Goal: Task Accomplishment & Management: Manage account settings

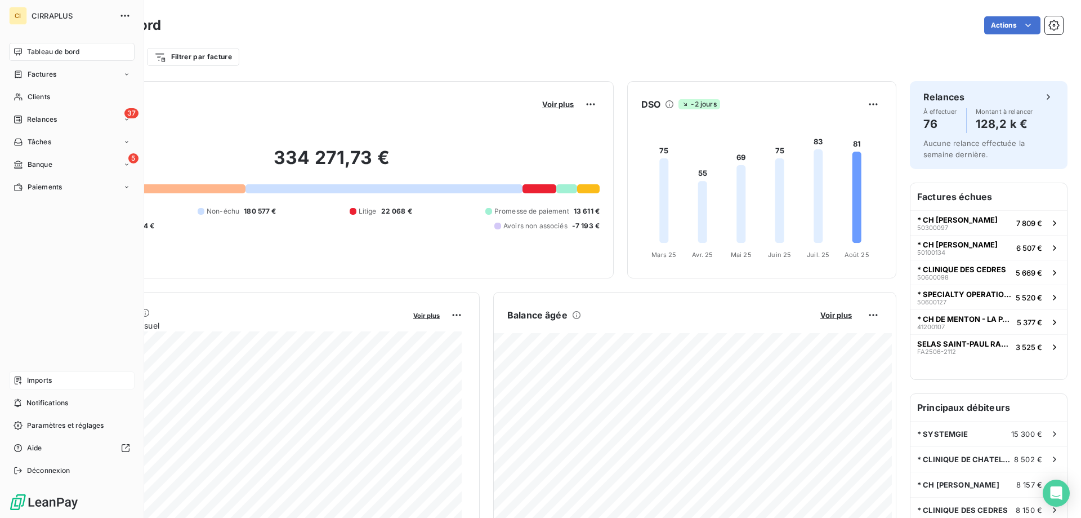
click at [29, 378] on span "Imports" at bounding box center [39, 380] width 25 height 10
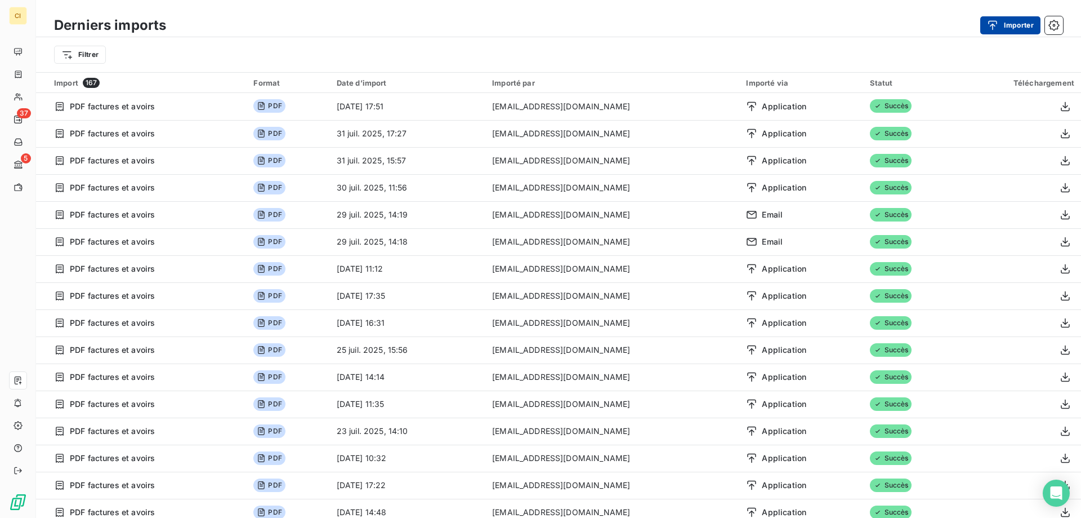
click at [1012, 23] on button "Importer" at bounding box center [1011, 25] width 60 height 18
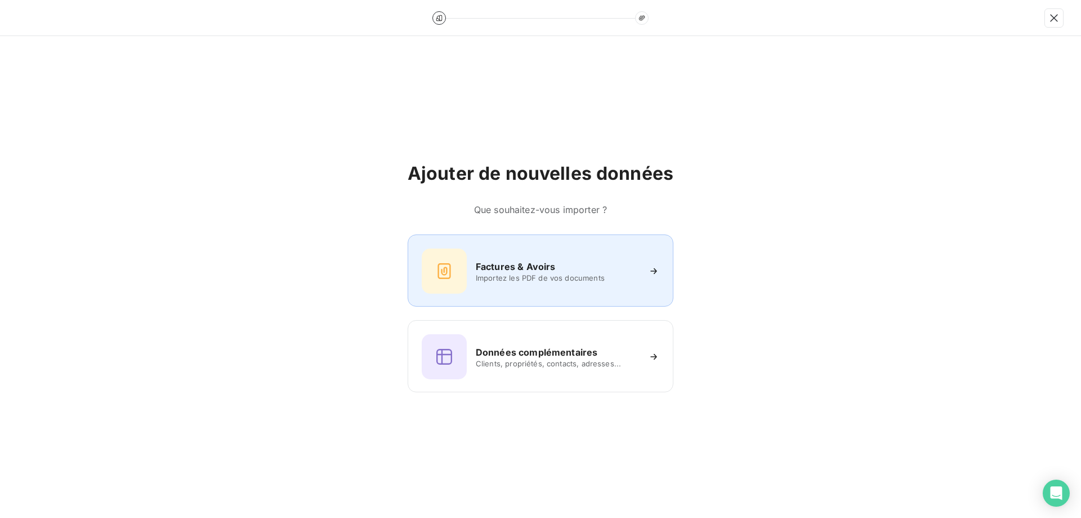
click at [487, 271] on h6 "Factures & Avoirs" at bounding box center [516, 267] width 80 height 14
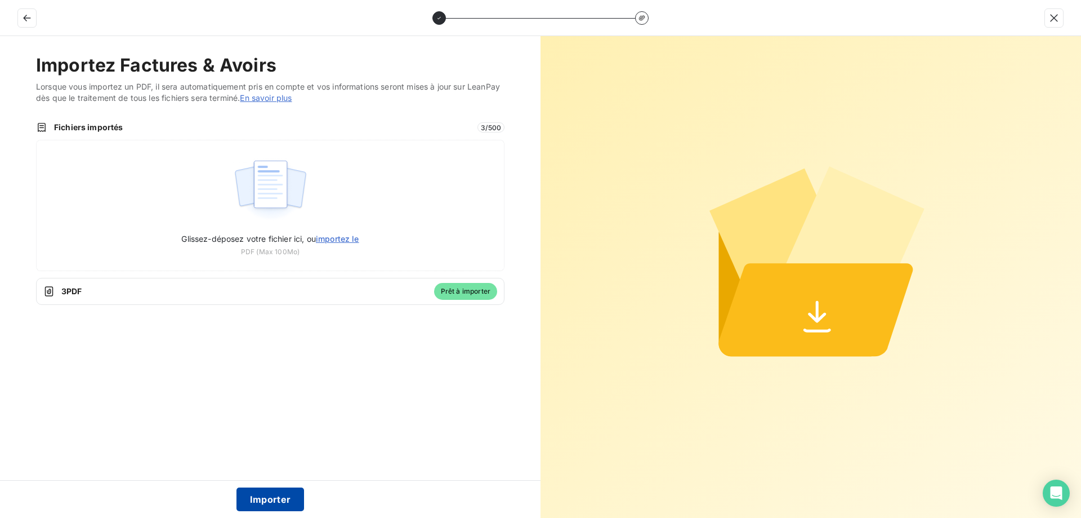
click at [272, 502] on button "Importer" at bounding box center [271, 499] width 68 height 24
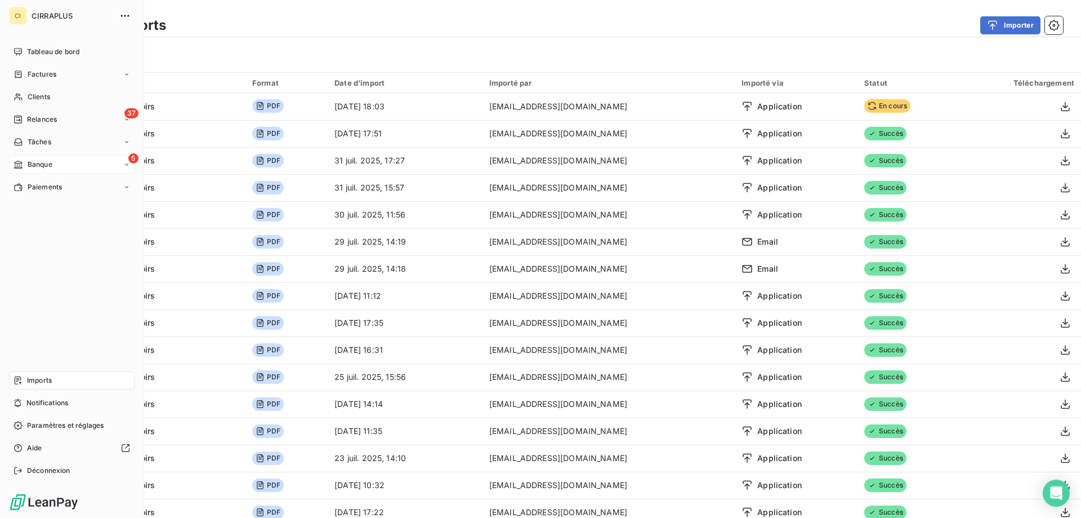
click at [46, 163] on span "Banque" at bounding box center [40, 164] width 25 height 10
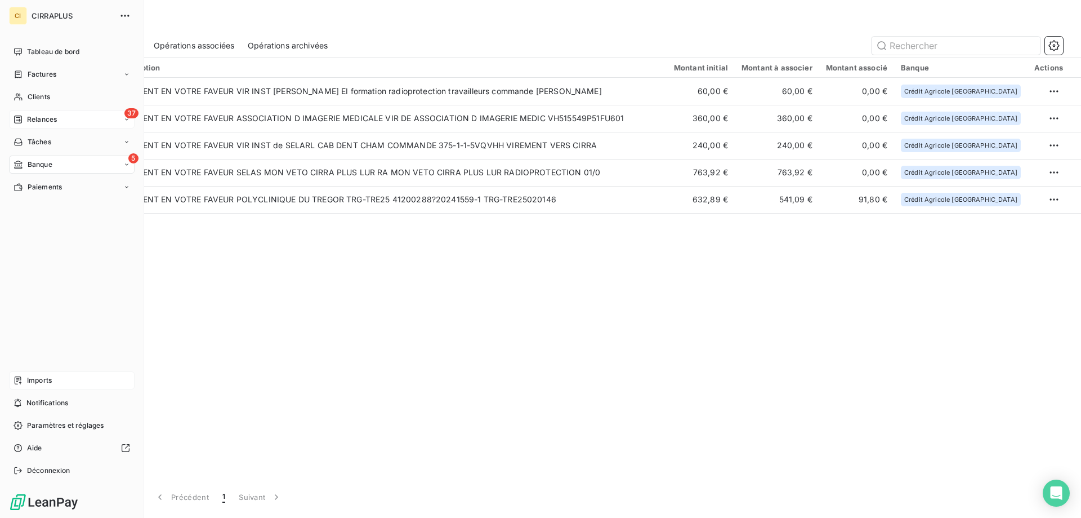
click at [38, 117] on span "Relances" at bounding box center [42, 119] width 30 height 10
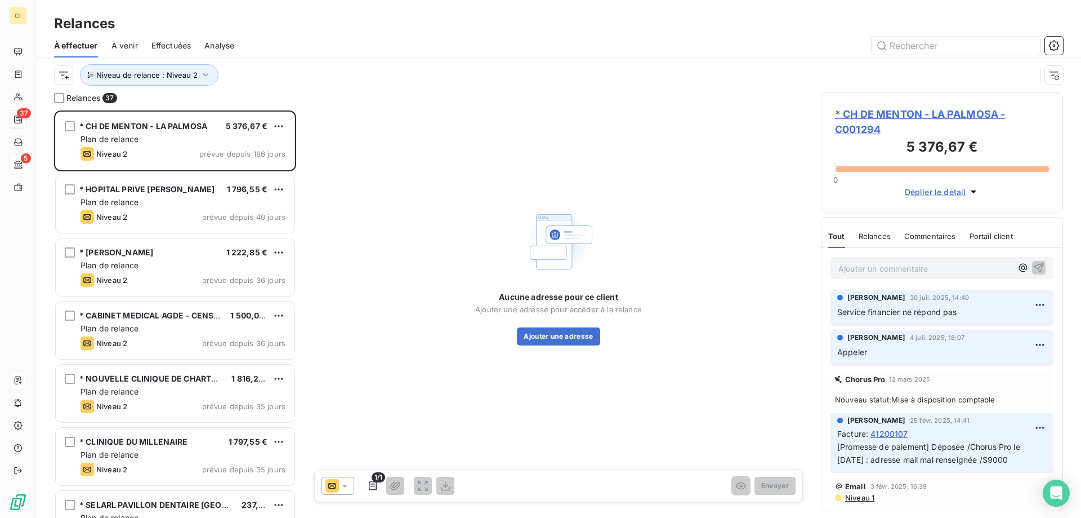
scroll to position [399, 234]
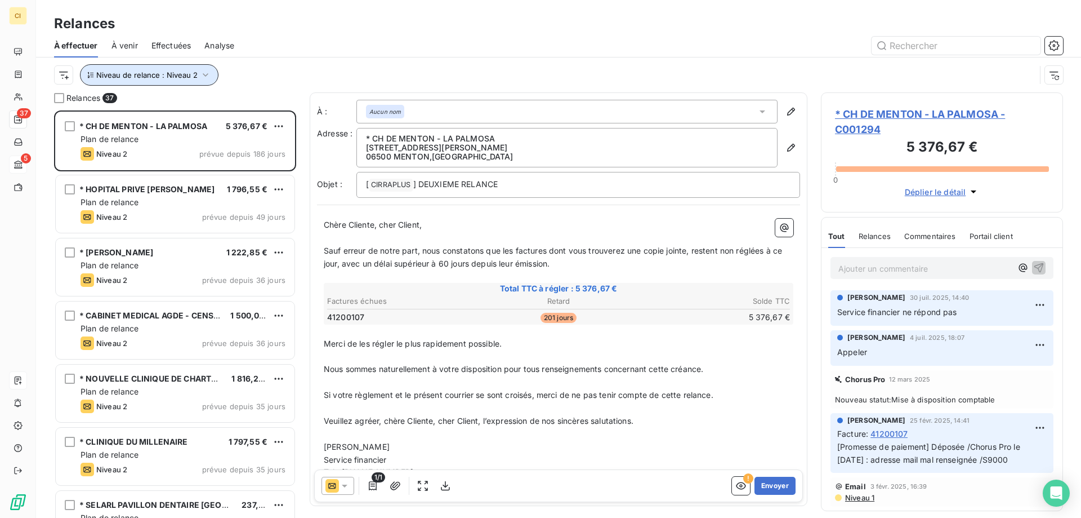
click at [200, 73] on icon "button" at bounding box center [205, 74] width 11 height 11
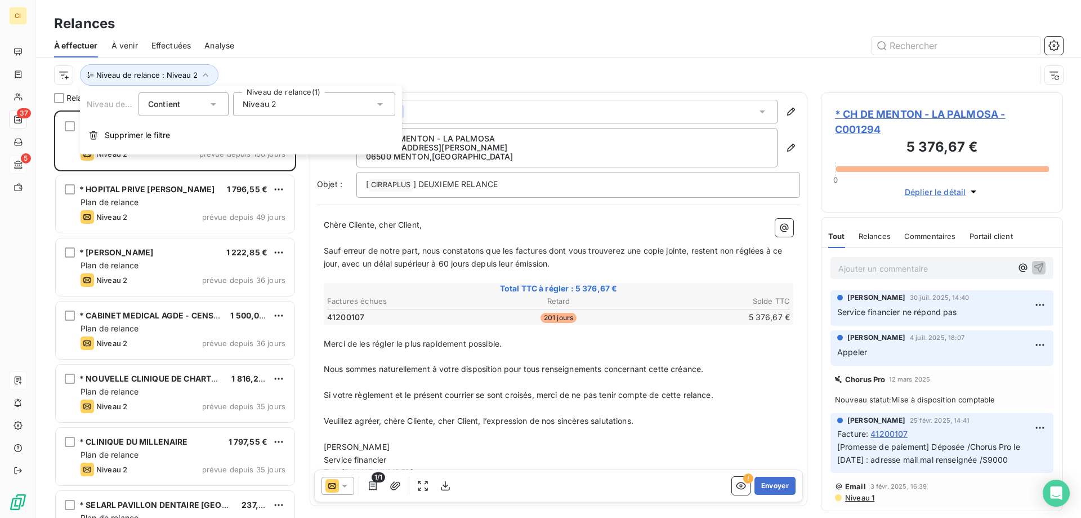
click at [379, 102] on icon at bounding box center [380, 104] width 11 height 11
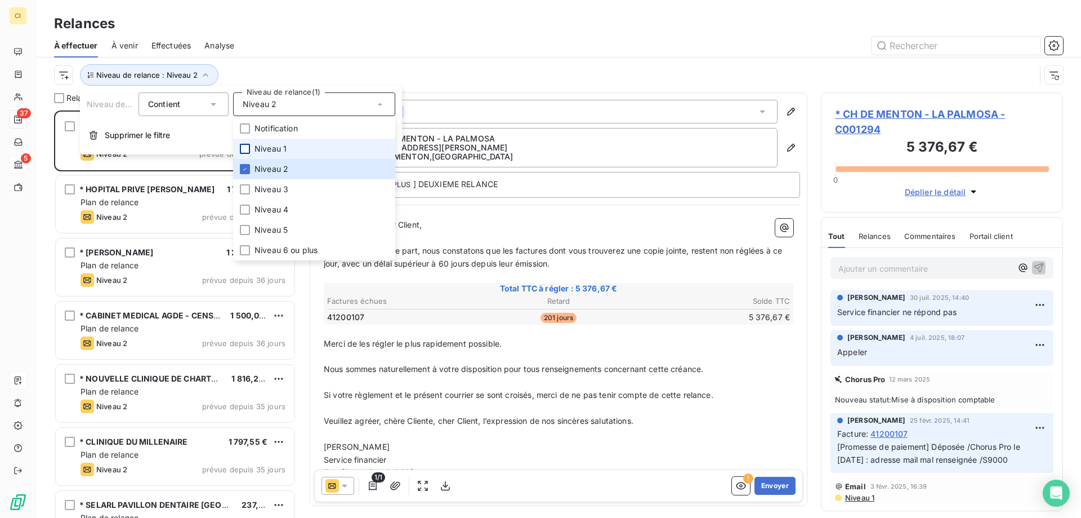
click at [248, 148] on div at bounding box center [245, 149] width 10 height 10
click at [248, 167] on div at bounding box center [245, 169] width 10 height 10
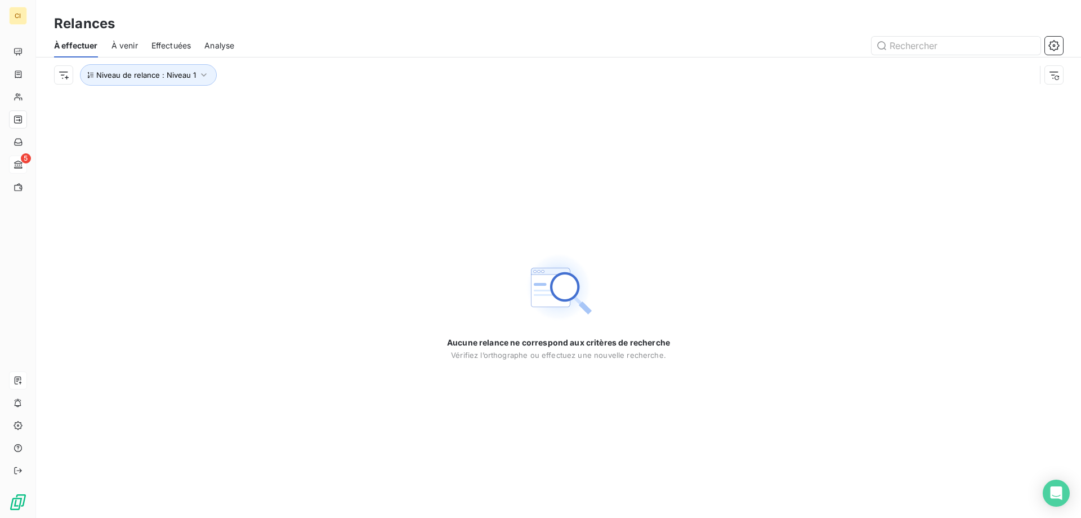
click at [302, 30] on div "Relances" at bounding box center [558, 24] width 1045 height 20
click at [199, 75] on icon "button" at bounding box center [203, 74] width 11 height 11
click at [382, 101] on icon at bounding box center [380, 104] width 11 height 11
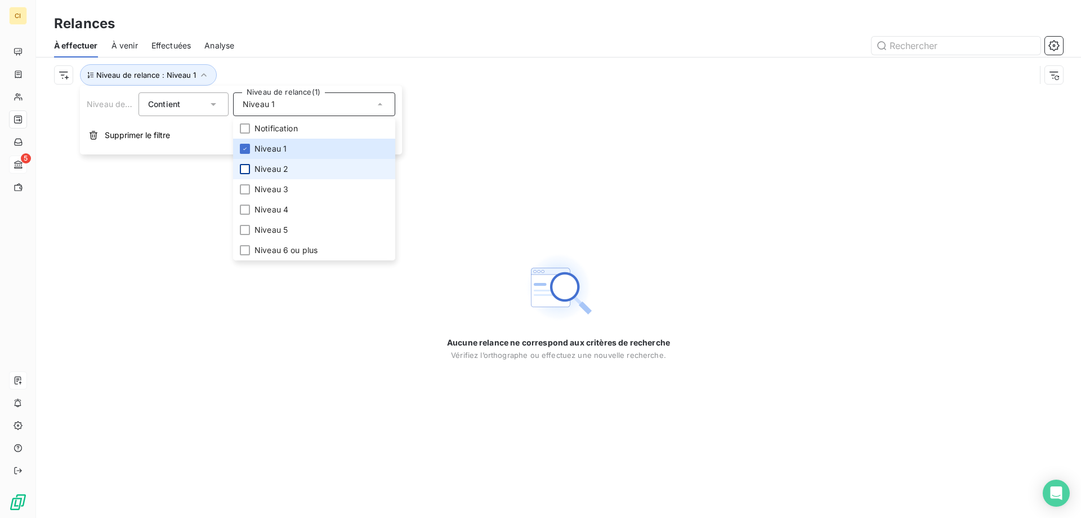
click at [242, 168] on div at bounding box center [245, 169] width 10 height 10
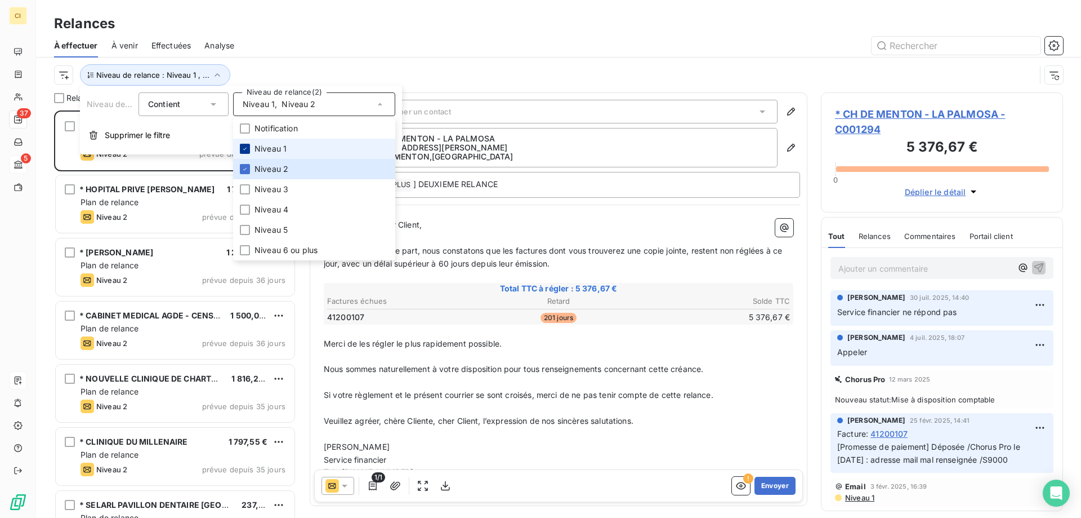
scroll to position [399, 234]
click at [248, 150] on icon at bounding box center [245, 148] width 7 height 7
click at [300, 49] on div at bounding box center [656, 46] width 816 height 18
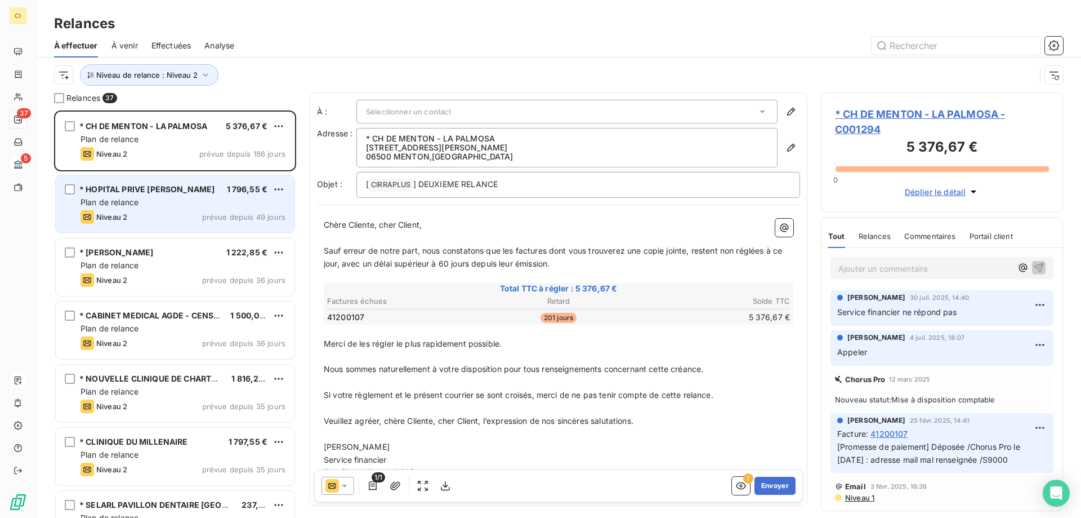
click at [179, 204] on div "Plan de relance" at bounding box center [183, 202] width 205 height 11
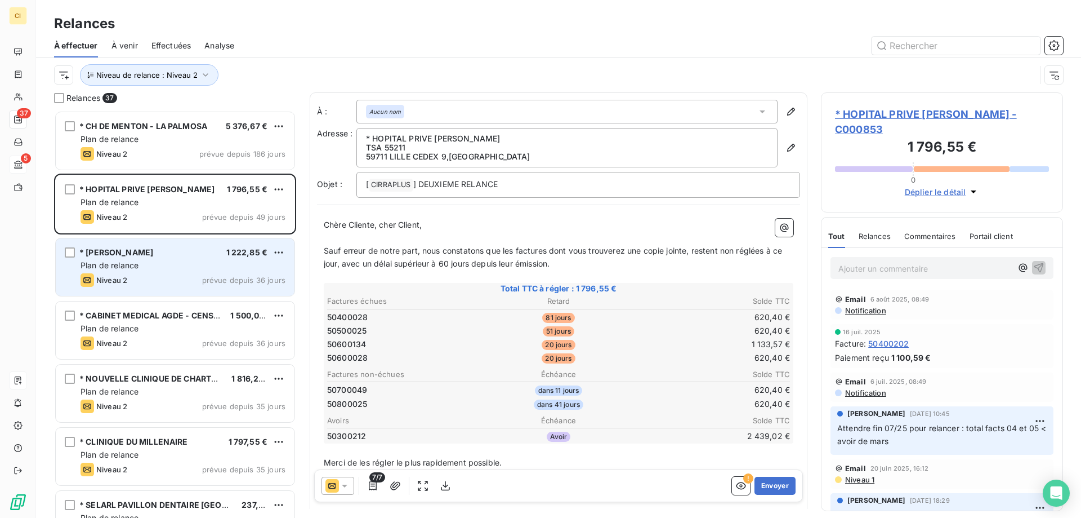
click at [172, 251] on div "* [PERSON_NAME] 1 222,85 €" at bounding box center [183, 252] width 205 height 10
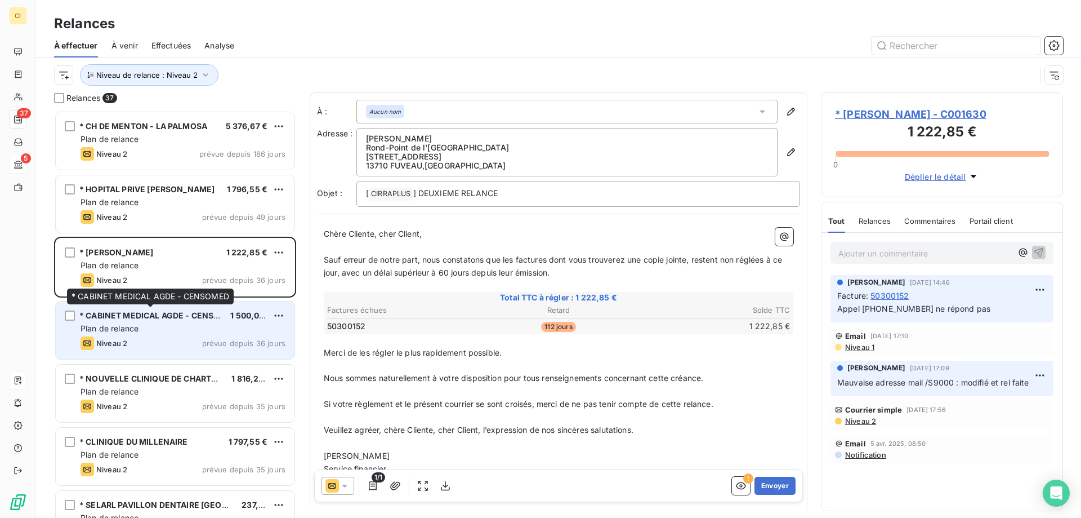
click at [154, 317] on span "* CABINET MEDICAL AGDE - CENSOMED" at bounding box center [158, 315] width 159 height 10
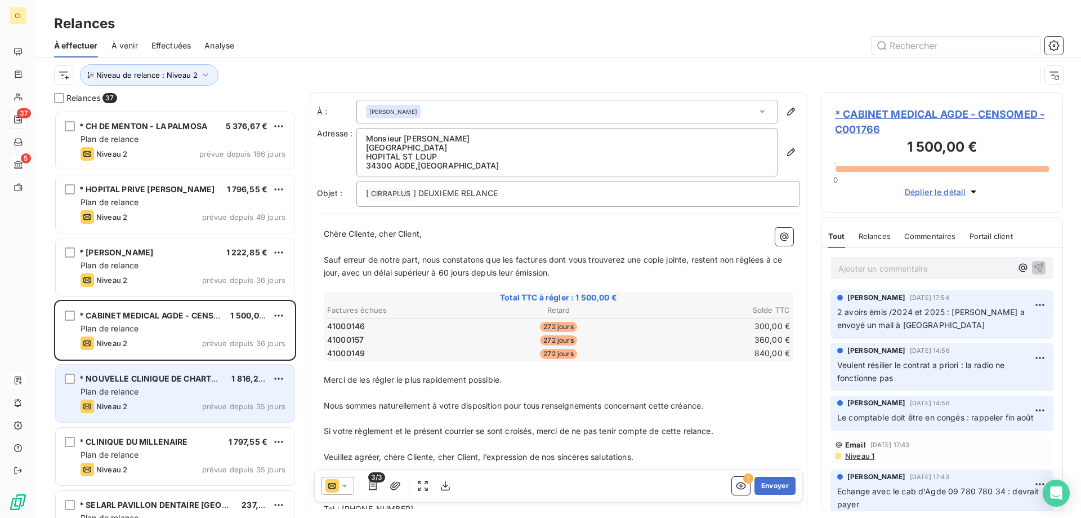
click at [133, 390] on span "Plan de relance" at bounding box center [110, 391] width 58 height 10
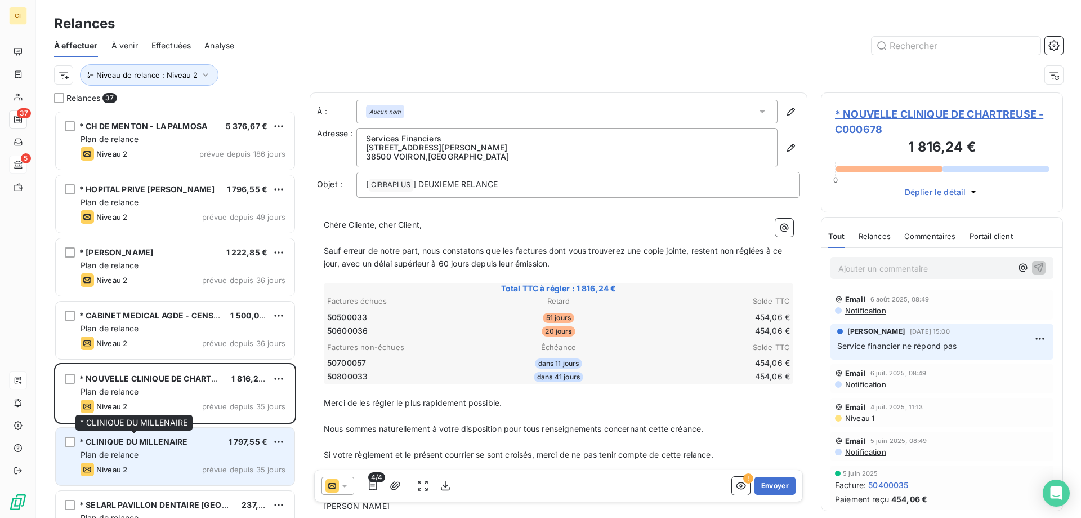
click at [127, 446] on span "* CLINIQUE DU MILLENAIRE" at bounding box center [133, 442] width 109 height 10
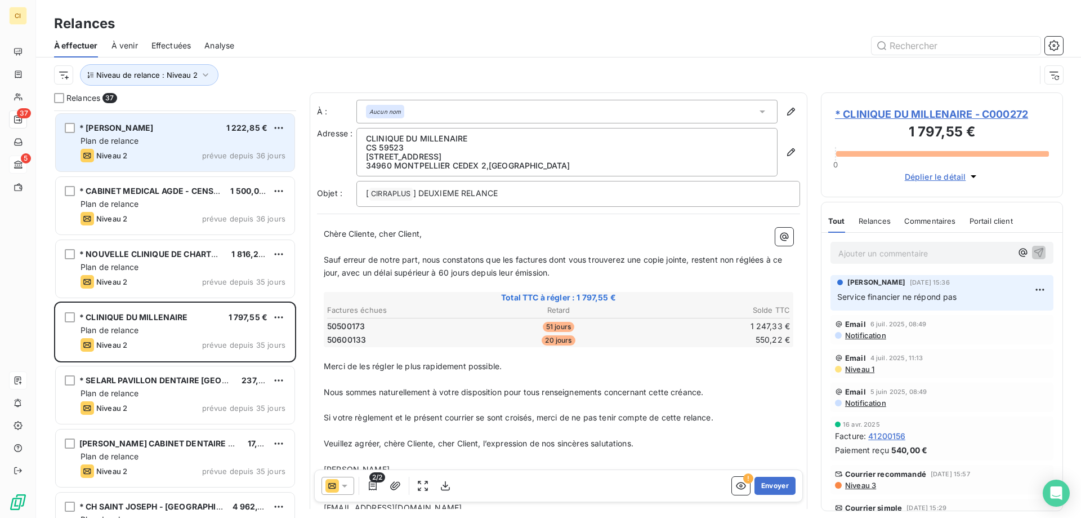
scroll to position [226, 0]
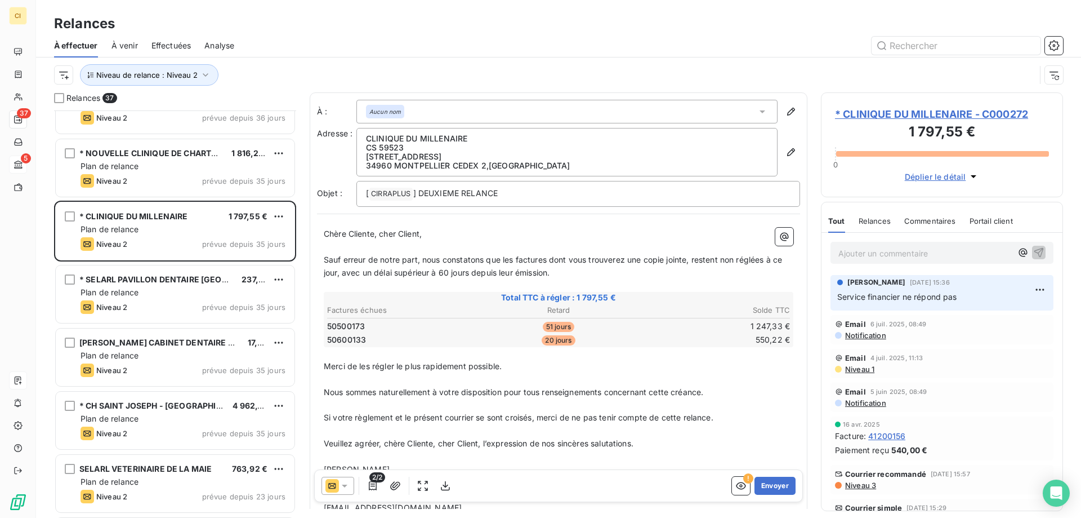
click at [177, 293] on div "Plan de relance" at bounding box center [183, 292] width 205 height 11
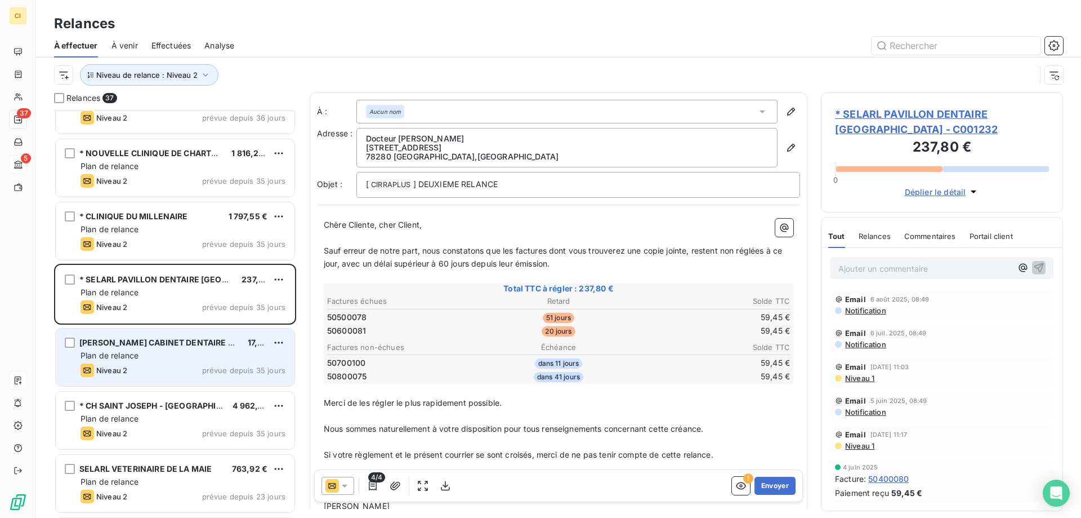
click at [156, 358] on div "Plan de relance" at bounding box center [183, 355] width 205 height 11
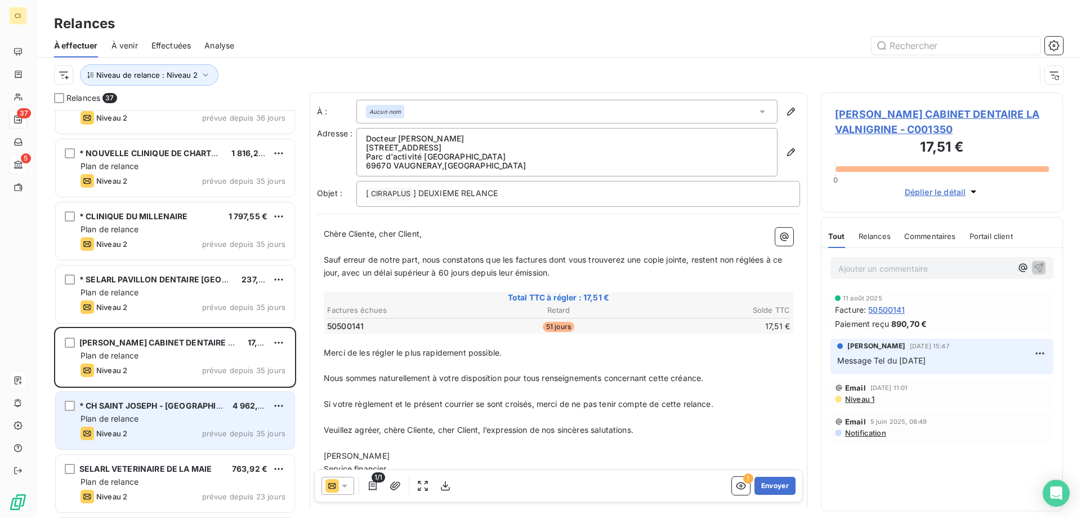
click at [90, 415] on span "Plan de relance" at bounding box center [110, 418] width 58 height 10
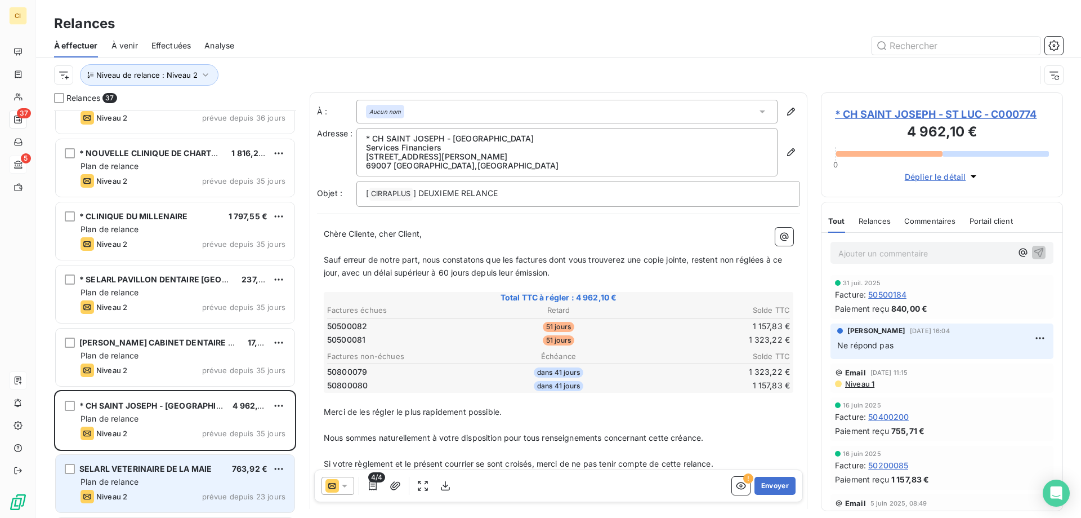
click at [121, 486] on div "Plan de relance" at bounding box center [183, 481] width 205 height 11
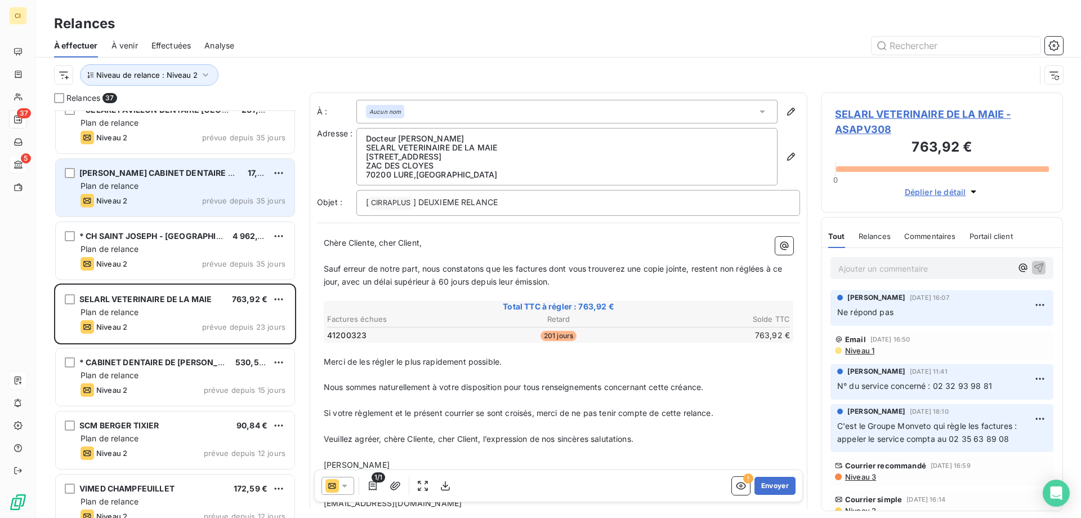
scroll to position [451, 0]
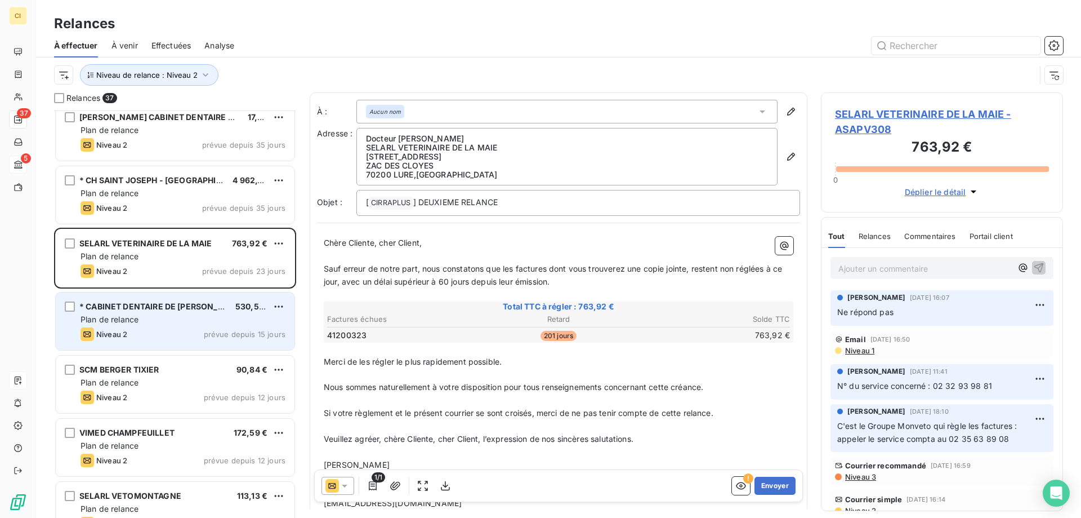
click at [149, 329] on div "Niveau 2 prévue depuis 15 jours" at bounding box center [183, 334] width 205 height 14
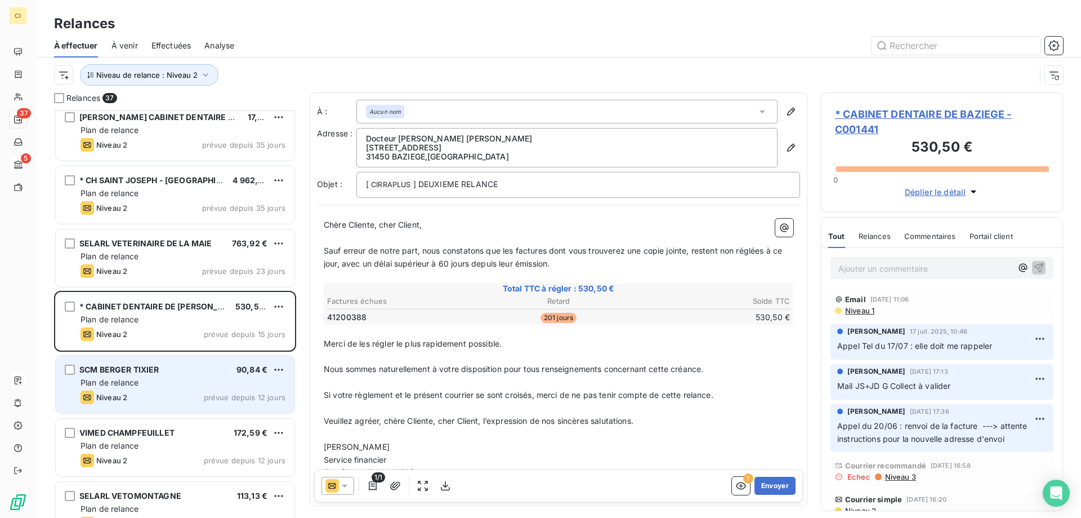
click at [128, 385] on span "Plan de relance" at bounding box center [110, 382] width 58 height 10
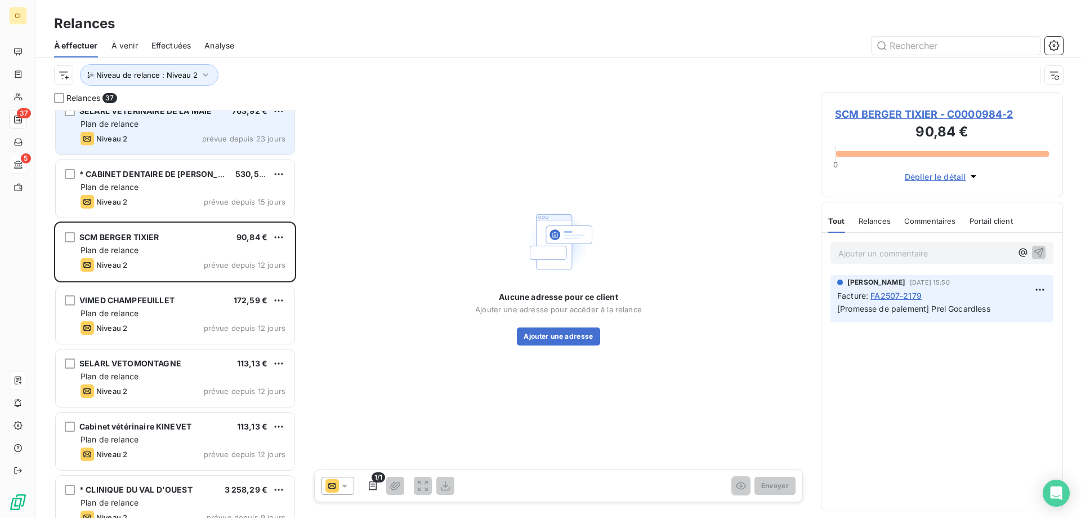
scroll to position [676, 0]
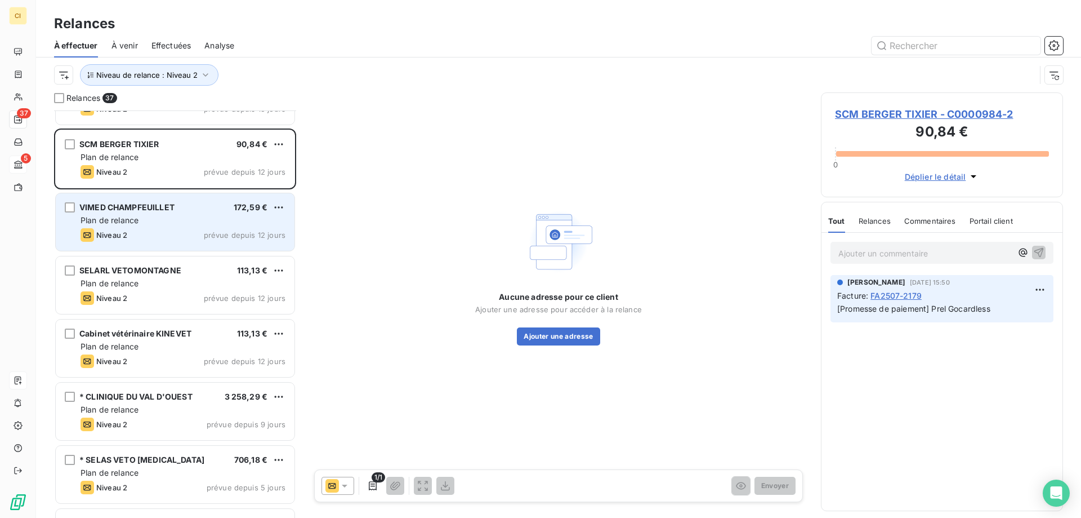
click at [128, 224] on span "Plan de relance" at bounding box center [110, 220] width 58 height 10
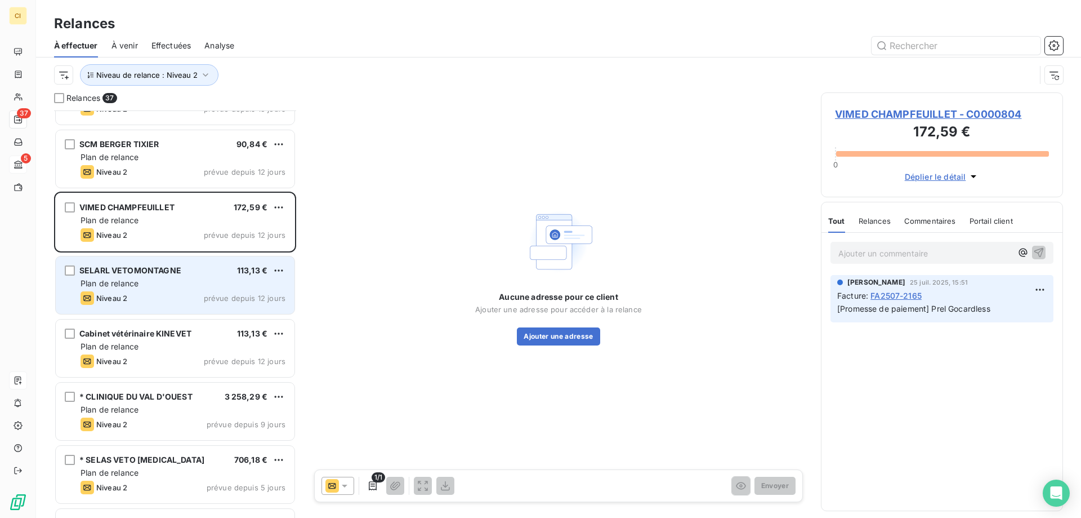
click at [161, 278] on div "Plan de relance" at bounding box center [183, 283] width 205 height 11
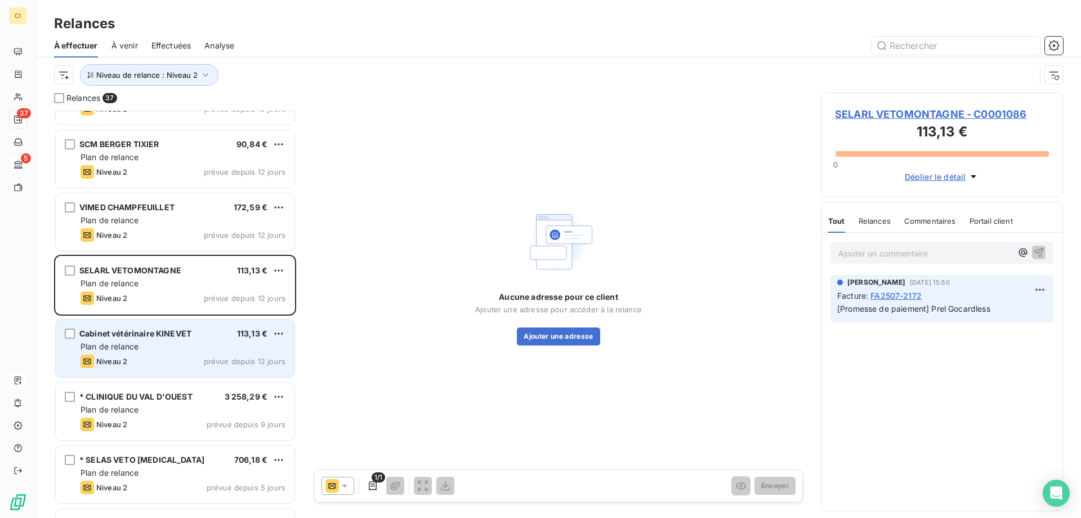
click at [163, 348] on div "Plan de relance" at bounding box center [183, 346] width 205 height 11
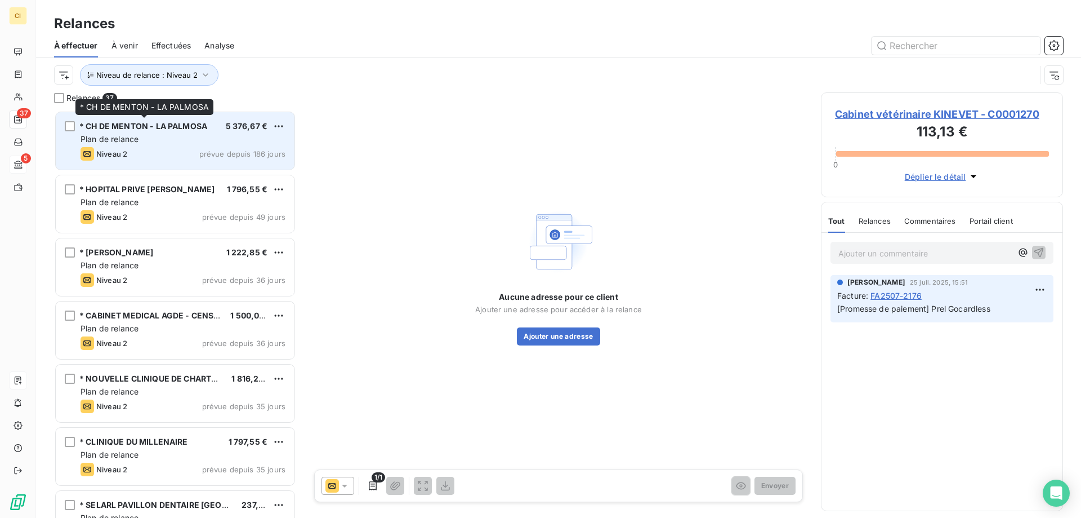
click at [140, 127] on span "* CH DE MENTON - LA PALMOSA" at bounding box center [143, 126] width 128 height 10
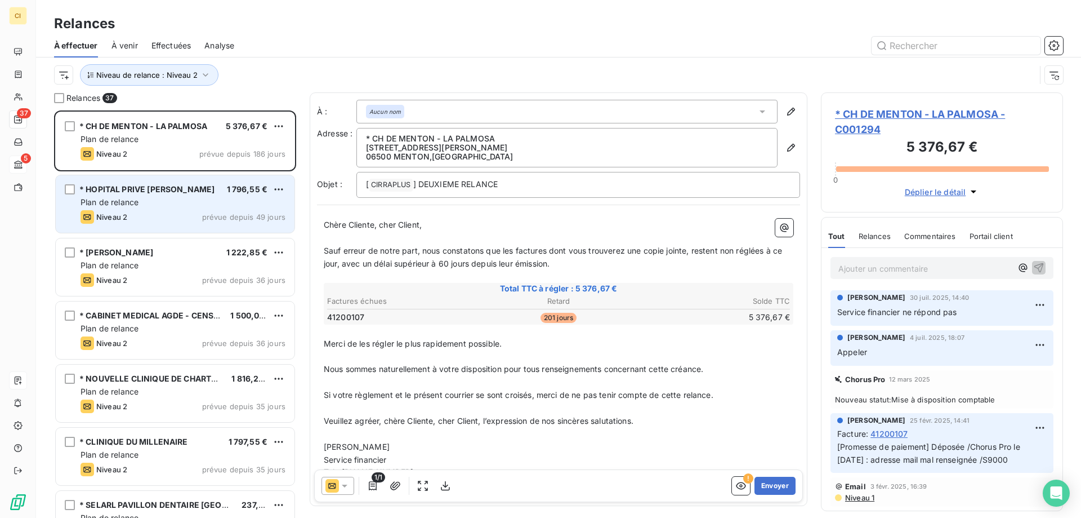
click at [137, 195] on div "* HOPITAL PRIVE [PERSON_NAME]" at bounding box center [146, 189] width 135 height 11
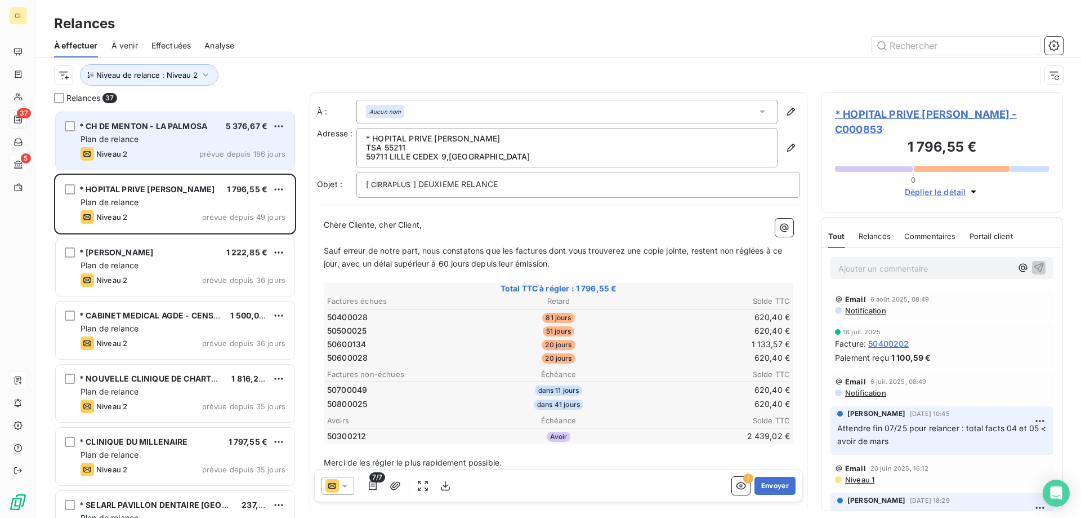
click at [152, 140] on div "Plan de relance" at bounding box center [183, 138] width 205 height 11
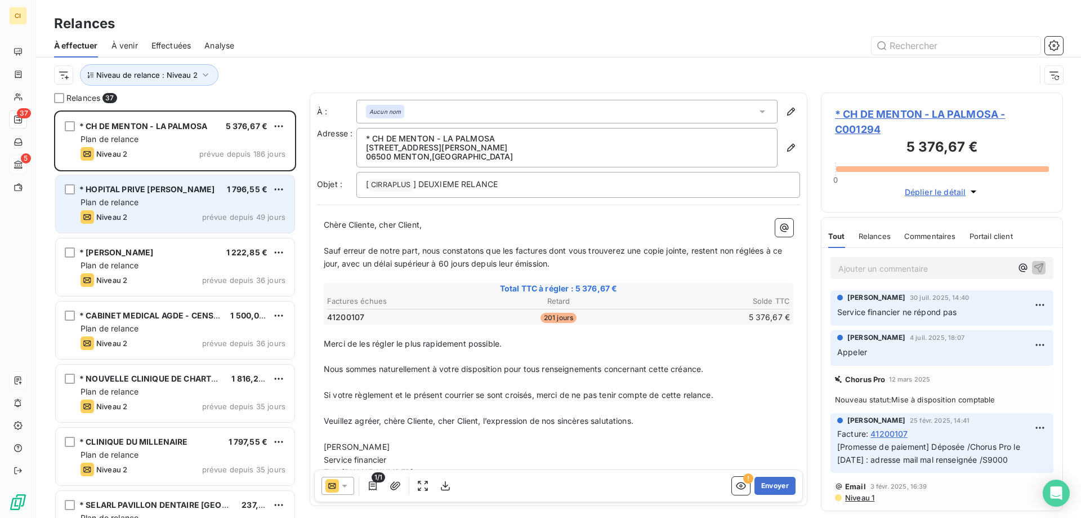
click at [144, 210] on div "Niveau 2 prévue depuis 49 jours" at bounding box center [183, 217] width 205 height 14
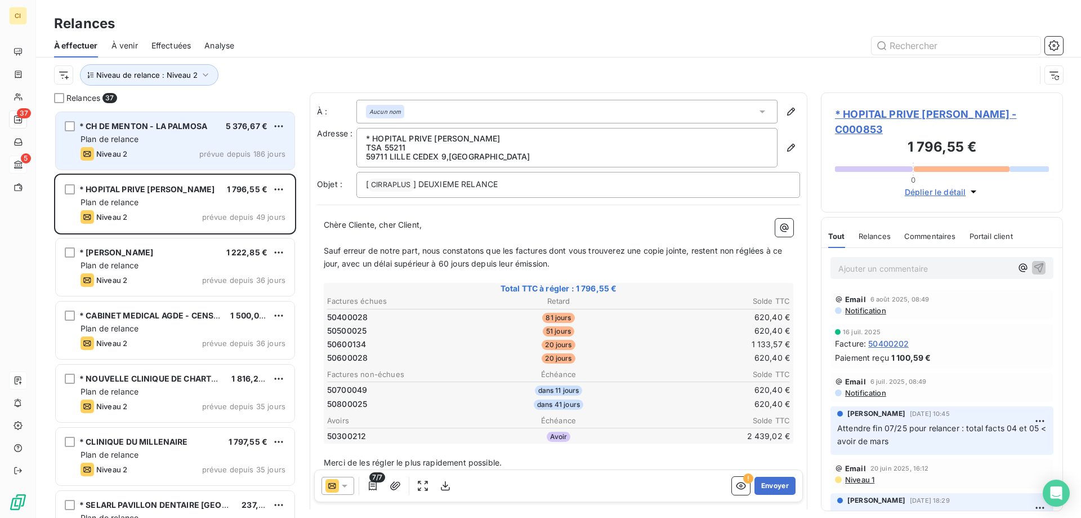
click at [145, 136] on div "Plan de relance" at bounding box center [183, 138] width 205 height 11
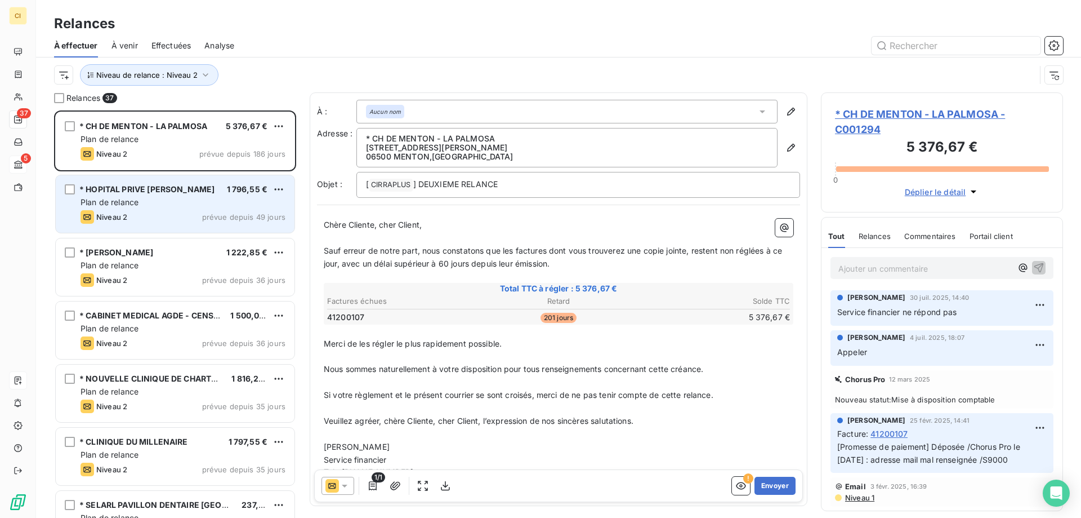
click at [148, 196] on div "* HOPITAL PRIVE [PERSON_NAME] 1 796,55 € Plan de relance Niveau 2 prévue depuis…" at bounding box center [175, 203] width 239 height 57
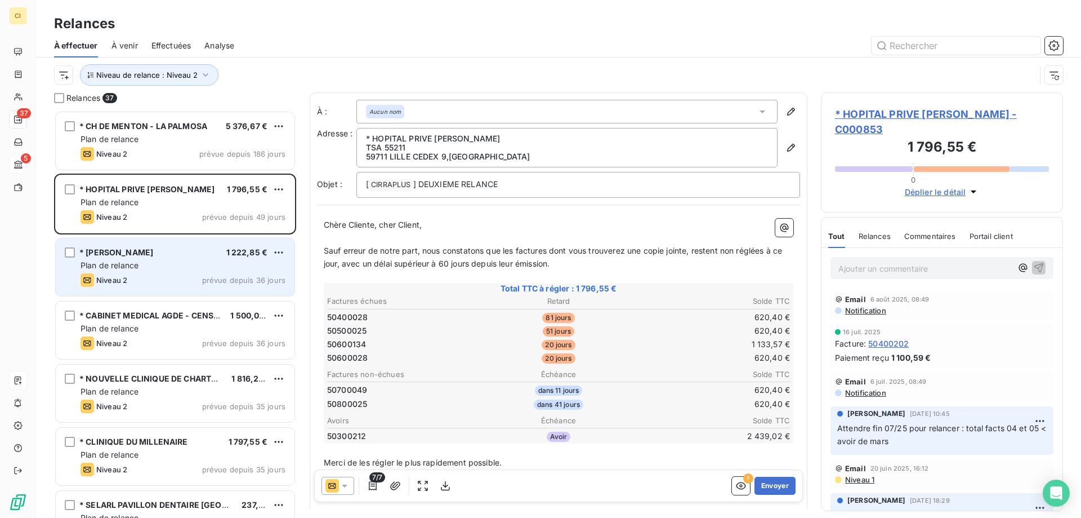
click at [129, 262] on span "Plan de relance" at bounding box center [110, 265] width 58 height 10
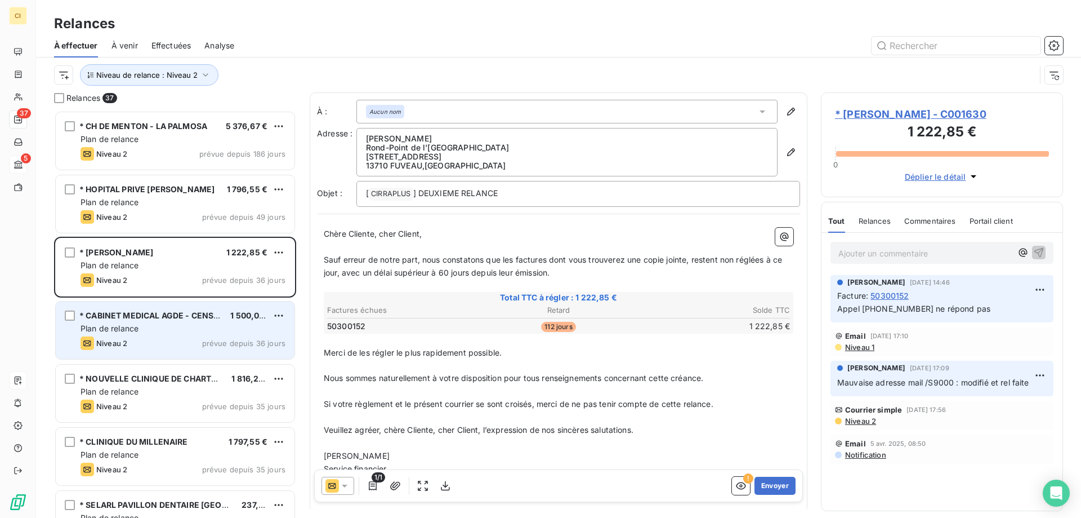
click at [119, 327] on span "Plan de relance" at bounding box center [110, 328] width 58 height 10
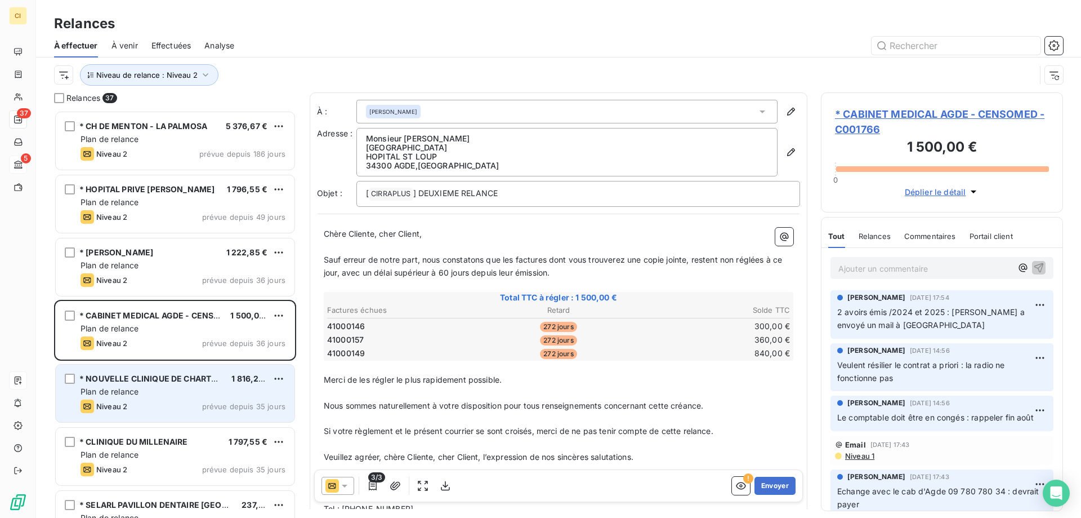
click at [112, 395] on span "Plan de relance" at bounding box center [110, 391] width 58 height 10
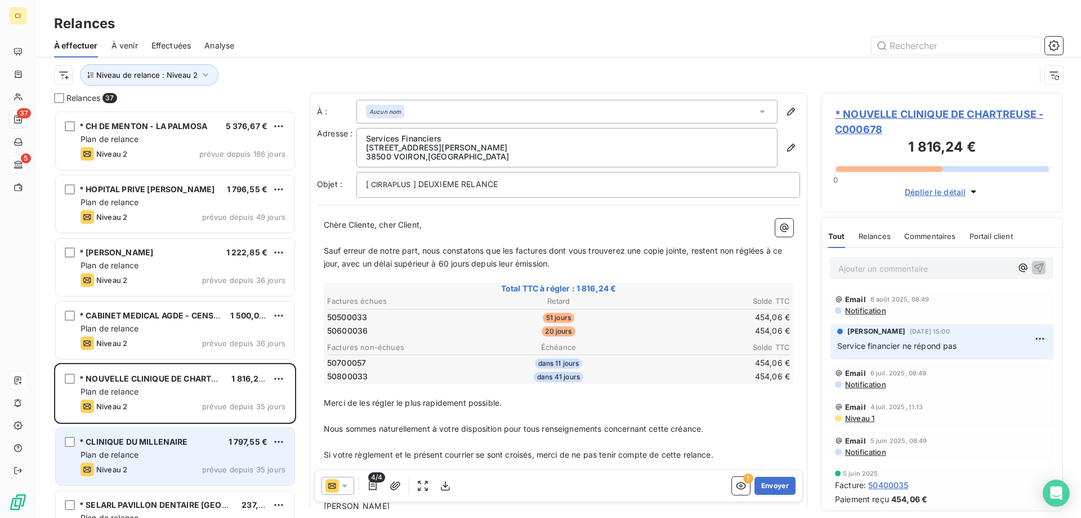
click at [109, 448] on div "* CLINIQUE DU MILLENAIRE 1 797,55 € Plan de relance Niveau 2 prévue depuis 35 j…" at bounding box center [175, 455] width 239 height 57
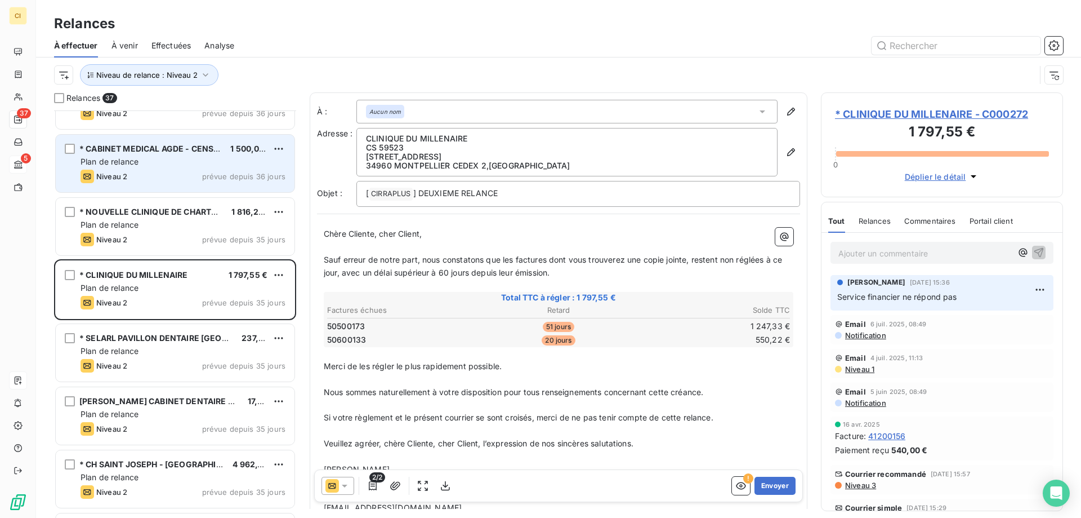
scroll to position [170, 0]
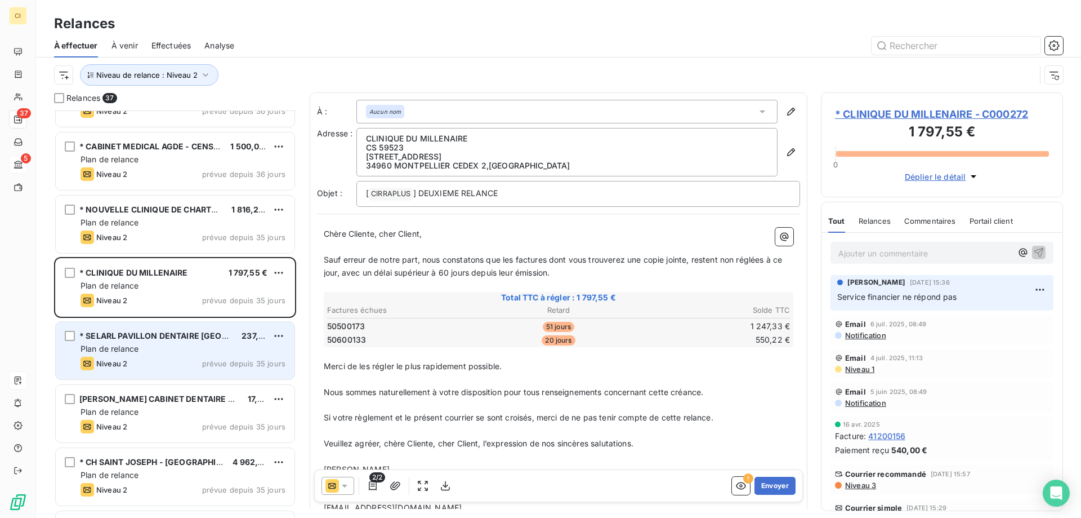
click at [153, 338] on span "* SELARL PAVILLON DENTAIRE [GEOGRAPHIC_DATA]" at bounding box center [182, 336] width 206 height 10
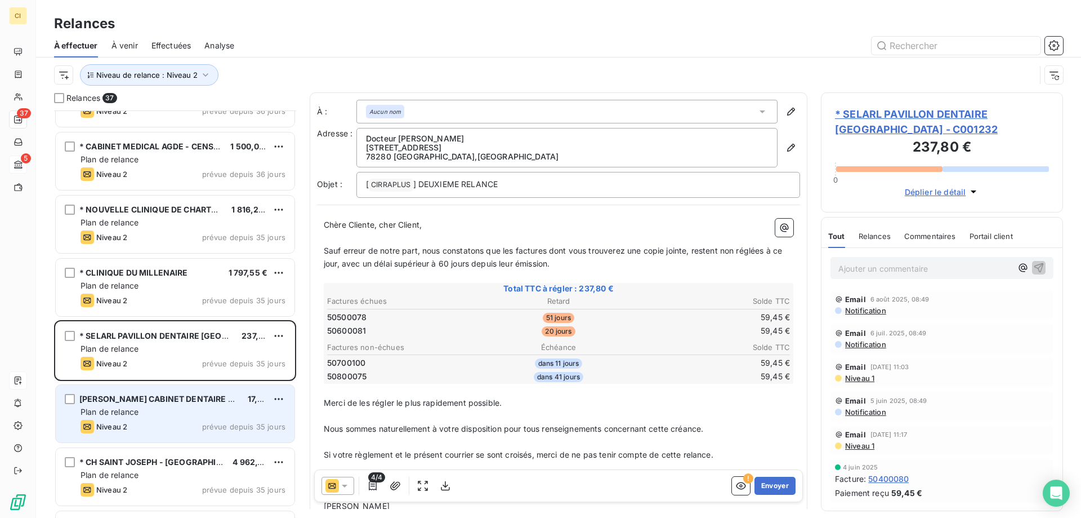
click at [141, 398] on span "[PERSON_NAME] CABINET DENTAIRE LA VALNIGRINE" at bounding box center [184, 399] width 210 height 10
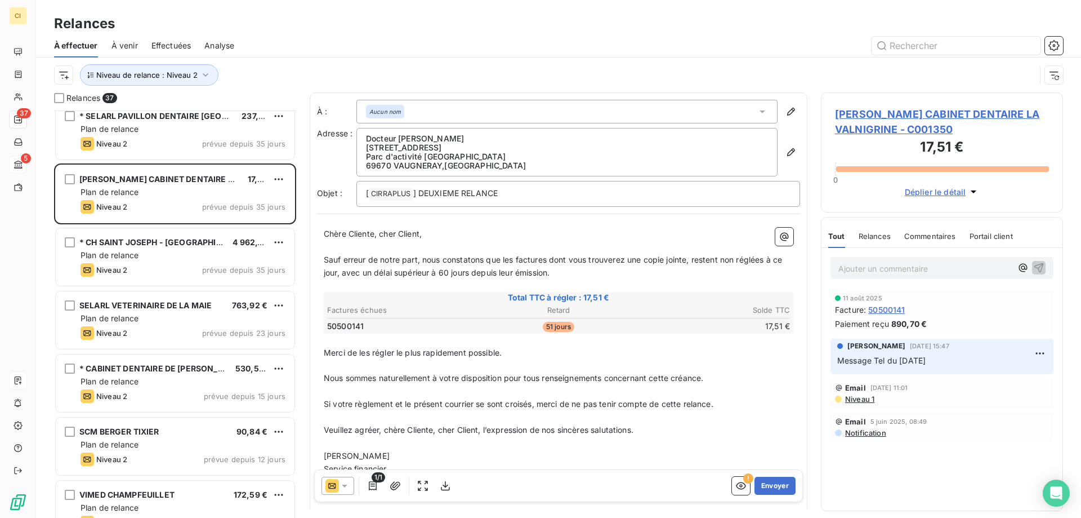
scroll to position [395, 0]
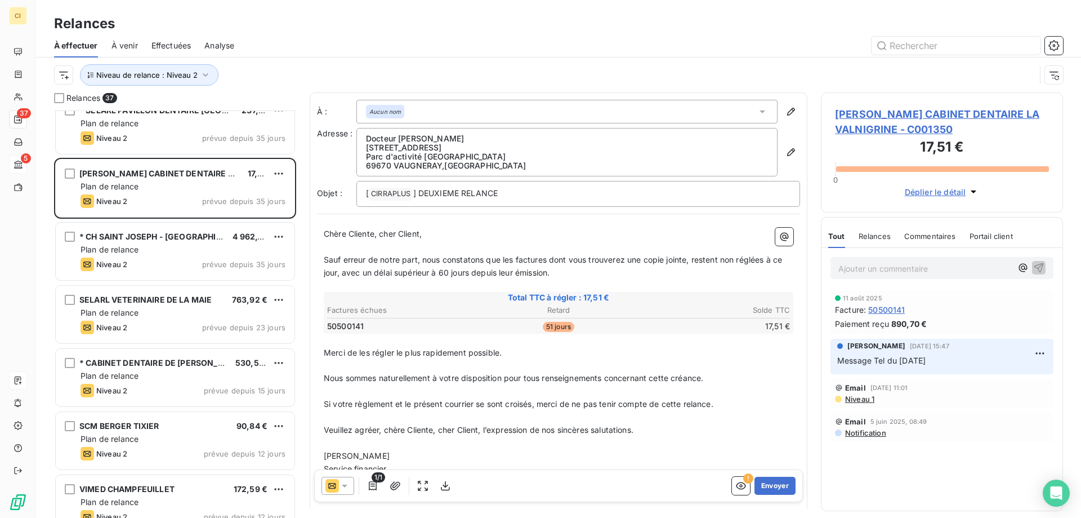
click at [155, 255] on div "Plan de relance" at bounding box center [183, 249] width 205 height 11
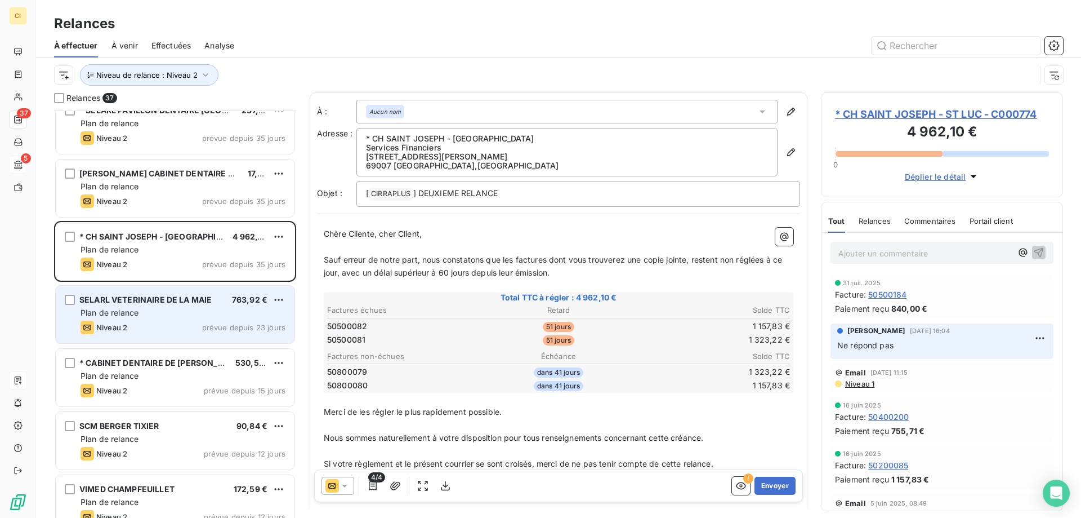
click at [153, 323] on div "Niveau 2 prévue depuis 23 jours" at bounding box center [183, 327] width 205 height 14
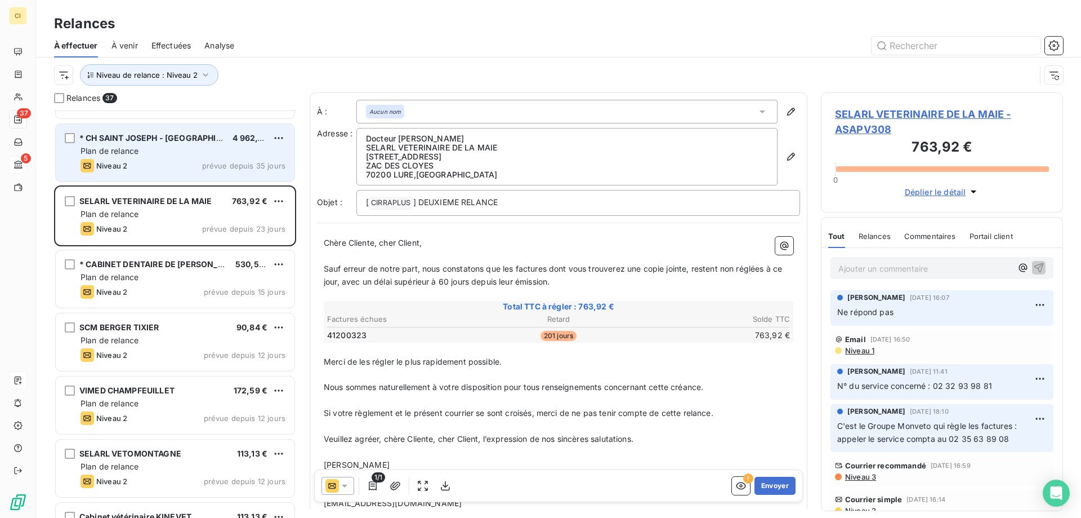
scroll to position [507, 0]
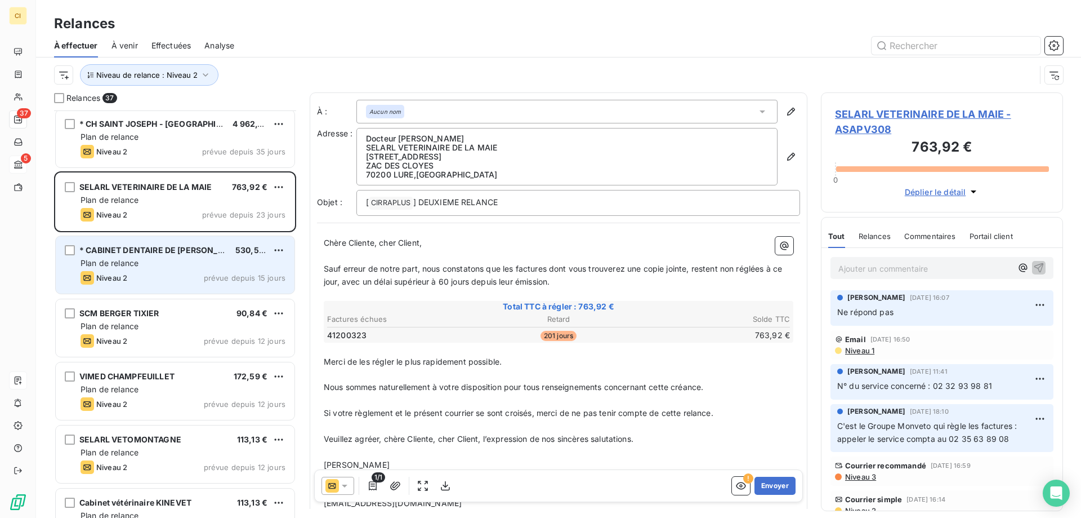
click at [151, 268] on div "Plan de relance" at bounding box center [183, 262] width 205 height 11
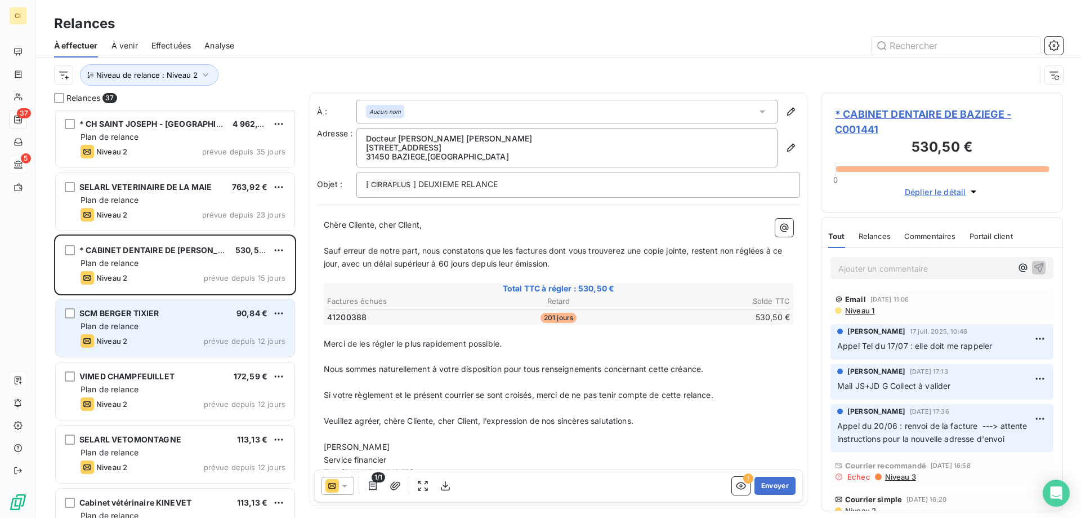
click at [159, 323] on div "Plan de relance" at bounding box center [183, 325] width 205 height 11
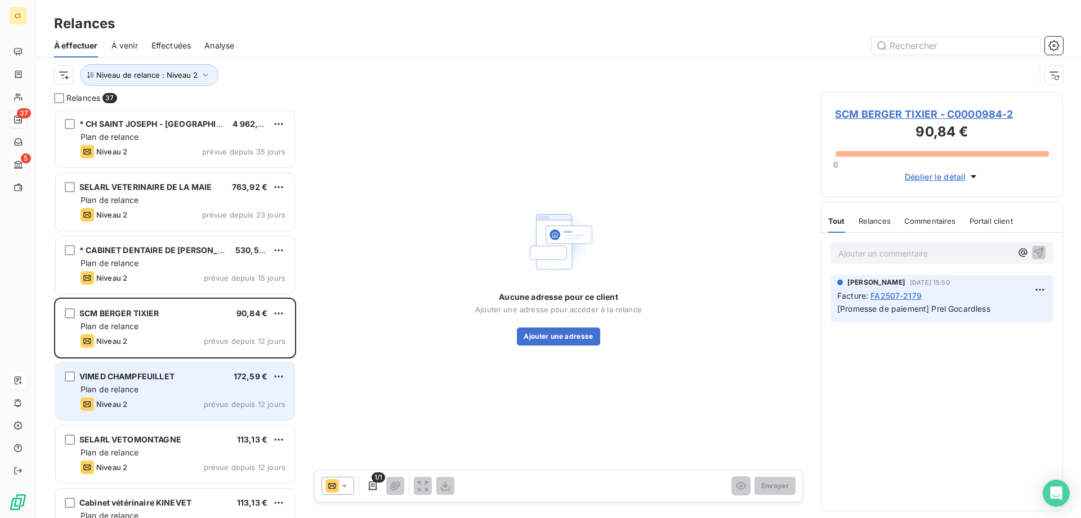
click at [225, 399] on div "Niveau 2 prévue depuis 12 jours" at bounding box center [183, 404] width 205 height 14
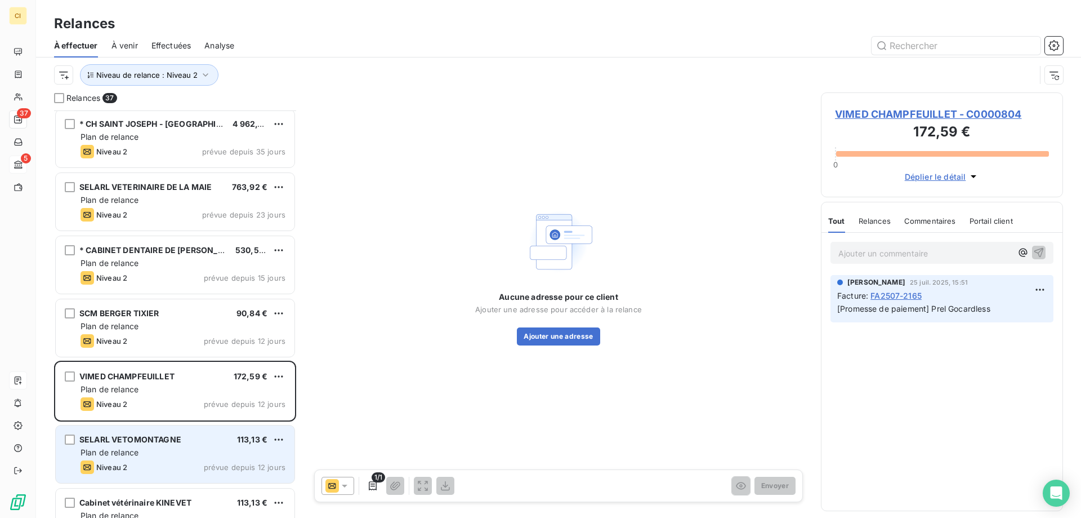
click at [198, 445] on div "SELARL VETOMONTAGNE 113,13 € Plan de relance Niveau 2 prévue depuis 12 jours" at bounding box center [175, 453] width 239 height 57
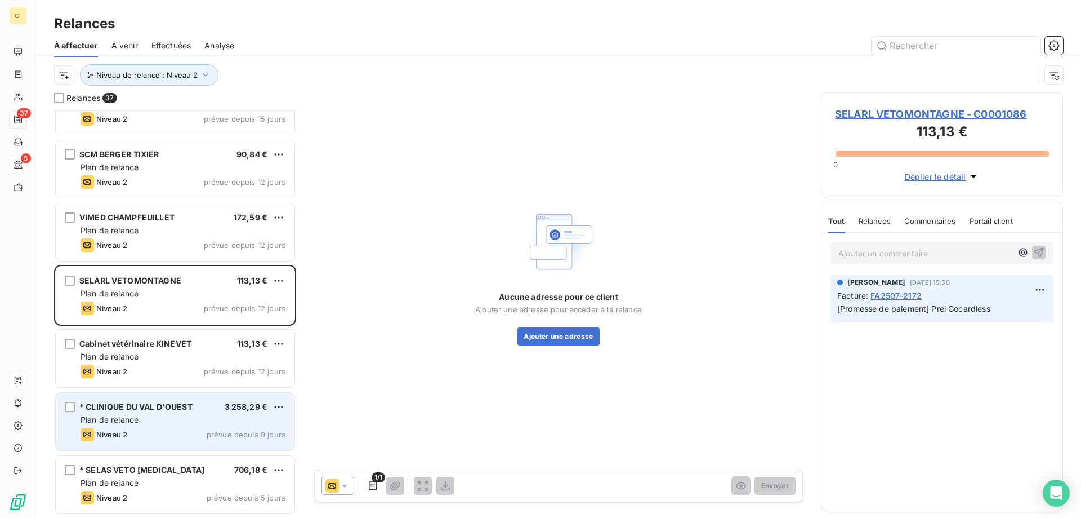
scroll to position [676, 0]
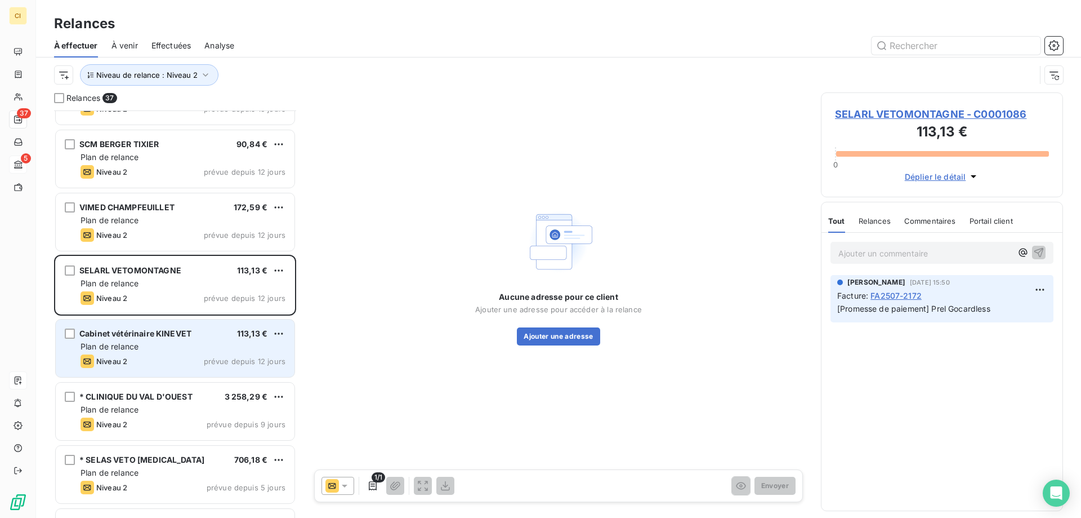
click at [152, 359] on div "Niveau 2 prévue depuis 12 jours" at bounding box center [183, 361] width 205 height 14
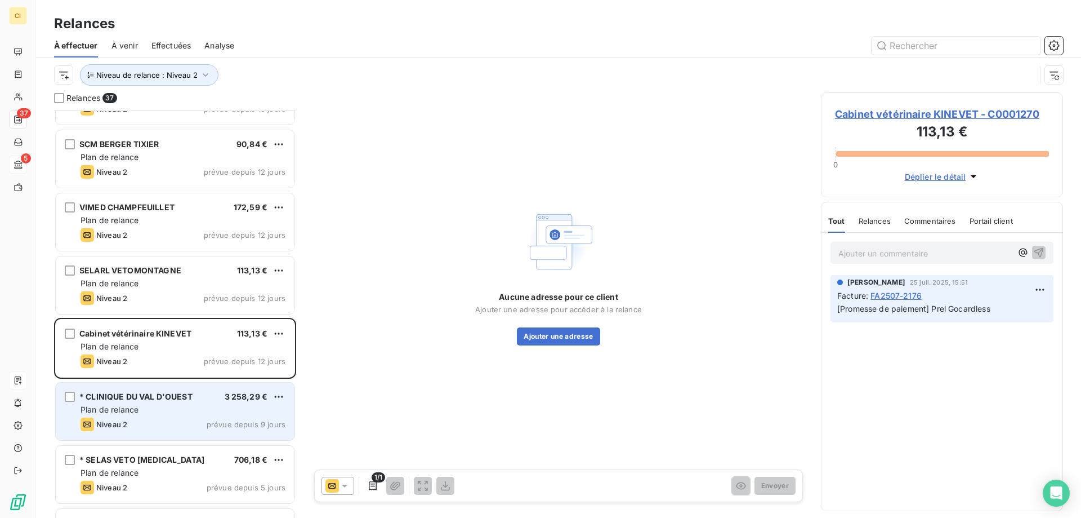
click at [169, 397] on span "* CLINIQUE DU VAL D'OUEST" at bounding box center [135, 396] width 113 height 10
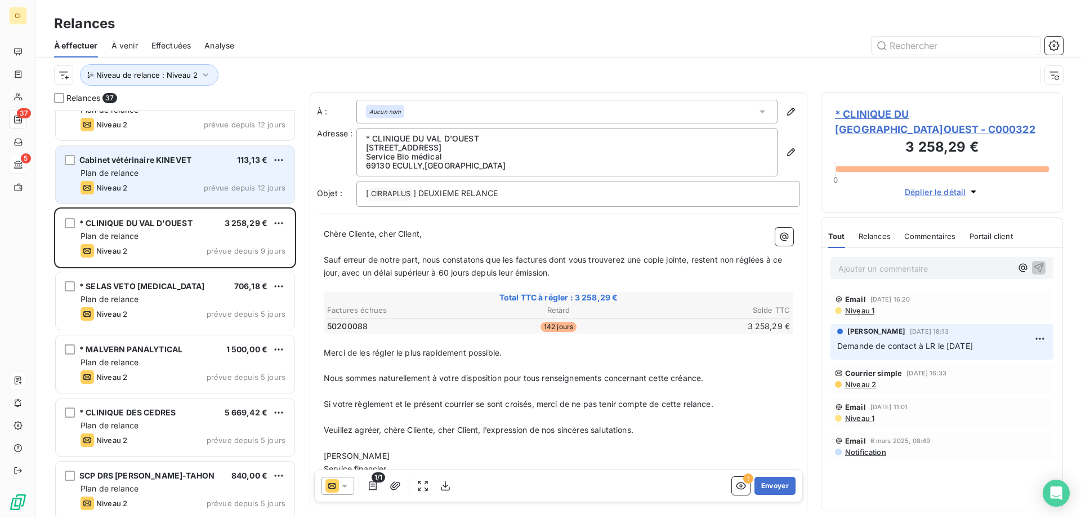
scroll to position [902, 0]
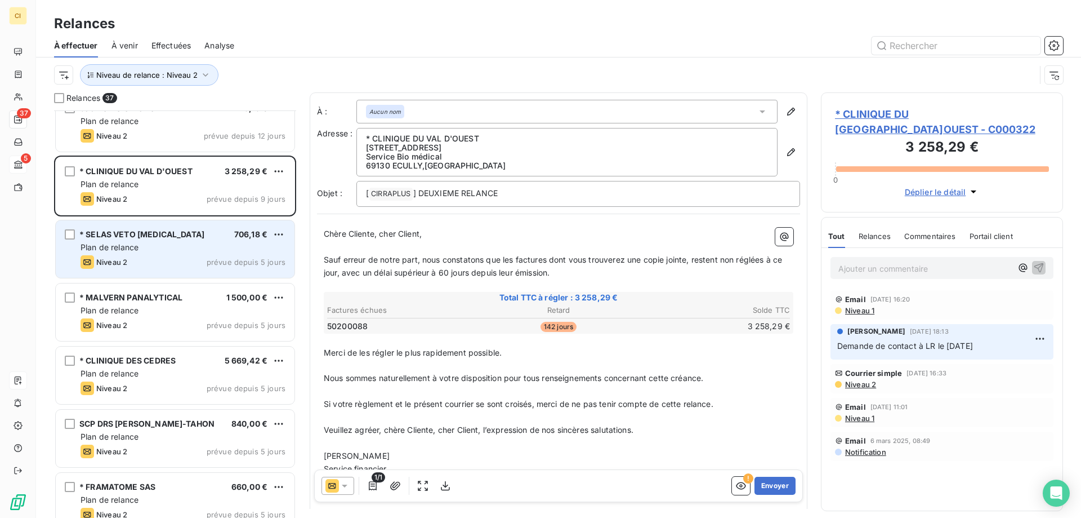
click at [153, 259] on div "Niveau 2 prévue depuis 5 jours" at bounding box center [183, 262] width 205 height 14
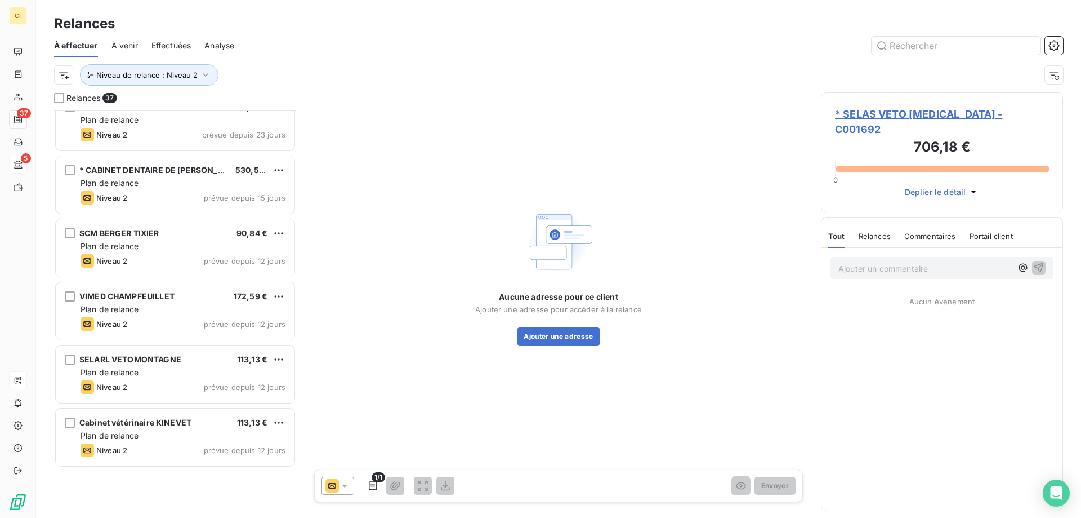
scroll to position [395, 0]
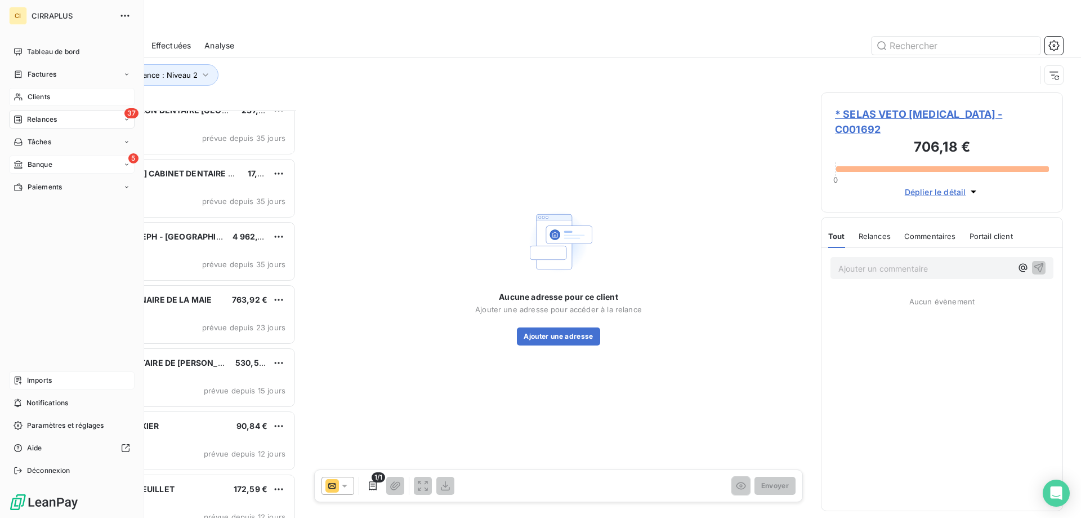
click at [32, 99] on span "Clients" at bounding box center [39, 97] width 23 height 10
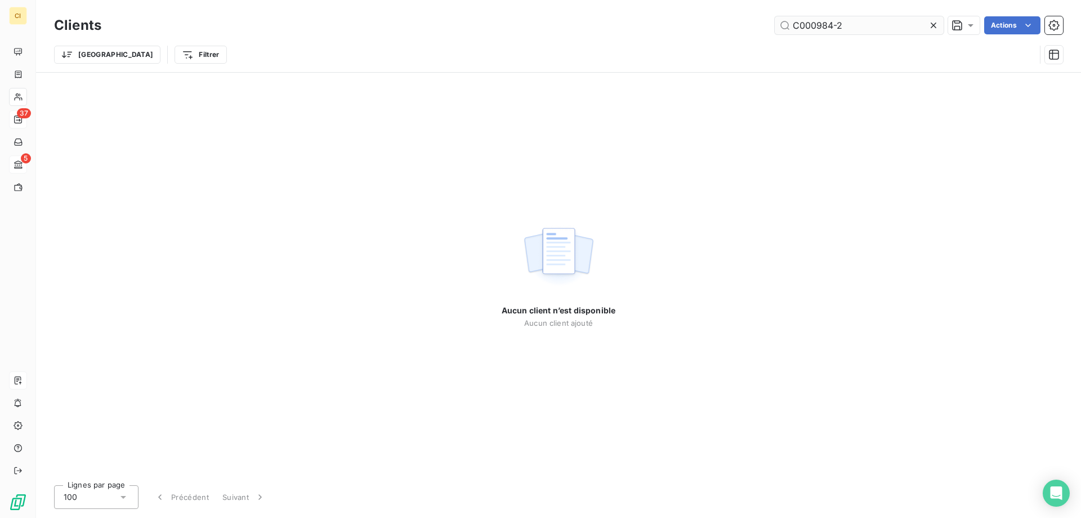
click at [812, 29] on input "C000984-2" at bounding box center [859, 25] width 169 height 18
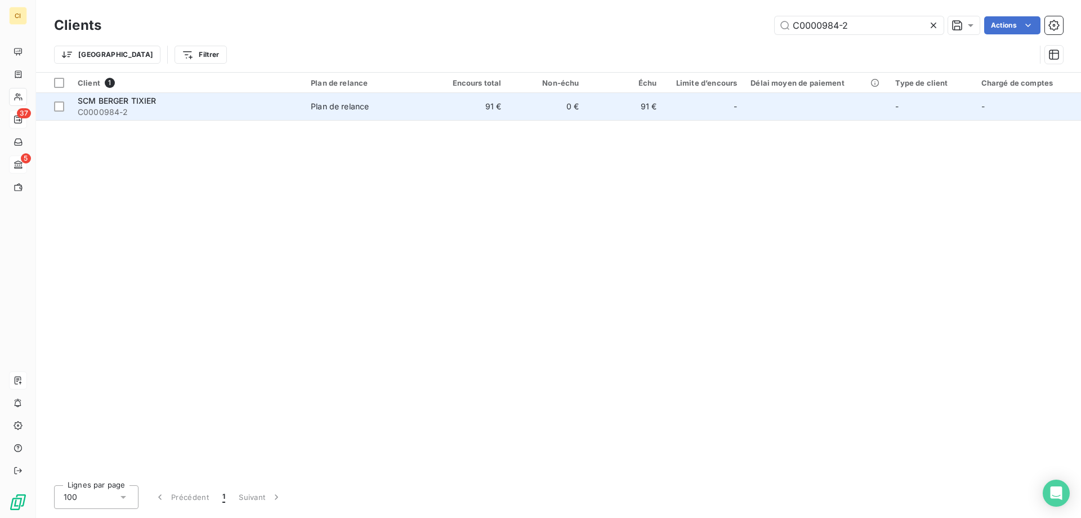
type input "C0000984-2"
click at [100, 98] on span "SCM BERGER TIXIER" at bounding box center [117, 101] width 79 height 10
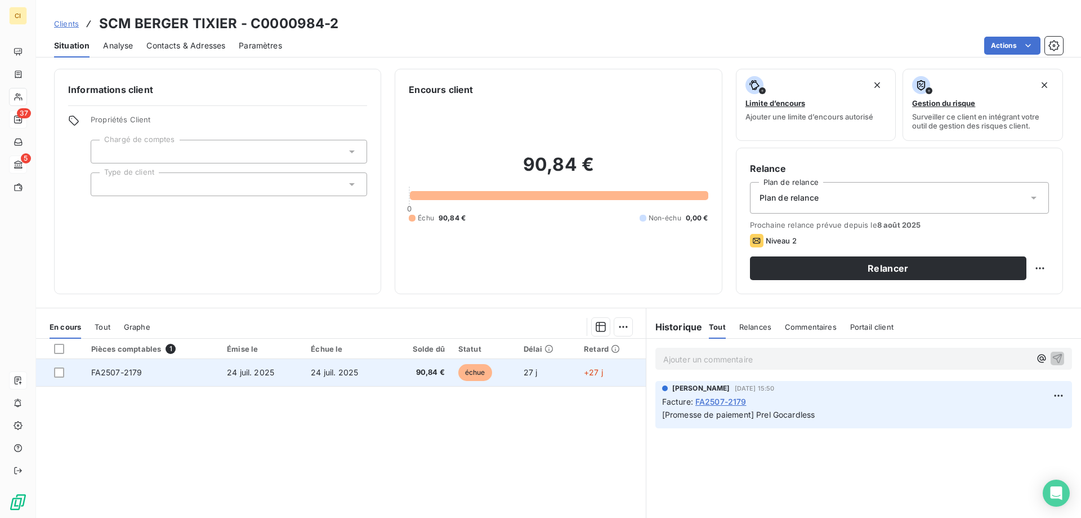
click at [120, 372] on span "FA2507-2179" at bounding box center [116, 372] width 51 height 10
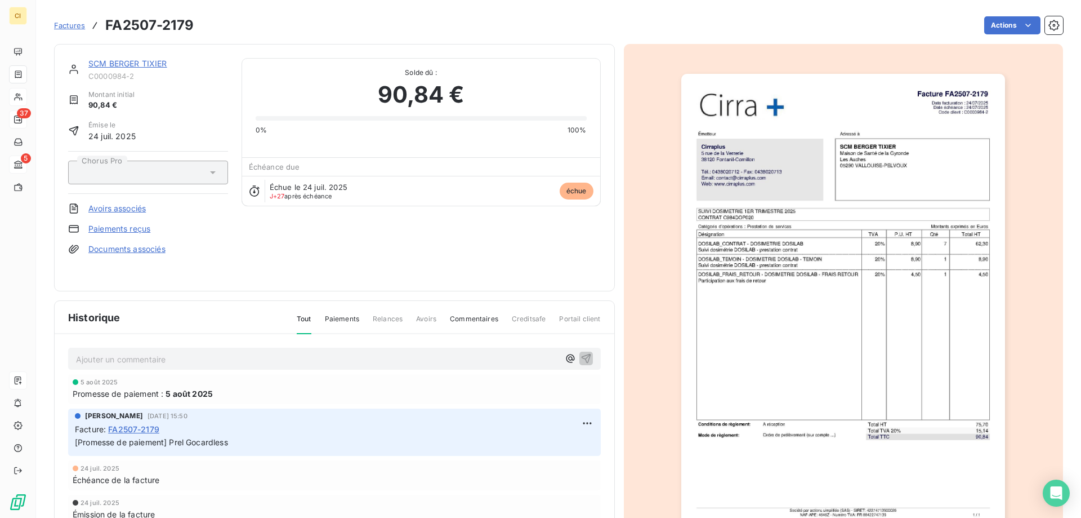
click at [121, 227] on link "Paiements reçus" at bounding box center [119, 228] width 62 height 11
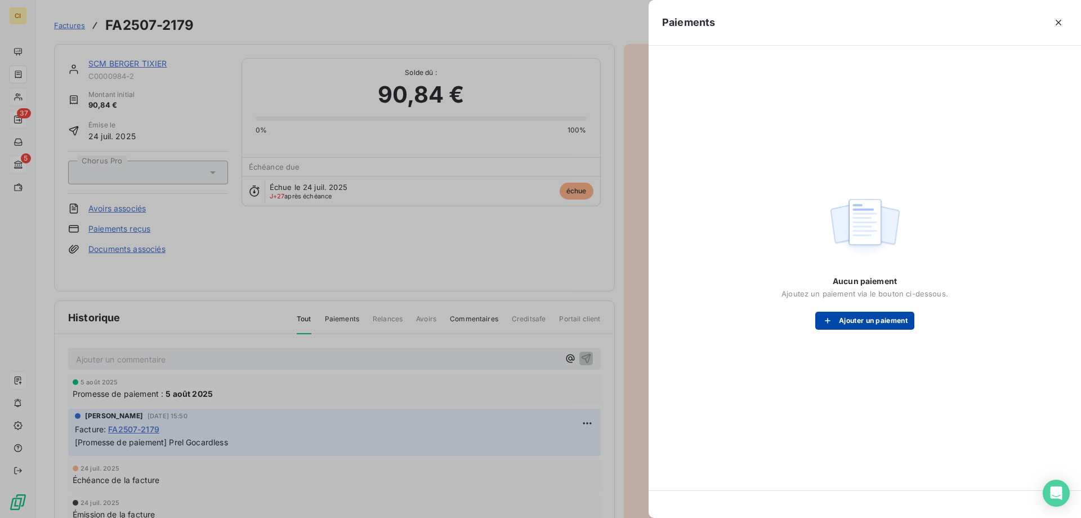
click at [870, 318] on button "Ajouter un paiement" at bounding box center [865, 320] width 99 height 18
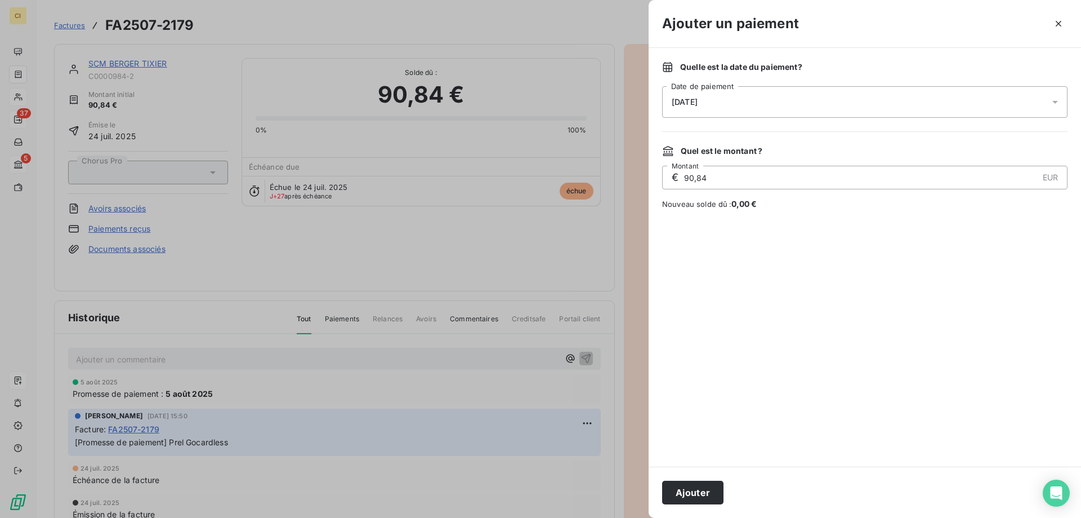
click at [1055, 99] on icon at bounding box center [1055, 101] width 11 height 11
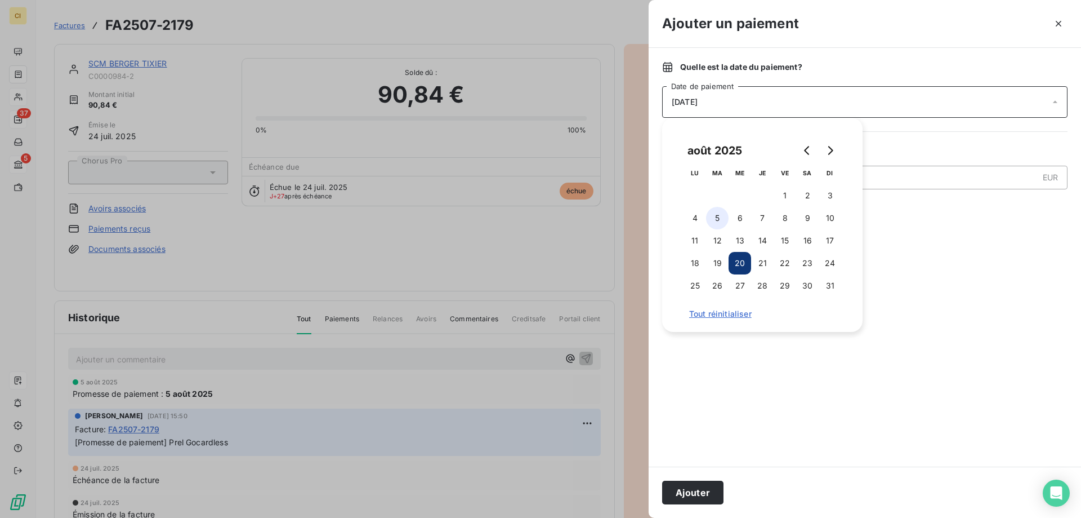
click at [718, 217] on button "5" at bounding box center [717, 218] width 23 height 23
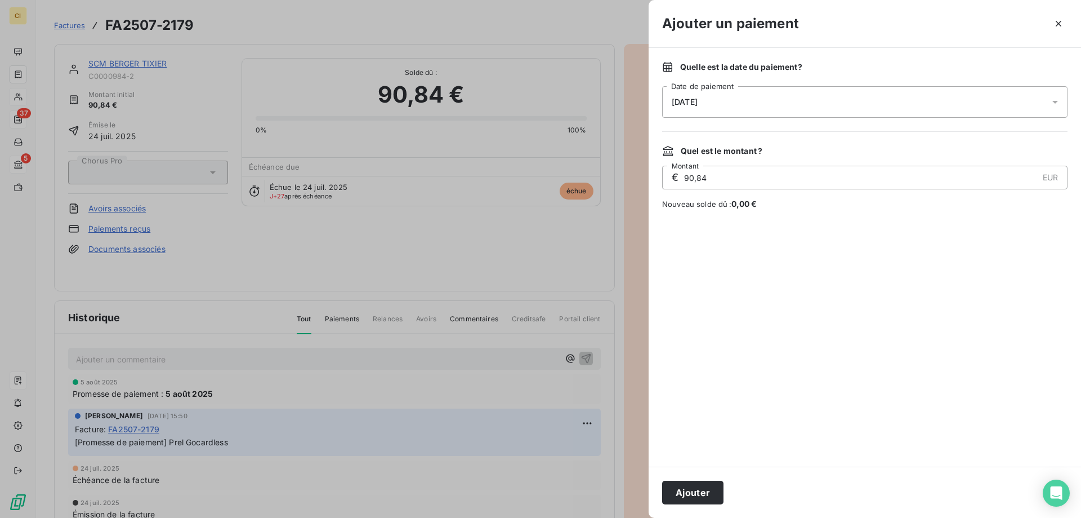
click at [808, 366] on div at bounding box center [865, 338] width 406 height 230
click at [680, 488] on button "Ajouter" at bounding box center [692, 492] width 61 height 24
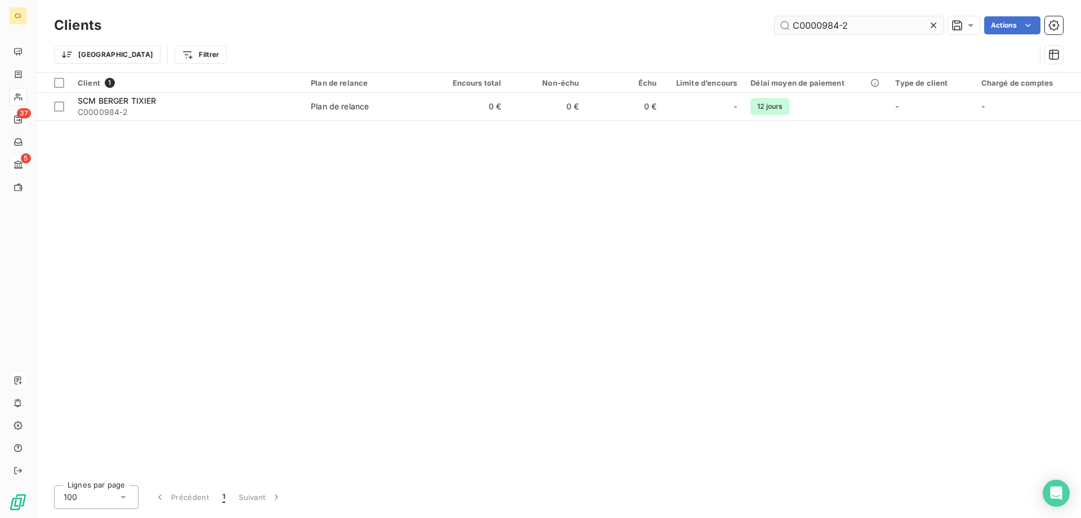
drag, startPoint x: 823, startPoint y: 23, endPoint x: 911, endPoint y: 23, distance: 87.9
click at [911, 23] on input "C0000984-2" at bounding box center [859, 25] width 169 height 18
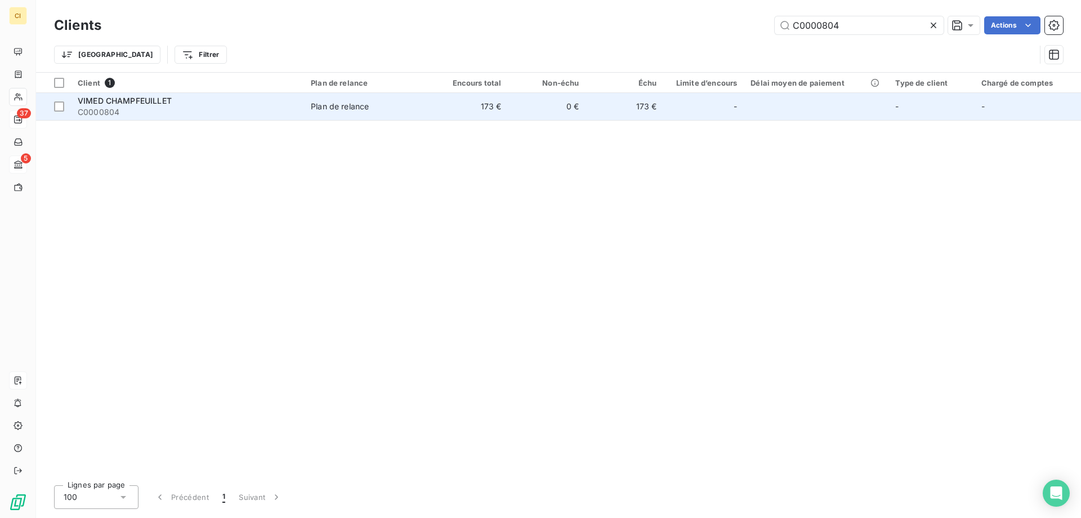
type input "C0000804"
click at [120, 106] on span "C0000804" at bounding box center [188, 111] width 220 height 11
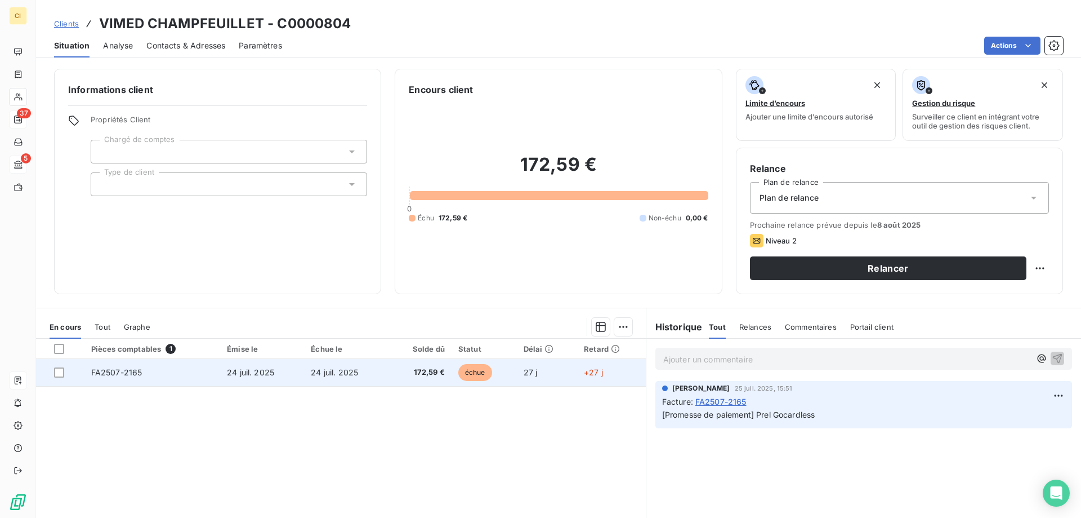
click at [119, 371] on span "FA2507-2165" at bounding box center [116, 372] width 51 height 10
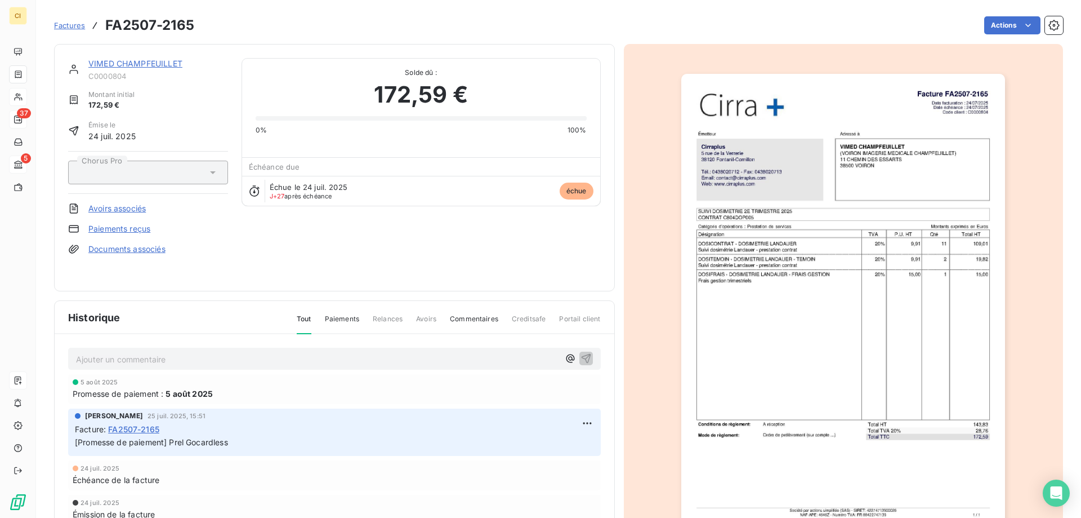
click at [120, 226] on link "Paiements reçus" at bounding box center [119, 228] width 62 height 11
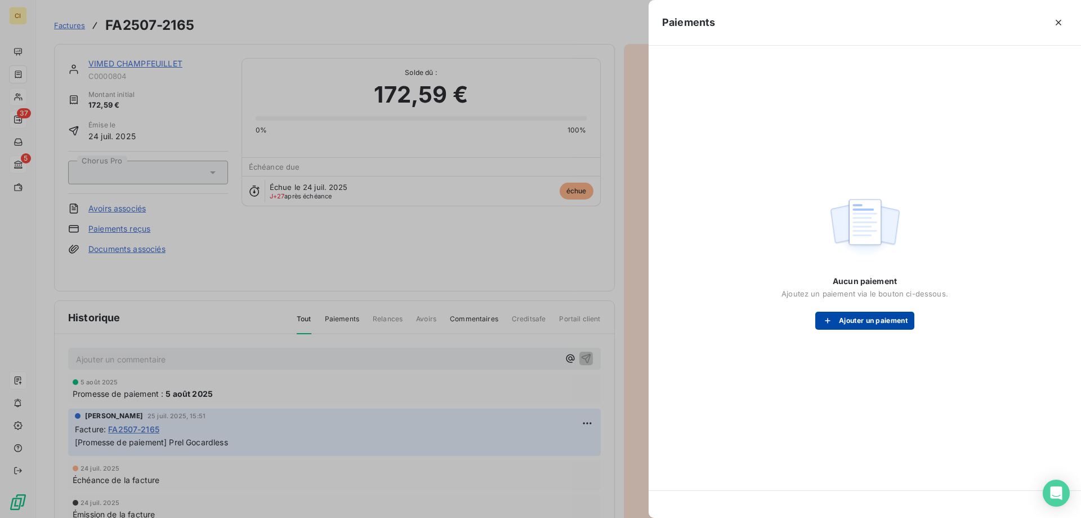
click at [865, 324] on button "Ajouter un paiement" at bounding box center [865, 320] width 99 height 18
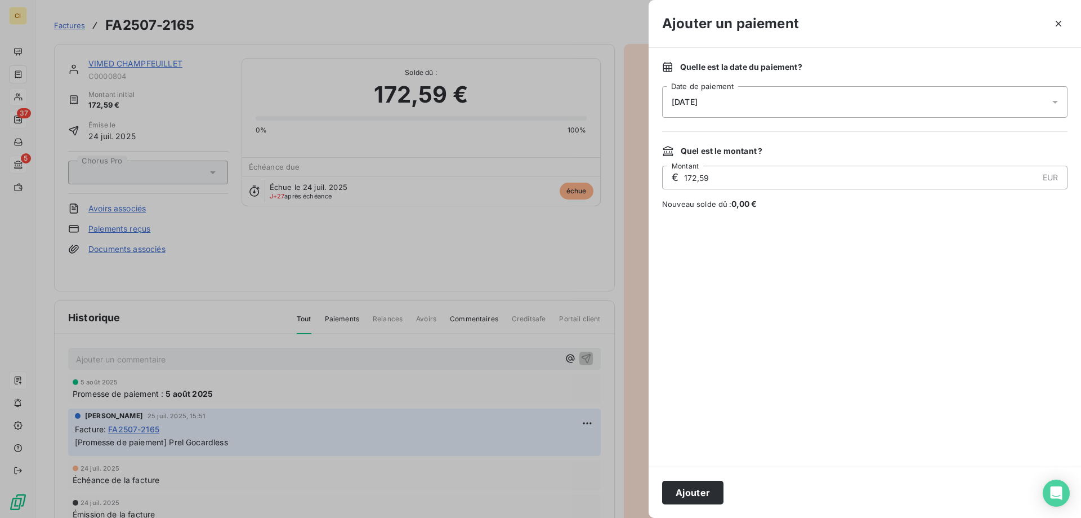
click at [1059, 98] on icon at bounding box center [1055, 101] width 11 height 11
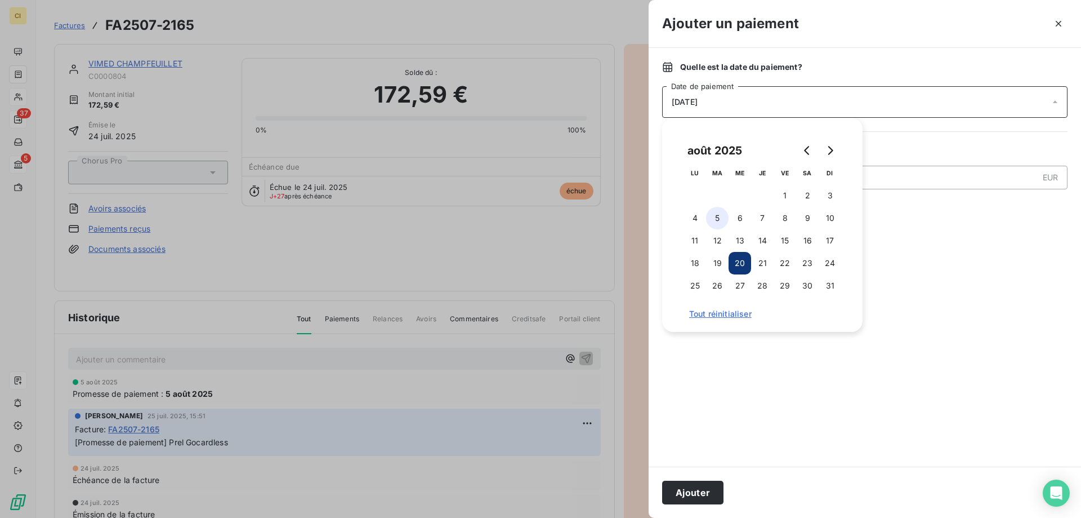
click at [718, 218] on button "5" at bounding box center [717, 218] width 23 height 23
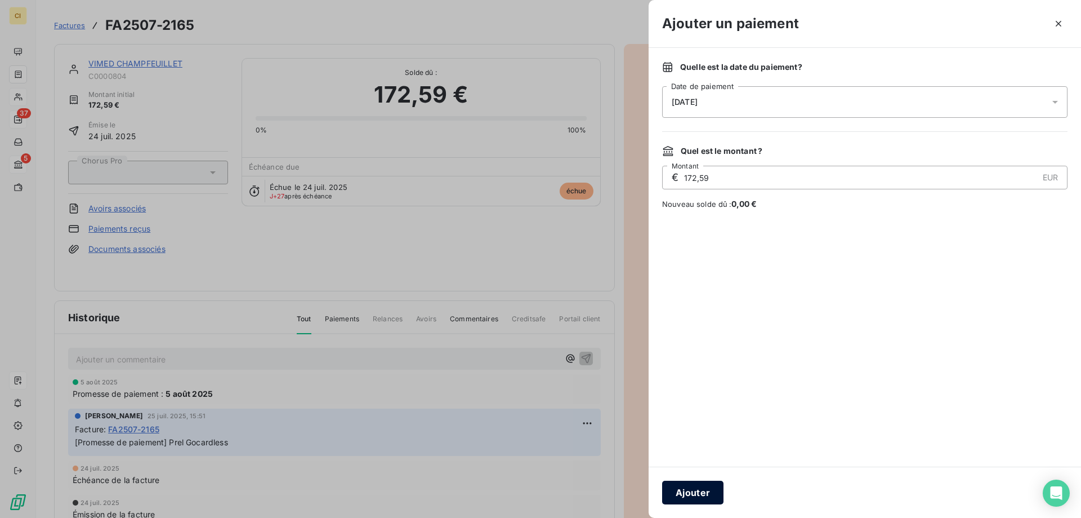
click at [689, 489] on button "Ajouter" at bounding box center [692, 492] width 61 height 24
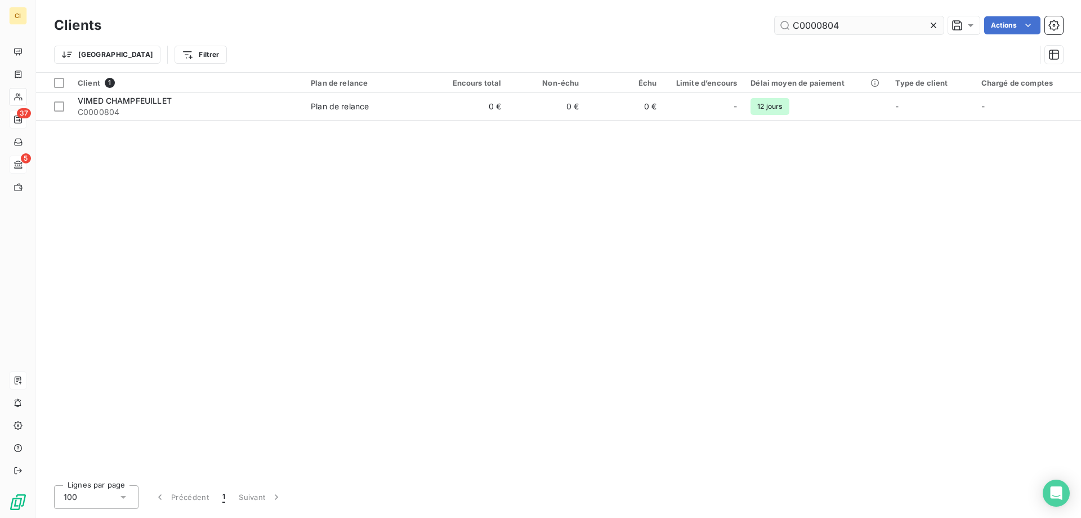
drag, startPoint x: 817, startPoint y: 23, endPoint x: 874, endPoint y: 23, distance: 56.9
click at [874, 23] on input "C0000804" at bounding box center [859, 25] width 169 height 18
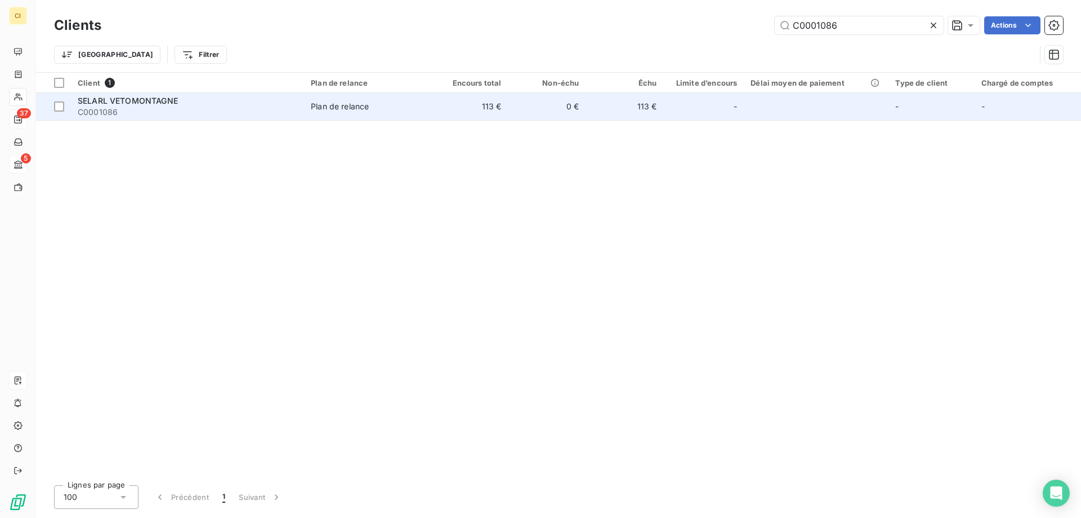
type input "C0001086"
click at [143, 106] on span "C0001086" at bounding box center [188, 111] width 220 height 11
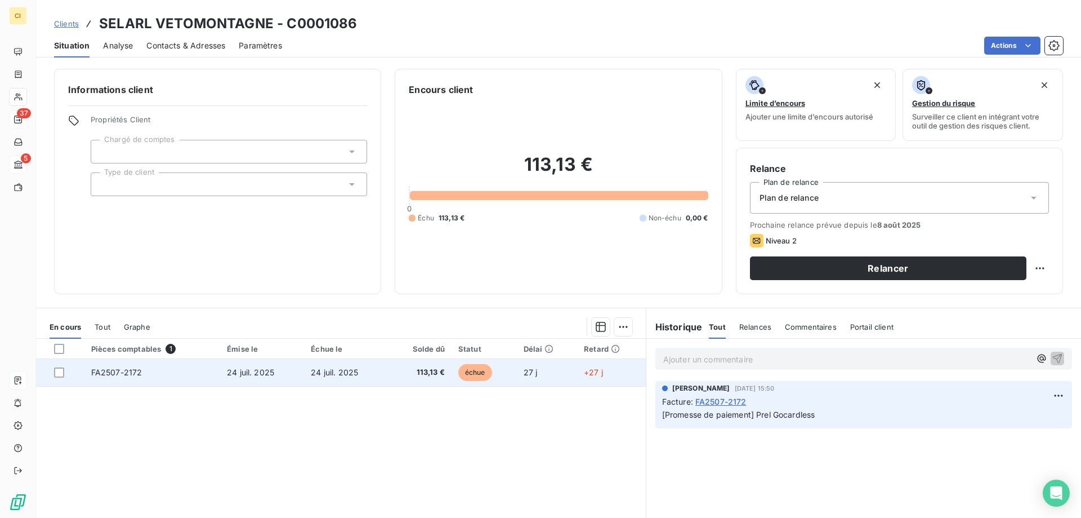
click at [102, 373] on span "FA2507-2172" at bounding box center [116, 372] width 51 height 10
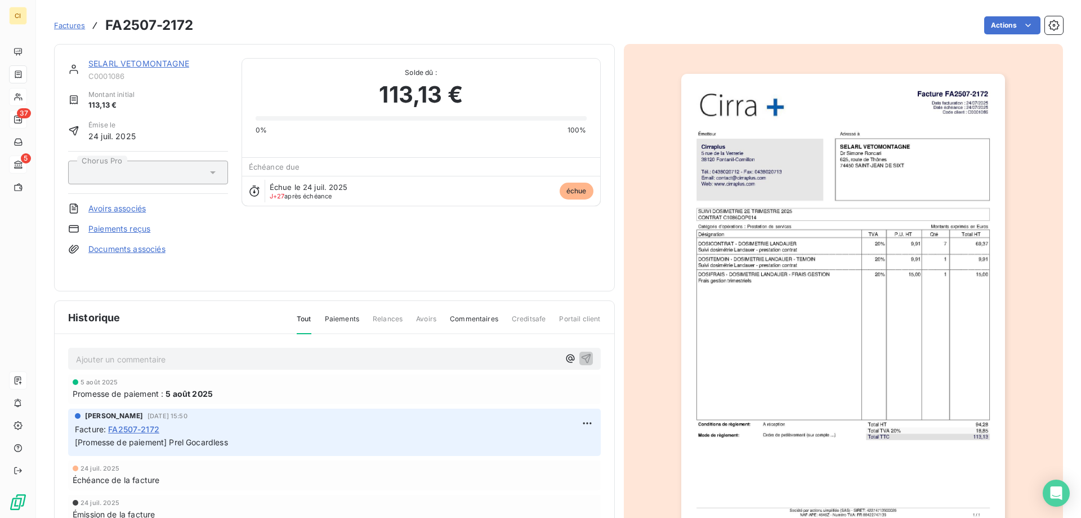
click at [121, 229] on link "Paiements reçus" at bounding box center [119, 228] width 62 height 11
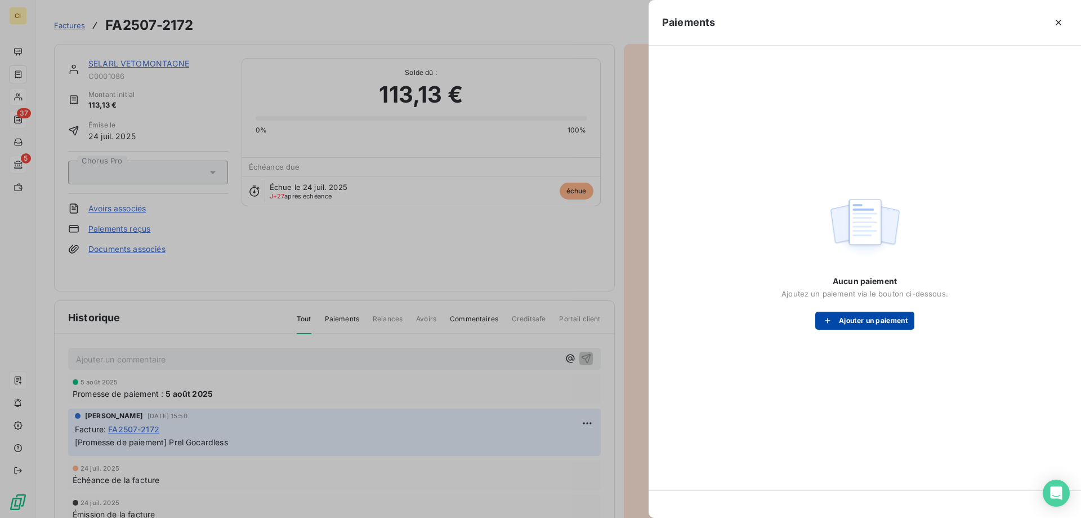
click at [845, 323] on button "Ajouter un paiement" at bounding box center [865, 320] width 99 height 18
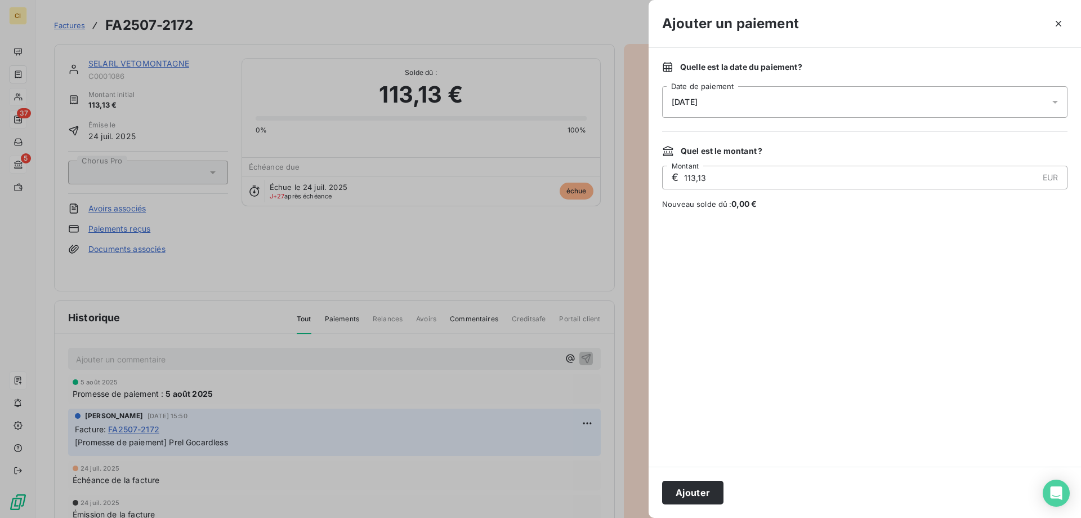
click at [1055, 101] on icon at bounding box center [1056, 102] width 6 height 3
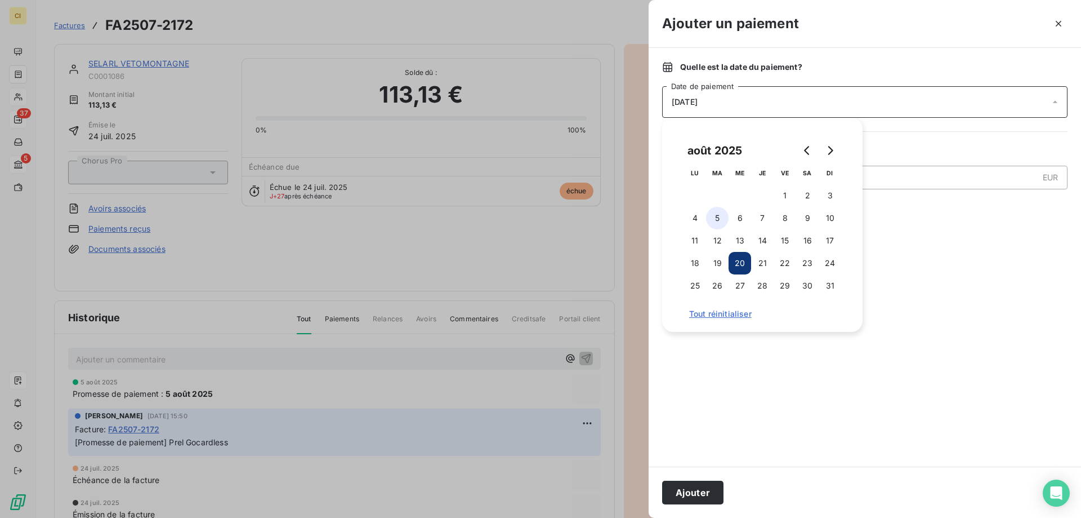
click at [721, 216] on button "5" at bounding box center [717, 218] width 23 height 23
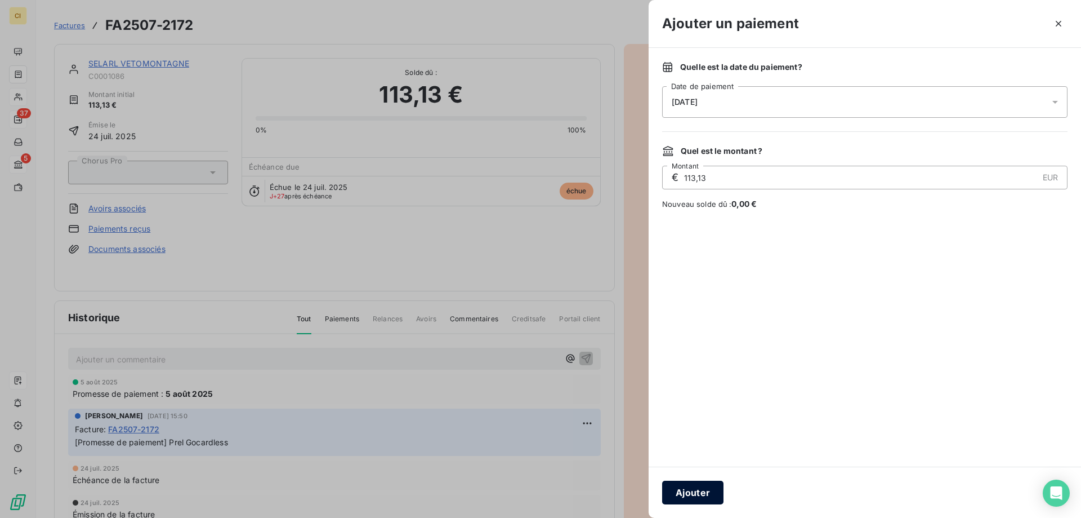
click at [692, 491] on button "Ajouter" at bounding box center [692, 492] width 61 height 24
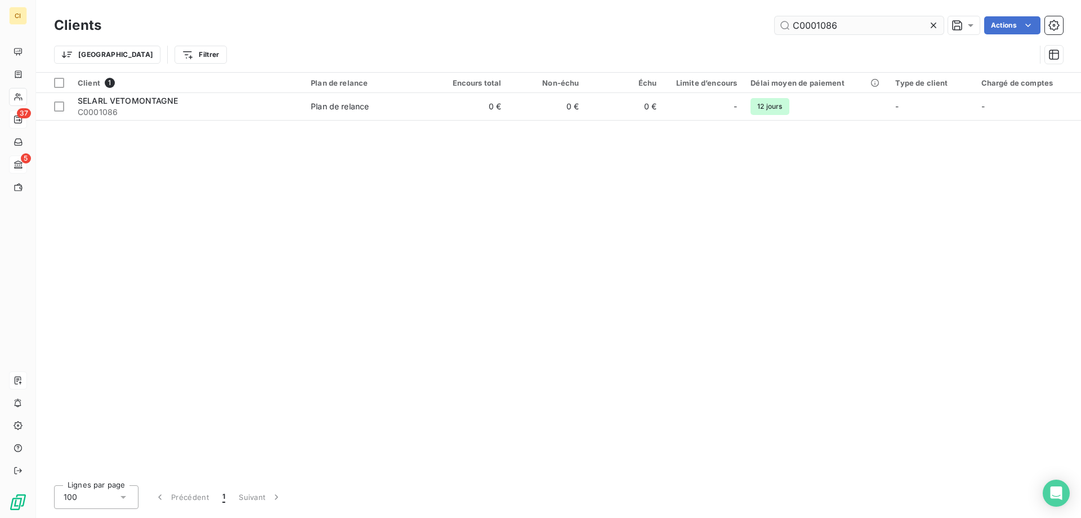
drag, startPoint x: 818, startPoint y: 25, endPoint x: 856, endPoint y: 20, distance: 38.1
click at [856, 20] on input "C0001086" at bounding box center [859, 25] width 169 height 18
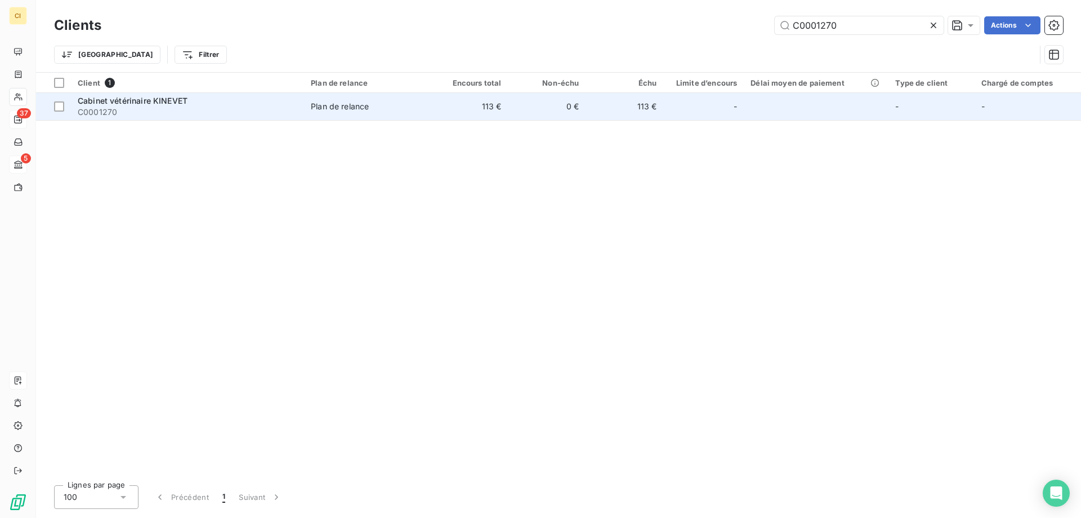
type input "C0001270"
click at [126, 100] on span "Cabinet vétérinaire KINEVET" at bounding box center [133, 101] width 110 height 10
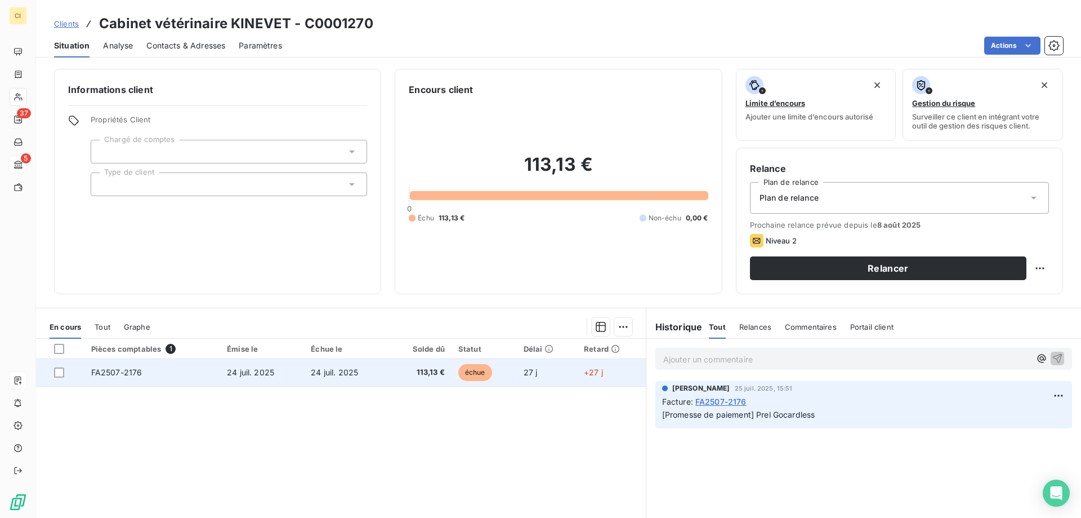
click at [115, 373] on span "FA2507-2176" at bounding box center [116, 372] width 51 height 10
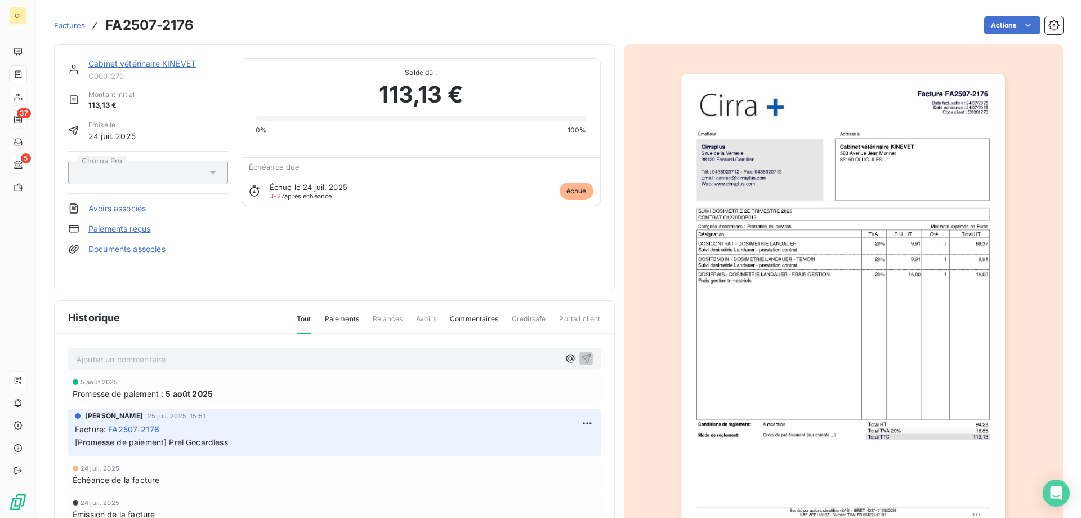
click at [97, 228] on link "Paiements reçus" at bounding box center [119, 228] width 62 height 11
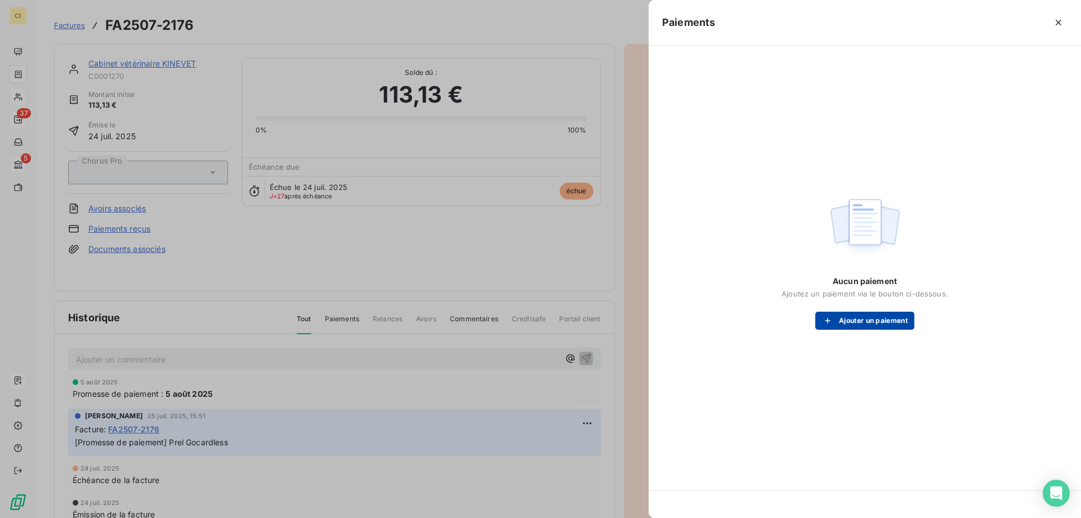
click at [857, 321] on button "Ajouter un paiement" at bounding box center [865, 320] width 99 height 18
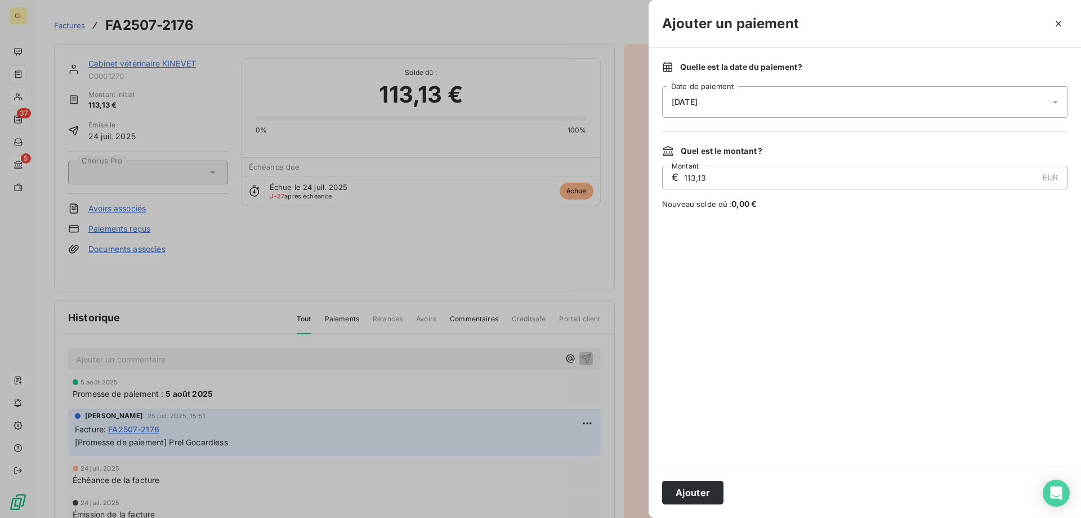
click at [1060, 99] on icon at bounding box center [1055, 101] width 11 height 11
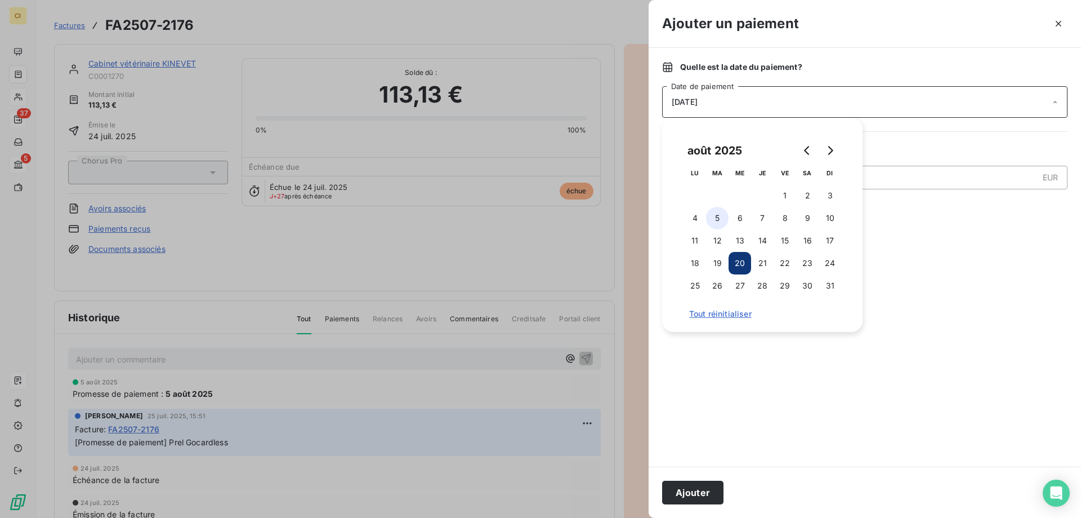
click at [724, 217] on button "5" at bounding box center [717, 218] width 23 height 23
click at [698, 489] on button "Ajouter" at bounding box center [692, 492] width 61 height 24
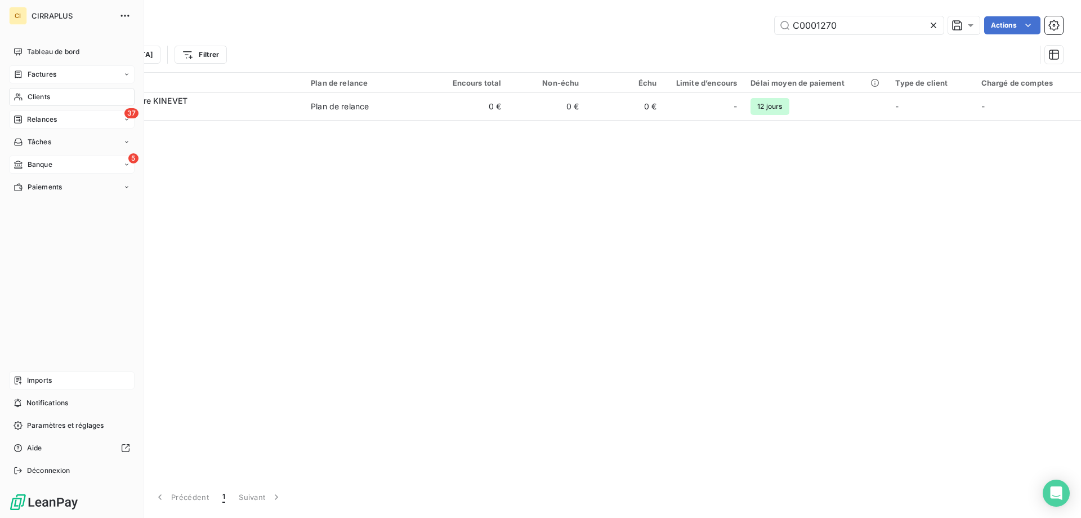
click at [44, 71] on span "Factures" at bounding box center [42, 74] width 29 height 10
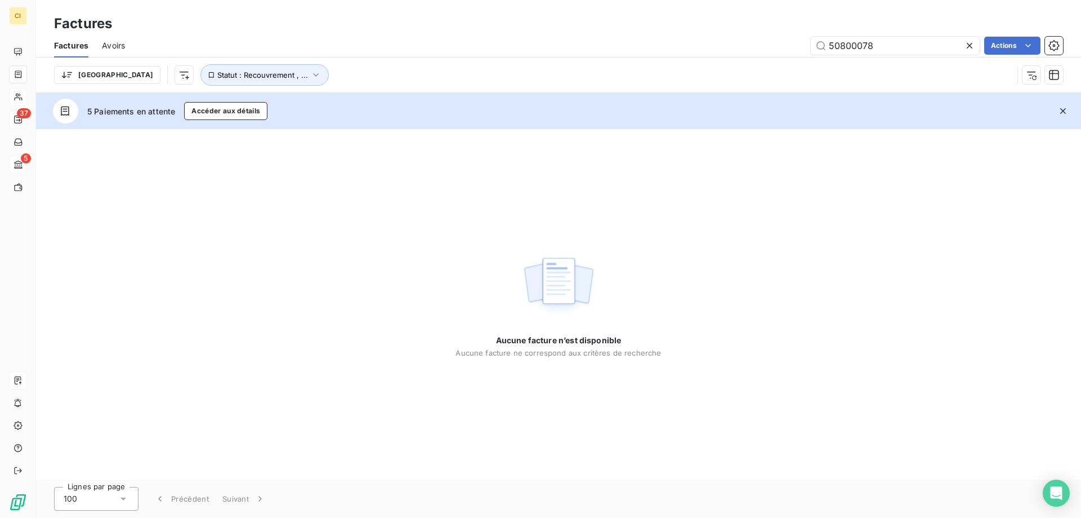
click at [122, 44] on span "Avoirs" at bounding box center [113, 45] width 23 height 11
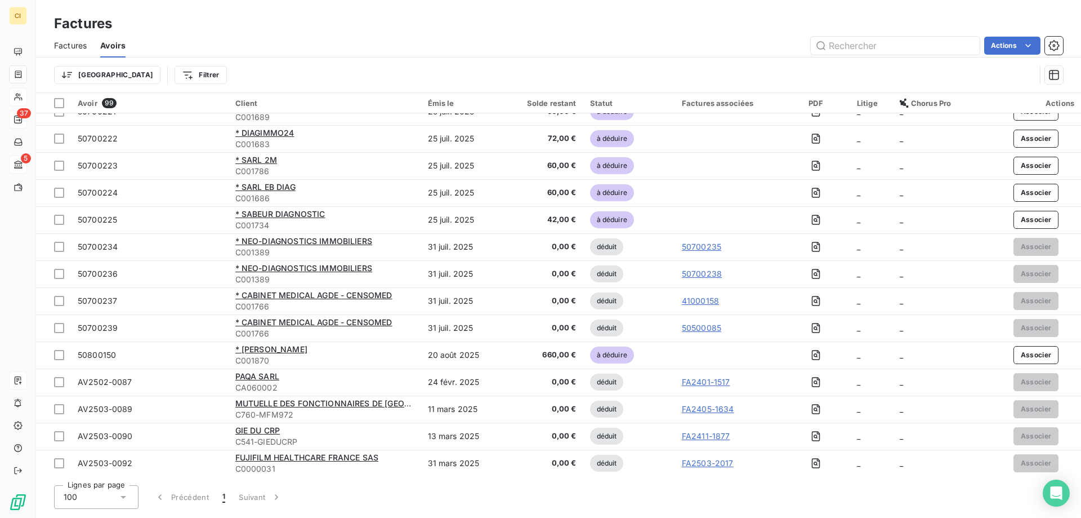
scroll to position [2314, 0]
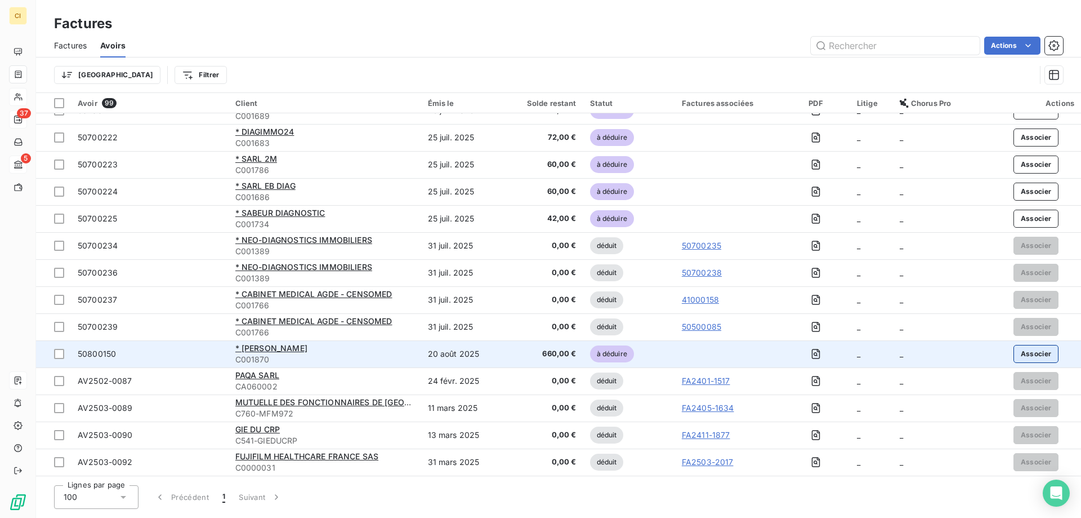
click at [1016, 350] on button "Associer" at bounding box center [1037, 354] width 46 height 18
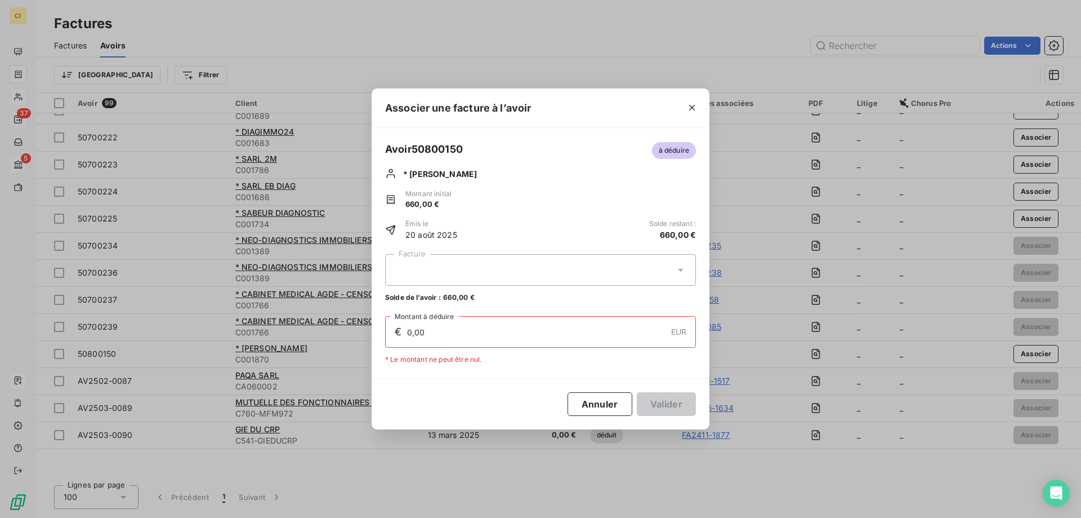
click at [412, 266] on div at bounding box center [540, 270] width 311 height 32
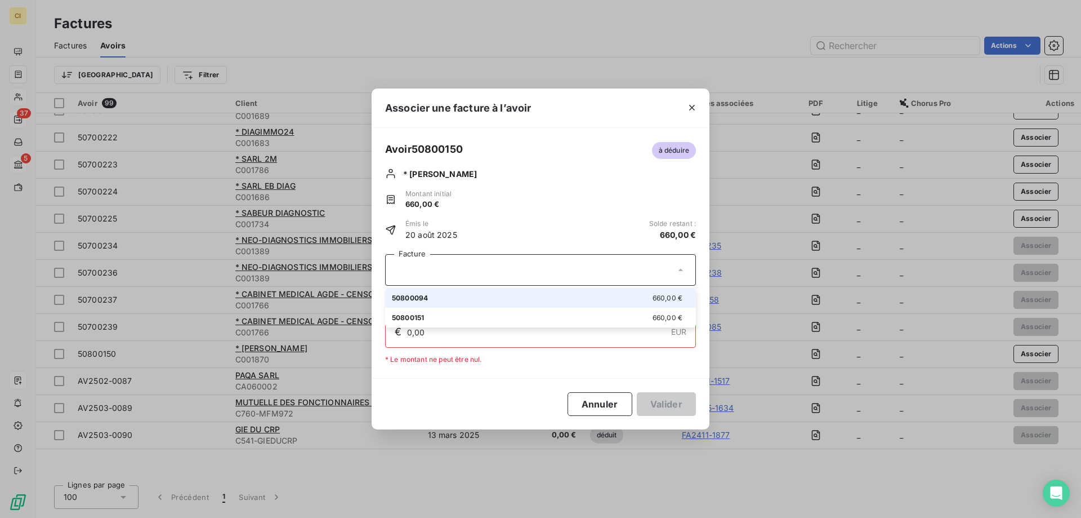
click at [420, 299] on span "50800094" at bounding box center [410, 297] width 36 height 8
type input "660,00"
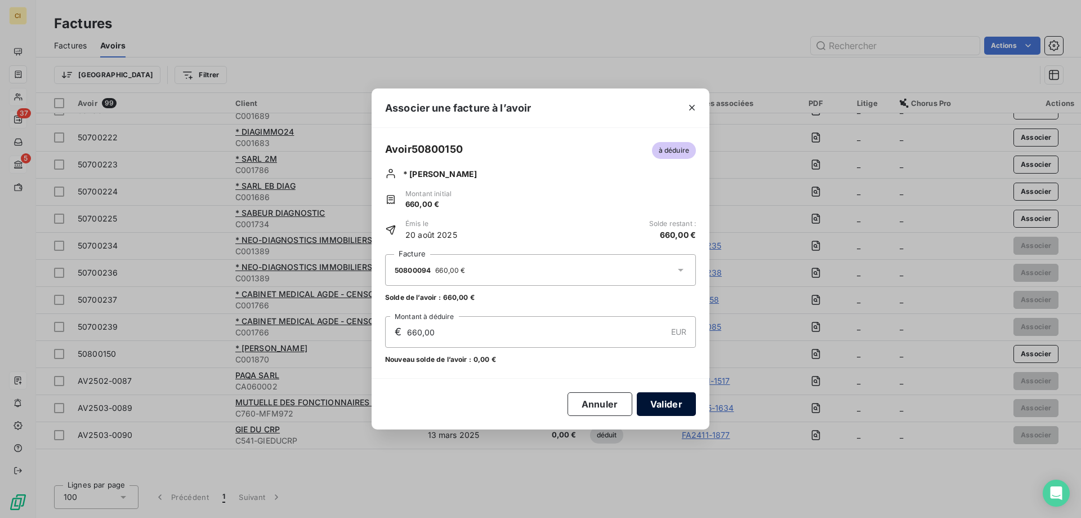
click at [667, 404] on button "Valider" at bounding box center [666, 404] width 59 height 24
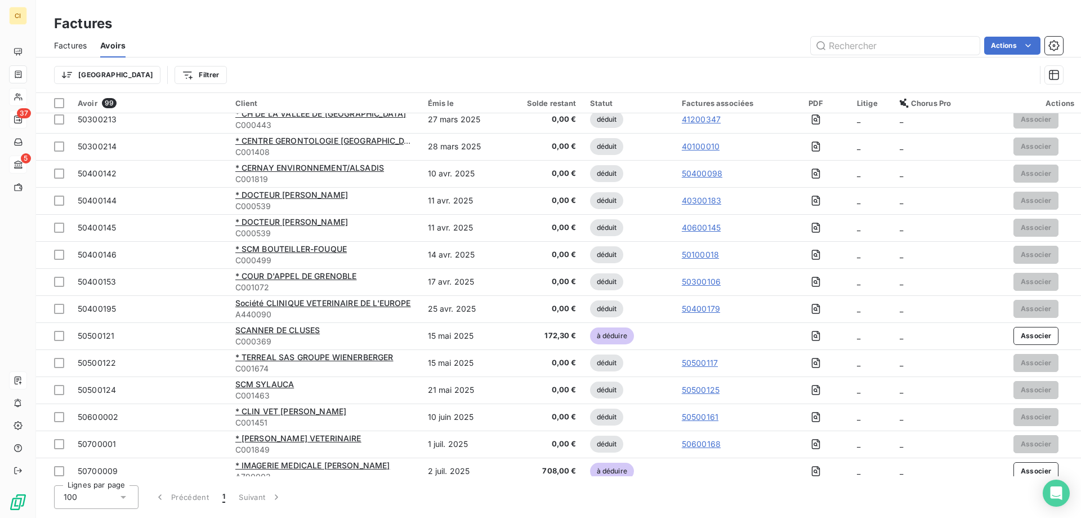
scroll to position [906, 0]
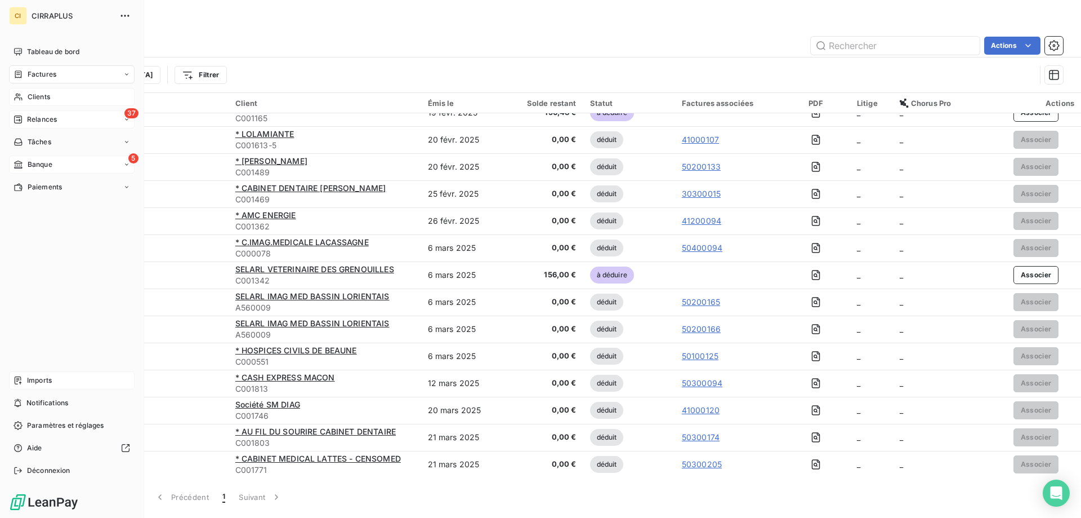
click at [38, 160] on span "Banque" at bounding box center [40, 164] width 25 height 10
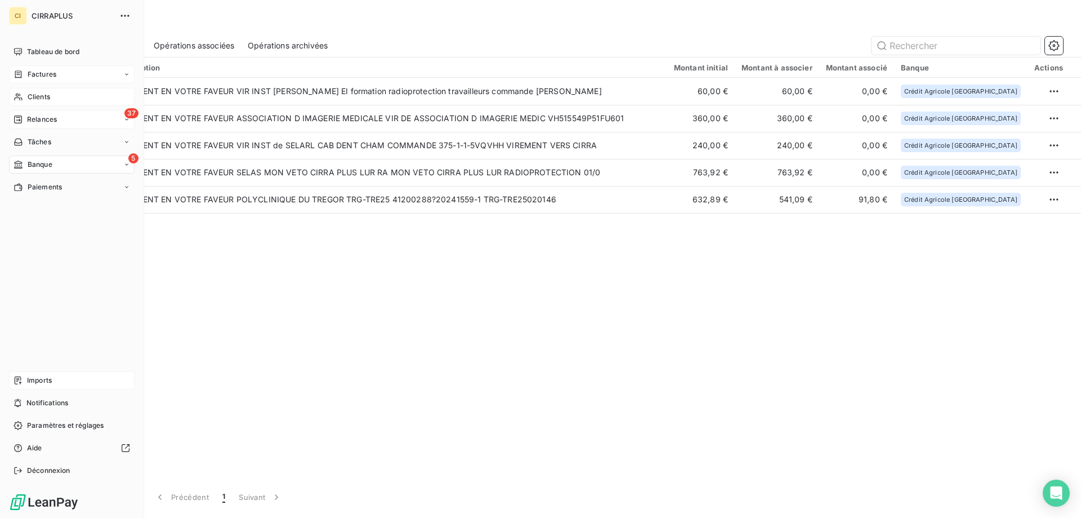
click at [38, 116] on span "Relances" at bounding box center [42, 119] width 30 height 10
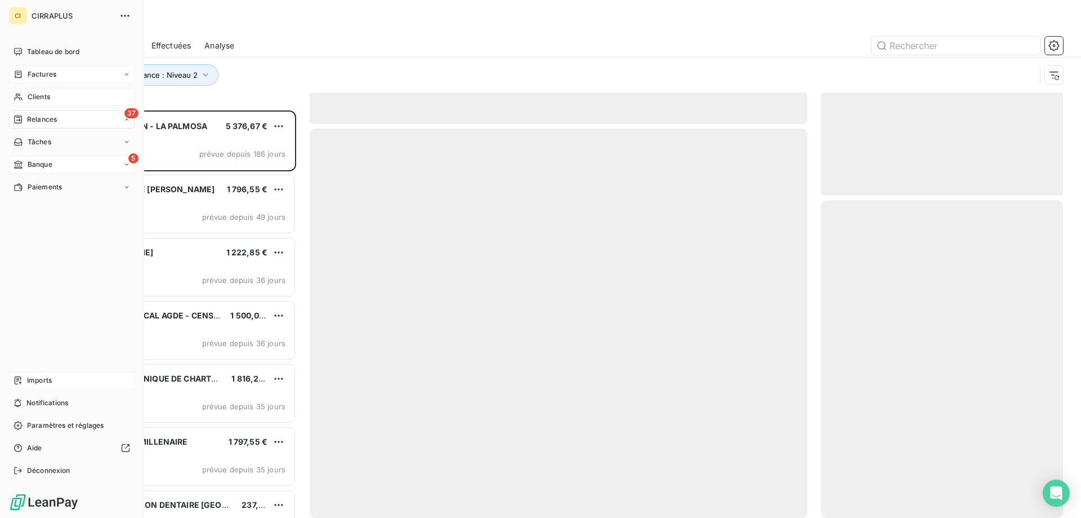
scroll to position [399, 234]
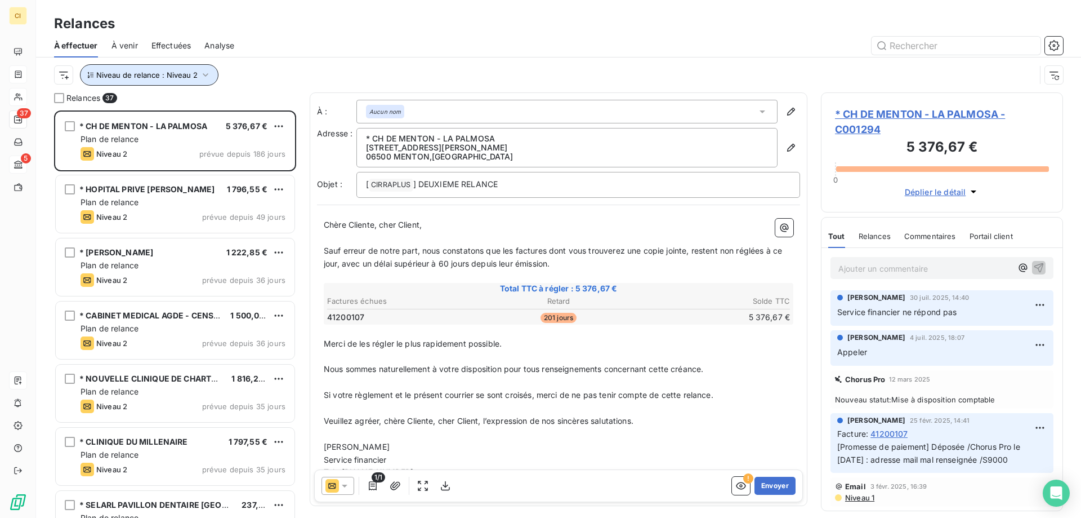
click at [203, 72] on icon "button" at bounding box center [205, 74] width 11 height 11
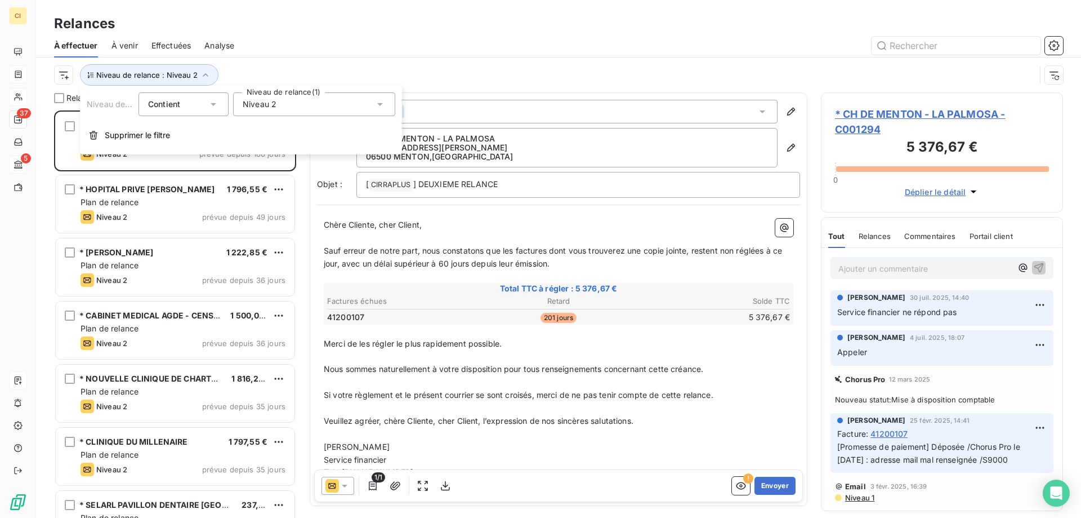
click at [381, 105] on icon at bounding box center [380, 104] width 6 height 3
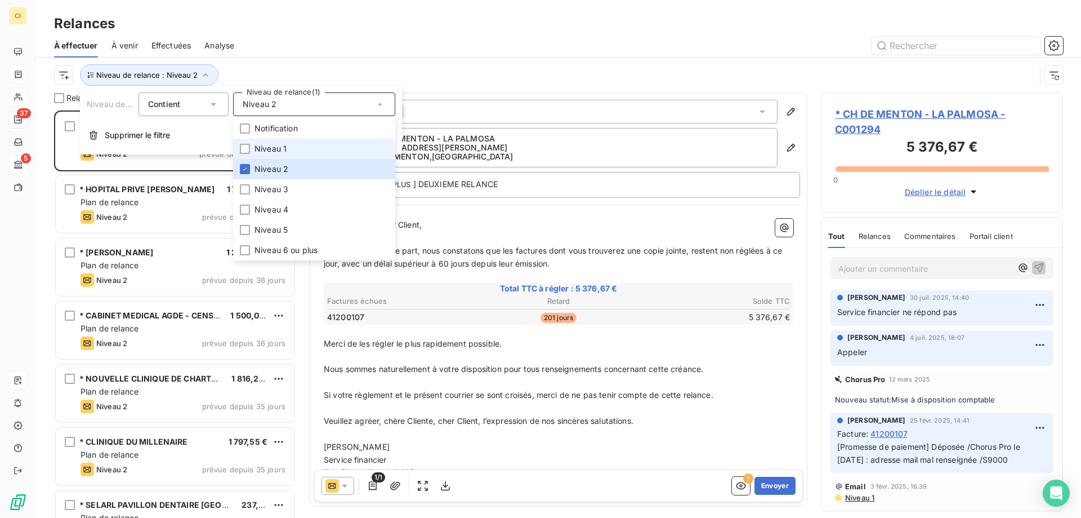
click at [244, 142] on li "Niveau 1" at bounding box center [314, 149] width 162 height 20
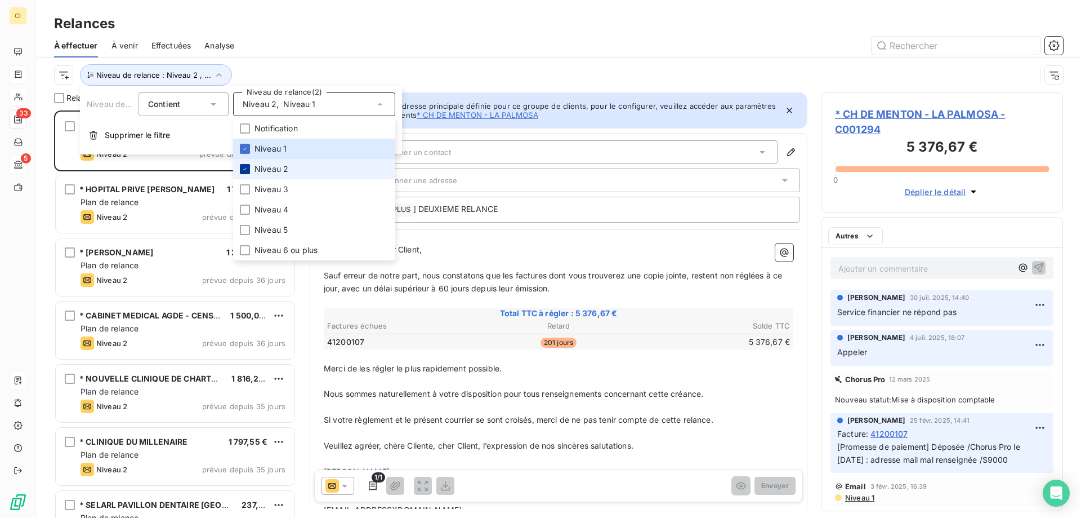
click at [245, 168] on icon at bounding box center [245, 169] width 7 height 7
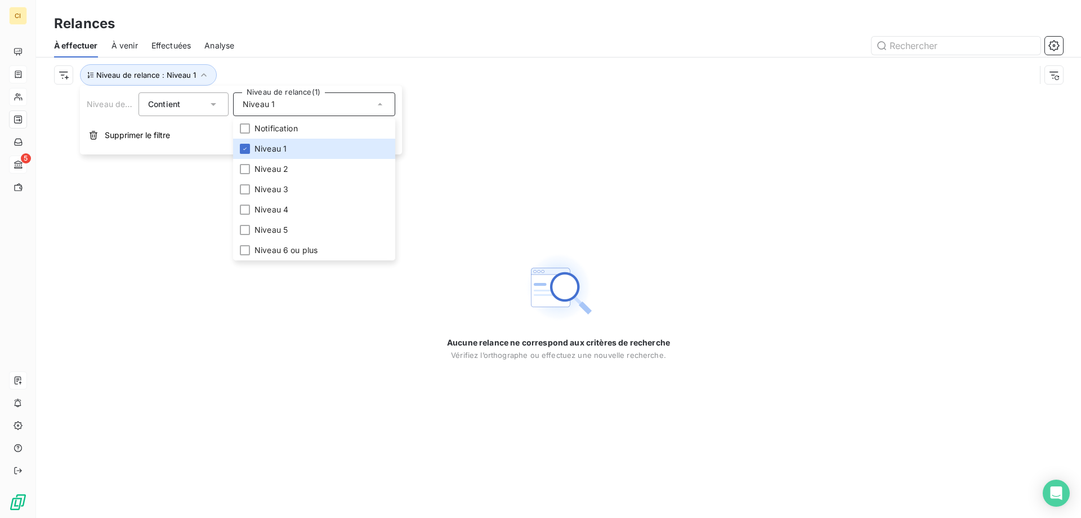
click at [333, 33] on div "Relances" at bounding box center [558, 24] width 1045 height 20
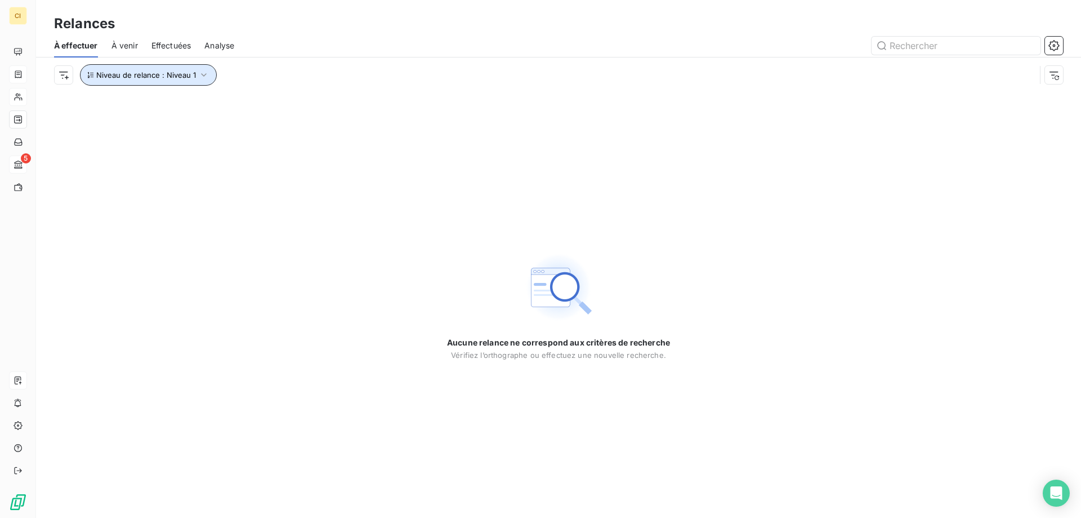
drag, startPoint x: 203, startPoint y: 74, endPoint x: 208, endPoint y: 73, distance: 5.9
click at [204, 73] on icon "button" at bounding box center [203, 74] width 11 height 11
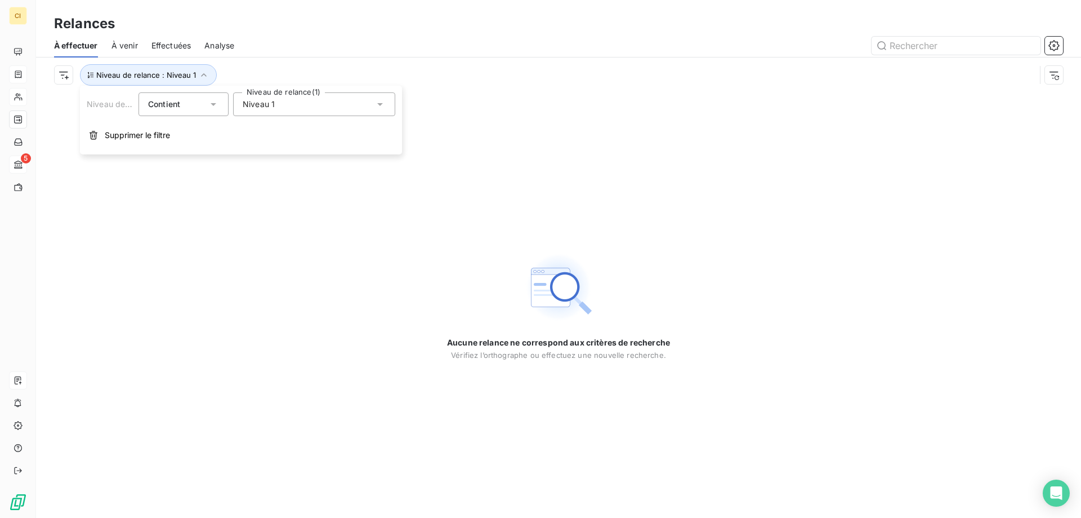
click at [376, 104] on icon at bounding box center [380, 104] width 11 height 11
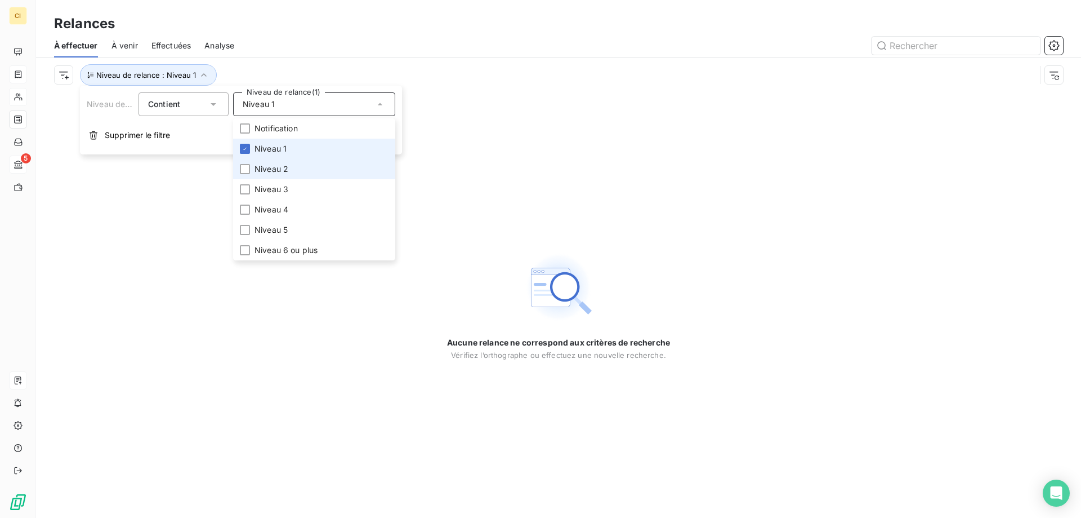
drag, startPoint x: 248, startPoint y: 167, endPoint x: 249, endPoint y: 158, distance: 9.6
click at [249, 166] on div at bounding box center [245, 169] width 10 height 10
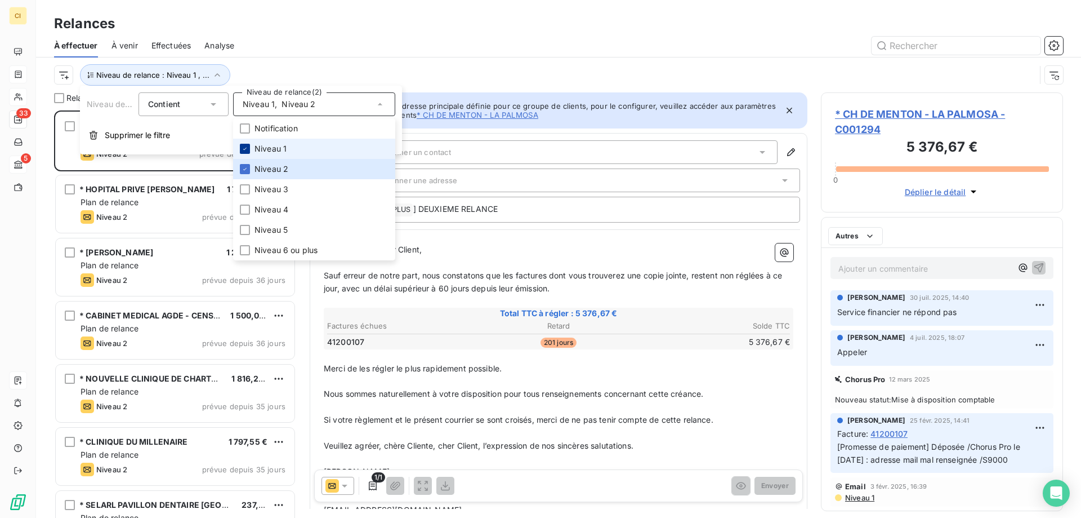
scroll to position [399, 234]
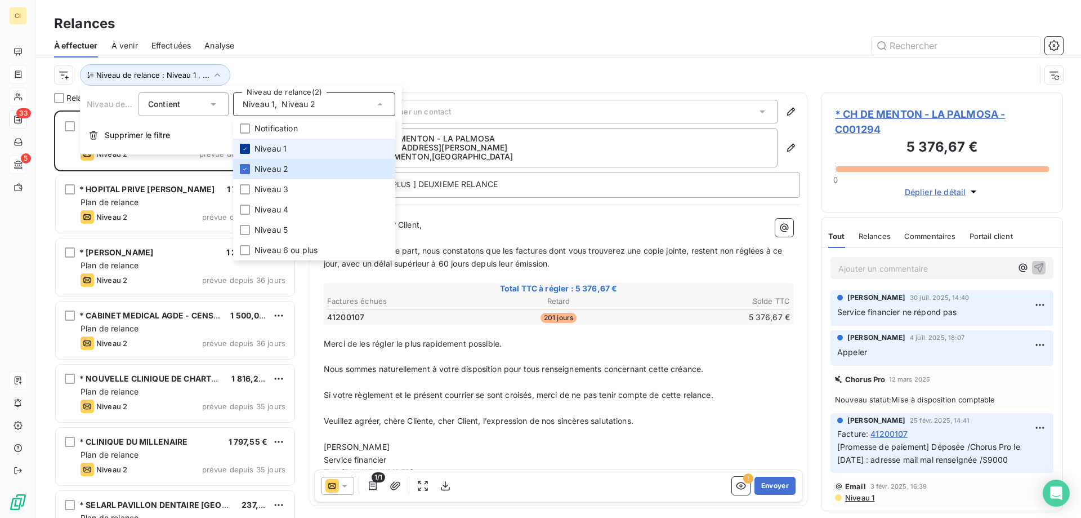
click at [248, 149] on icon at bounding box center [245, 148] width 7 height 7
click at [324, 26] on div "Relances" at bounding box center [558, 24] width 1045 height 20
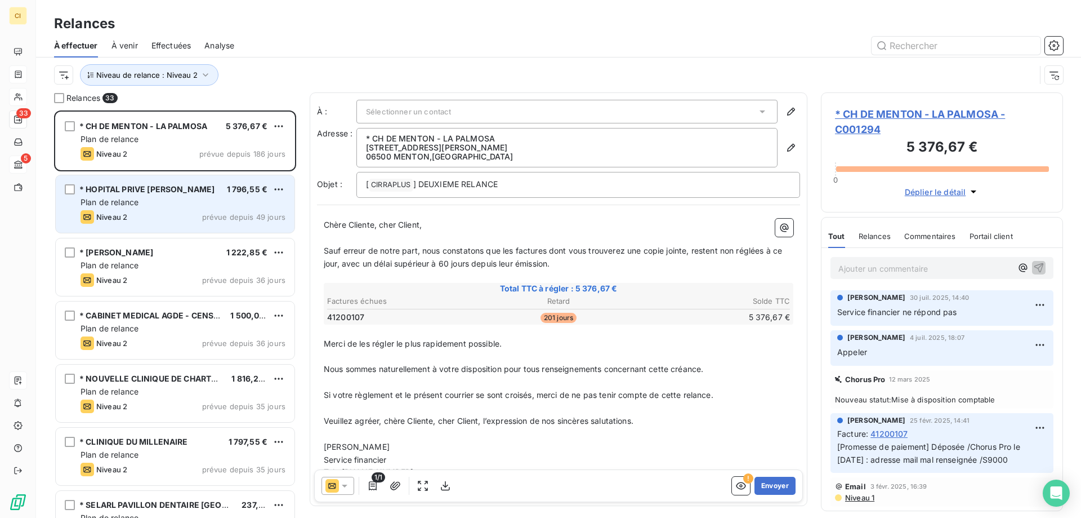
click at [208, 201] on div "Plan de relance" at bounding box center [183, 202] width 205 height 11
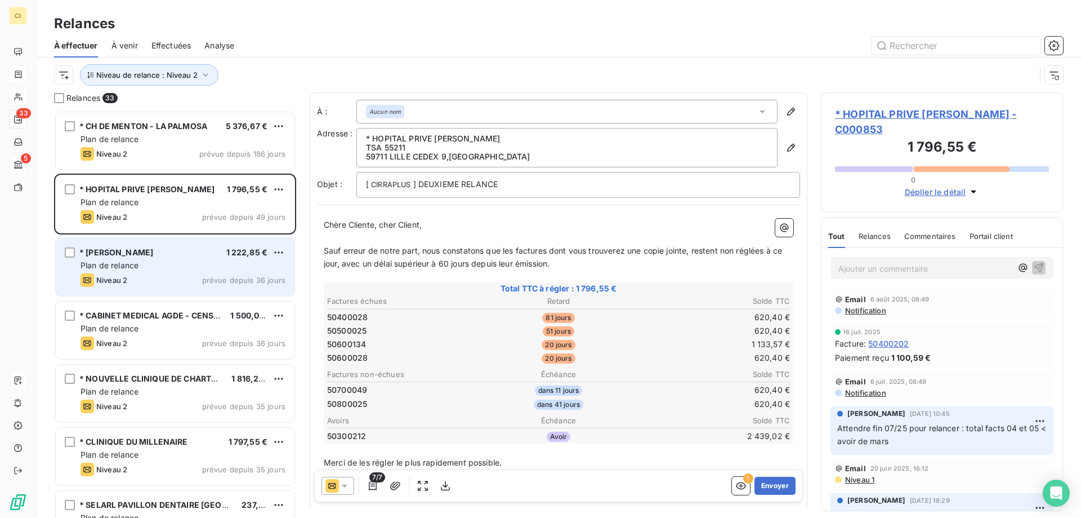
click at [192, 267] on div "Plan de relance" at bounding box center [183, 265] width 205 height 11
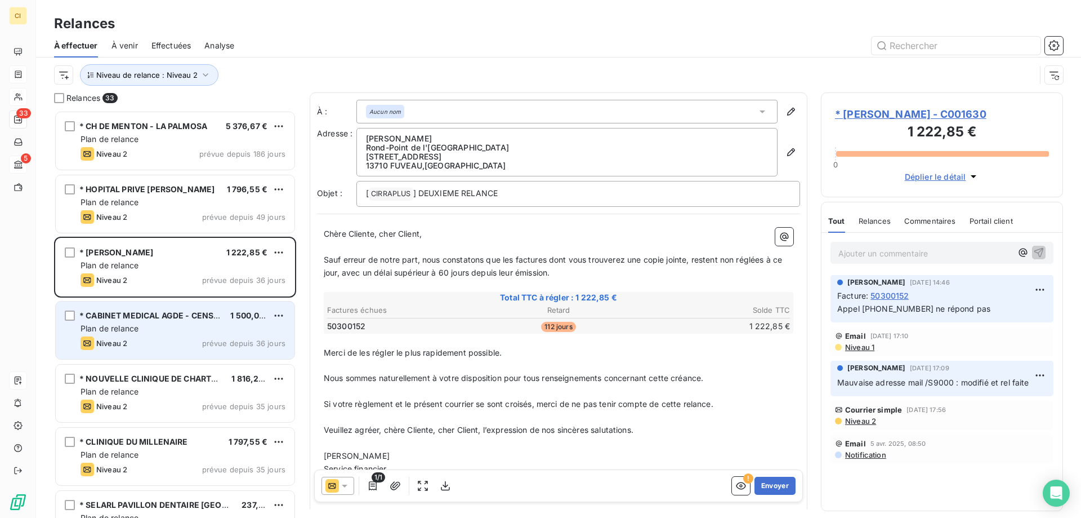
click at [184, 323] on div "Plan de relance" at bounding box center [183, 328] width 205 height 11
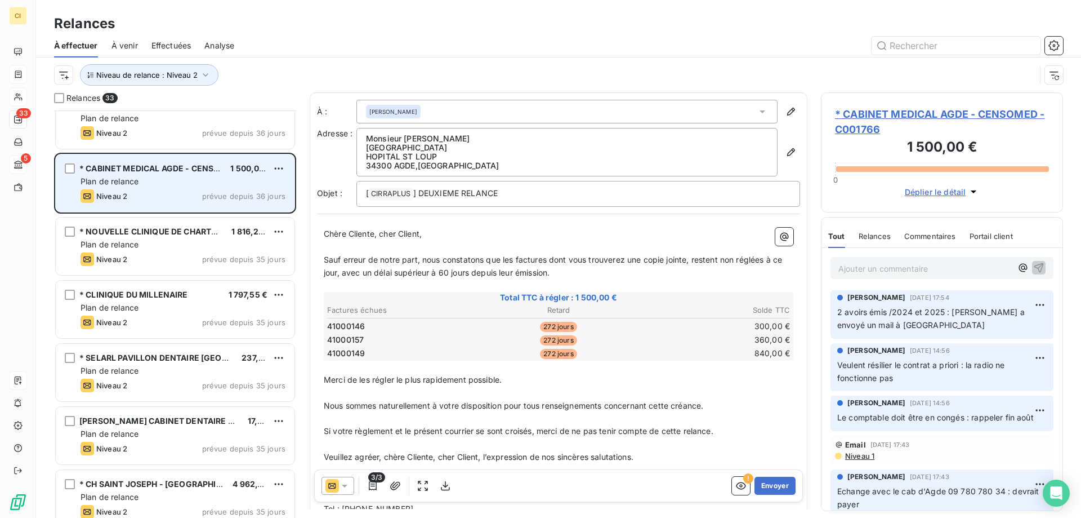
scroll to position [170, 0]
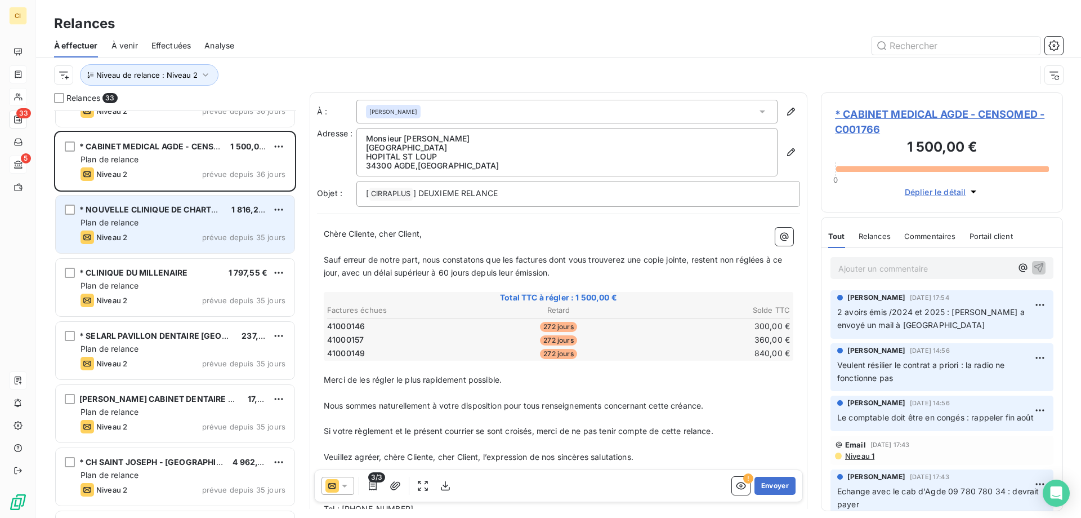
click at [202, 225] on div "Plan de relance" at bounding box center [183, 222] width 205 height 11
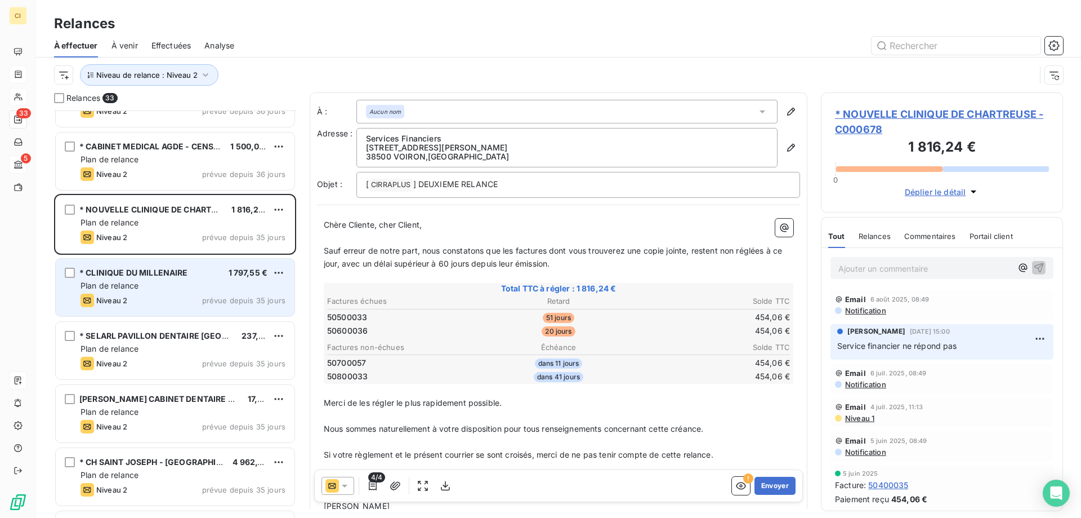
click at [192, 280] on div "Plan de relance" at bounding box center [183, 285] width 205 height 11
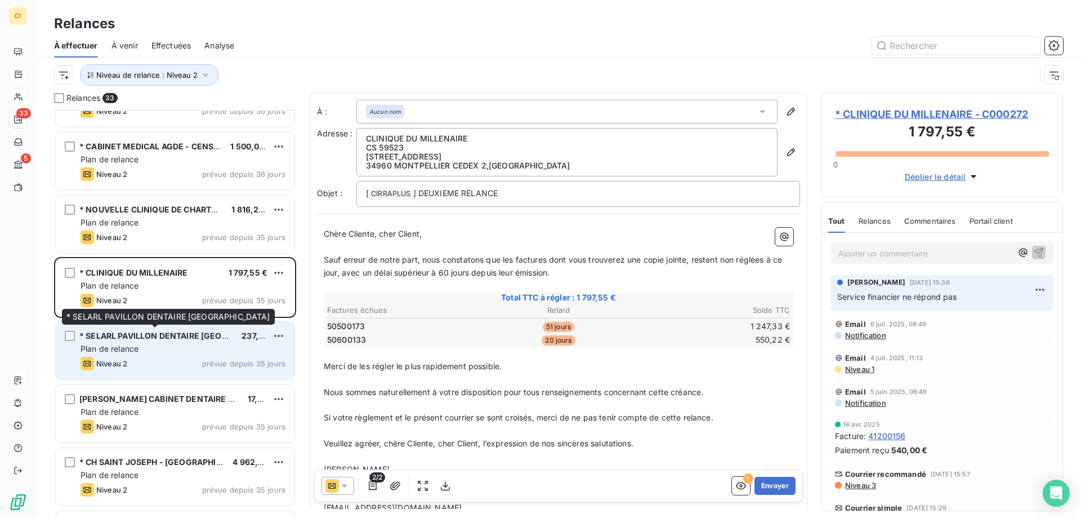
click at [177, 337] on span "* SELARL PAVILLON DENTAIRE [GEOGRAPHIC_DATA]" at bounding box center [182, 336] width 206 height 10
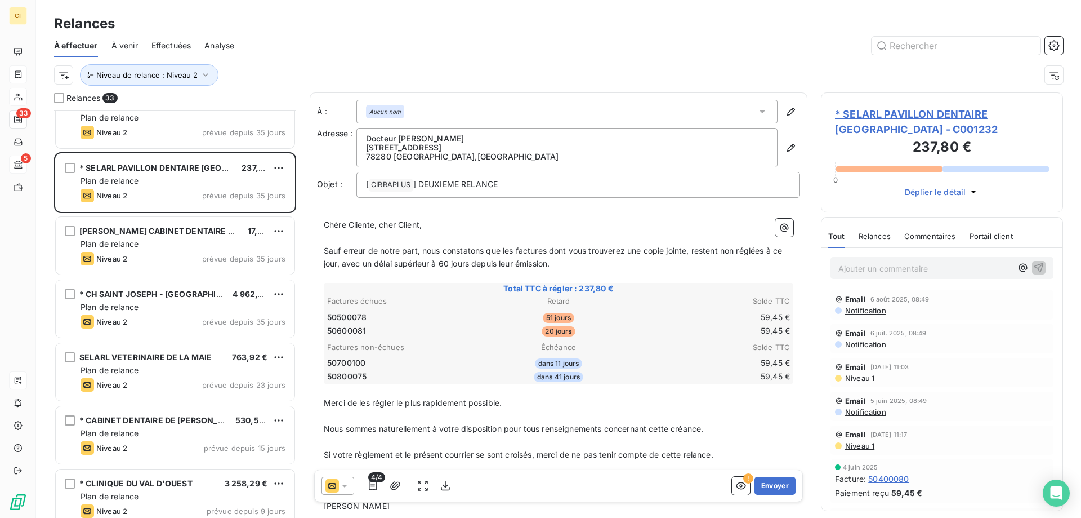
scroll to position [339, 0]
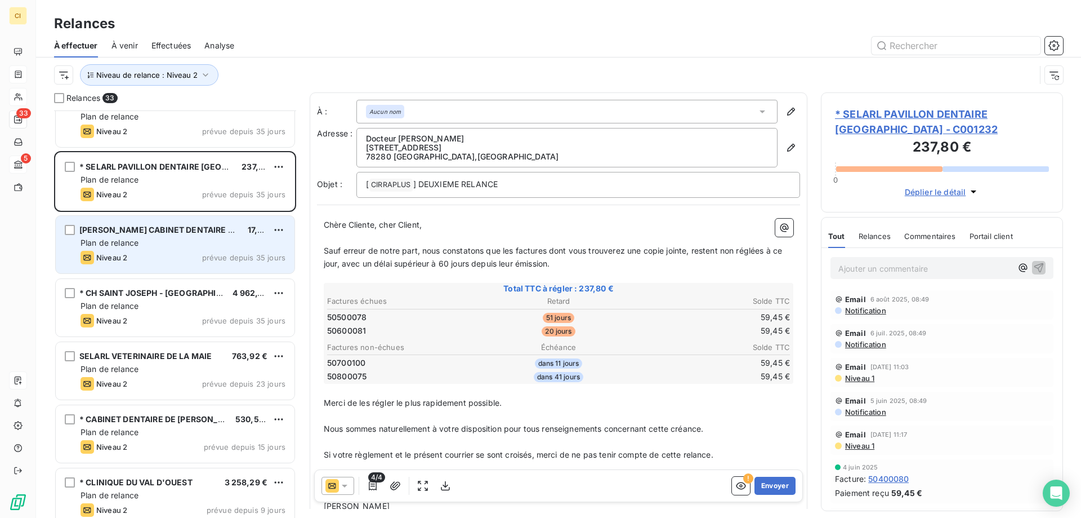
click at [172, 248] on div "SELARL CABINET DENTAIRE LA VALNIGRINE 17,51 € Plan de relance Niveau 2 prévue d…" at bounding box center [175, 244] width 239 height 57
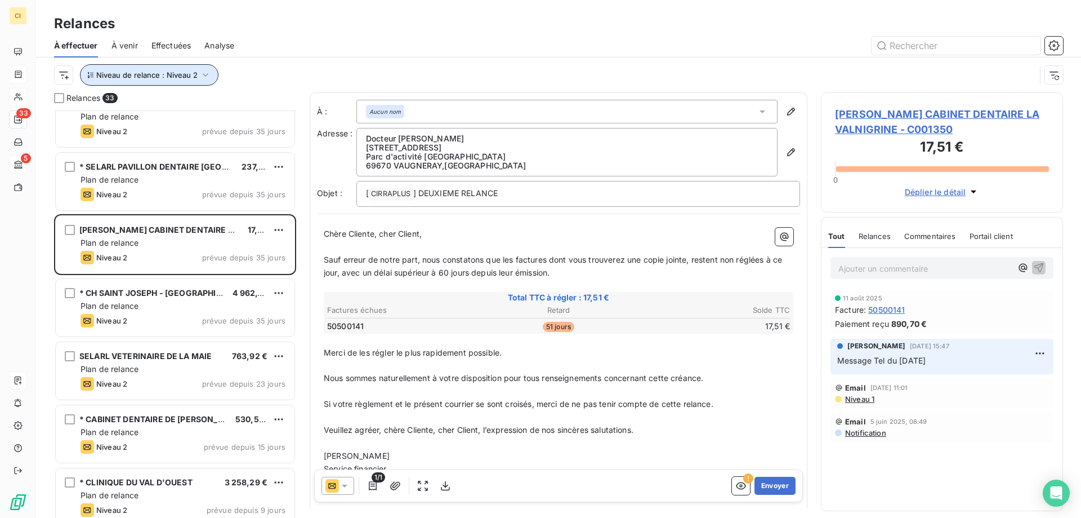
click at [202, 71] on icon "button" at bounding box center [205, 74] width 11 height 11
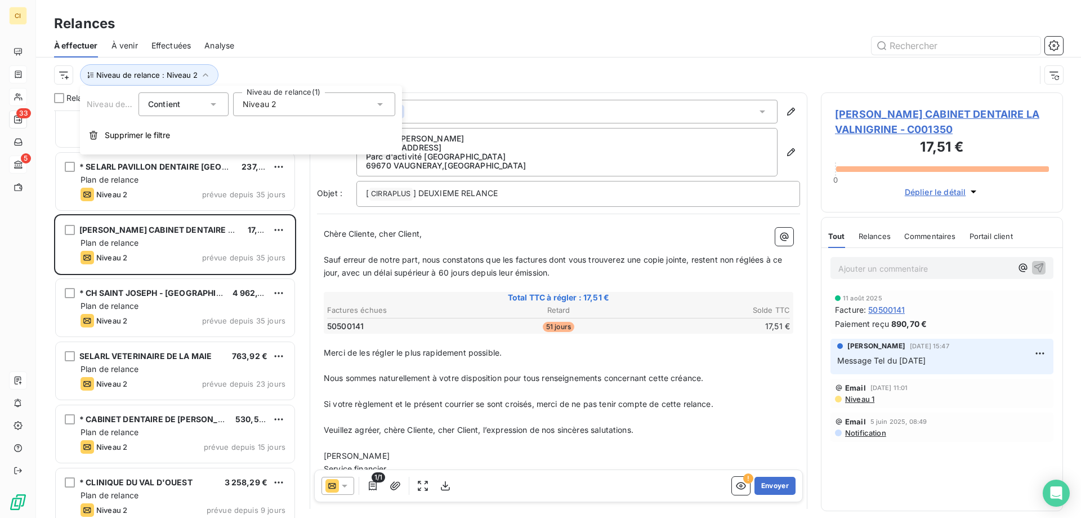
click at [380, 101] on icon at bounding box center [380, 104] width 11 height 11
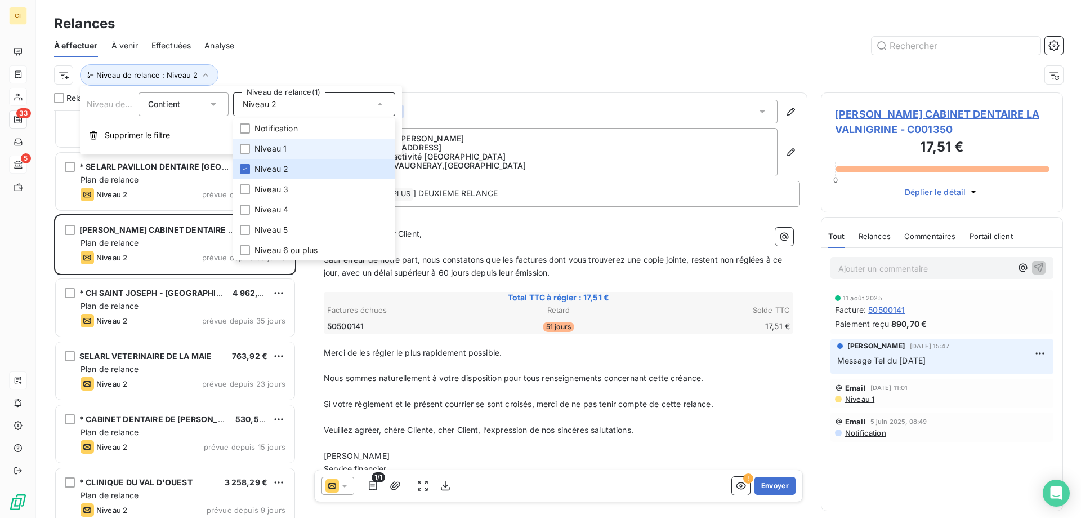
click at [247, 142] on li "Niveau 1" at bounding box center [314, 149] width 162 height 20
click at [248, 166] on div at bounding box center [245, 169] width 10 height 10
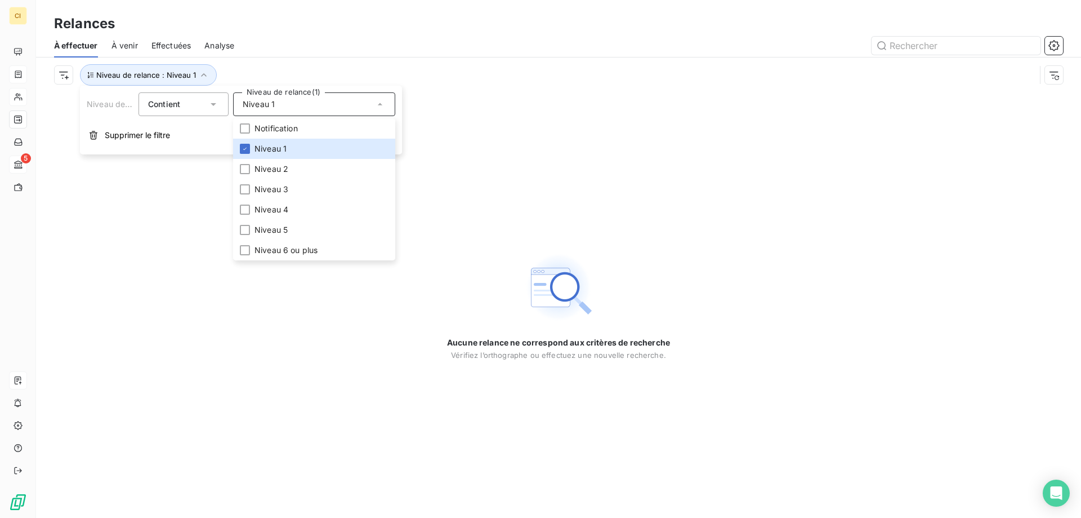
click at [274, 387] on div "Aucune relance ne correspond aux critères de recherche [PERSON_NAME] l’orthogra…" at bounding box center [558, 304] width 1045 height 425
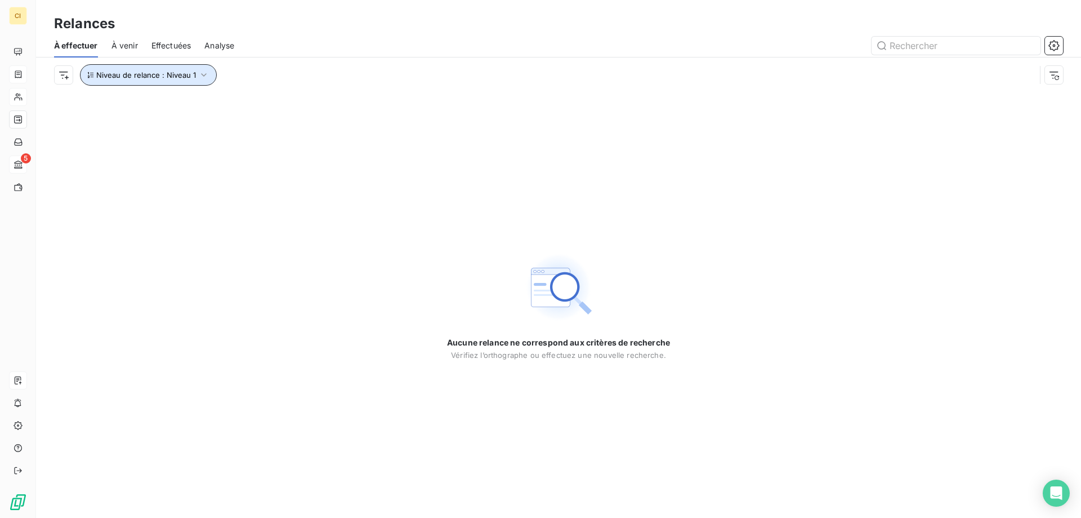
drag, startPoint x: 202, startPoint y: 74, endPoint x: 207, endPoint y: 81, distance: 8.9
click at [201, 73] on icon "button" at bounding box center [203, 74] width 11 height 11
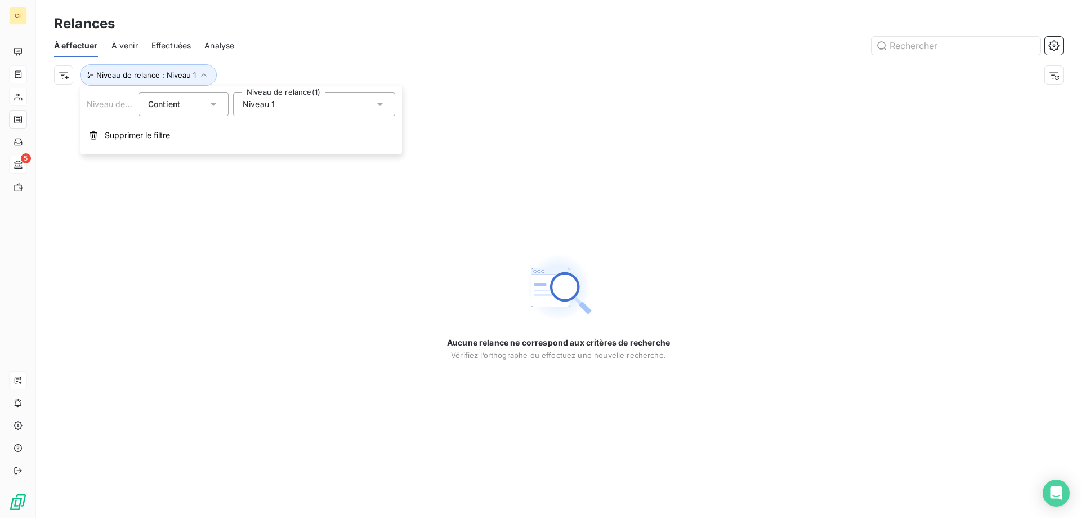
click at [378, 100] on icon at bounding box center [380, 104] width 11 height 11
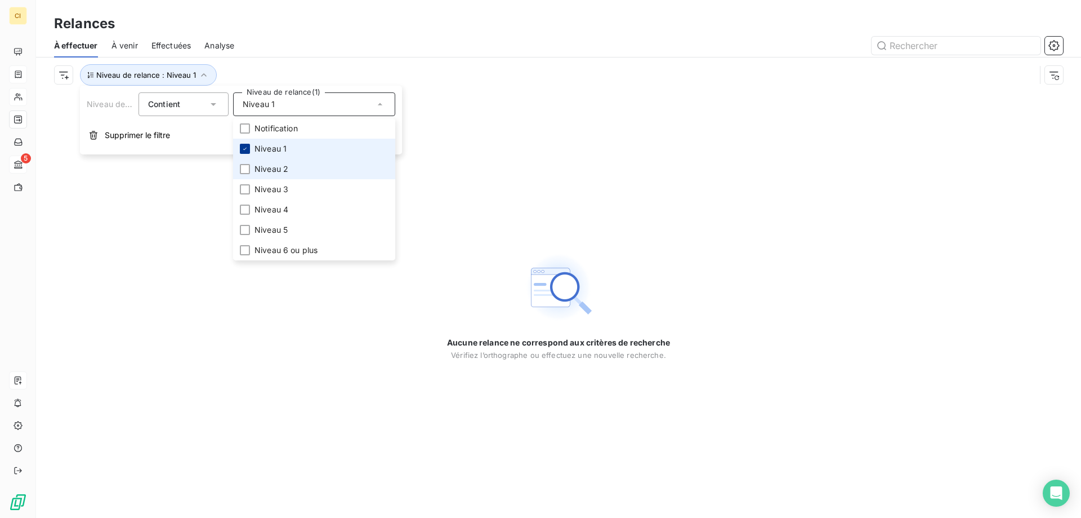
drag, startPoint x: 248, startPoint y: 166, endPoint x: 246, endPoint y: 151, distance: 15.5
click at [248, 164] on div at bounding box center [245, 169] width 10 height 10
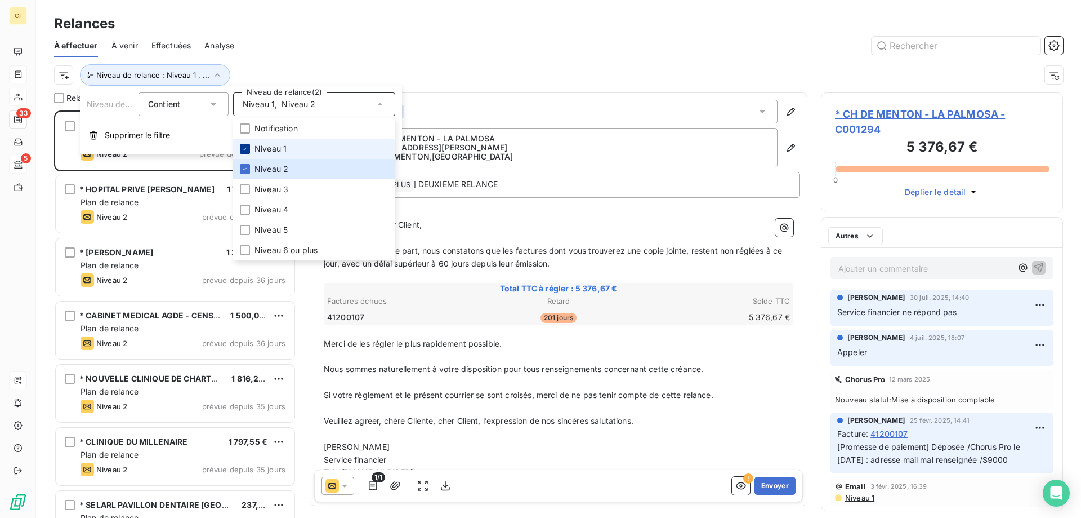
scroll to position [399, 234]
drag, startPoint x: 246, startPoint y: 146, endPoint x: 255, endPoint y: 135, distance: 14.9
click at [246, 145] on icon at bounding box center [245, 148] width 7 height 7
click at [346, 32] on div "Relances" at bounding box center [558, 24] width 1045 height 20
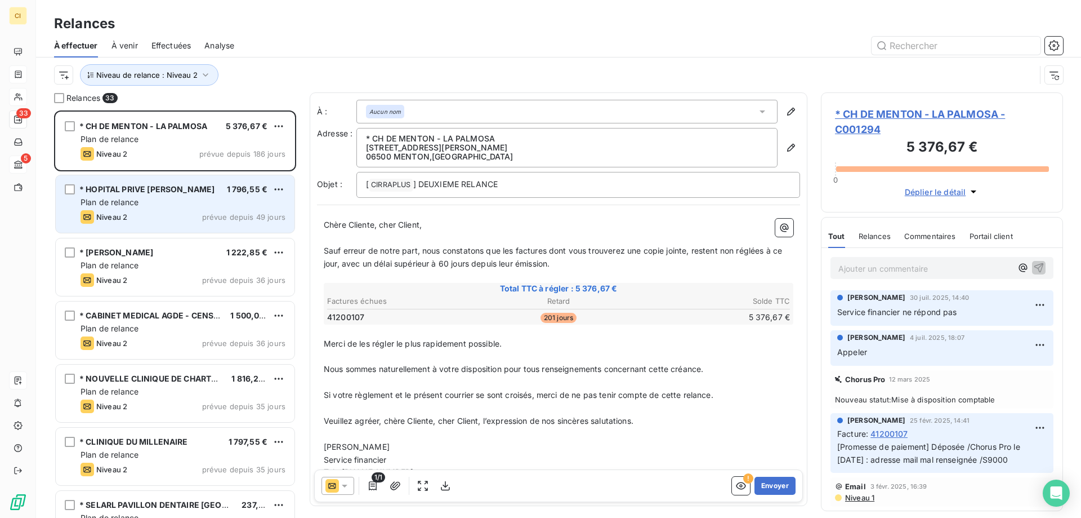
click at [189, 194] on div "* HOPITAL PRIVE [PERSON_NAME]" at bounding box center [146, 189] width 135 height 11
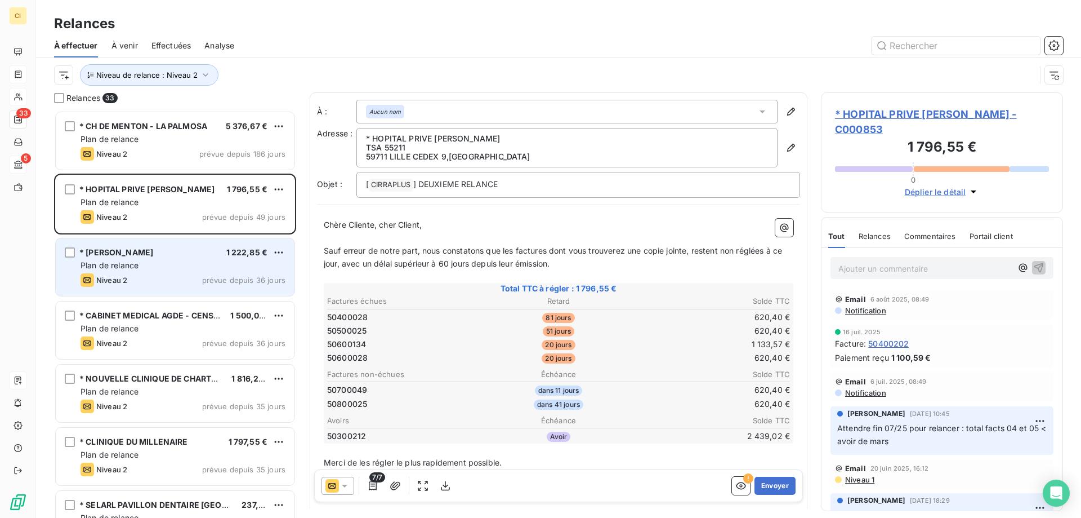
click at [181, 253] on div "* [PERSON_NAME] 1 222,85 €" at bounding box center [183, 252] width 205 height 10
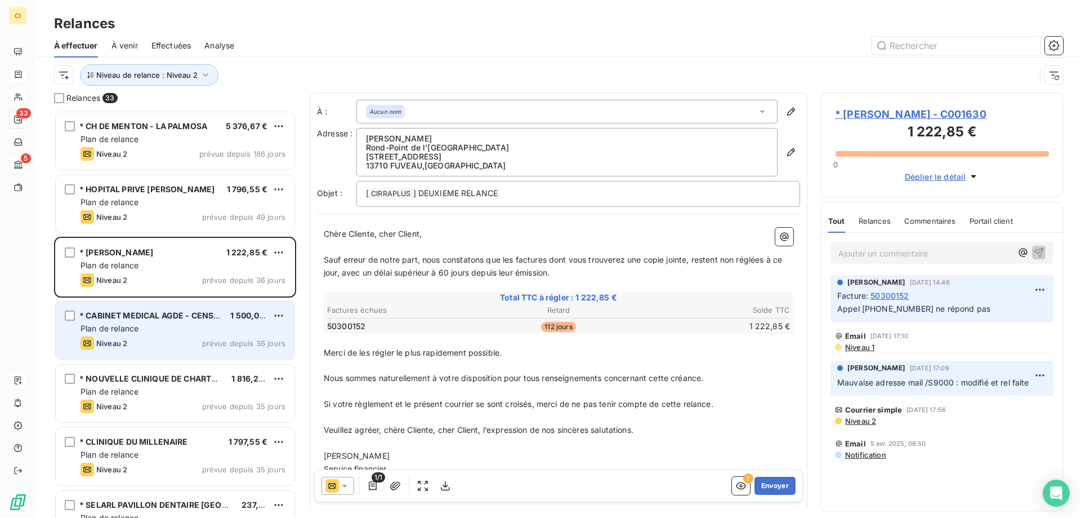
click at [169, 317] on span "* CABINET MEDICAL AGDE - CENSOMED" at bounding box center [158, 315] width 159 height 10
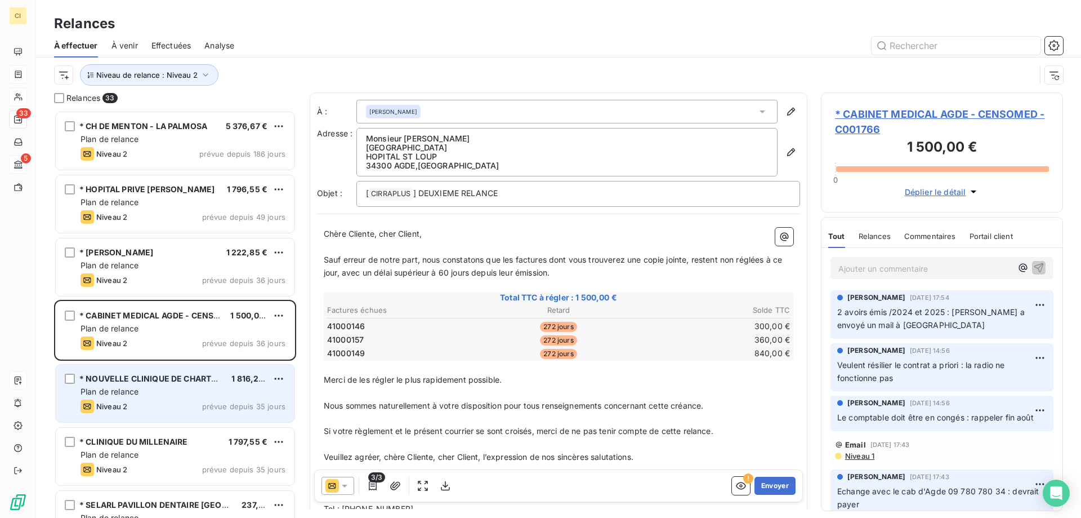
click at [160, 382] on span "* NOUVELLE CLINIQUE DE CHARTREUSE" at bounding box center [158, 378] width 158 height 10
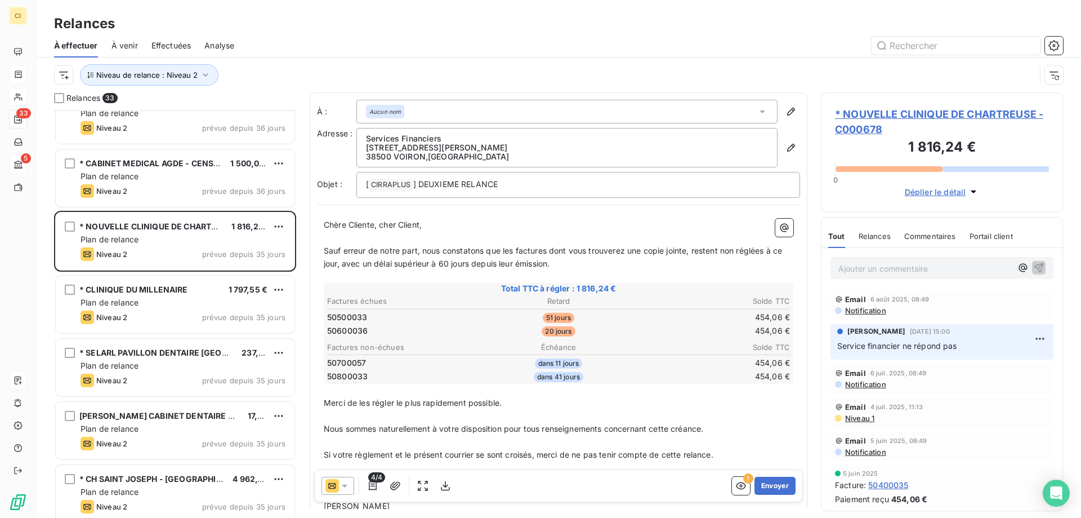
scroll to position [170, 0]
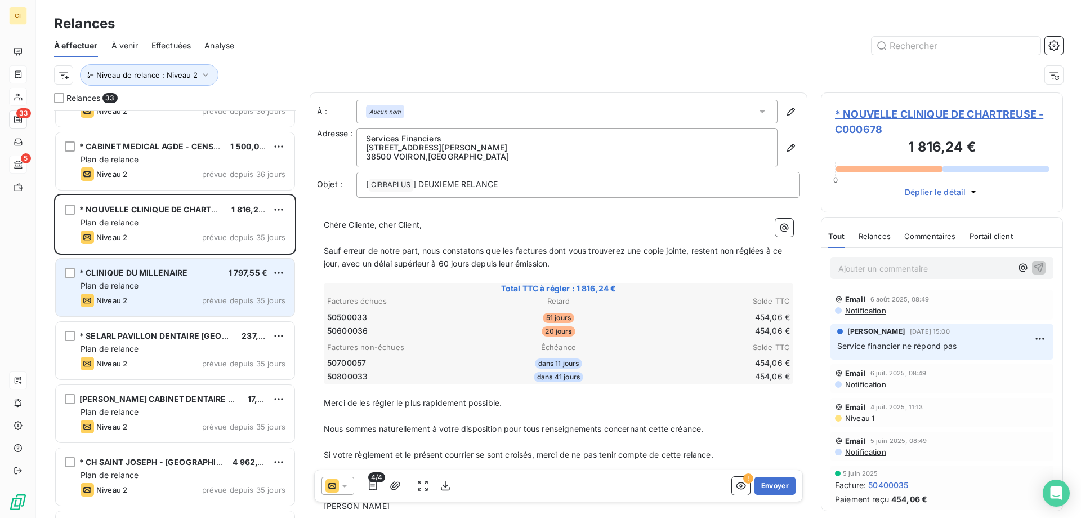
click at [152, 274] on span "* CLINIQUE DU MILLENAIRE" at bounding box center [133, 273] width 109 height 10
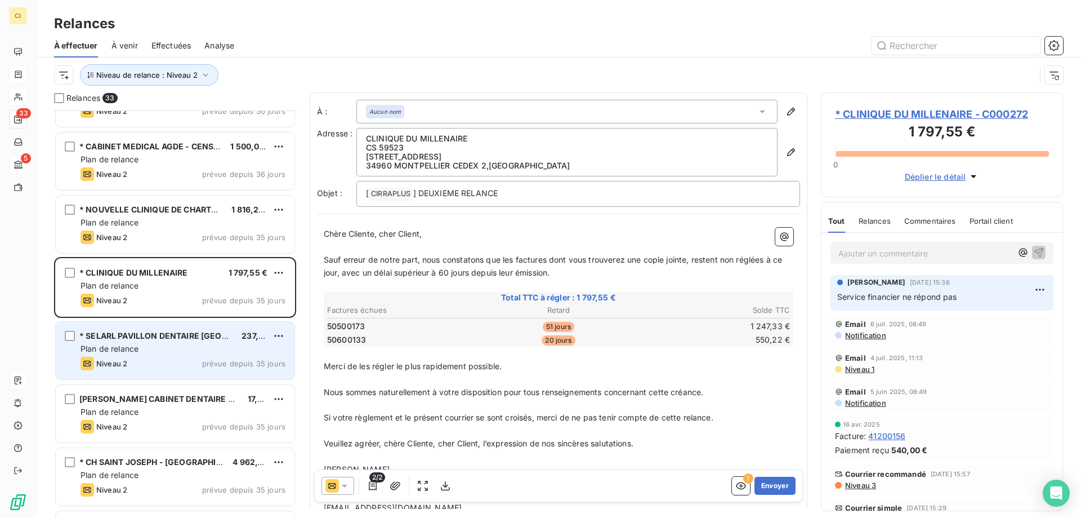
click at [152, 334] on span "* SELARL PAVILLON DENTAIRE [GEOGRAPHIC_DATA]" at bounding box center [182, 336] width 206 height 10
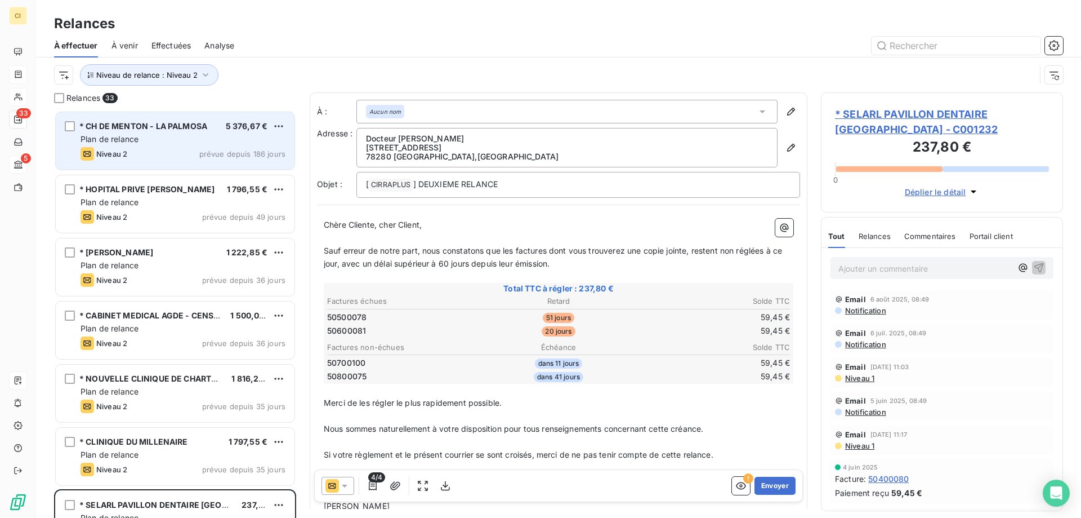
click at [208, 148] on div "Niveau 2 prévue depuis 186 jours" at bounding box center [183, 154] width 205 height 14
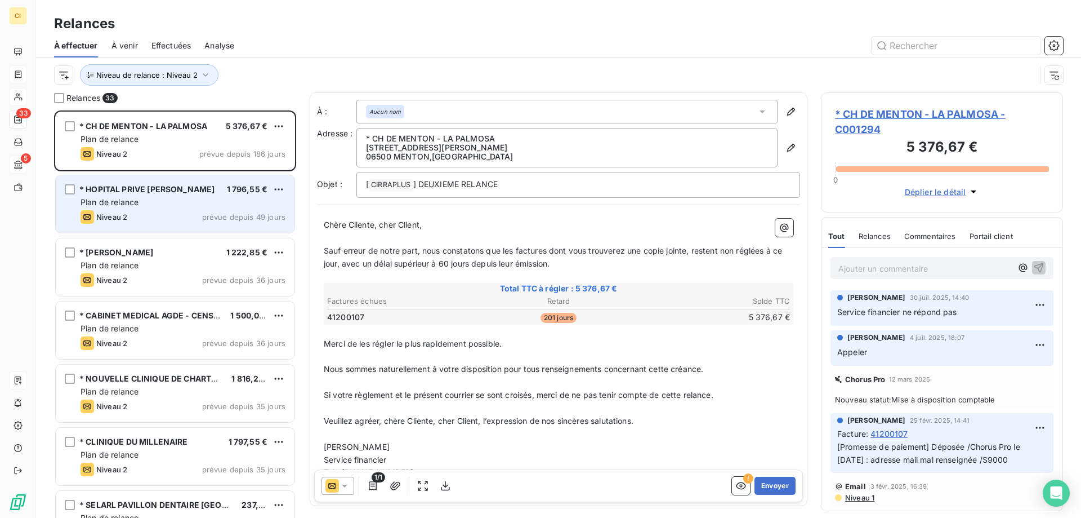
click at [190, 200] on div "Plan de relance" at bounding box center [183, 202] width 205 height 11
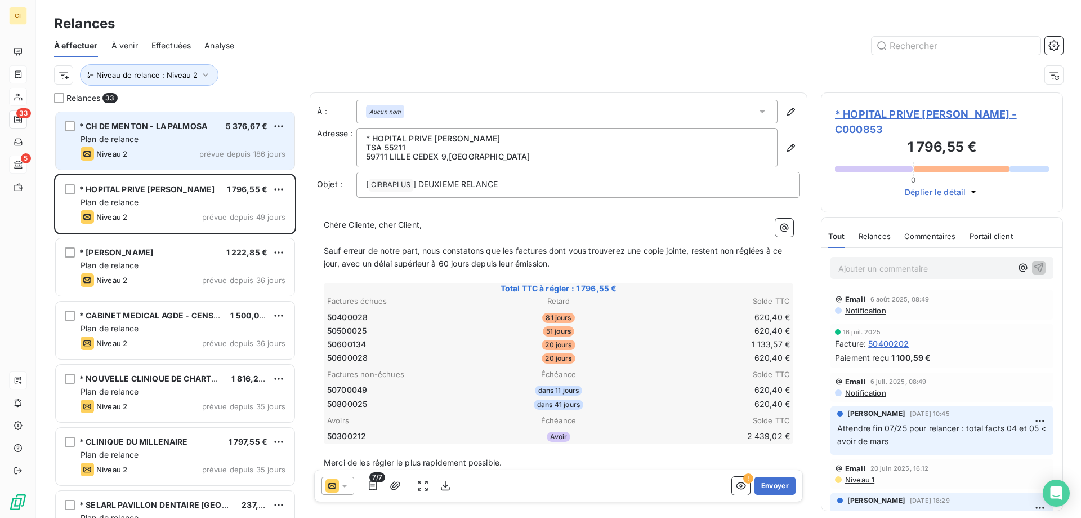
click at [184, 153] on div "Niveau 2 prévue depuis 186 jours" at bounding box center [183, 154] width 205 height 14
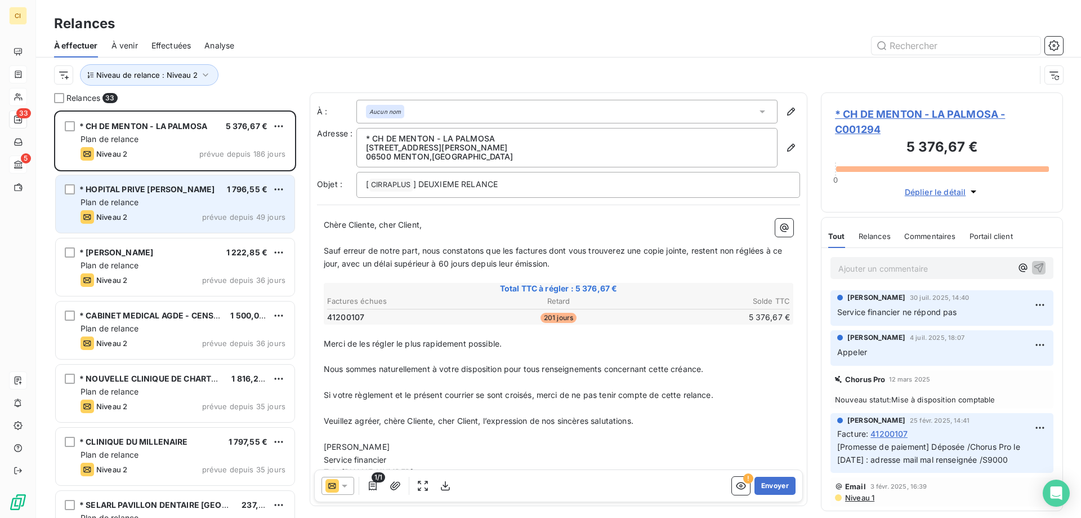
click at [186, 219] on div "Niveau 2 prévue depuis 49 jours" at bounding box center [183, 217] width 205 height 14
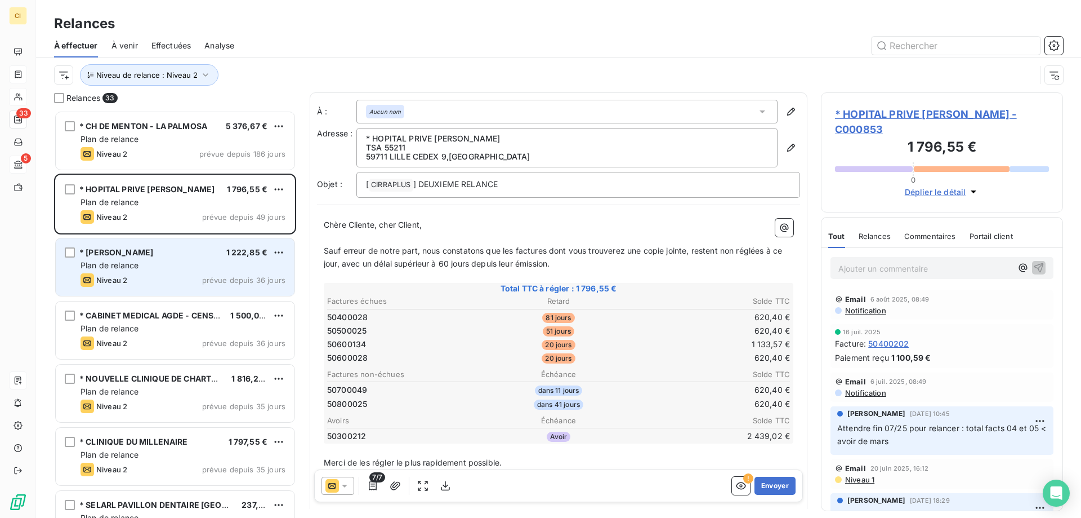
click at [165, 275] on div "Niveau 2 prévue depuis 36 jours" at bounding box center [183, 280] width 205 height 14
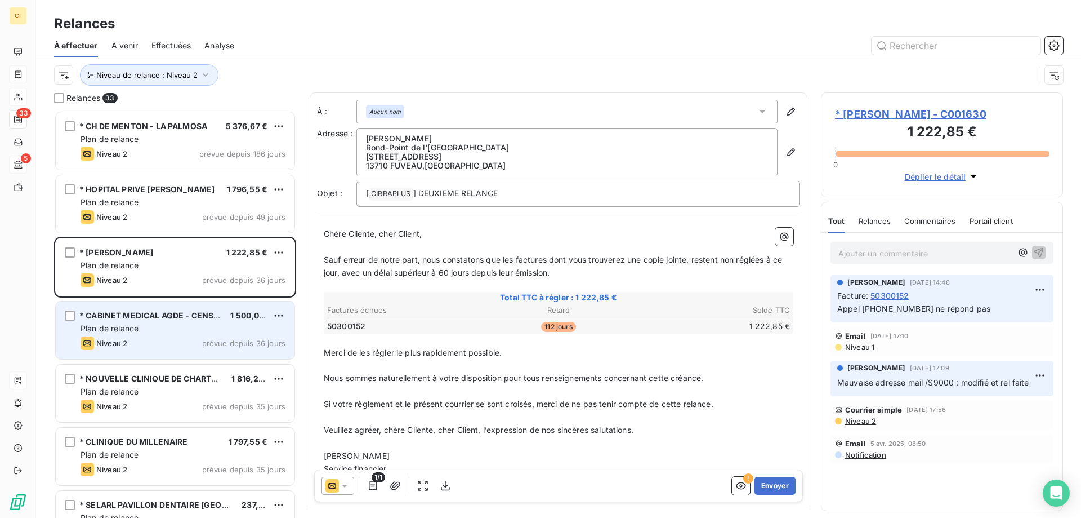
click at [143, 327] on div "Plan de relance" at bounding box center [183, 328] width 205 height 11
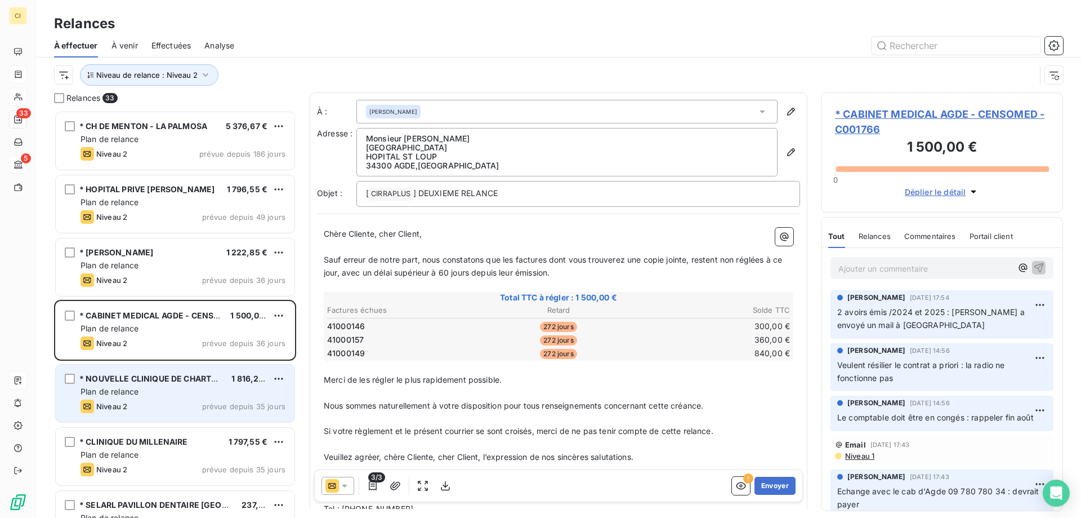
click at [131, 379] on span "* NOUVELLE CLINIQUE DE CHARTREUSE" at bounding box center [158, 378] width 158 height 10
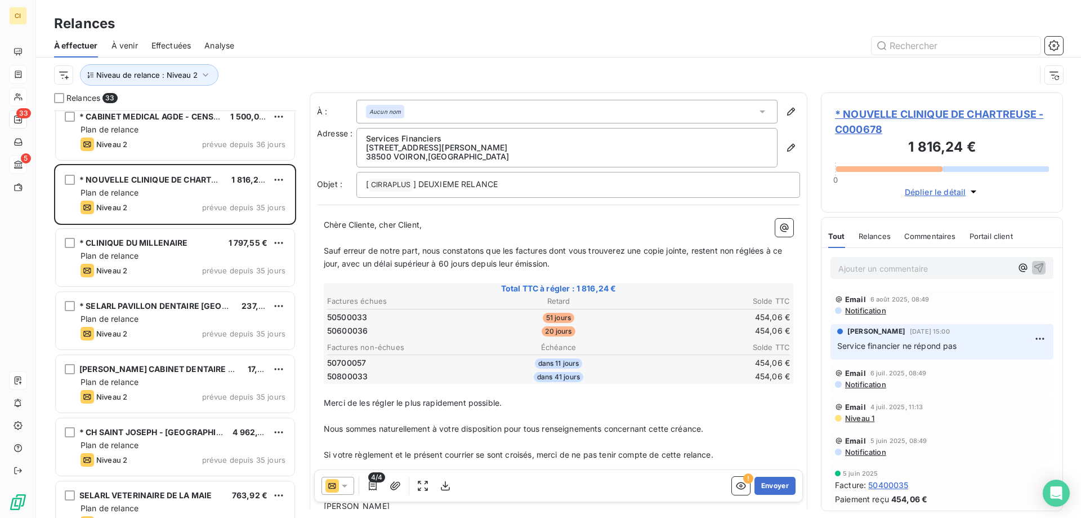
scroll to position [226, 0]
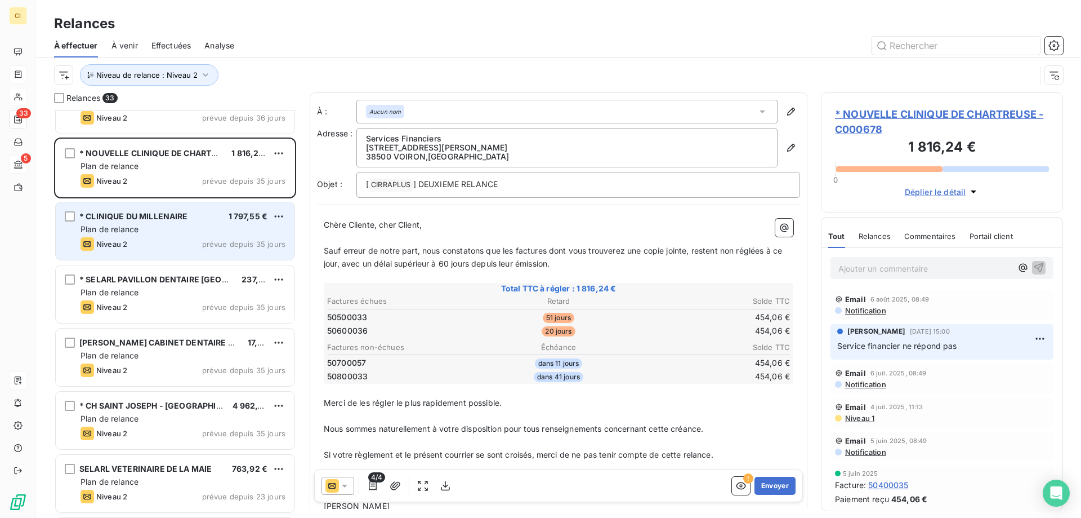
click at [158, 242] on div "Niveau 2 prévue depuis 35 jours" at bounding box center [183, 244] width 205 height 14
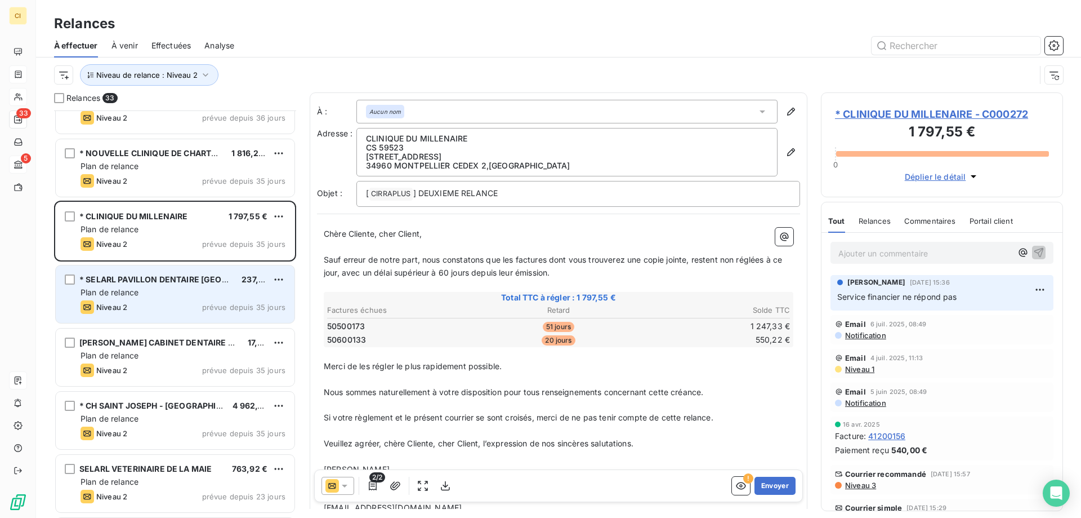
click at [122, 296] on span "Plan de relance" at bounding box center [110, 292] width 58 height 10
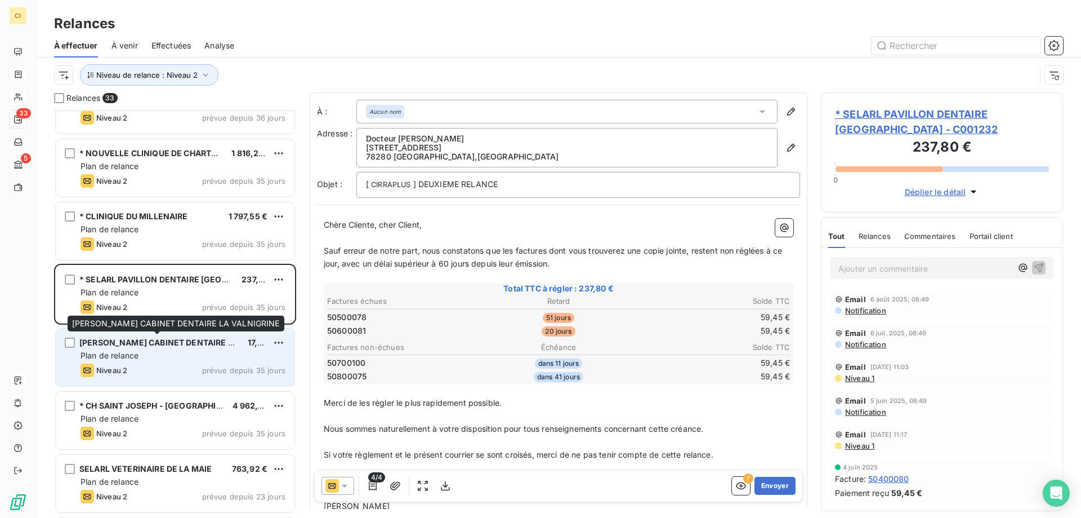
click at [111, 341] on span "[PERSON_NAME] CABINET DENTAIRE LA VALNIGRINE" at bounding box center [184, 342] width 210 height 10
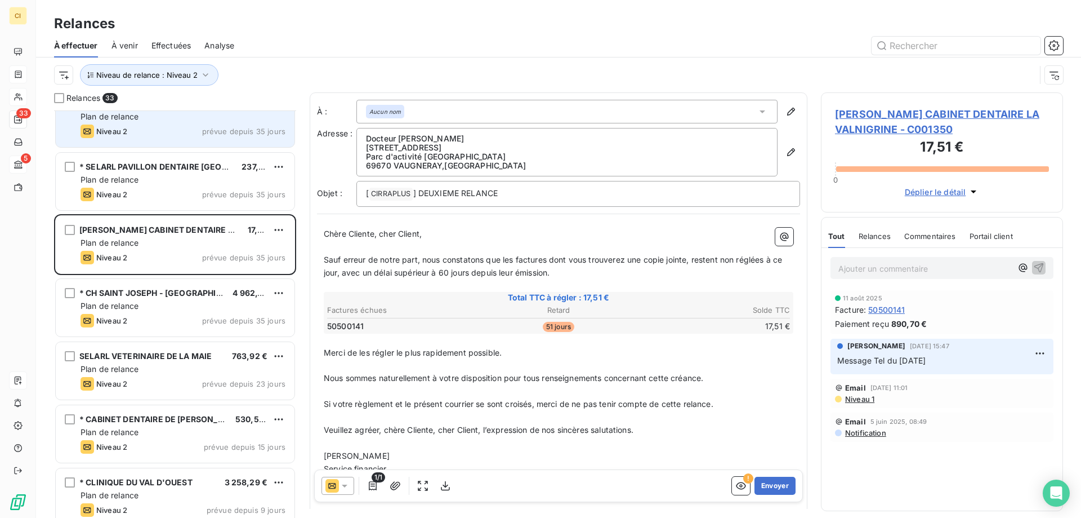
scroll to position [395, 0]
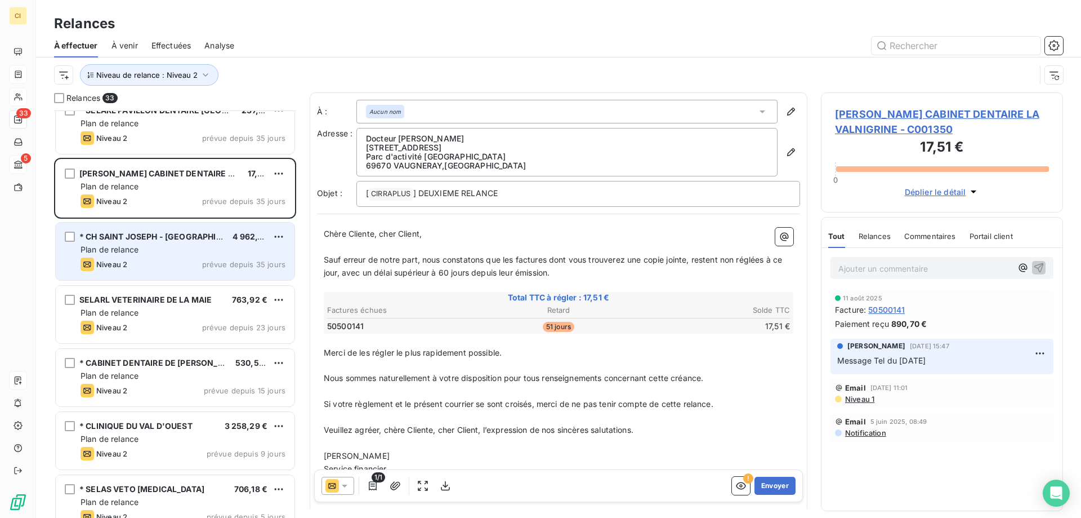
click at [152, 237] on span "* CH SAINT JOSEPH - [GEOGRAPHIC_DATA]" at bounding box center [164, 236] width 170 height 10
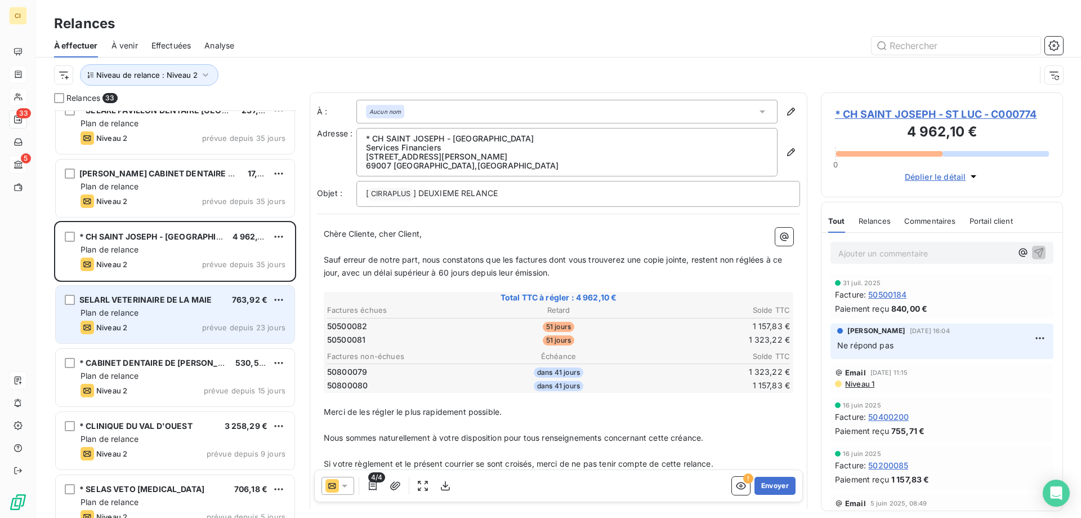
click at [152, 318] on div "Plan de relance" at bounding box center [183, 312] width 205 height 11
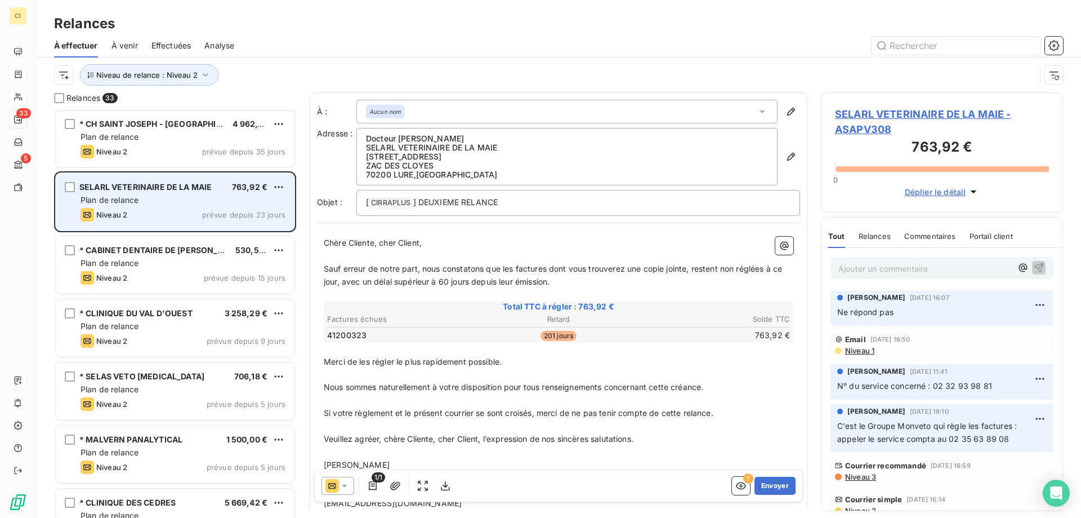
scroll to position [564, 0]
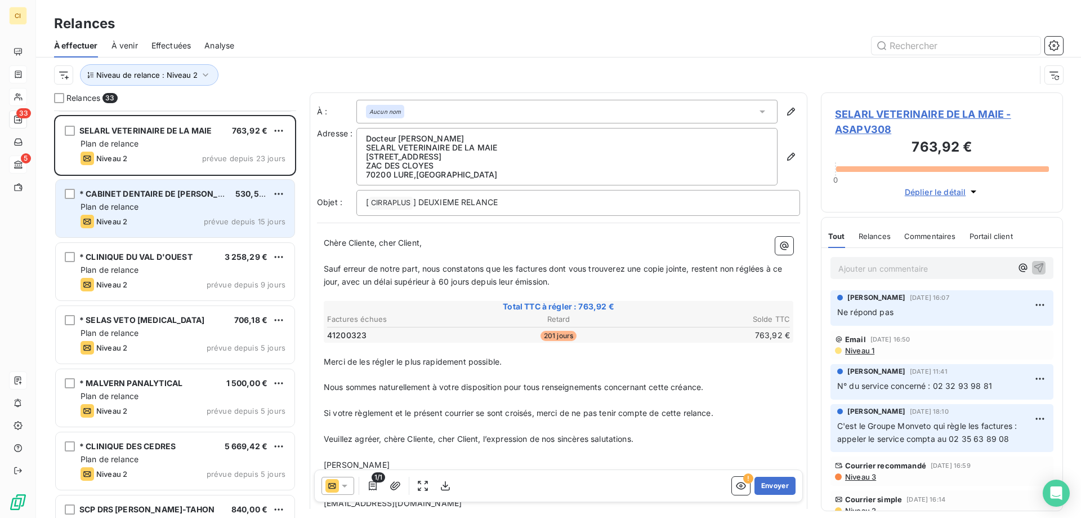
click at [163, 213] on div "* CABINET DENTAIRE DE BAZIEGE 530,50 € Plan de relance Niveau 2 prévue depuis 1…" at bounding box center [175, 208] width 239 height 57
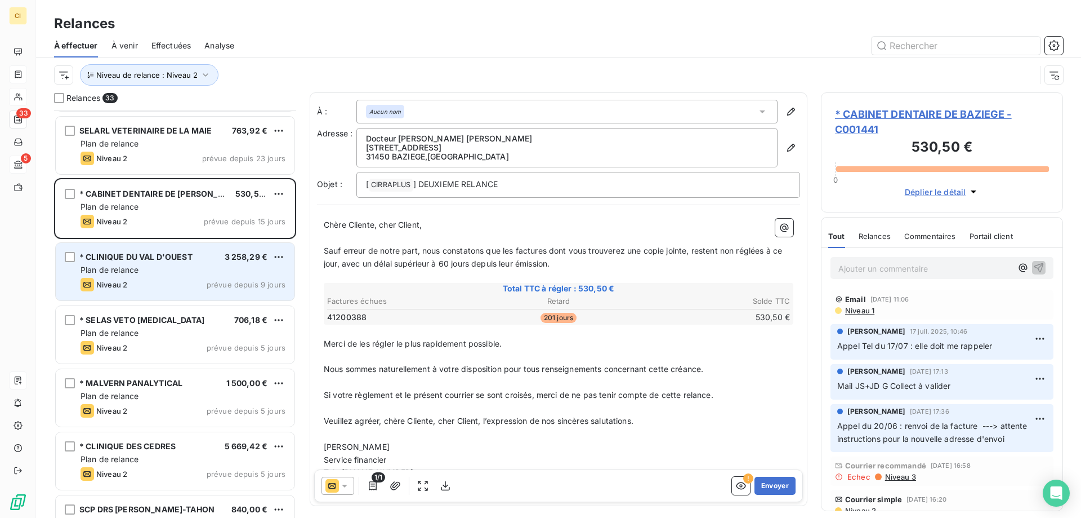
click at [160, 271] on div "Plan de relance" at bounding box center [183, 269] width 205 height 11
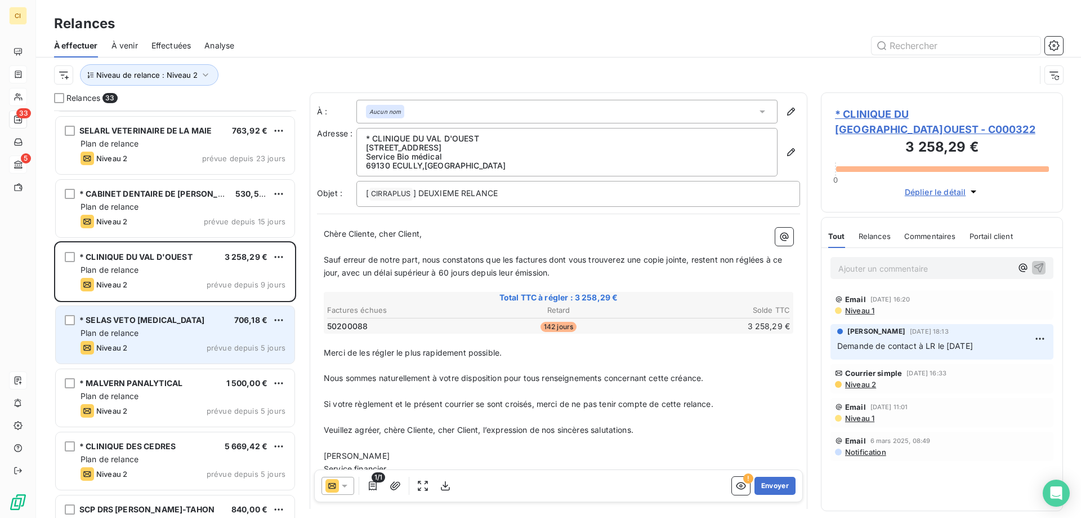
click at [137, 324] on div "* SELAS VETO [MEDICAL_DATA]" at bounding box center [141, 319] width 125 height 11
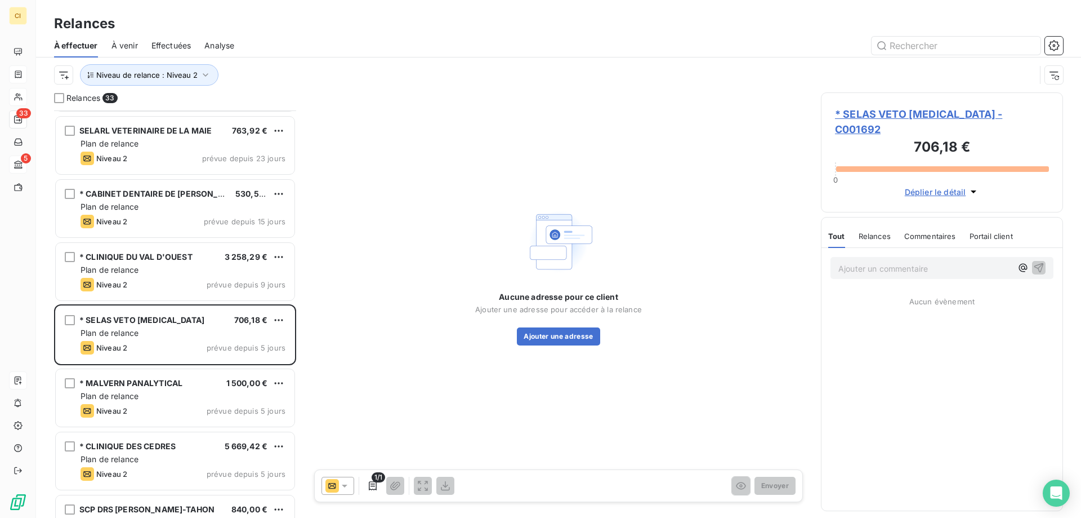
click at [914, 112] on span "* SELAS VETO [MEDICAL_DATA] - C001692" at bounding box center [942, 121] width 214 height 30
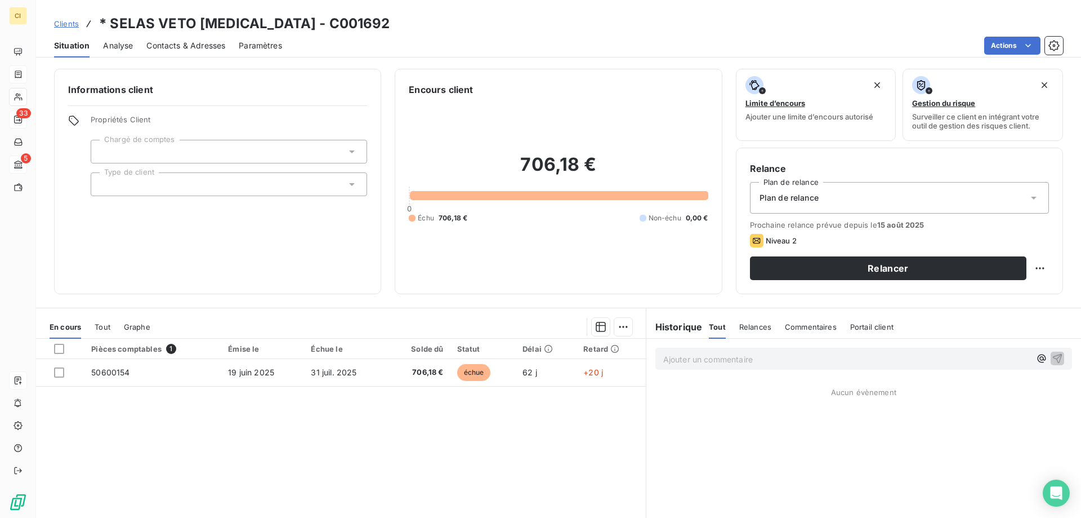
click at [184, 47] on span "Contacts & Adresses" at bounding box center [185, 45] width 79 height 11
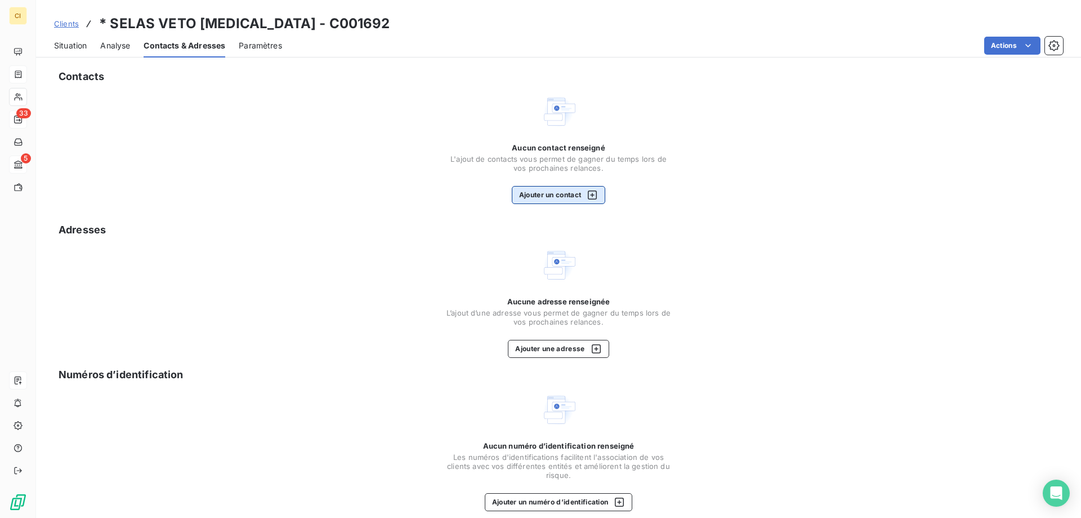
click at [567, 195] on button "Ajouter un contact" at bounding box center [559, 195] width 94 height 18
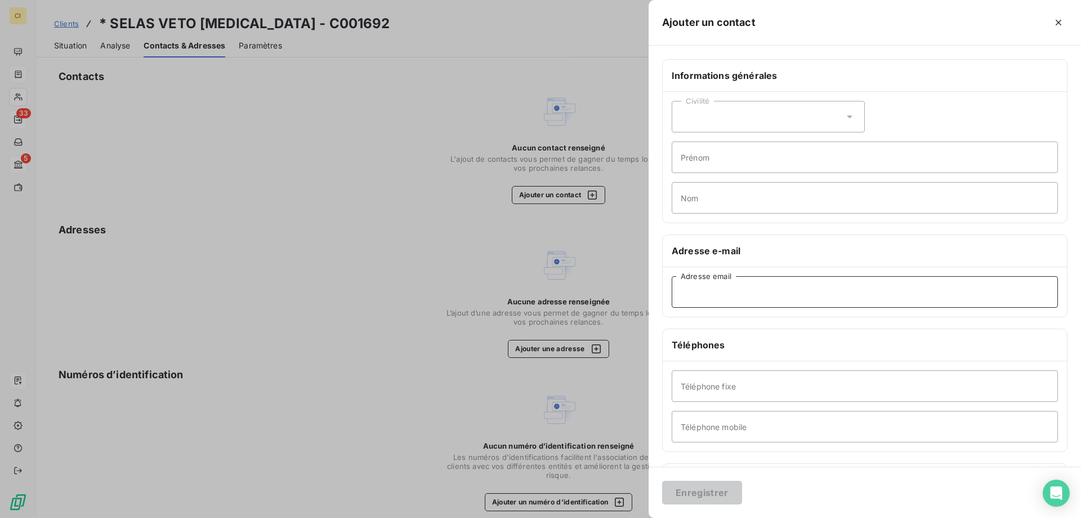
click at [692, 285] on input "Adresse email" at bounding box center [865, 292] width 386 height 32
paste input "[EMAIL_ADDRESS][PERSON_NAME][DOMAIN_NAME]"
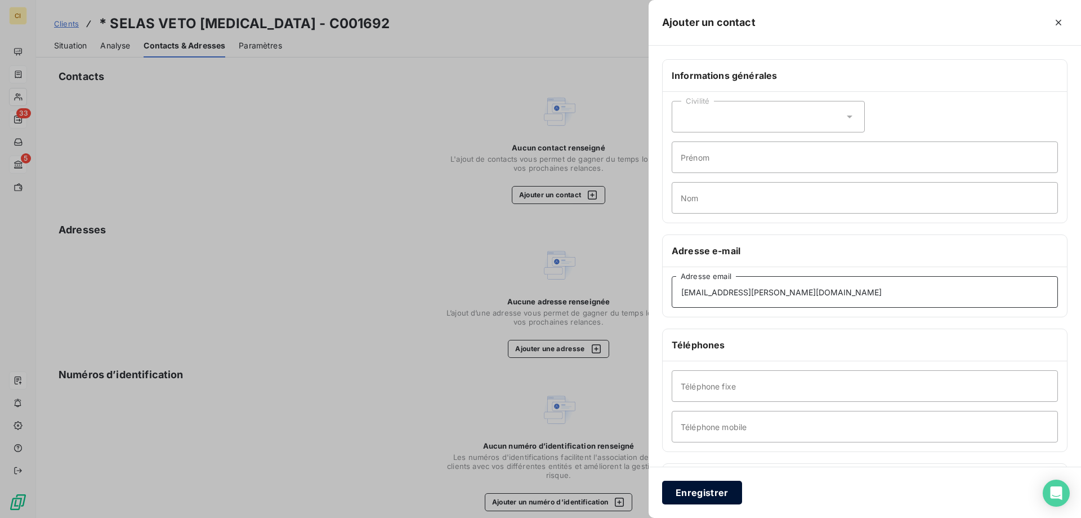
type input "[EMAIL_ADDRESS][PERSON_NAME][DOMAIN_NAME]"
click at [718, 495] on button "Enregistrer" at bounding box center [702, 492] width 80 height 24
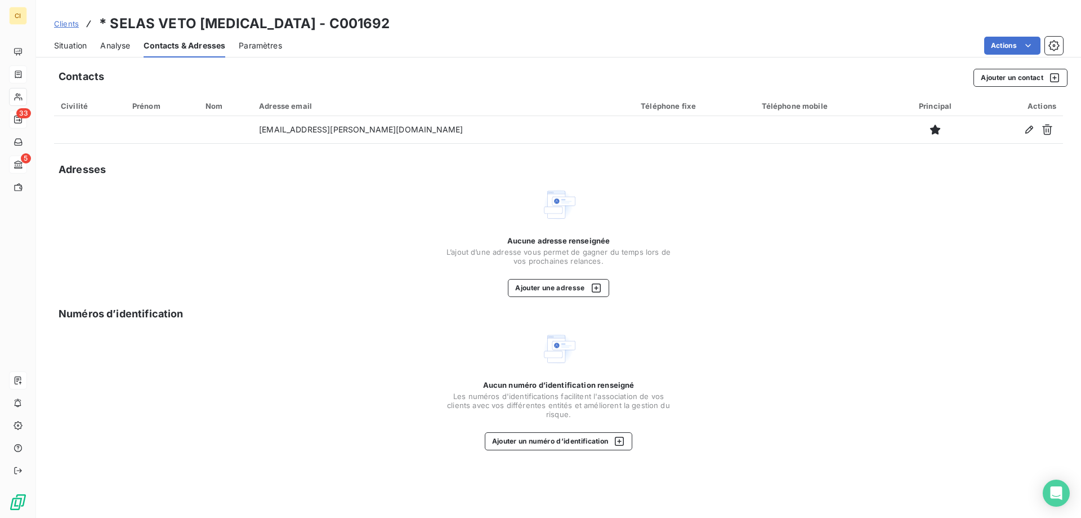
click at [195, 41] on span "Contacts & Adresses" at bounding box center [185, 45] width 82 height 11
click at [555, 290] on button "Ajouter une adresse" at bounding box center [558, 288] width 101 height 18
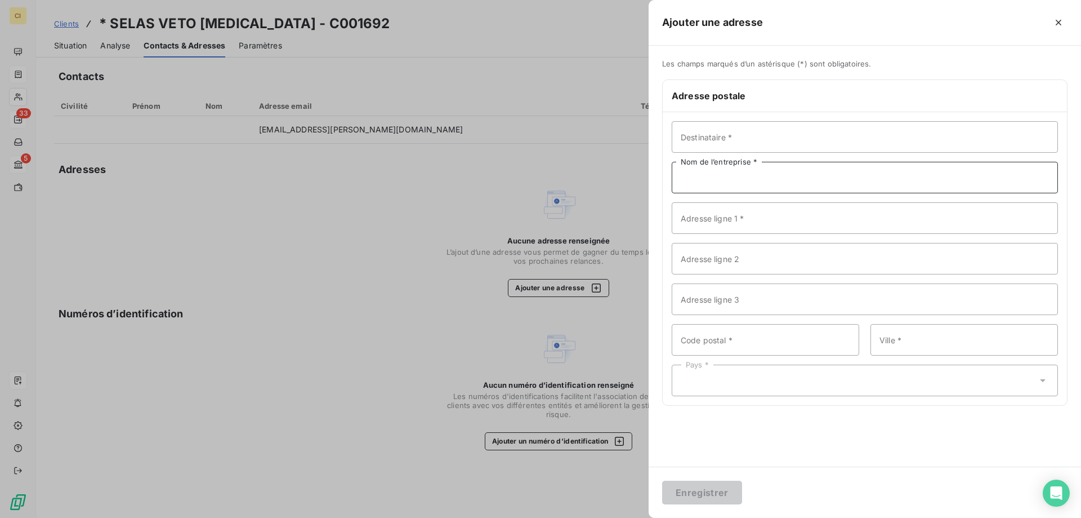
click at [688, 183] on input "Nom de l’entreprise *" at bounding box center [865, 178] width 386 height 32
paste input "SELAS VETO [MEDICAL_DATA]"
type input "SELAS VETO [MEDICAL_DATA]"
click at [705, 134] on input "Destinataire *" at bounding box center [865, 137] width 386 height 32
paste input "Docteur [PERSON_NAME]"
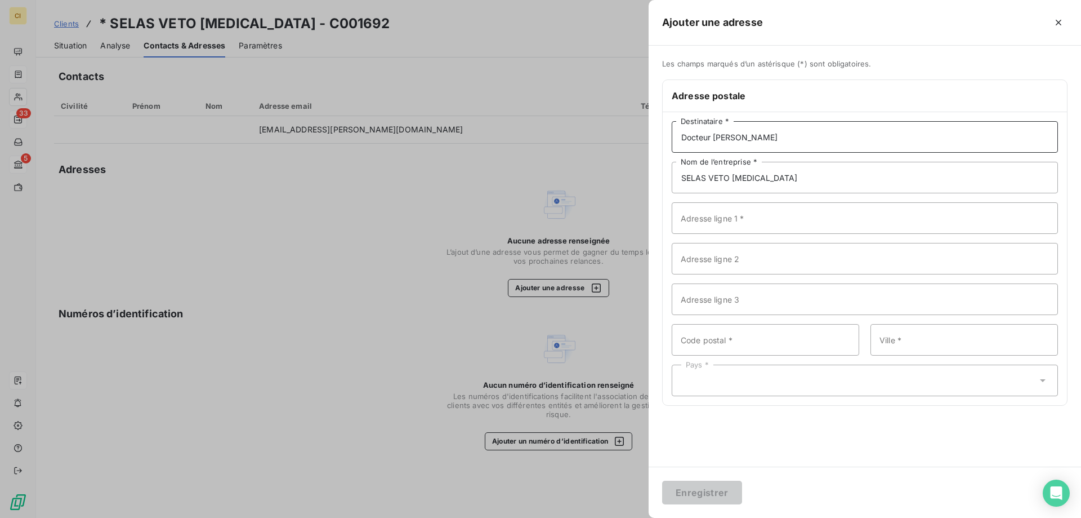
type input "Docteur [PERSON_NAME]"
click at [718, 225] on input "Adresse ligne 1 *" at bounding box center [865, 218] width 386 height 32
paste input "[STREET_ADDRESS]"
type input "[STREET_ADDRESS]"
click at [721, 342] on input "Code postal *" at bounding box center [766, 340] width 188 height 32
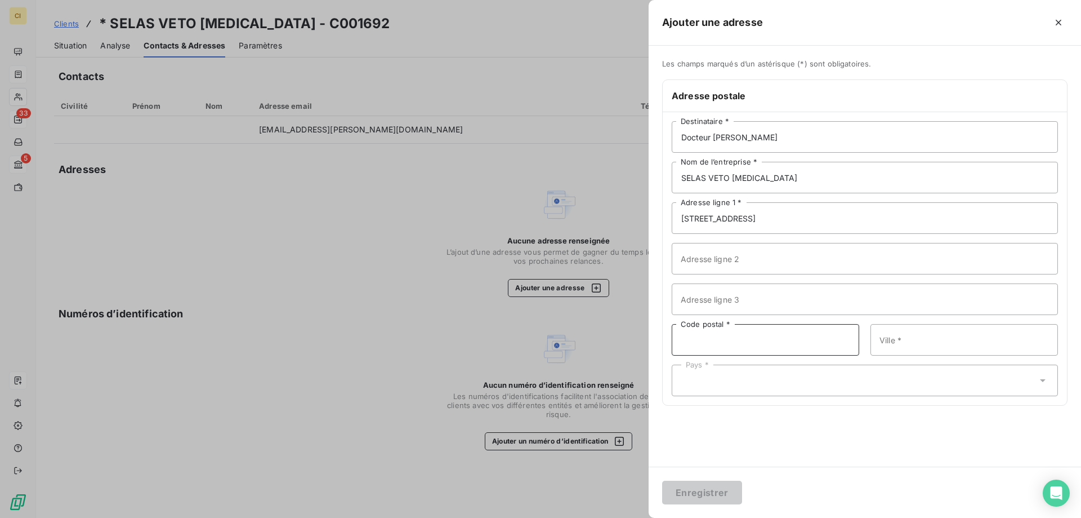
paste input "92210"
type input "92210"
click at [938, 335] on input "Ville *" at bounding box center [965, 340] width 188 height 32
paste input "ST CLOUD"
type input "ST CLOUD"
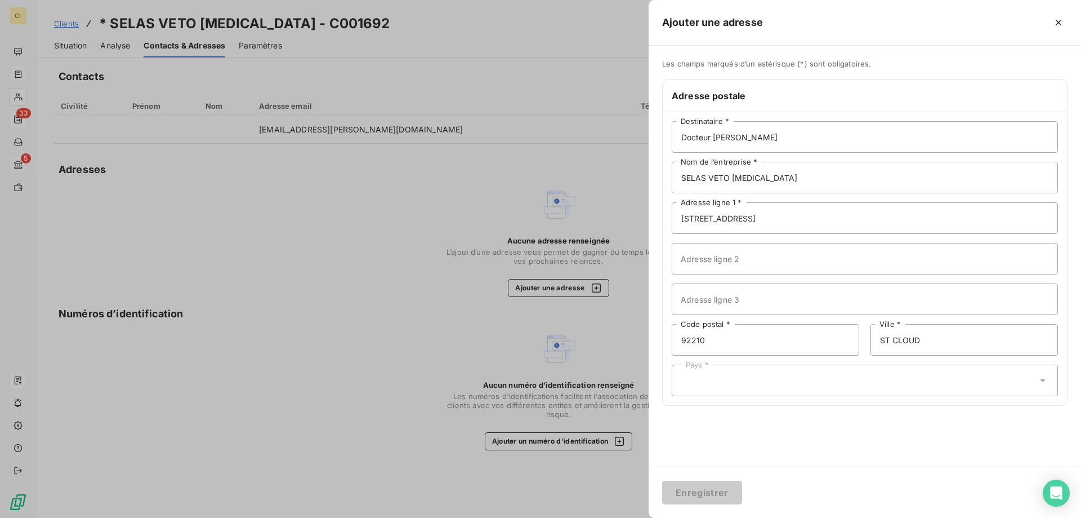
click at [697, 379] on div "Pays *" at bounding box center [865, 380] width 386 height 32
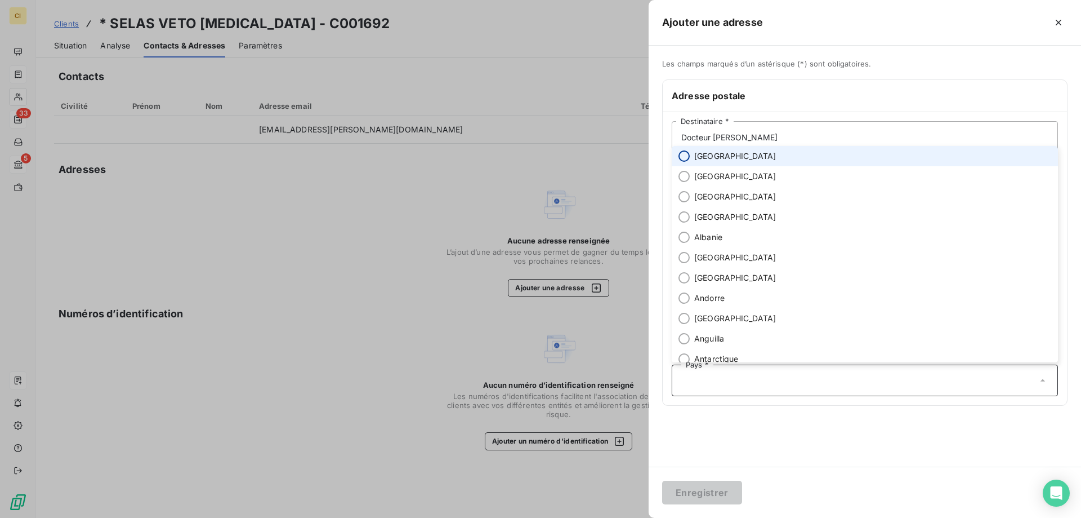
click at [686, 159] on input "radio" at bounding box center [684, 155] width 11 height 11
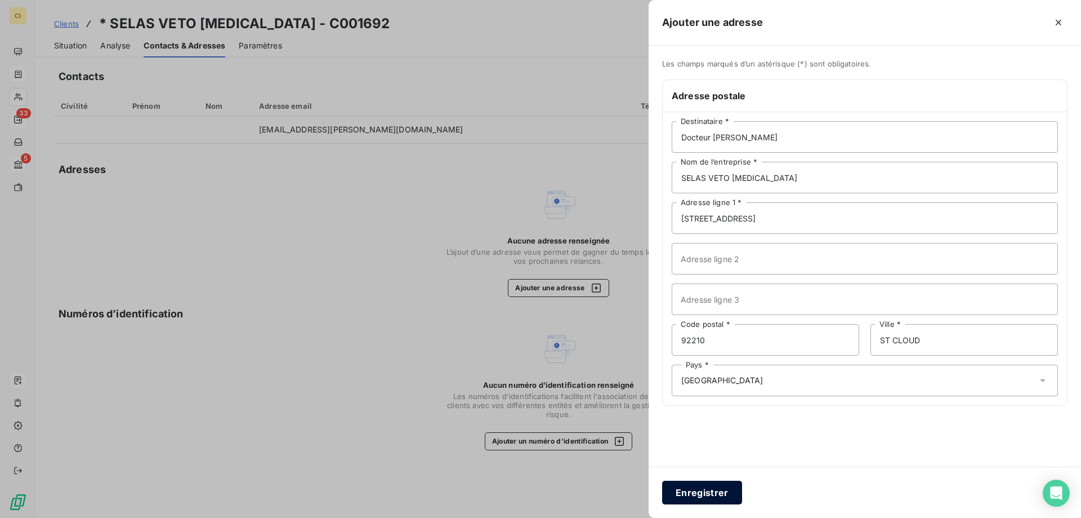
click at [703, 490] on button "Enregistrer" at bounding box center [702, 492] width 80 height 24
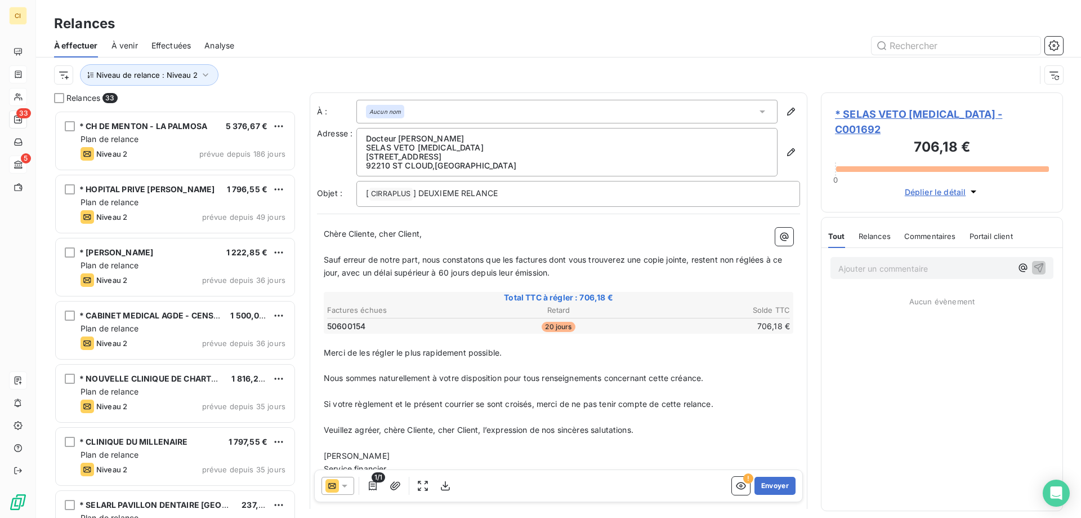
scroll to position [399, 234]
click at [341, 486] on icon at bounding box center [344, 485] width 11 height 11
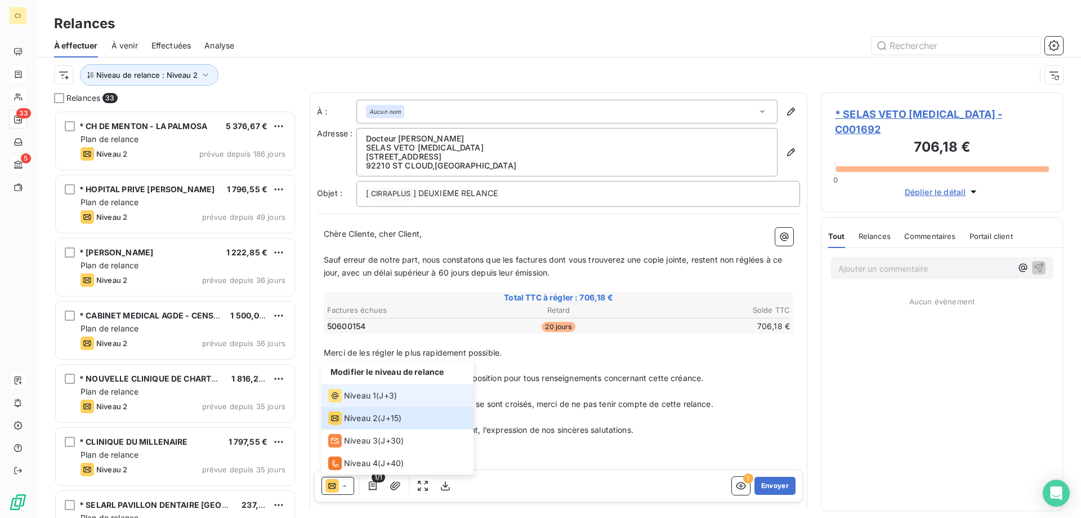
click at [372, 395] on span "Niveau 1" at bounding box center [360, 395] width 32 height 11
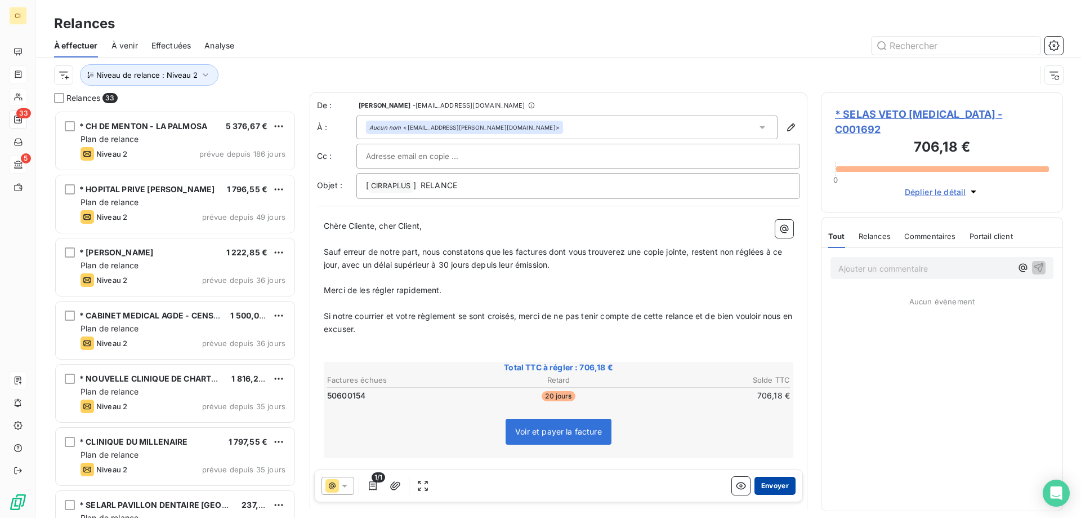
click at [765, 486] on button "Envoyer" at bounding box center [775, 485] width 41 height 18
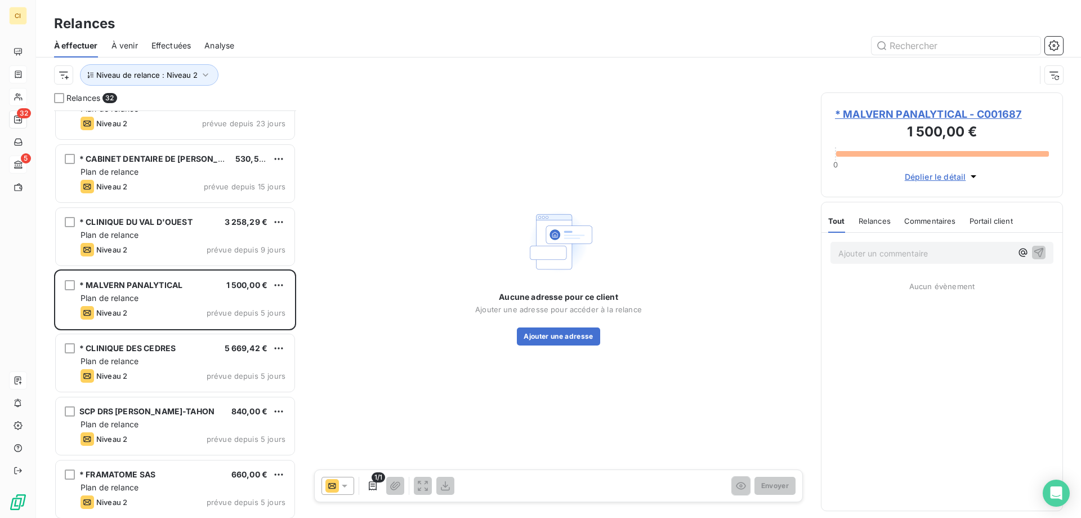
scroll to position [620, 0]
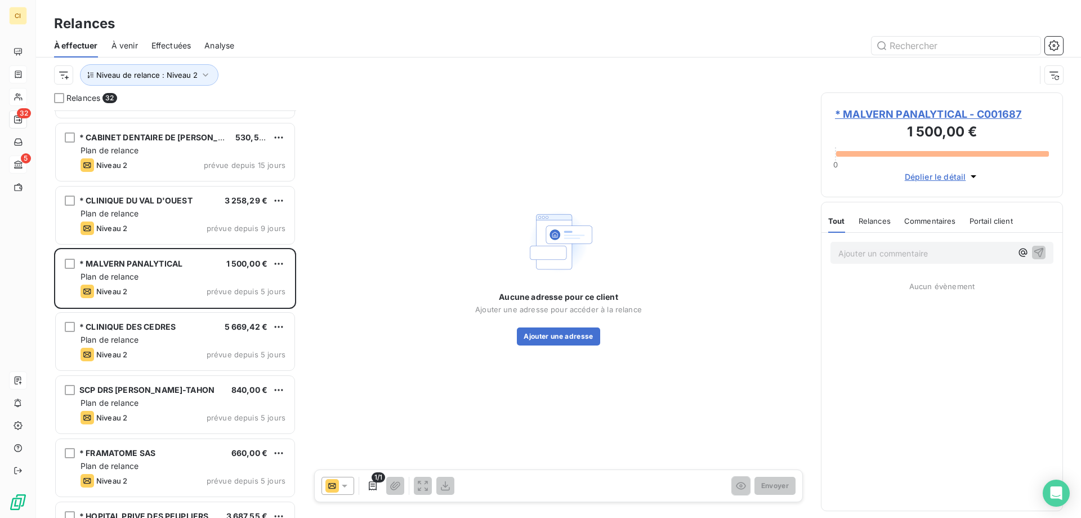
click at [943, 112] on span "* MALVERN PANALYTICAL - C001687" at bounding box center [942, 113] width 214 height 15
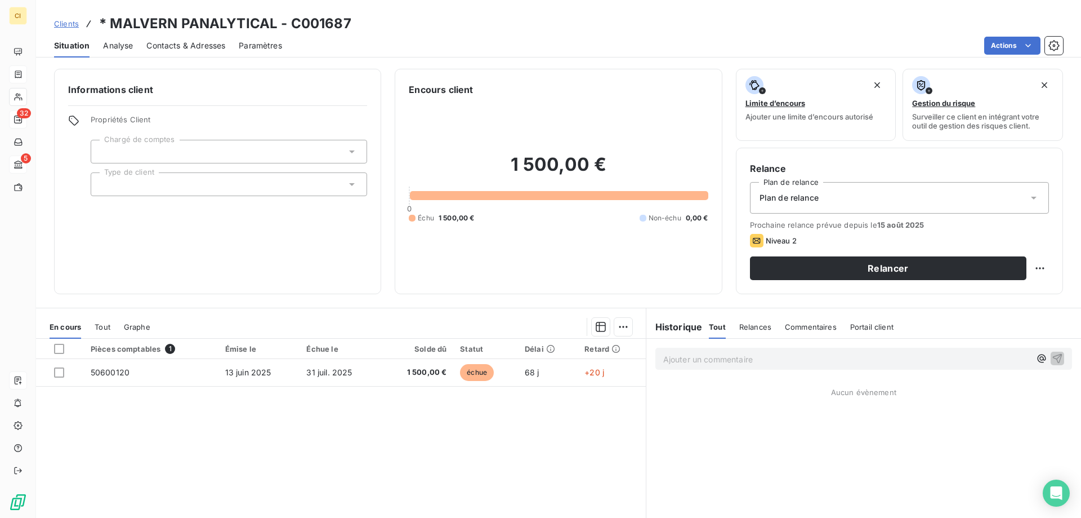
click at [187, 46] on span "Contacts & Adresses" at bounding box center [185, 45] width 79 height 11
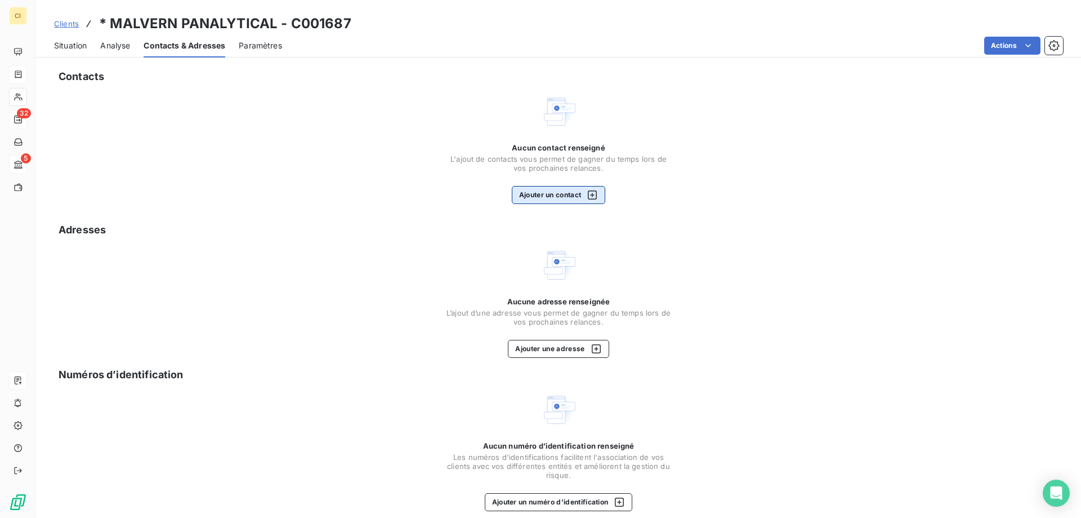
click at [537, 195] on button "Ajouter un contact" at bounding box center [559, 195] width 94 height 18
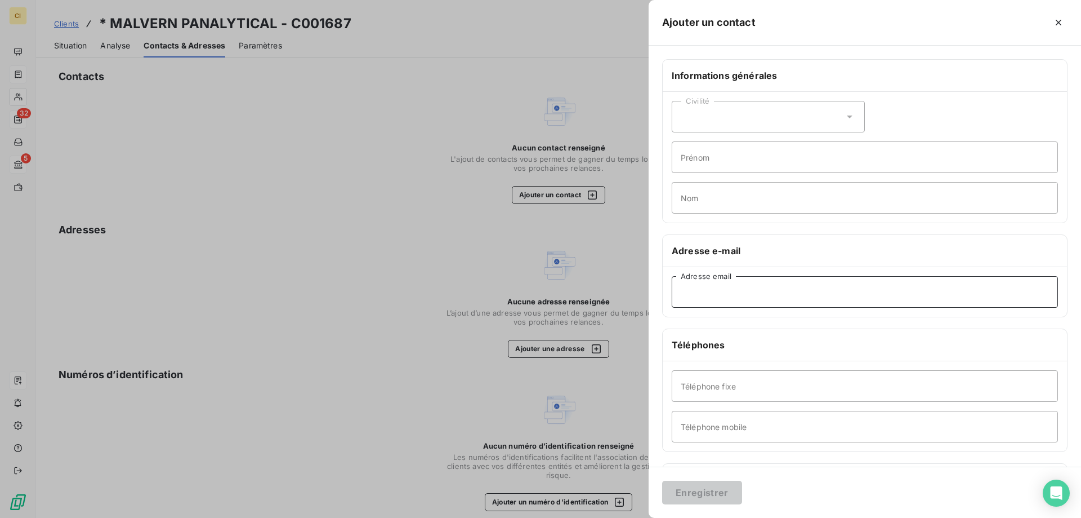
click at [692, 293] on input "Adresse email" at bounding box center [865, 292] width 386 height 32
paste input "[PERSON_NAME][EMAIL_ADDRESS][DOMAIN_NAME]"
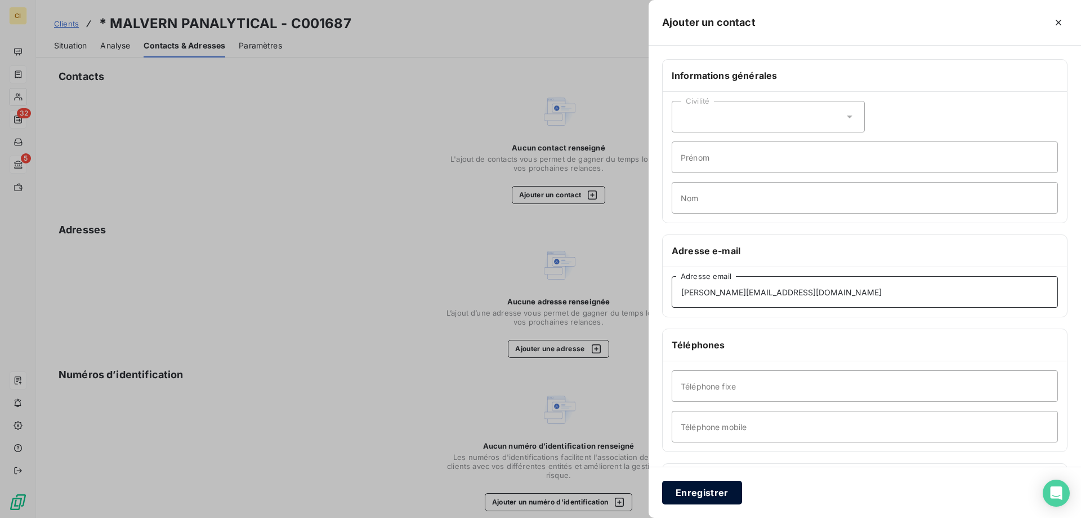
type input "[PERSON_NAME][EMAIL_ADDRESS][DOMAIN_NAME]"
click at [698, 497] on button "Enregistrer" at bounding box center [702, 492] width 80 height 24
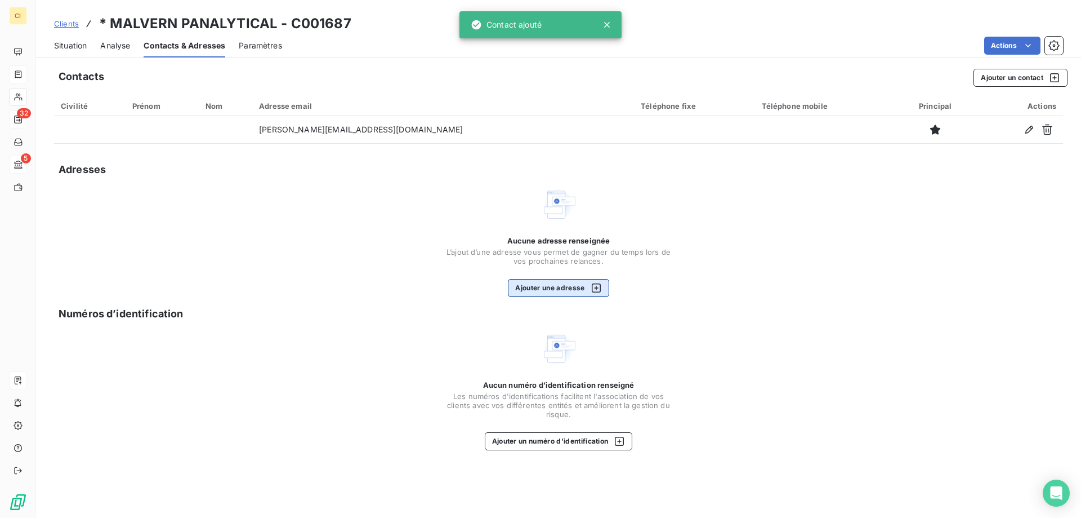
click at [553, 289] on button "Ajouter une adresse" at bounding box center [558, 288] width 101 height 18
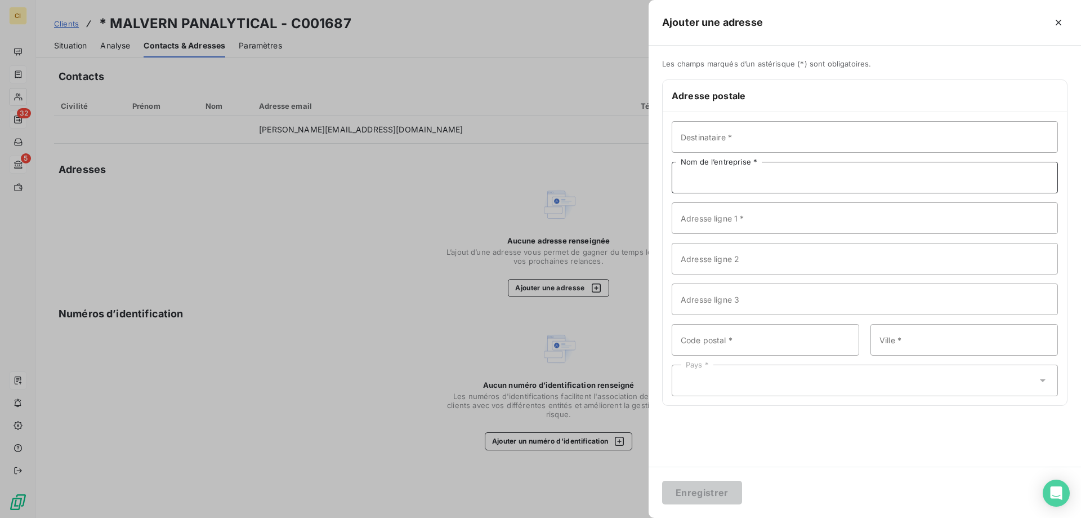
click at [739, 181] on input "Nom de l’entreprise *" at bounding box center [865, 178] width 386 height 32
paste input "MALVERN PANALYTICAL"
type input "MALVERN PANALYTICAL"
click at [703, 219] on input "Adresse ligne 1 *" at bounding box center [865, 218] width 386 height 32
paste input "[STREET_ADDRESS][PERSON_NAME]"
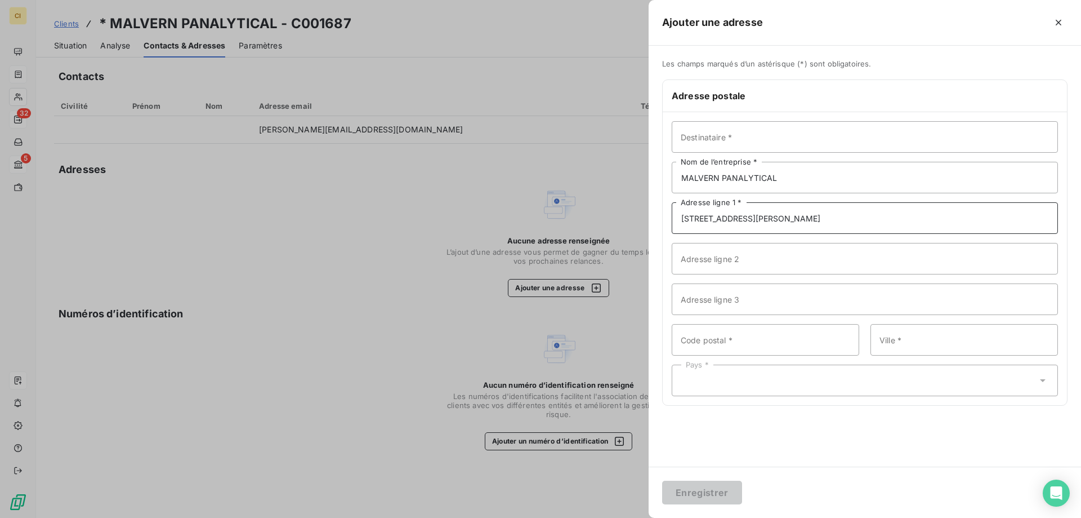
type input "[STREET_ADDRESS][PERSON_NAME]"
click at [700, 260] on input "Adresse ligne 2" at bounding box center [865, 259] width 386 height 32
paste input "Bâtiment le Phénix"
type input "Bâtiment le Phénix"
click at [723, 342] on input "Code postal *" at bounding box center [766, 340] width 188 height 32
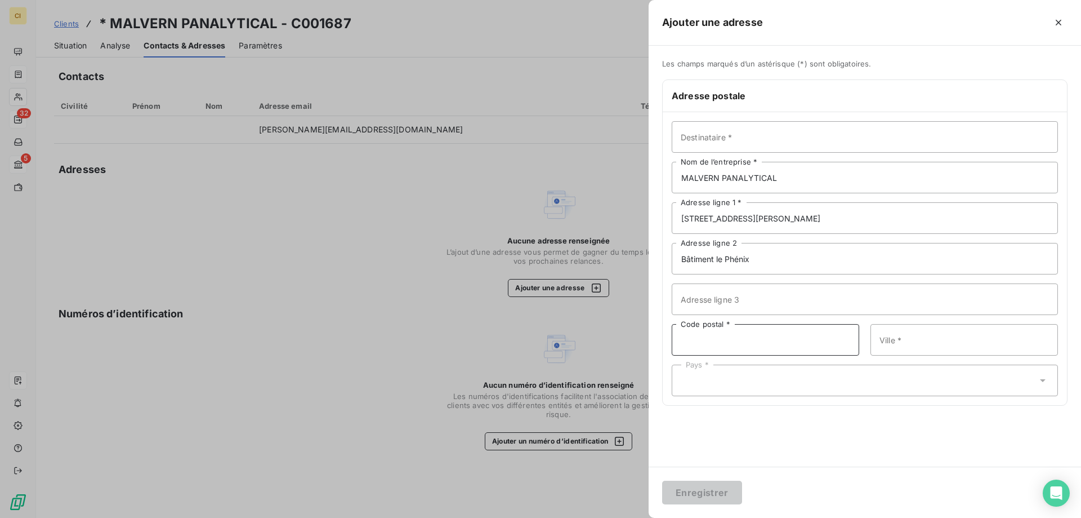
paste input "91120"
type input "91120"
click at [899, 336] on input "Ville *" at bounding box center [965, 340] width 188 height 32
paste input "PALAISEAU"
type input "PALAISEAU"
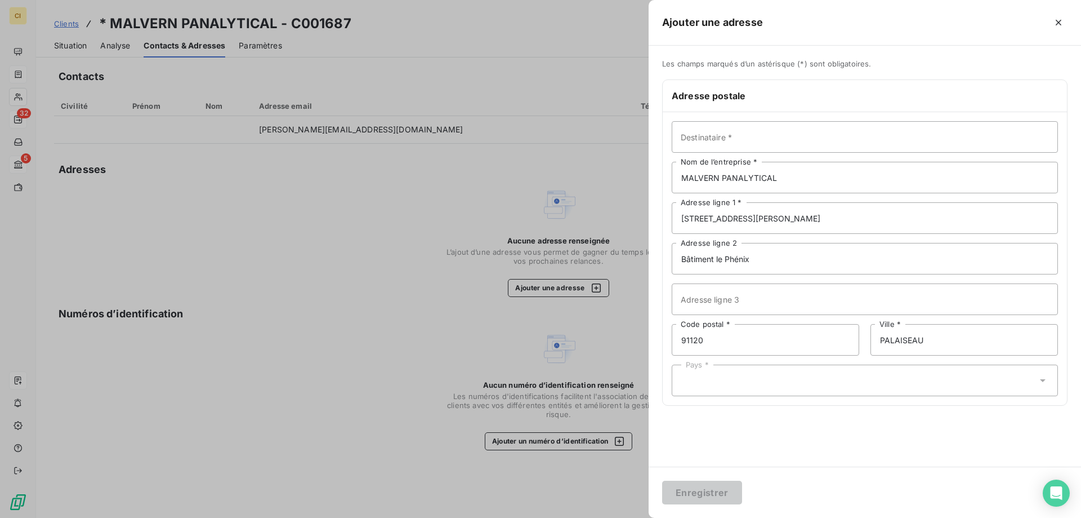
click at [695, 381] on div "Pays *" at bounding box center [865, 380] width 386 height 32
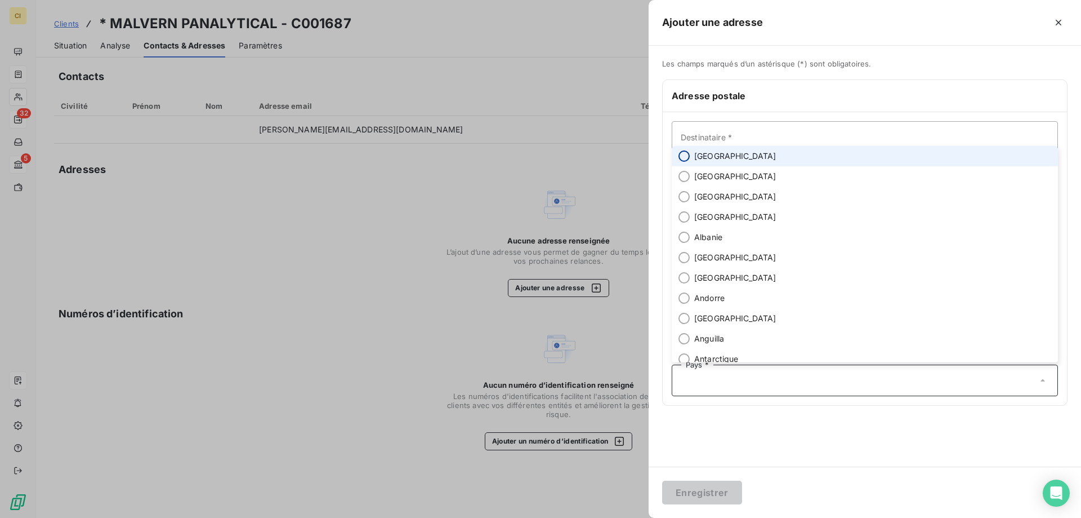
click at [685, 155] on input "radio" at bounding box center [684, 155] width 11 height 11
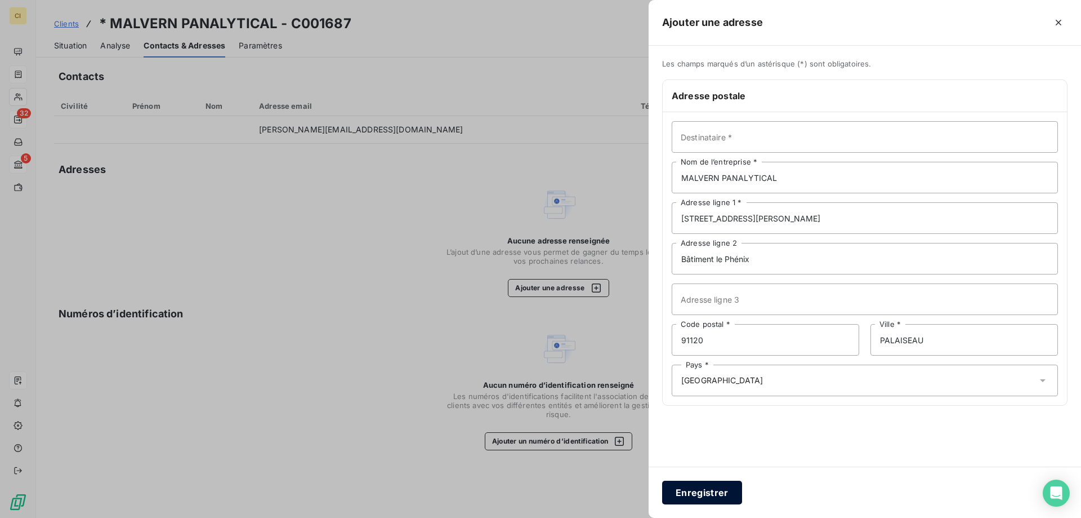
click at [704, 487] on button "Enregistrer" at bounding box center [702, 492] width 80 height 24
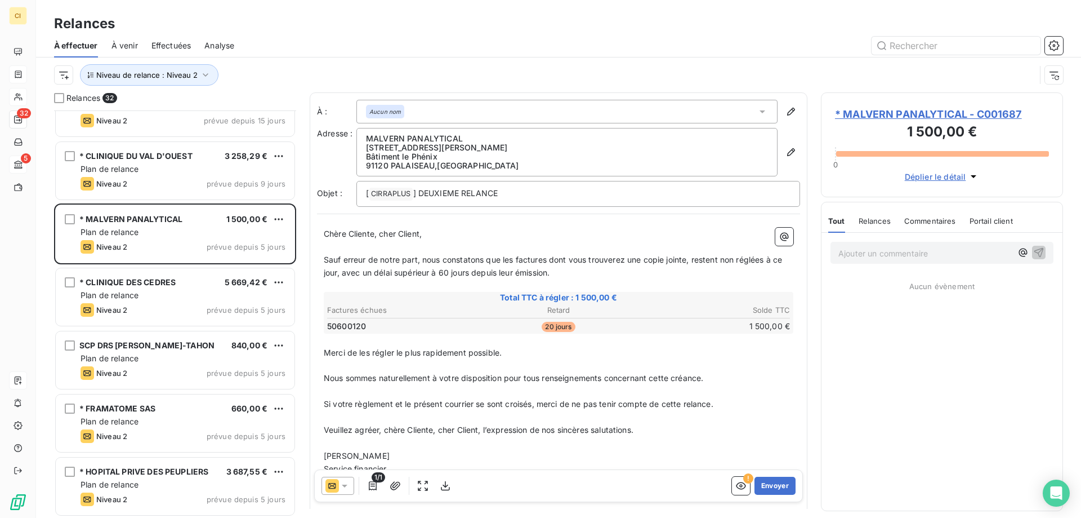
scroll to position [676, 0]
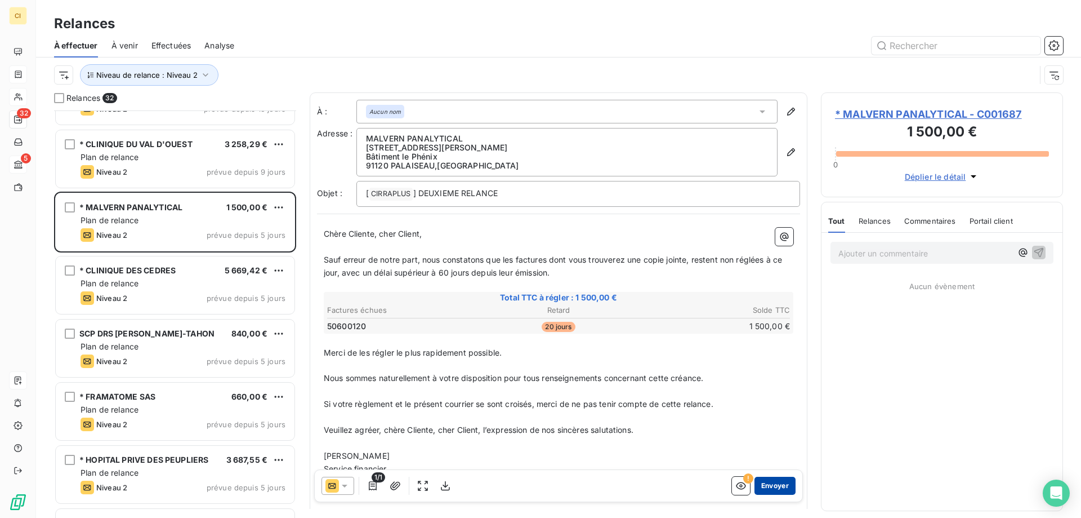
click at [771, 491] on button "Envoyer" at bounding box center [775, 485] width 41 height 18
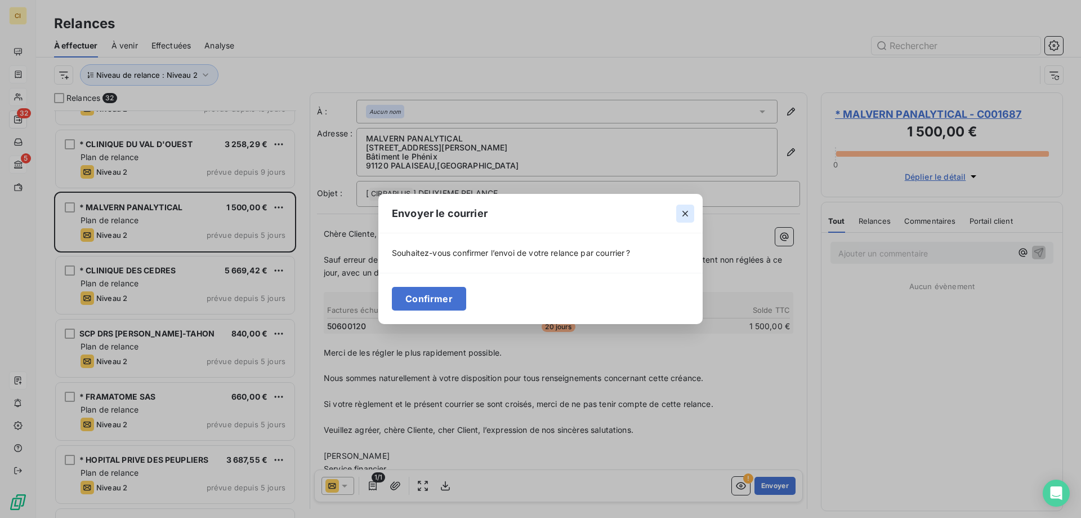
click at [687, 210] on icon "button" at bounding box center [685, 213] width 11 height 11
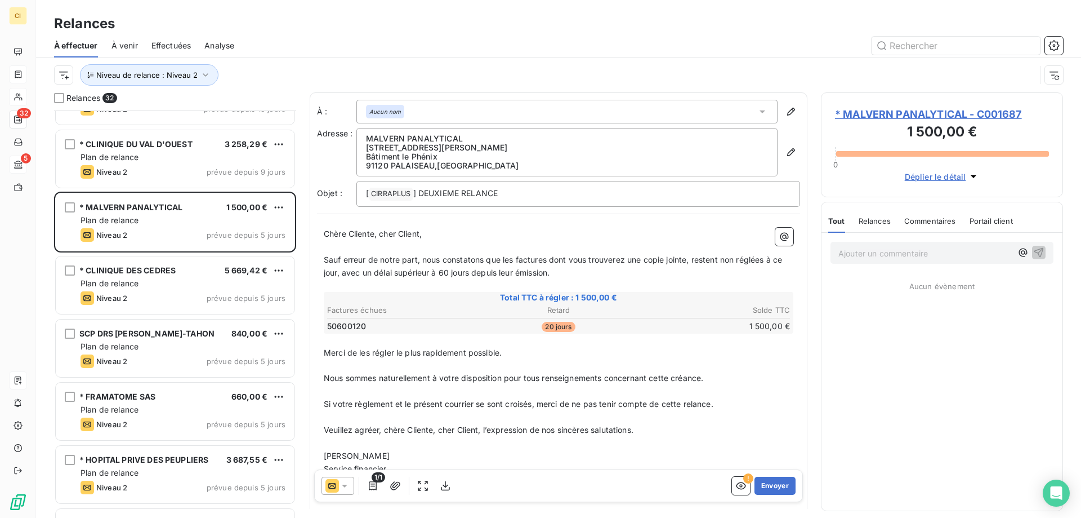
click at [343, 484] on icon at bounding box center [345, 485] width 6 height 3
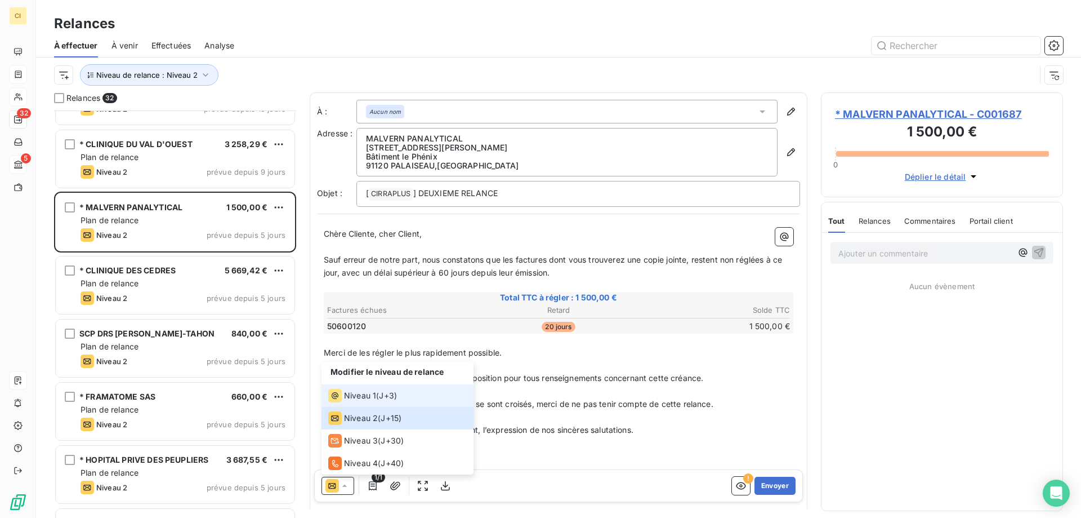
click at [368, 395] on span "Niveau 1" at bounding box center [360, 395] width 32 height 11
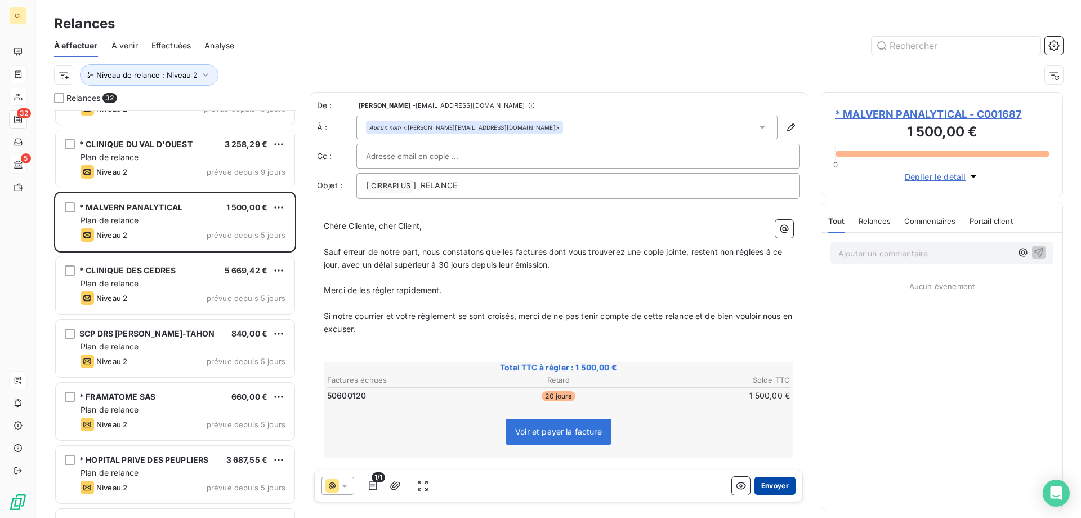
click at [776, 486] on button "Envoyer" at bounding box center [775, 485] width 41 height 18
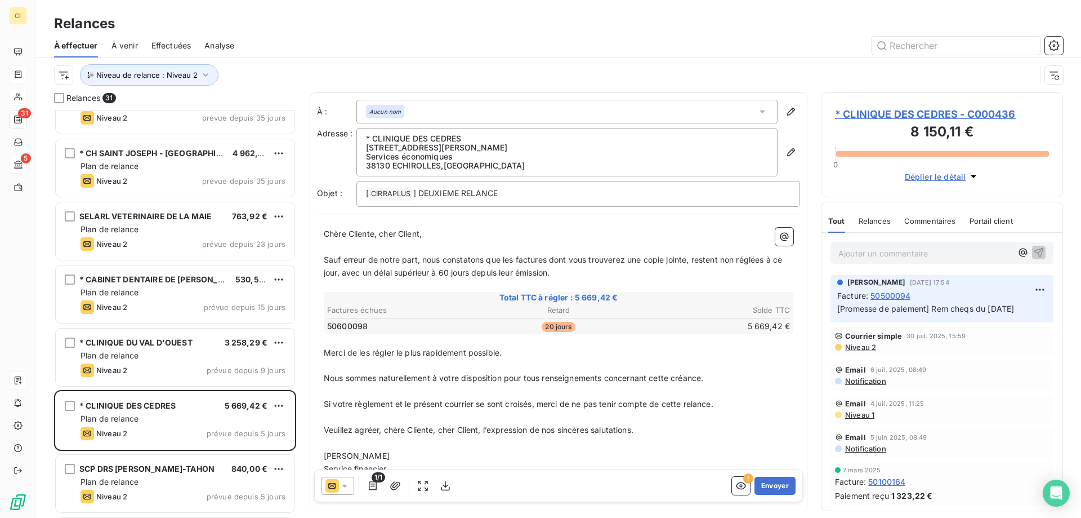
scroll to position [507, 0]
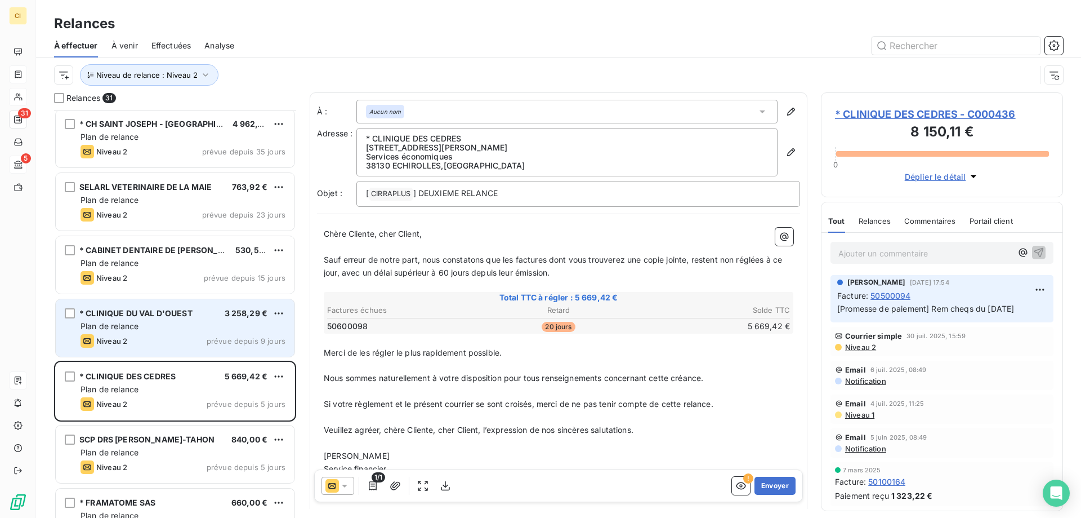
click at [186, 324] on div "Plan de relance" at bounding box center [183, 325] width 205 height 11
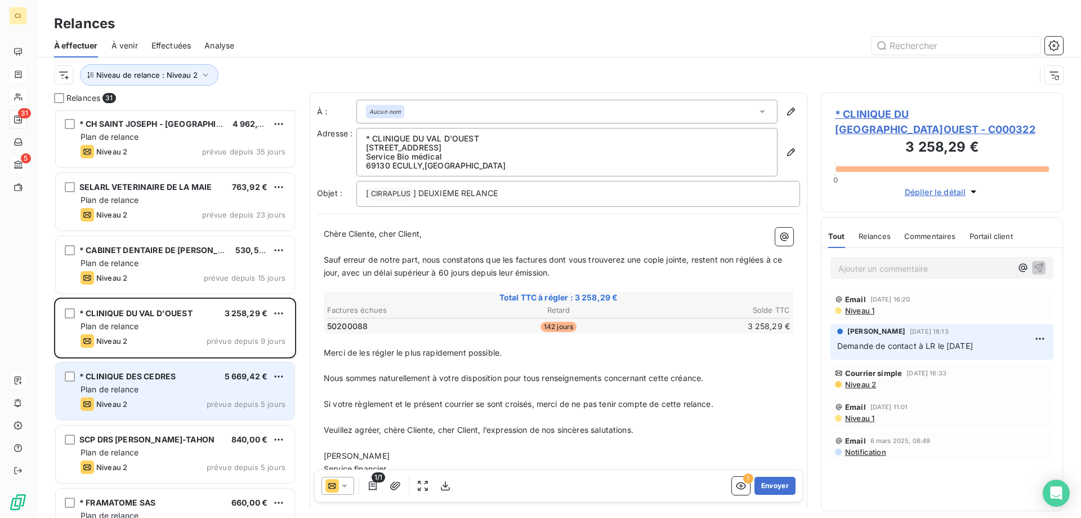
click at [172, 395] on div "* CLINIQUE DES CEDRES 5 669,42 € Plan de relance Niveau 2 prévue depuis 5 jours" at bounding box center [175, 390] width 239 height 57
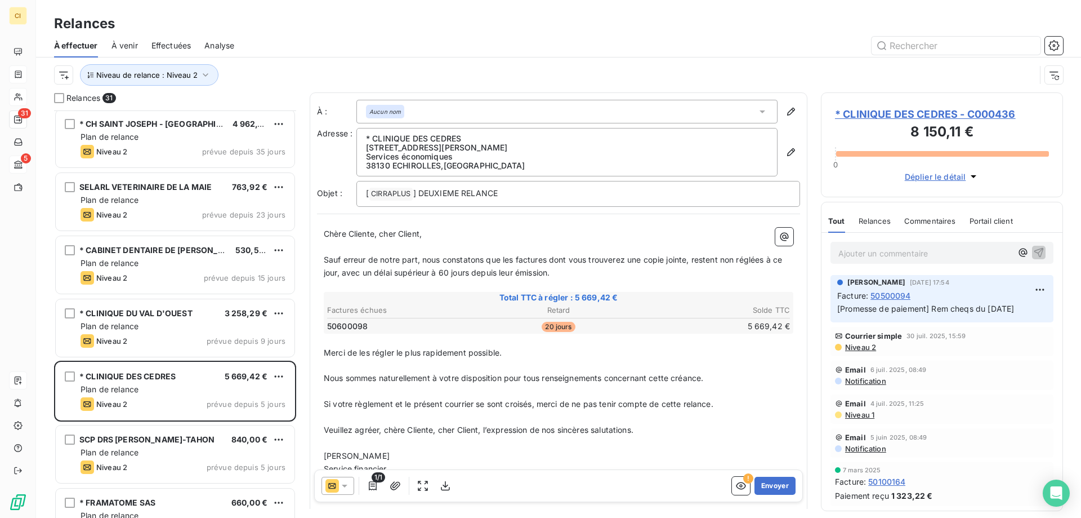
scroll to position [51, 0]
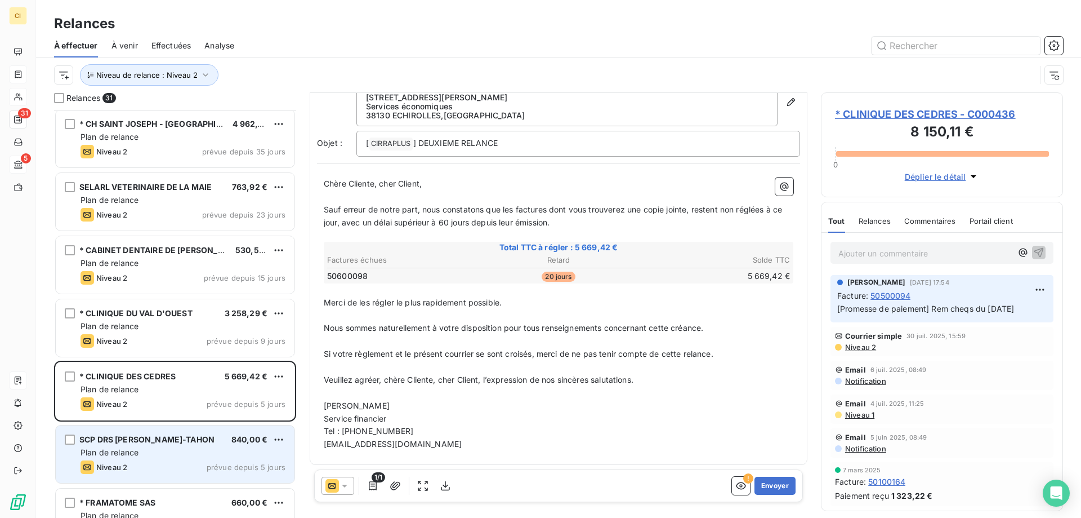
click at [193, 449] on div "Plan de relance" at bounding box center [183, 452] width 205 height 11
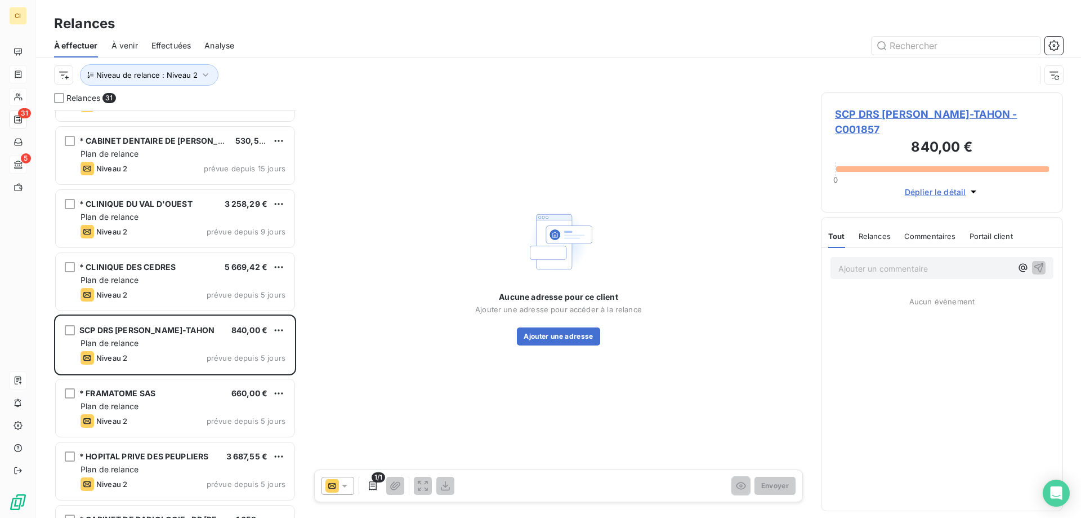
scroll to position [620, 0]
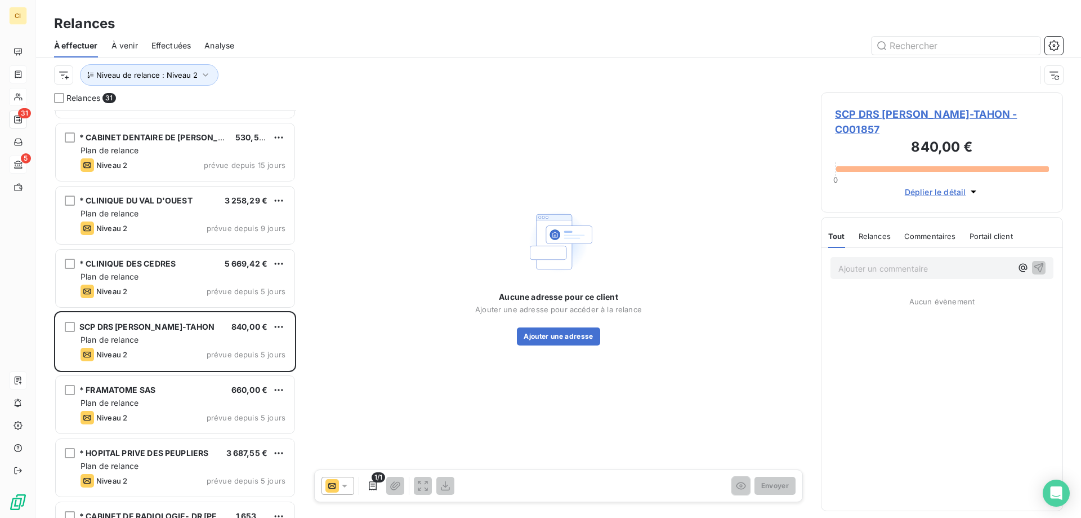
click at [920, 112] on span "SCP DRS [PERSON_NAME]-TAHON - C001857" at bounding box center [942, 121] width 214 height 30
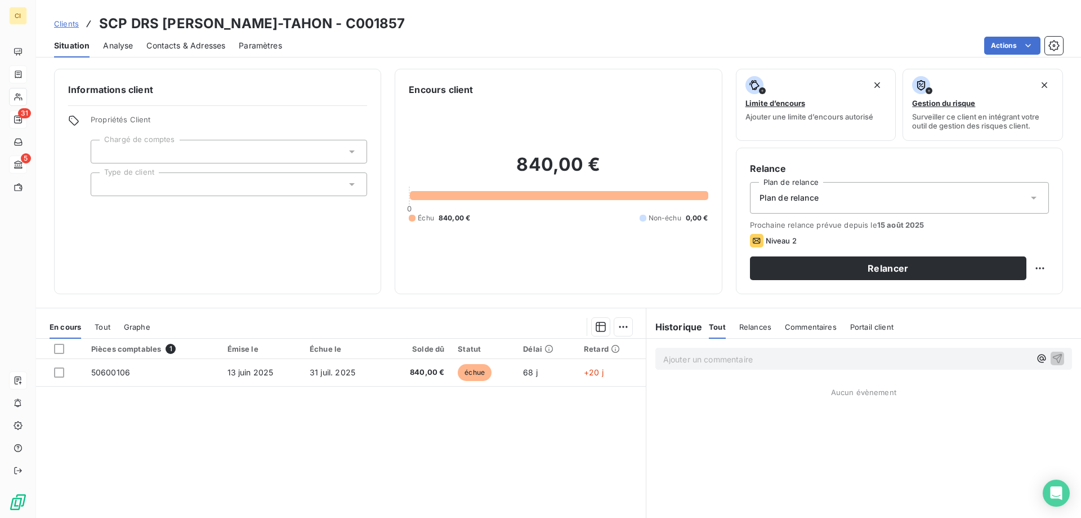
click at [167, 43] on span "Contacts & Adresses" at bounding box center [185, 45] width 79 height 11
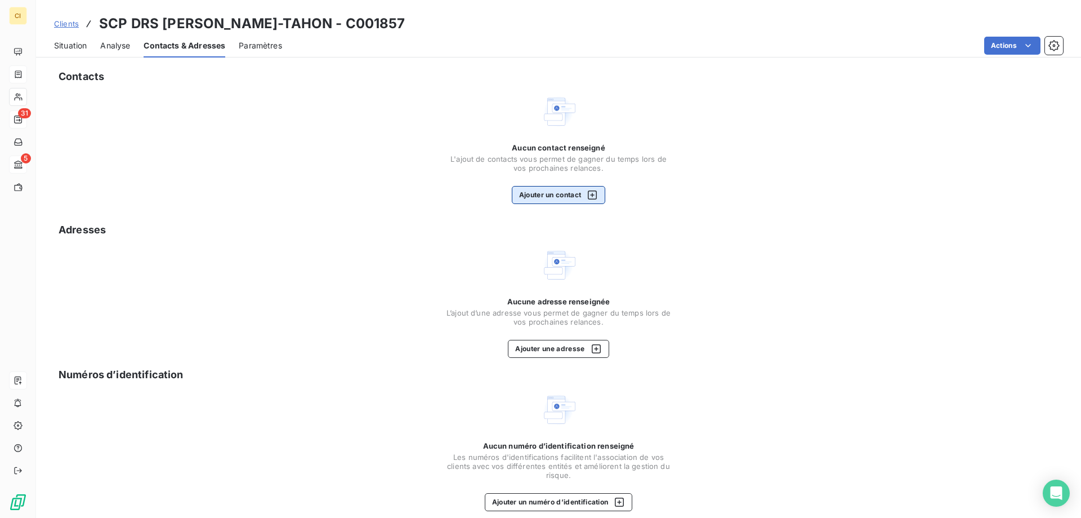
click at [545, 188] on button "Ajouter un contact" at bounding box center [559, 195] width 94 height 18
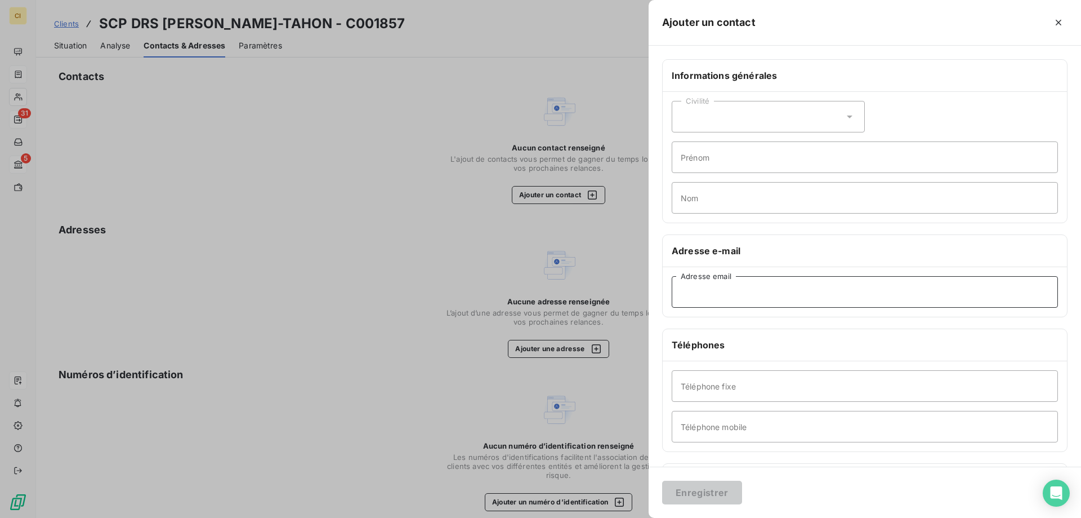
click at [693, 290] on input "Adresse email" at bounding box center [865, 292] width 386 height 32
paste input "[EMAIL_ADDRESS][DOMAIN_NAME]"
type input "[EMAIL_ADDRESS][DOMAIN_NAME]"
click at [707, 484] on button "Enregistrer" at bounding box center [702, 492] width 80 height 24
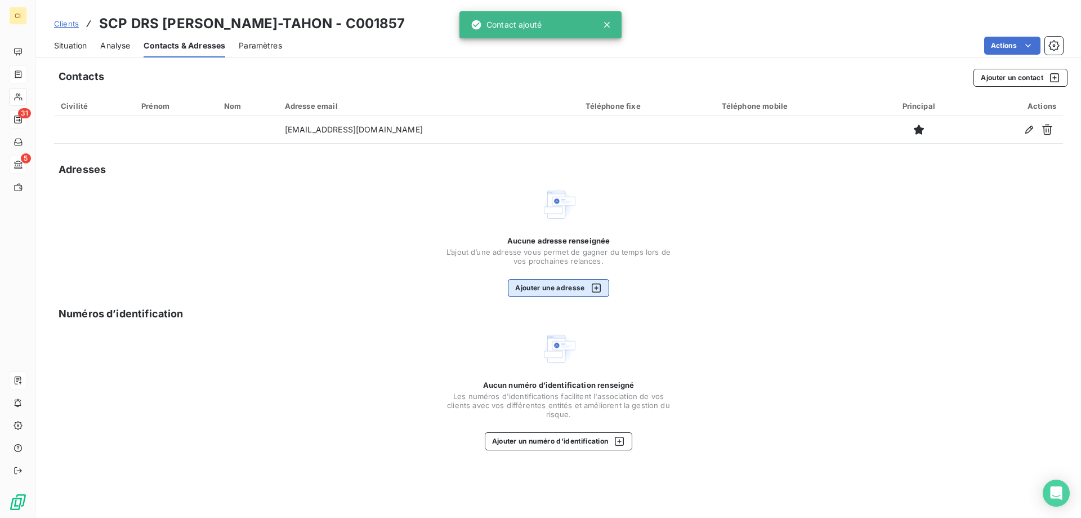
click at [538, 291] on button "Ajouter une adresse" at bounding box center [558, 288] width 101 height 18
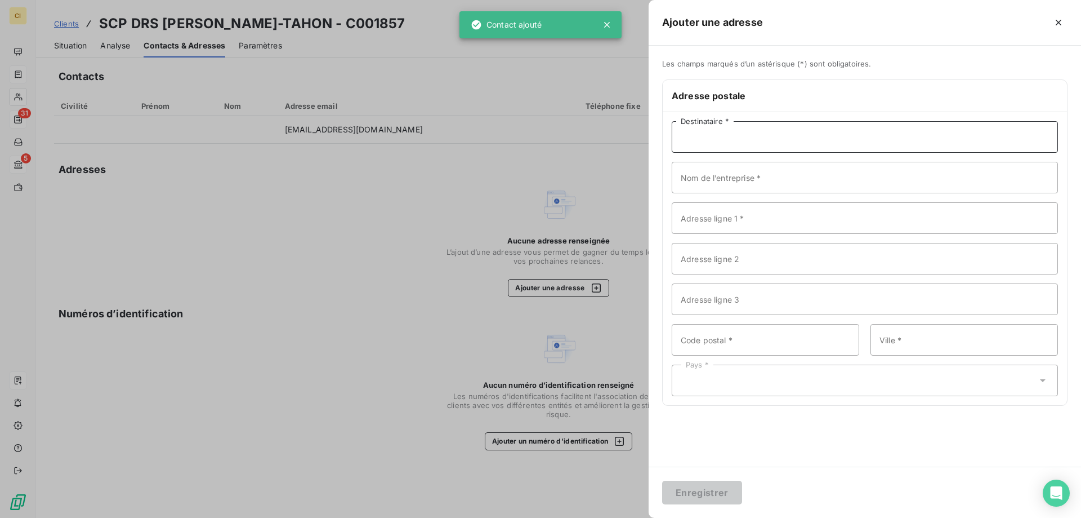
click at [706, 145] on input "Destinataire *" at bounding box center [865, 137] width 386 height 32
click at [697, 182] on input "Nom de l’entreprise *" at bounding box center [865, 178] width 386 height 32
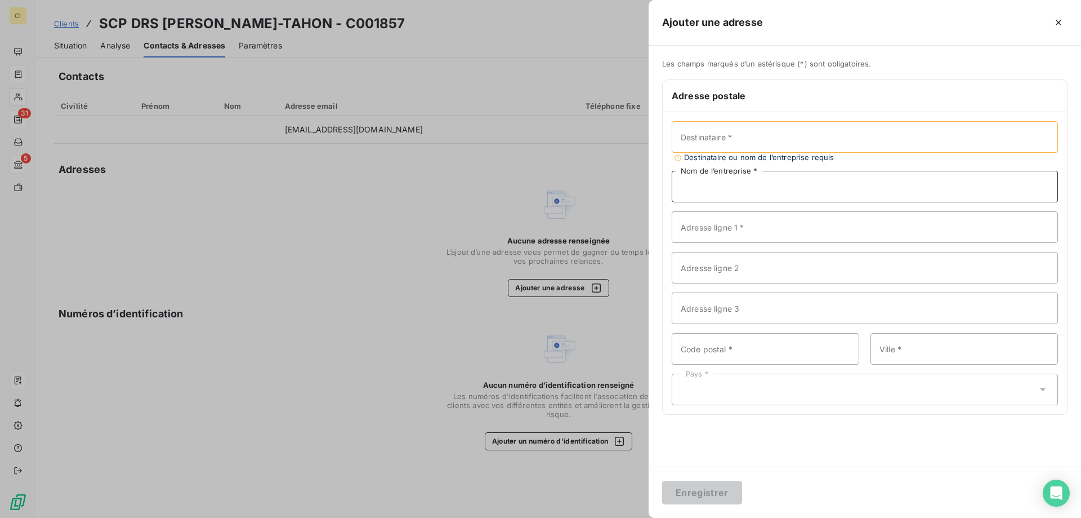
paste input "DRS [PERSON_NAME]-COMBAZ"
click at [831, 176] on input "DRS [PERSON_NAME]-COMBAZ" at bounding box center [865, 178] width 386 height 32
paste input "AGUETTAZ-TAHON"
click at [807, 176] on input "DRS [PERSON_NAME]-COMBAZAGUETTAZ-TAHON" at bounding box center [865, 178] width 386 height 32
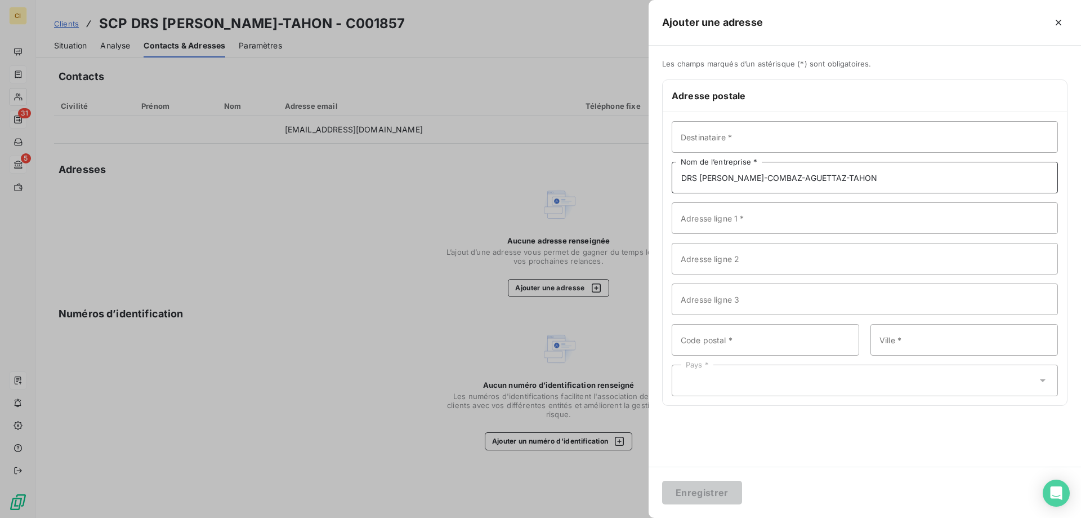
click at [682, 178] on input "DRS [PERSON_NAME]-COMBAZ-AGUETTAZ-TAHON" at bounding box center [865, 178] width 386 height 32
type input "SCP DRS [PERSON_NAME]-COMBAZ-AGUETTAZ-TAHON"
click at [712, 219] on input "Adresse ligne 1 *" at bounding box center [865, 218] width 386 height 32
paste input "Hôpital Privé Clairval"
type input "Hôpital Privé Clairval"
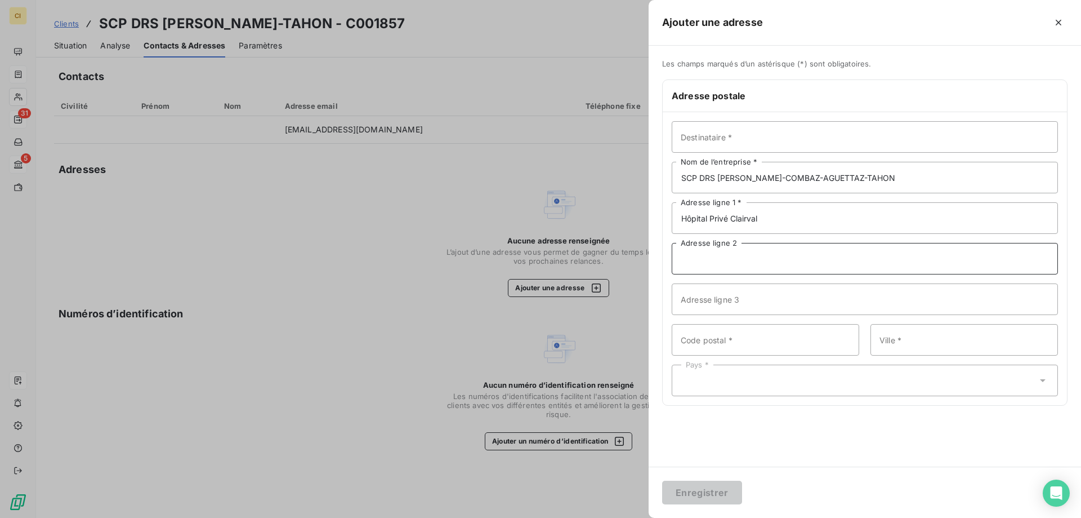
click at [713, 269] on input "Adresse ligne 2" at bounding box center [865, 259] width 386 height 32
paste input "[STREET_ADDRESS]"
type input "[STREET_ADDRESS]"
click at [707, 340] on input "Code postal *" at bounding box center [766, 340] width 188 height 32
paste input "13009"
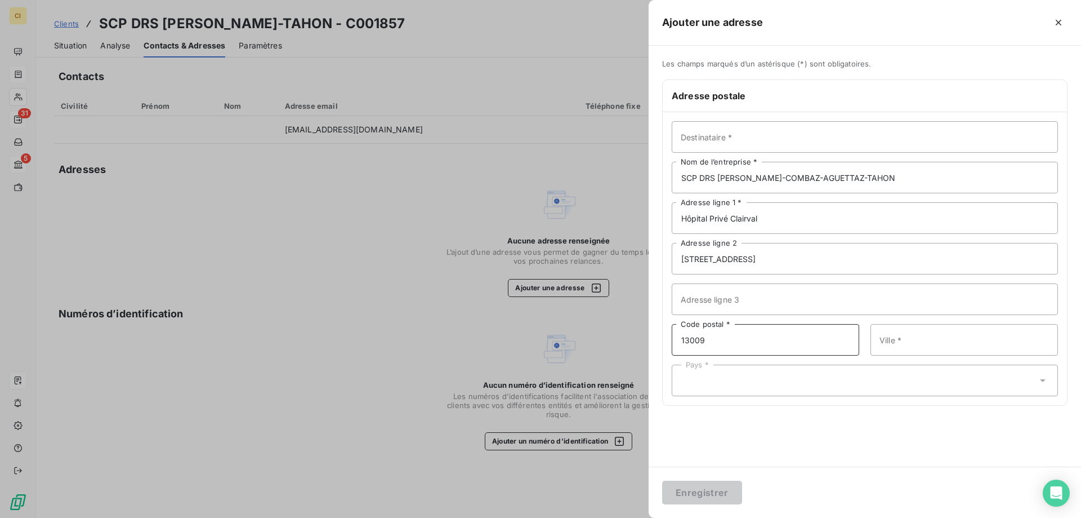
type input "13009"
click at [918, 346] on input "Ville *" at bounding box center [965, 340] width 188 height 32
paste input "[GEOGRAPHIC_DATA]"
type input "[GEOGRAPHIC_DATA]"
click at [695, 388] on div "Pays *" at bounding box center [865, 380] width 386 height 32
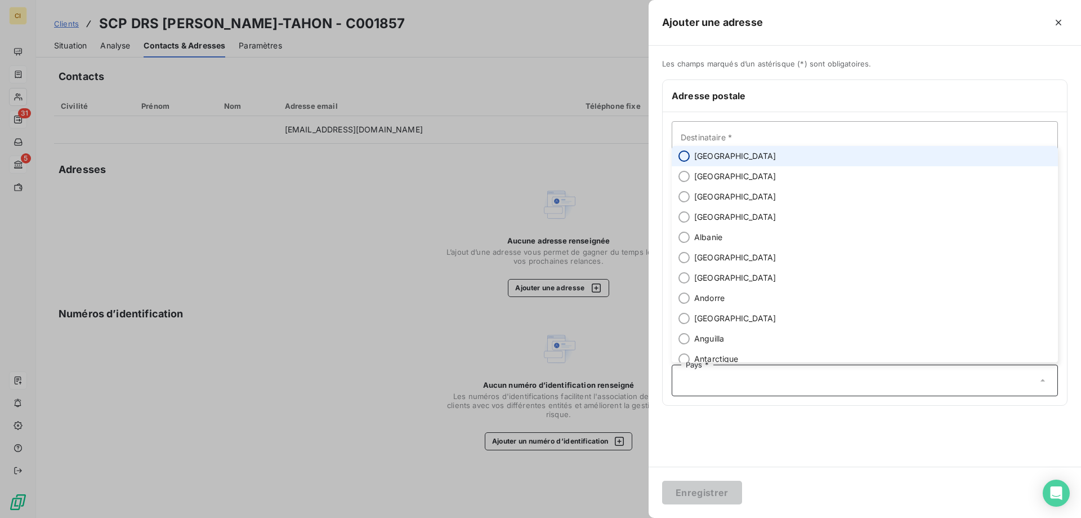
click at [683, 155] on input "radio" at bounding box center [684, 155] width 11 height 11
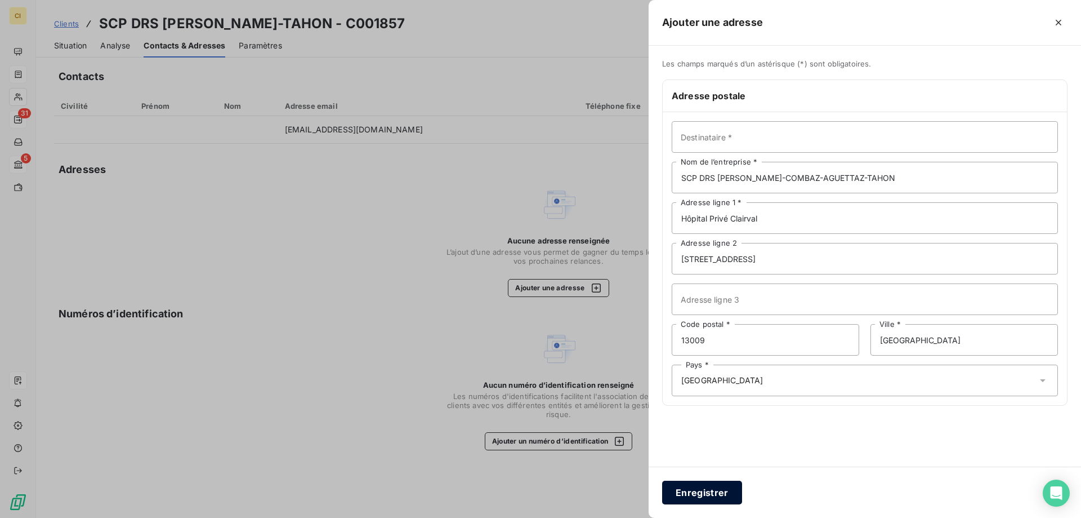
click at [690, 496] on button "Enregistrer" at bounding box center [702, 492] width 80 height 24
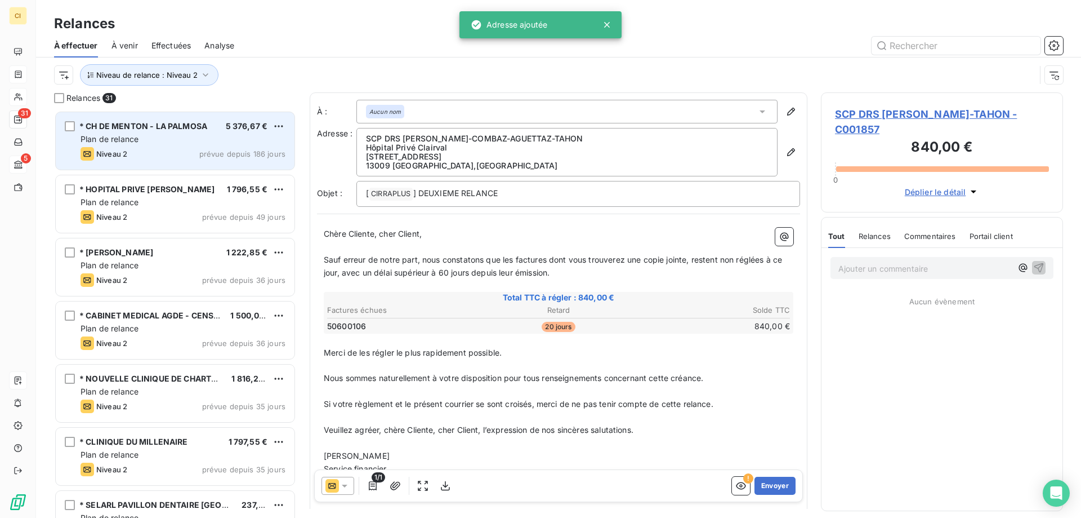
scroll to position [399, 234]
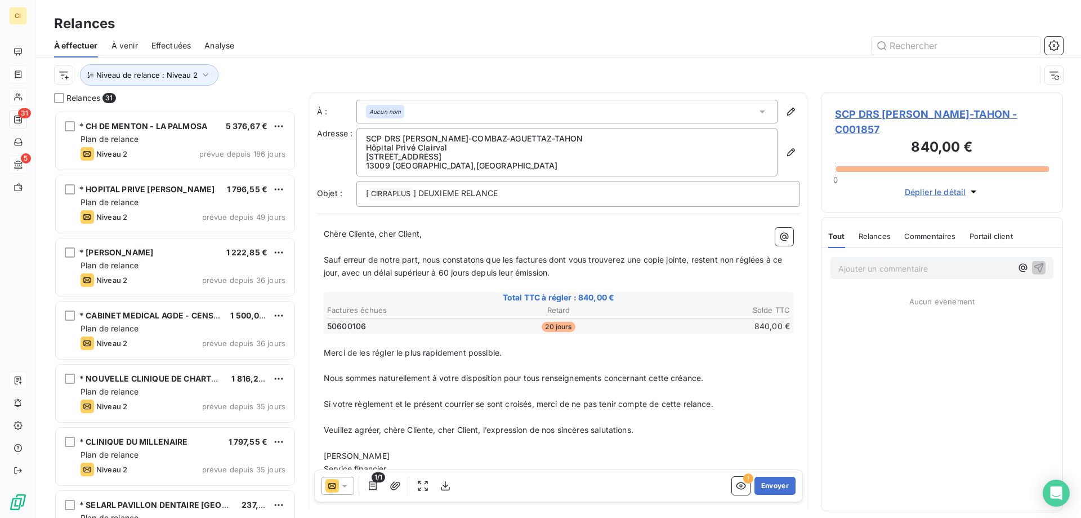
click at [344, 483] on icon at bounding box center [344, 485] width 11 height 11
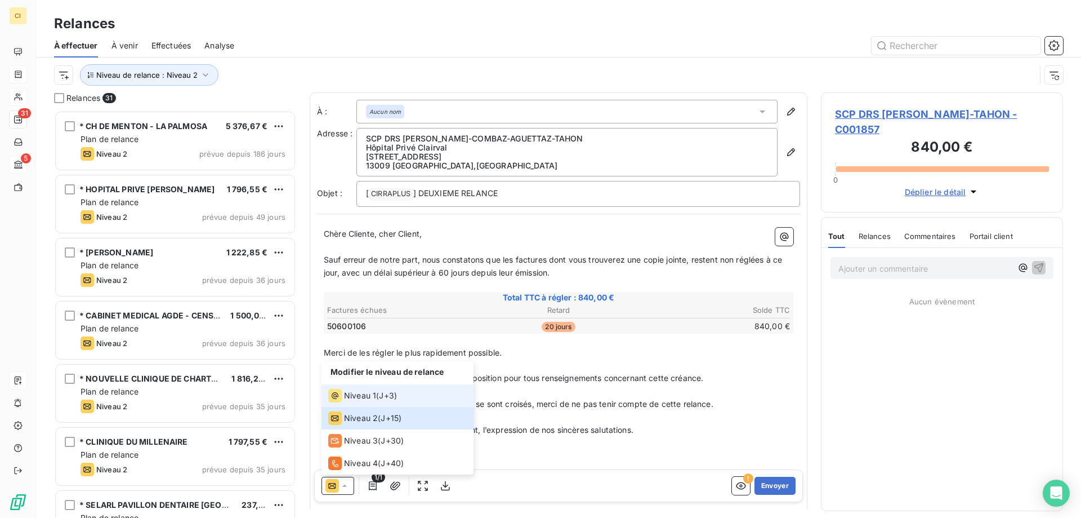
click at [366, 392] on span "Niveau 1" at bounding box center [360, 395] width 32 height 11
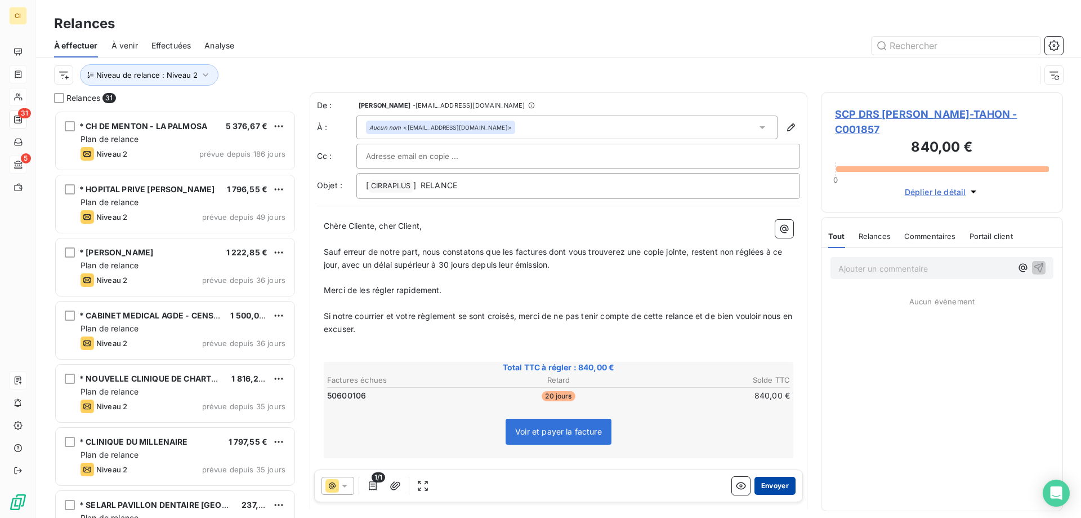
click at [774, 478] on button "Envoyer" at bounding box center [775, 485] width 41 height 18
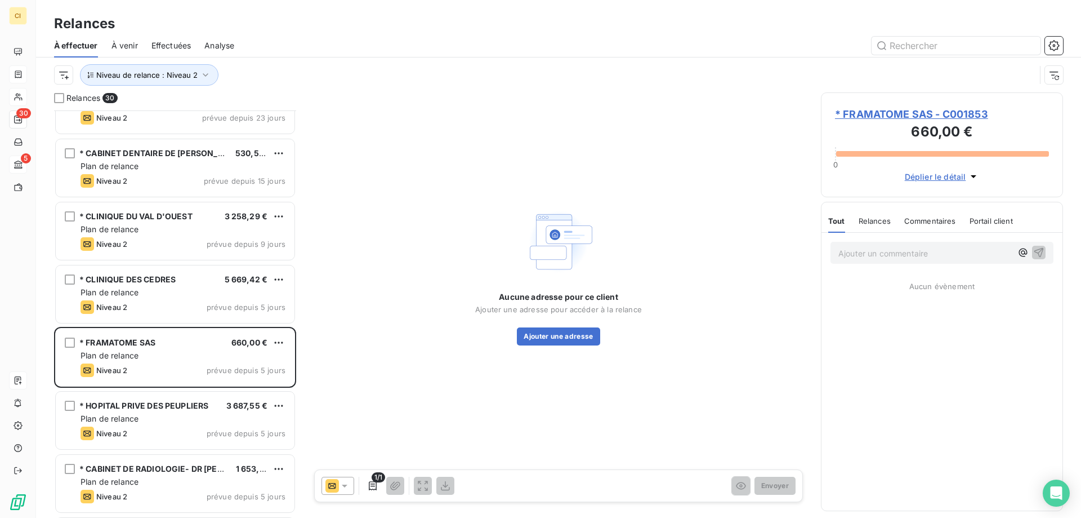
scroll to position [620, 0]
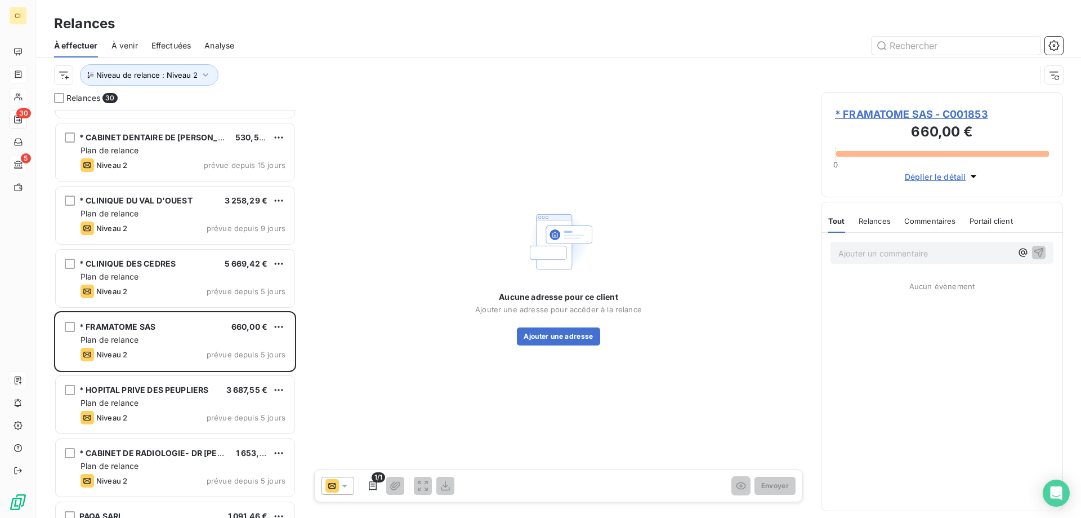
click at [936, 111] on span "* FRAMATOME SAS - C001853" at bounding box center [942, 113] width 214 height 15
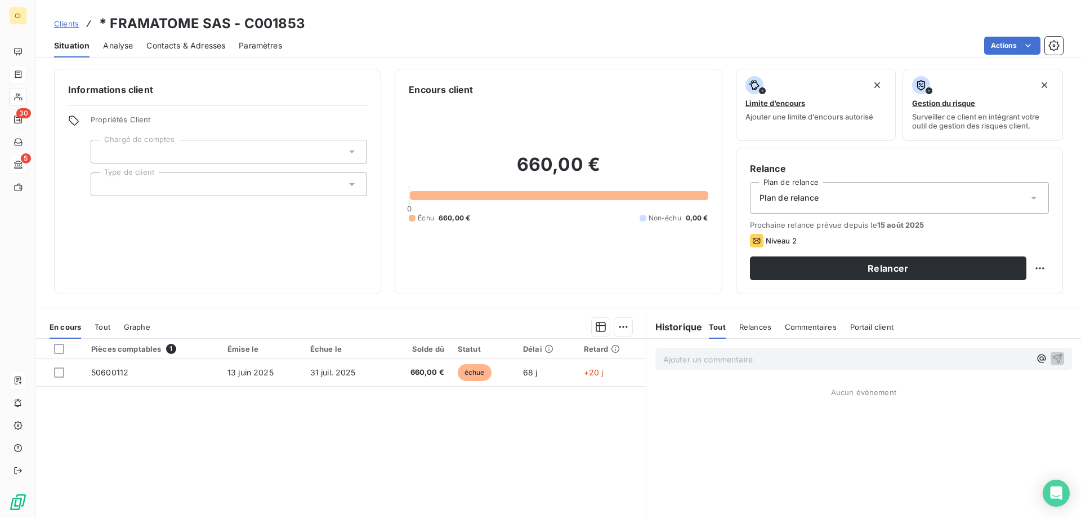
click at [181, 45] on span "Contacts & Adresses" at bounding box center [185, 45] width 79 height 11
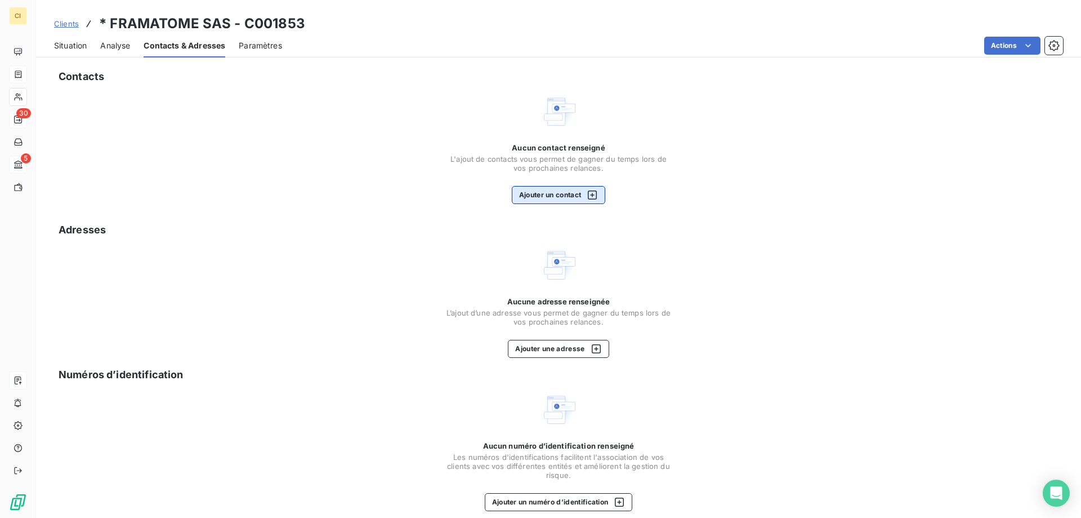
click at [542, 190] on button "Ajouter un contact" at bounding box center [559, 195] width 94 height 18
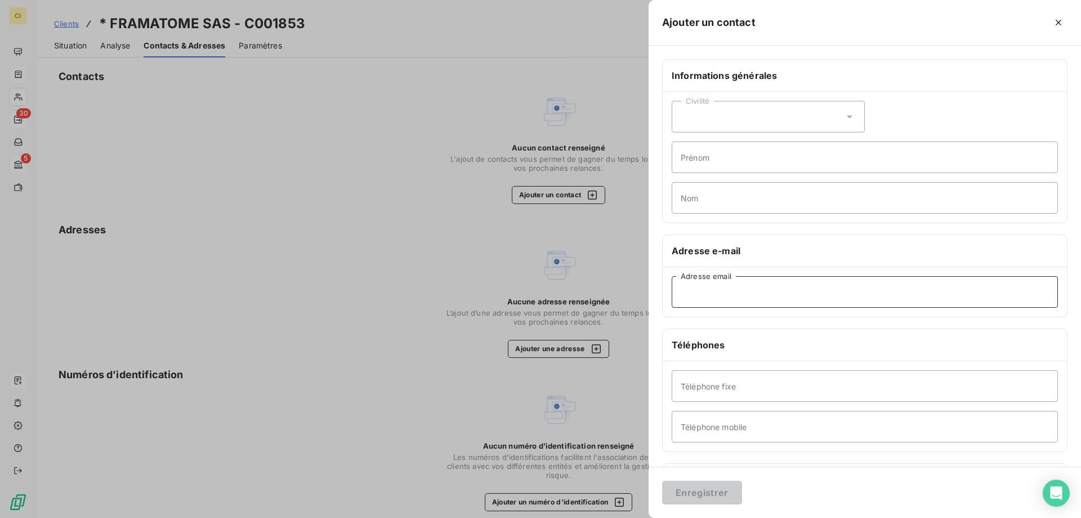
click at [697, 299] on input "Adresse email" at bounding box center [865, 292] width 386 height 32
paste input "[PERSON_NAME][EMAIL_ADDRESS][DOMAIN_NAME]"
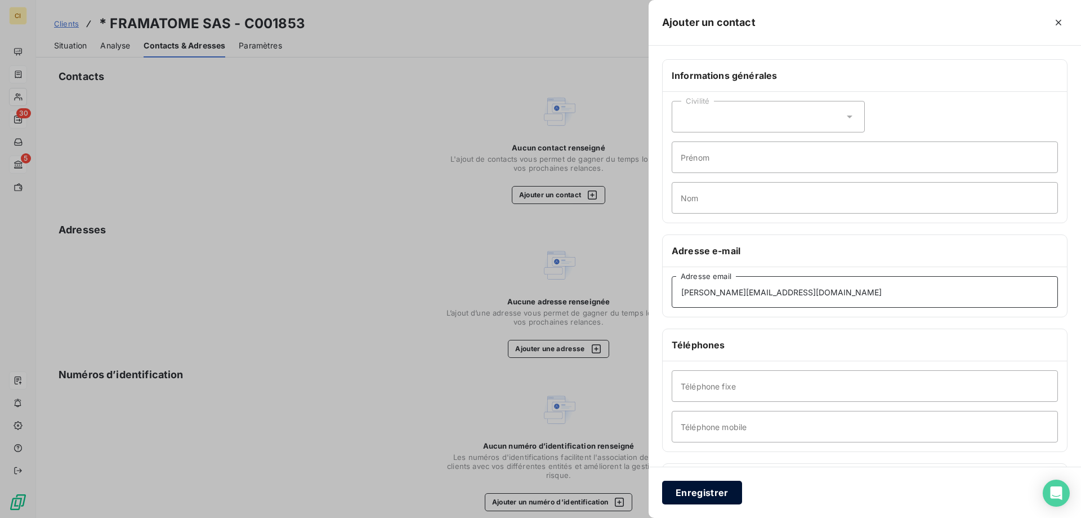
type input "[PERSON_NAME][EMAIL_ADDRESS][DOMAIN_NAME]"
click at [701, 496] on button "Enregistrer" at bounding box center [702, 492] width 80 height 24
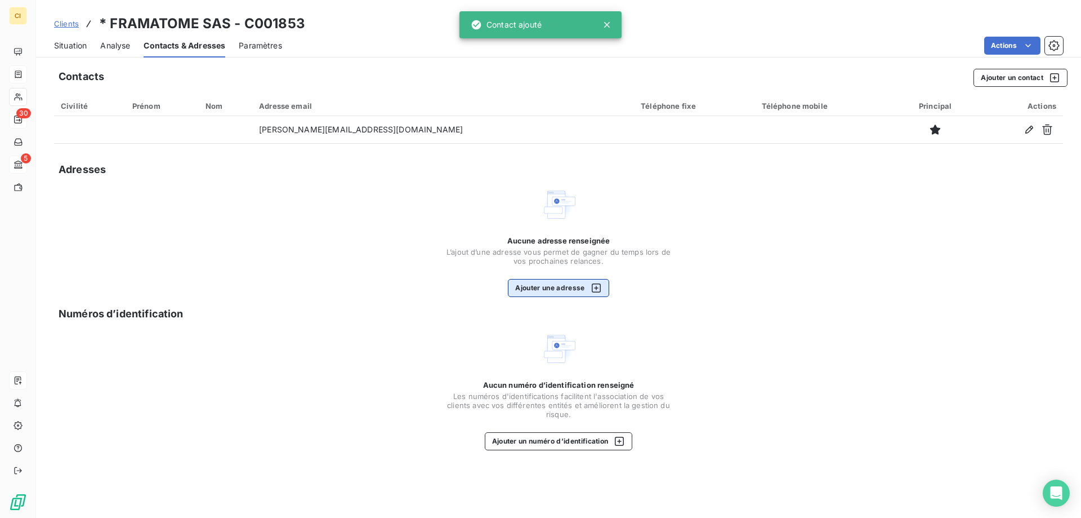
click at [558, 292] on button "Ajouter une adresse" at bounding box center [558, 288] width 101 height 18
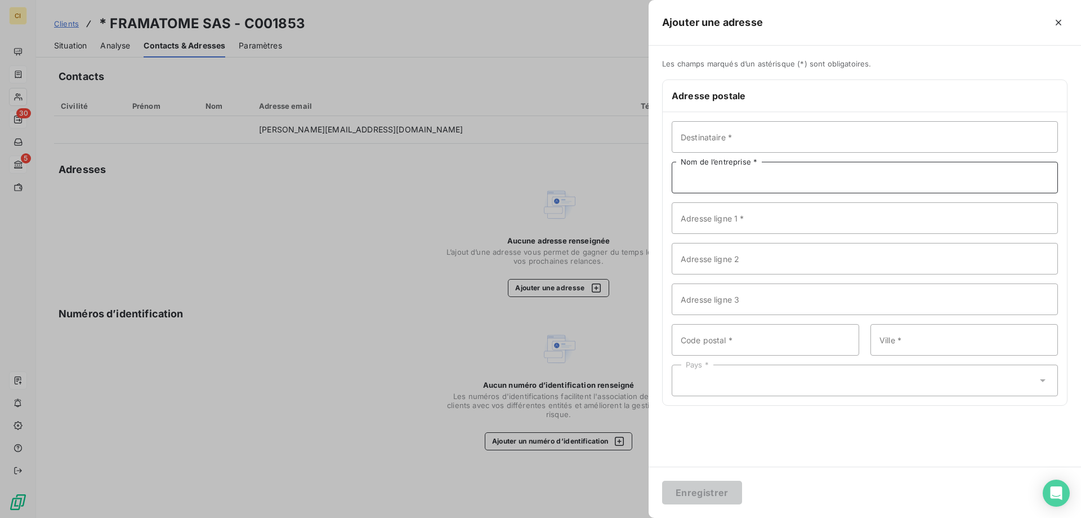
click at [693, 177] on input "Nom de l’entreprise *" at bounding box center [865, 178] width 386 height 32
paste input "FRAMATOME SAS"
type input "FRAMATOME SAS"
click at [731, 225] on input "Adresse ligne 1 *" at bounding box center [865, 218] width 386 height 32
paste input "ZI Du Moulin à Papier"
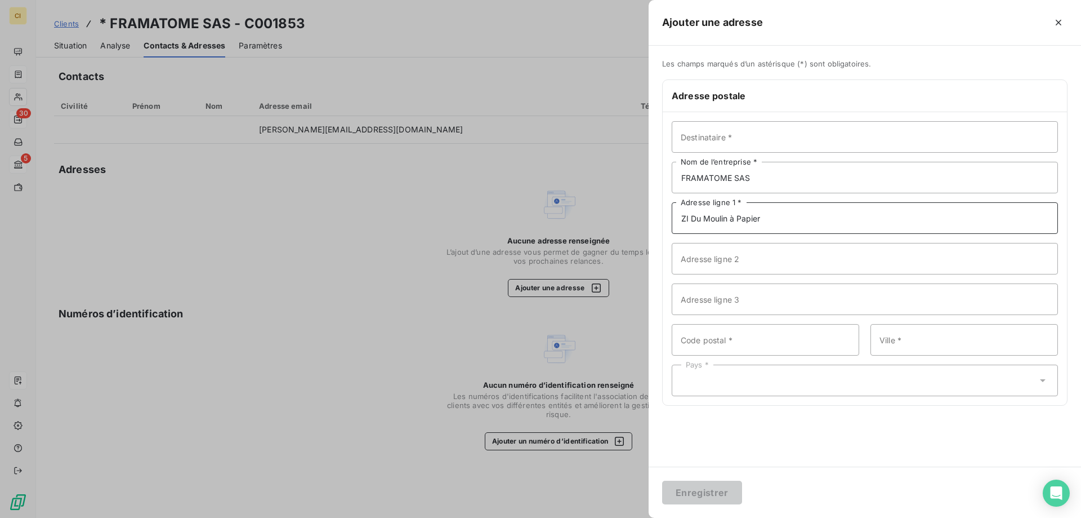
type input "ZI Du Moulin à Papier"
click at [706, 269] on input "Adresse ligne 2" at bounding box center [865, 259] width 386 height 32
paste input "Site de Rugles"
type input "Site de Rugles"
click at [723, 345] on input "Code postal *" at bounding box center [766, 340] width 188 height 32
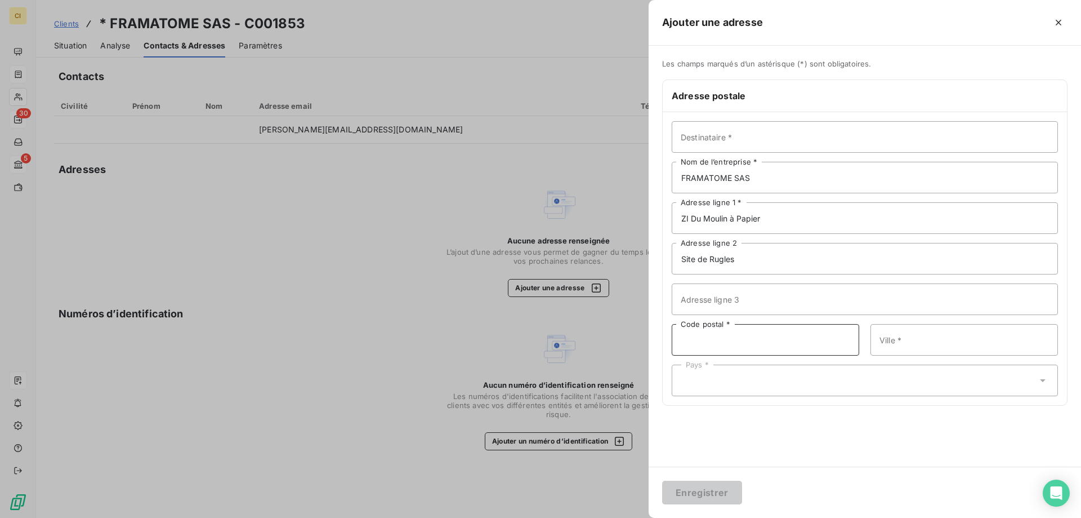
paste input "27250"
type input "27250"
click at [885, 340] on input "Ville *" at bounding box center [965, 340] width 188 height 32
paste input "RUGLES"
type input "RUGLES"
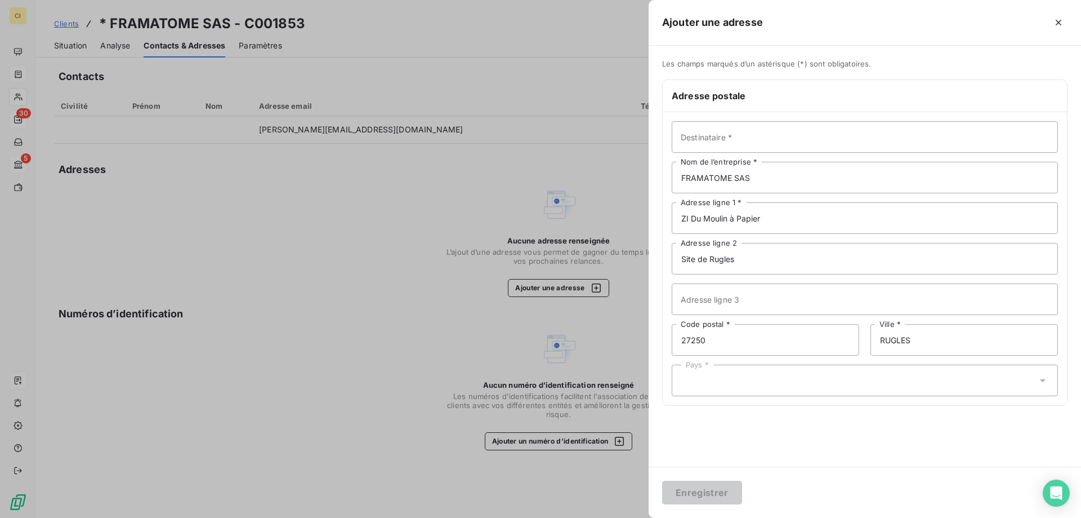
click at [694, 381] on div "Pays *" at bounding box center [865, 380] width 386 height 32
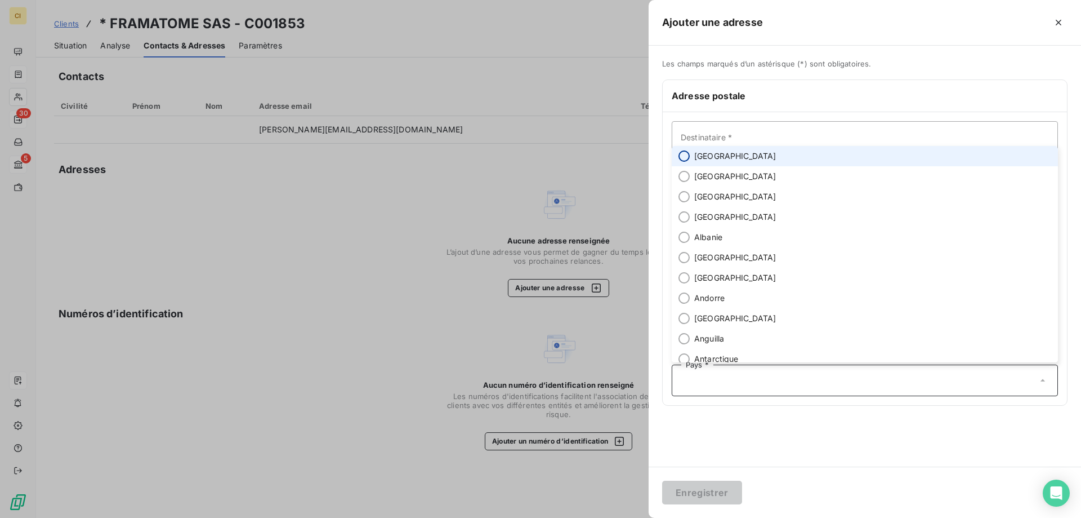
click at [688, 153] on input "radio" at bounding box center [684, 155] width 11 height 11
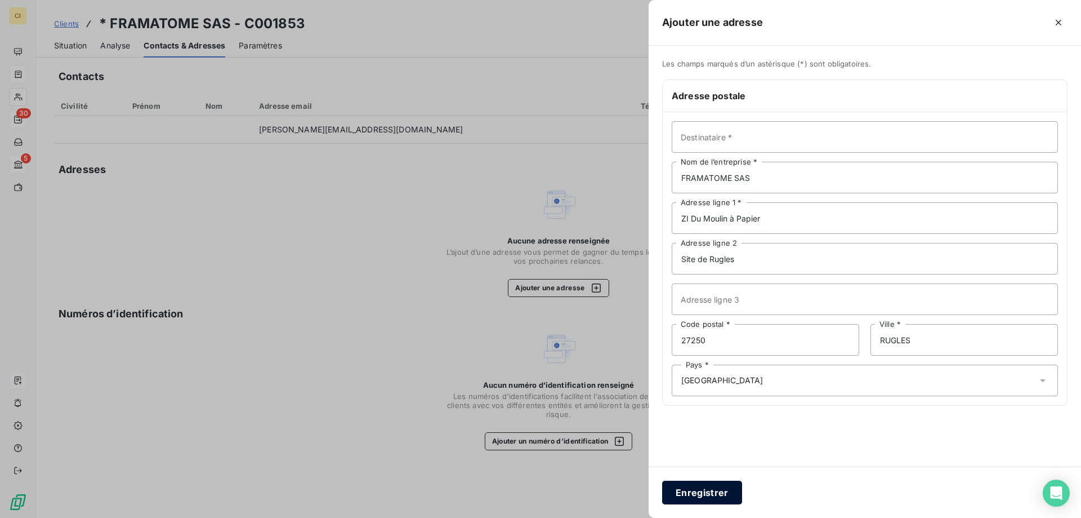
click at [726, 498] on button "Enregistrer" at bounding box center [702, 492] width 80 height 24
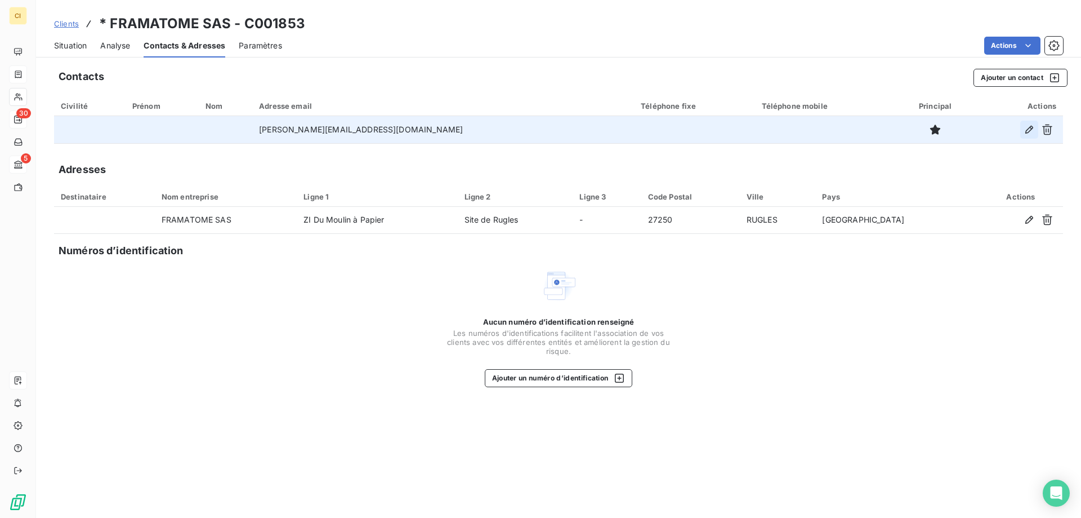
click at [1028, 127] on icon "button" at bounding box center [1029, 129] width 11 height 11
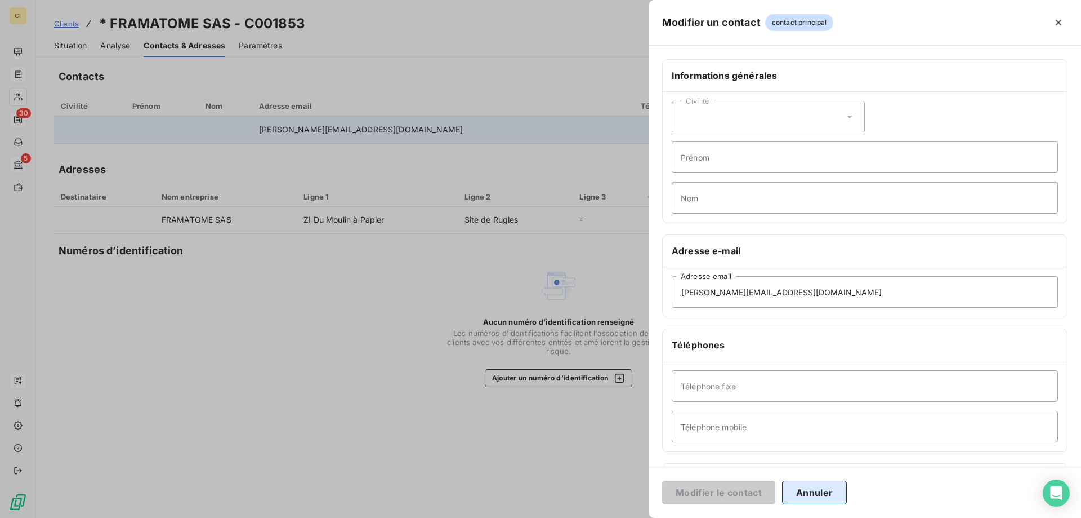
click at [822, 496] on button "Annuler" at bounding box center [814, 492] width 65 height 24
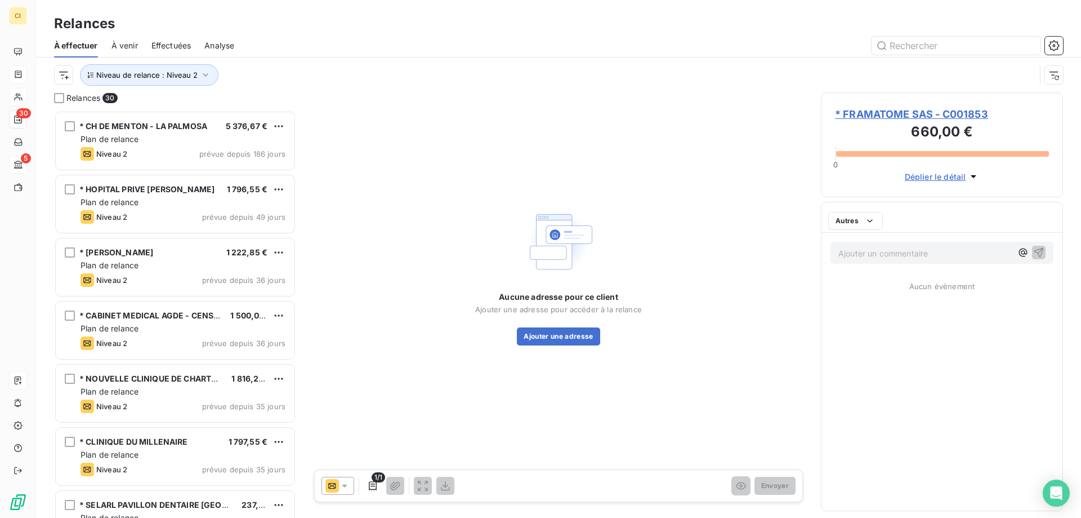
scroll to position [399, 234]
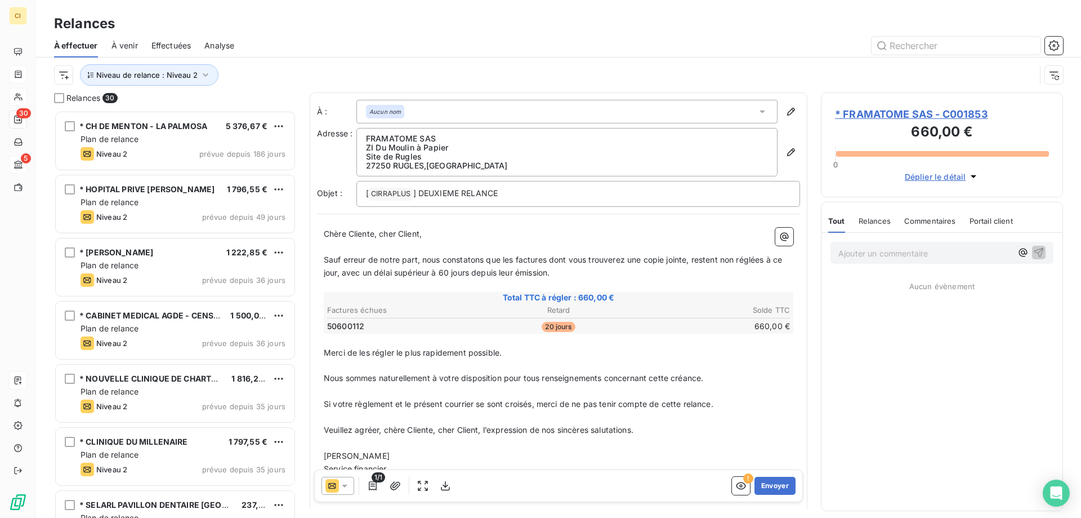
click at [345, 486] on icon at bounding box center [345, 485] width 6 height 3
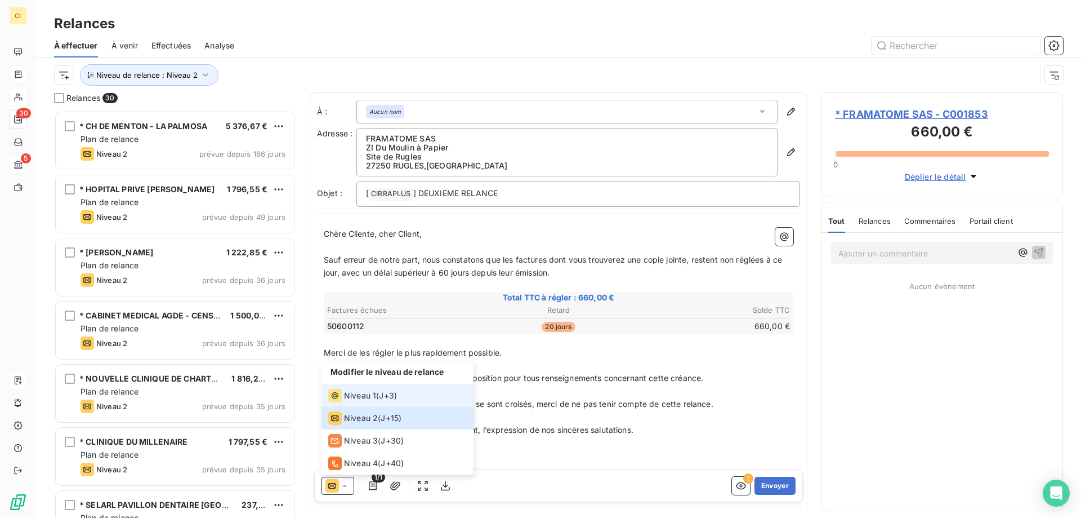
click at [378, 393] on div "Niveau 1 ( J+3 )" at bounding box center [362, 396] width 69 height 14
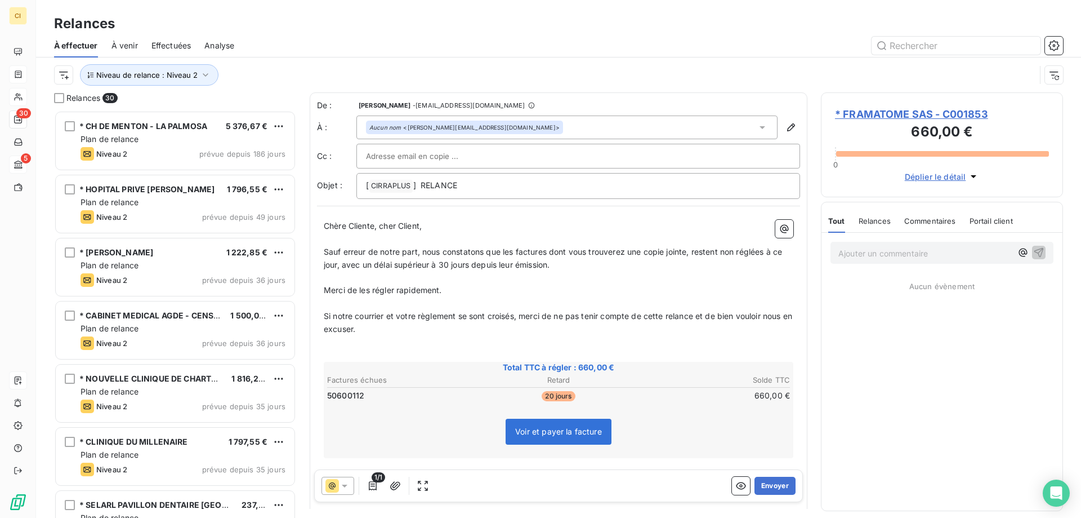
click at [459, 293] on p "Merci de les régler rapidement." at bounding box center [559, 290] width 470 height 13
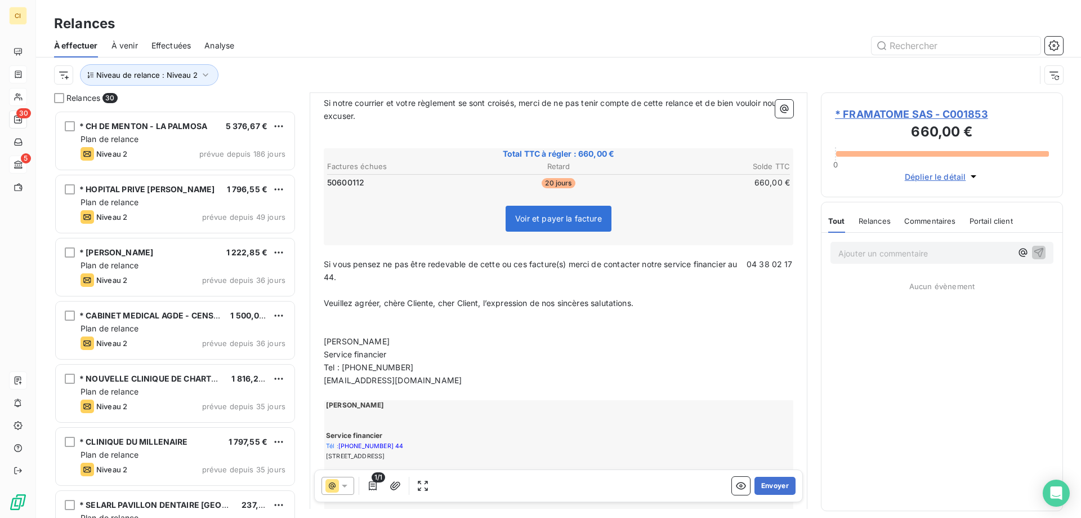
scroll to position [0, 0]
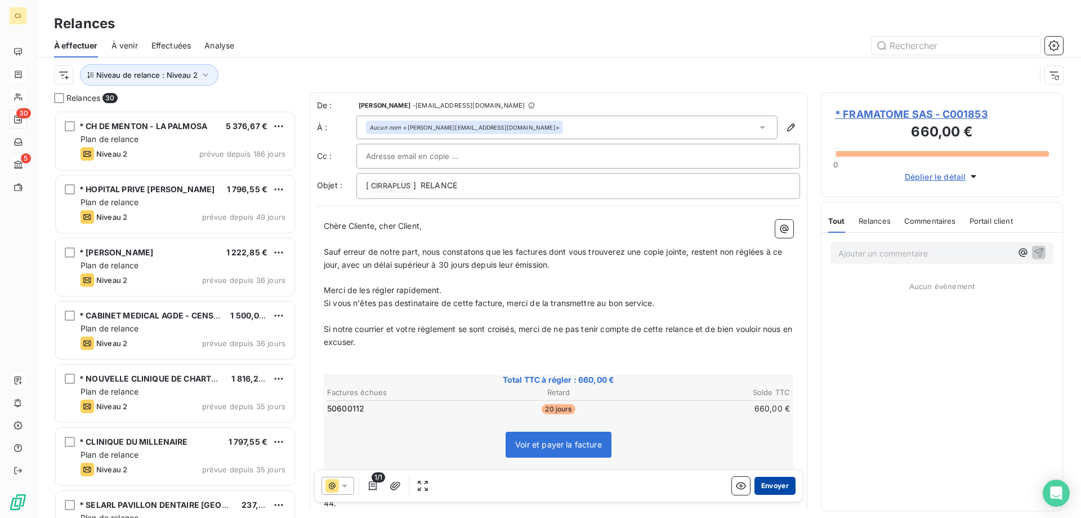
click at [762, 482] on button "Envoyer" at bounding box center [775, 485] width 41 height 18
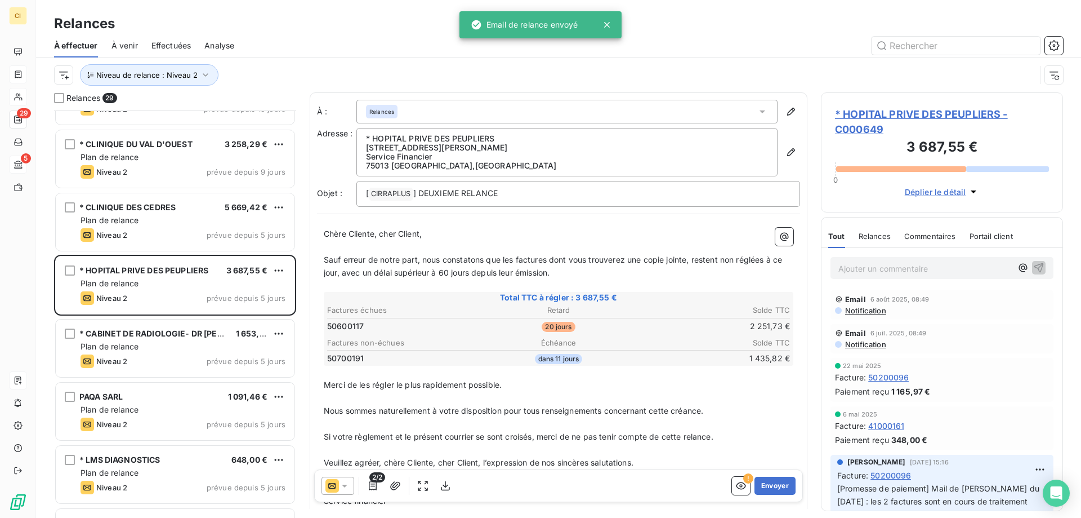
click at [901, 113] on span "* HOPITAL PRIVE DES PEUPLIERS - C000649" at bounding box center [942, 121] width 214 height 30
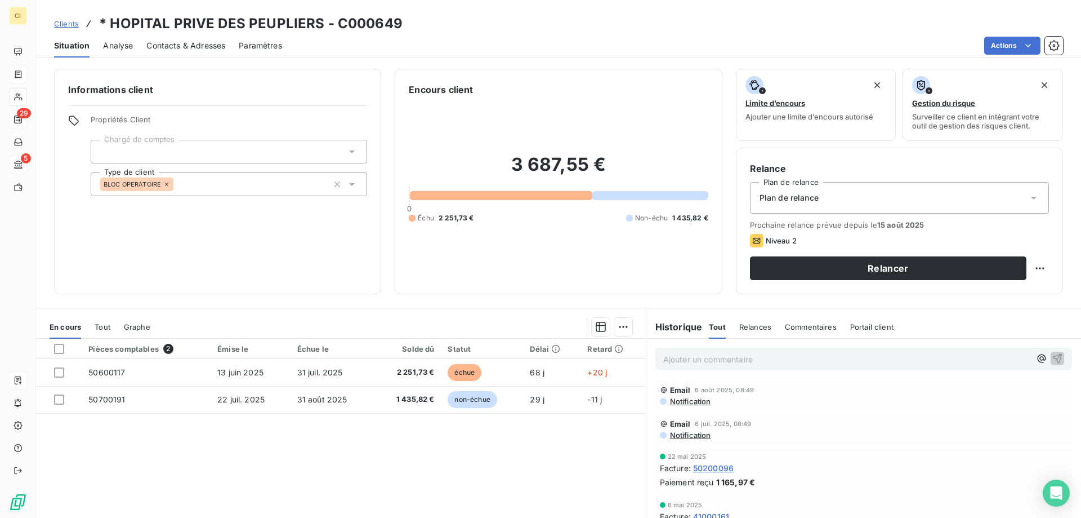
click at [186, 45] on span "Contacts & Adresses" at bounding box center [185, 45] width 79 height 11
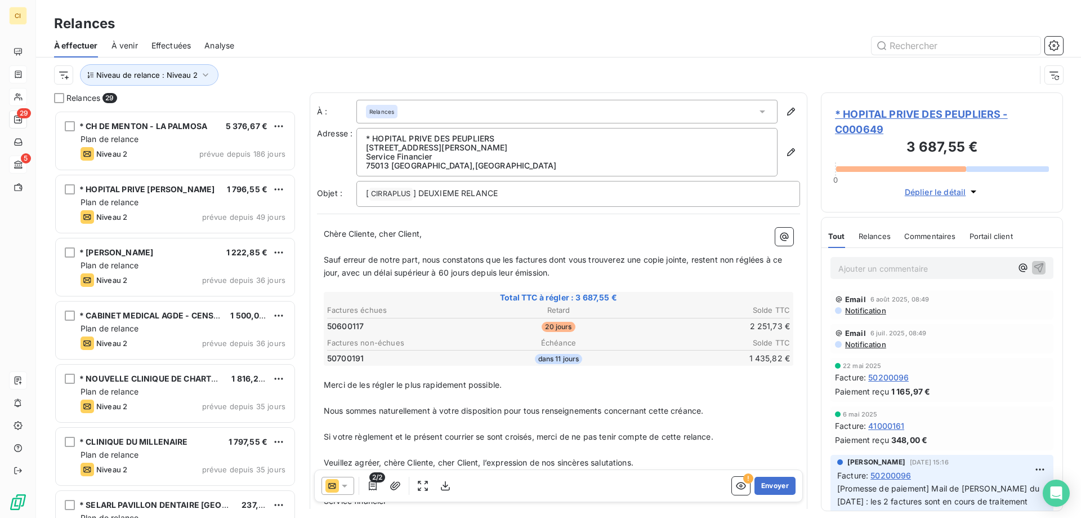
click at [343, 482] on icon at bounding box center [344, 485] width 11 height 11
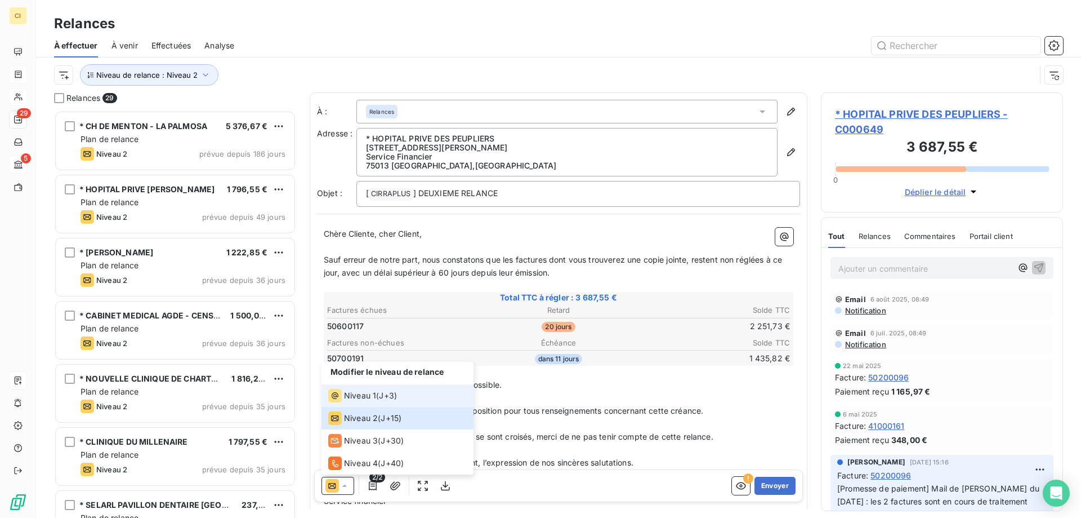
click at [371, 393] on span "Niveau 1" at bounding box center [360, 395] width 32 height 11
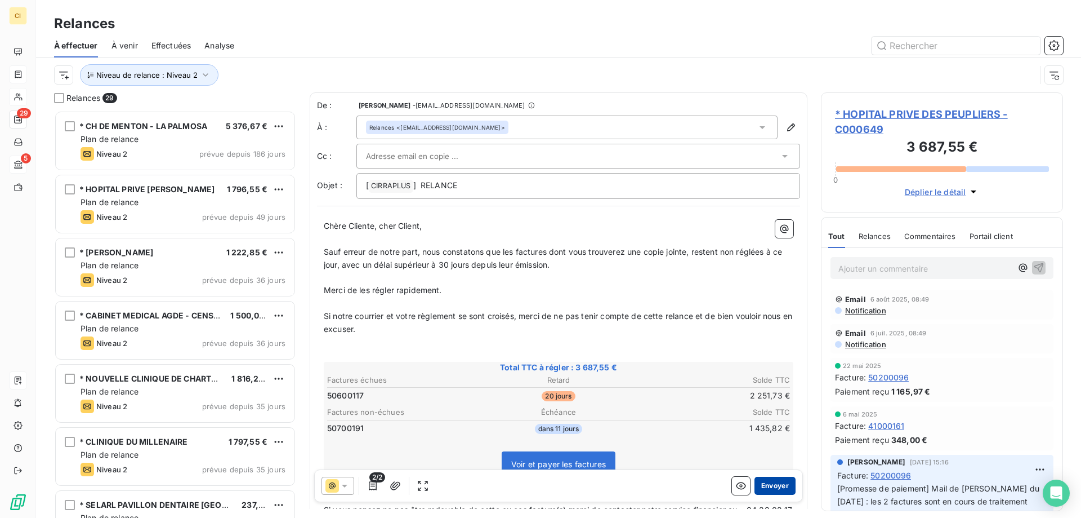
click at [765, 482] on button "Envoyer" at bounding box center [775, 485] width 41 height 18
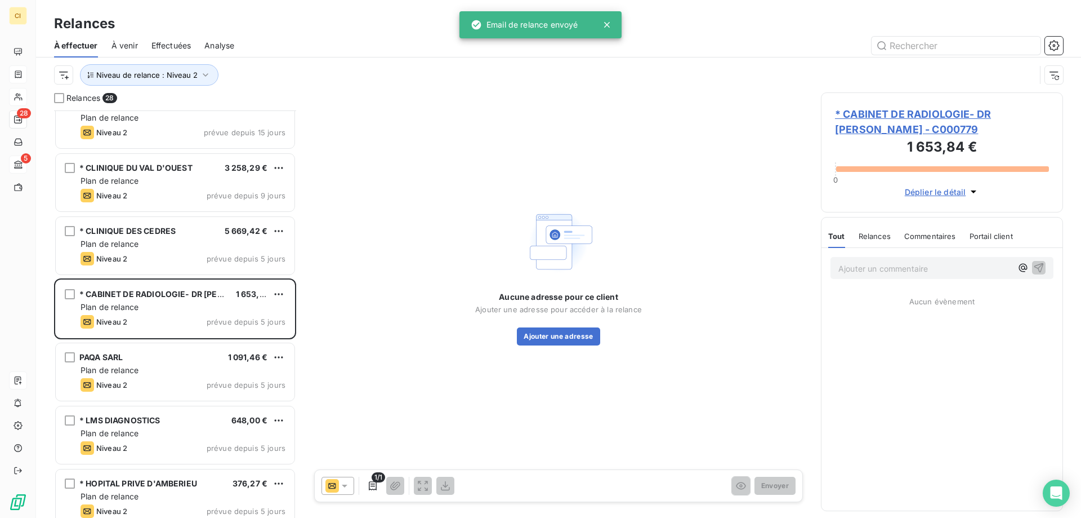
scroll to position [676, 0]
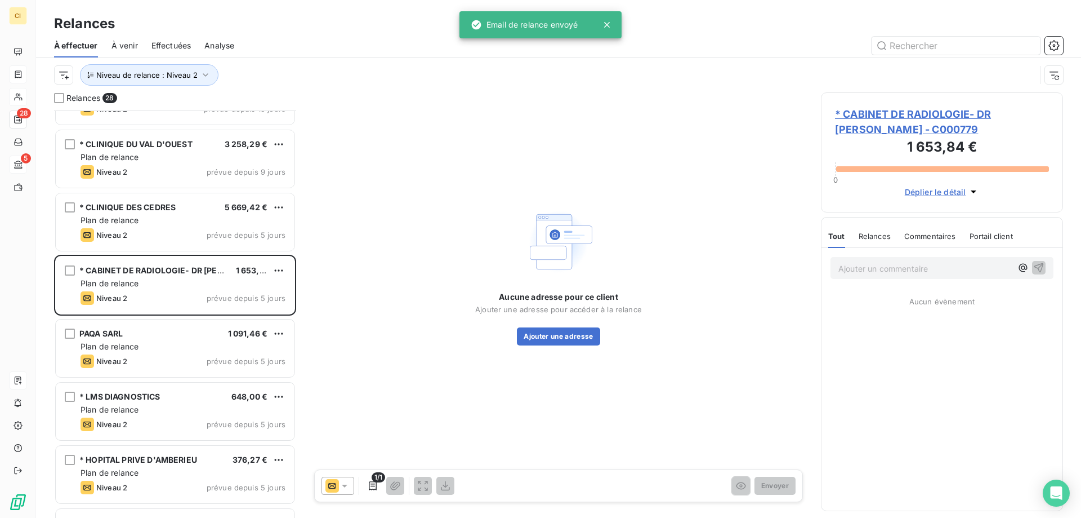
click at [932, 113] on span "* CABINET DE RADIOLOGIE- DR [PERSON_NAME] - C000779" at bounding box center [942, 121] width 214 height 30
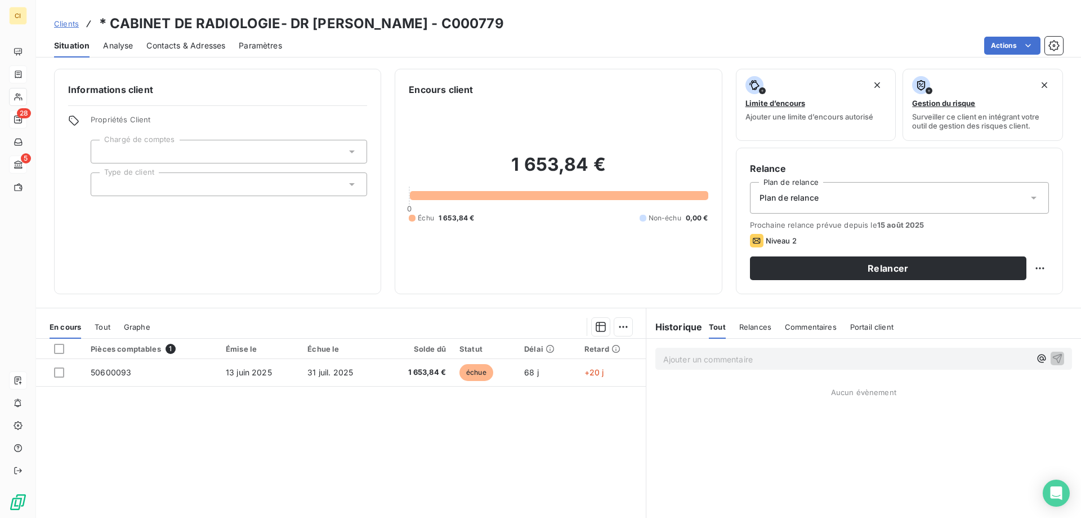
click at [187, 41] on span "Contacts & Adresses" at bounding box center [185, 45] width 79 height 11
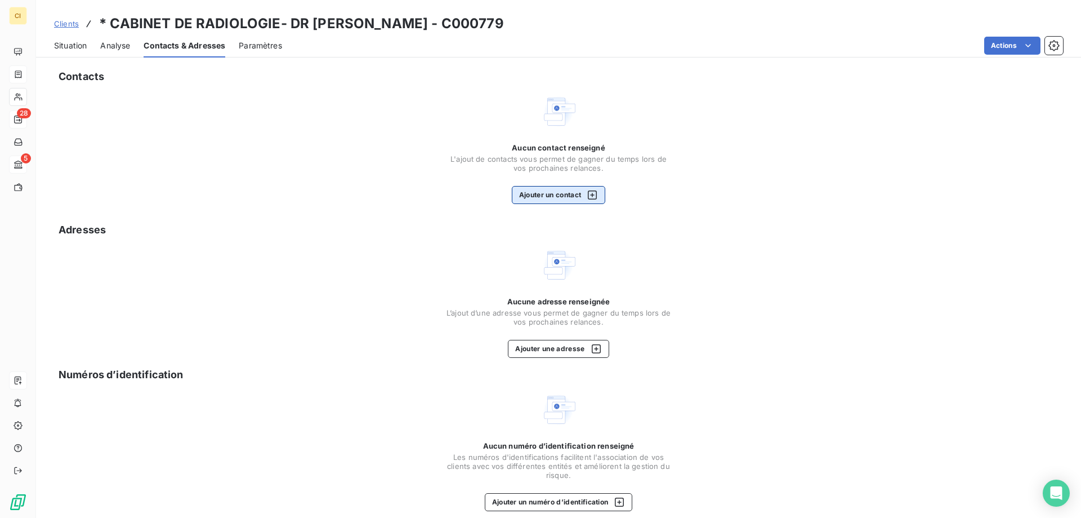
click at [546, 193] on button "Ajouter un contact" at bounding box center [559, 195] width 94 height 18
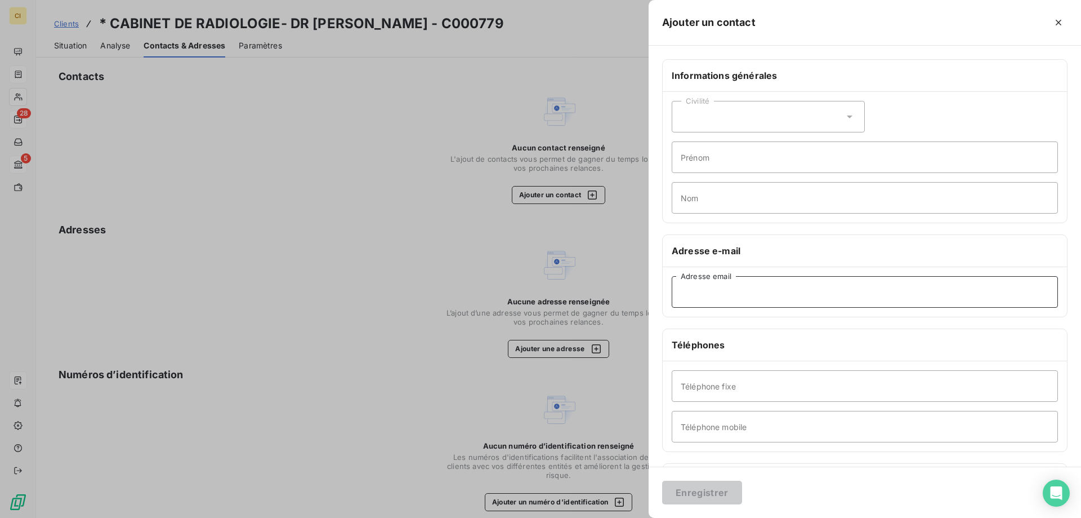
click at [691, 292] on input "Adresse email" at bounding box center [865, 292] width 386 height 32
paste input "[EMAIL_ADDRESS][DOMAIN_NAME]"
type input "[EMAIL_ADDRESS][DOMAIN_NAME]"
click at [696, 495] on button "Enregistrer" at bounding box center [702, 492] width 80 height 24
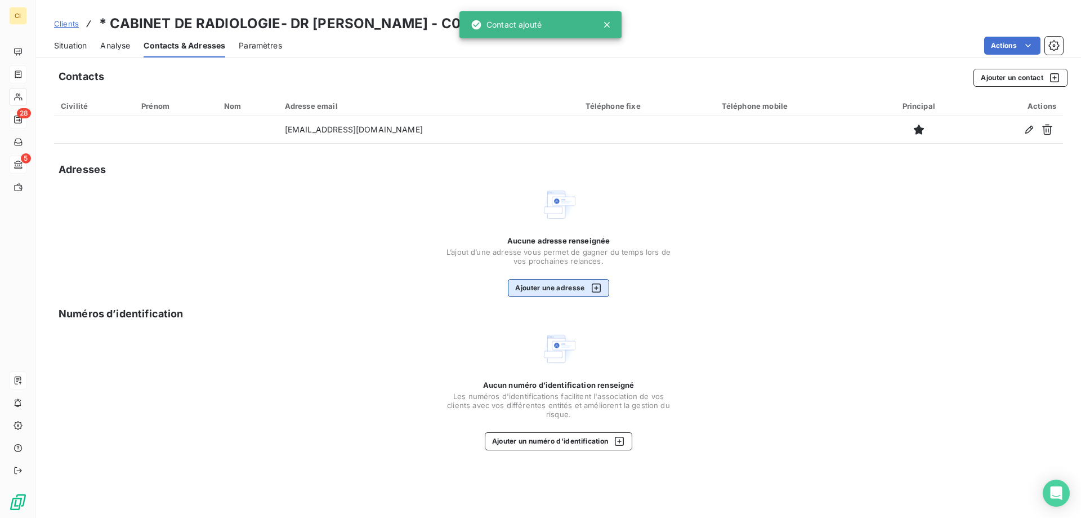
click at [560, 287] on button "Ajouter une adresse" at bounding box center [558, 288] width 101 height 18
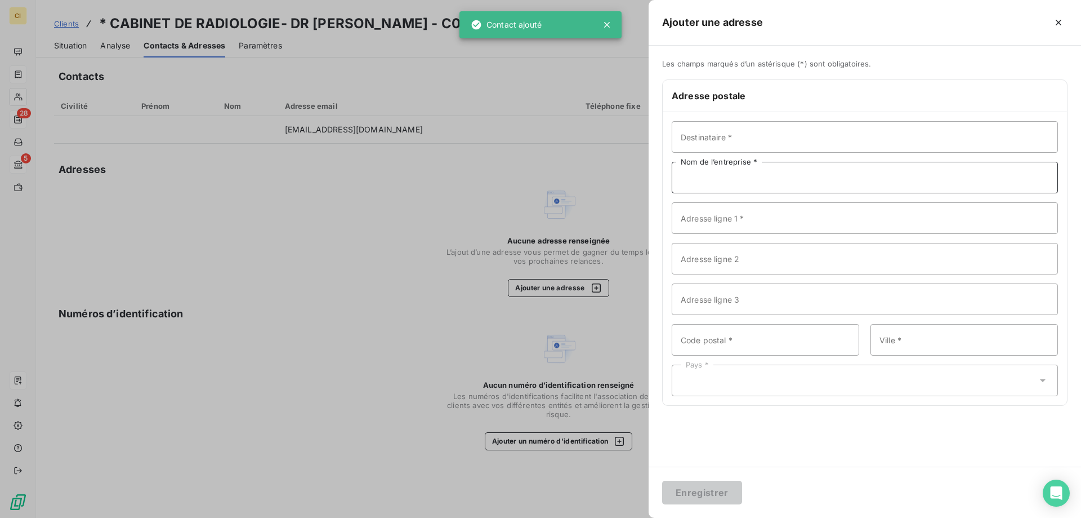
click at [683, 177] on input "Nom de l’entreprise *" at bounding box center [865, 178] width 386 height 32
paste input "CABINET DE RADIOLOGIE-"
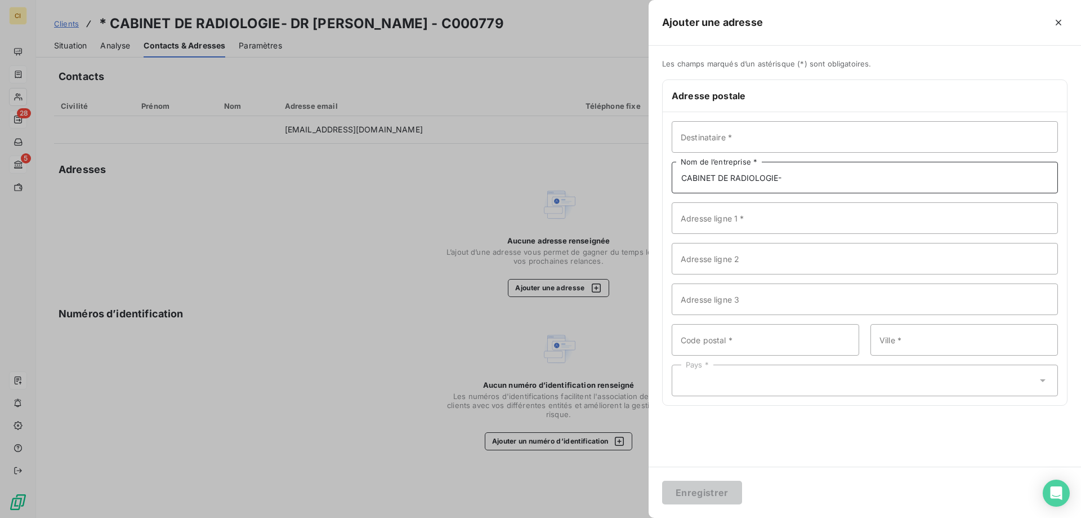
type input "CABINET DE RADIOLOGIE-"
click at [697, 137] on input "Destinataire *" at bounding box center [865, 137] width 386 height 32
paste input "DR [PERSON_NAME]"
type input "DR [PERSON_NAME]"
click at [793, 176] on input "CABINET DE RADIOLOGIE-" at bounding box center [865, 178] width 386 height 32
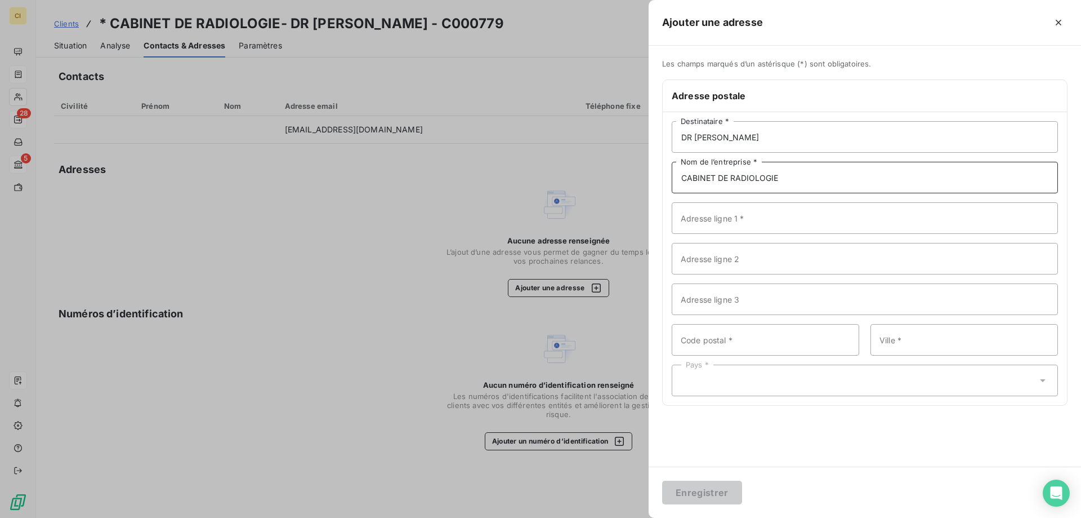
type input "CABINET DE RADIOLOGIE"
click at [696, 220] on input "Adresse ligne 1 *" at bounding box center [865, 218] width 386 height 32
paste input "[STREET_ADDRESS]"
type input "[STREET_ADDRESS]"
click at [728, 339] on input "Code postal *" at bounding box center [766, 340] width 188 height 32
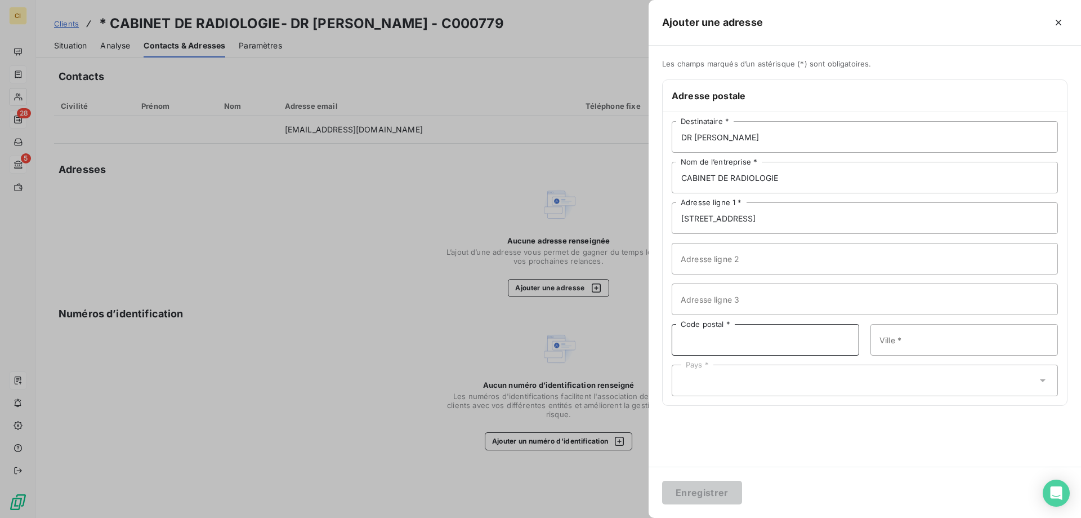
paste input "05100"
type input "05100"
click at [909, 345] on input "Ville *" at bounding box center [965, 340] width 188 height 32
paste input "BRIANCON"
type input "BRIANCON"
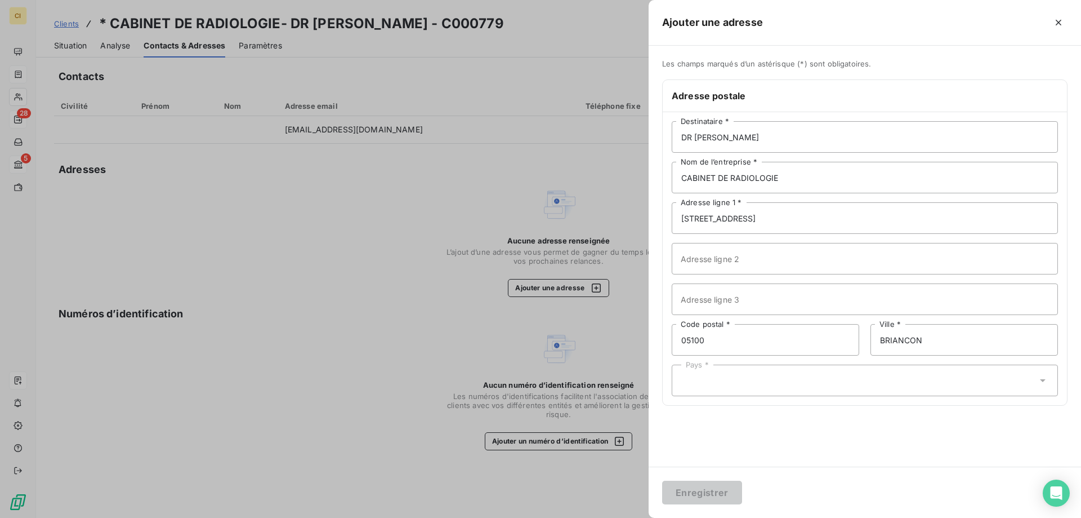
click at [728, 385] on div "Pays *" at bounding box center [865, 380] width 386 height 32
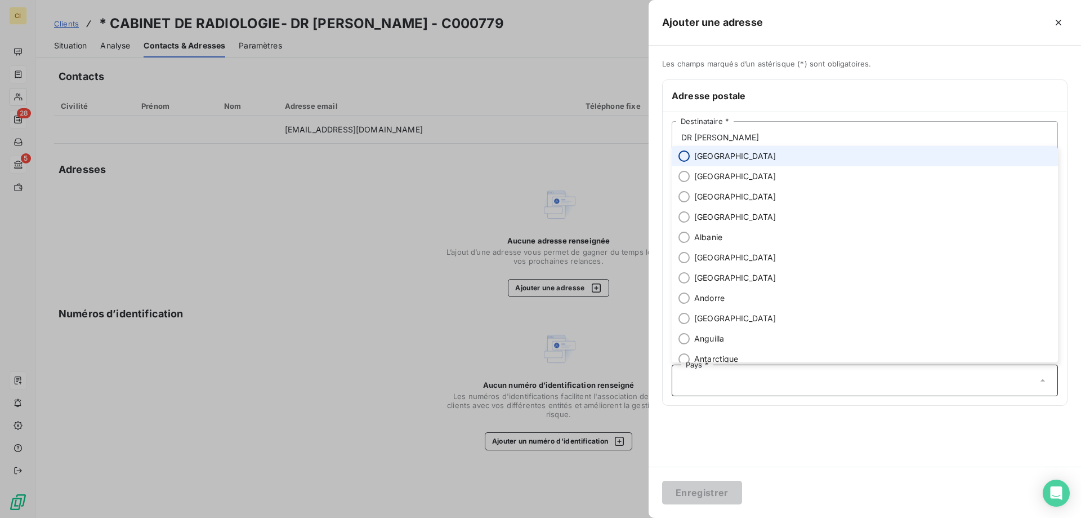
click at [685, 150] on input "radio" at bounding box center [684, 155] width 11 height 11
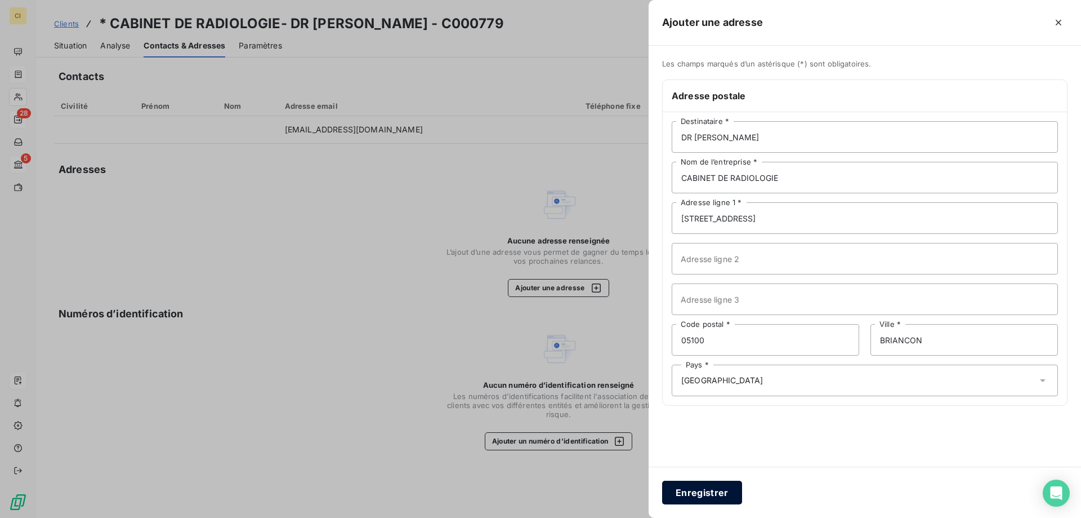
click at [695, 489] on button "Enregistrer" at bounding box center [702, 492] width 80 height 24
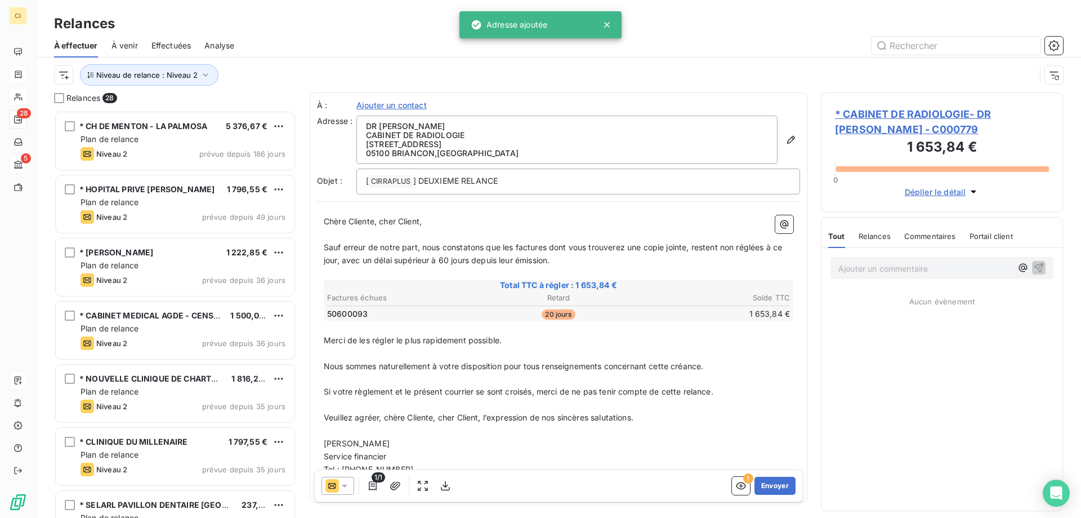
scroll to position [399, 234]
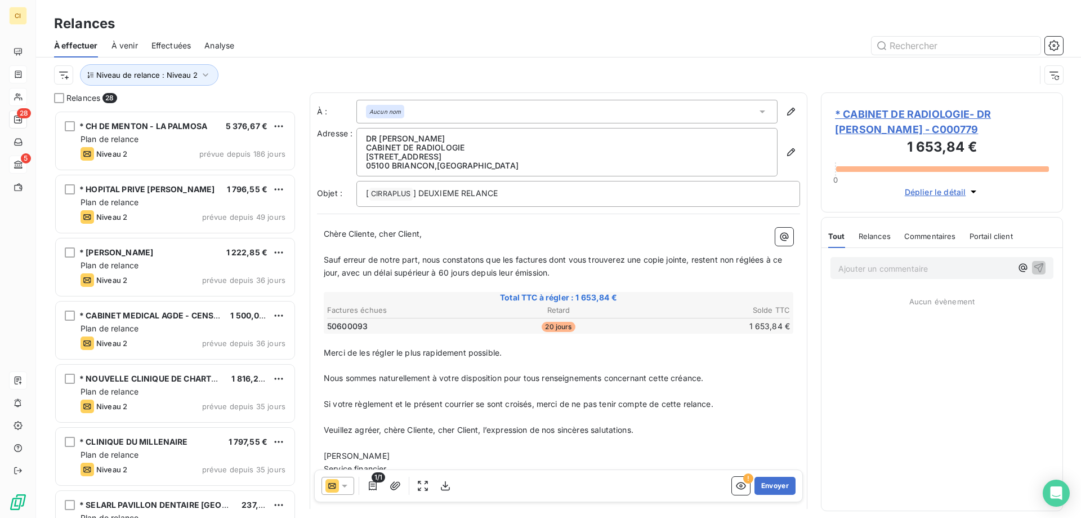
click at [341, 484] on icon at bounding box center [344, 485] width 11 height 11
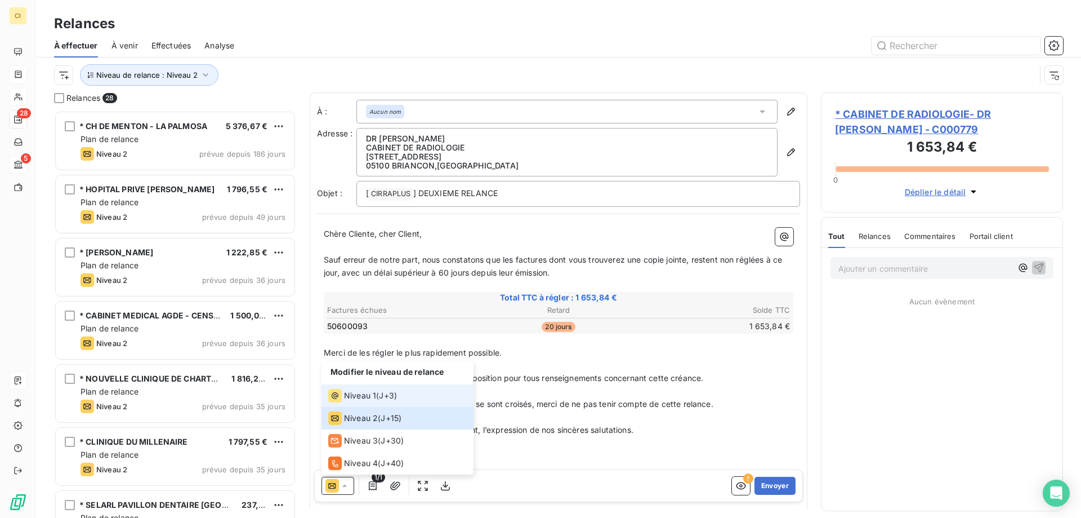
click at [359, 395] on span "Niveau 1" at bounding box center [360, 395] width 32 height 11
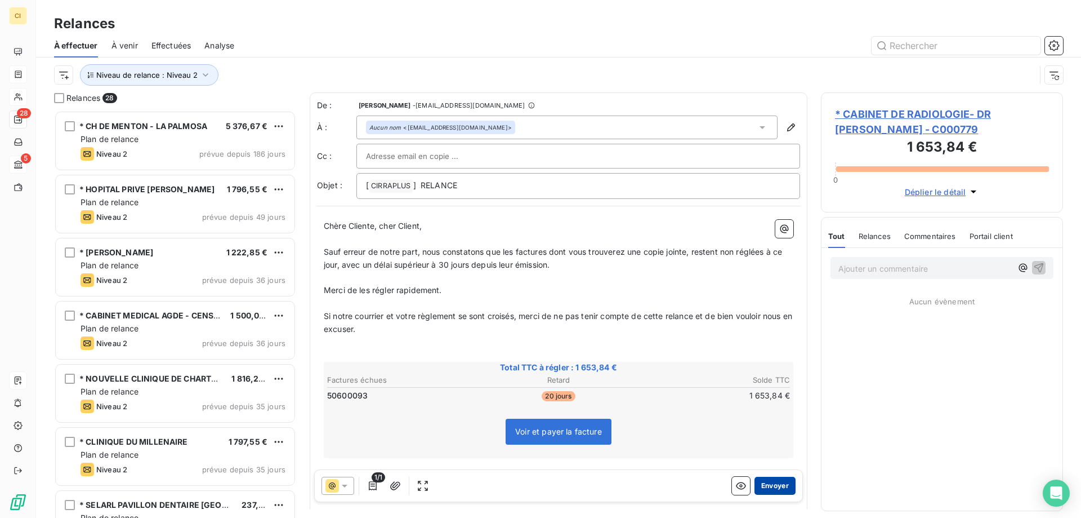
click at [766, 483] on button "Envoyer" at bounding box center [775, 485] width 41 height 18
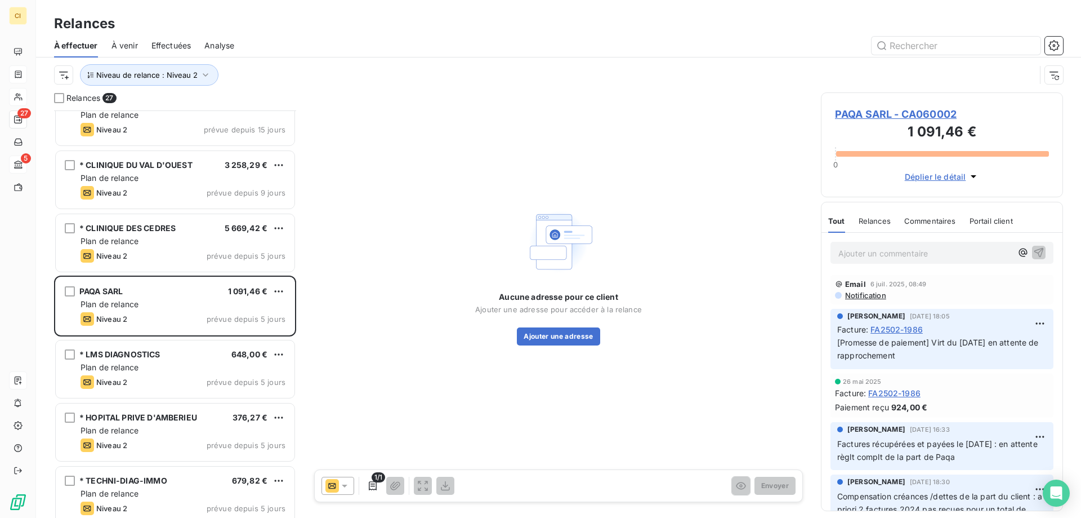
scroll to position [676, 0]
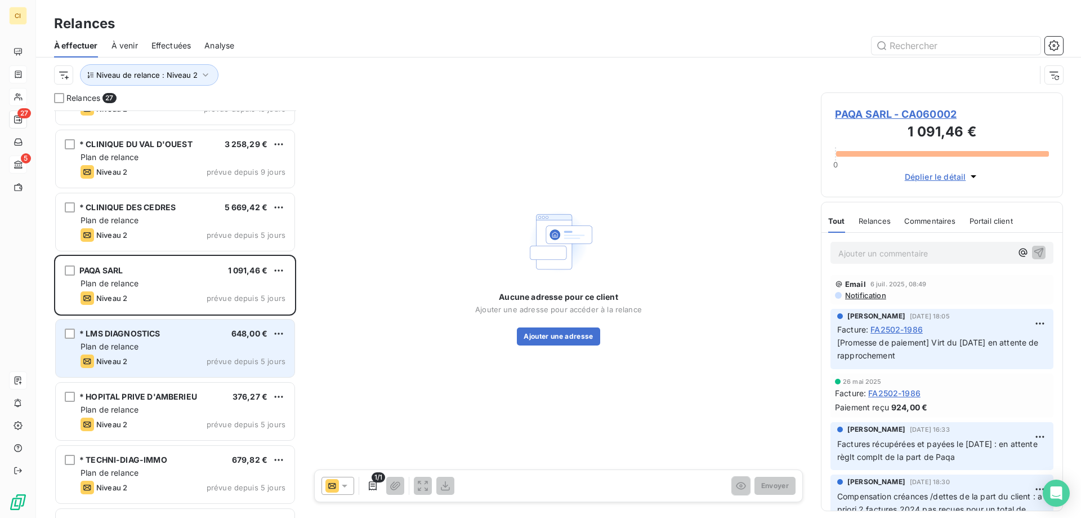
click at [168, 345] on div "Plan de relance" at bounding box center [183, 346] width 205 height 11
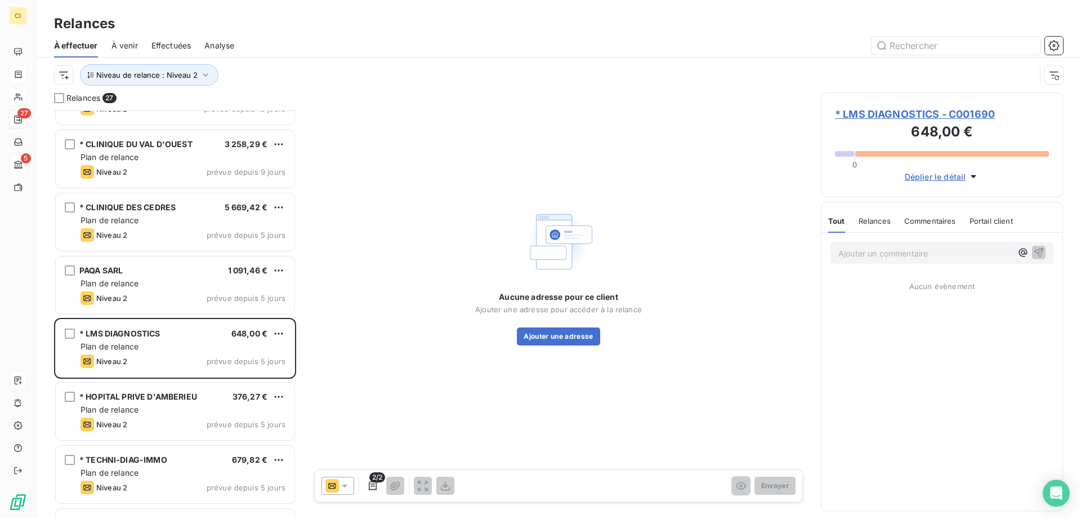
click at [935, 113] on span "* LMS DIAGNOSTICS - C001690" at bounding box center [942, 113] width 214 height 15
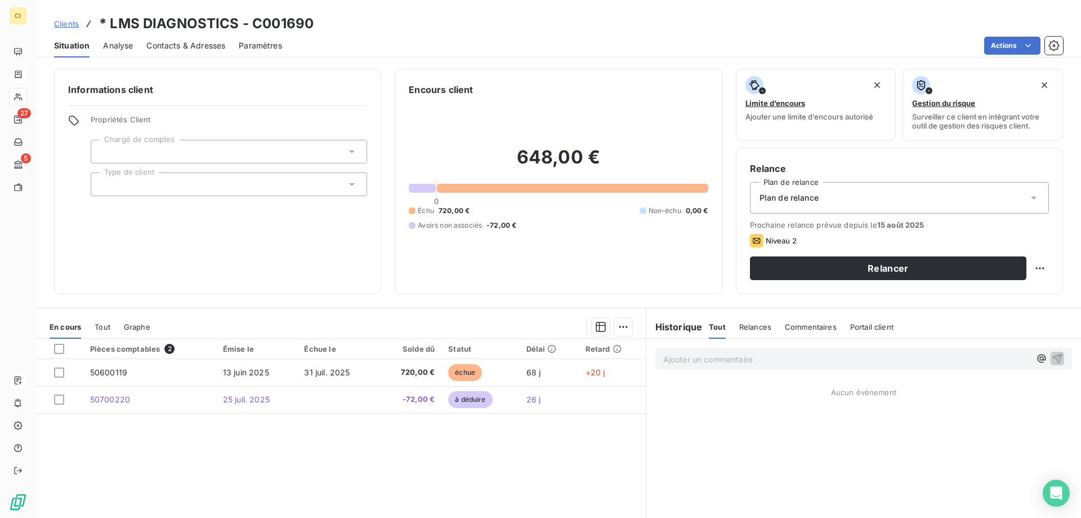
click at [181, 41] on span "Contacts & Adresses" at bounding box center [185, 45] width 79 height 11
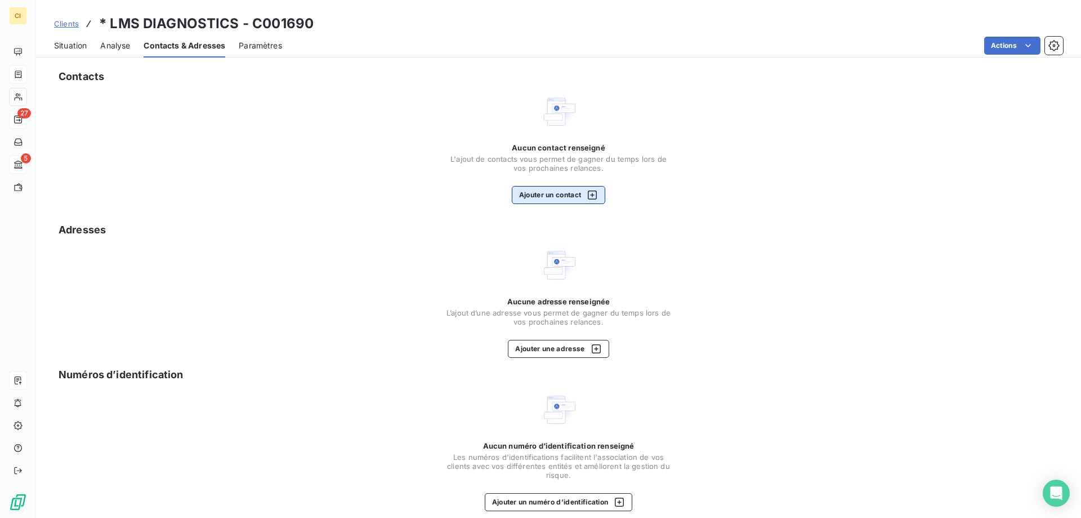
click at [567, 194] on button "Ajouter un contact" at bounding box center [559, 195] width 94 height 18
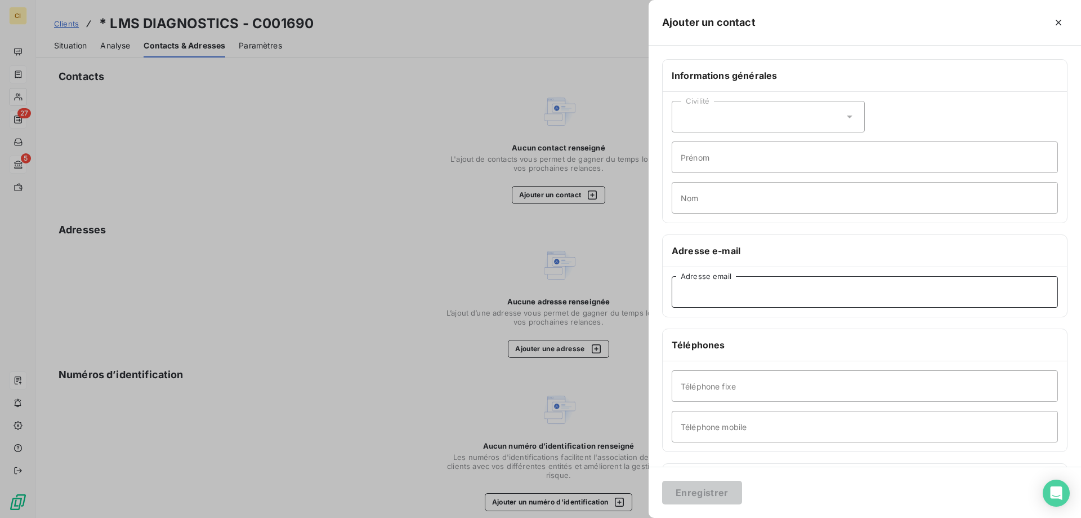
click at [690, 290] on input "Adresse email" at bounding box center [865, 292] width 386 height 32
paste input "[EMAIL_ADDRESS][DOMAIN_NAME]"
type input "[EMAIL_ADDRESS][DOMAIN_NAME]"
click at [692, 489] on button "Enregistrer" at bounding box center [702, 492] width 80 height 24
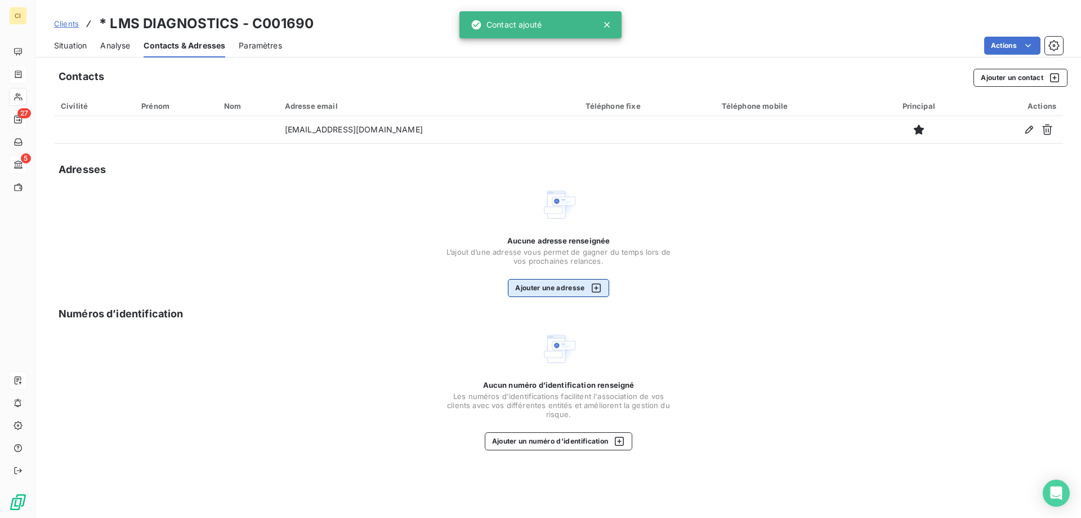
click at [558, 291] on button "Ajouter une adresse" at bounding box center [558, 288] width 101 height 18
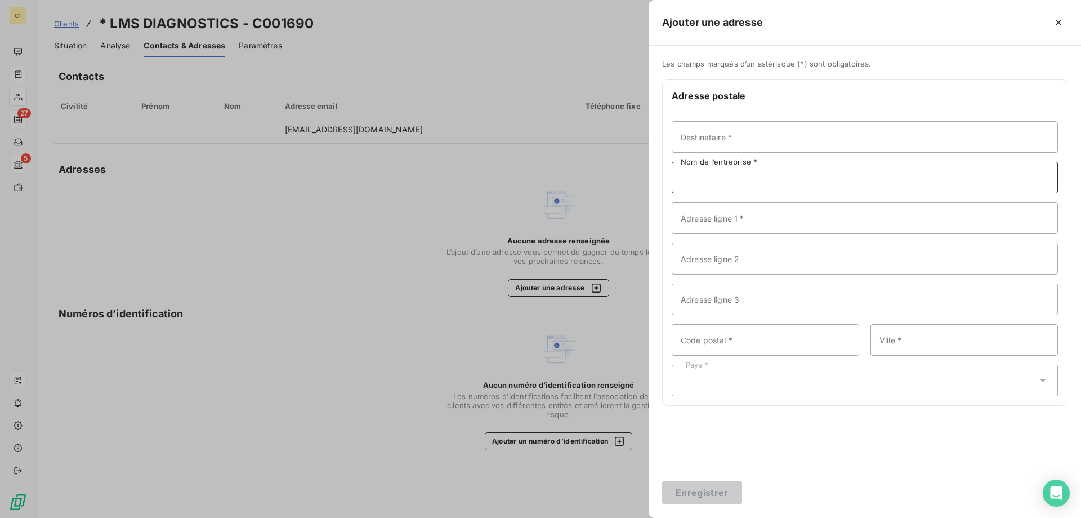
click at [740, 175] on input "Nom de l’entreprise *" at bounding box center [865, 178] width 386 height 32
paste input "LMS DIAGNOSTICS"
type input "LMS DIAGNOSTICS"
click at [747, 132] on input "Destinataire *" at bounding box center [865, 137] width 386 height 32
paste input "Monsieur [PERSON_NAME]"
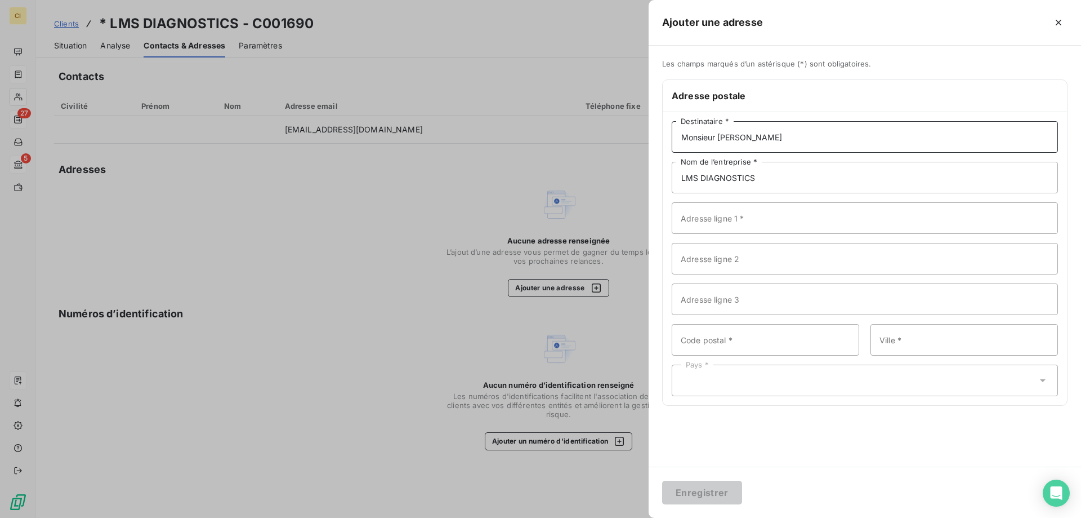
type input "Monsieur [PERSON_NAME]"
click at [707, 225] on input "Adresse ligne 1 *" at bounding box center [865, 218] width 386 height 32
paste input "[STREET_ADDRESS]"
type input "[STREET_ADDRESS]"
click at [697, 337] on input "Code postal *" at bounding box center [766, 340] width 188 height 32
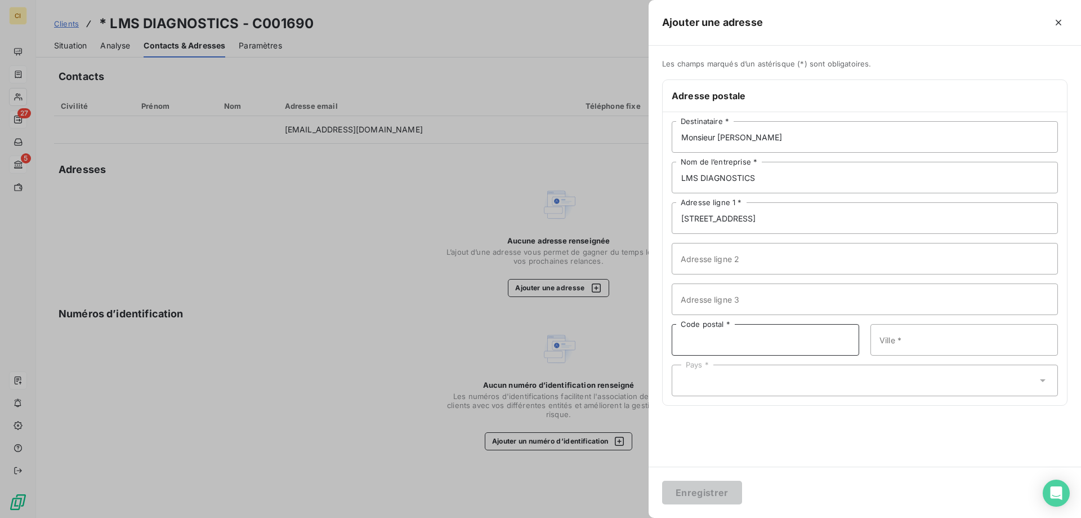
paste input "72650"
type input "72650"
click at [905, 336] on input "Ville *" at bounding box center [965, 340] width 188 height 32
paste input "LA BAZOGE"
type input "LA BAZOGE"
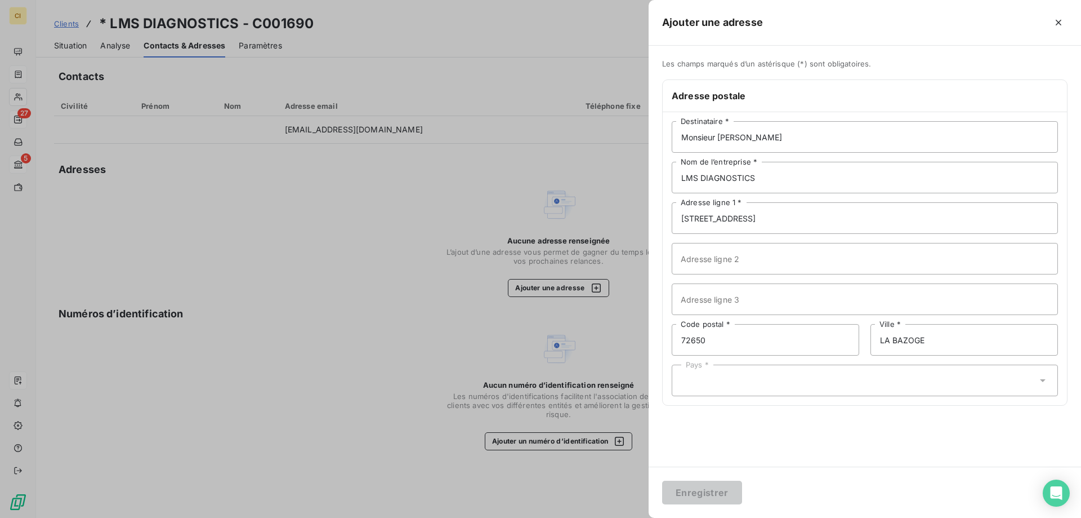
click at [706, 377] on div "Pays *" at bounding box center [865, 380] width 386 height 32
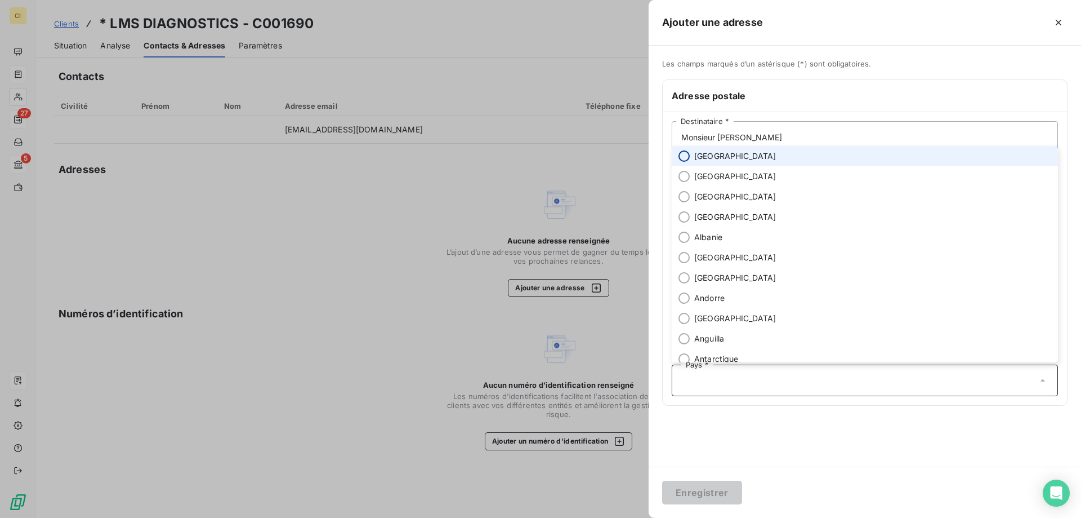
click at [684, 154] on input "radio" at bounding box center [684, 155] width 11 height 11
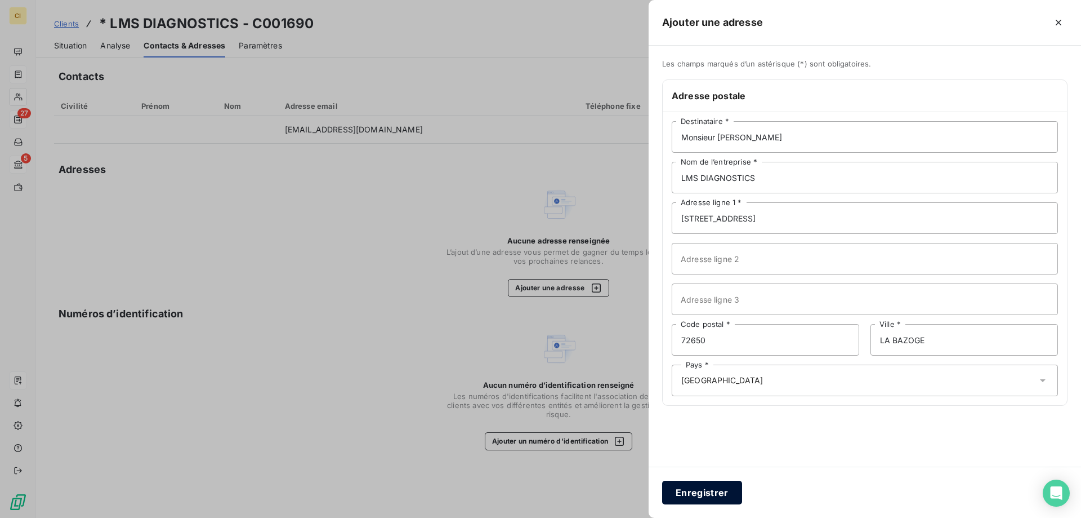
click at [685, 490] on button "Enregistrer" at bounding box center [702, 492] width 80 height 24
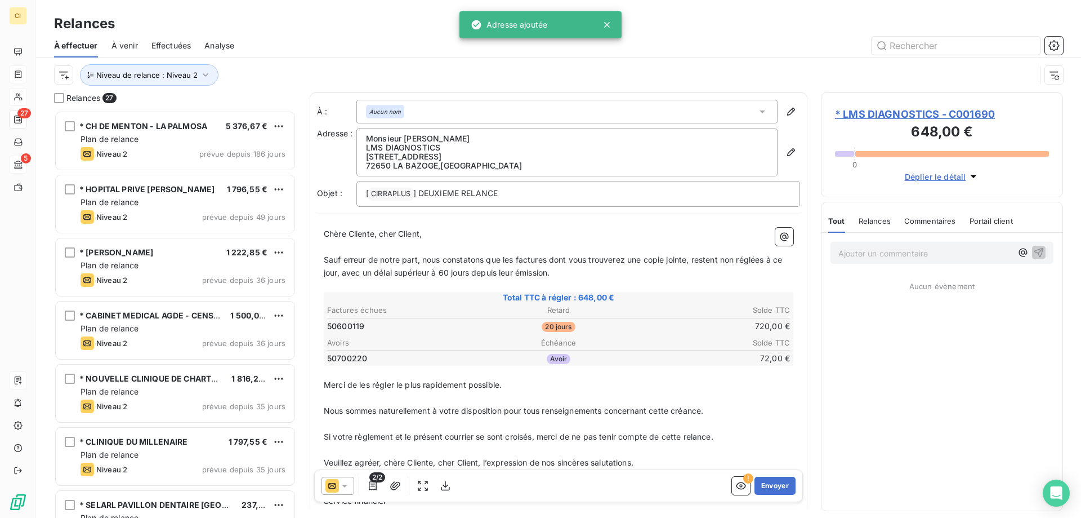
scroll to position [399, 234]
click at [344, 482] on icon at bounding box center [344, 485] width 11 height 11
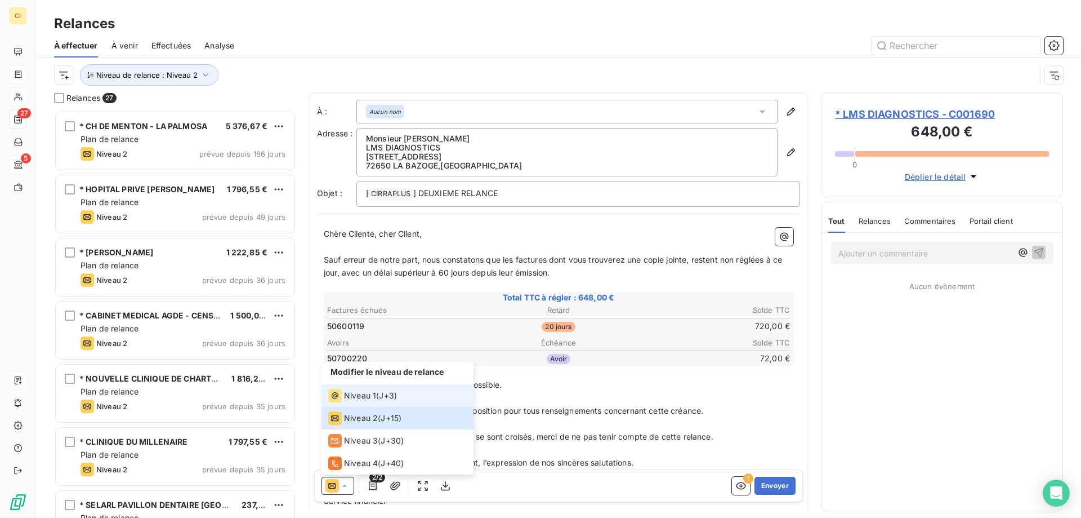
click at [359, 395] on span "Niveau 1" at bounding box center [360, 395] width 32 height 11
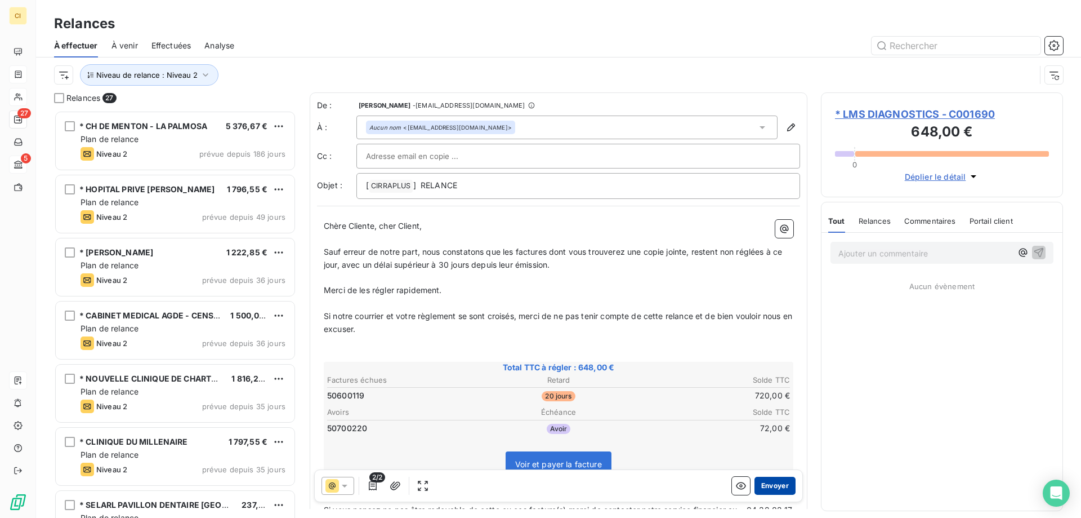
click at [768, 480] on button "Envoyer" at bounding box center [775, 485] width 41 height 18
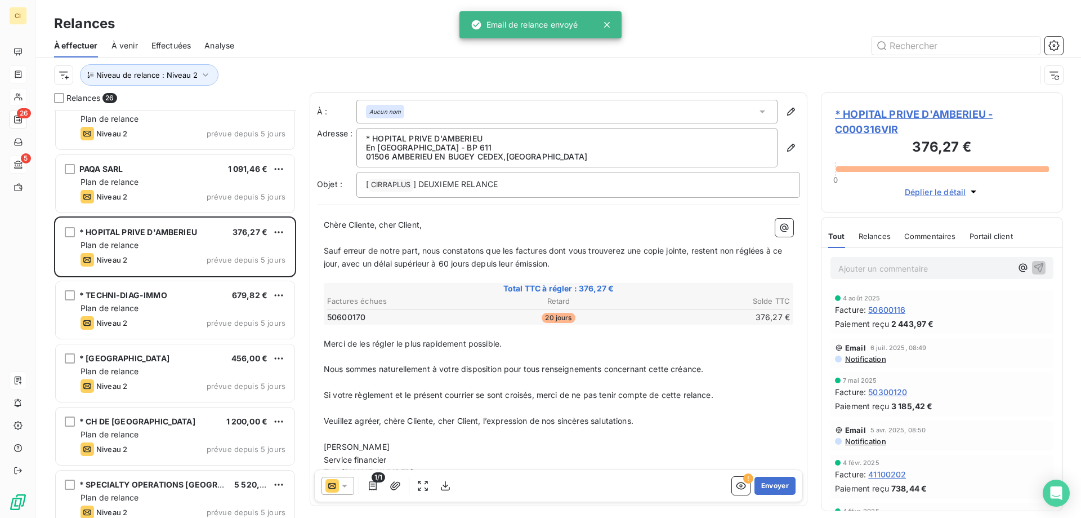
scroll to position [789, 0]
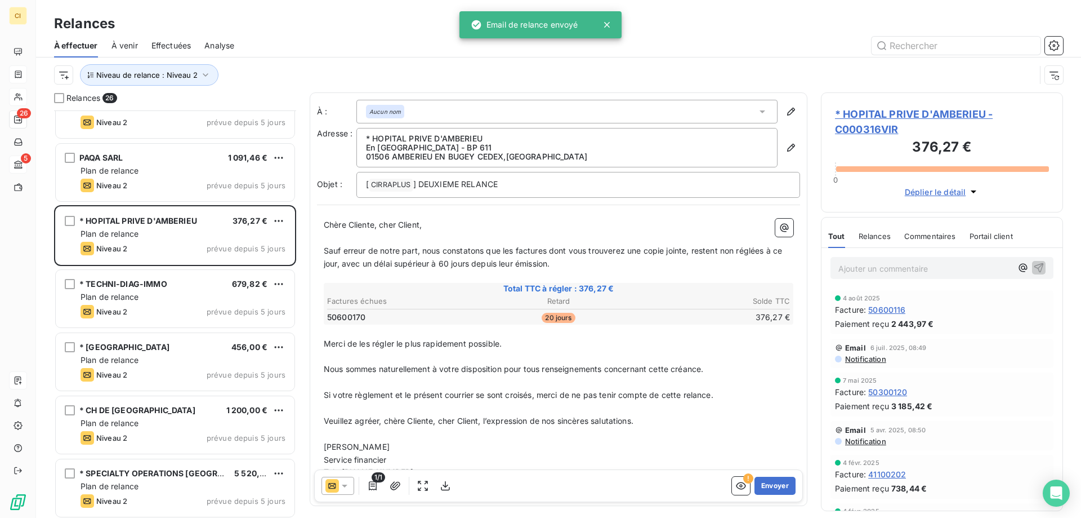
click at [911, 111] on span "* HOPITAL PRIVE D'AMBERIEU - C000316VIR" at bounding box center [942, 121] width 214 height 30
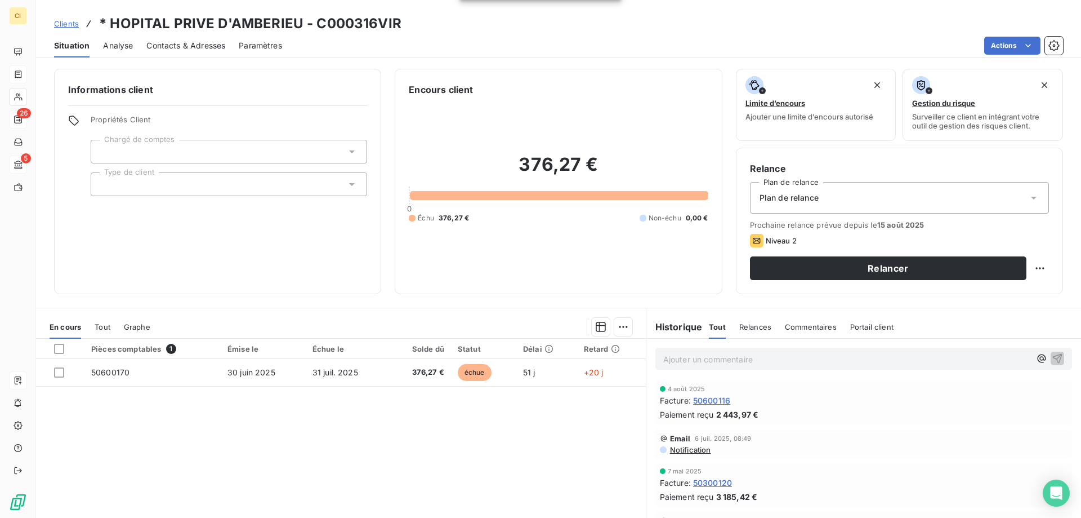
click at [169, 38] on div "Contacts & Adresses" at bounding box center [185, 46] width 79 height 24
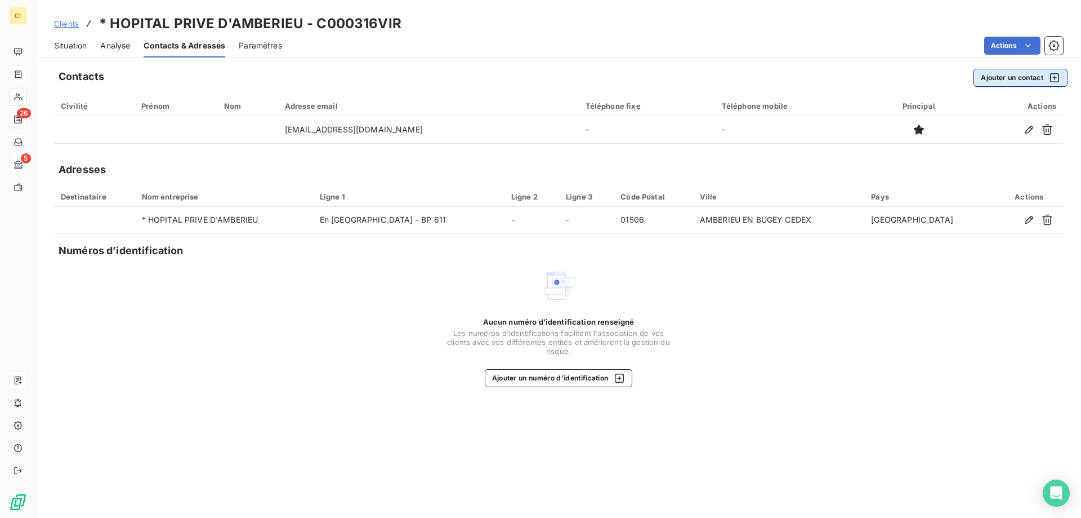
click at [1021, 80] on button "Ajouter un contact" at bounding box center [1021, 78] width 94 height 18
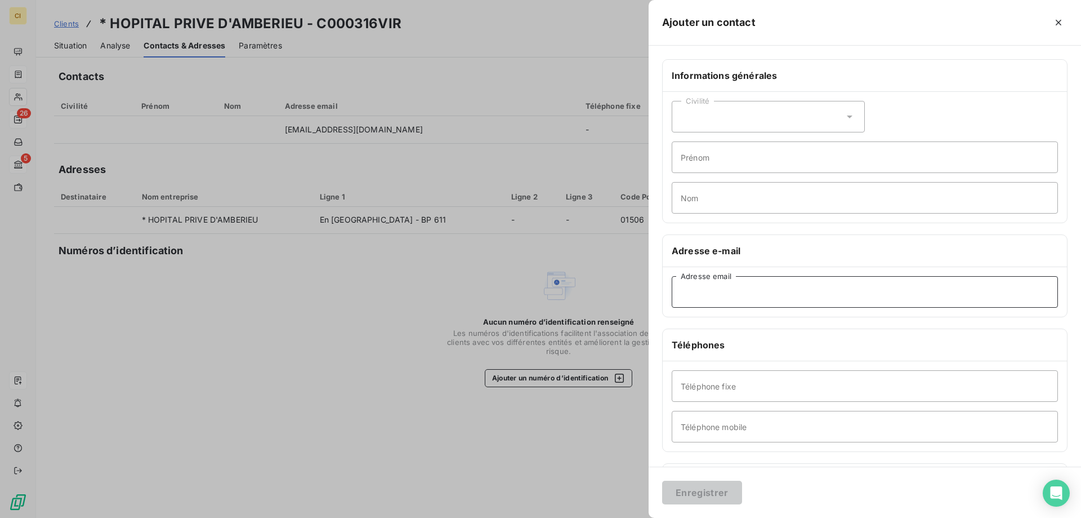
click at [725, 283] on input "Adresse email" at bounding box center [865, 292] width 386 height 32
paste input "[EMAIL_ADDRESS][DOMAIN_NAME]"
type input "[EMAIL_ADDRESS][DOMAIN_NAME]"
click at [689, 497] on button "Enregistrer" at bounding box center [702, 492] width 80 height 24
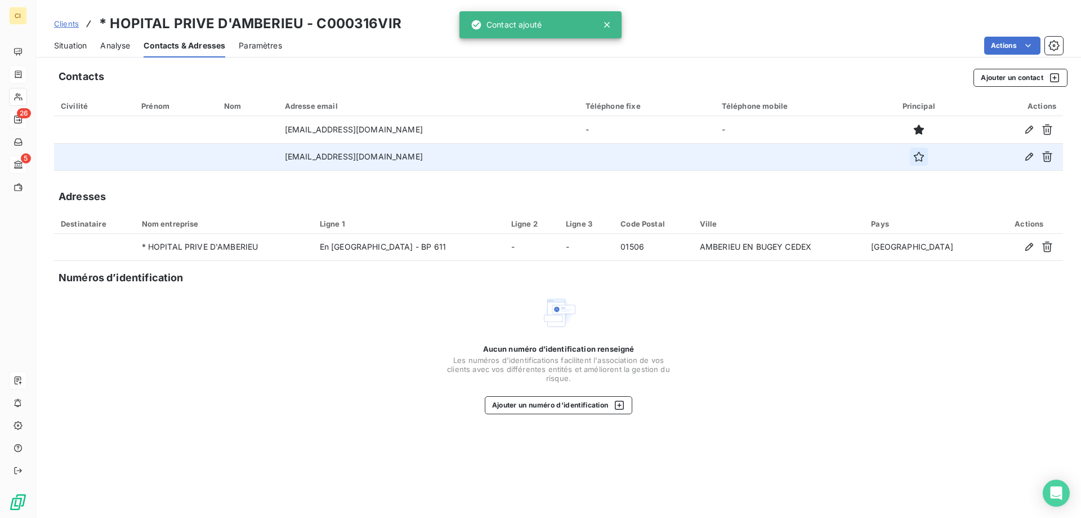
click at [919, 155] on icon "button" at bounding box center [919, 157] width 10 height 10
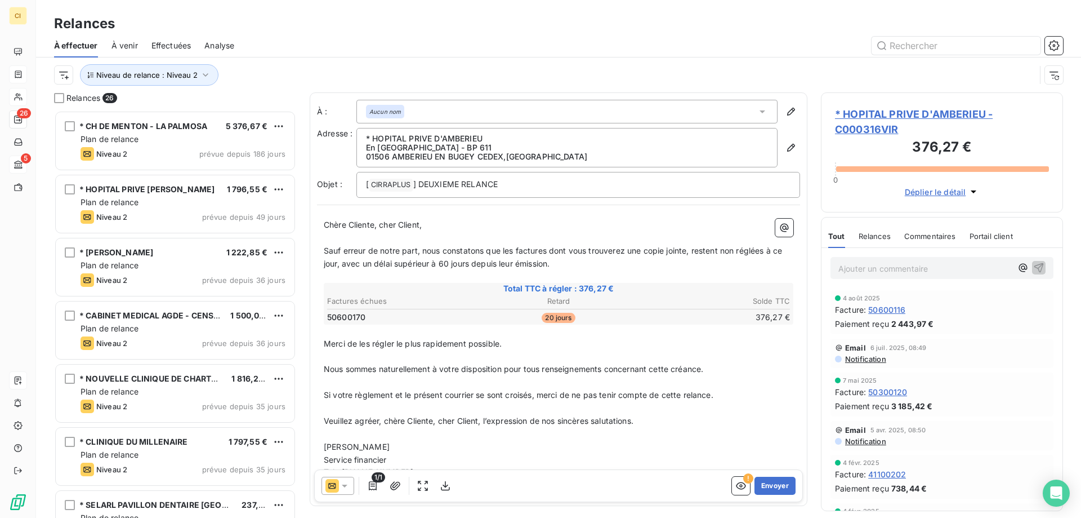
scroll to position [399, 234]
click at [918, 114] on span "* HOPITAL PRIVE D'AMBERIEU - C000316VIR" at bounding box center [942, 121] width 214 height 30
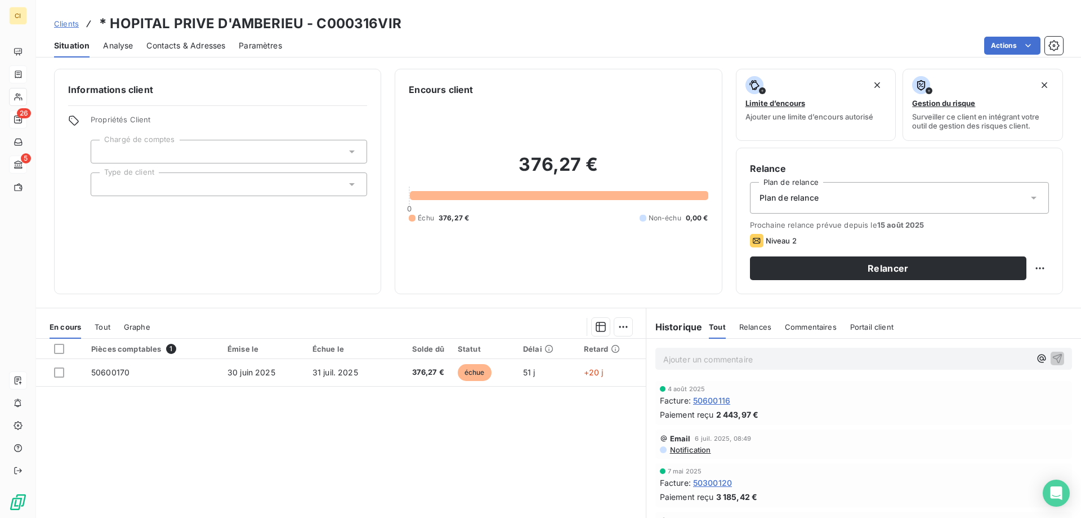
click at [175, 46] on span "Contacts & Adresses" at bounding box center [185, 45] width 79 height 11
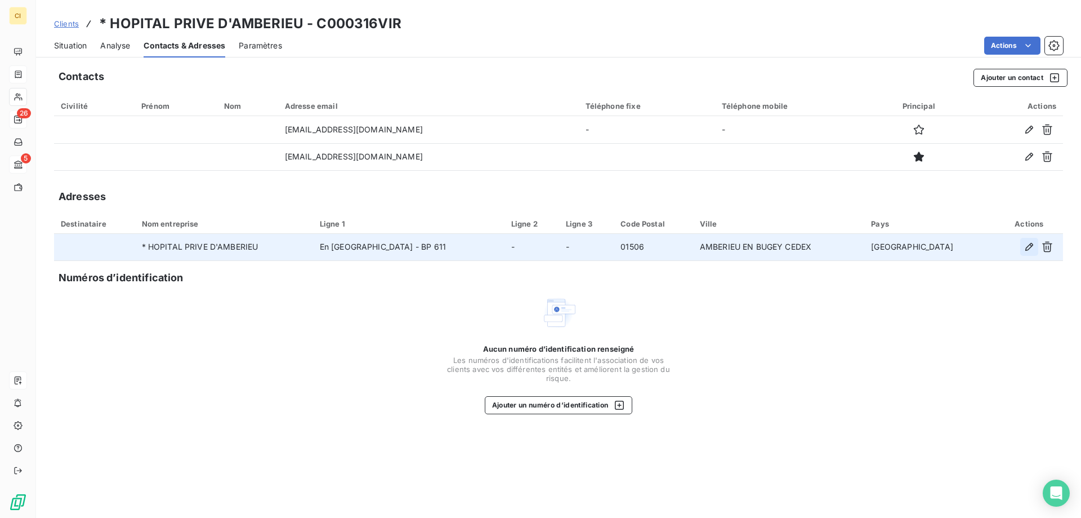
click at [1030, 246] on icon "button" at bounding box center [1029, 246] width 11 height 11
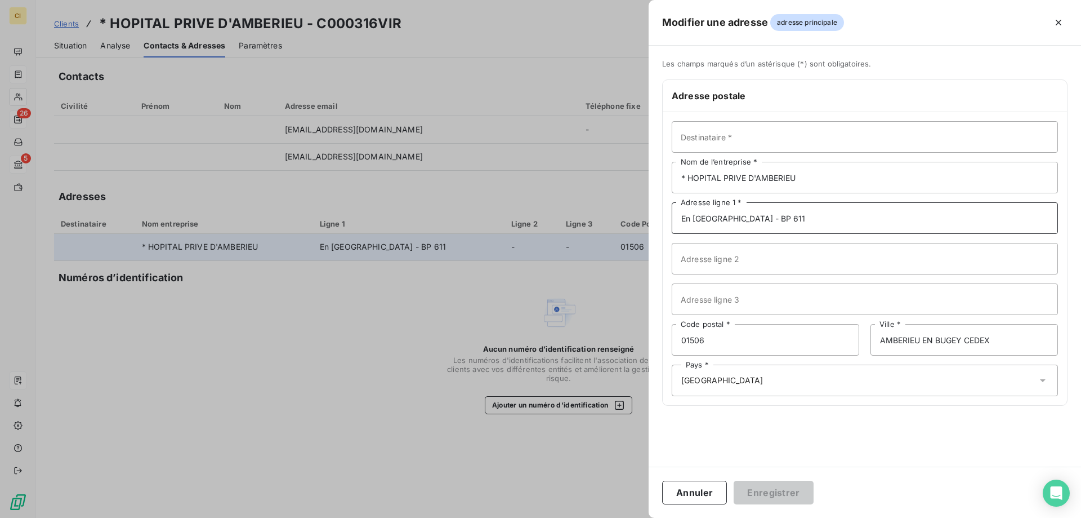
drag, startPoint x: 799, startPoint y: 219, endPoint x: 642, endPoint y: 210, distance: 157.4
click at [642, 517] on div "Modifier une adresse adresse principale Les champs marqués d’un [DEMOGRAPHIC_DA…" at bounding box center [540, 518] width 1081 height 0
click at [682, 255] on input "Adresse ligne 2" at bounding box center [865, 259] width 386 height 32
paste input "En [GEOGRAPHIC_DATA] - BP 611"
type input "En [GEOGRAPHIC_DATA] - BP 611"
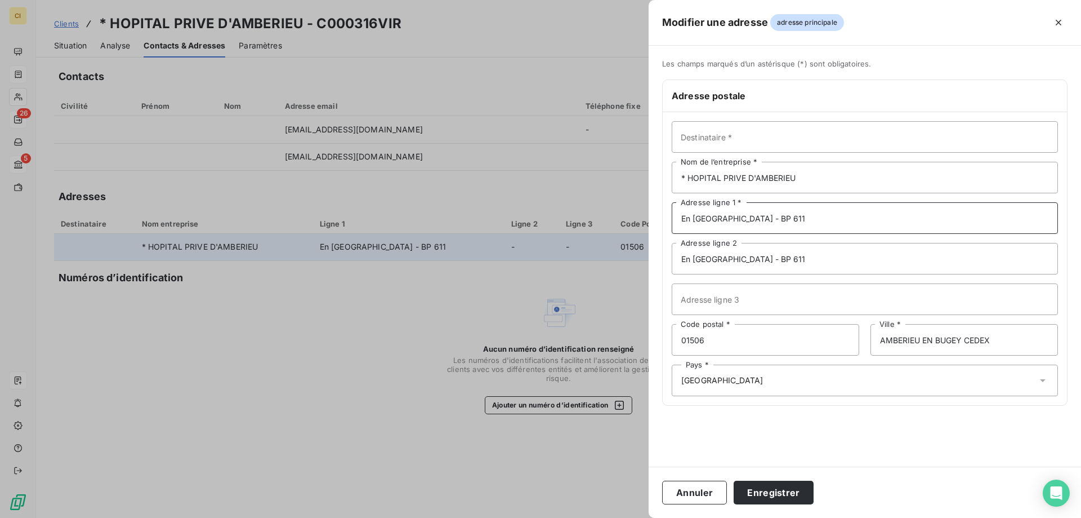
drag, startPoint x: 785, startPoint y: 215, endPoint x: 632, endPoint y: 211, distance: 153.3
click at [632, 517] on div "Modifier une adresse adresse principale Les champs marqués d’un [DEMOGRAPHIC_DA…" at bounding box center [540, 518] width 1081 height 0
type input "Service financier"
click at [825, 433] on div "Les champs marqués d’un astérisque (*) sont obligatoires. Adresse postale Desti…" at bounding box center [865, 256] width 433 height 421
click at [776, 499] on button "Enregistrer" at bounding box center [774, 492] width 80 height 24
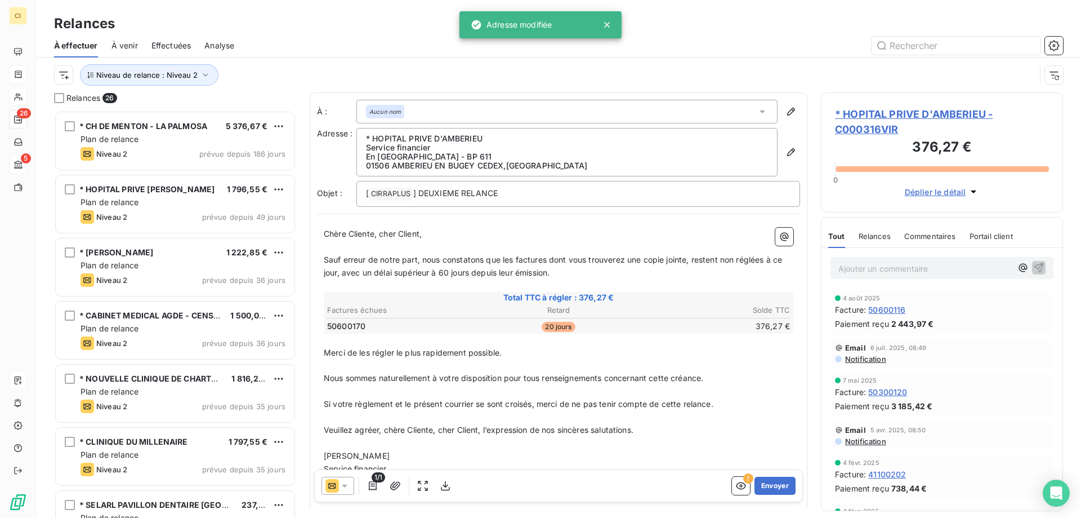
scroll to position [399, 234]
click at [344, 485] on icon at bounding box center [345, 485] width 6 height 3
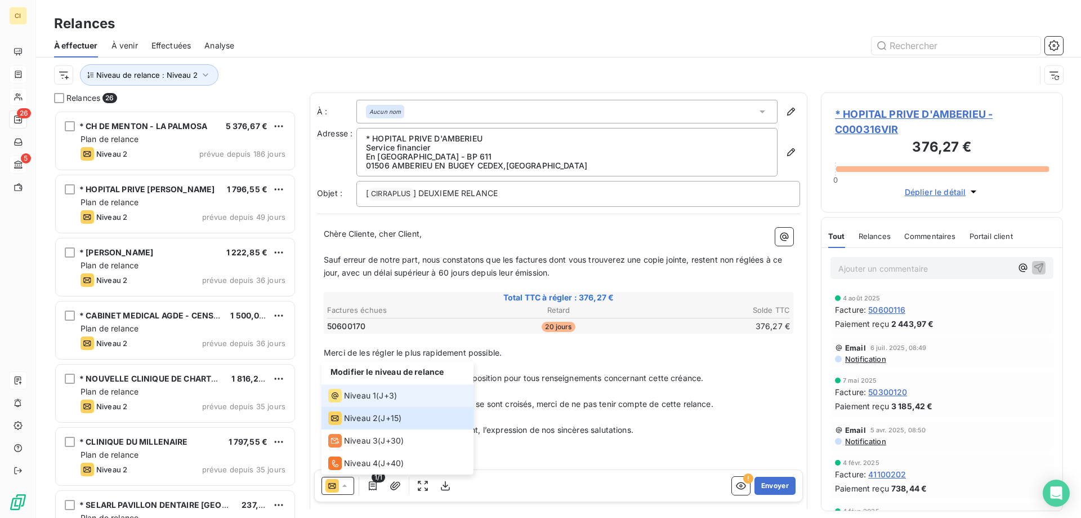
click at [375, 396] on span "Niveau 1" at bounding box center [360, 395] width 32 height 11
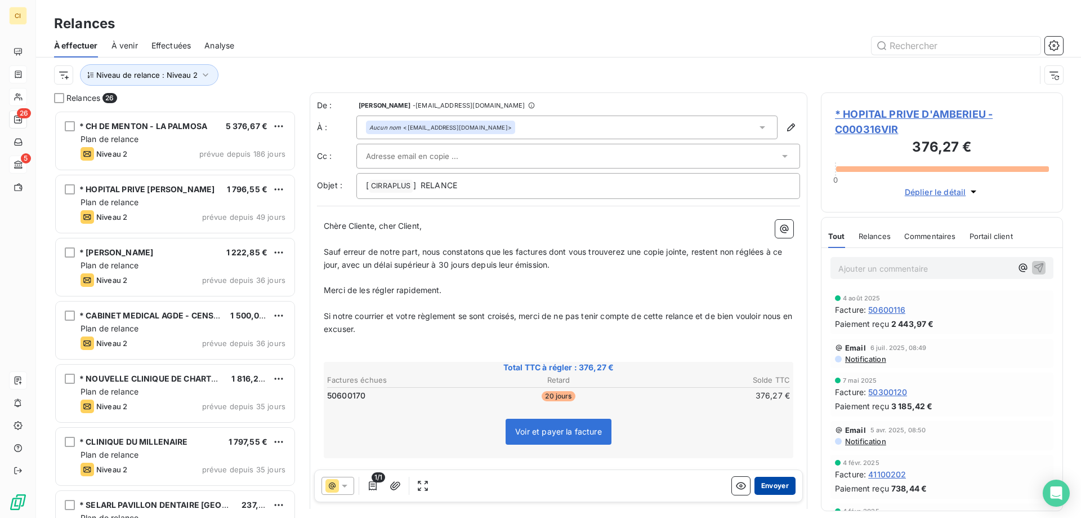
click at [763, 486] on button "Envoyer" at bounding box center [775, 485] width 41 height 18
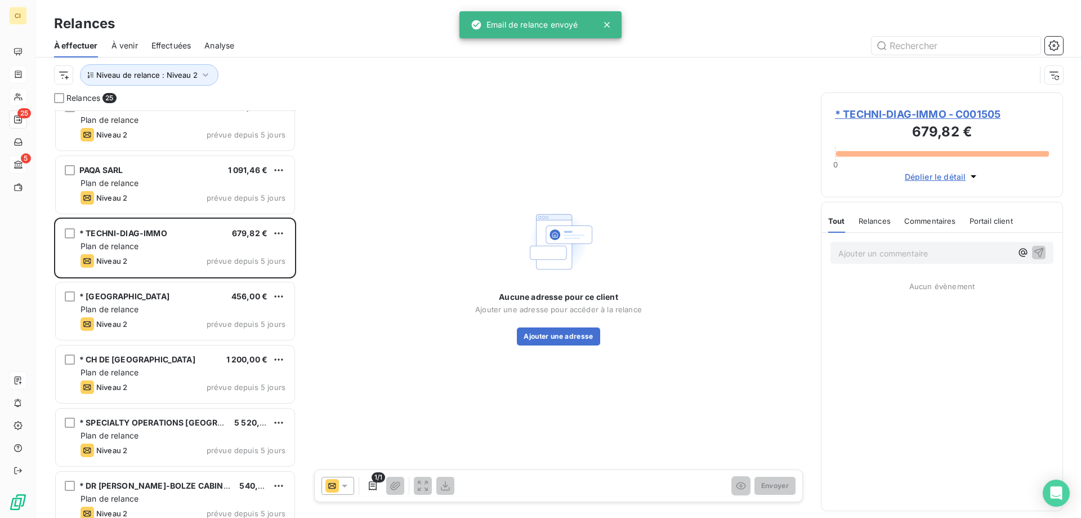
scroll to position [776, 0]
click at [948, 111] on span "* TECHNI-DIAG-IMMO - C001505" at bounding box center [942, 113] width 214 height 15
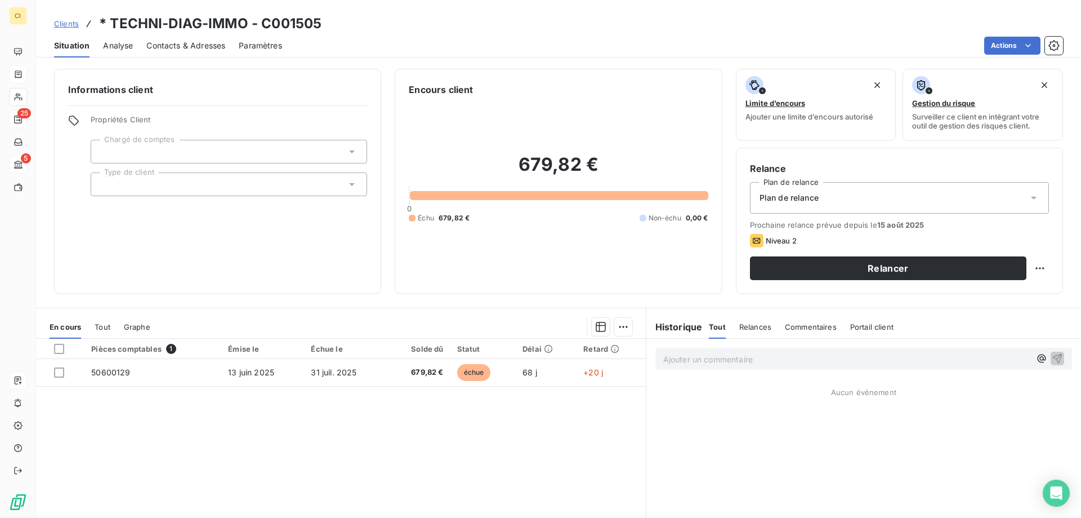
click at [180, 43] on span "Contacts & Adresses" at bounding box center [185, 45] width 79 height 11
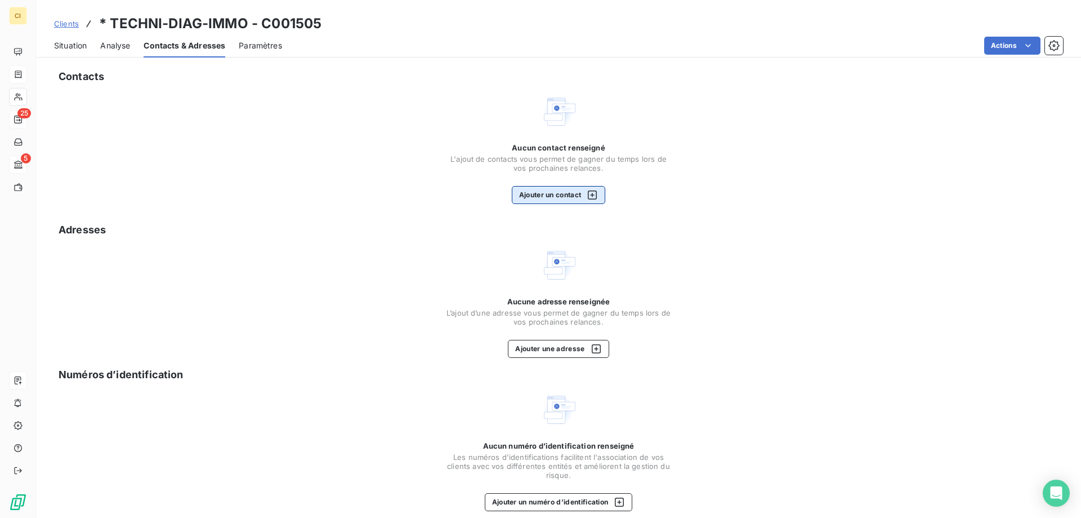
click at [557, 195] on button "Ajouter un contact" at bounding box center [559, 195] width 94 height 18
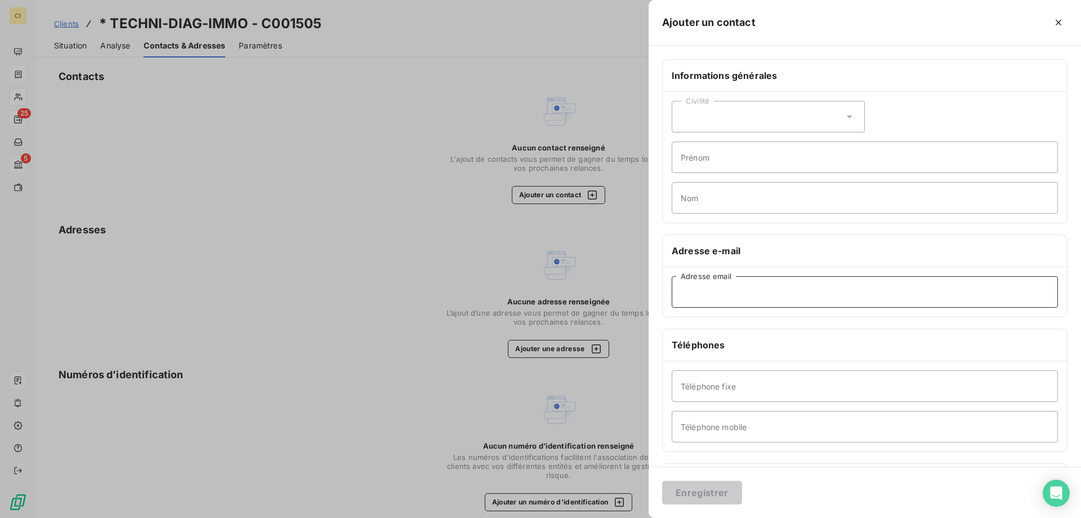
click at [719, 295] on input "Adresse email" at bounding box center [865, 292] width 386 height 32
paste input "[EMAIL_ADDRESS][DOMAIN_NAME]"
type input "[EMAIL_ADDRESS][DOMAIN_NAME]"
click at [693, 495] on button "Enregistrer" at bounding box center [702, 492] width 80 height 24
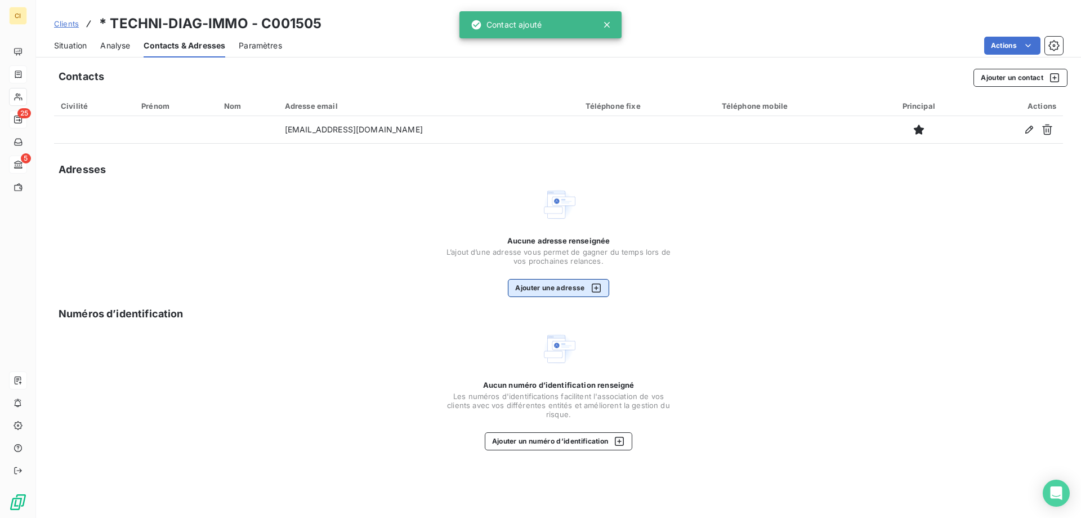
click at [537, 283] on button "Ajouter une adresse" at bounding box center [558, 288] width 101 height 18
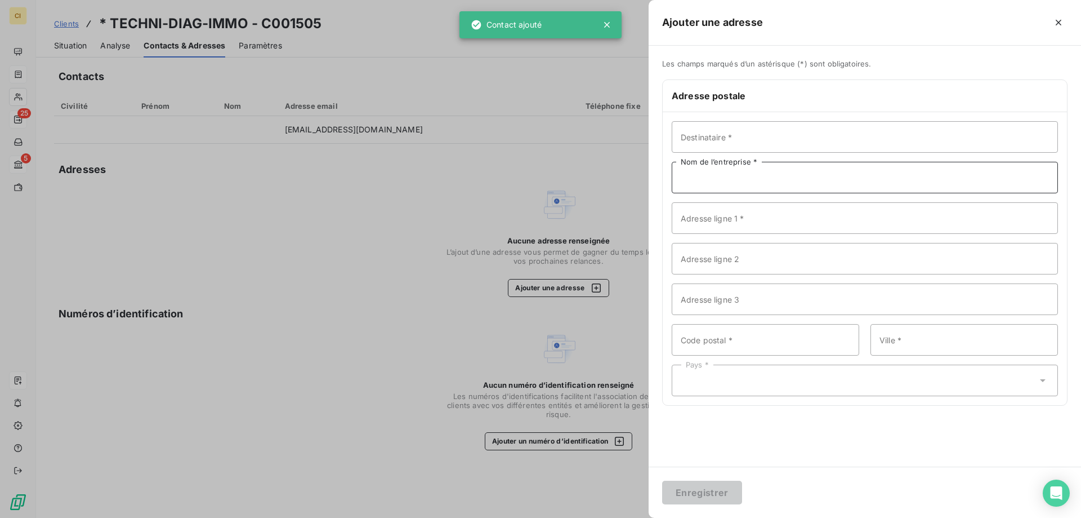
click at [703, 184] on input "Nom de l’entreprise *" at bounding box center [865, 178] width 386 height 32
paste input "TECHNI-DIAG-IMMO"
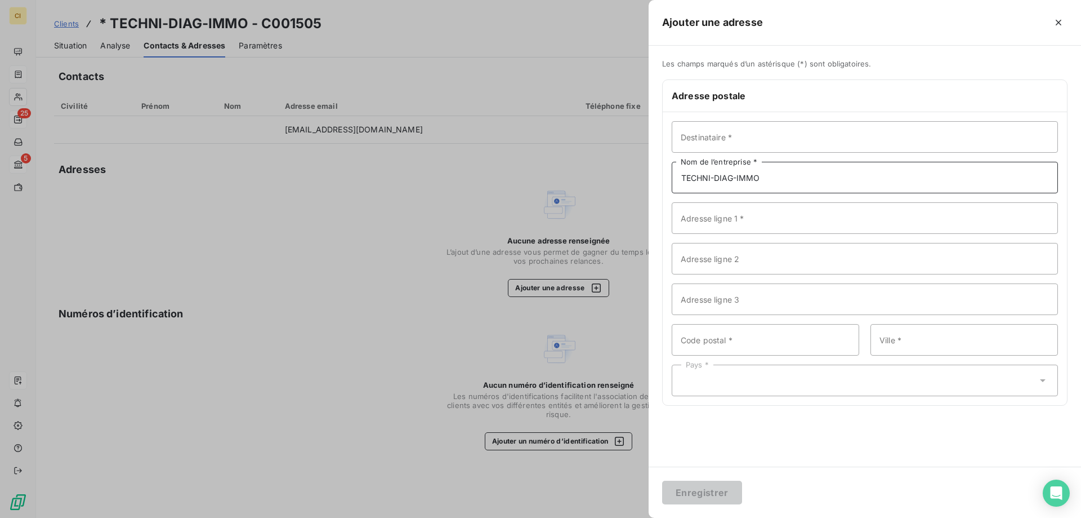
type input "TECHNI-DIAG-IMMO"
click at [755, 132] on input "Destinataire *" at bounding box center [865, 137] width 386 height 32
paste input "Monsieur [PERSON_NAME]"
type input "Monsieur [PERSON_NAME]"
click at [710, 225] on input "Adresse ligne 1 *" at bounding box center [865, 218] width 386 height 32
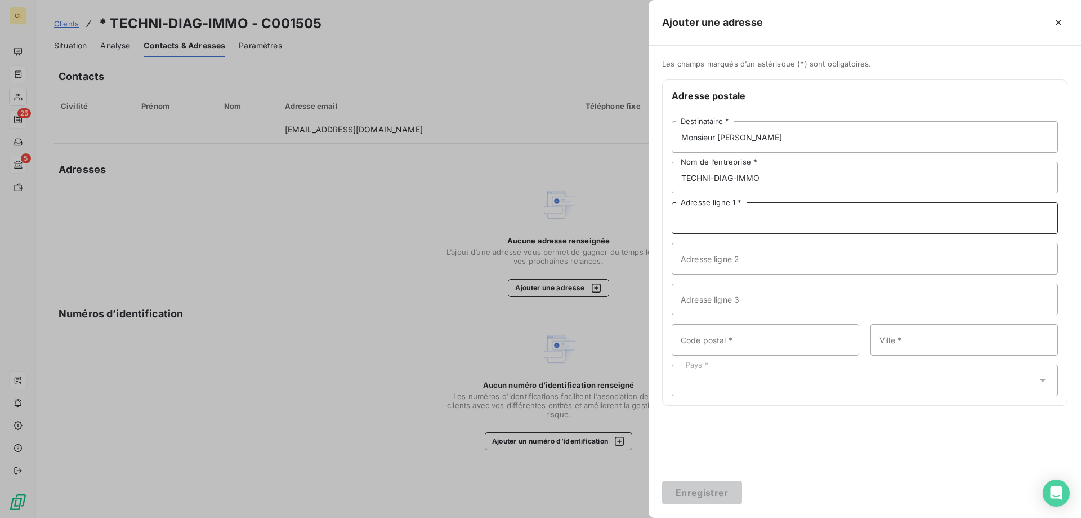
paste input "[STREET_ADDRESS]"
type input "[STREET_ADDRESS]"
click at [737, 342] on input "Code postal *" at bounding box center [766, 340] width 188 height 32
paste input "01350"
type input "01350"
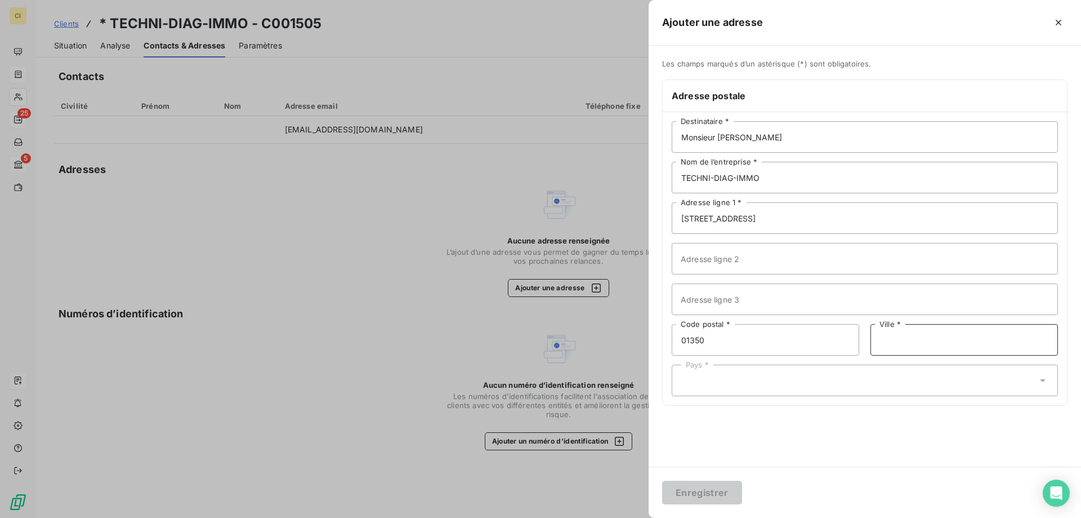
click at [905, 337] on input "Ville *" at bounding box center [965, 340] width 188 height 32
paste input "ANGLEFORT"
type input "ANGLEFORT"
click at [711, 373] on div "Pays *" at bounding box center [865, 380] width 386 height 32
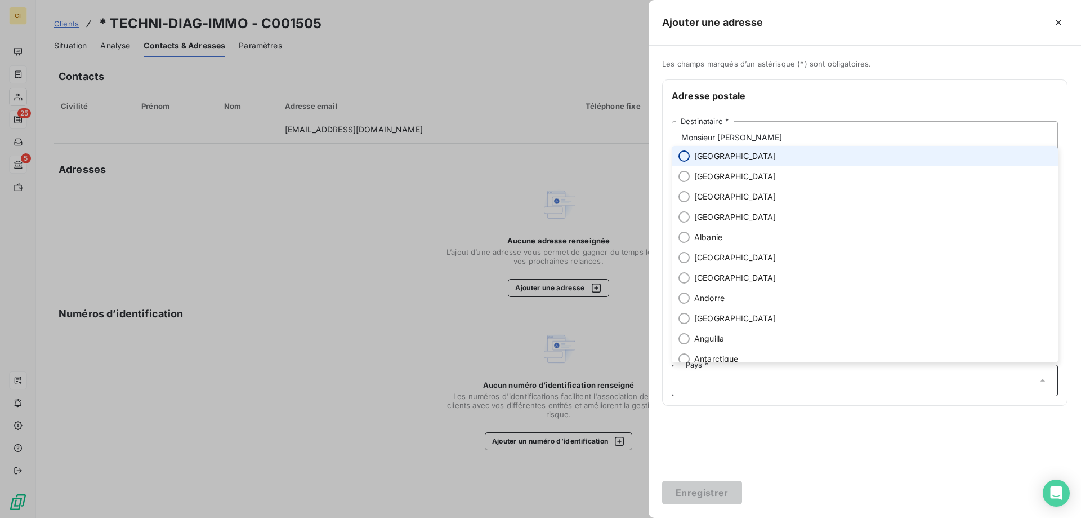
click at [687, 152] on input "radio" at bounding box center [684, 155] width 11 height 11
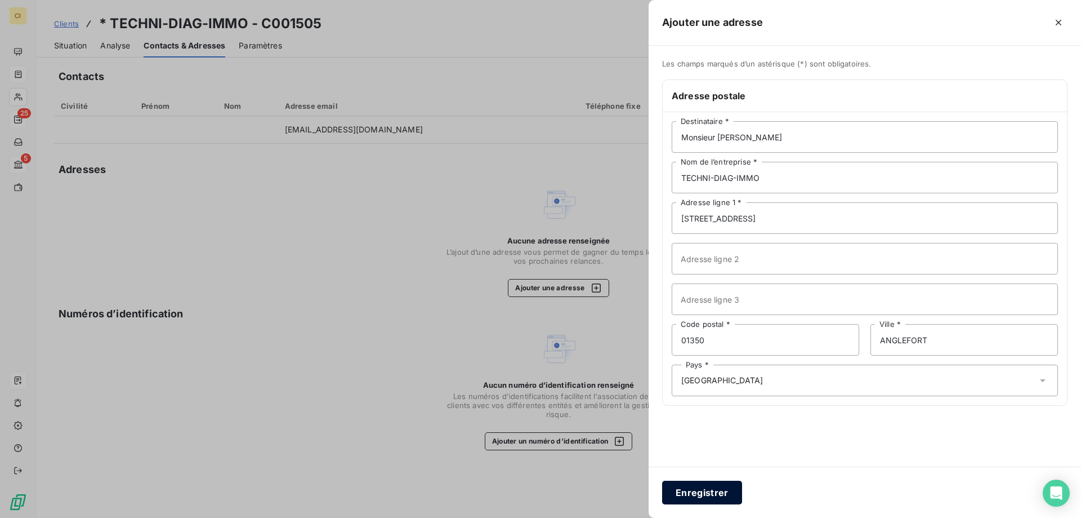
click at [694, 489] on button "Enregistrer" at bounding box center [702, 492] width 80 height 24
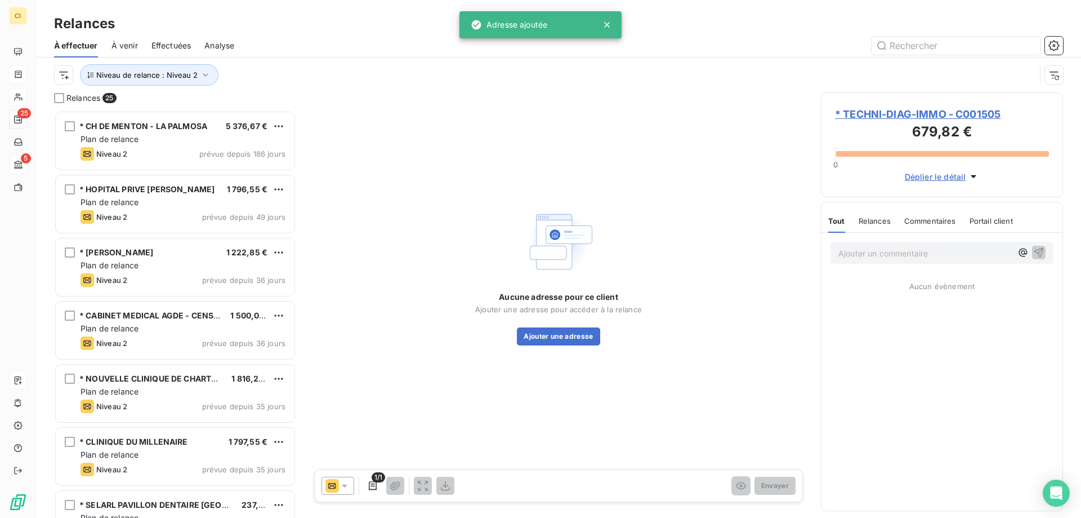
scroll to position [399, 234]
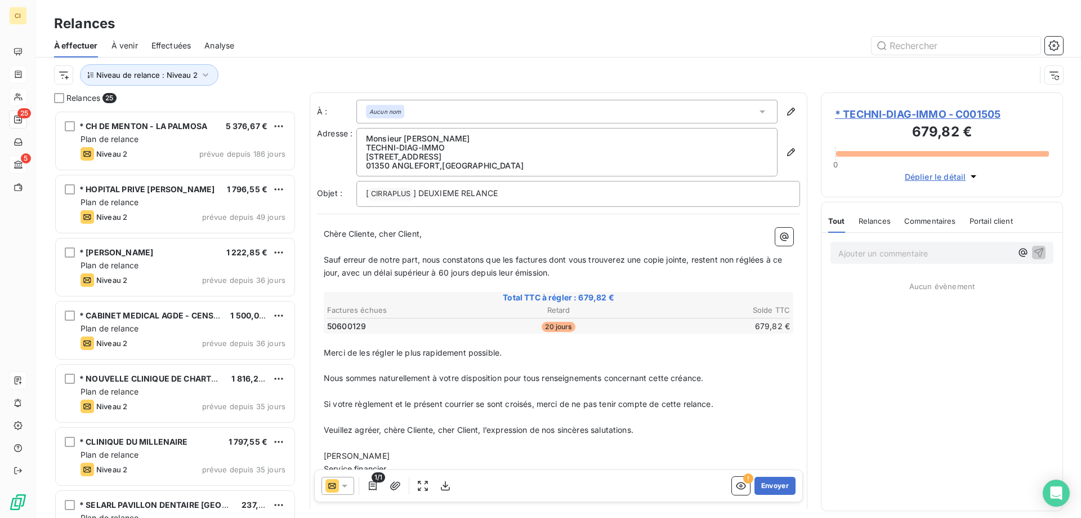
click at [346, 484] on icon at bounding box center [344, 485] width 11 height 11
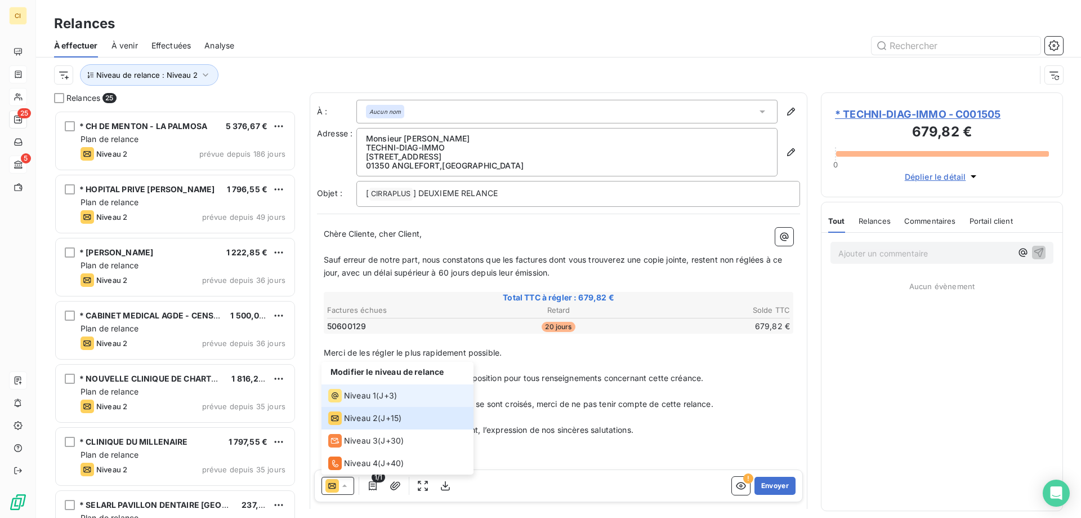
click at [371, 396] on span "Niveau 1" at bounding box center [360, 395] width 32 height 11
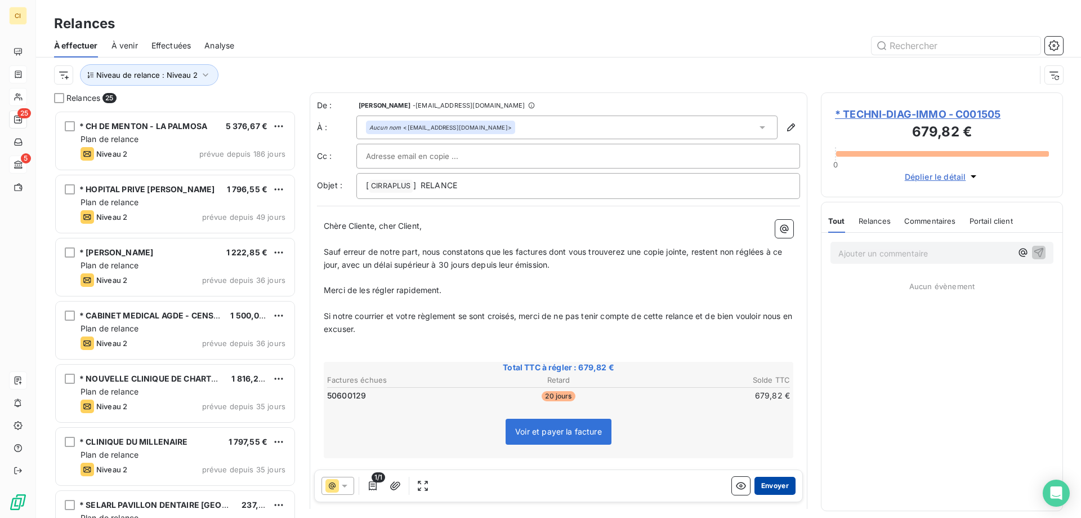
click at [761, 479] on button "Envoyer" at bounding box center [775, 485] width 41 height 18
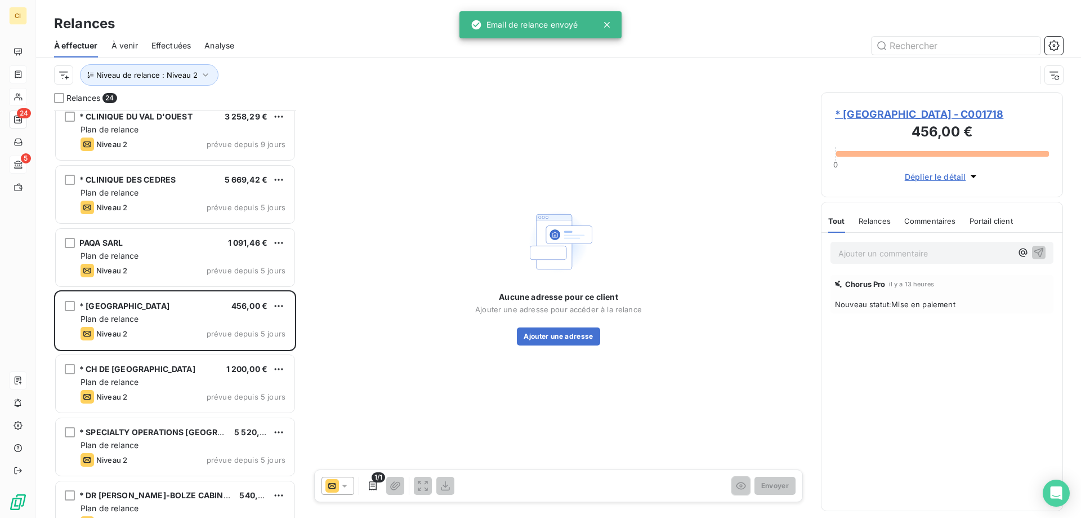
scroll to position [789, 0]
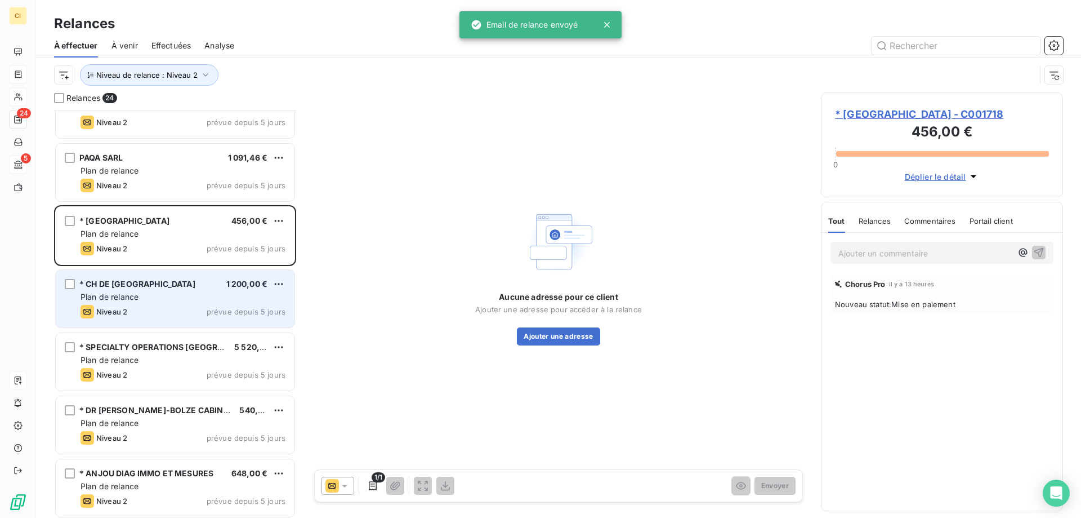
click at [167, 307] on div "Niveau 2 prévue depuis 5 jours" at bounding box center [183, 312] width 205 height 14
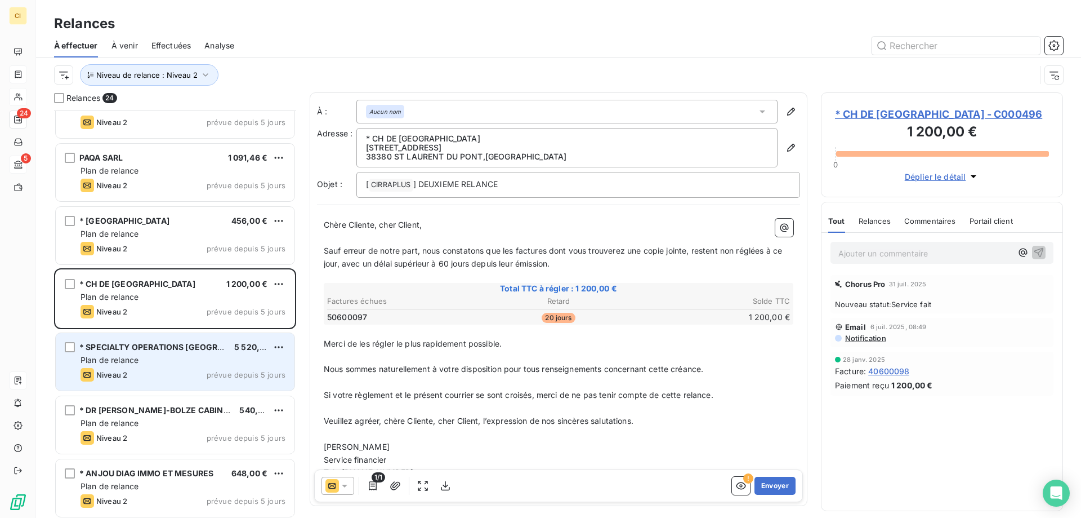
click at [159, 350] on span "* SPECIALTY OPERATIONS [GEOGRAPHIC_DATA]" at bounding box center [174, 347] width 190 height 10
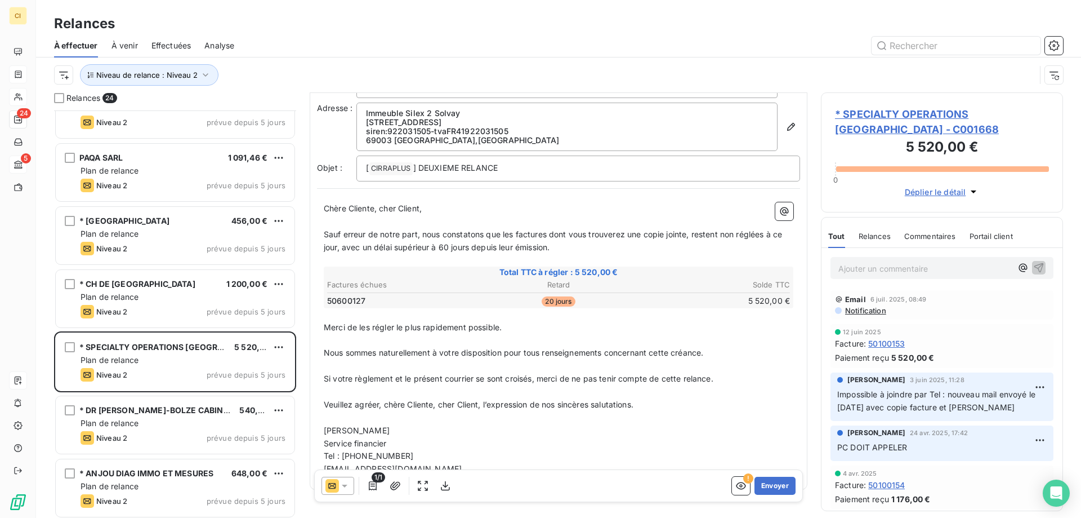
scroll to position [51, 0]
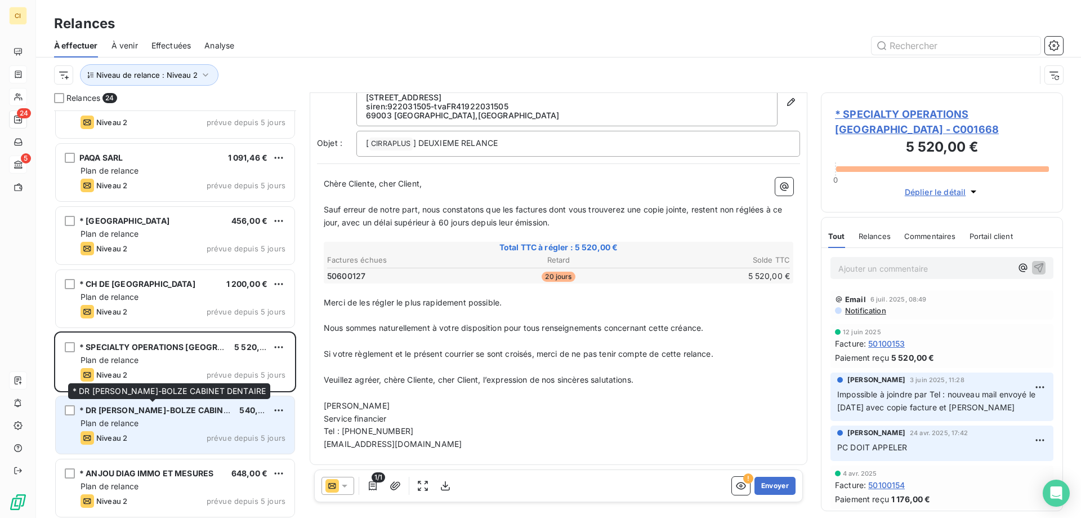
click at [142, 416] on div "* DR [PERSON_NAME]-BOLZE CABINET DENTAIRE" at bounding box center [154, 409] width 151 height 11
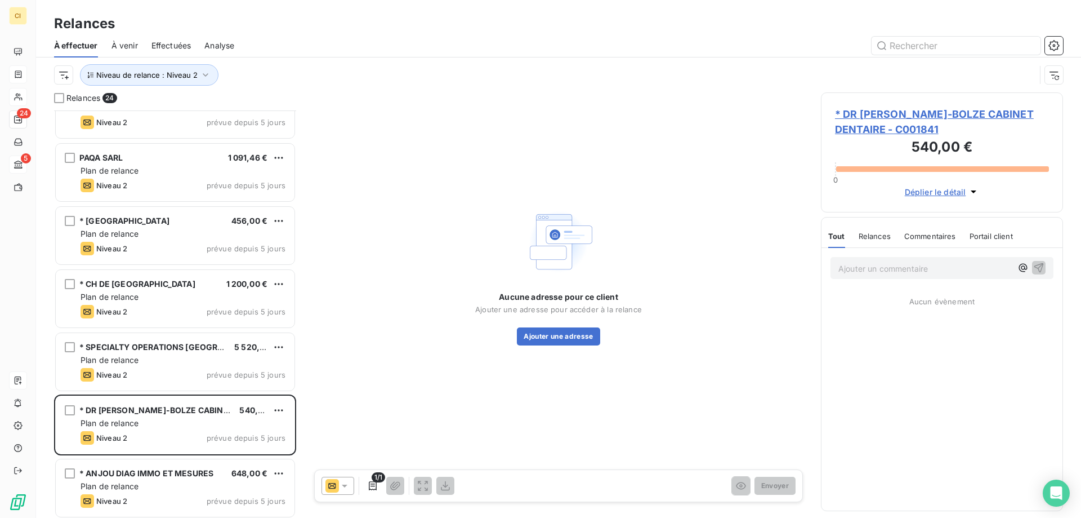
click at [923, 110] on span "* DR [PERSON_NAME]-BOLZE CABINET DENTAIRE - C001841" at bounding box center [942, 121] width 214 height 30
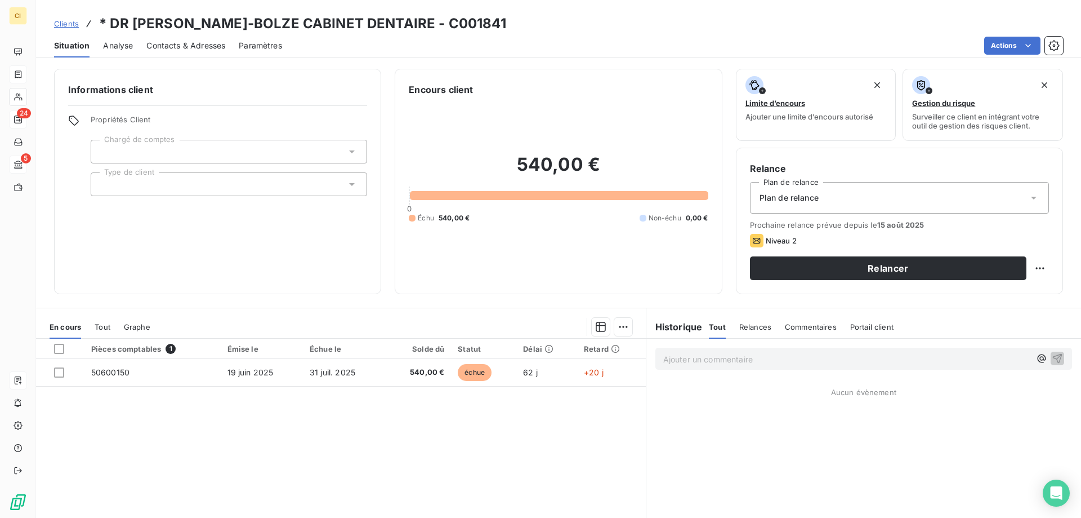
click at [188, 46] on span "Contacts & Adresses" at bounding box center [185, 45] width 79 height 11
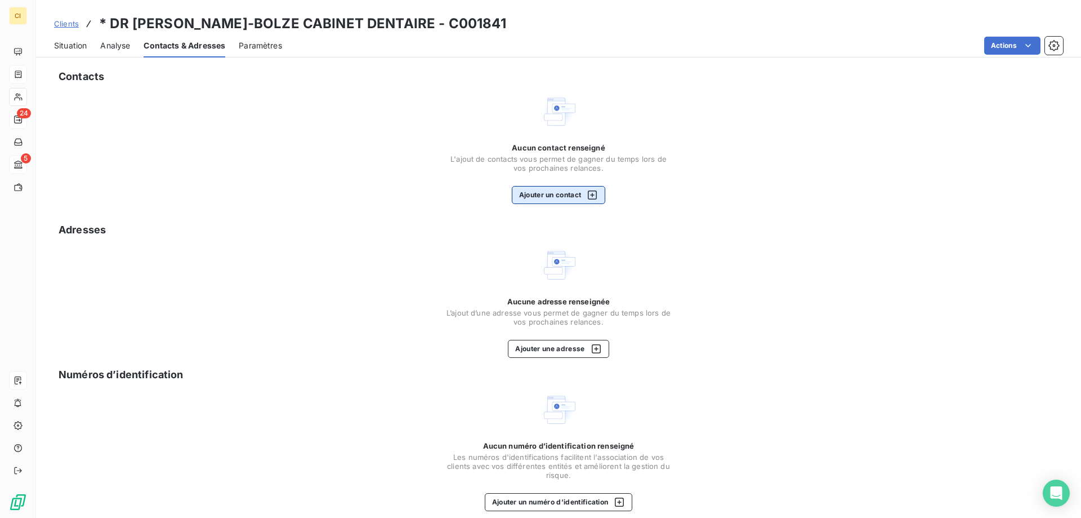
click at [556, 193] on button "Ajouter un contact" at bounding box center [559, 195] width 94 height 18
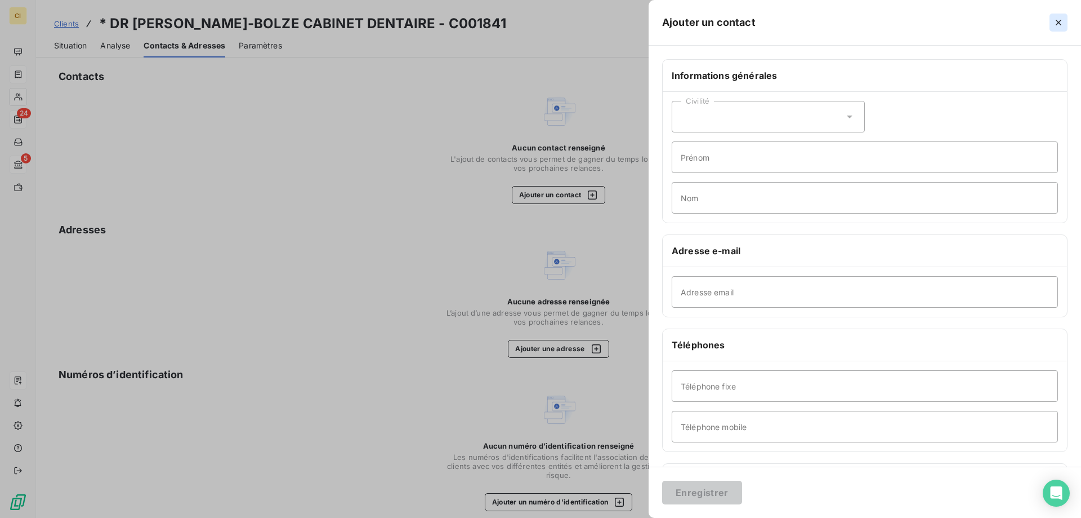
click at [1064, 25] on icon "button" at bounding box center [1058, 22] width 11 height 11
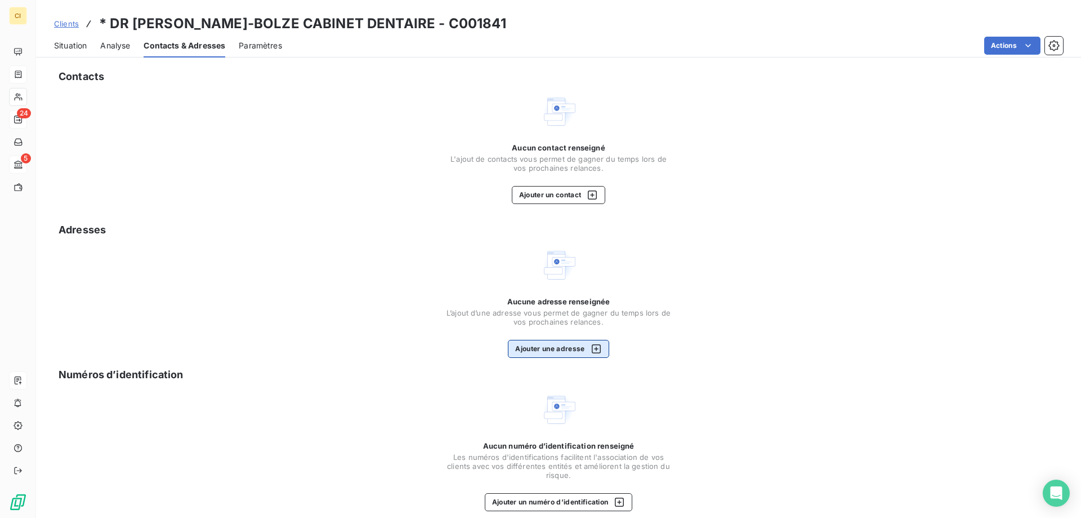
click at [544, 351] on button "Ajouter une adresse" at bounding box center [558, 349] width 101 height 18
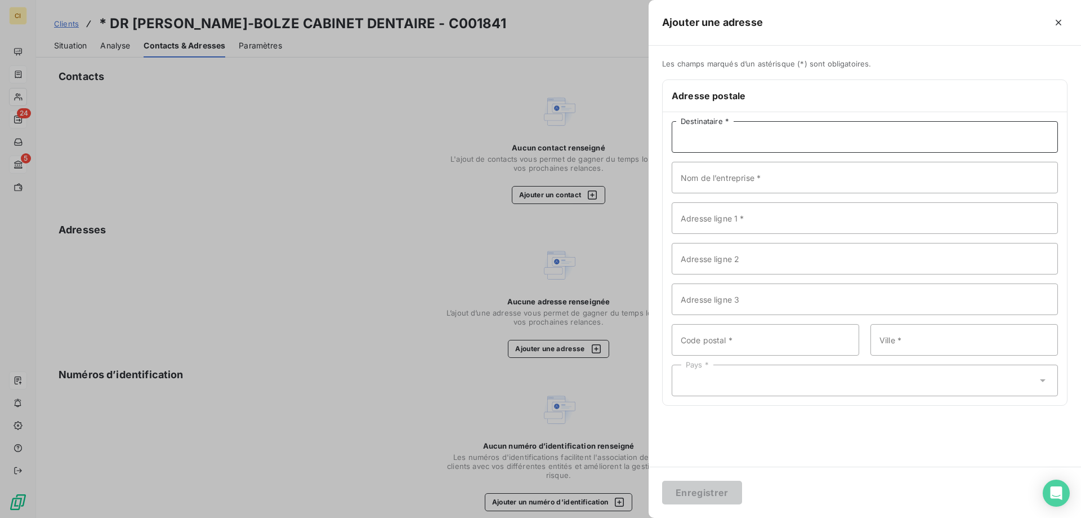
click at [687, 139] on input "Destinataire *" at bounding box center [865, 137] width 386 height 32
paste input "DR [PERSON_NAME]"
type input "DR [PERSON_NAME]"
click at [714, 181] on input "Nom de l’entreprise *" at bounding box center [865, 178] width 386 height 32
paste input "CABINET DENTAIRE"
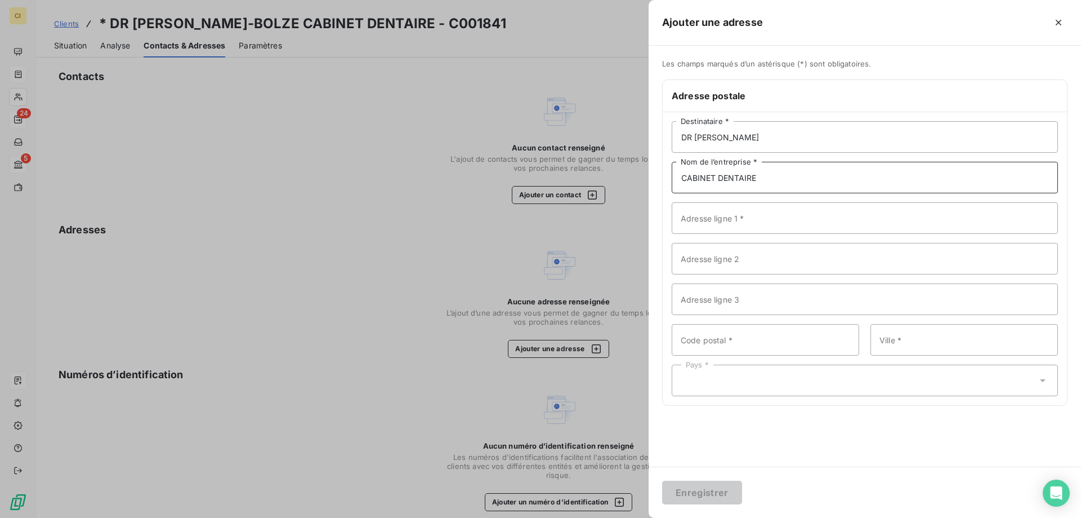
type input "CABINET DENTAIRE"
click at [786, 444] on div "Les champs marqués d’un astérisque (*) sont obligatoires. Adresse postale DR RE…" at bounding box center [865, 256] width 433 height 421
drag, startPoint x: 769, startPoint y: 141, endPoint x: 625, endPoint y: 132, distance: 144.5
click at [625, 517] on div "Ajouter une adresse Les champs marqués d’un astérisque (*) sont obligatoires. A…" at bounding box center [540, 518] width 1081 height 0
paste input "r [PERSON_NAME]"
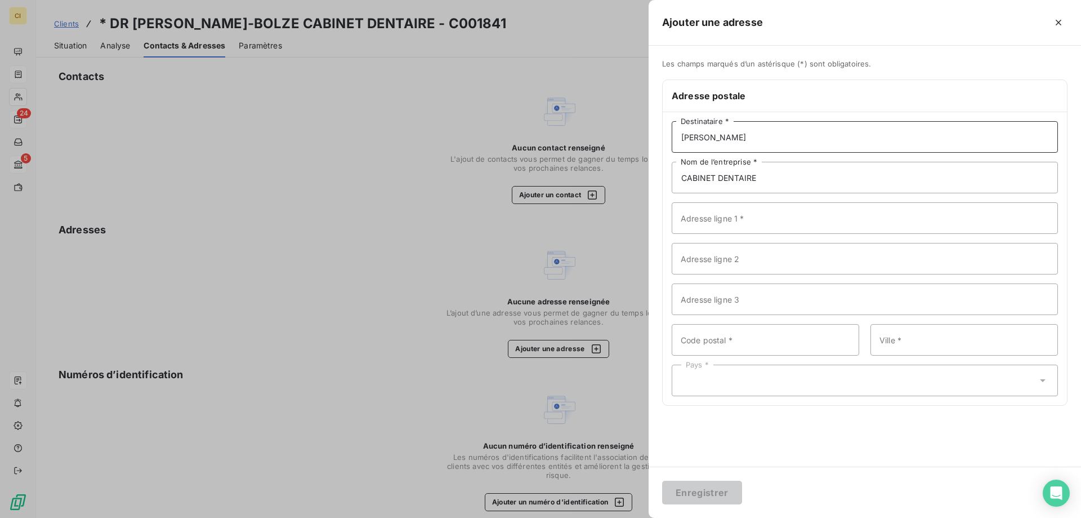
type input "[PERSON_NAME]"
click at [735, 229] on input "Adresse ligne 1 *" at bounding box center [865, 218] width 386 height 32
paste input "[STREET_ADDRESS][PERSON_NAME]"
type input "[STREET_ADDRESS][PERSON_NAME]"
click at [690, 341] on input "Code postal *" at bounding box center [766, 340] width 188 height 32
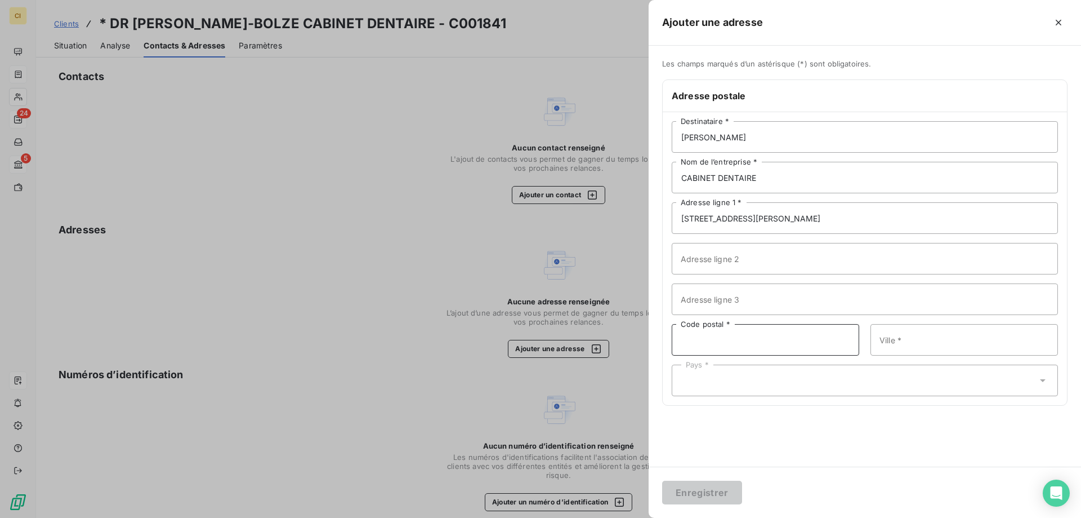
paste input "69130"
type input "69130"
click at [925, 351] on input "Ville *" at bounding box center [965, 340] width 188 height 32
paste input "ECULLY"
type input "ECULLY"
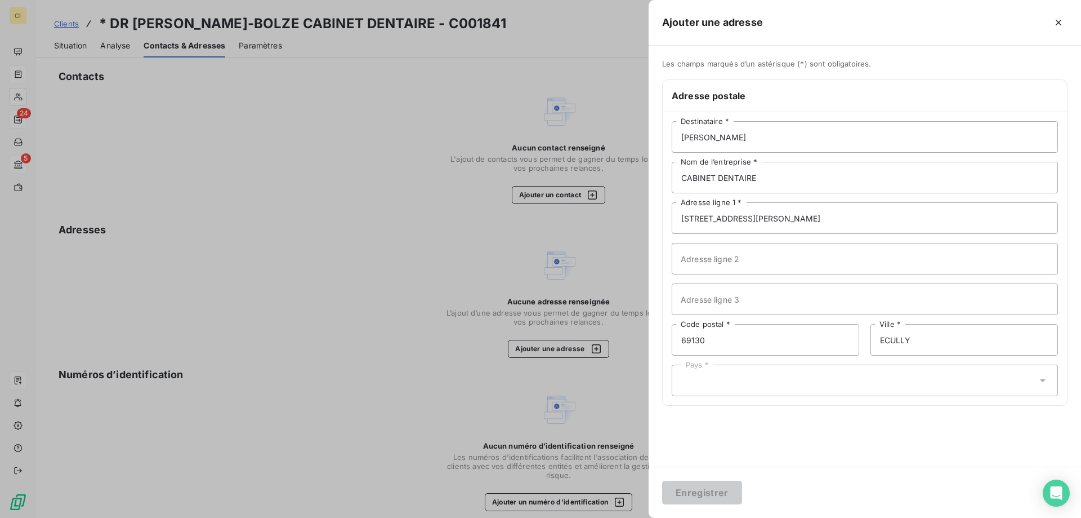
click at [720, 385] on div "Pays *" at bounding box center [865, 380] width 386 height 32
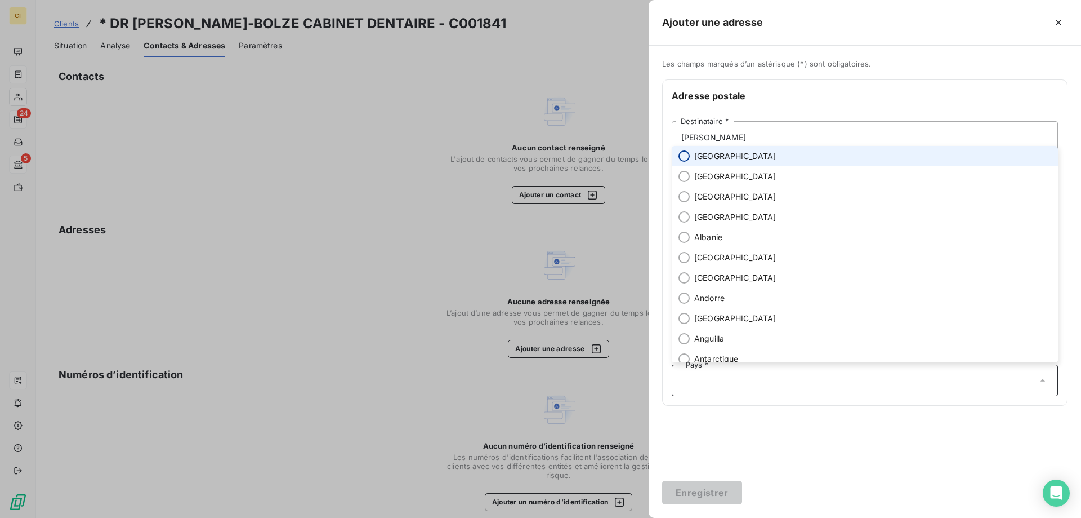
click at [683, 155] on input "radio" at bounding box center [684, 155] width 11 height 11
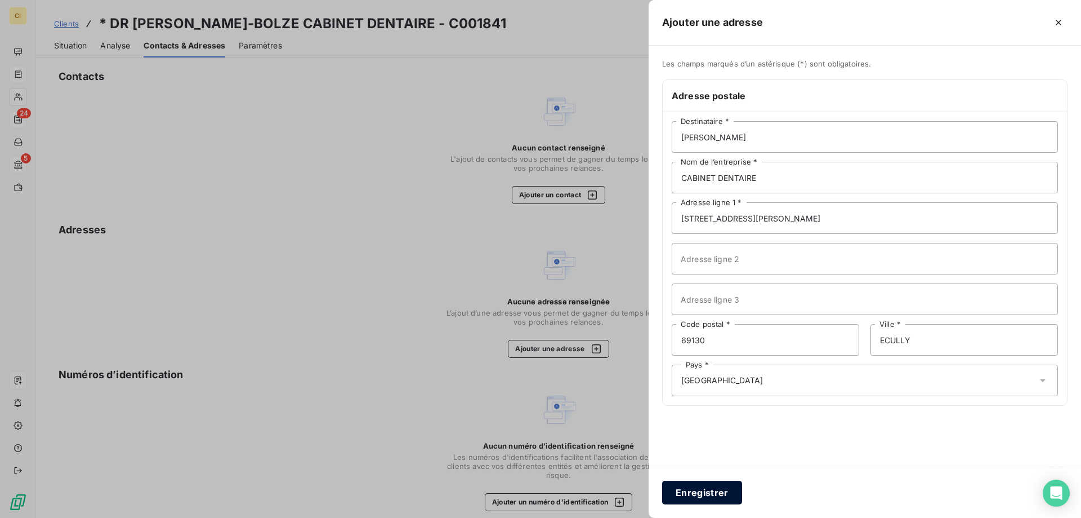
click at [697, 493] on button "Enregistrer" at bounding box center [702, 492] width 80 height 24
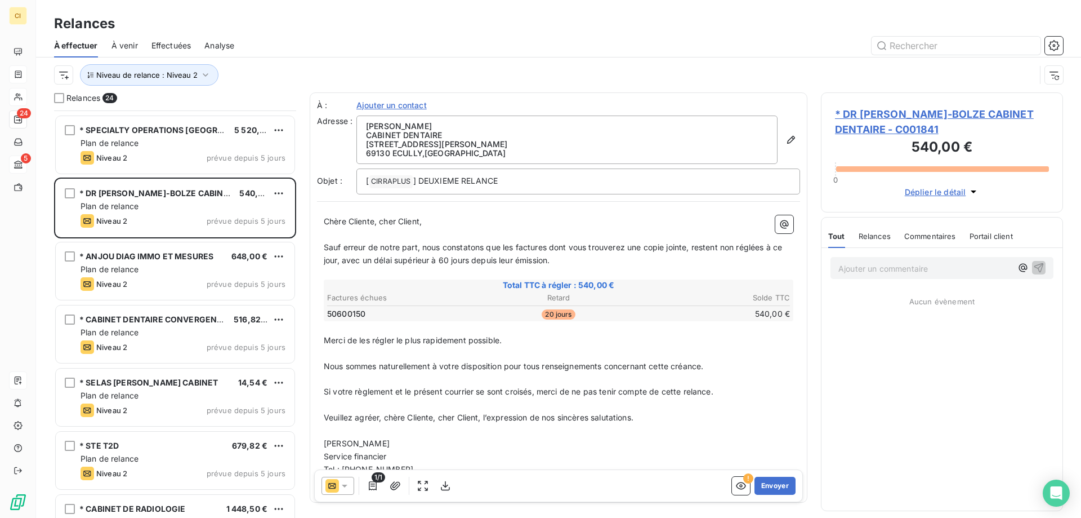
scroll to position [1014, 0]
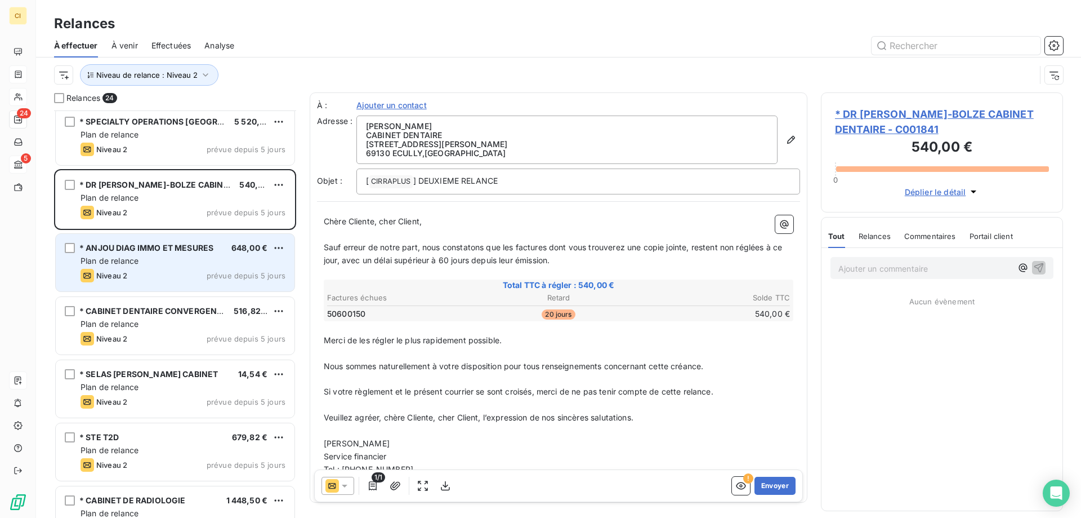
click at [193, 270] on div "Niveau 2 prévue depuis 5 jours" at bounding box center [183, 276] width 205 height 14
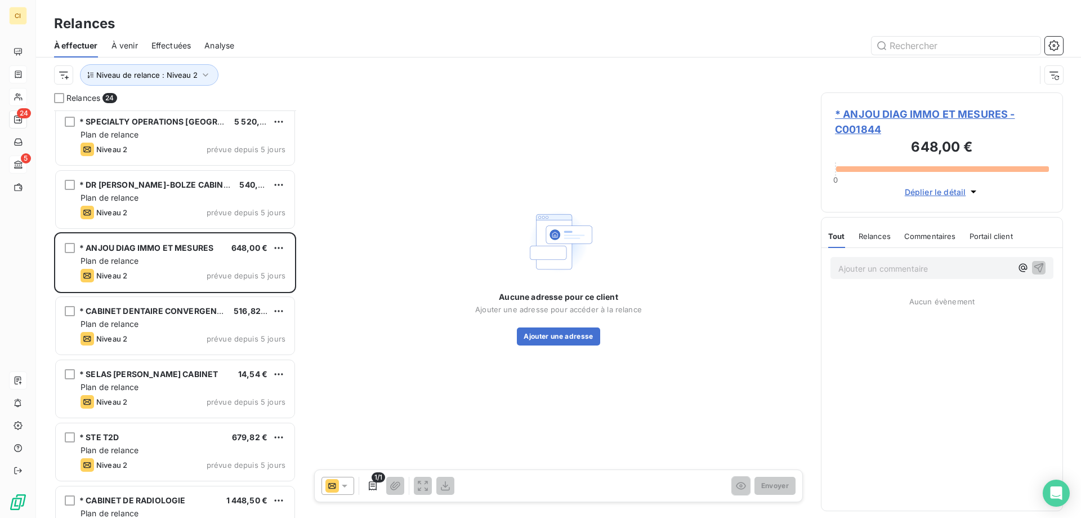
click at [910, 109] on span "* ANJOU DIAG IMMO ET MESURES - C001844" at bounding box center [942, 121] width 214 height 30
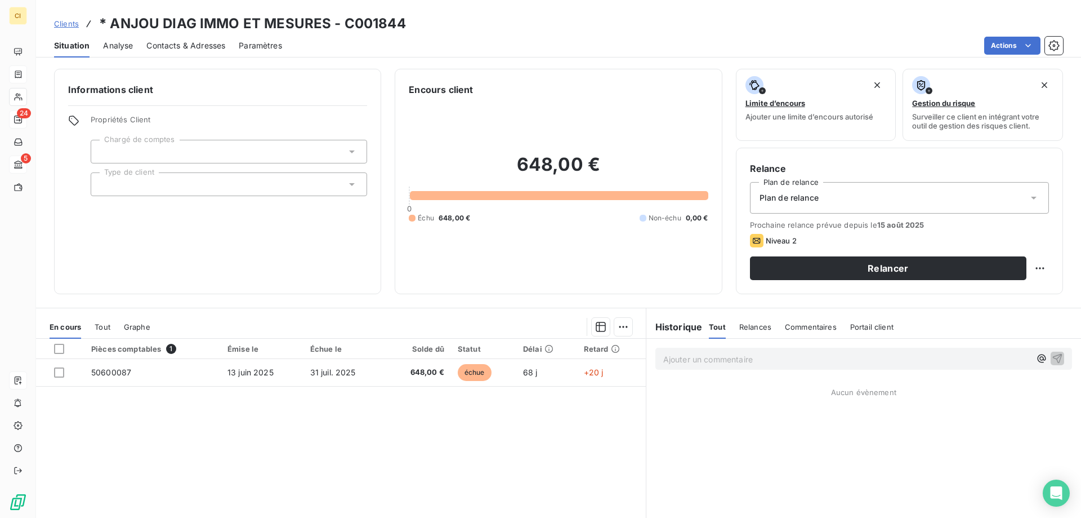
click at [180, 42] on span "Contacts & Adresses" at bounding box center [185, 45] width 79 height 11
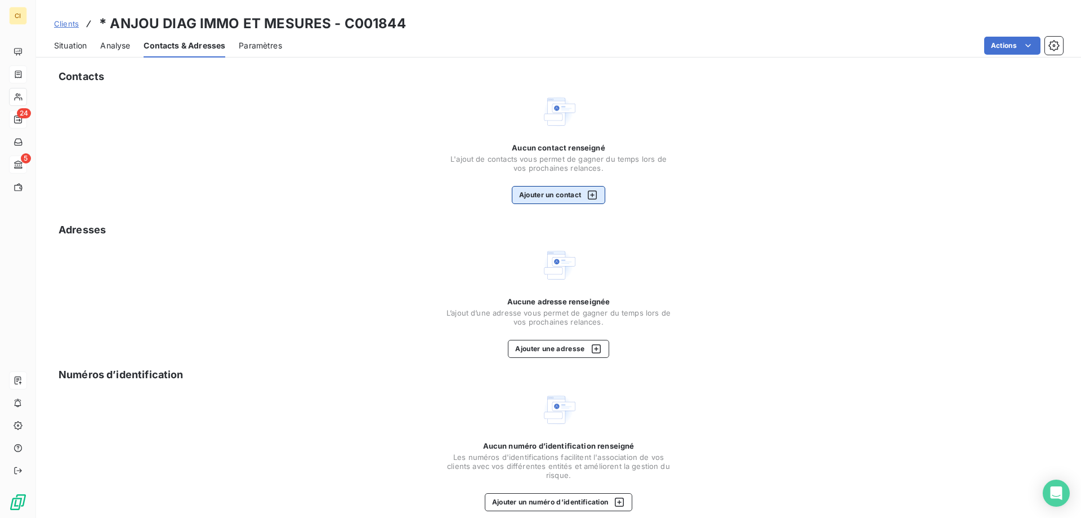
click at [552, 191] on button "Ajouter un contact" at bounding box center [559, 195] width 94 height 18
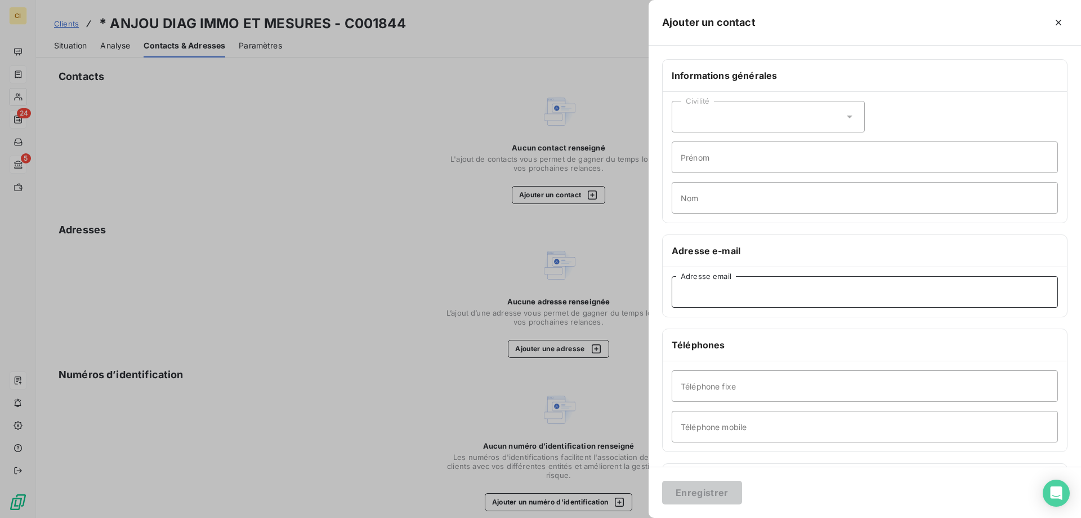
click at [697, 291] on input "Adresse email" at bounding box center [865, 292] width 386 height 32
paste input "[PERSON_NAME][EMAIL_ADDRESS][DOMAIN_NAME]"
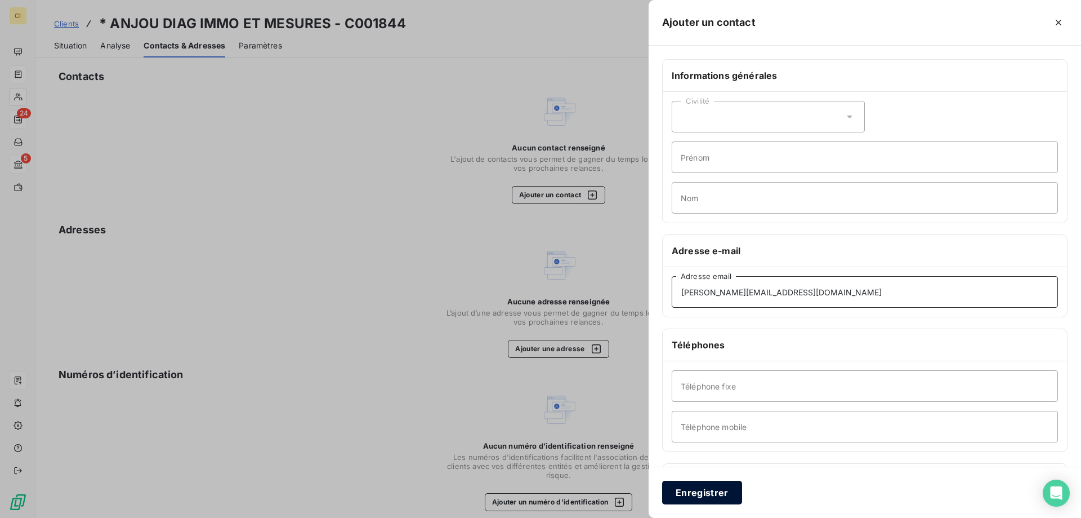
type input "[PERSON_NAME][EMAIL_ADDRESS][DOMAIN_NAME]"
drag, startPoint x: 704, startPoint y: 491, endPoint x: 718, endPoint y: 478, distance: 19.1
click at [707, 488] on button "Enregistrer" at bounding box center [702, 492] width 80 height 24
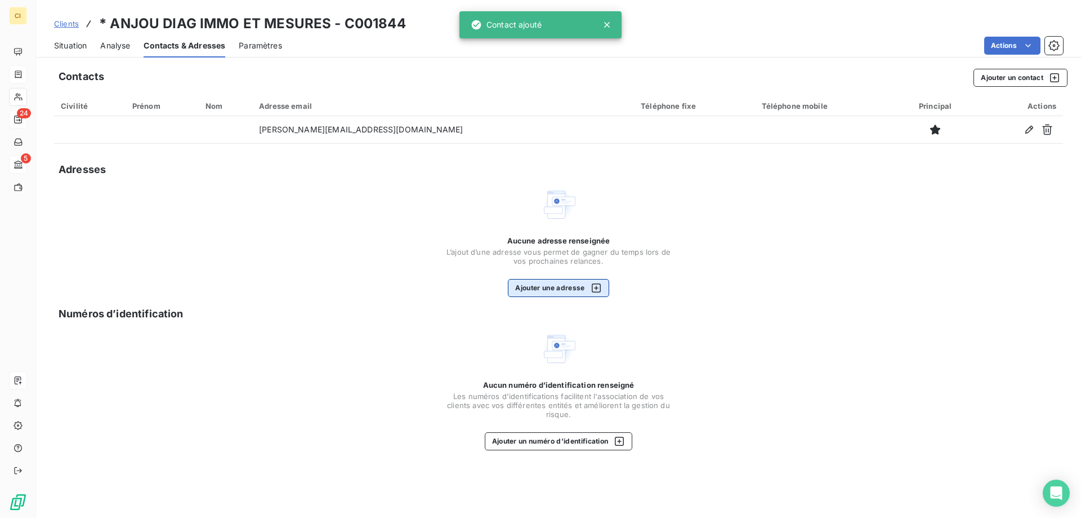
click at [546, 282] on button "Ajouter une adresse" at bounding box center [558, 288] width 101 height 18
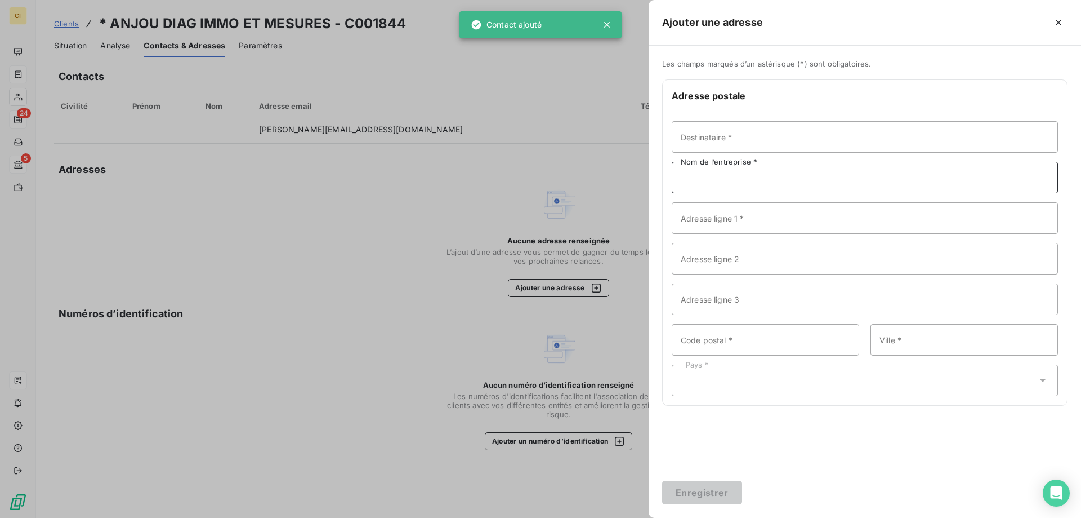
click at [741, 174] on input "Nom de l’entreprise *" at bounding box center [865, 178] width 386 height 32
paste input "ANJOU DIAG IMMO ET MESURES"
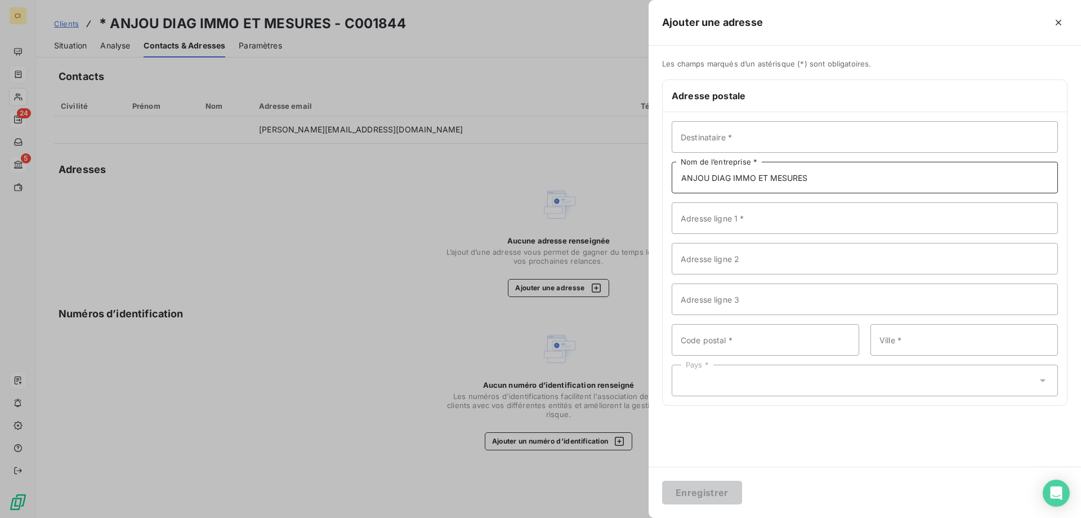
type input "ANJOU DIAG IMMO ET MESURES"
click at [709, 217] on input "Adresse ligne 1 *" at bounding box center [865, 218] width 386 height 32
paste input "[STREET_ADDRESS]"
drag, startPoint x: 783, startPoint y: 214, endPoint x: 617, endPoint y: 204, distance: 166.5
click at [617, 517] on div "Ajouter une adresse Les champs marqués d’un astérisque (*) sont obligatoires. A…" at bounding box center [540, 518] width 1081 height 0
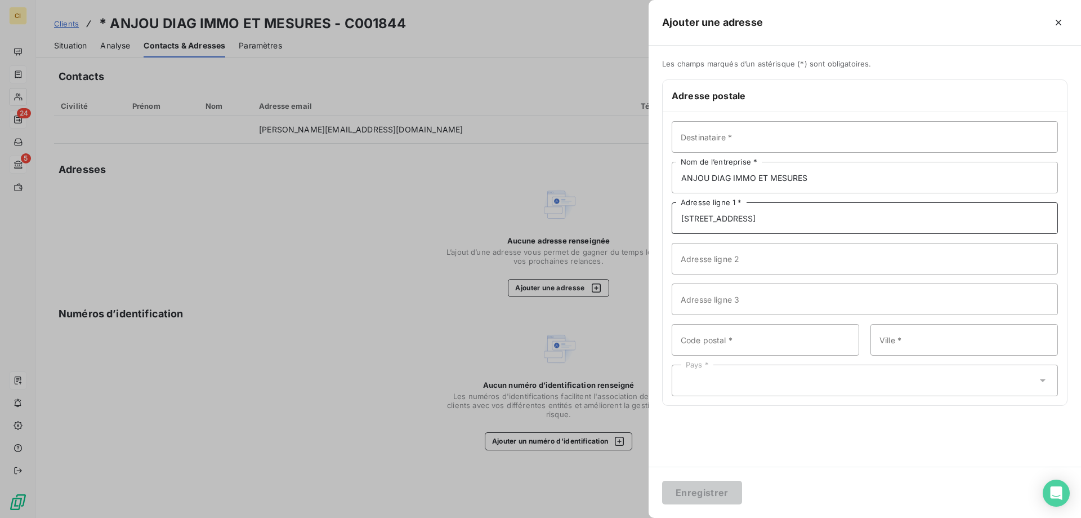
paste input "CHATEAUNEUF SUR [GEOGRAPHIC_DATA]"
type input "CHATEAUNEUF SUR [GEOGRAPHIC_DATA]"
click at [696, 262] on input "Adresse ligne 2" at bounding box center [865, 259] width 386 height 32
paste input "[STREET_ADDRESS]"
type input "[STREET_ADDRESS]"
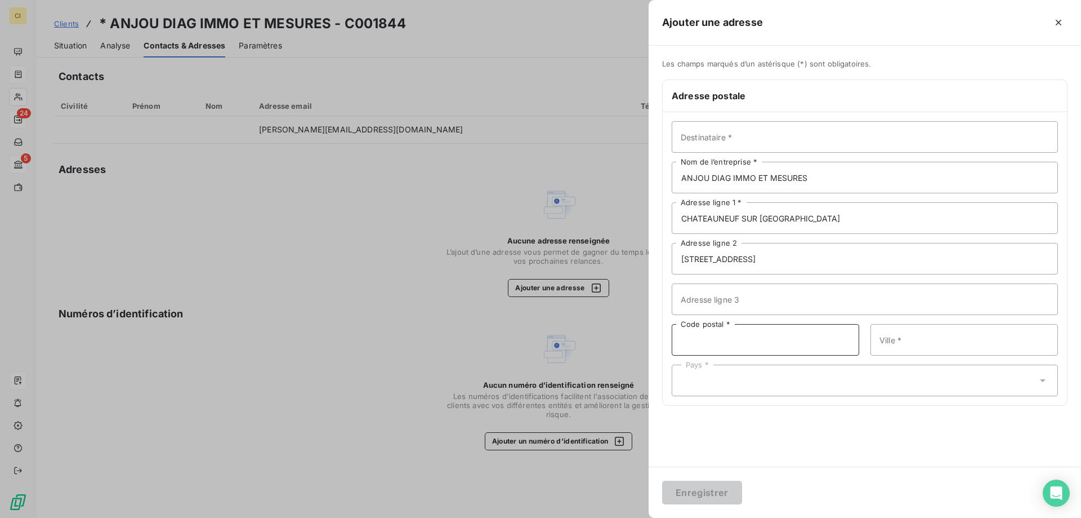
click at [735, 333] on input "Code postal *" at bounding box center [766, 340] width 188 height 32
paste input "49330"
type input "49330"
click at [912, 339] on input "Ville *" at bounding box center [965, 340] width 188 height 32
paste input "LES HAUTS D'ANJOU"
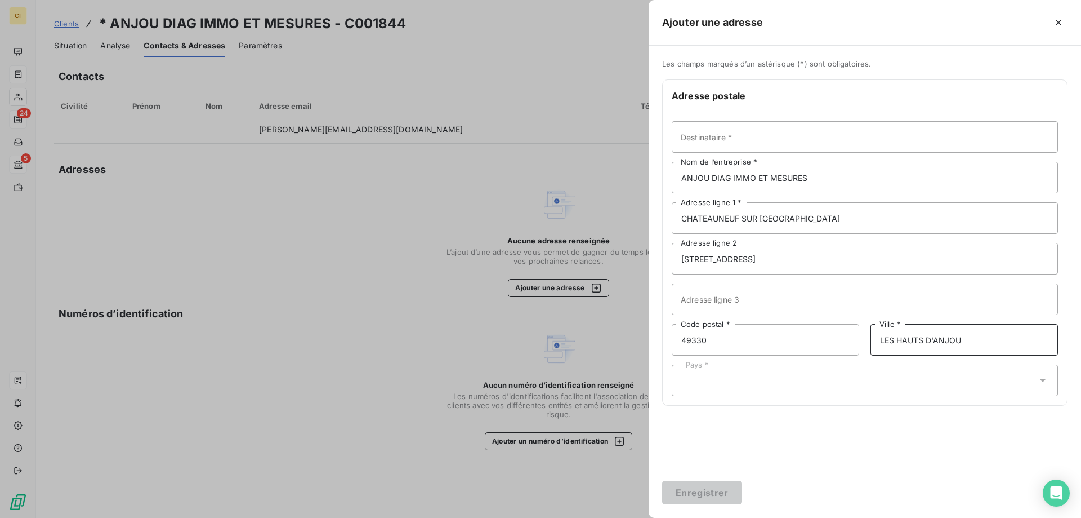
type input "LES HAUTS D'ANJOU"
click at [688, 381] on input "text" at bounding box center [686, 380] width 9 height 10
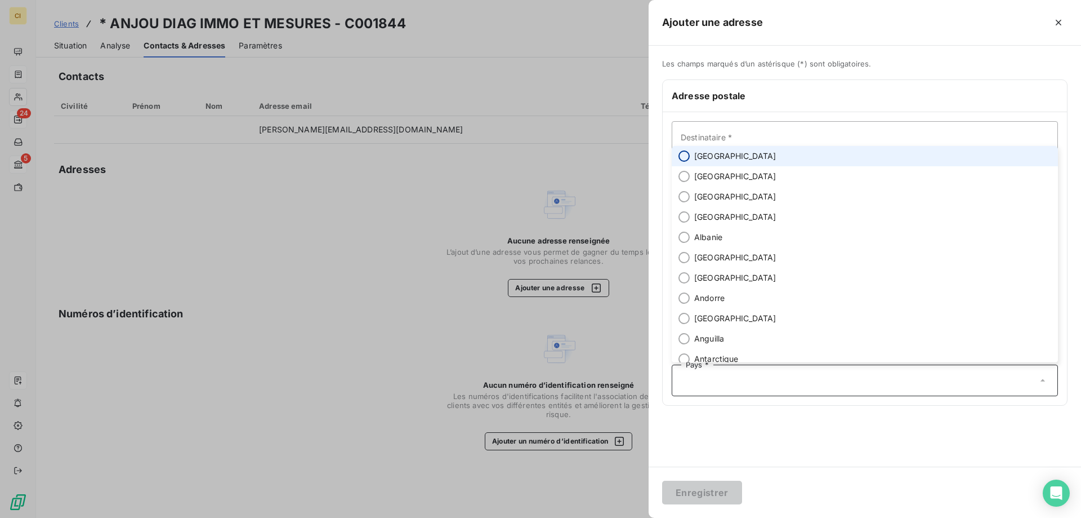
click at [684, 155] on input "radio" at bounding box center [684, 155] width 11 height 11
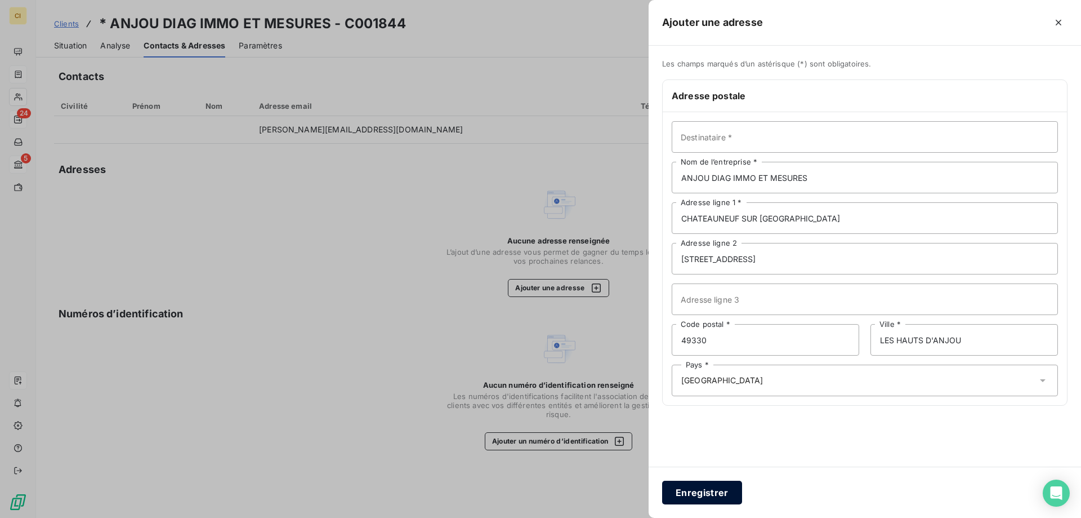
click at [690, 492] on button "Enregistrer" at bounding box center [702, 492] width 80 height 24
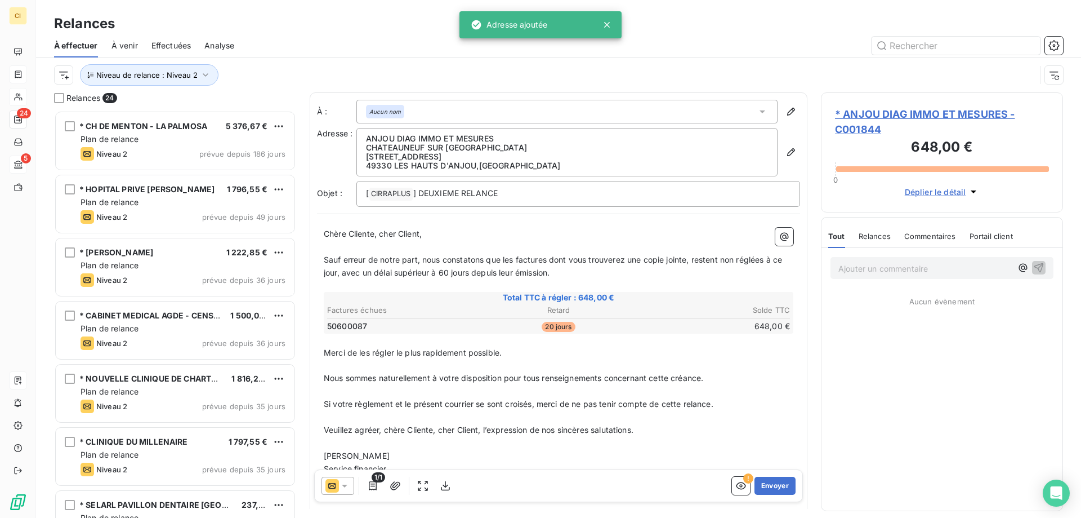
scroll to position [399, 234]
click at [345, 486] on icon at bounding box center [345, 485] width 6 height 3
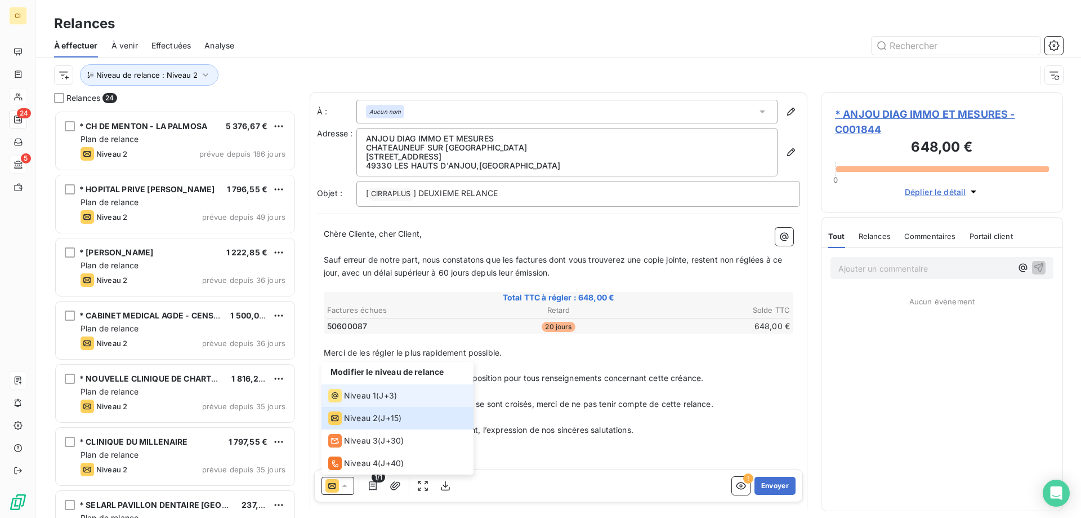
click at [383, 391] on span "J+3 )" at bounding box center [388, 395] width 18 height 11
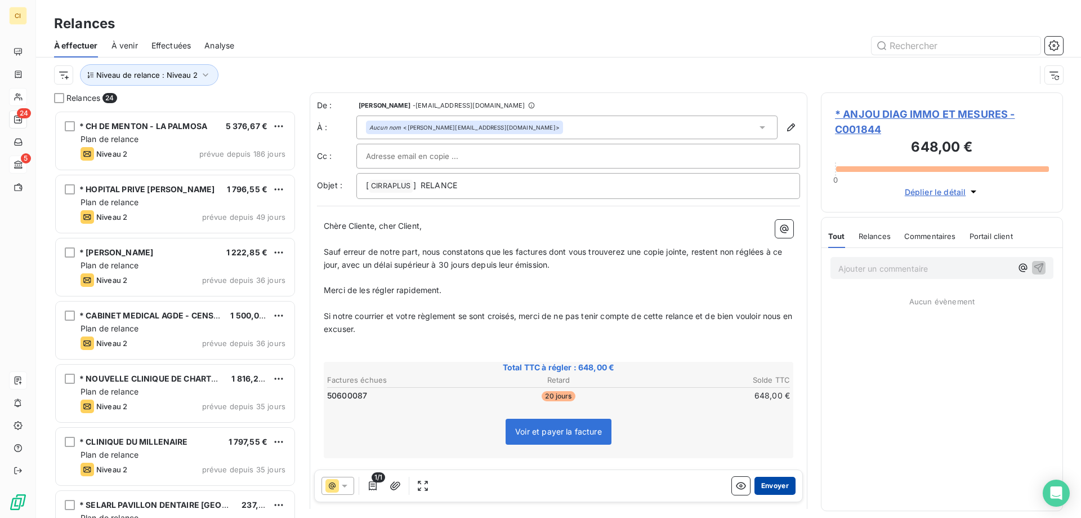
click at [767, 489] on button "Envoyer" at bounding box center [775, 485] width 41 height 18
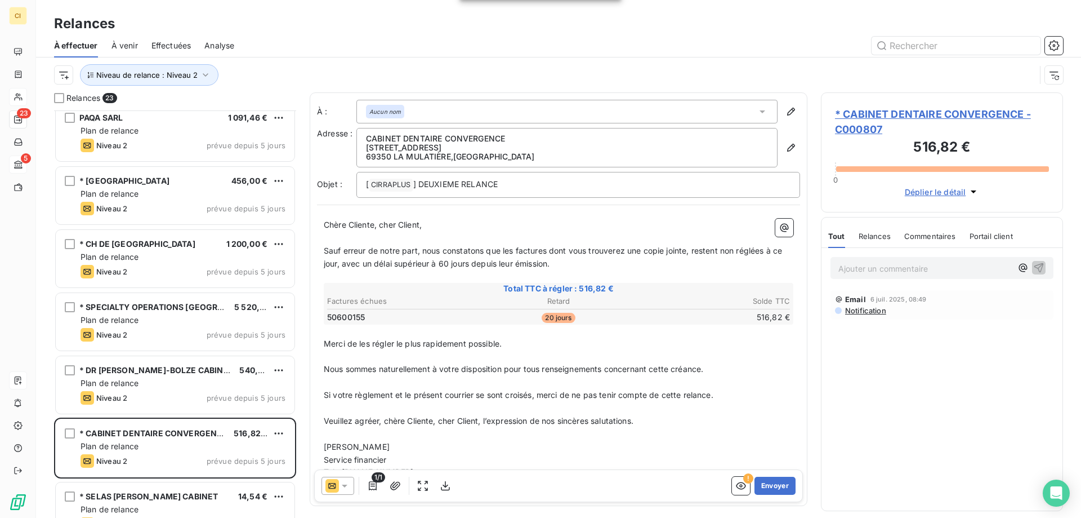
scroll to position [845, 0]
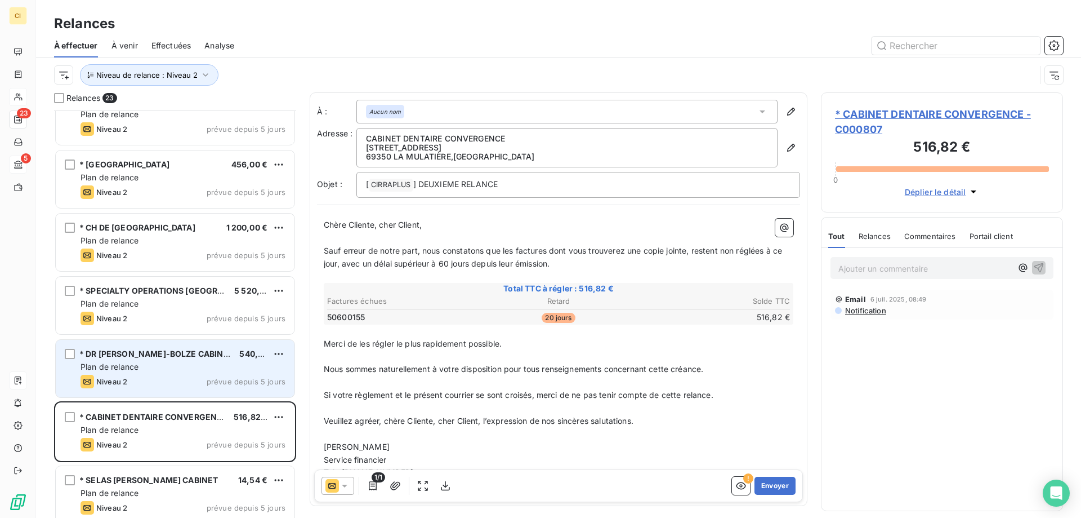
click at [204, 376] on div "Niveau 2 prévue depuis 5 jours" at bounding box center [183, 382] width 205 height 14
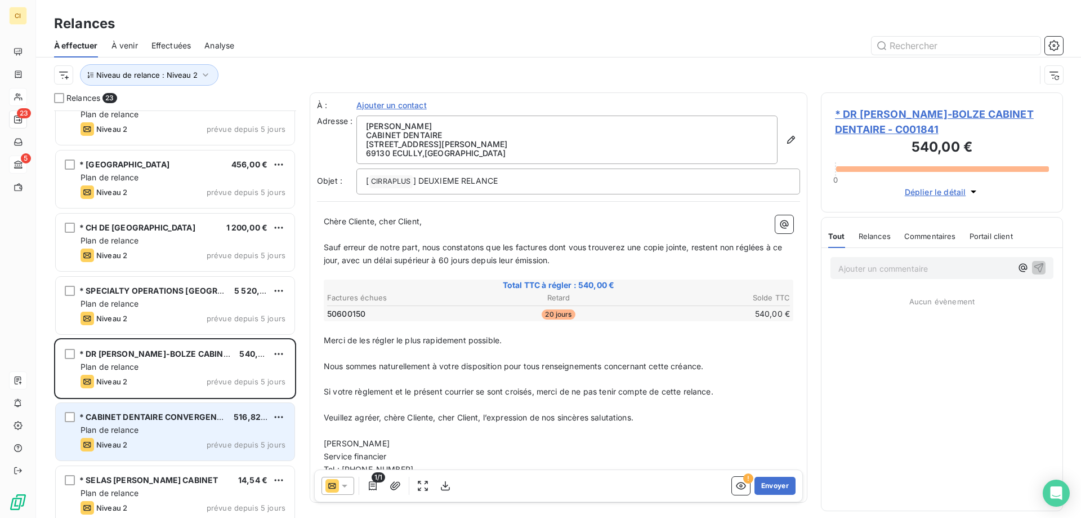
click at [195, 423] on div "* CABINET DENTAIRE CONVERGENCE 516,82 € Plan de relance Niveau 2 prévue depuis …" at bounding box center [175, 431] width 239 height 57
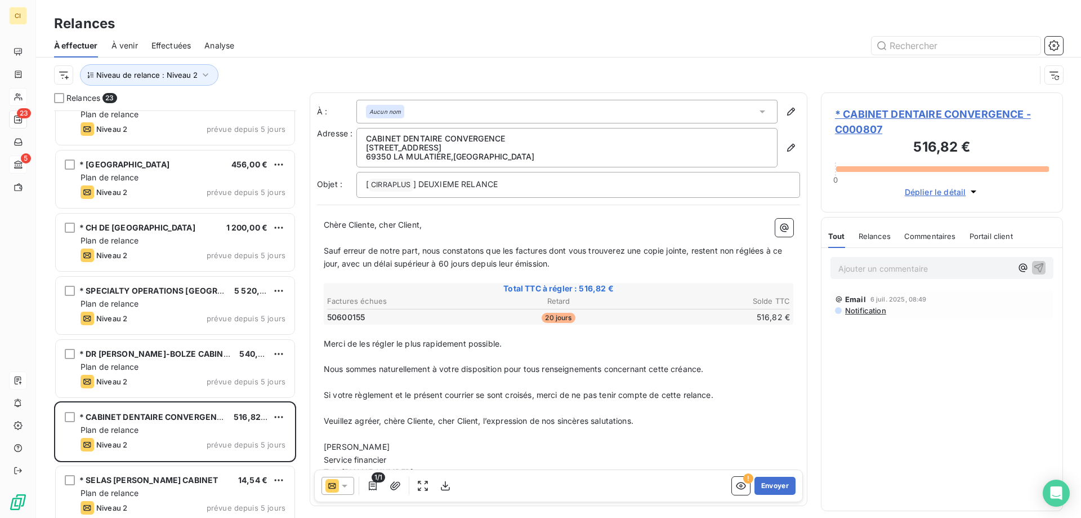
click at [912, 118] on span "* CABINET DENTAIRE CONVERGENCE - C000807" at bounding box center [942, 121] width 214 height 30
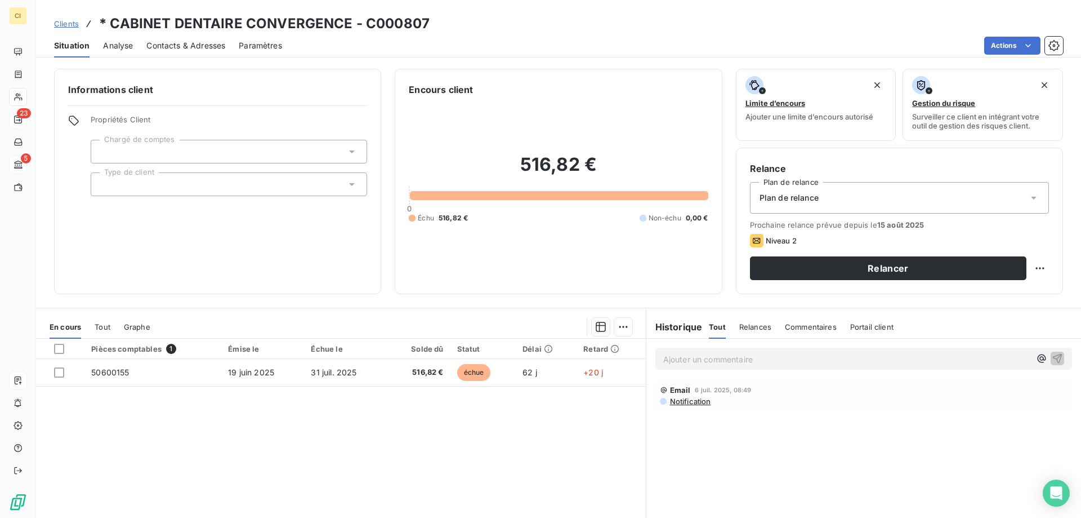
click at [199, 44] on span "Contacts & Adresses" at bounding box center [185, 45] width 79 height 11
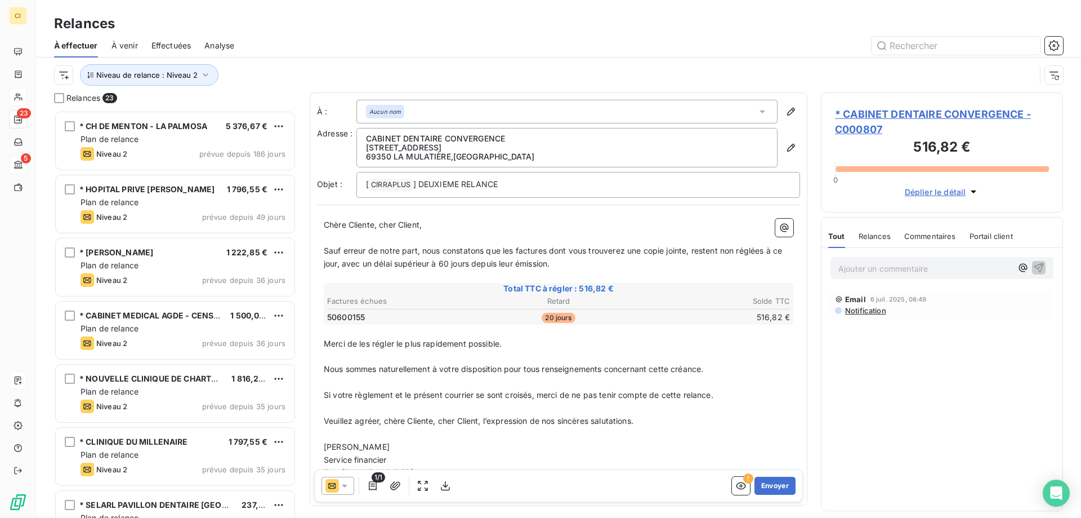
scroll to position [399, 234]
click at [345, 486] on icon at bounding box center [345, 485] width 6 height 3
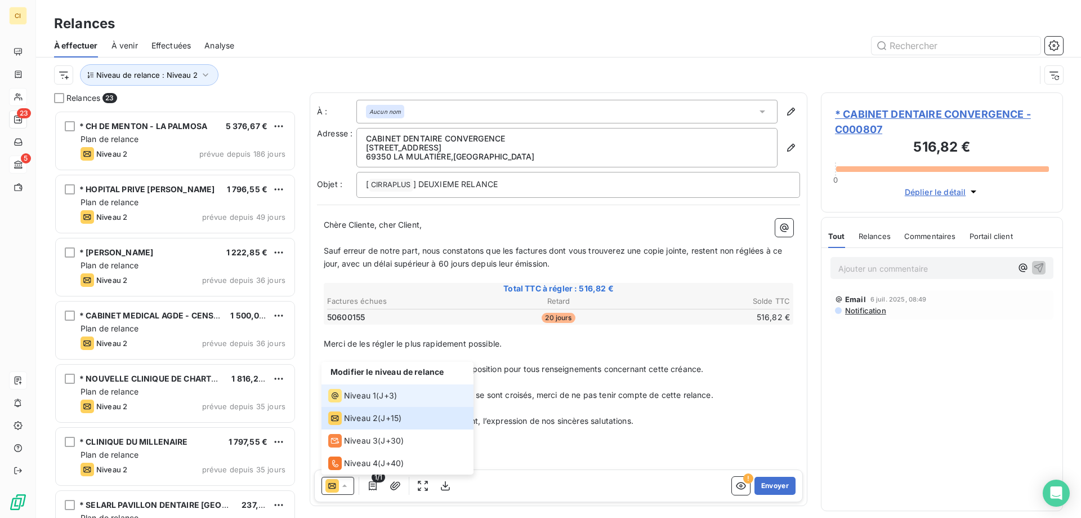
click at [365, 397] on span "Niveau 1" at bounding box center [360, 395] width 32 height 11
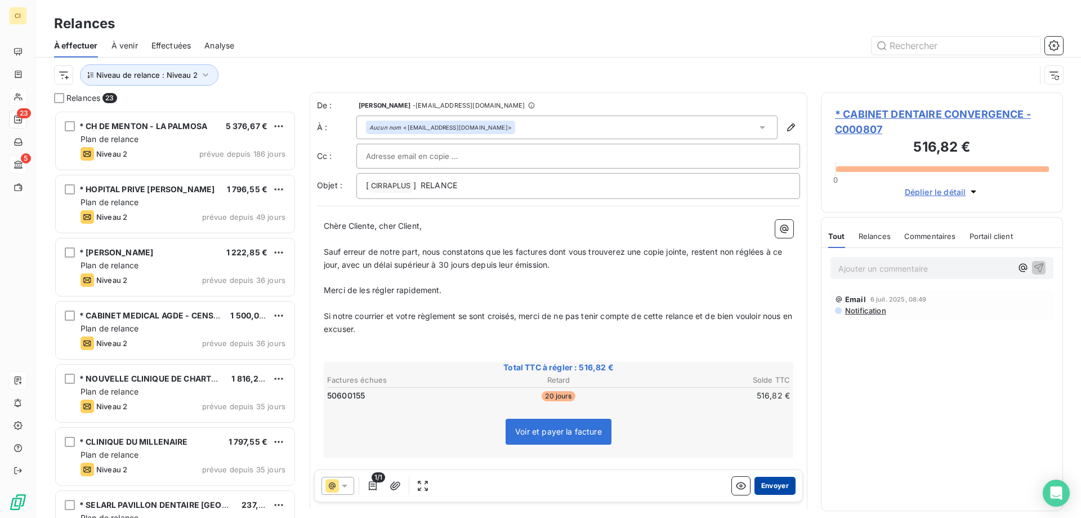
click at [767, 486] on button "Envoyer" at bounding box center [775, 485] width 41 height 18
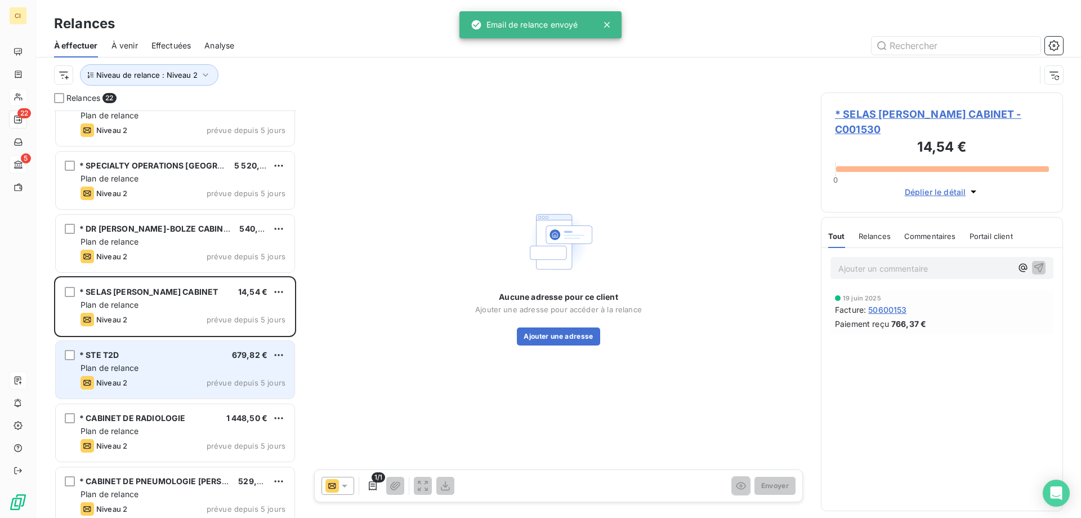
scroll to position [981, 0]
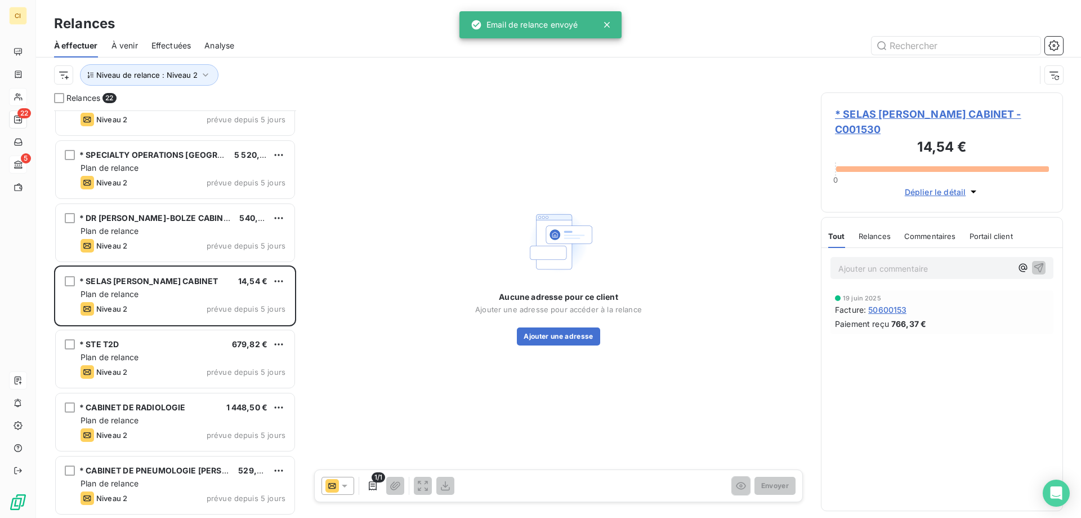
click at [894, 112] on span "* SELAS [PERSON_NAME] CABINET - C001530" at bounding box center [942, 121] width 214 height 30
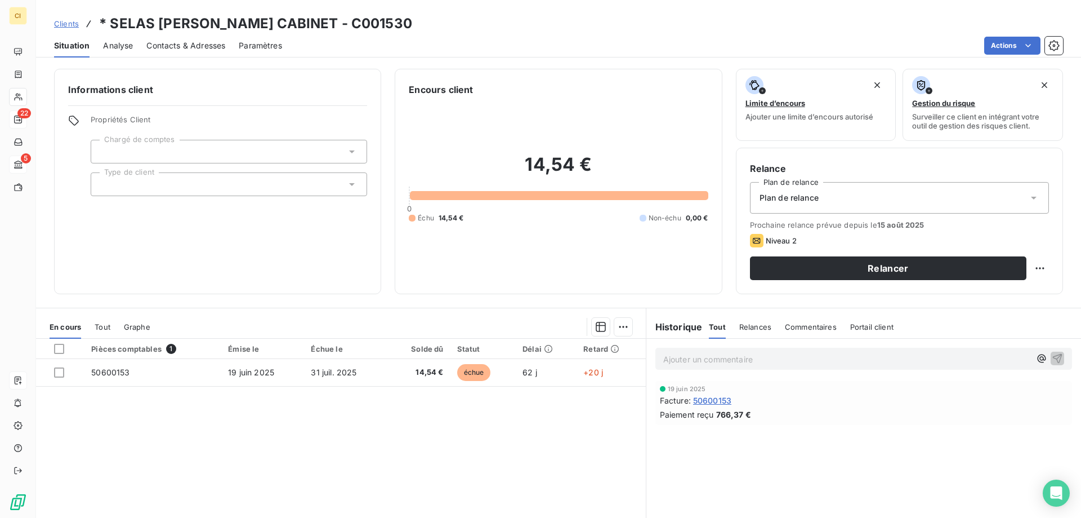
click at [182, 44] on span "Contacts & Adresses" at bounding box center [185, 45] width 79 height 11
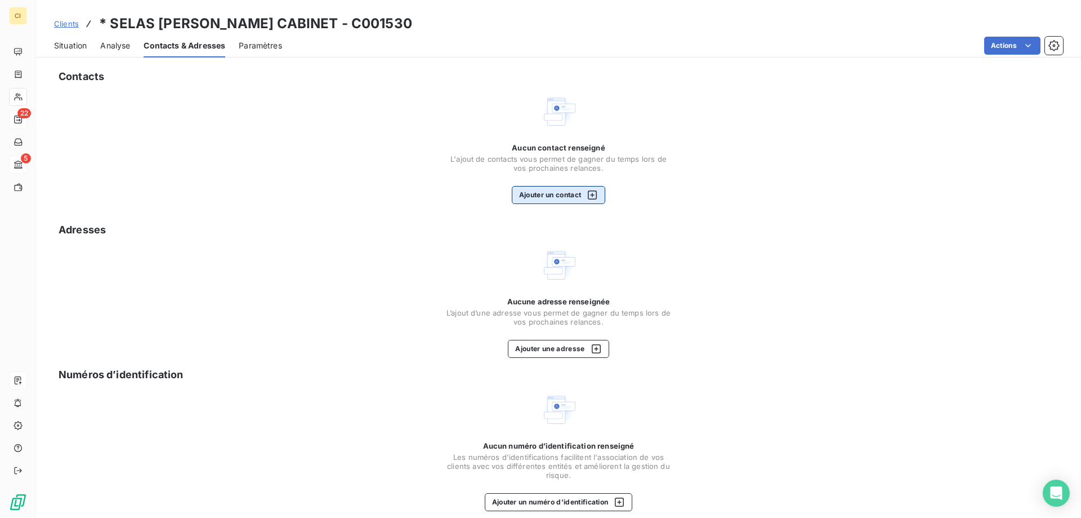
click at [567, 190] on button "Ajouter un contact" at bounding box center [559, 195] width 94 height 18
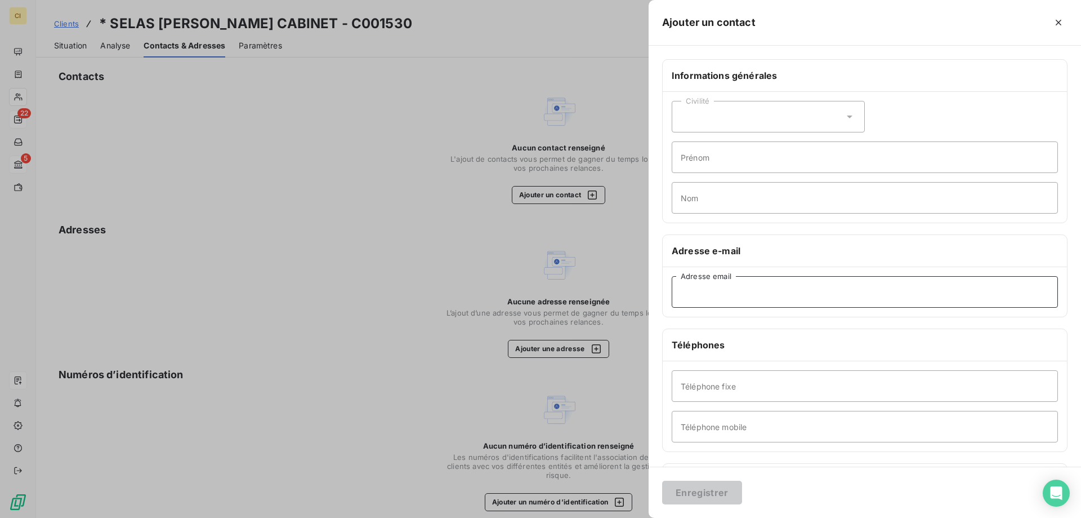
click at [731, 290] on input "Adresse email" at bounding box center [865, 292] width 386 height 32
paste input "[EMAIL_ADDRESS][DOMAIN_NAME]"
type input "[EMAIL_ADDRESS][DOMAIN_NAME]"
click at [703, 488] on button "Enregistrer" at bounding box center [702, 492] width 80 height 24
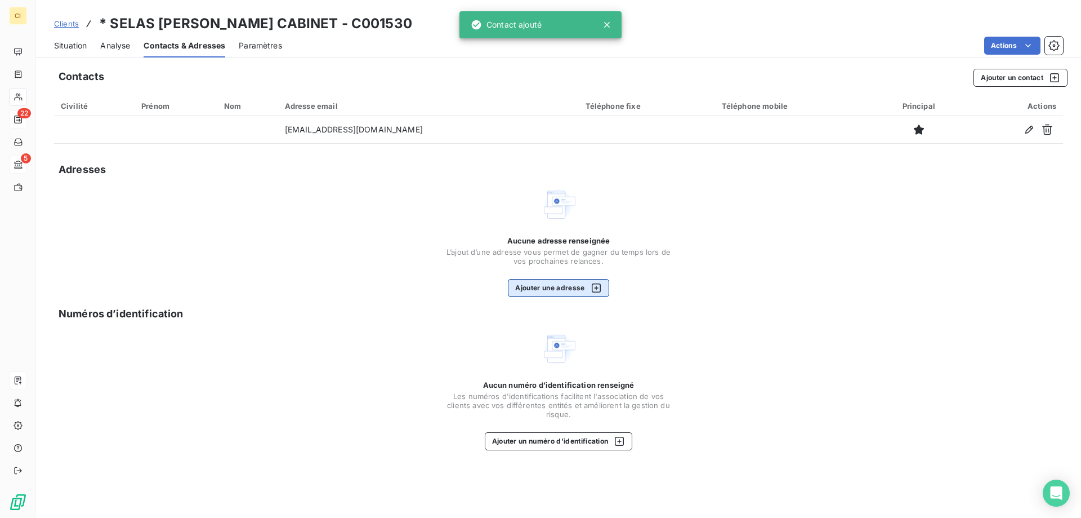
click at [532, 282] on button "Ajouter une adresse" at bounding box center [558, 288] width 101 height 18
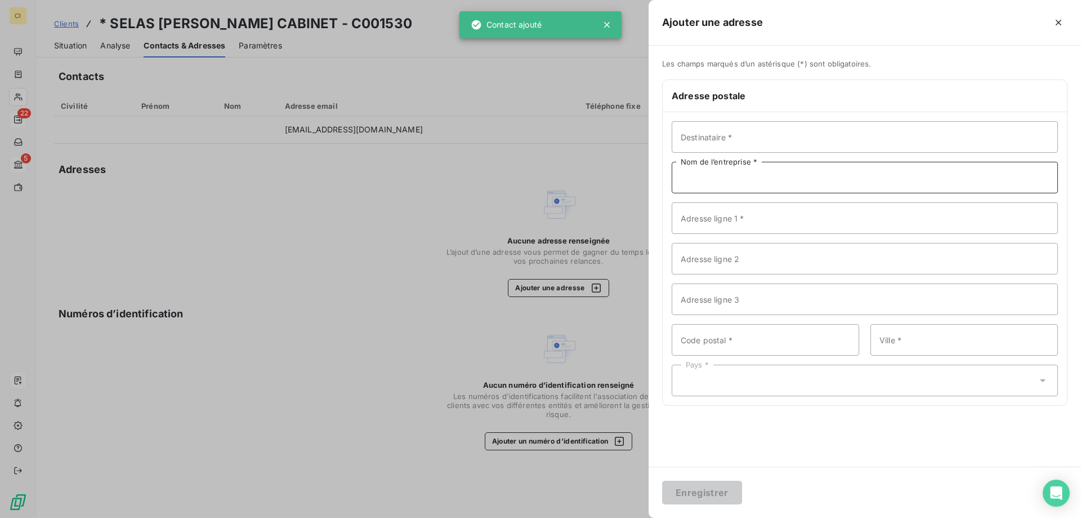
click at [710, 175] on input "Nom de l’entreprise *" at bounding box center [865, 178] width 386 height 32
paste input "SELAS [PERSON_NAME]"
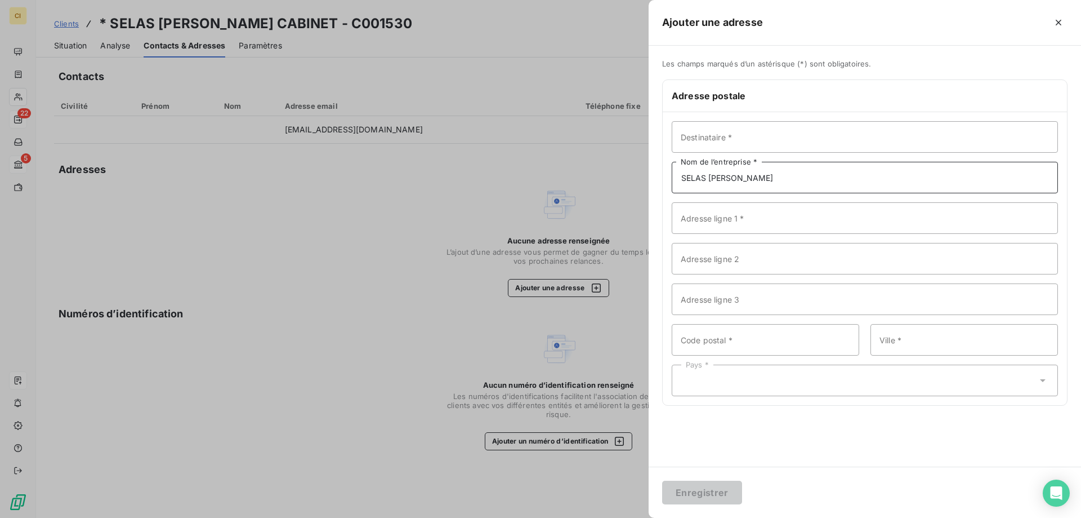
type input "SELAS [PERSON_NAME]"
click at [727, 229] on input "Adresse ligne 1 *" at bounding box center [865, 218] width 386 height 32
paste input "CABINET DENTAIRE"
type input "CABINET DENTAIRE"
click at [826, 439] on div "Les champs marqués d’un astérisque (*) sont obligatoires. Adresse postale Desti…" at bounding box center [865, 256] width 433 height 421
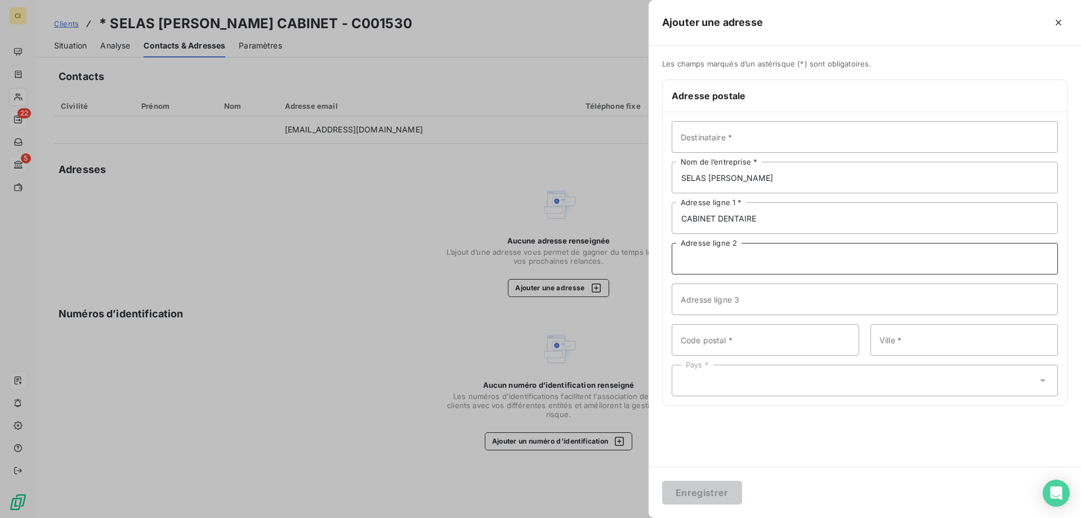
click at [693, 253] on input "Adresse ligne 2" at bounding box center [865, 259] width 386 height 32
paste input "[STREET_ADDRESS]"
type input "[STREET_ADDRESS]"
click at [701, 347] on input "Code postal *" at bounding box center [766, 340] width 188 height 32
paste input "01220"
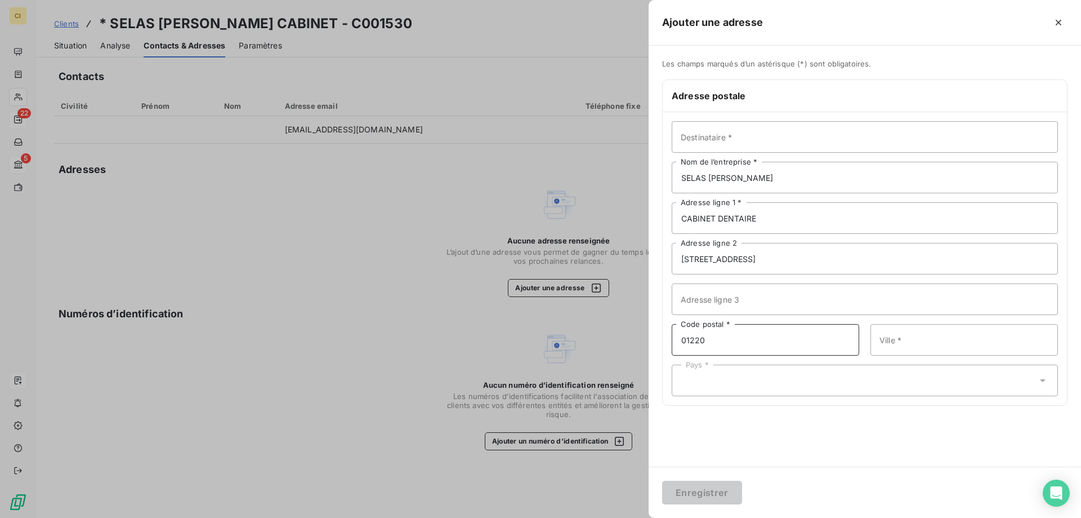
type input "01220"
click at [889, 335] on input "Ville *" at bounding box center [965, 340] width 188 height 32
paste input "[GEOGRAPHIC_DATA]"
type input "[GEOGRAPHIC_DATA]"
click at [740, 376] on div "Pays *" at bounding box center [865, 380] width 386 height 32
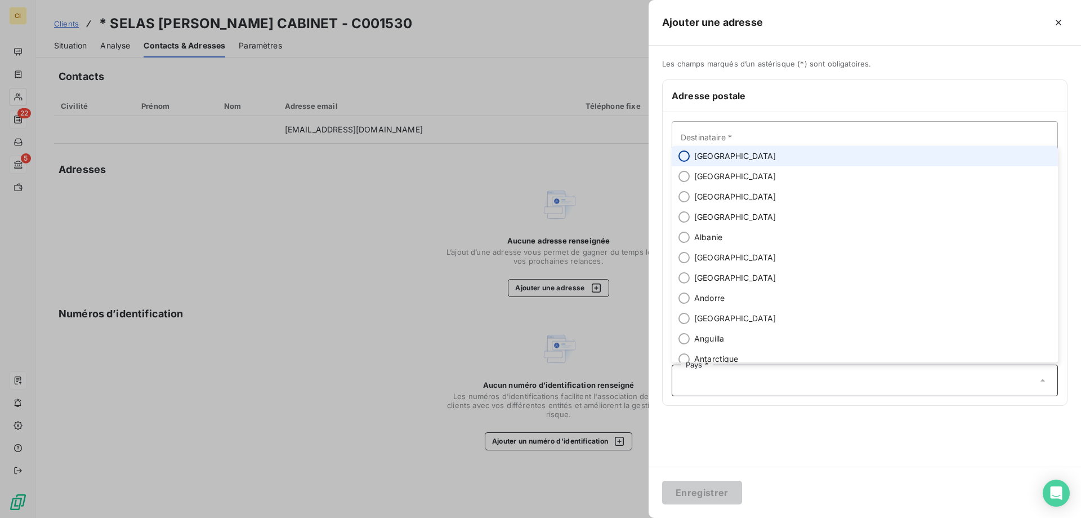
click at [684, 161] on input "radio" at bounding box center [684, 155] width 11 height 11
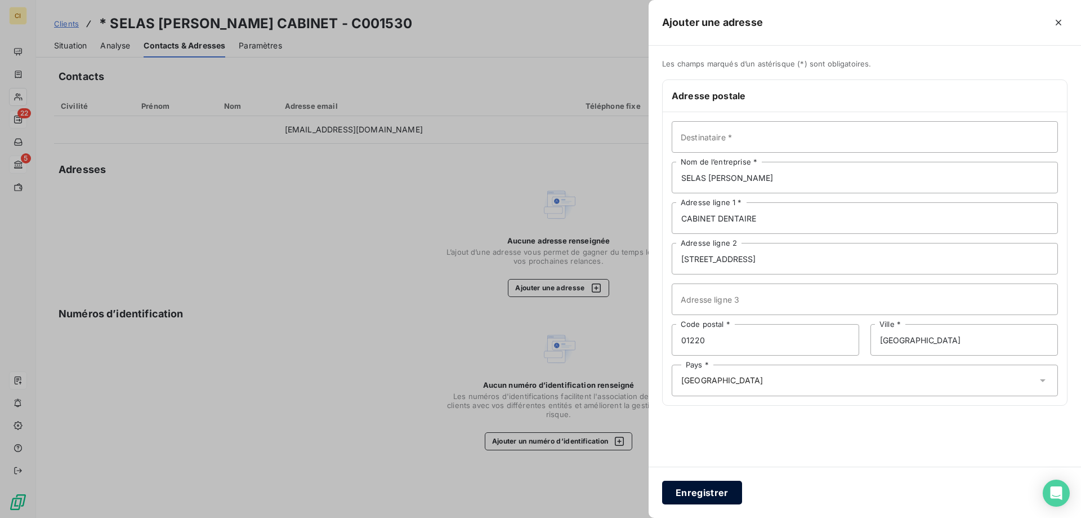
click at [706, 490] on button "Enregistrer" at bounding box center [702, 492] width 80 height 24
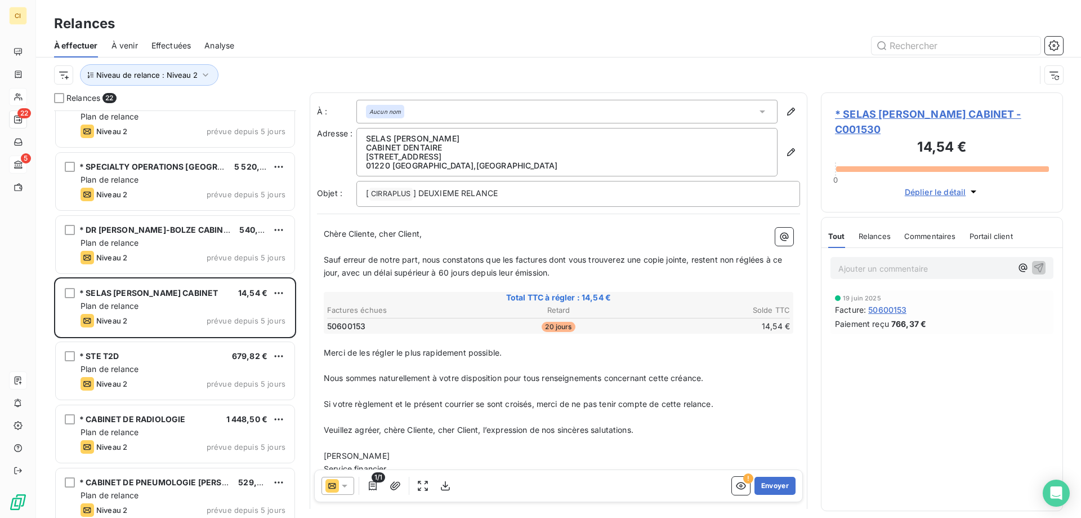
scroll to position [981, 0]
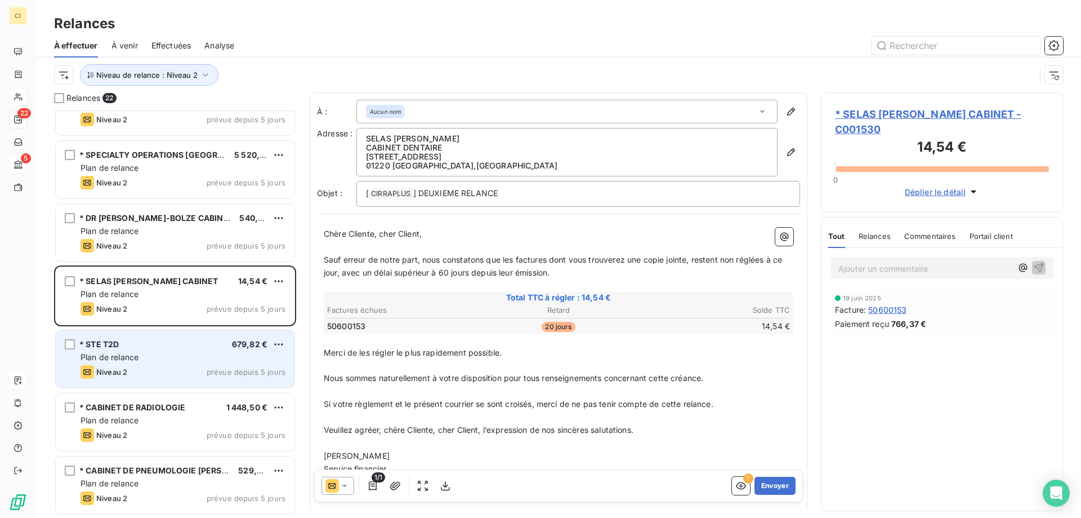
click at [168, 351] on div "Plan de relance" at bounding box center [183, 356] width 205 height 11
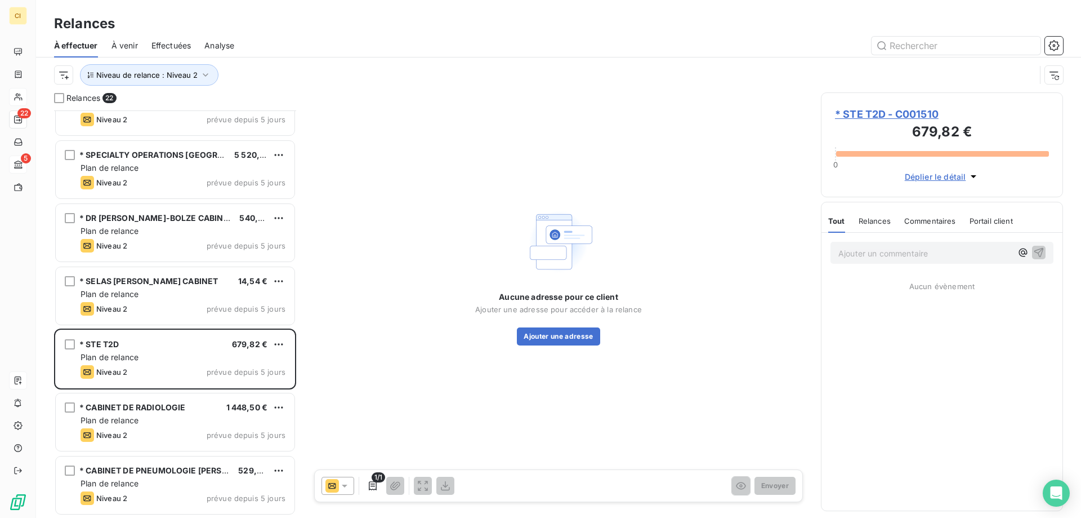
click at [911, 114] on span "* STE T2D - C001510" at bounding box center [942, 113] width 214 height 15
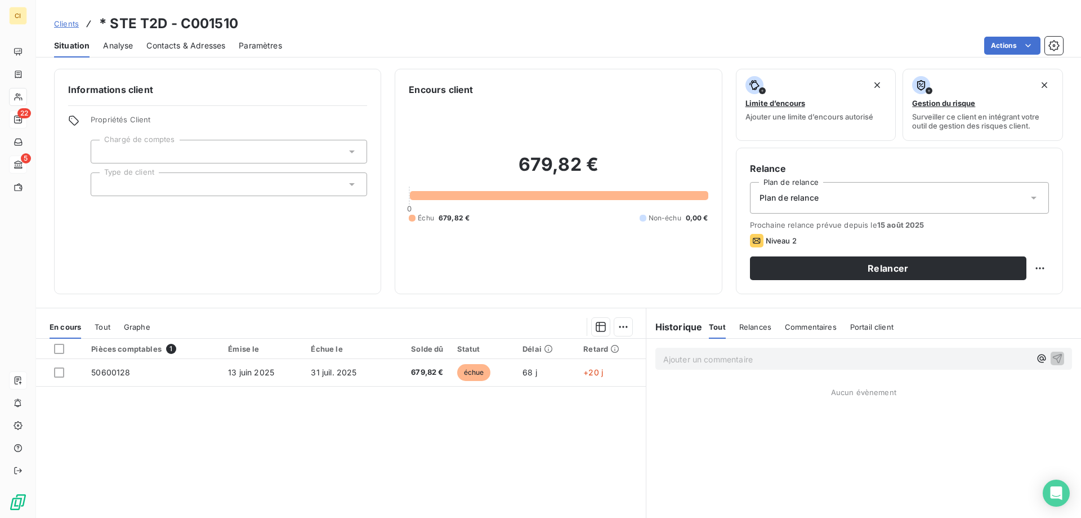
click at [191, 48] on span "Contacts & Adresses" at bounding box center [185, 45] width 79 height 11
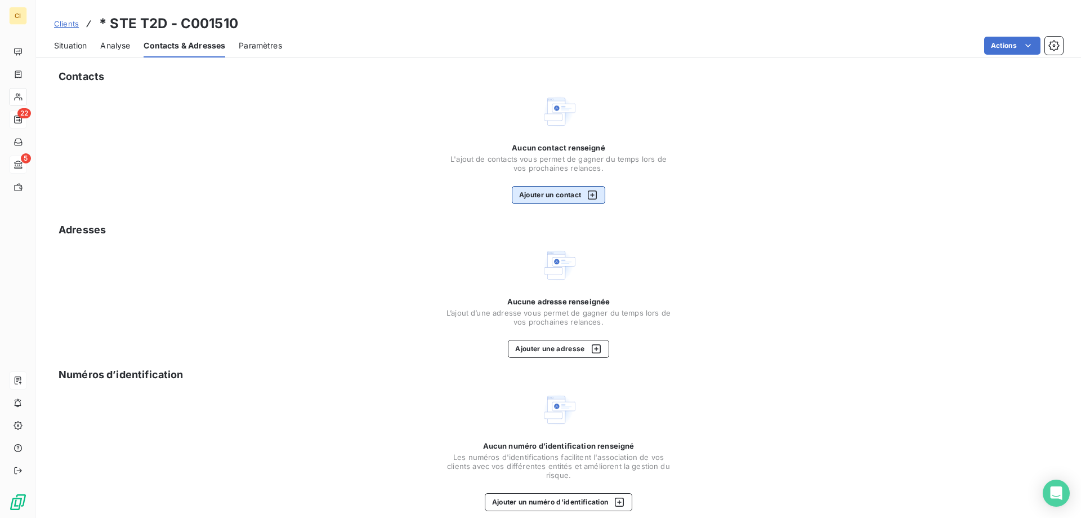
click at [554, 196] on button "Ajouter un contact" at bounding box center [559, 195] width 94 height 18
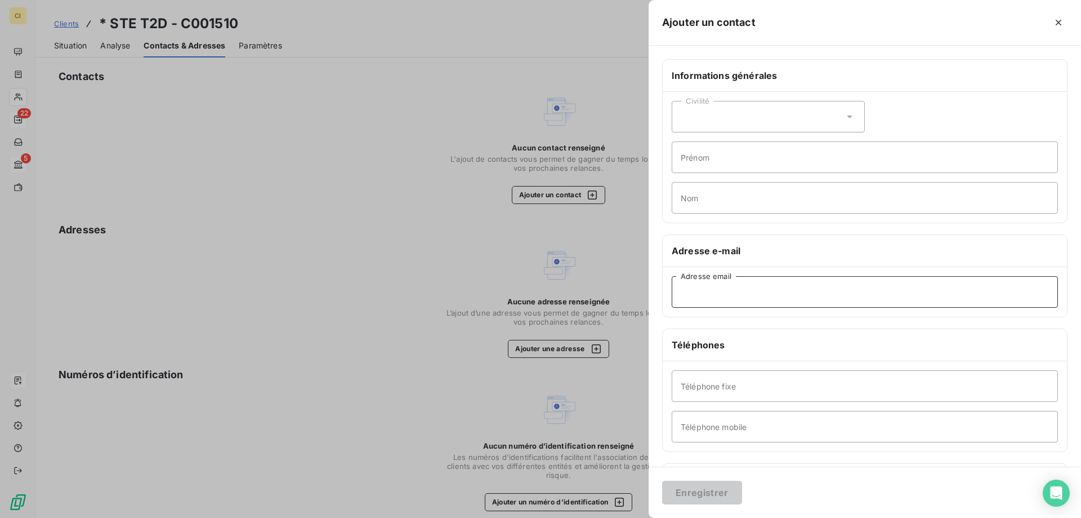
click at [718, 287] on input "Adresse email" at bounding box center [865, 292] width 386 height 32
paste input "[EMAIL_ADDRESS][DOMAIN_NAME]"
type input "[EMAIL_ADDRESS][DOMAIN_NAME]"
click at [697, 490] on button "Enregistrer" at bounding box center [702, 492] width 80 height 24
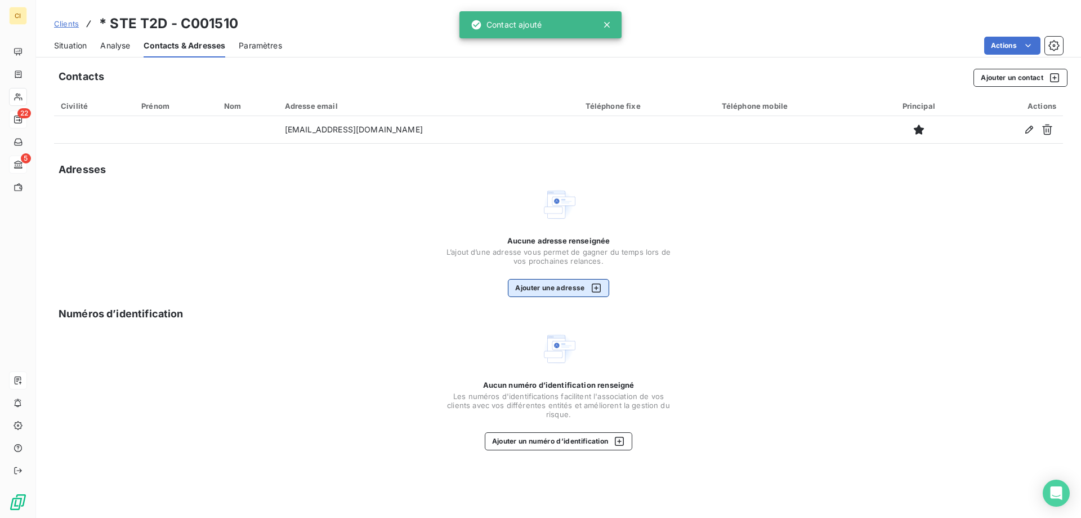
click at [548, 289] on button "Ajouter une adresse" at bounding box center [558, 288] width 101 height 18
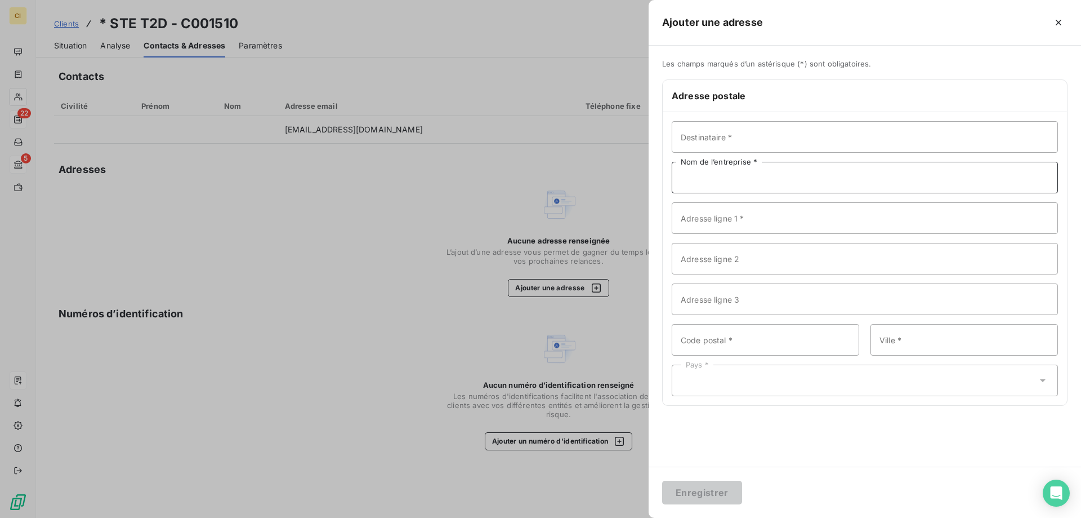
click at [712, 185] on input "Nom de l’entreprise *" at bounding box center [865, 178] width 386 height 32
paste input "STE T2D"
type input "STE T2D"
click at [736, 130] on input "Destinataire *" at bounding box center [865, 137] width 386 height 32
paste input "Monsieur [PERSON_NAME]"
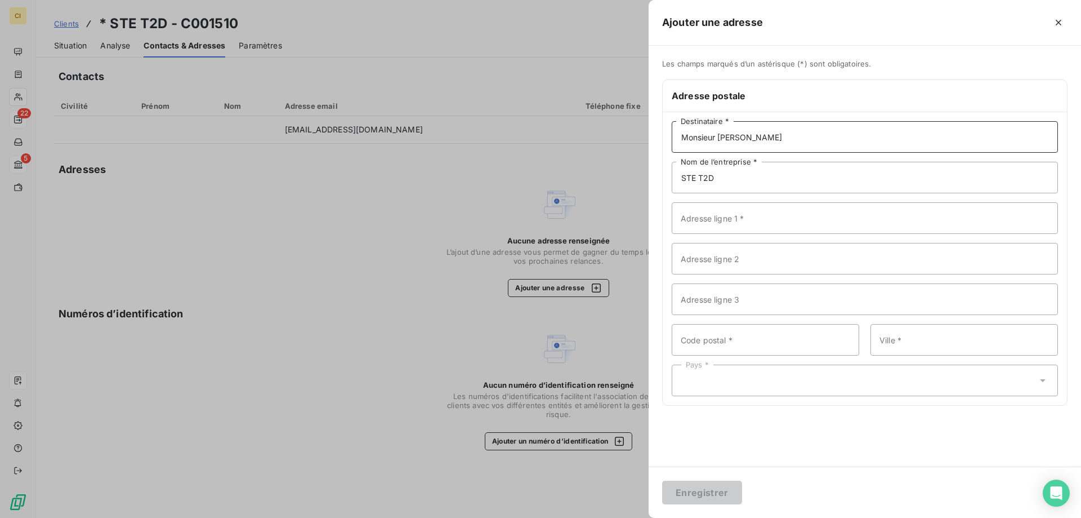
type input "Monsieur [PERSON_NAME]"
click at [707, 223] on input "Adresse ligne 1 *" at bounding box center [865, 218] width 386 height 32
paste input "[STREET_ADDRESS]"
type input "[STREET_ADDRESS]"
click at [747, 340] on input "Code postal *" at bounding box center [766, 340] width 188 height 32
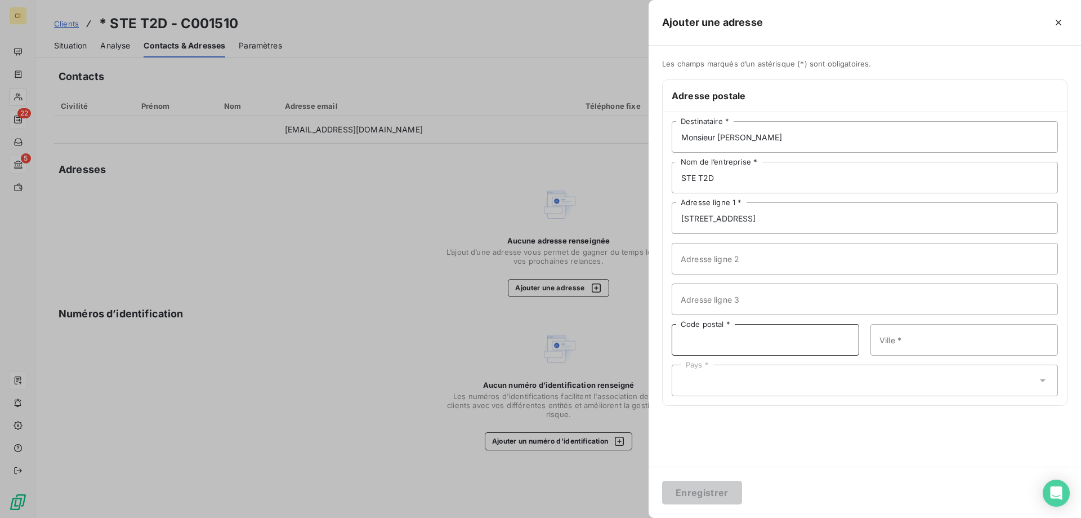
paste input "75015"
type input "75015"
click at [922, 332] on input "Ville *" at bounding box center [965, 340] width 188 height 32
paste input "[GEOGRAPHIC_DATA]"
type input "[GEOGRAPHIC_DATA]"
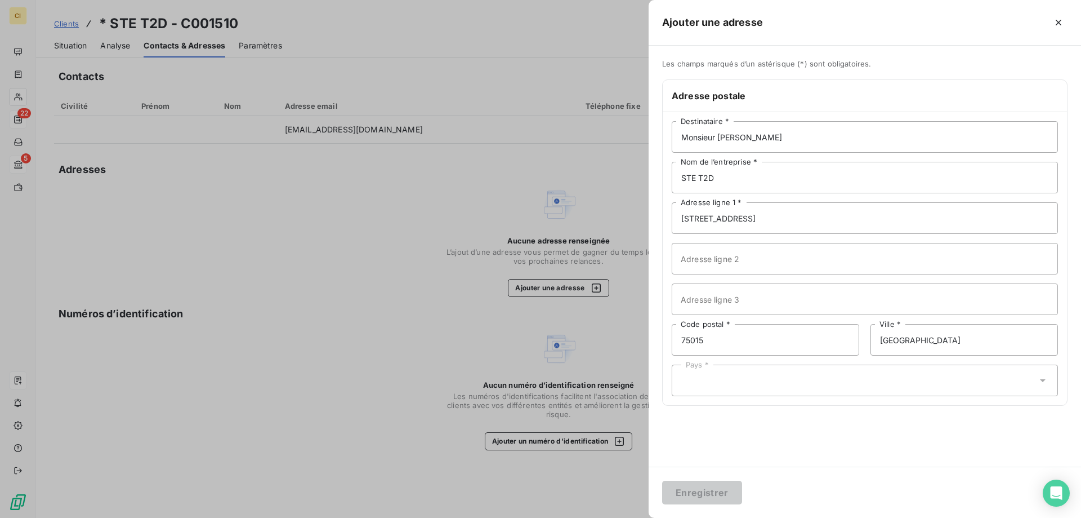
drag, startPoint x: 724, startPoint y: 381, endPoint x: 726, endPoint y: 372, distance: 8.6
click at [724, 381] on div "Pays *" at bounding box center [865, 380] width 386 height 32
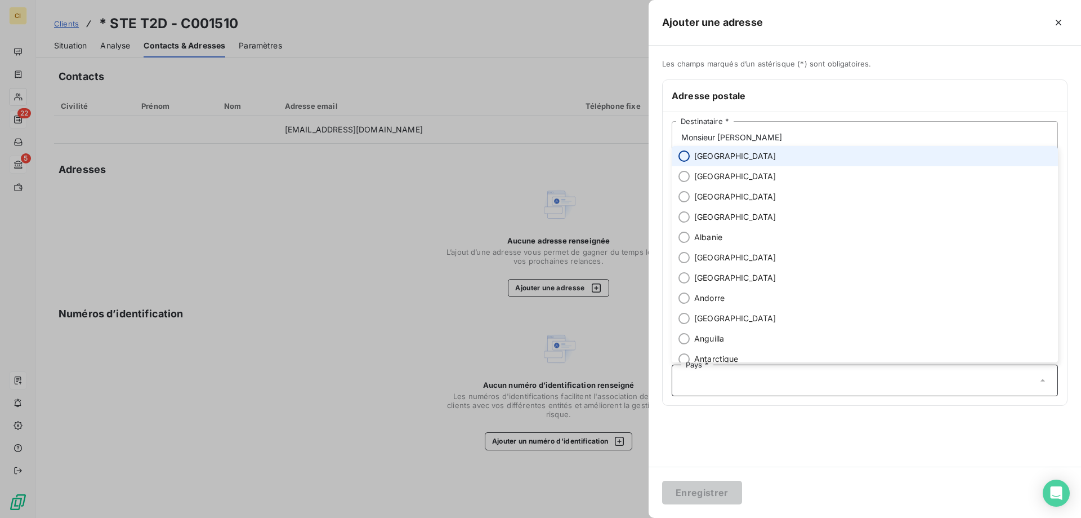
click at [688, 157] on input "radio" at bounding box center [684, 155] width 11 height 11
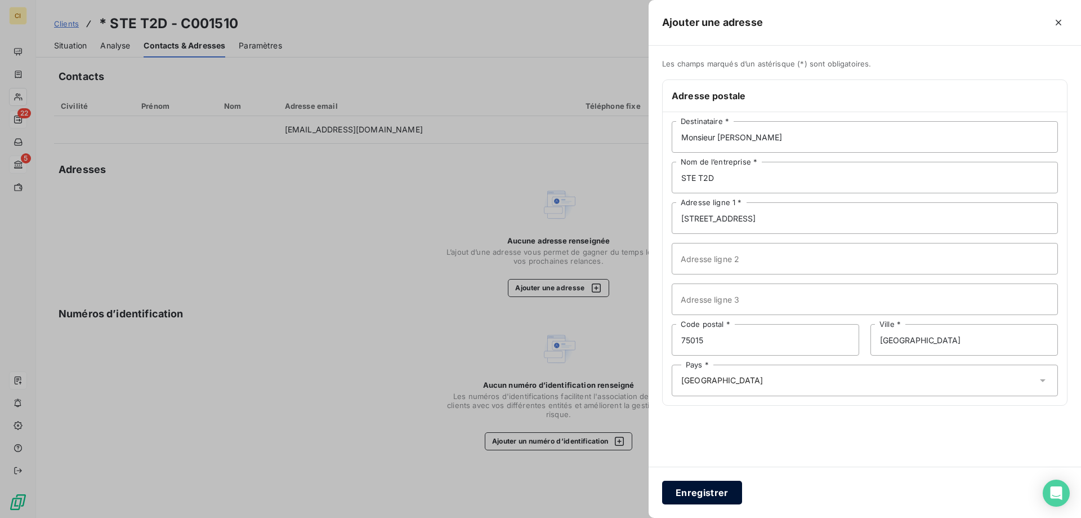
click at [705, 492] on button "Enregistrer" at bounding box center [702, 492] width 80 height 24
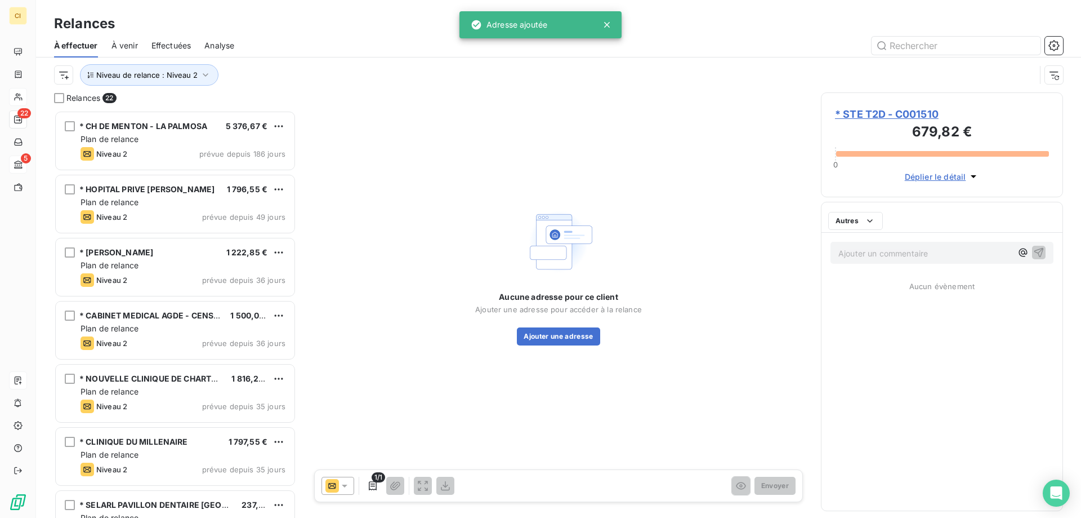
scroll to position [399, 234]
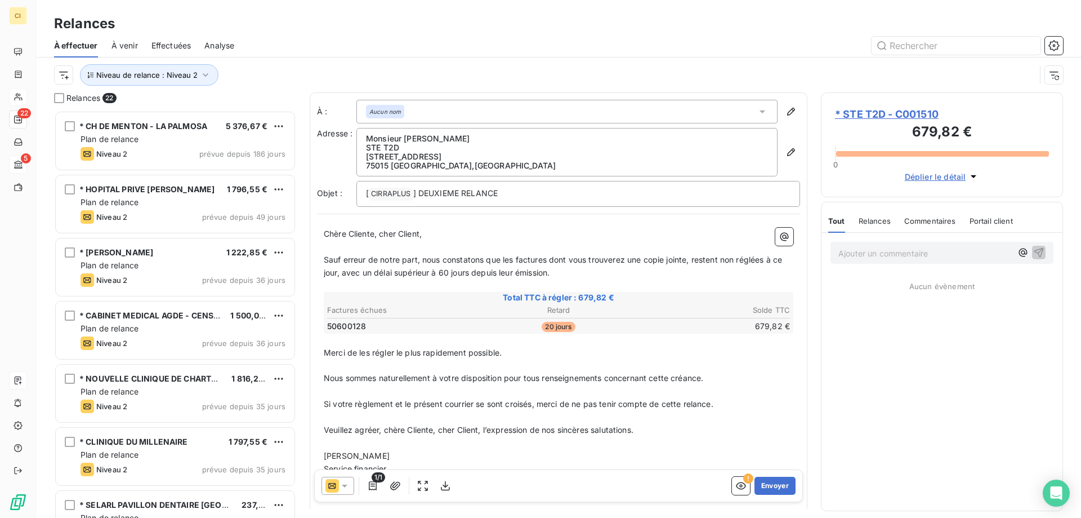
click at [345, 483] on icon at bounding box center [344, 485] width 11 height 11
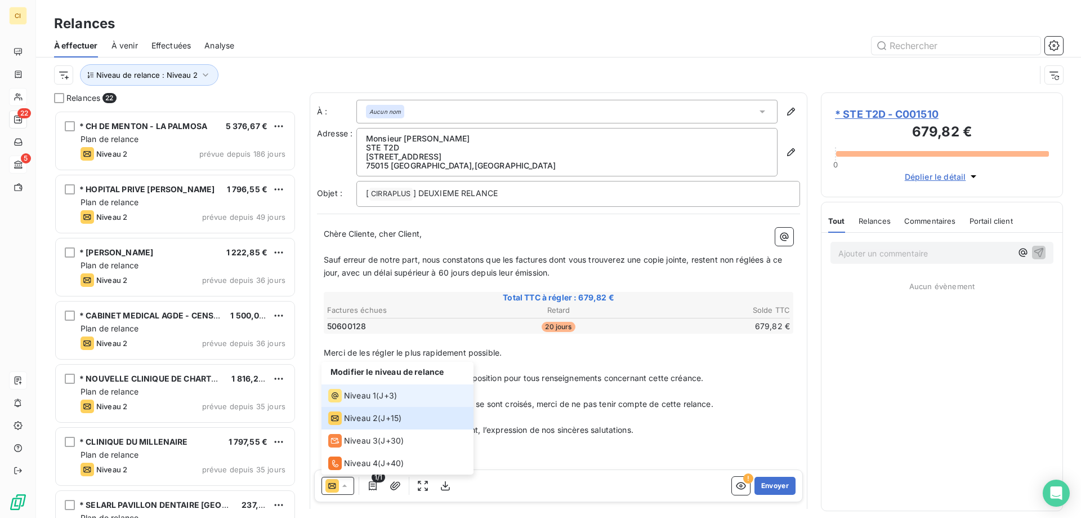
click at [380, 393] on div "Niveau 1 ( J+3 )" at bounding box center [362, 396] width 69 height 14
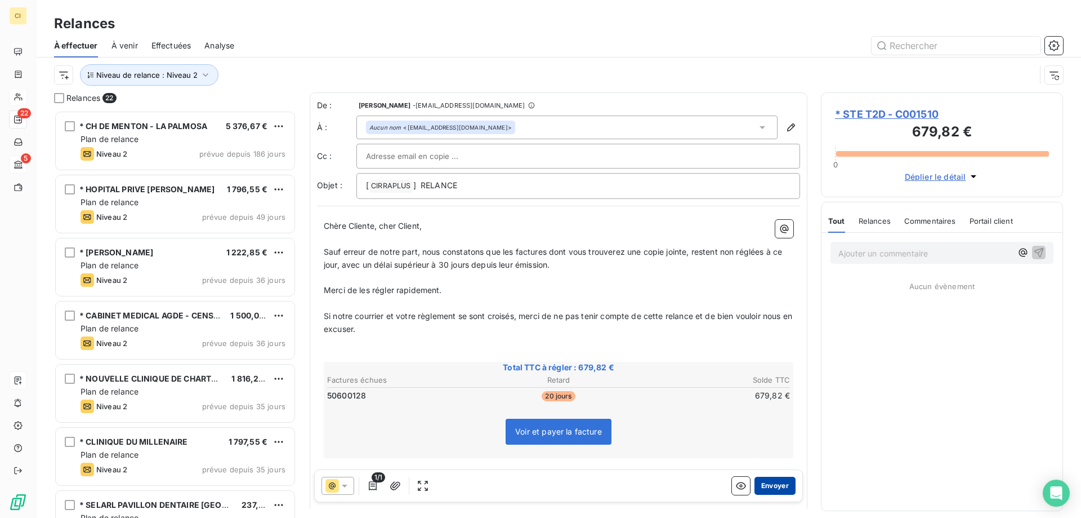
click at [760, 486] on button "Envoyer" at bounding box center [775, 485] width 41 height 18
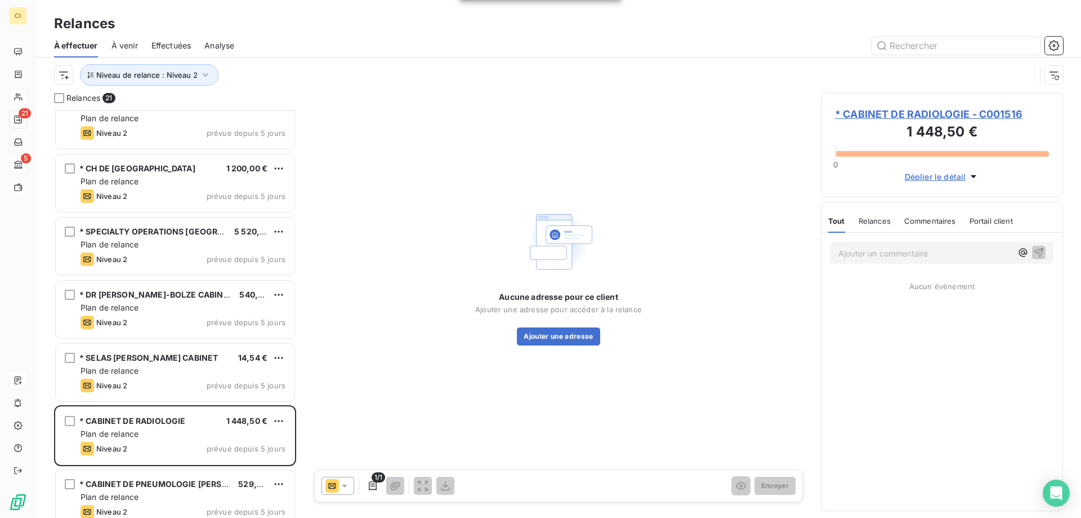
scroll to position [918, 0]
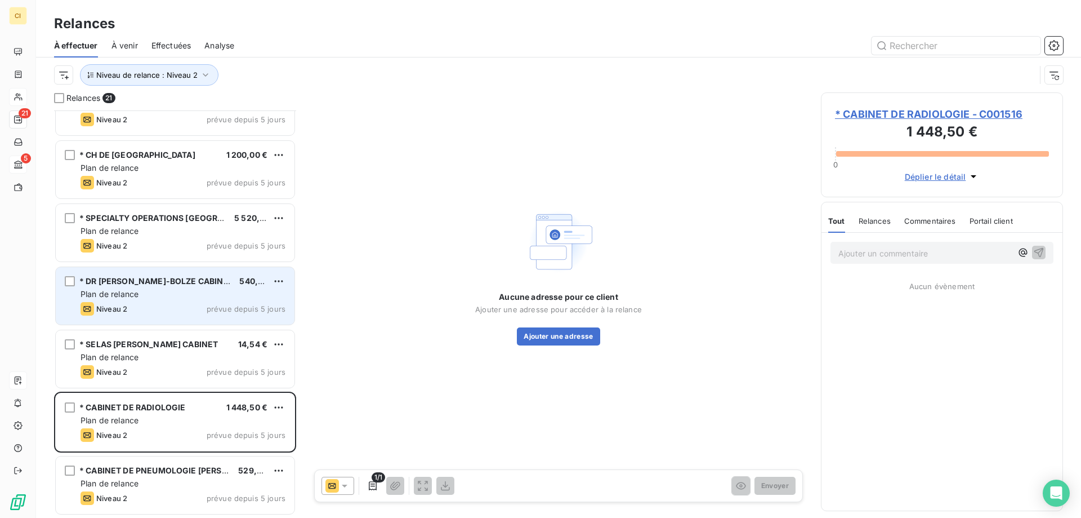
click at [213, 302] on div "Niveau 2 prévue depuis 5 jours" at bounding box center [183, 309] width 205 height 14
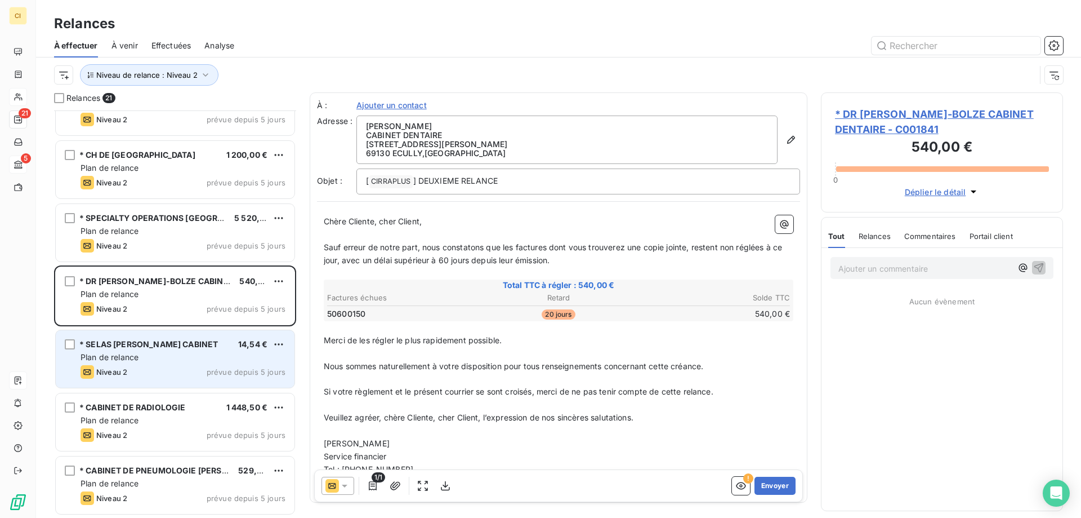
click at [203, 358] on div "Plan de relance" at bounding box center [183, 356] width 205 height 11
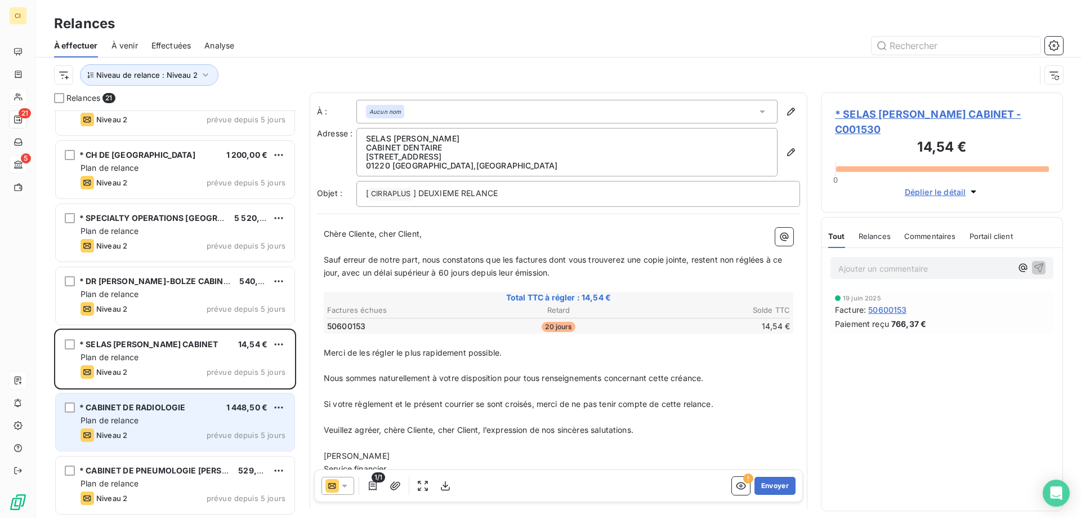
click at [194, 417] on div "Plan de relance" at bounding box center [183, 420] width 205 height 11
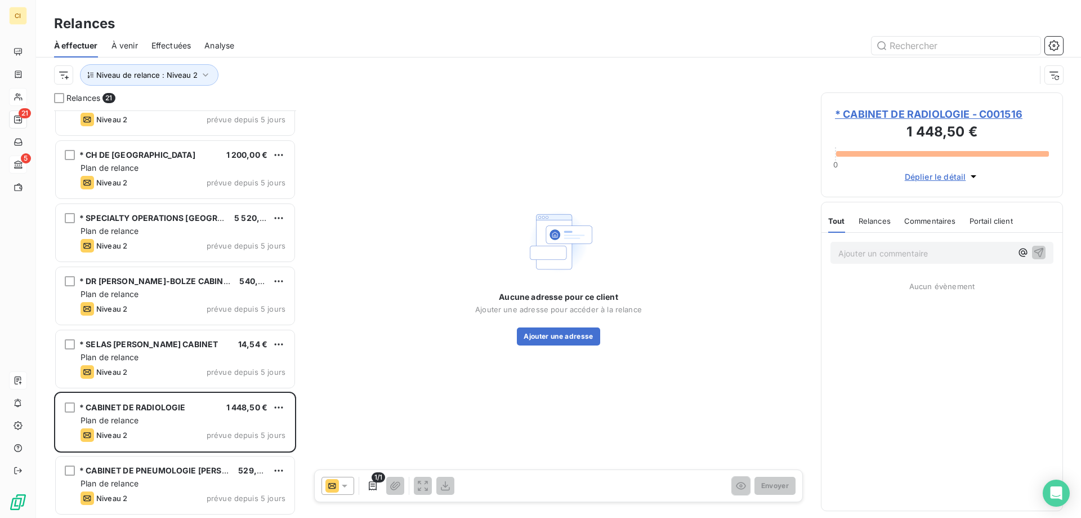
click at [915, 110] on span "* CABINET DE RADIOLOGIE - C001516" at bounding box center [942, 113] width 214 height 15
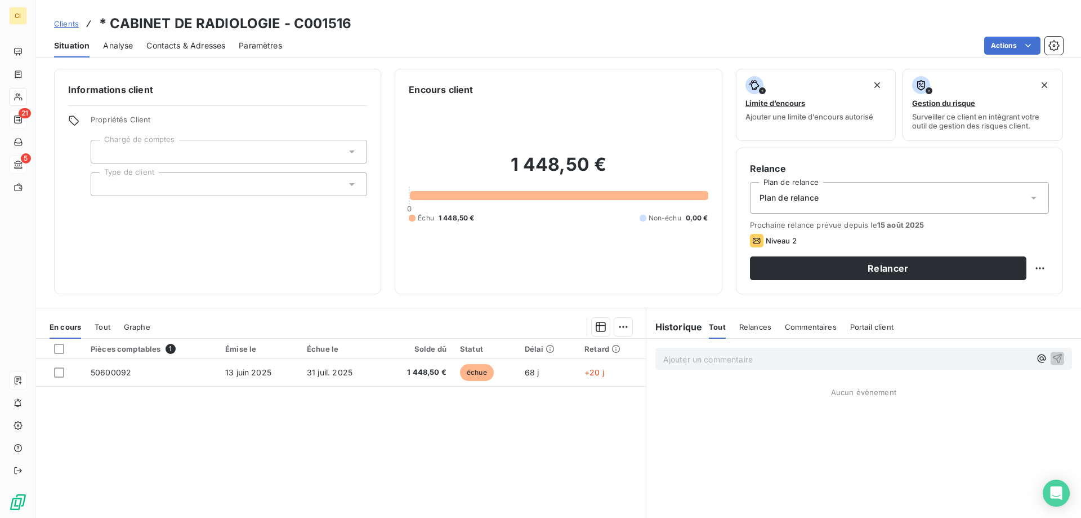
click at [176, 46] on span "Contacts & Adresses" at bounding box center [185, 45] width 79 height 11
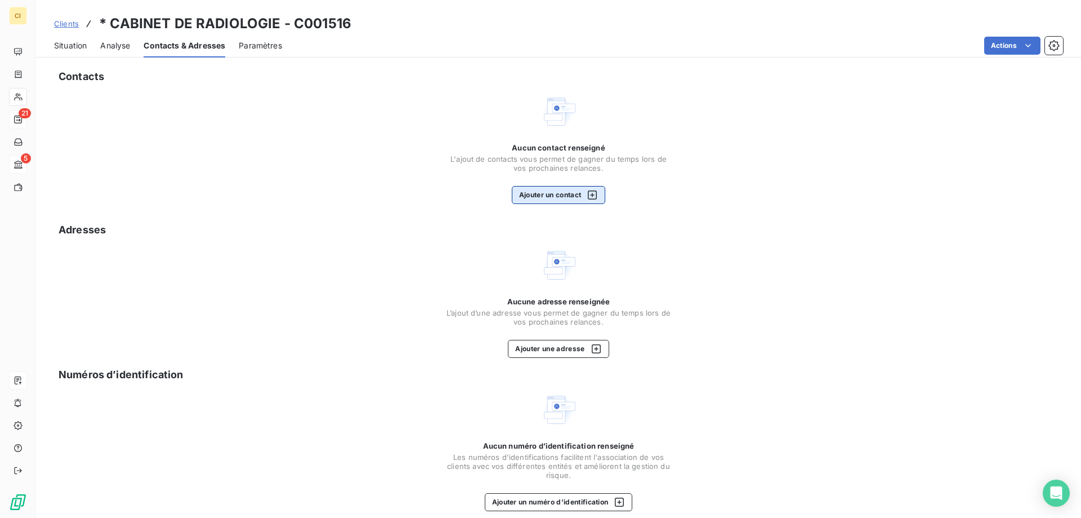
click at [555, 193] on button "Ajouter un contact" at bounding box center [559, 195] width 94 height 18
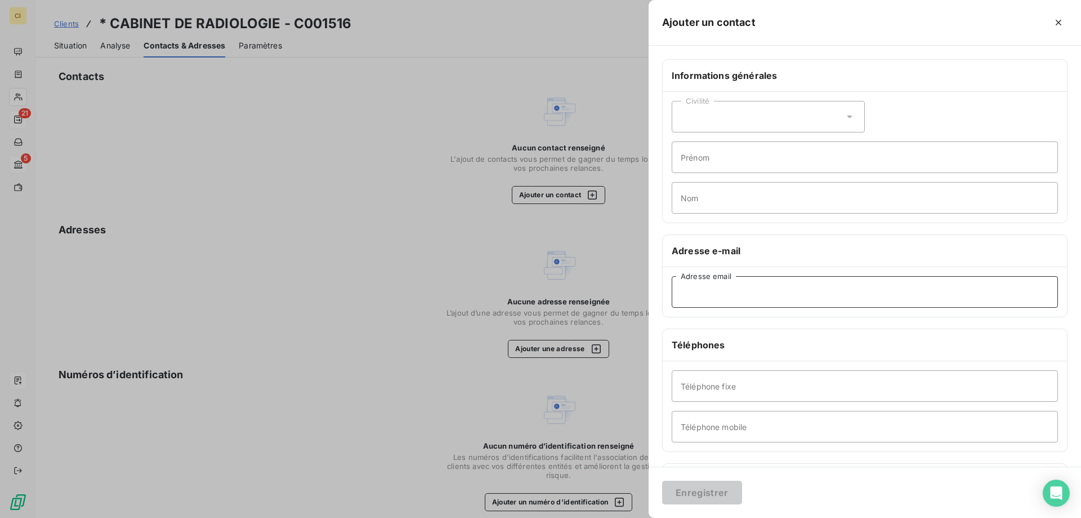
click at [701, 285] on input "Adresse email" at bounding box center [865, 292] width 386 height 32
paste input "[EMAIL_ADDRESS][DOMAIN_NAME]"
type input "[EMAIL_ADDRESS][DOMAIN_NAME]"
click at [695, 488] on button "Enregistrer" at bounding box center [702, 492] width 80 height 24
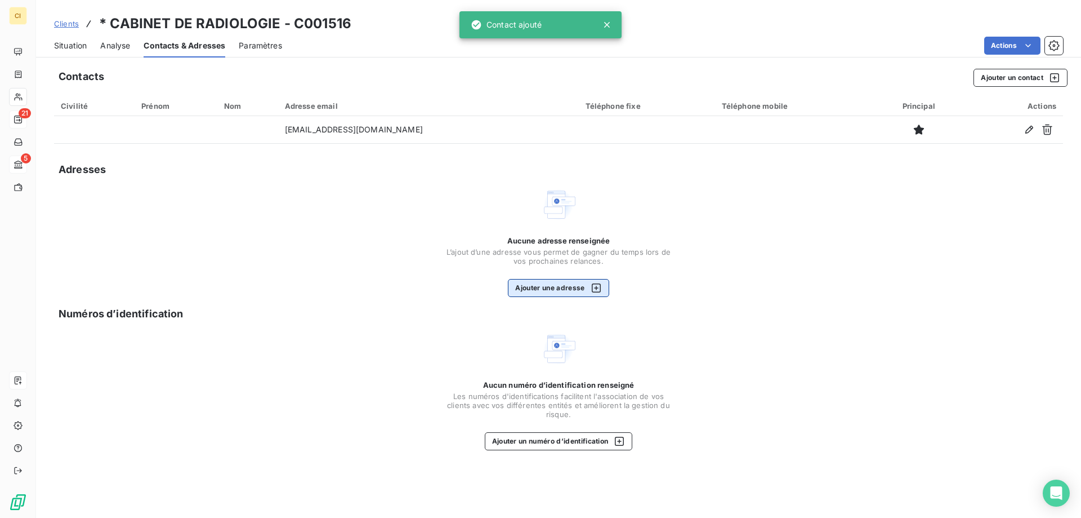
click at [554, 288] on button "Ajouter une adresse" at bounding box center [558, 288] width 101 height 18
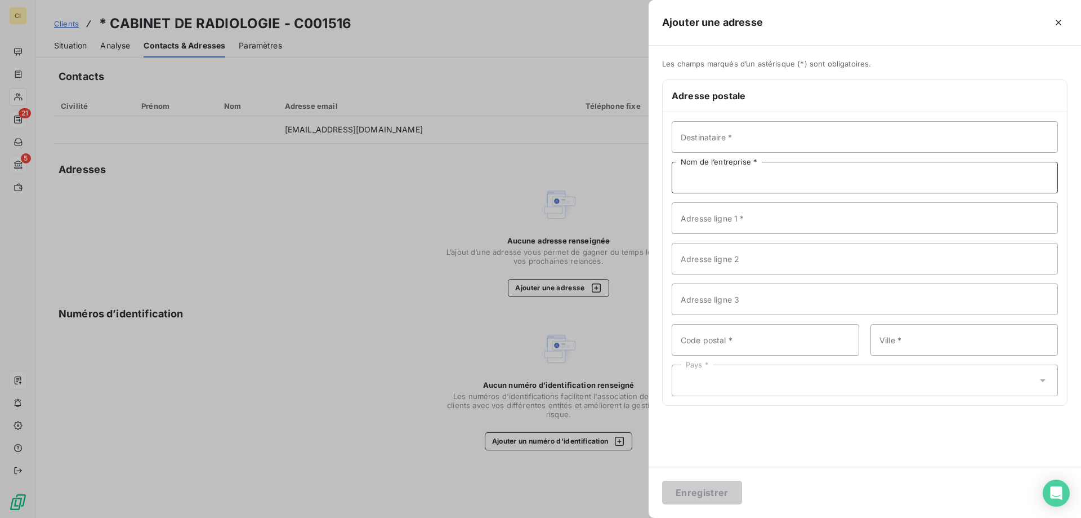
click at [721, 176] on input "Nom de l’entreprise *" at bounding box center [865, 178] width 386 height 32
paste input "CABINET DE RADIOLOGIE"
type input "CABINET DE RADIOLOGIE"
click at [740, 148] on input "Destinataire *" at bounding box center [865, 137] width 386 height 32
paste input "Docteur [PERSON_NAME]"
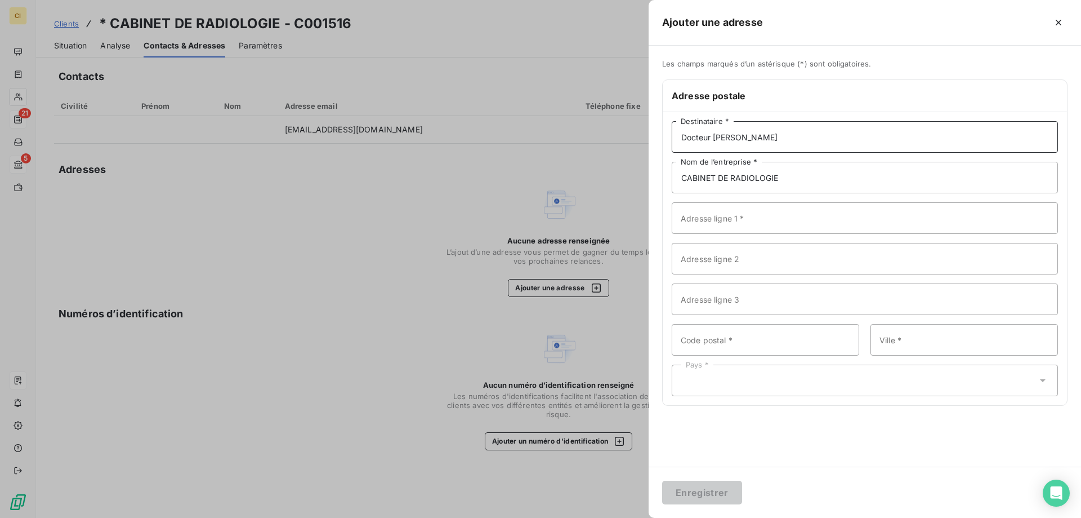
type input "Docteur [PERSON_NAME]"
click at [720, 213] on input "Adresse ligne 1 *" at bounding box center [865, 218] width 386 height 32
paste input "[STREET_ADDRESS][PERSON_NAME]"
type input "[STREET_ADDRESS][PERSON_NAME]"
click at [768, 337] on input "Code postal *" at bounding box center [766, 340] width 188 height 32
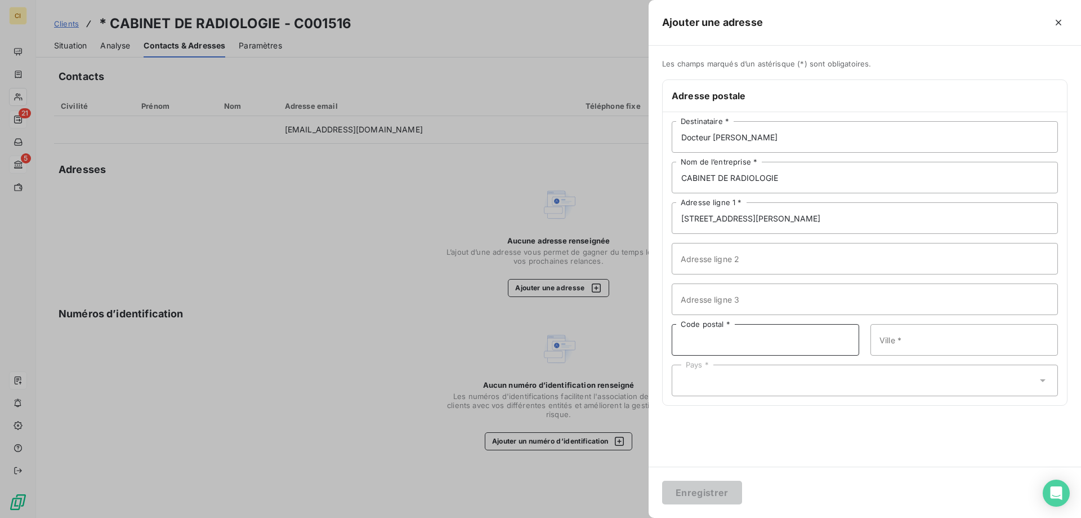
paste input "14310"
type input "14310"
click at [906, 344] on input "Ville *" at bounding box center [965, 340] width 188 height 32
paste input "VILLERS BOCAGE"
type input "VILLERS BOCAGE"
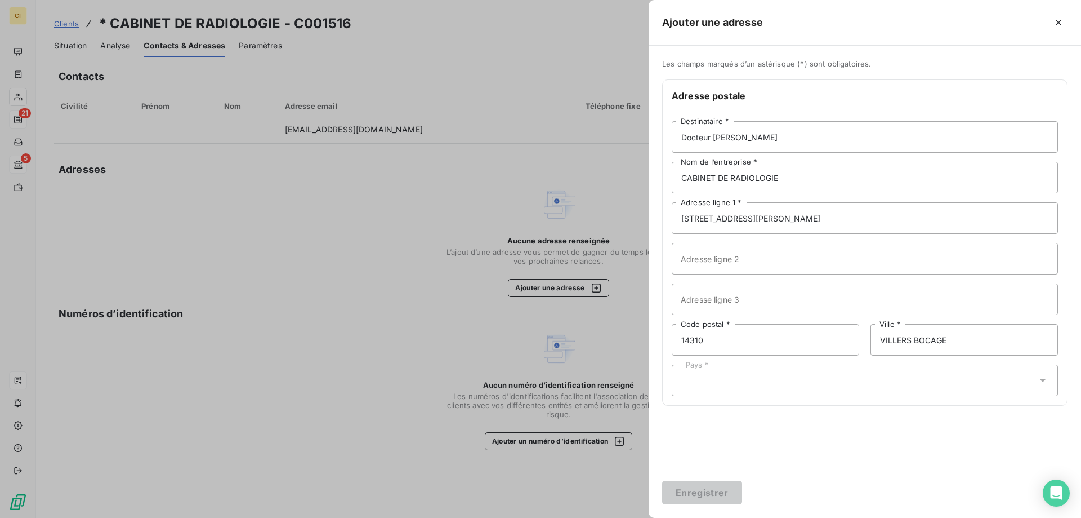
click at [745, 391] on div "Pays *" at bounding box center [865, 380] width 386 height 32
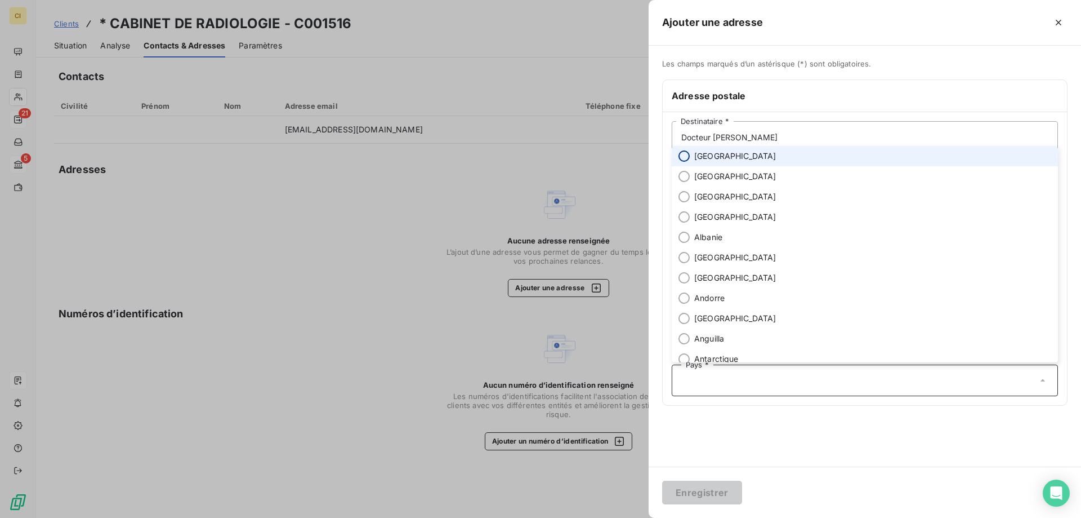
click at [686, 158] on input "radio" at bounding box center [684, 155] width 11 height 11
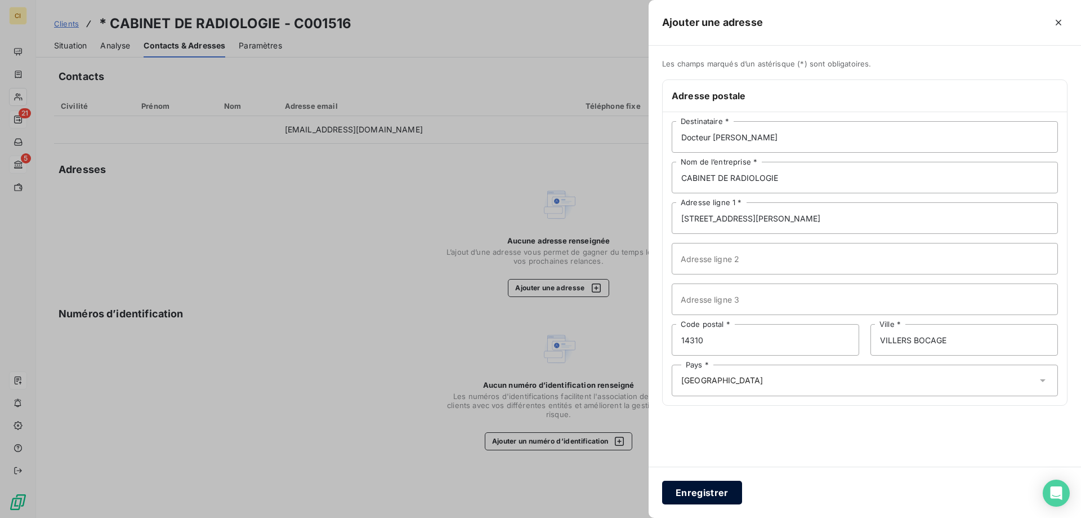
click at [698, 489] on button "Enregistrer" at bounding box center [702, 492] width 80 height 24
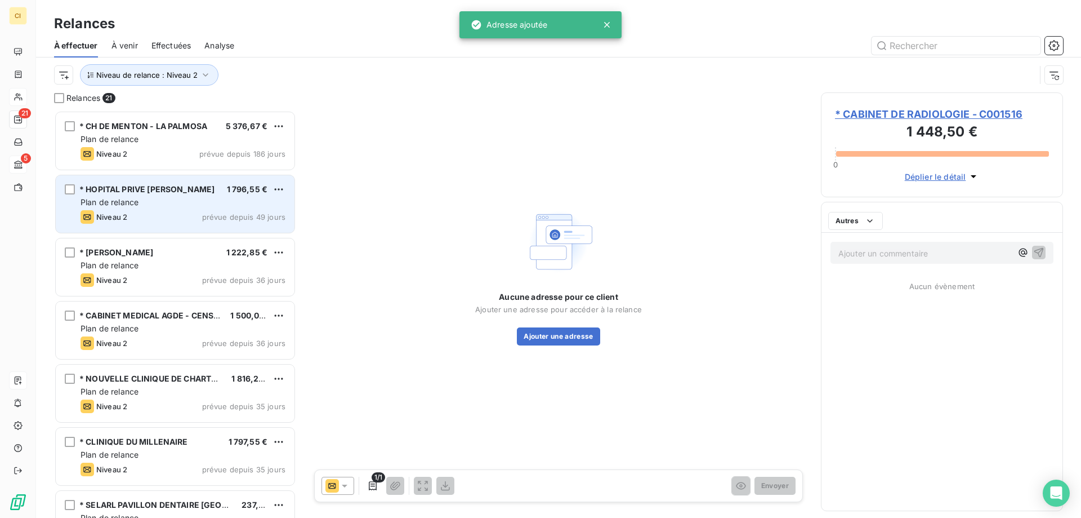
scroll to position [399, 234]
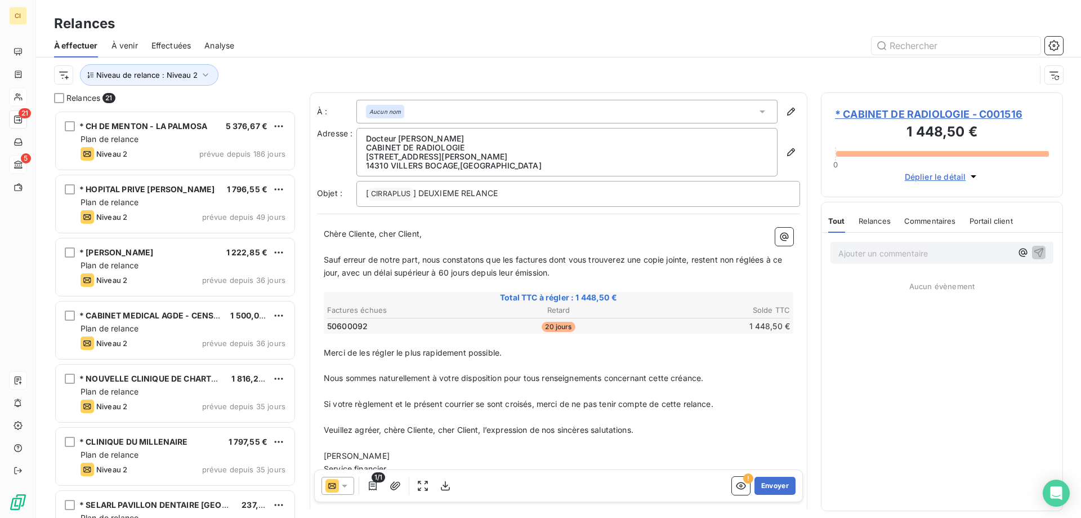
click at [346, 487] on icon at bounding box center [344, 485] width 11 height 11
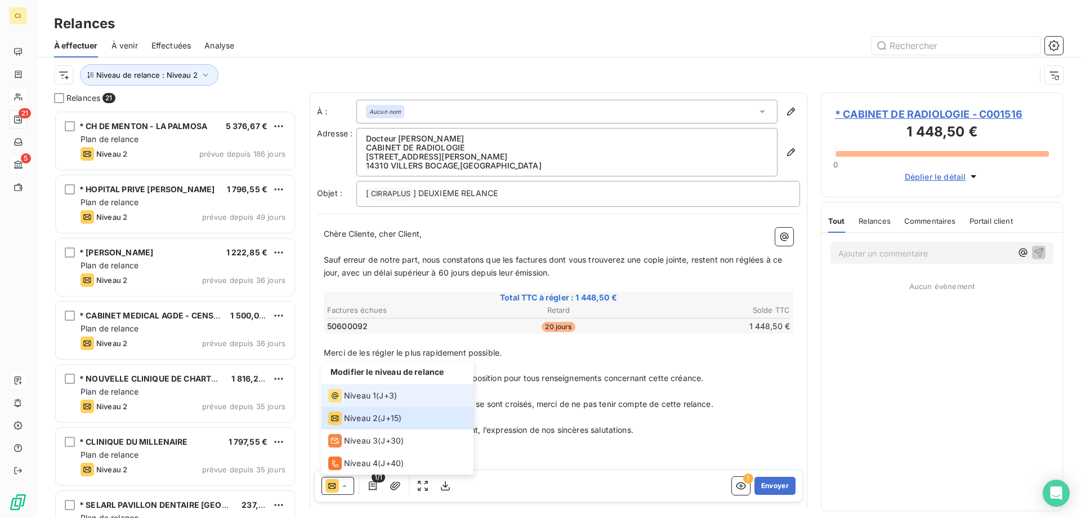
click at [369, 394] on span "Niveau 1" at bounding box center [360, 395] width 32 height 11
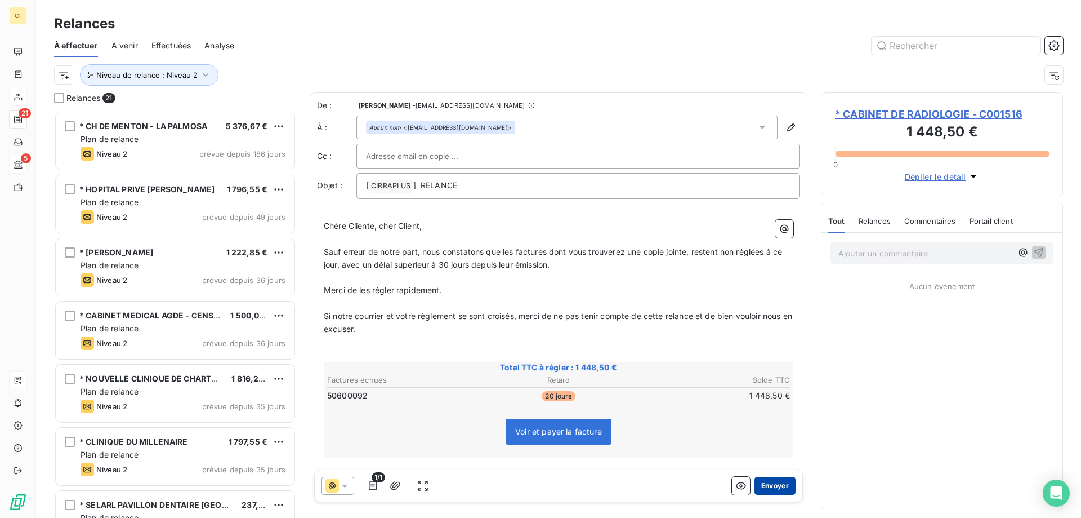
click at [765, 486] on button "Envoyer" at bounding box center [775, 485] width 41 height 18
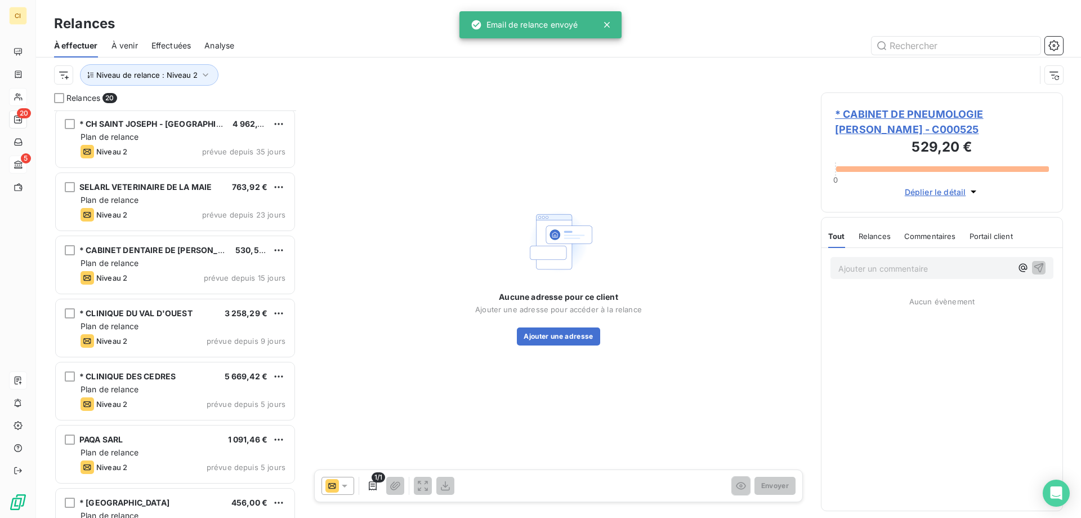
scroll to position [855, 0]
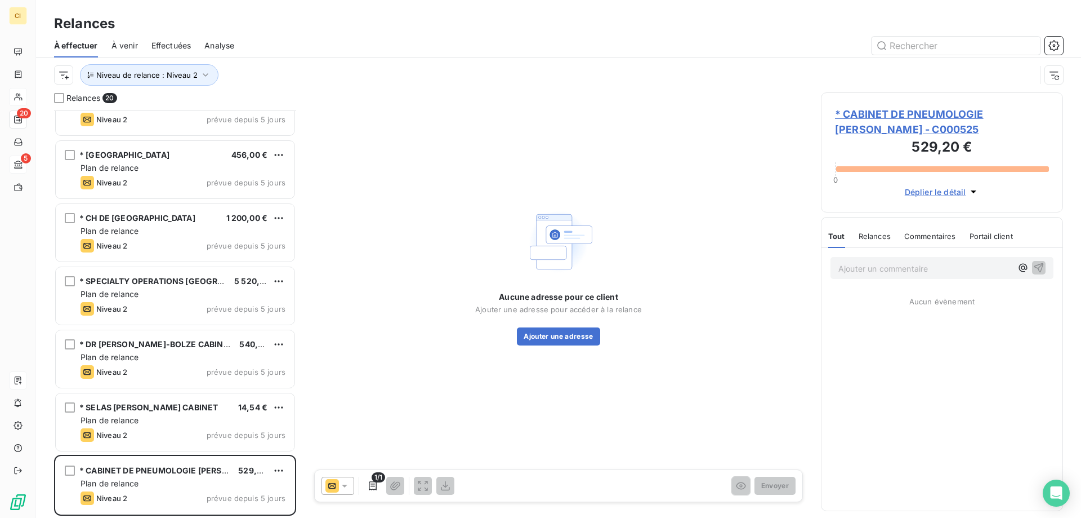
click at [905, 110] on span "* CABINET DE PNEUMOLOGIE [PERSON_NAME] - C000525" at bounding box center [942, 121] width 214 height 30
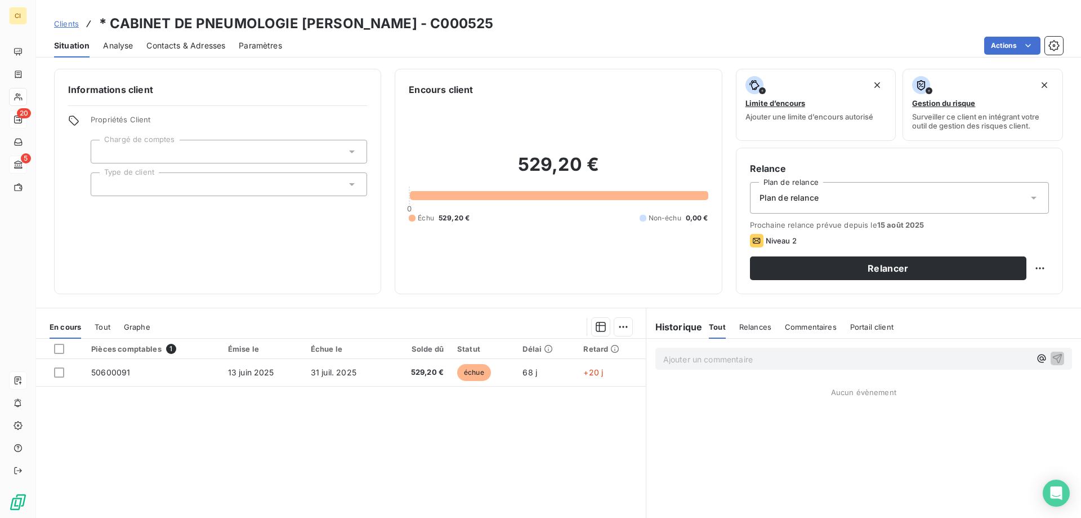
click at [187, 42] on span "Contacts & Adresses" at bounding box center [185, 45] width 79 height 11
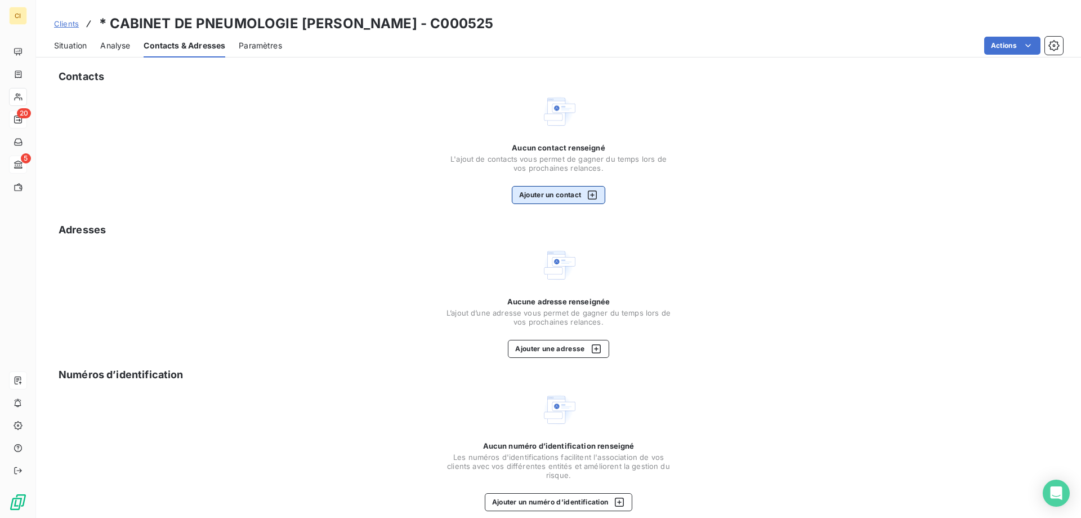
click at [543, 199] on button "Ajouter un contact" at bounding box center [559, 195] width 94 height 18
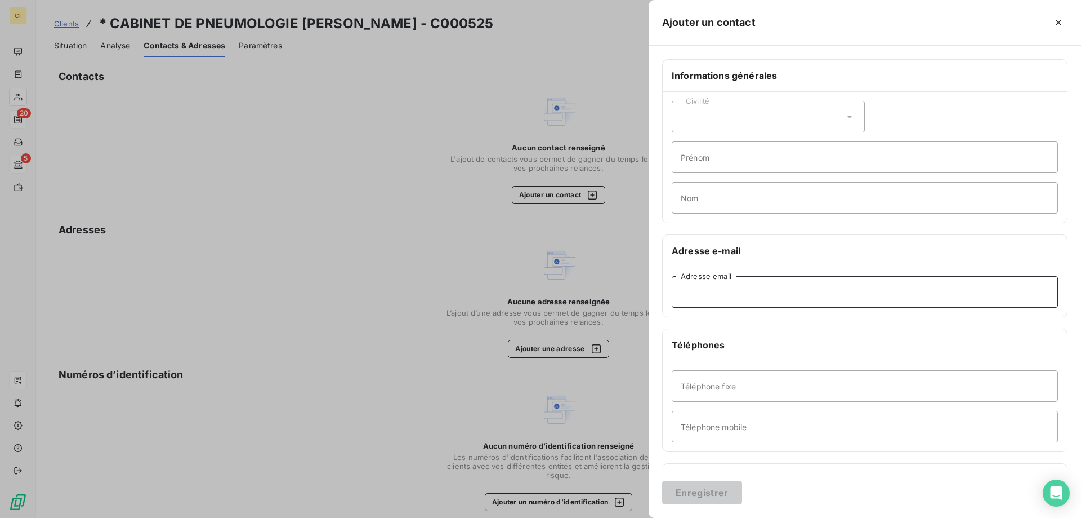
click at [760, 295] on input "Adresse email" at bounding box center [865, 292] width 386 height 32
paste input "[EMAIL_ADDRESS][DOMAIN_NAME]"
type input "[EMAIL_ADDRESS][DOMAIN_NAME]"
click at [701, 204] on input "Nom" at bounding box center [865, 198] width 386 height 32
click at [701, 493] on button "Enregistrer" at bounding box center [702, 492] width 80 height 24
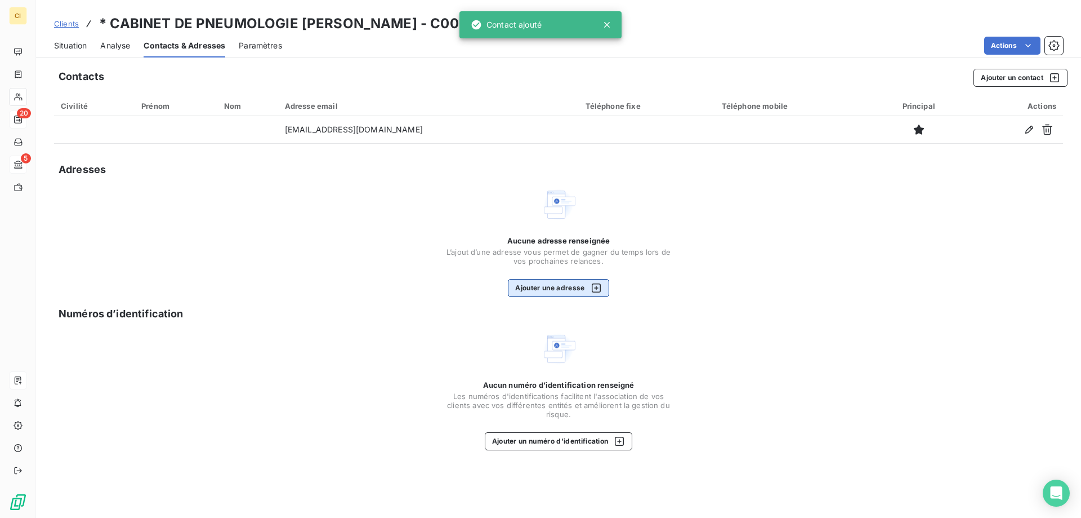
click at [565, 289] on button "Ajouter une adresse" at bounding box center [558, 288] width 101 height 18
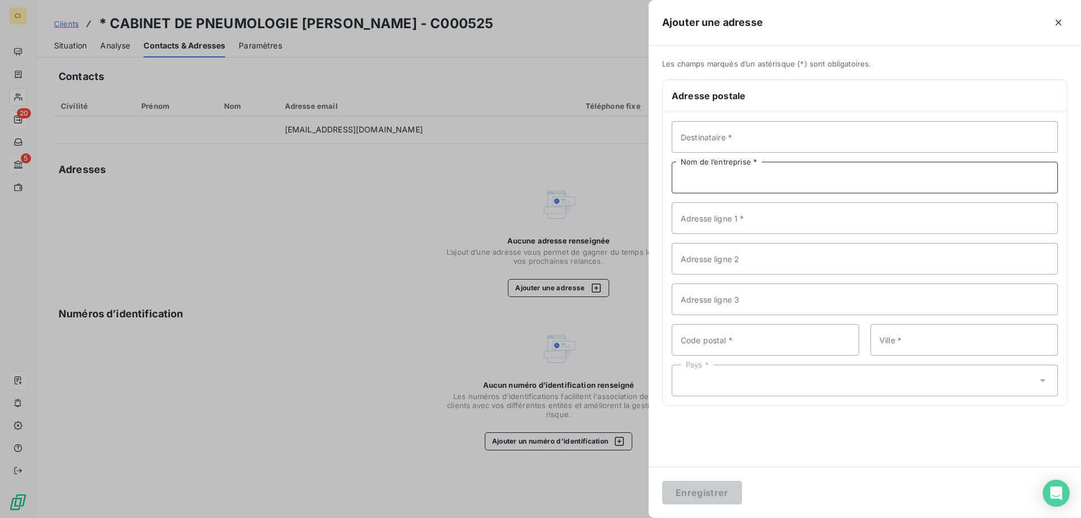
click at [721, 180] on input "Nom de l’entreprise *" at bounding box center [865, 178] width 386 height 32
paste input "CABINET DE PNEUMOLOGIE"
type input "CABINET DE PNEUMOLOGIE"
click at [716, 138] on input "Destinataire *" at bounding box center [865, 137] width 386 height 32
paste input "[PERSON_NAME]"
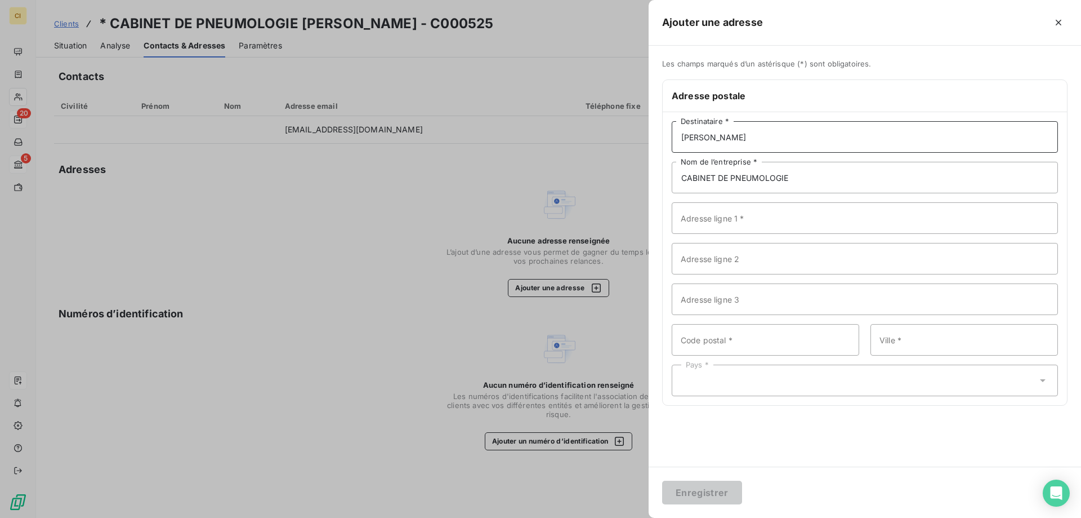
type input "[PERSON_NAME]"
click at [701, 219] on input "Adresse ligne 1 *" at bounding box center [865, 218] width 386 height 32
paste input "[STREET_ADDRESS]"
type input "[STREET_ADDRESS]"
click at [714, 339] on input "Code postal *" at bounding box center [766, 340] width 188 height 32
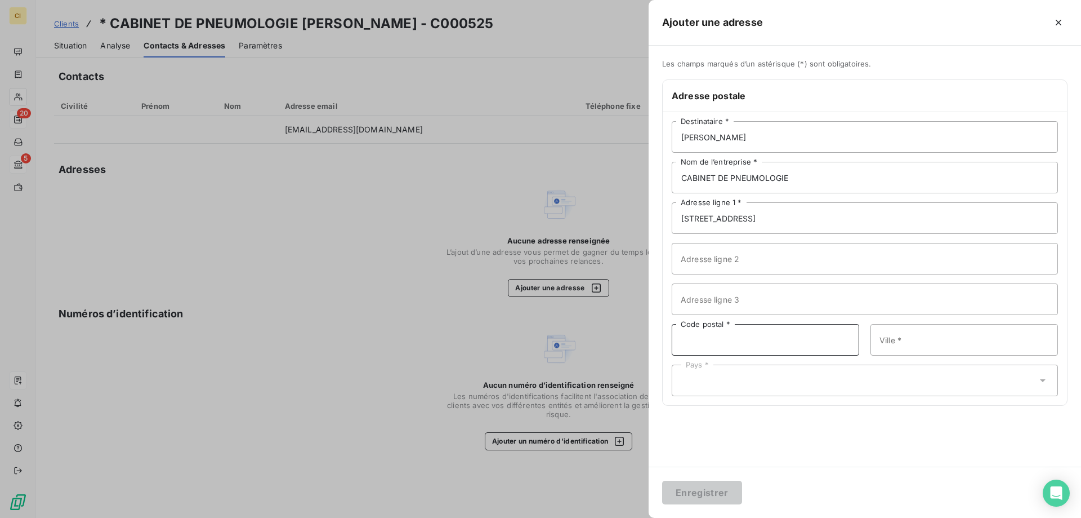
paste input "90000"
type input "90000"
click at [897, 344] on input "Ville *" at bounding box center [965, 340] width 188 height 32
paste input "BELFORT"
type input "BELFORT"
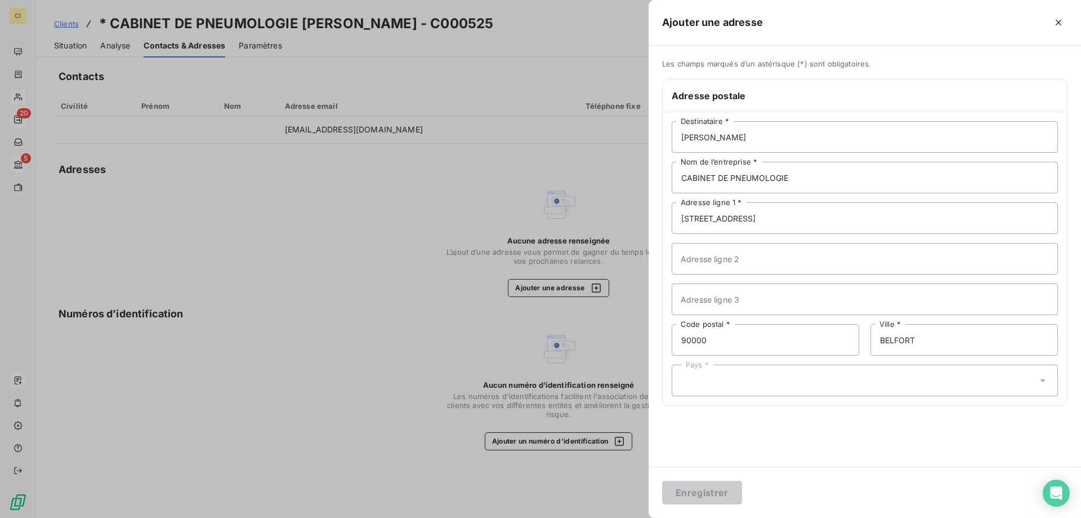
click at [689, 376] on input "text" at bounding box center [686, 380] width 9 height 10
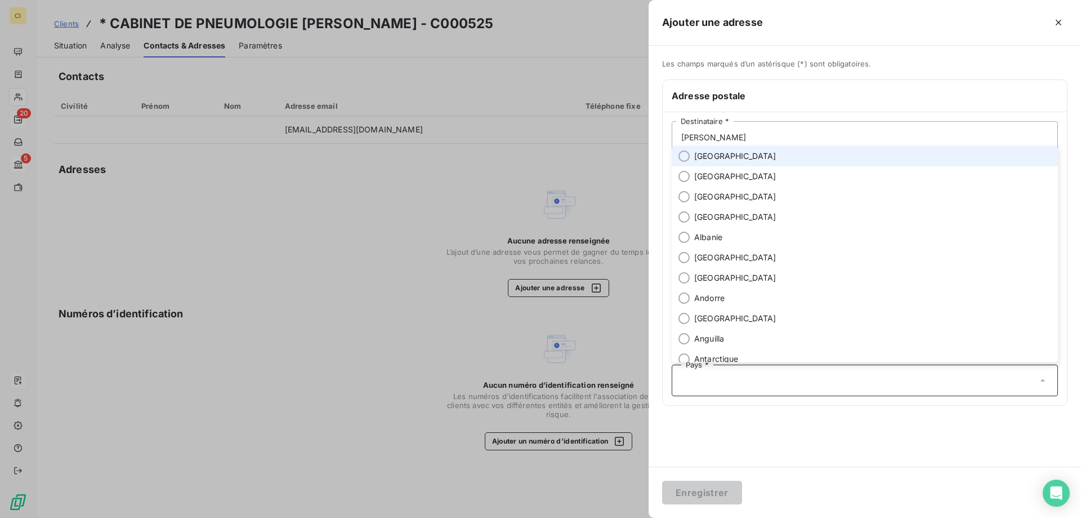
click at [687, 149] on li "[GEOGRAPHIC_DATA]" at bounding box center [865, 156] width 386 height 20
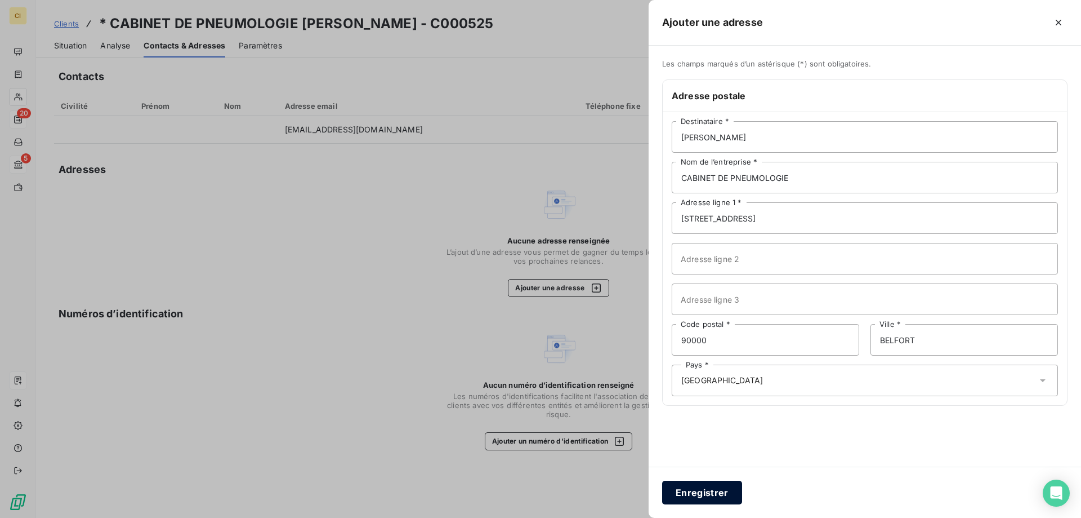
click at [694, 489] on button "Enregistrer" at bounding box center [702, 492] width 80 height 24
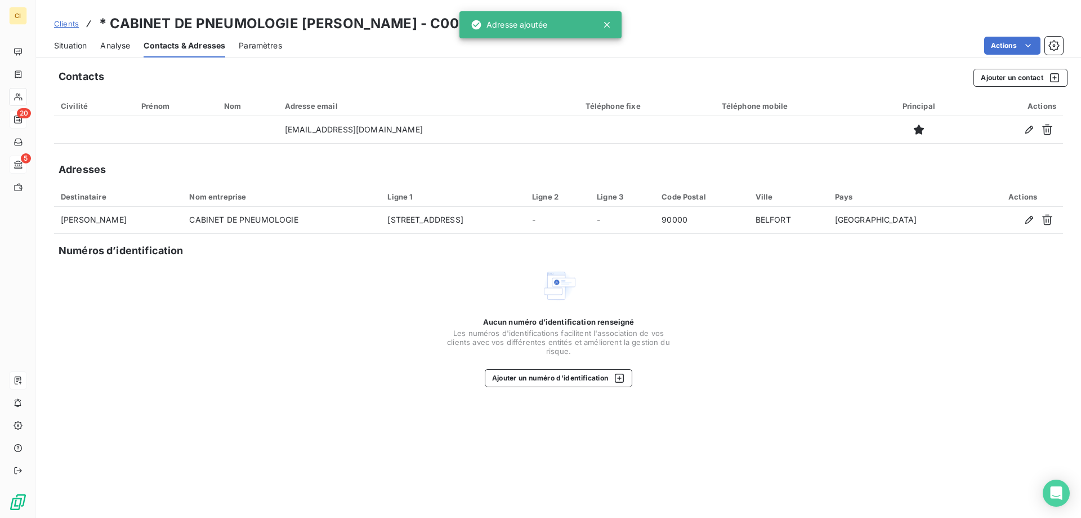
click at [611, 26] on icon at bounding box center [607, 24] width 11 height 11
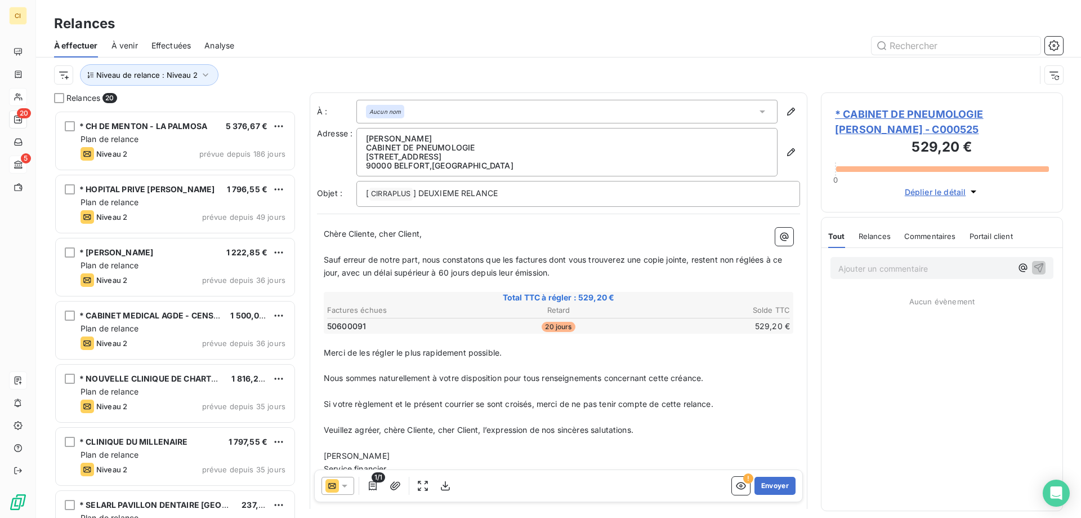
scroll to position [399, 234]
click at [345, 486] on icon at bounding box center [345, 485] width 6 height 3
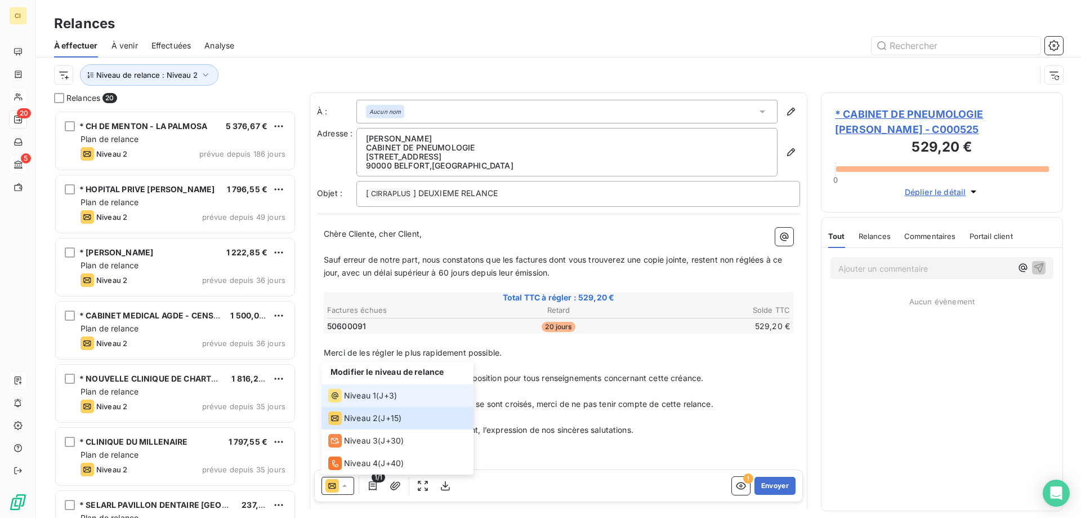
click at [365, 398] on span "Niveau 1" at bounding box center [360, 395] width 32 height 11
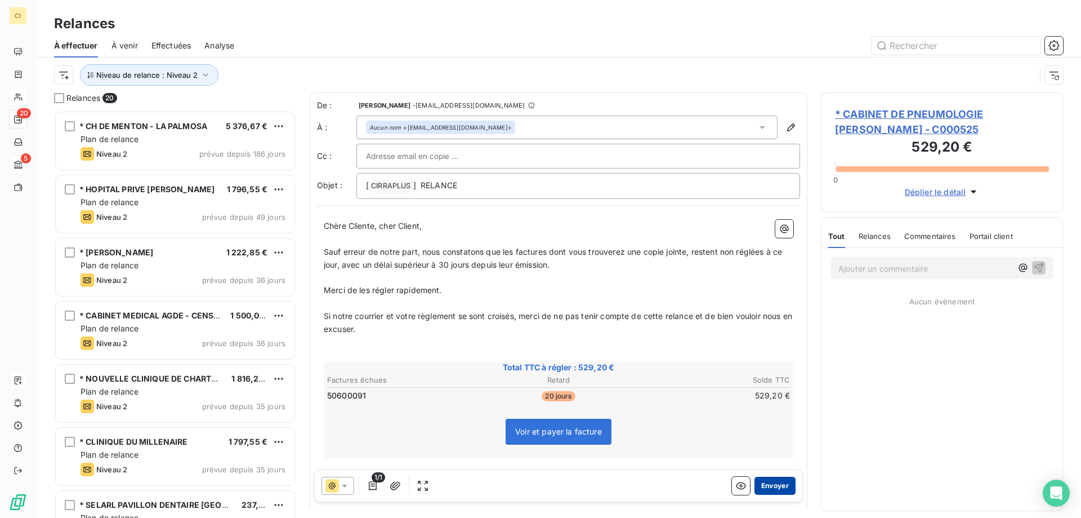
click at [776, 482] on button "Envoyer" at bounding box center [775, 485] width 41 height 18
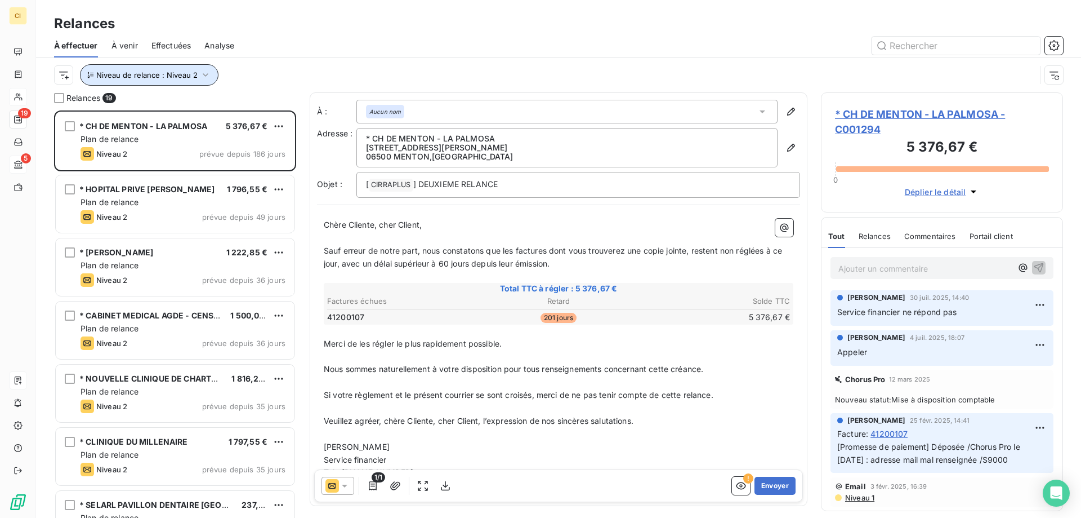
click at [200, 74] on icon "button" at bounding box center [205, 74] width 11 height 11
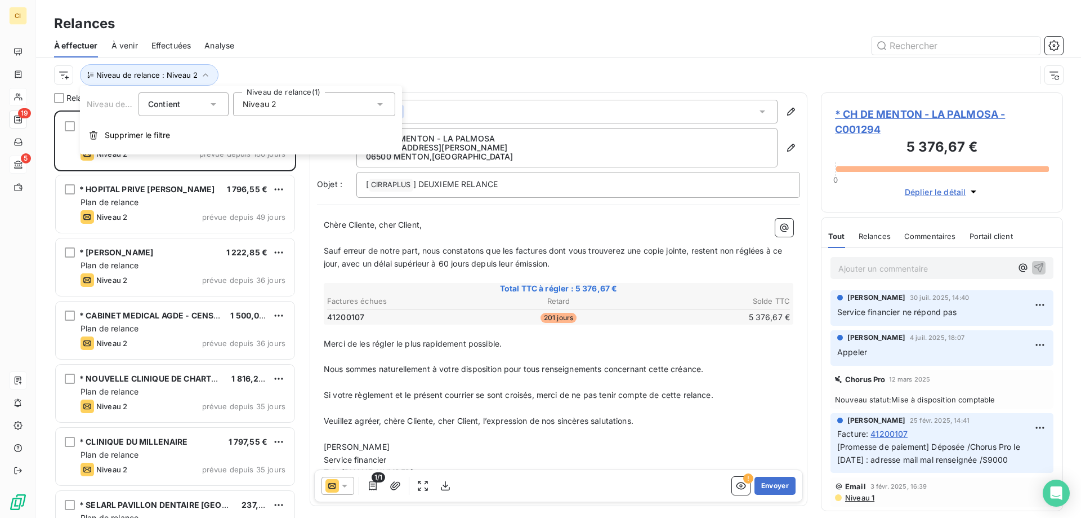
click at [379, 102] on icon at bounding box center [380, 104] width 11 height 11
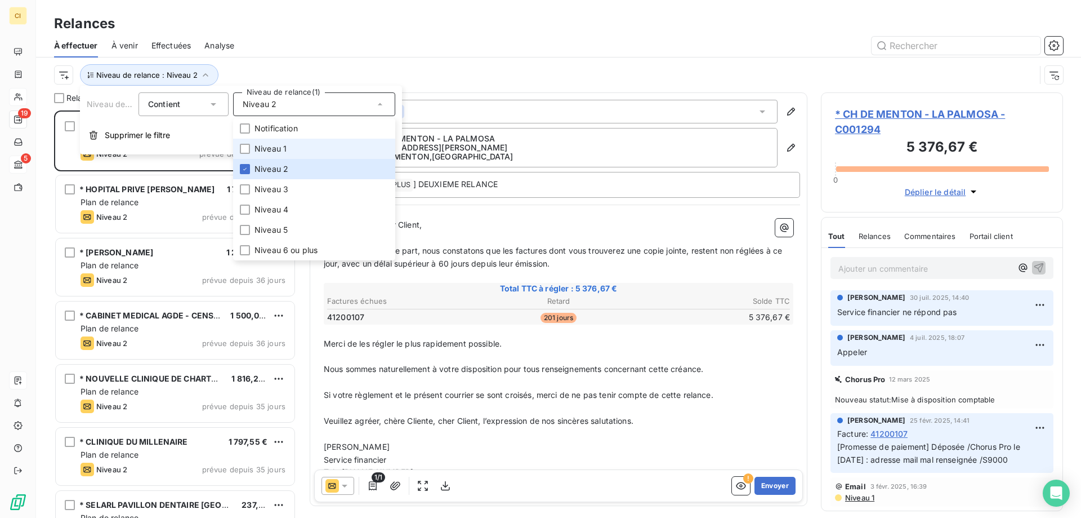
click at [252, 148] on li "Niveau 1" at bounding box center [314, 149] width 162 height 20
click at [249, 168] on div at bounding box center [245, 169] width 10 height 10
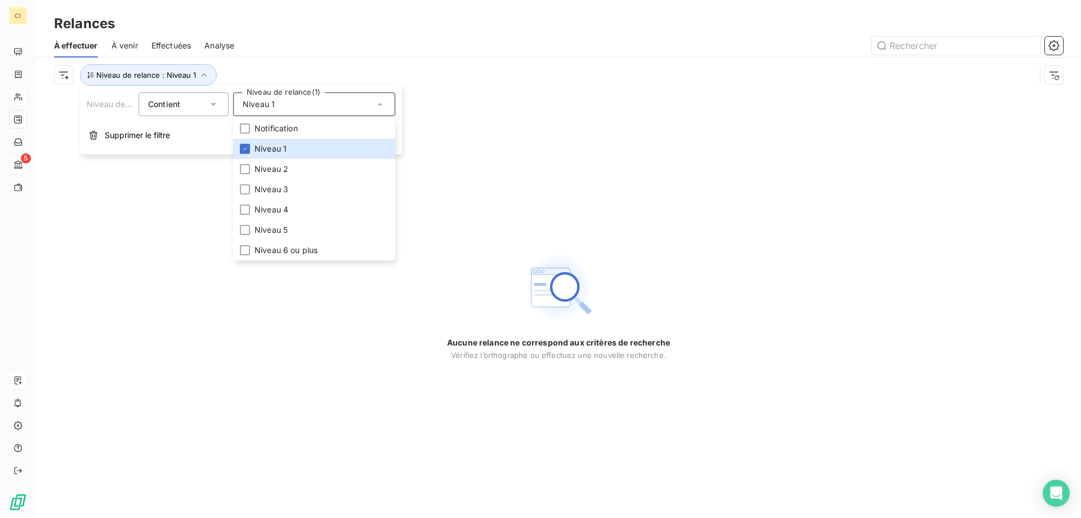
click at [286, 388] on div "Aucune relance ne correspond aux critères de recherche [PERSON_NAME] l’orthogra…" at bounding box center [558, 304] width 1045 height 425
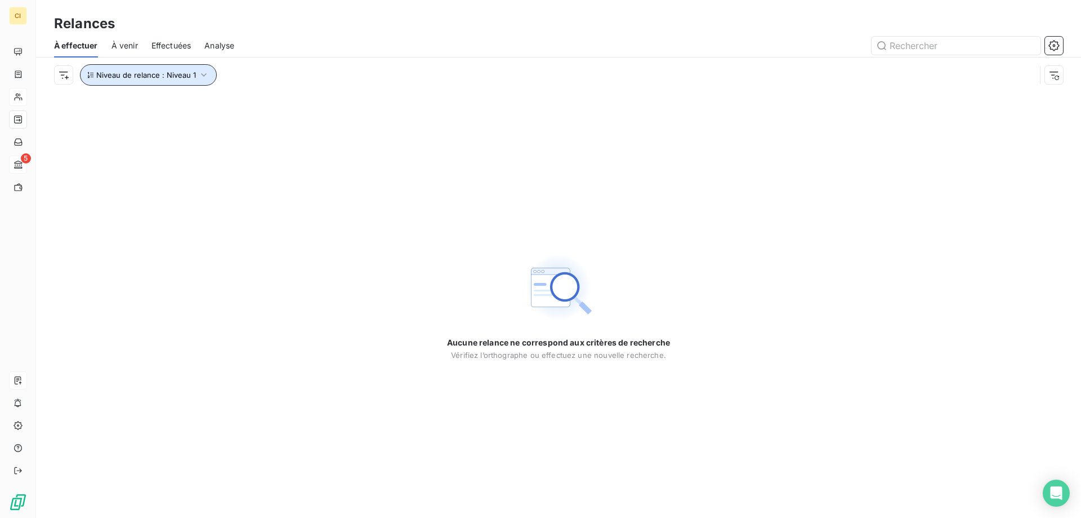
click at [202, 78] on icon "button" at bounding box center [203, 74] width 11 height 11
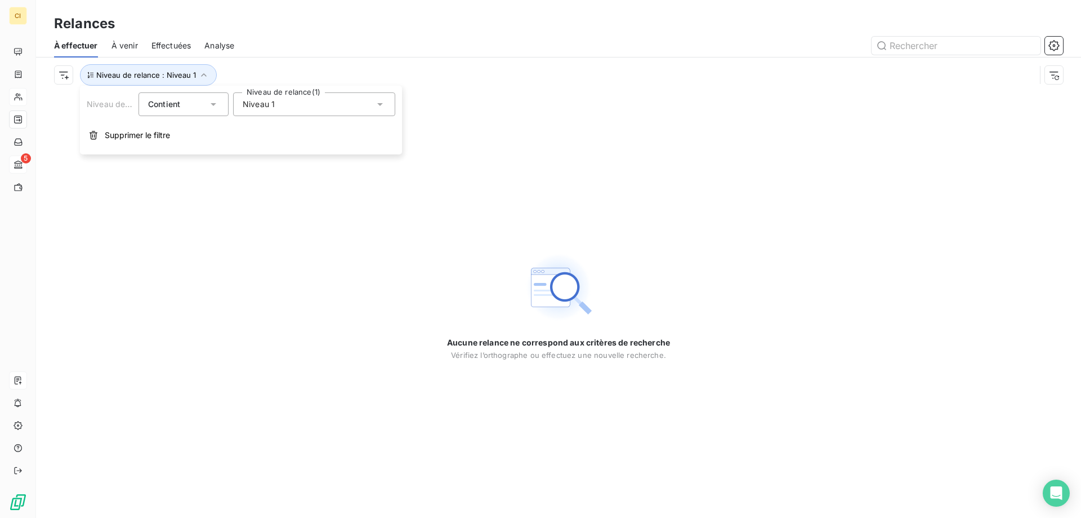
click at [377, 104] on icon at bounding box center [380, 104] width 11 height 11
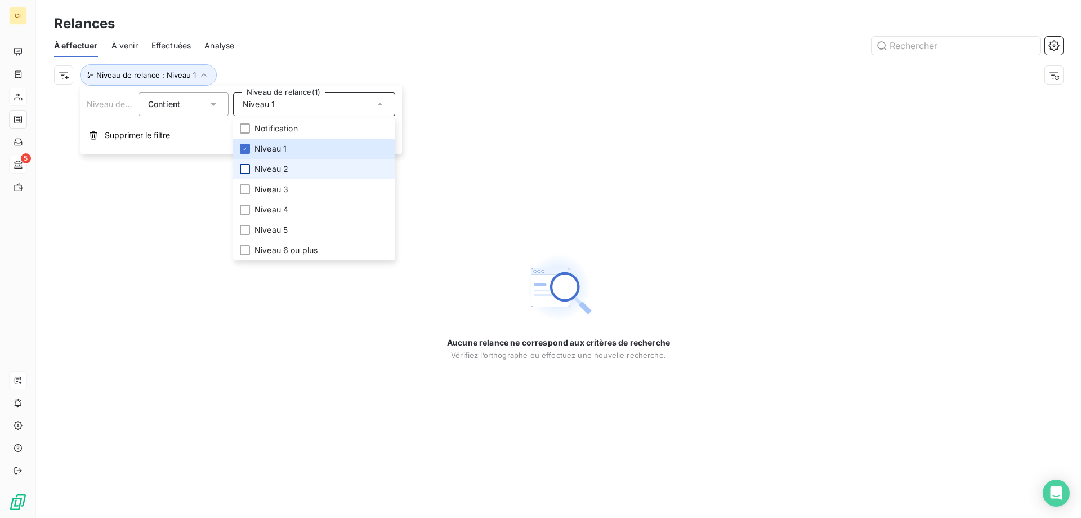
click at [248, 168] on div at bounding box center [245, 169] width 10 height 10
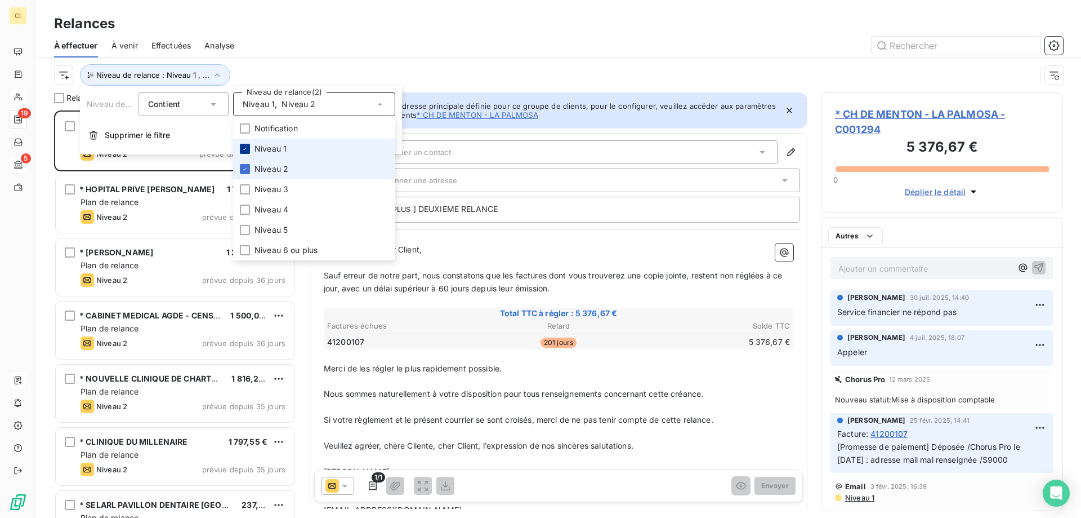
scroll to position [399, 234]
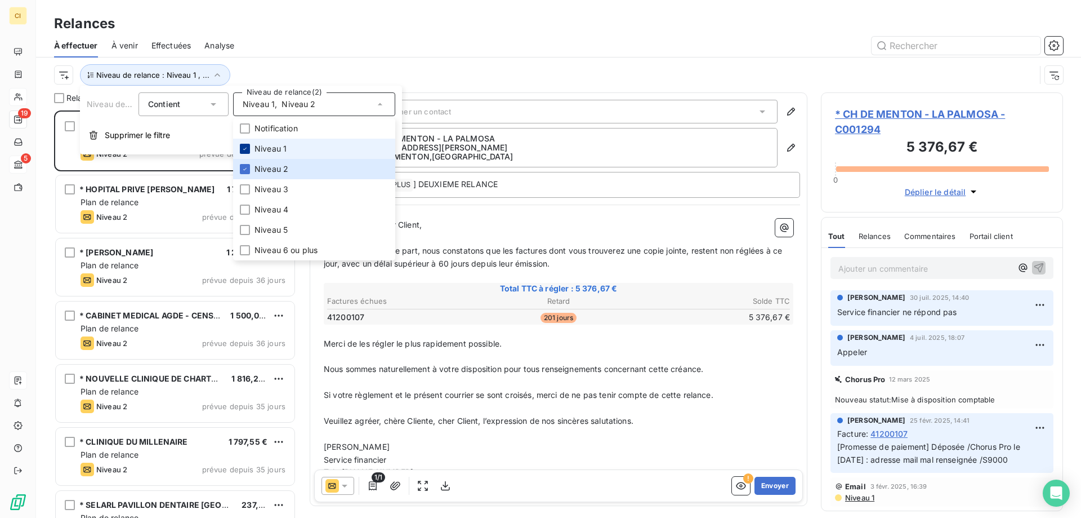
click at [246, 149] on icon at bounding box center [245, 148] width 7 height 7
click at [423, 29] on div "Relances" at bounding box center [558, 24] width 1045 height 20
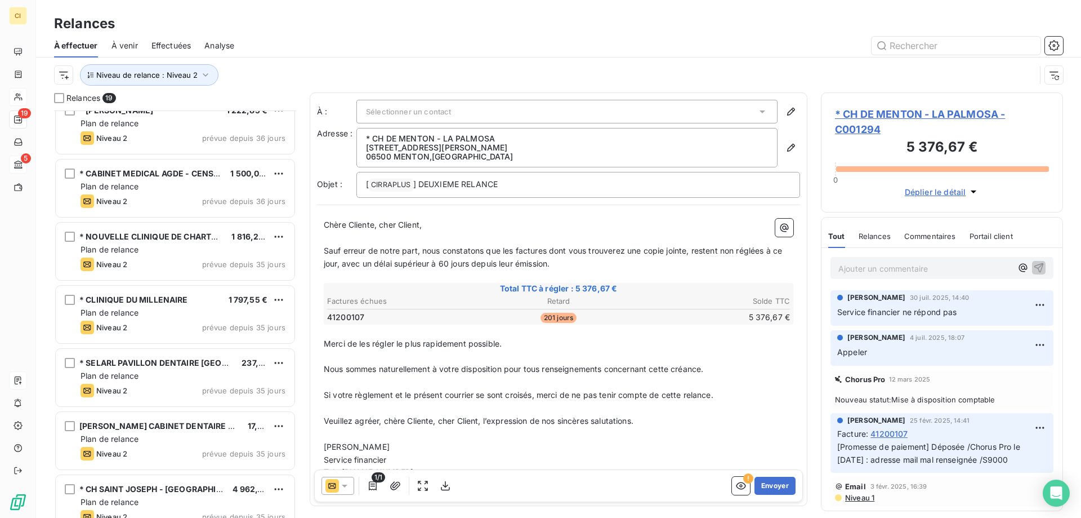
scroll to position [0, 0]
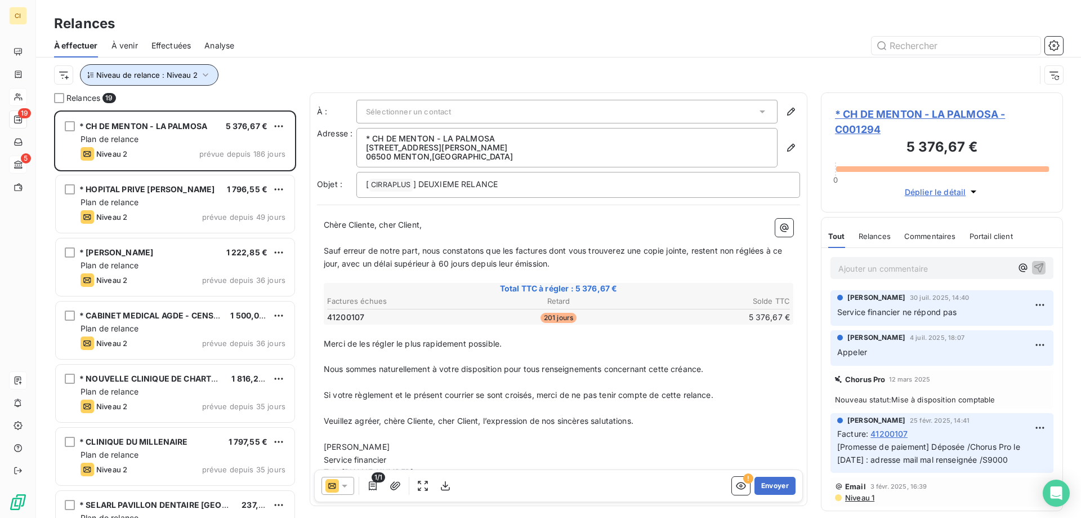
click at [206, 76] on icon "button" at bounding box center [205, 74] width 11 height 11
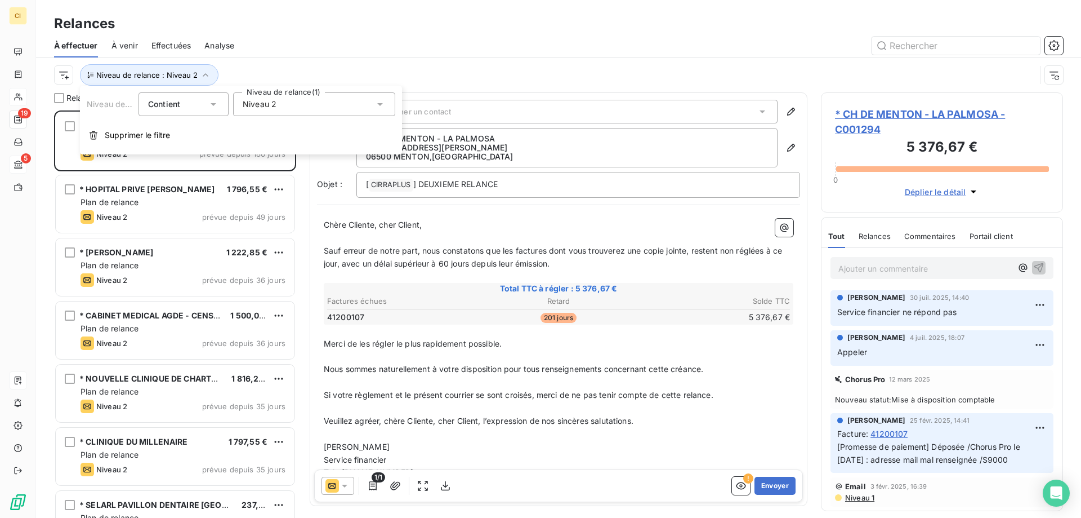
click at [382, 102] on icon at bounding box center [380, 104] width 11 height 11
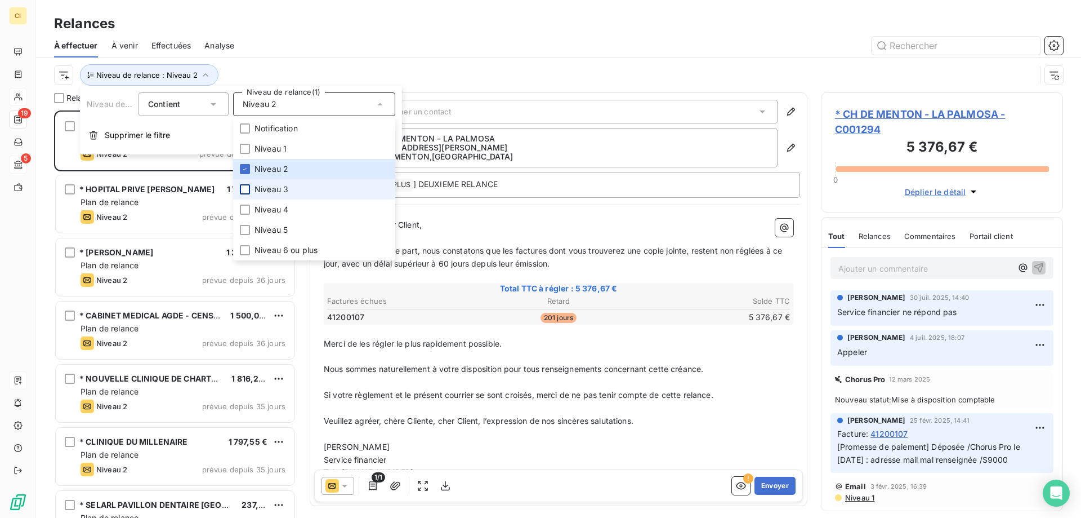
click at [245, 189] on div at bounding box center [245, 189] width 10 height 10
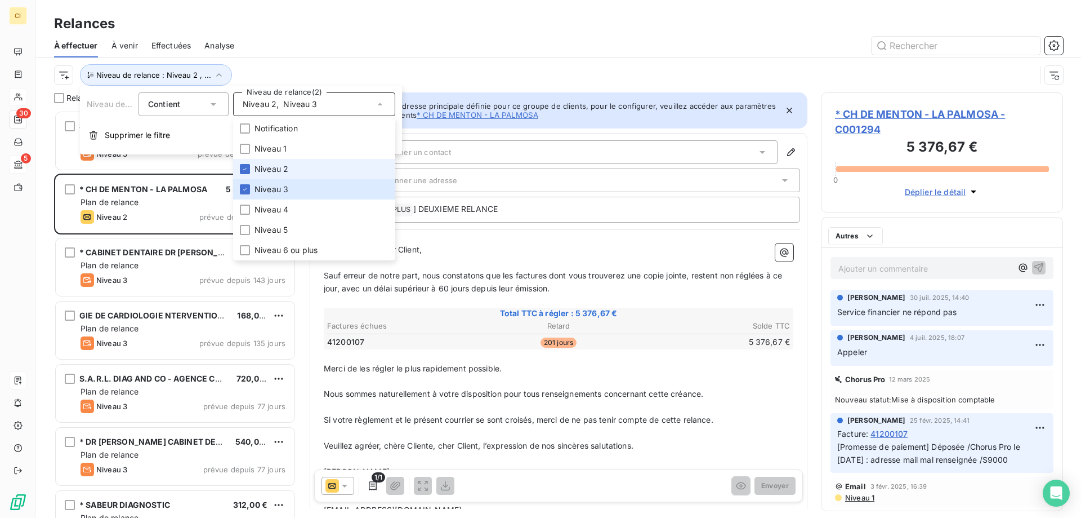
scroll to position [399, 234]
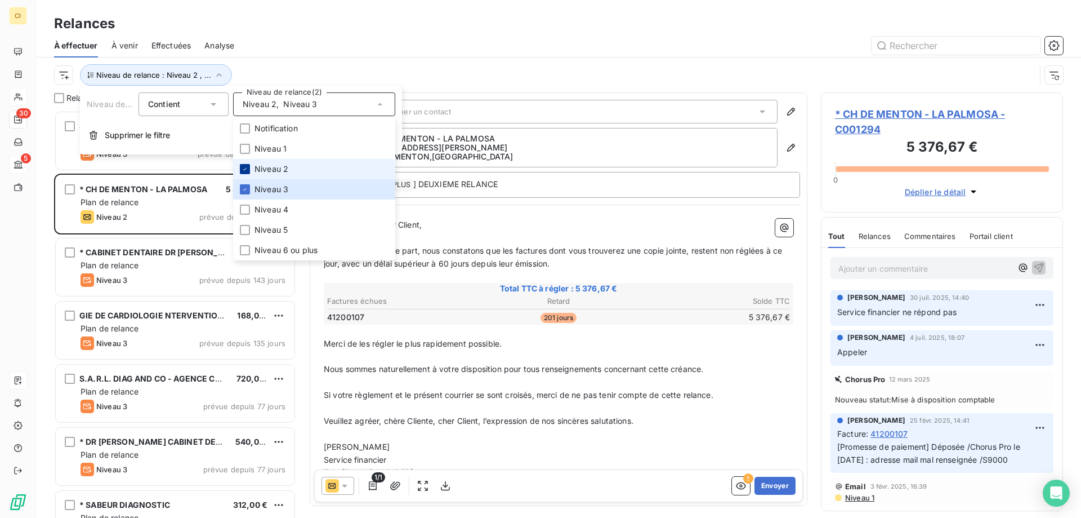
click at [245, 172] on icon at bounding box center [245, 169] width 7 height 7
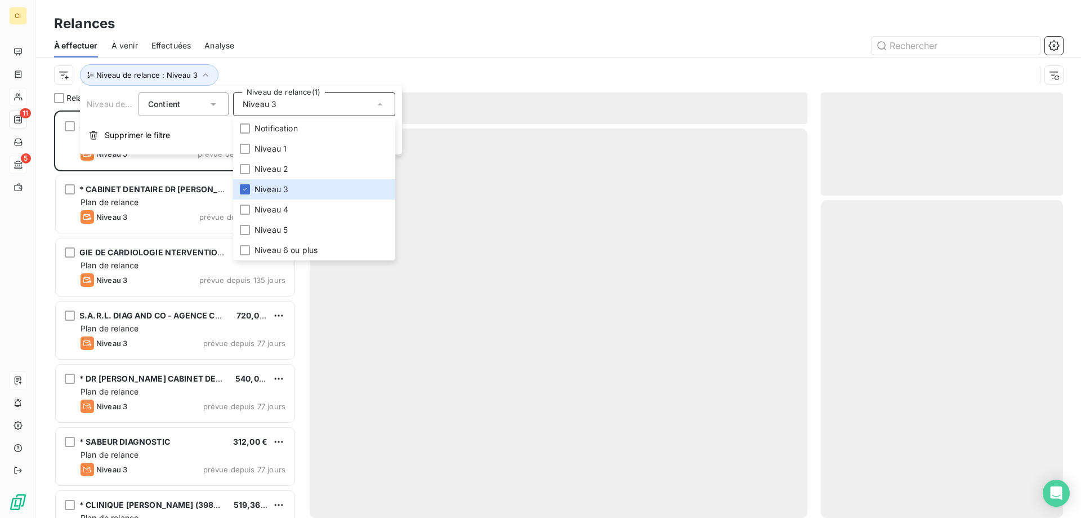
scroll to position [399, 234]
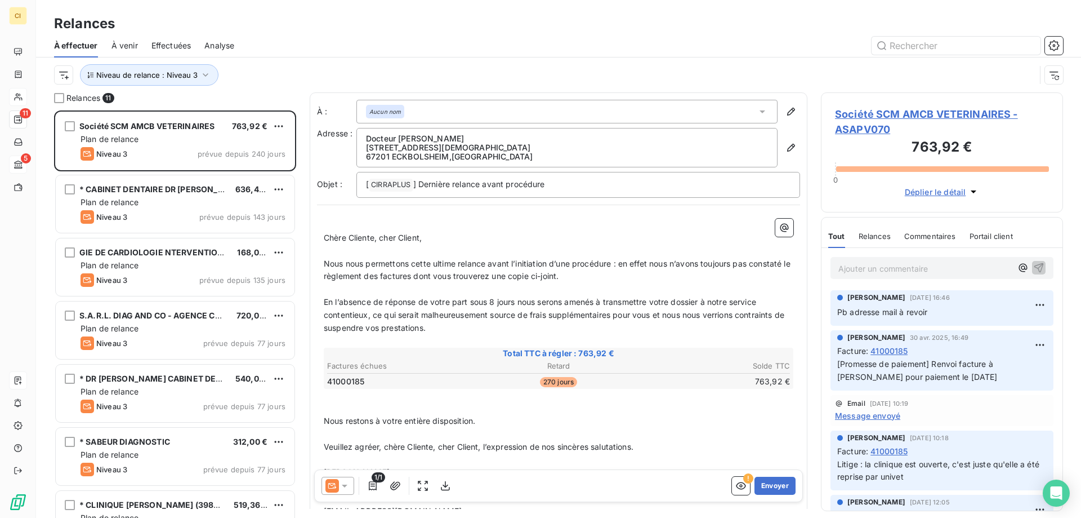
click at [283, 42] on div at bounding box center [656, 46] width 816 height 18
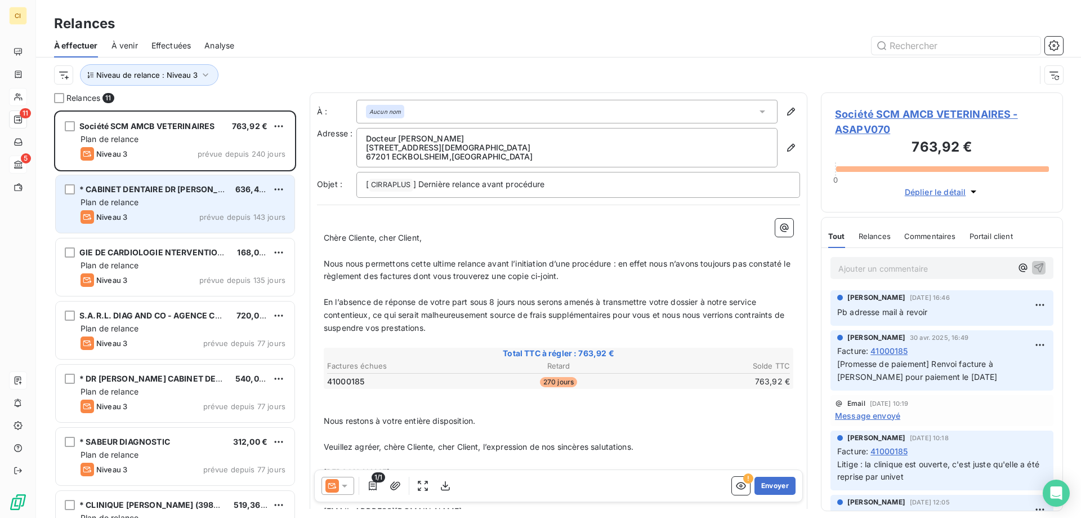
click at [185, 202] on div "Plan de relance" at bounding box center [183, 202] width 205 height 11
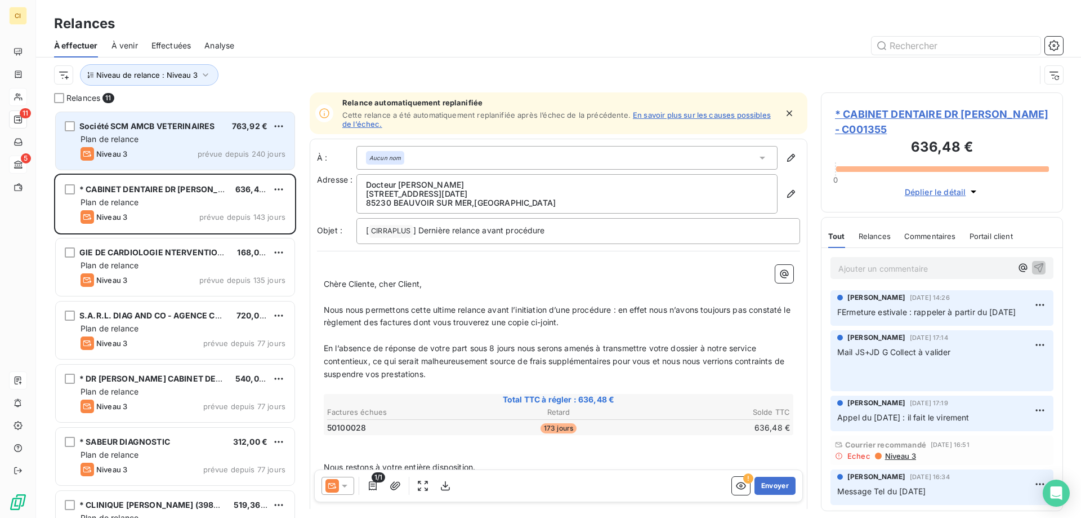
click at [177, 141] on div "Plan de relance" at bounding box center [183, 138] width 205 height 11
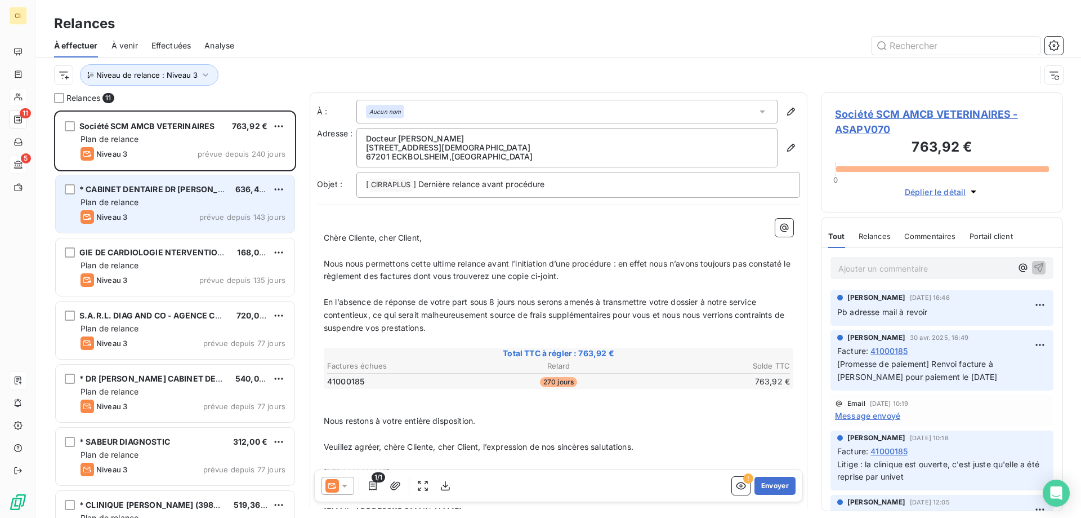
click at [203, 196] on div "* CABINET DENTAIRE DR [PERSON_NAME] 636,48 € Plan de relance Niveau 3 prévue de…" at bounding box center [175, 203] width 239 height 57
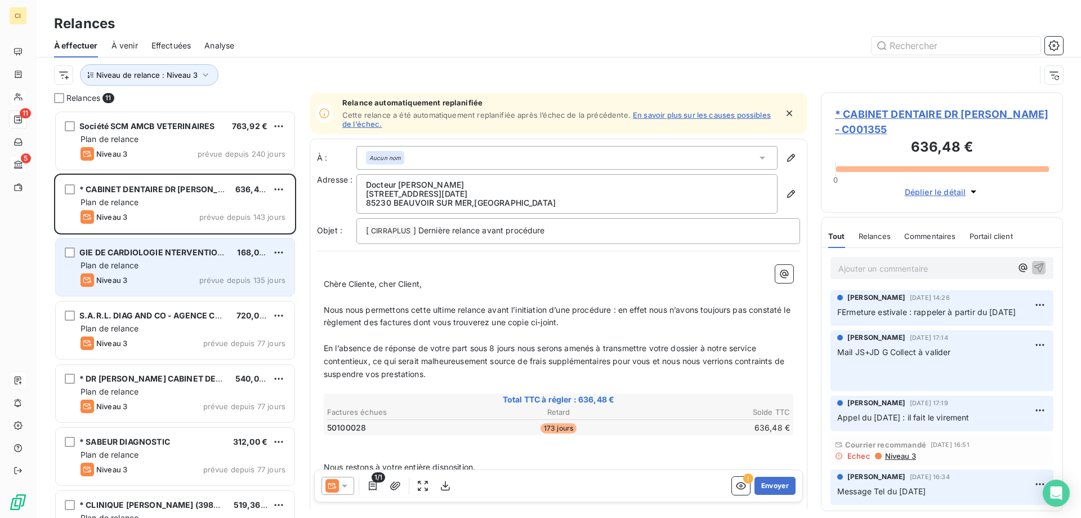
click at [176, 258] on div "GIE DE CARDIOLOGIE NTERVENTIONNELLE" at bounding box center [153, 252] width 149 height 11
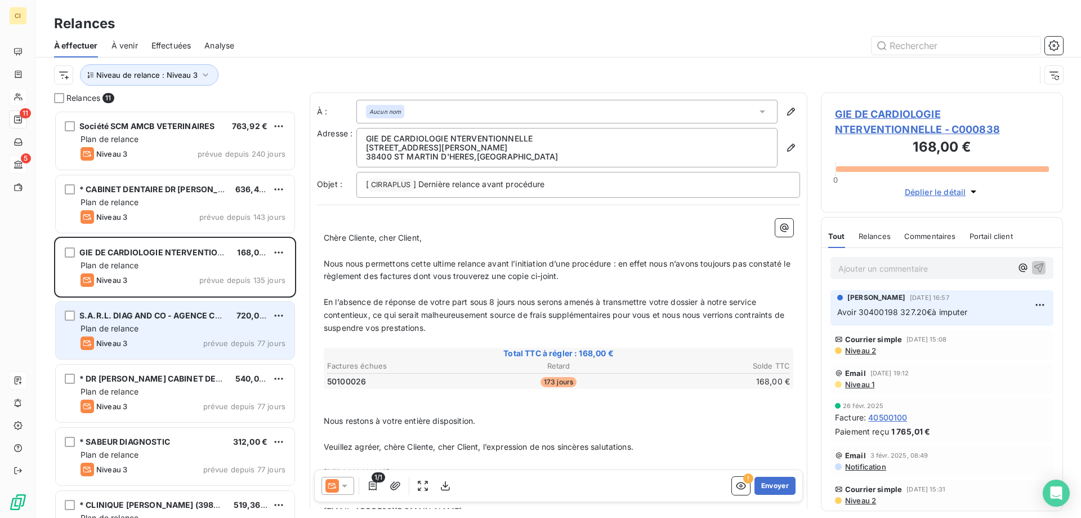
click at [129, 328] on span "Plan de relance" at bounding box center [110, 328] width 58 height 10
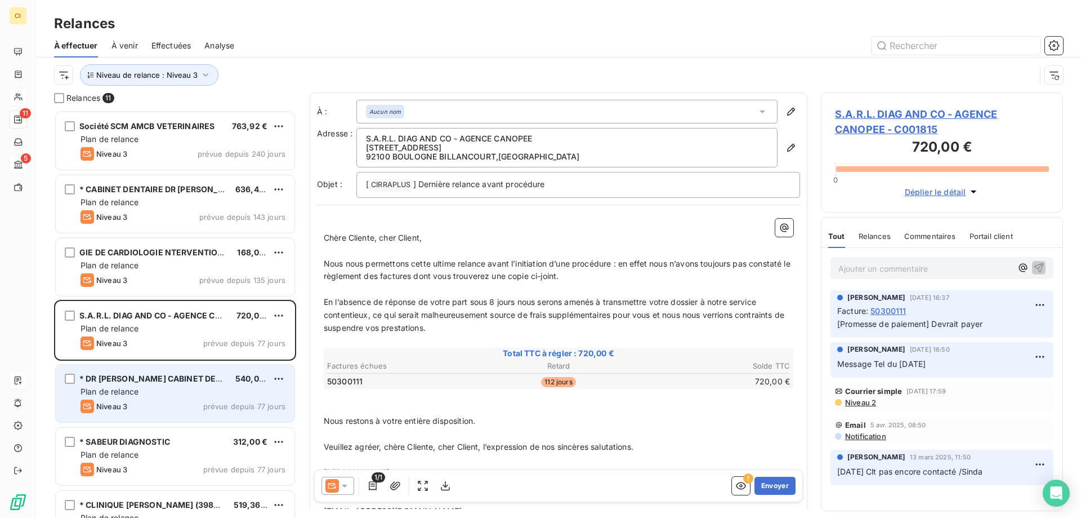
click at [112, 397] on div "* DR [PERSON_NAME] CABINET DENTAIRE 540,00 € Plan de relance Niveau 3 prévue de…" at bounding box center [175, 392] width 239 height 57
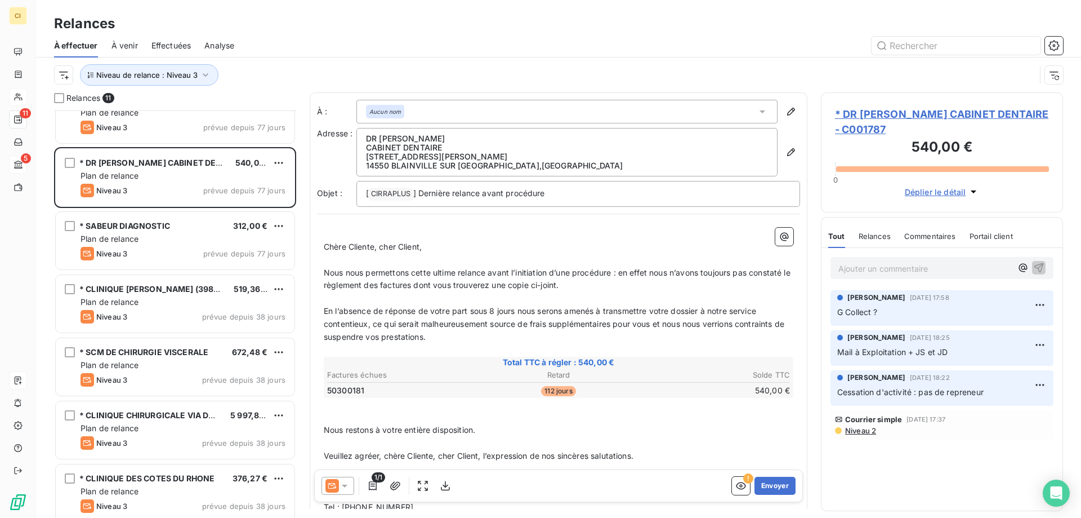
scroll to position [226, 0]
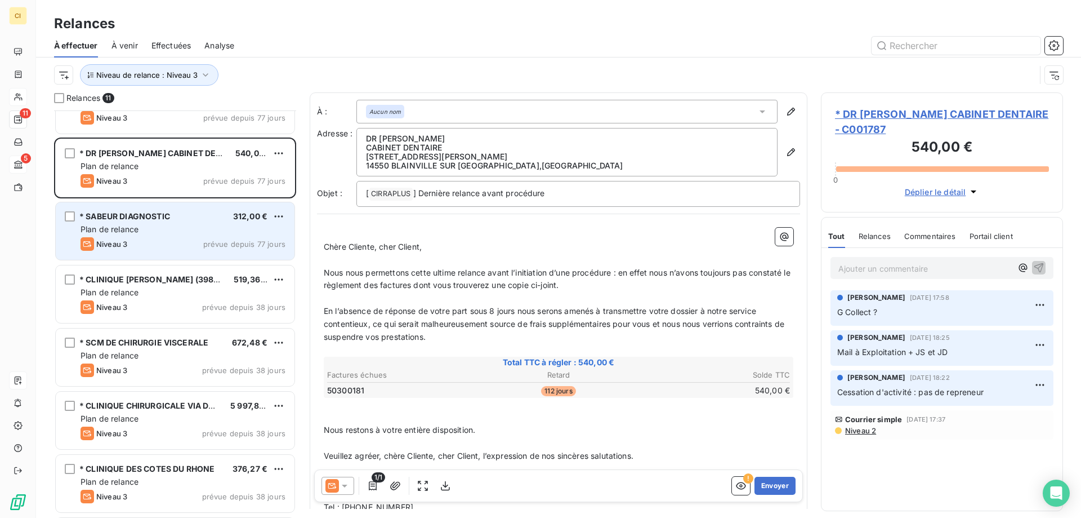
click at [136, 225] on span "Plan de relance" at bounding box center [110, 229] width 58 height 10
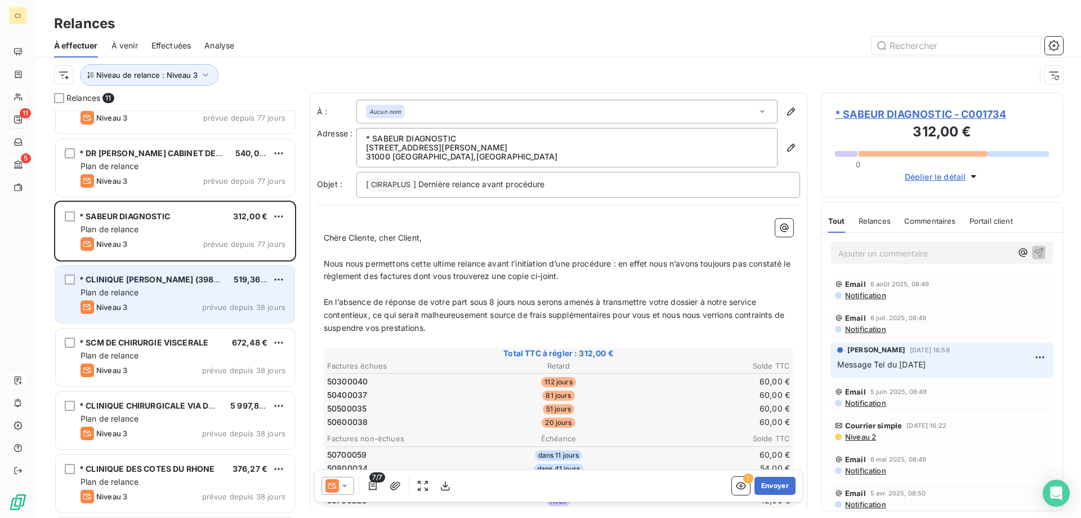
click at [148, 298] on div "* CLINIQUE [PERSON_NAME] (398SS) 519,36 € Plan de relance Niveau 3 prévue depui…" at bounding box center [175, 293] width 239 height 57
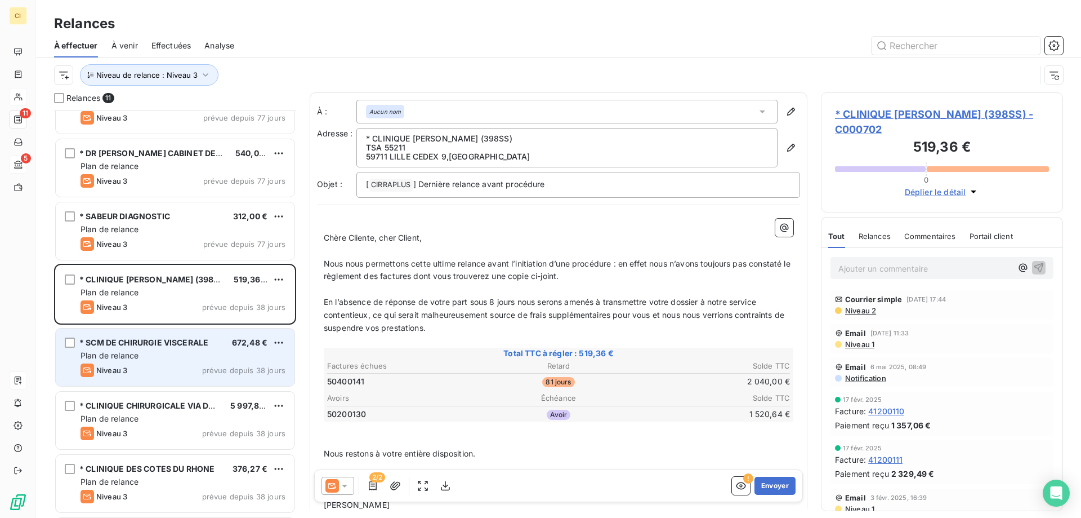
click at [155, 367] on div "Niveau 3 prévue depuis 38 jours" at bounding box center [183, 370] width 205 height 14
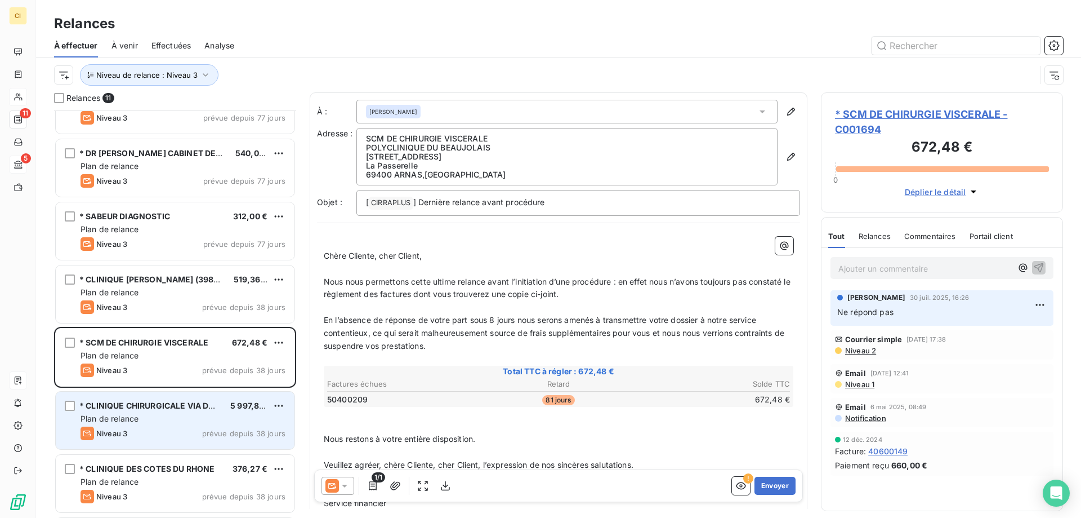
click at [144, 414] on div "Plan de relance" at bounding box center [183, 418] width 205 height 11
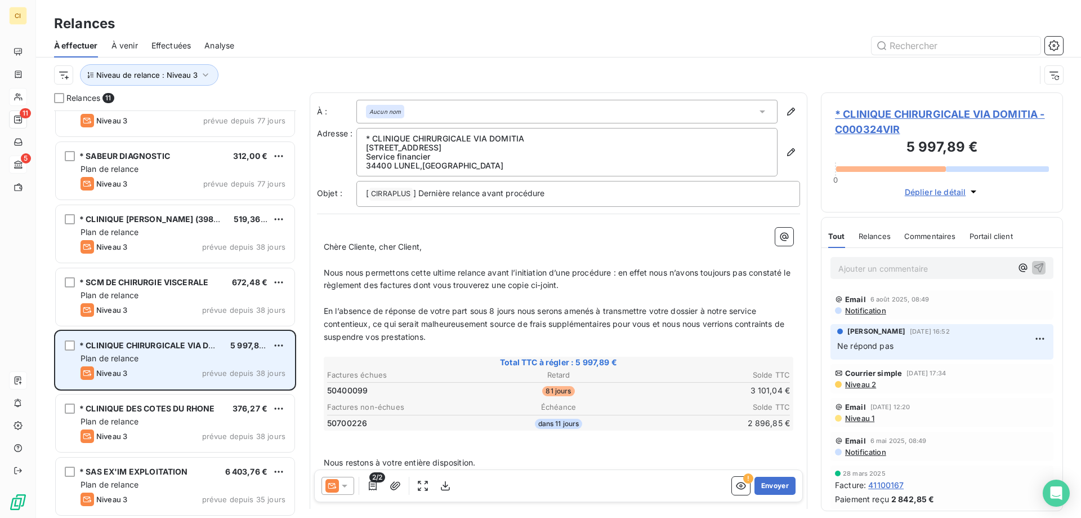
scroll to position [287, 0]
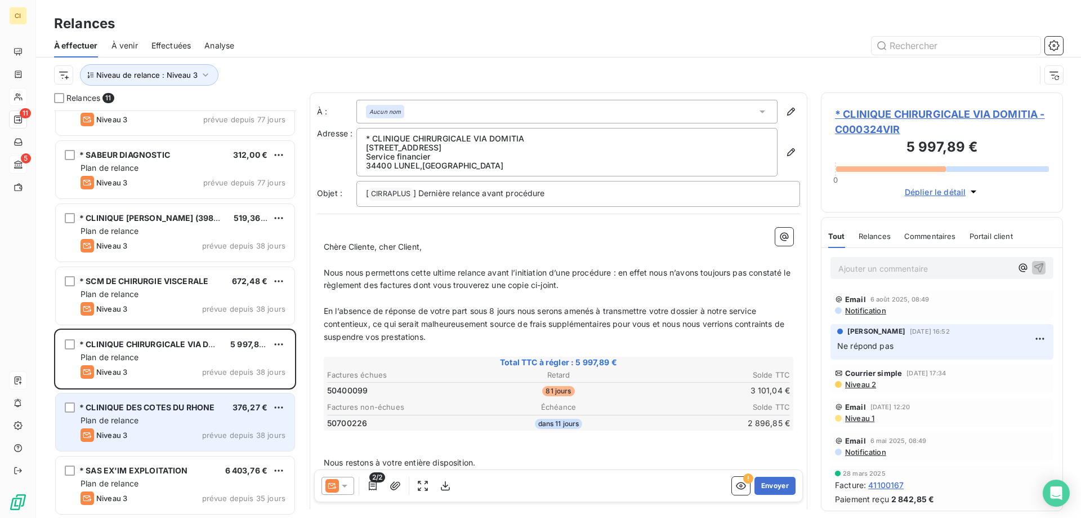
click at [142, 419] on div "Plan de relance" at bounding box center [183, 420] width 205 height 11
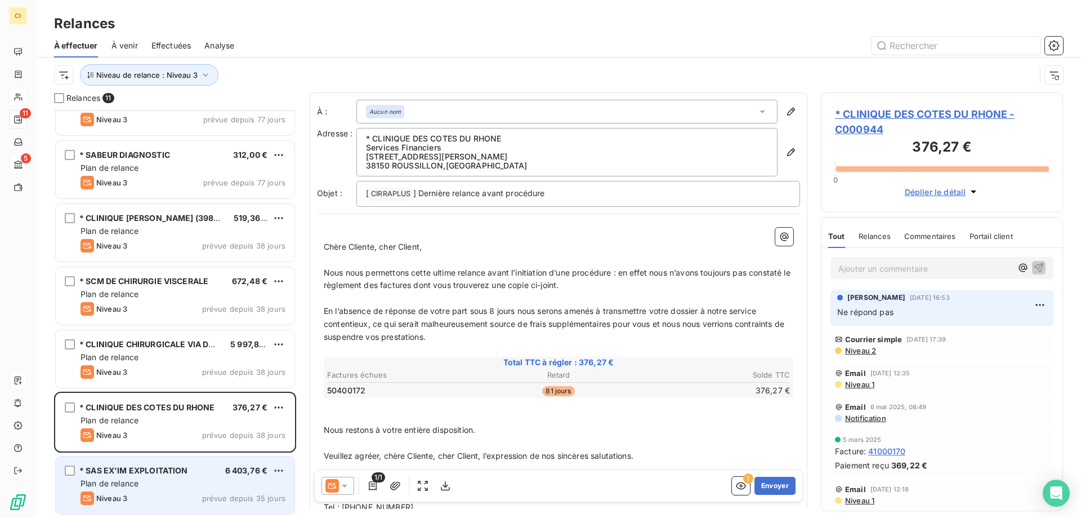
click at [130, 465] on div "* SAS EX'IM EXPLOITATION" at bounding box center [133, 470] width 109 height 11
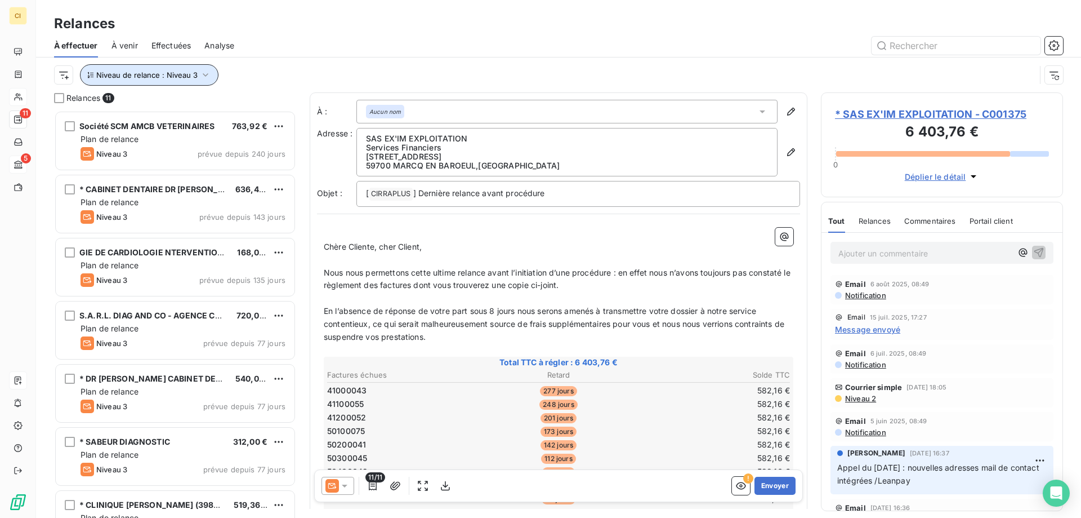
click at [207, 72] on icon "button" at bounding box center [205, 74] width 11 height 11
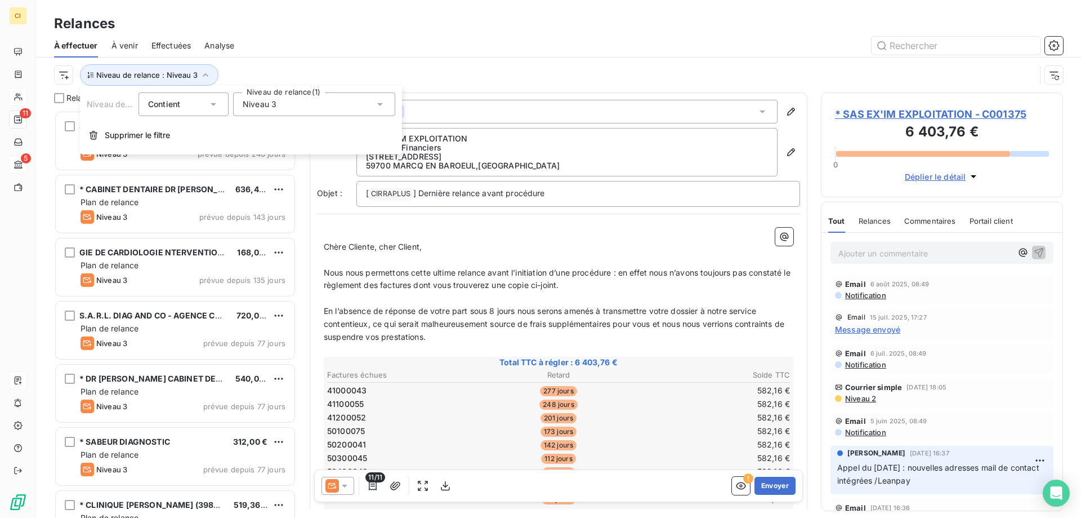
drag, startPoint x: 379, startPoint y: 102, endPoint x: 371, endPoint y: 114, distance: 15.0
click at [380, 103] on icon at bounding box center [380, 104] width 11 height 11
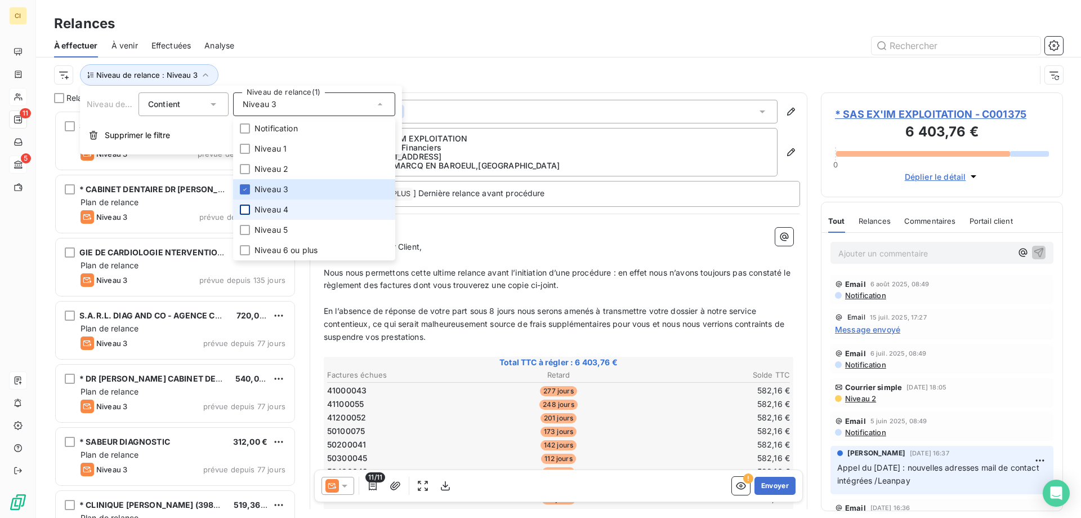
click at [245, 208] on div at bounding box center [245, 209] width 10 height 10
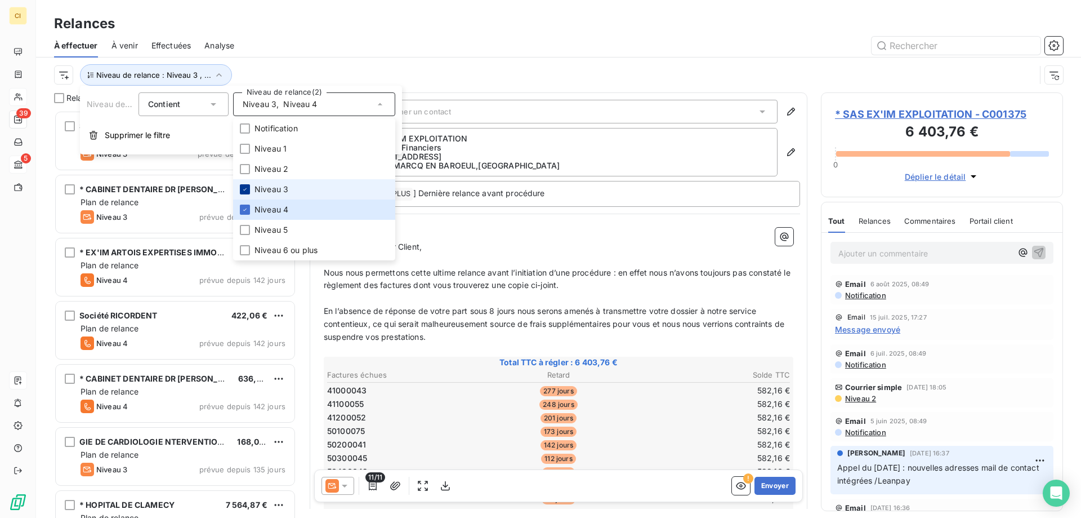
scroll to position [399, 234]
click at [248, 191] on icon at bounding box center [245, 189] width 7 height 7
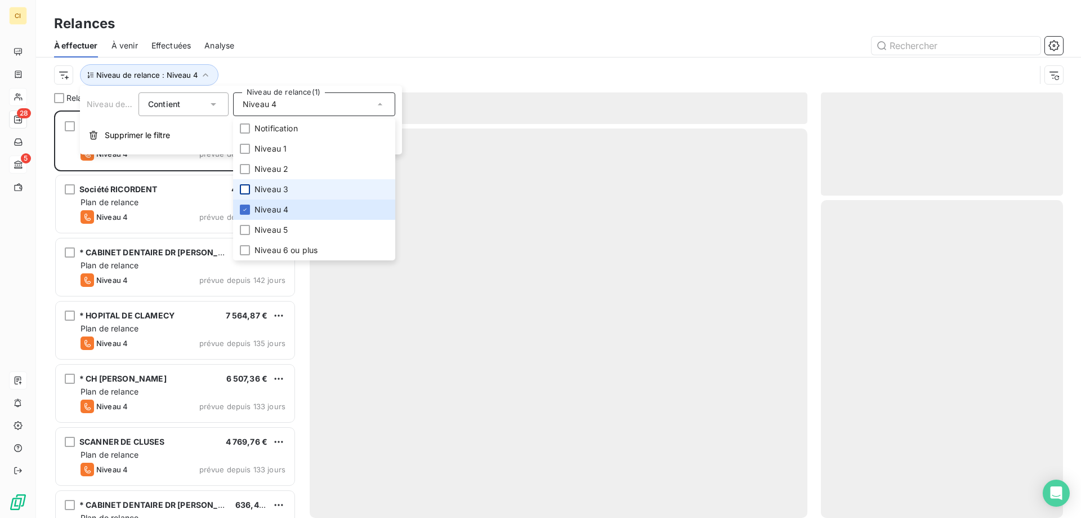
scroll to position [399, 234]
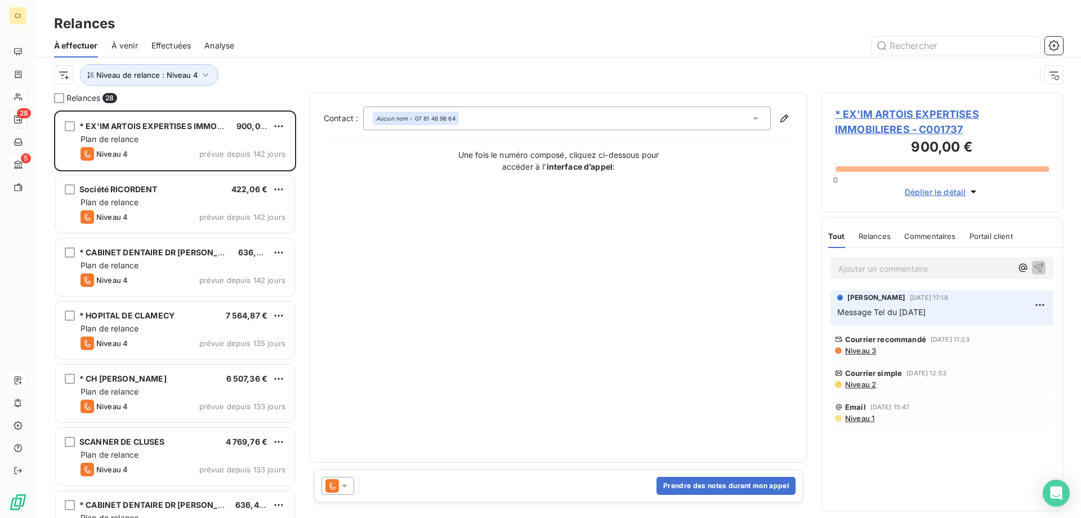
click at [290, 32] on div "Relances" at bounding box center [558, 24] width 1045 height 20
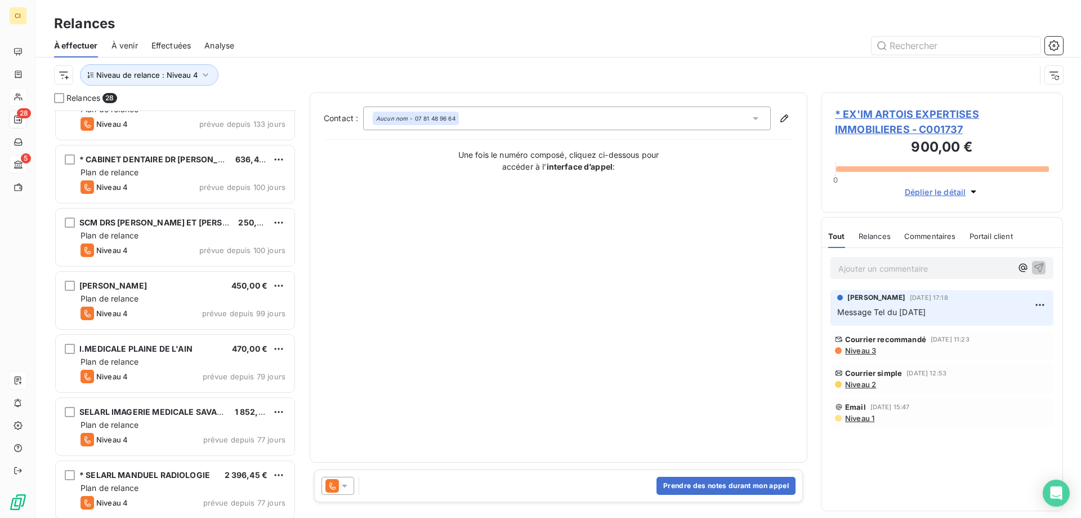
scroll to position [0, 0]
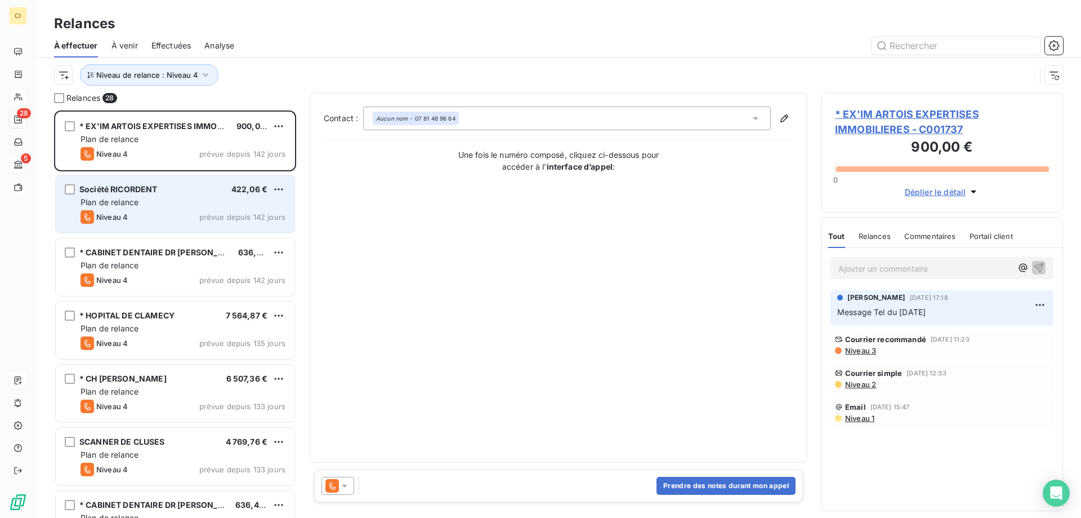
click at [164, 204] on div "Plan de relance" at bounding box center [183, 202] width 205 height 11
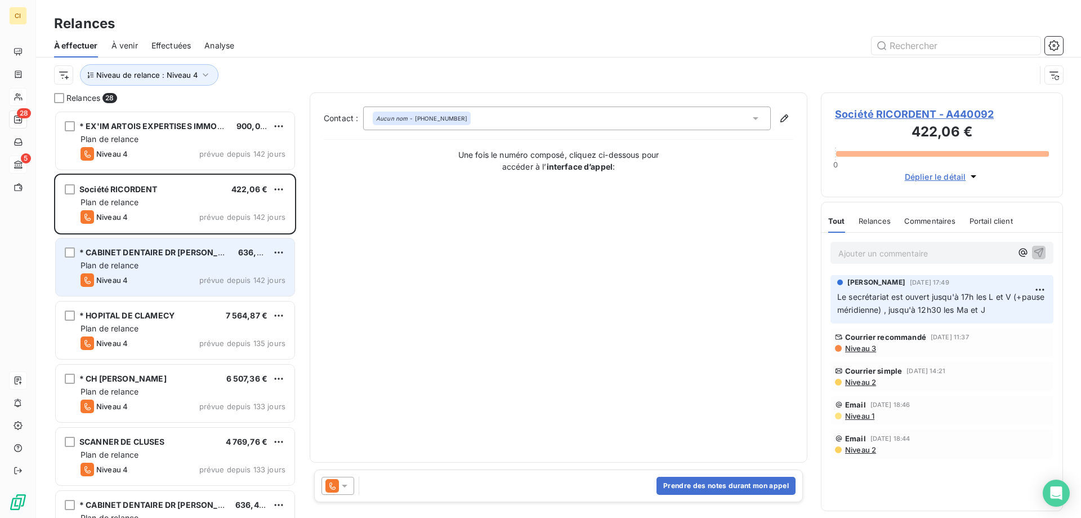
click at [148, 265] on div "Plan de relance" at bounding box center [183, 265] width 205 height 11
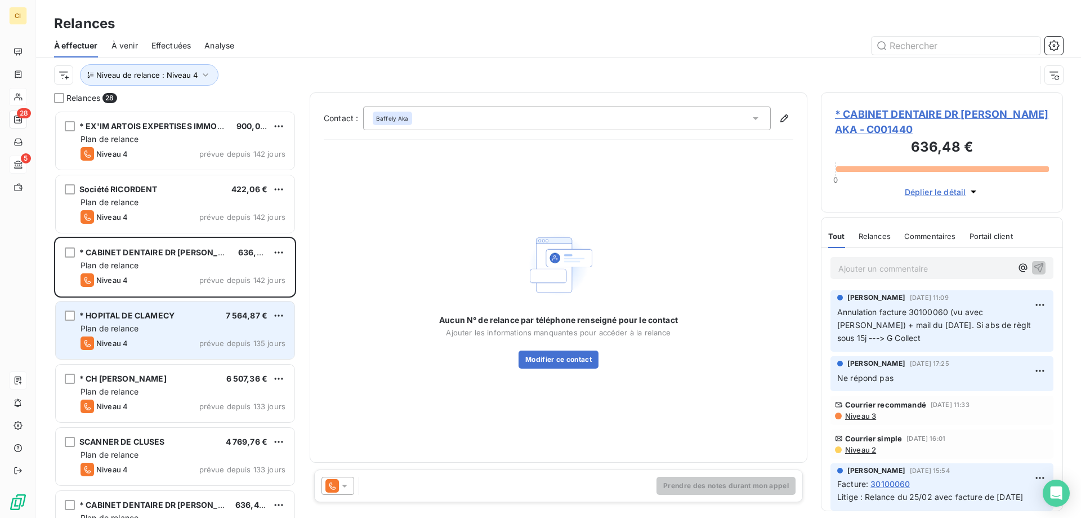
click at [138, 327] on span "Plan de relance" at bounding box center [110, 328] width 58 height 10
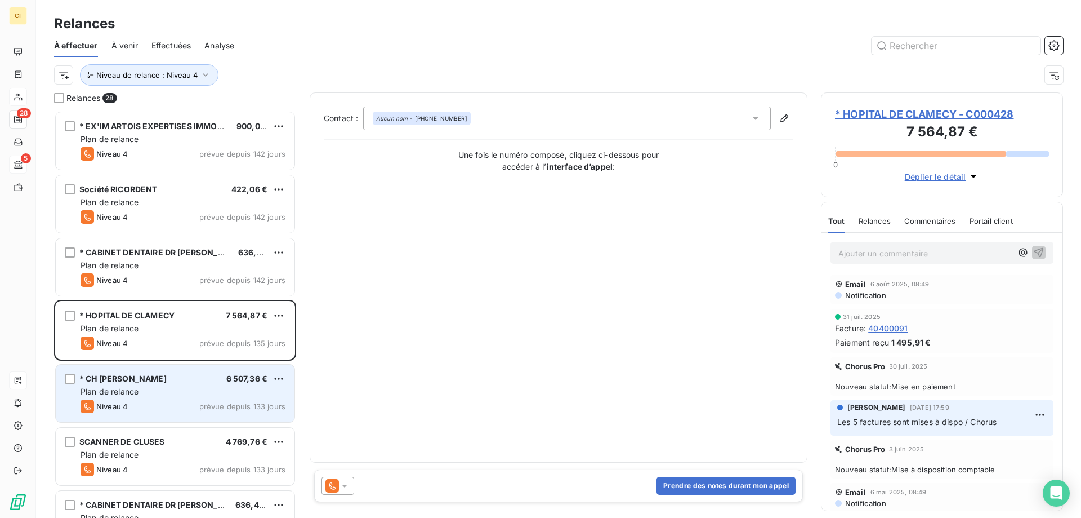
click at [128, 376] on span "* CH [PERSON_NAME]" at bounding box center [122, 378] width 87 height 10
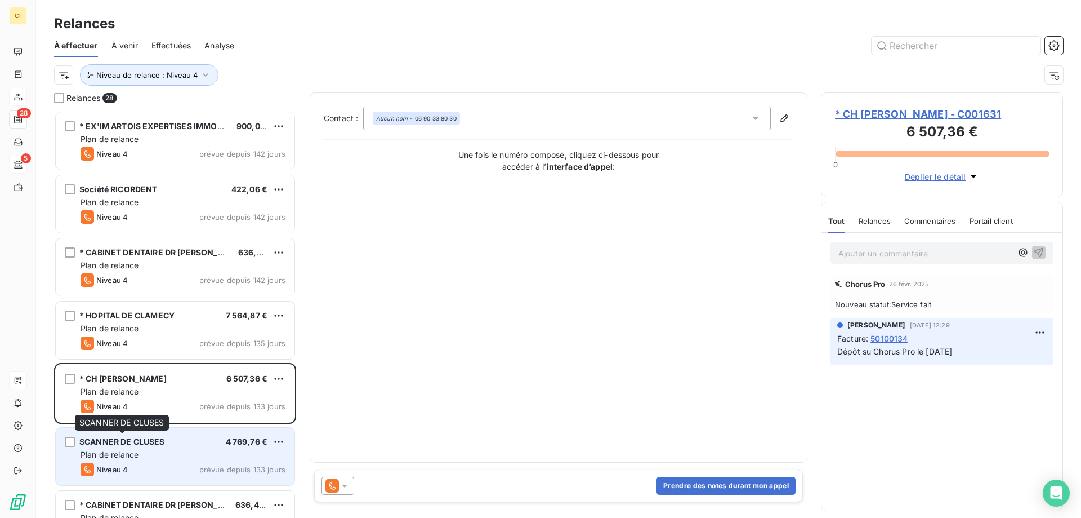
click at [159, 442] on span "SCANNER DE CLUSES" at bounding box center [122, 442] width 86 height 10
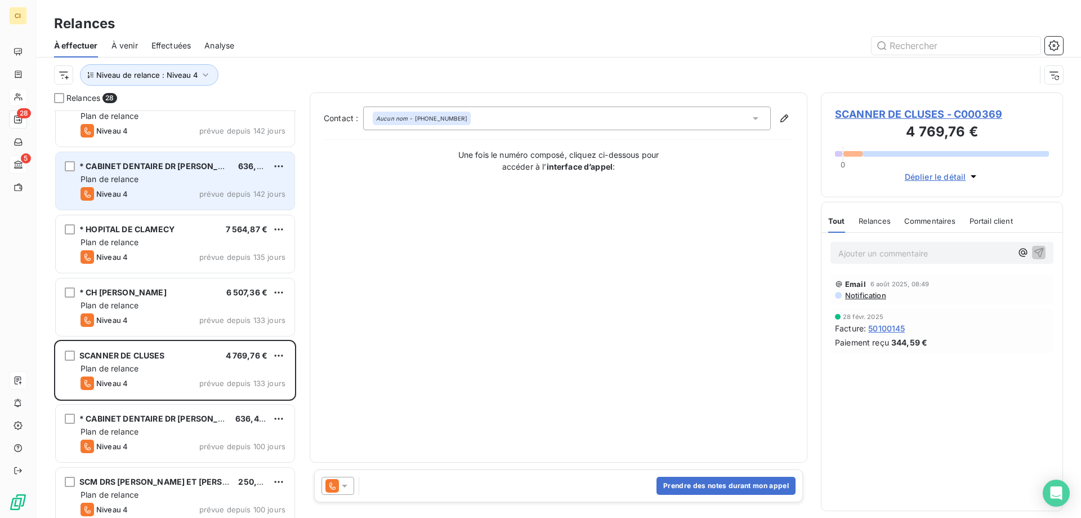
scroll to position [170, 0]
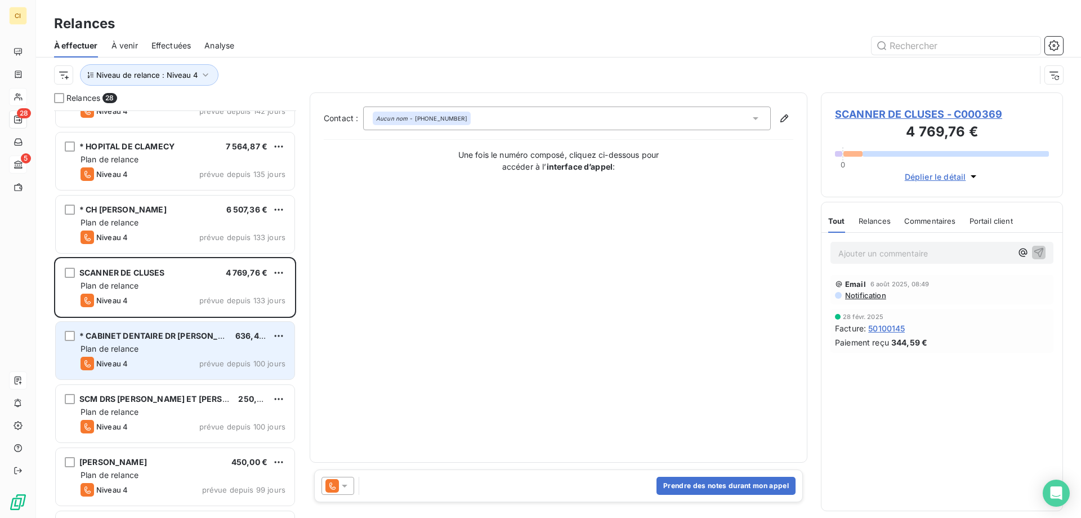
click at [203, 336] on div "* CABINET DENTAIRE DR [PERSON_NAME] 636,48 €" at bounding box center [183, 336] width 205 height 10
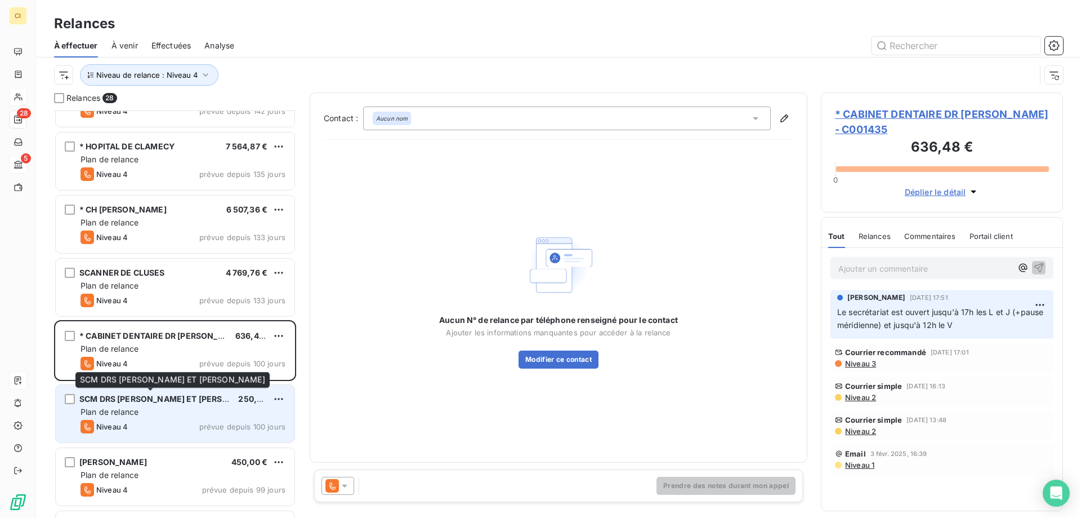
click at [175, 399] on span "SCM DRS [PERSON_NAME] ET [PERSON_NAME]" at bounding box center [172, 399] width 187 height 10
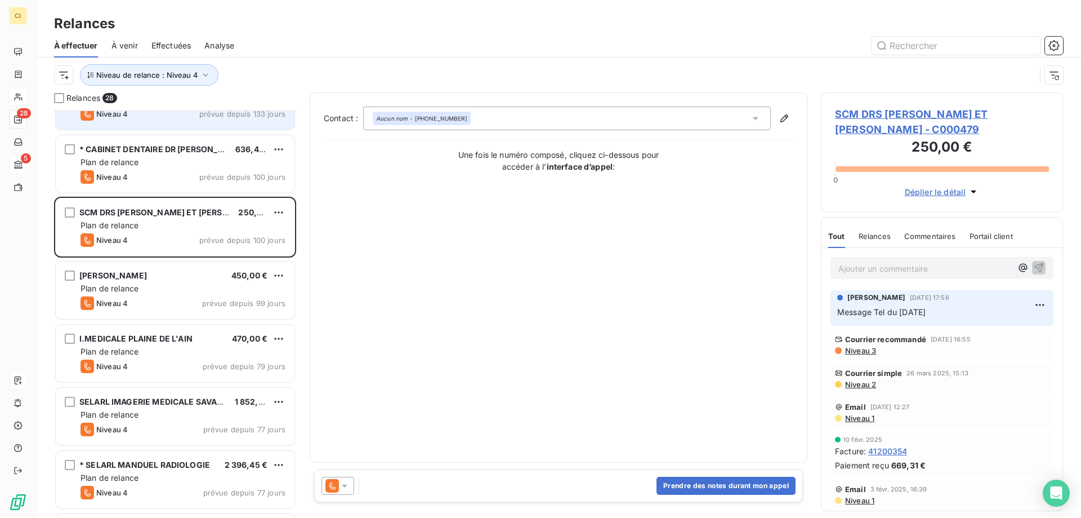
scroll to position [395, 0]
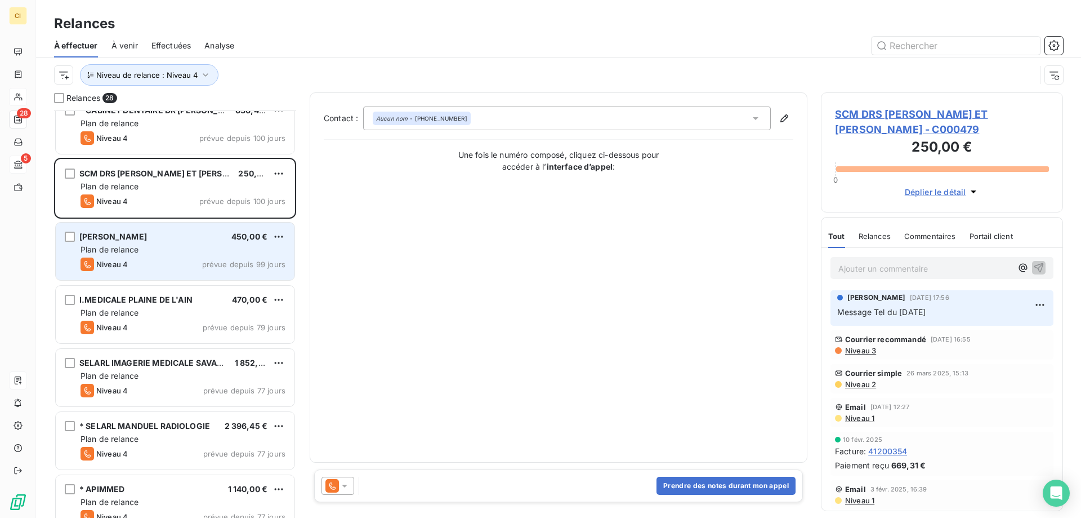
click at [147, 240] on div "[PERSON_NAME]" at bounding box center [113, 236] width 68 height 11
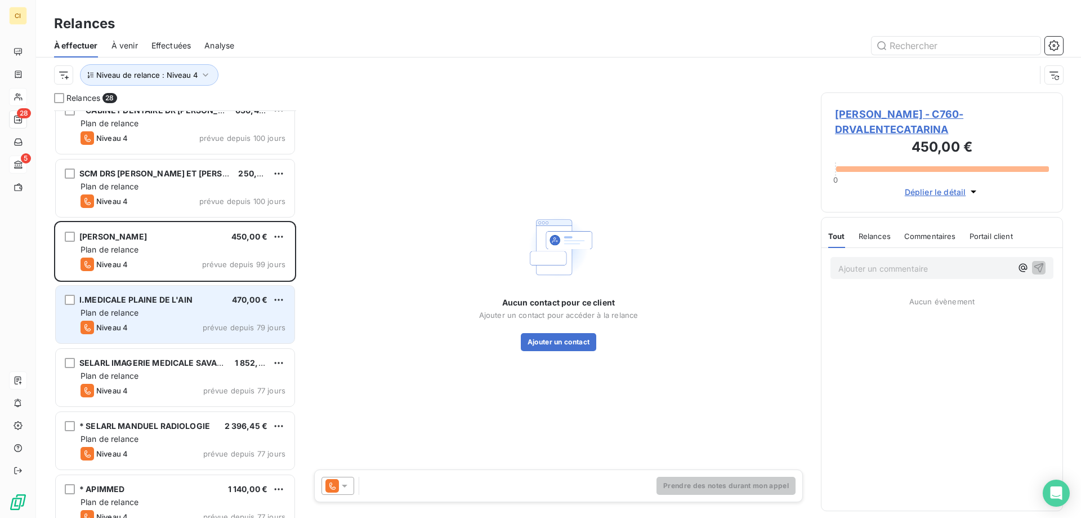
click at [137, 318] on div "Plan de relance" at bounding box center [183, 312] width 205 height 11
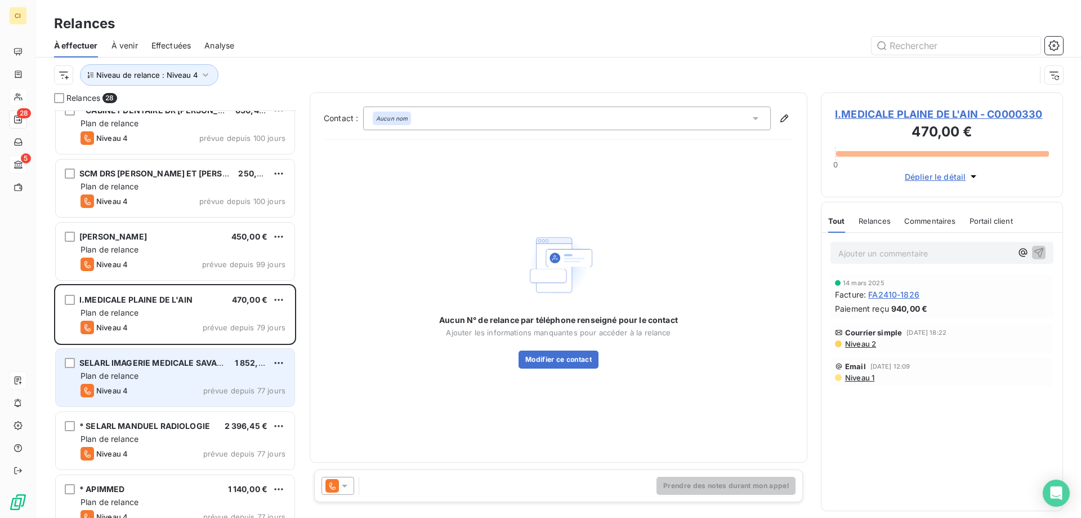
click at [127, 377] on span "Plan de relance" at bounding box center [110, 376] width 58 height 10
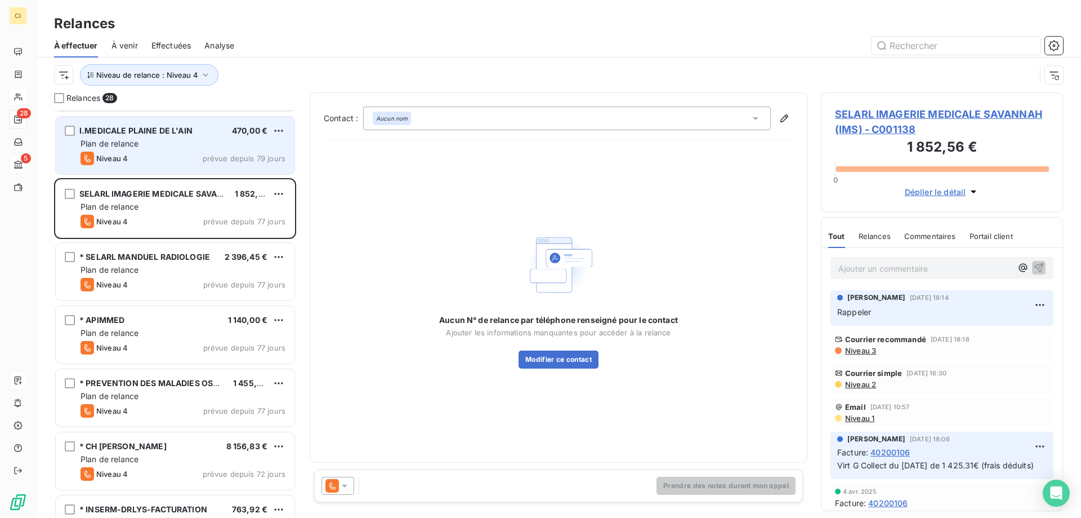
scroll to position [620, 0]
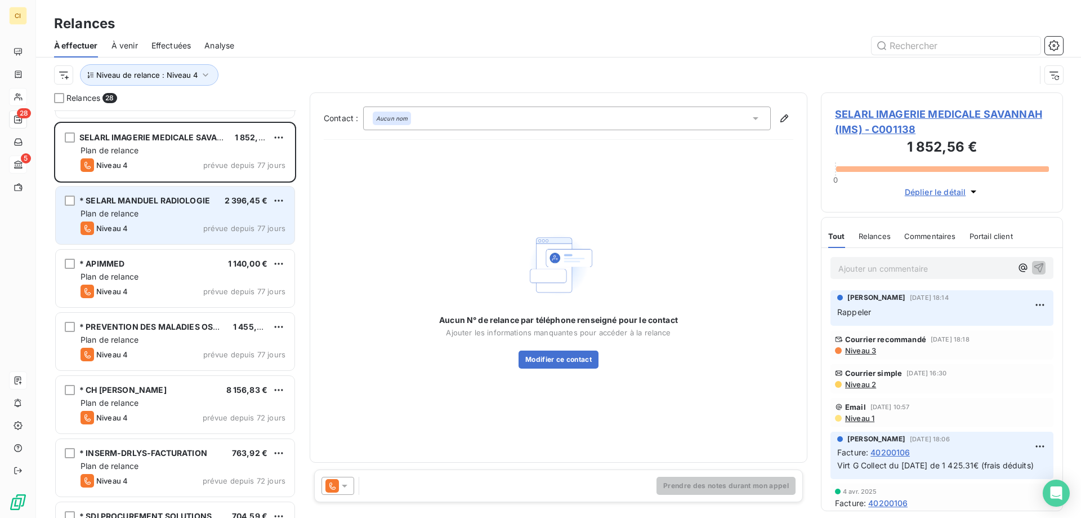
click at [157, 223] on div "Niveau 4 prévue depuis 77 jours" at bounding box center [183, 228] width 205 height 14
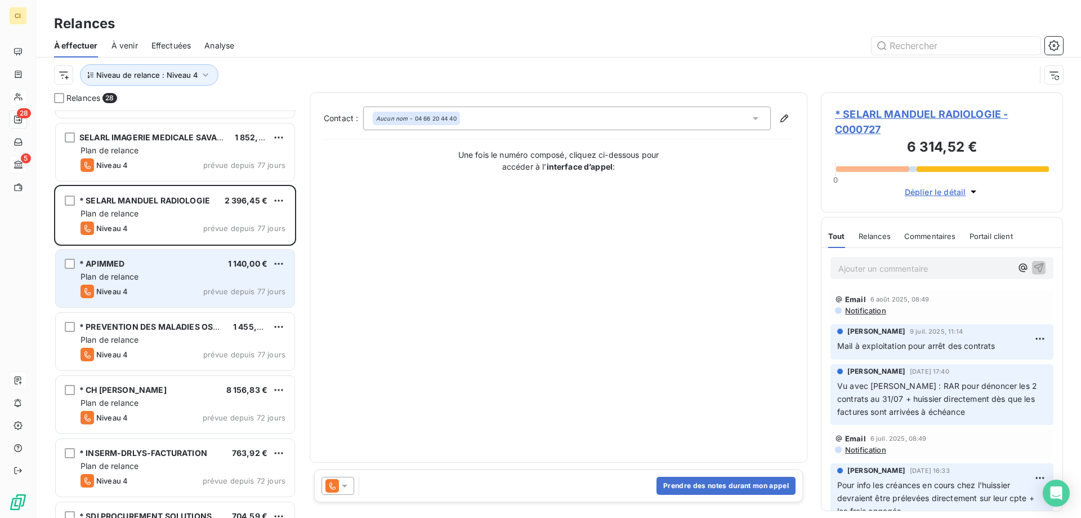
click at [150, 288] on div "Niveau 4 prévue depuis 77 jours" at bounding box center [183, 291] width 205 height 14
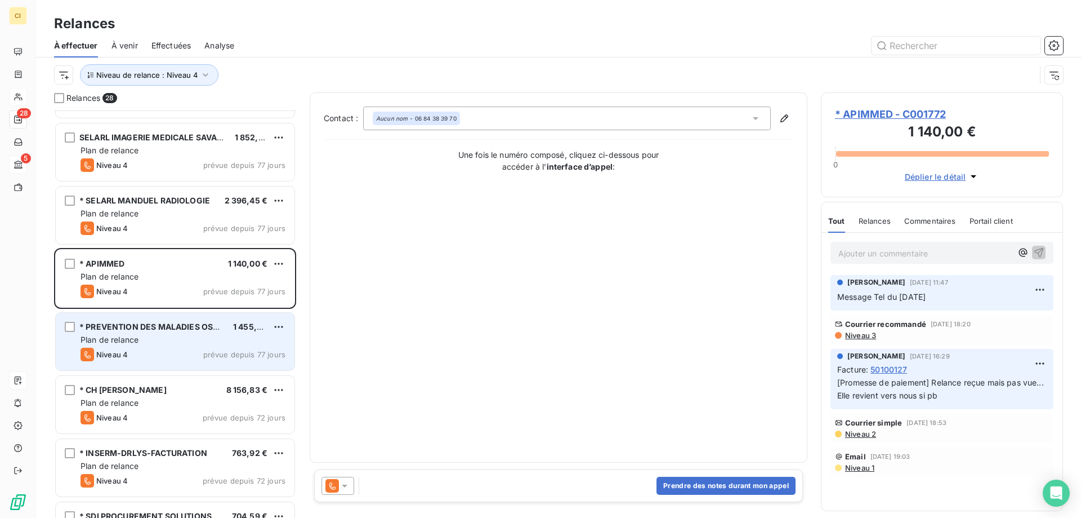
click at [141, 333] on div "* PREVENTION DES MALADIES OSSEUSES 1 455,41 € Plan de relance Niveau 4 prévue d…" at bounding box center [175, 341] width 239 height 57
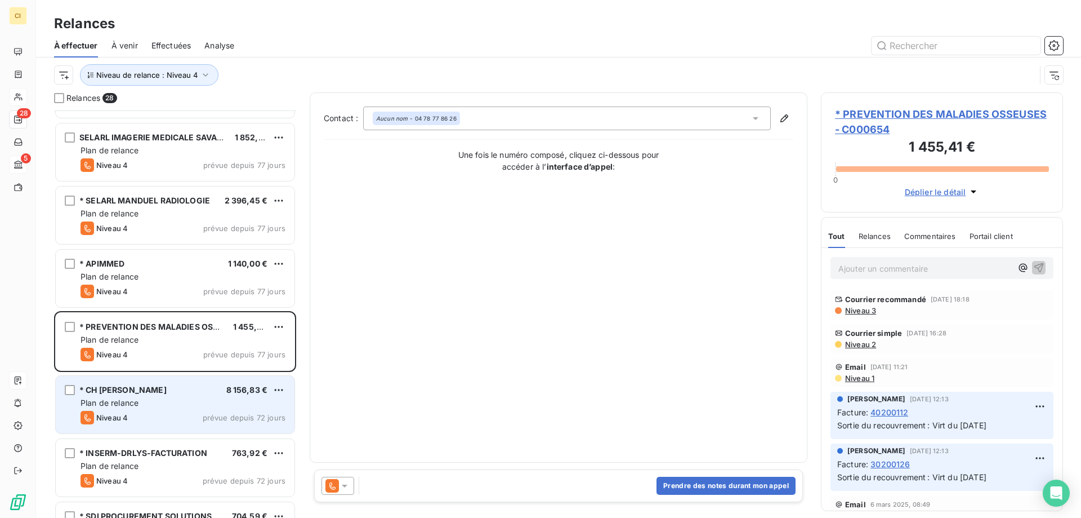
click at [134, 397] on div "* CH [PERSON_NAME] 8 156,83 € Plan de relance Niveau 4 prévue depuis 72 jours" at bounding box center [175, 404] width 239 height 57
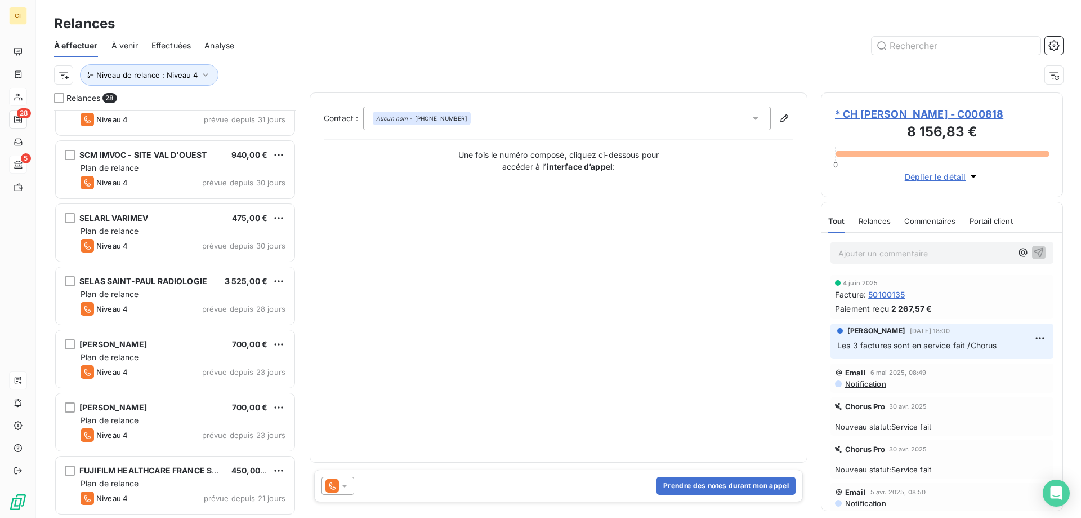
scroll to position [909, 0]
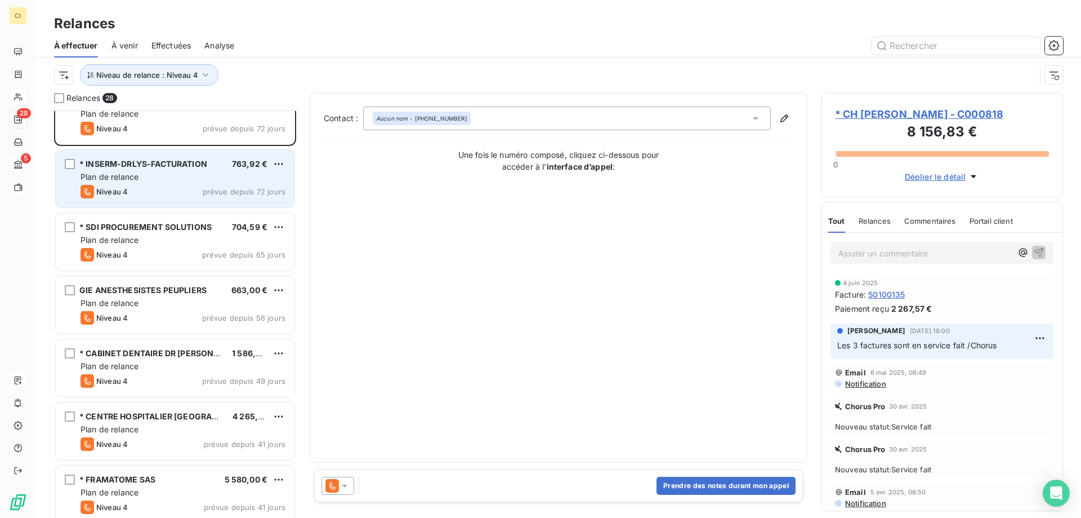
click at [201, 173] on div "Plan de relance" at bounding box center [183, 176] width 205 height 11
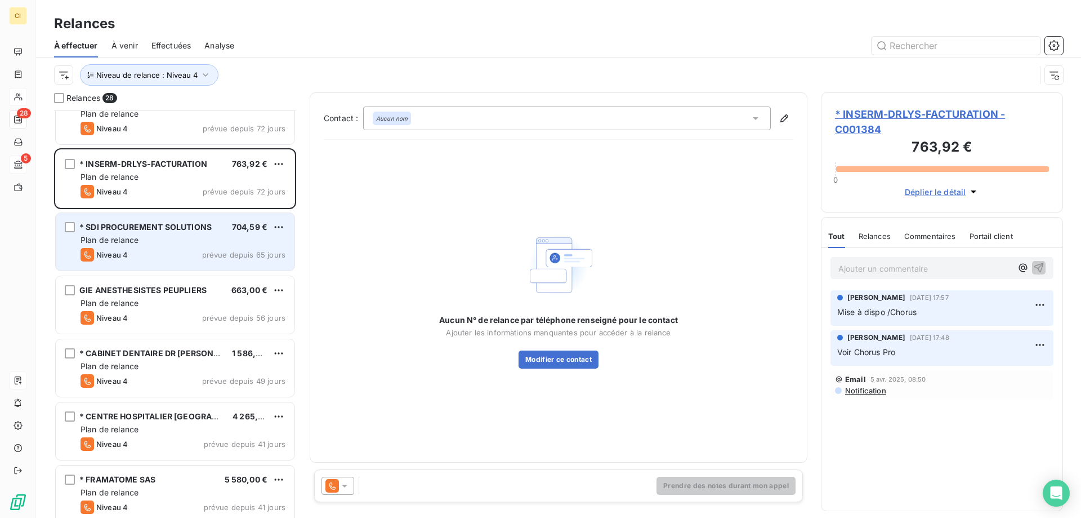
click at [181, 250] on div "Niveau 4 prévue depuis 65 jours" at bounding box center [183, 255] width 205 height 14
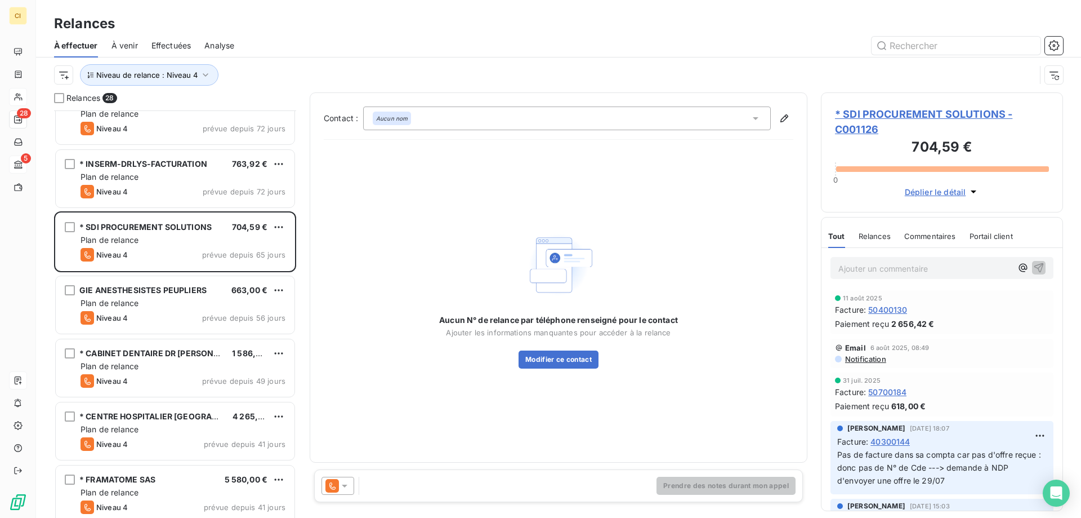
click at [854, 273] on p "Ajouter un commentaire ﻿" at bounding box center [925, 268] width 173 height 14
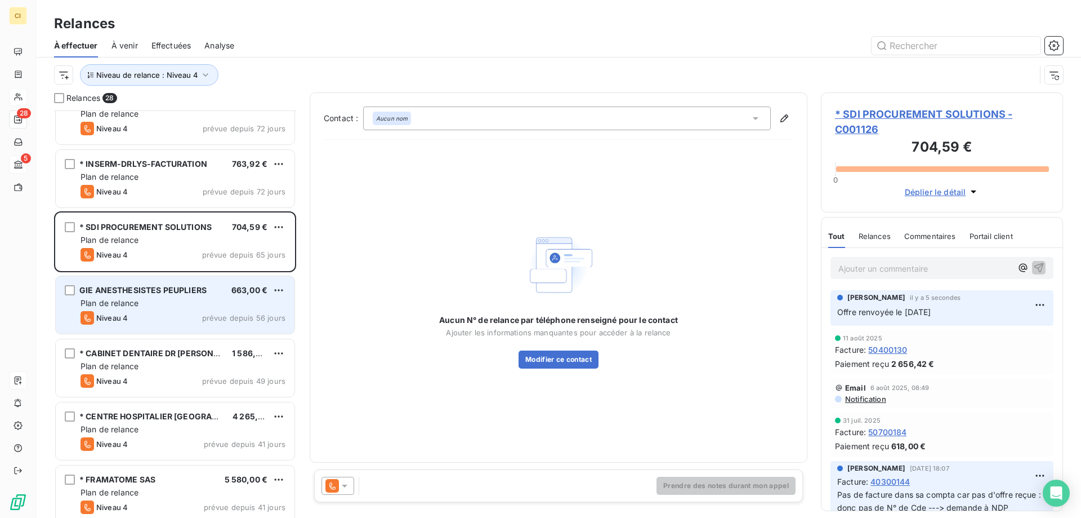
click at [166, 308] on div "Plan de relance" at bounding box center [183, 302] width 205 height 11
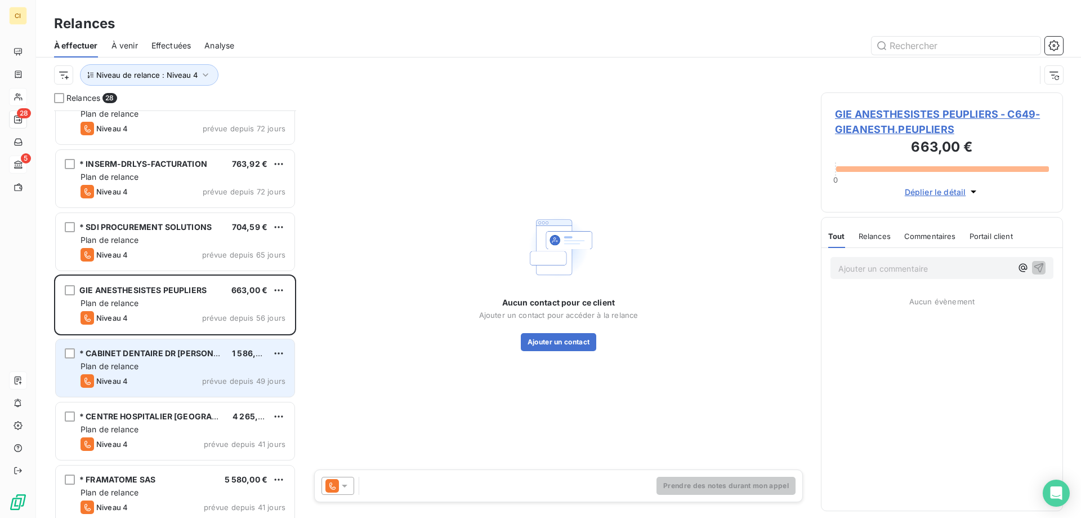
click at [173, 377] on div "Niveau 4 prévue depuis 49 jours" at bounding box center [183, 381] width 205 height 14
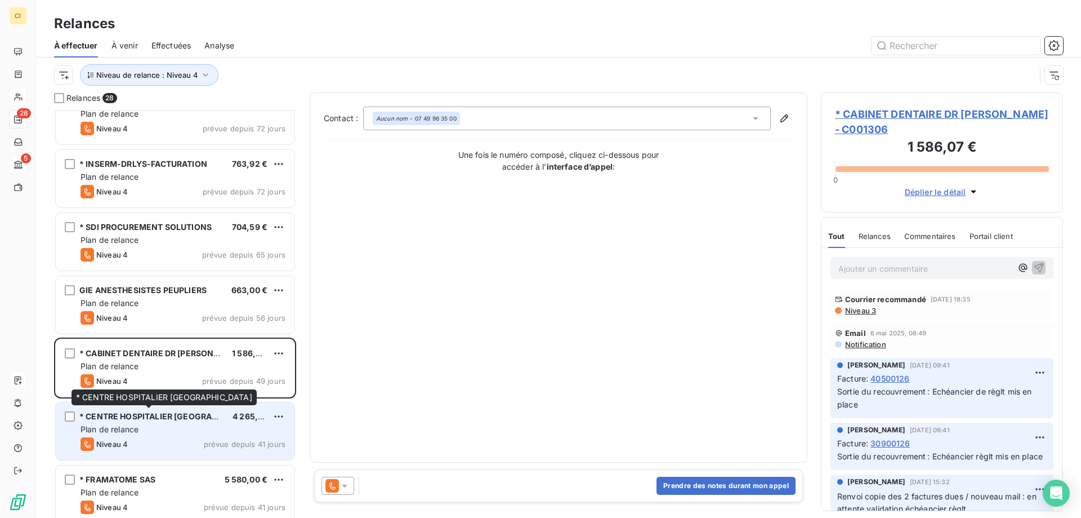
click at [153, 421] on div "* CENTRE HOSPITALIER [GEOGRAPHIC_DATA]" at bounding box center [151, 416] width 144 height 11
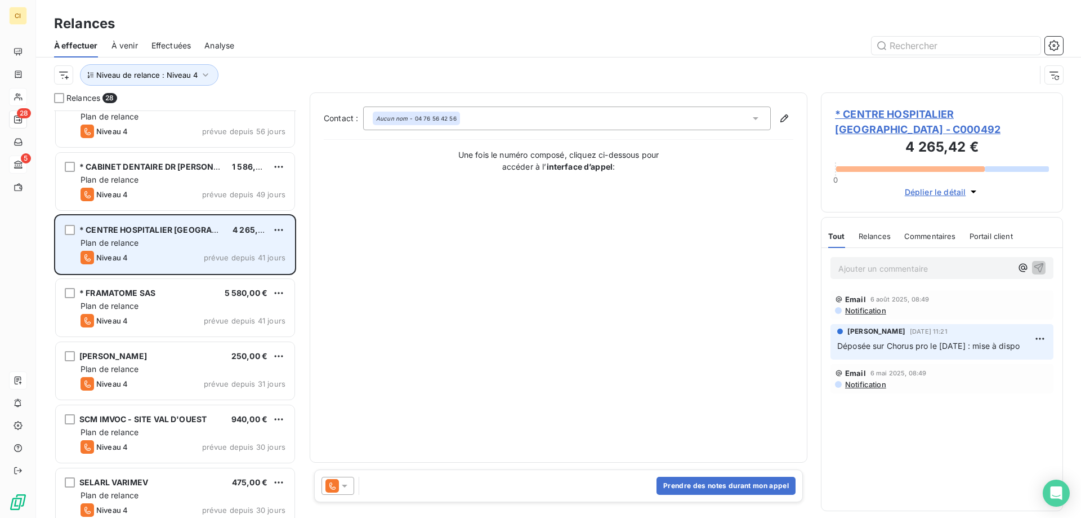
scroll to position [1134, 0]
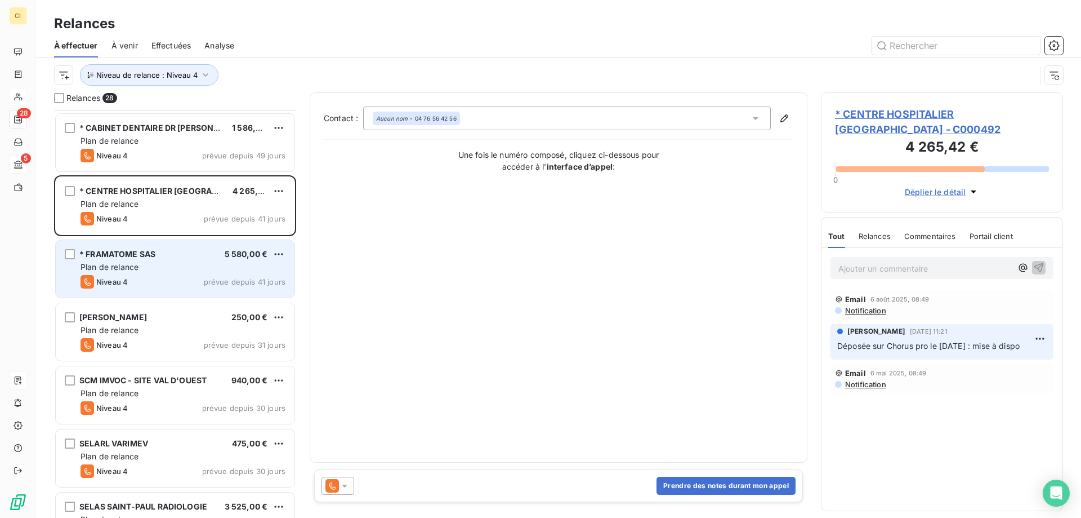
click at [140, 278] on div "Niveau 4 prévue depuis 41 jours" at bounding box center [183, 282] width 205 height 14
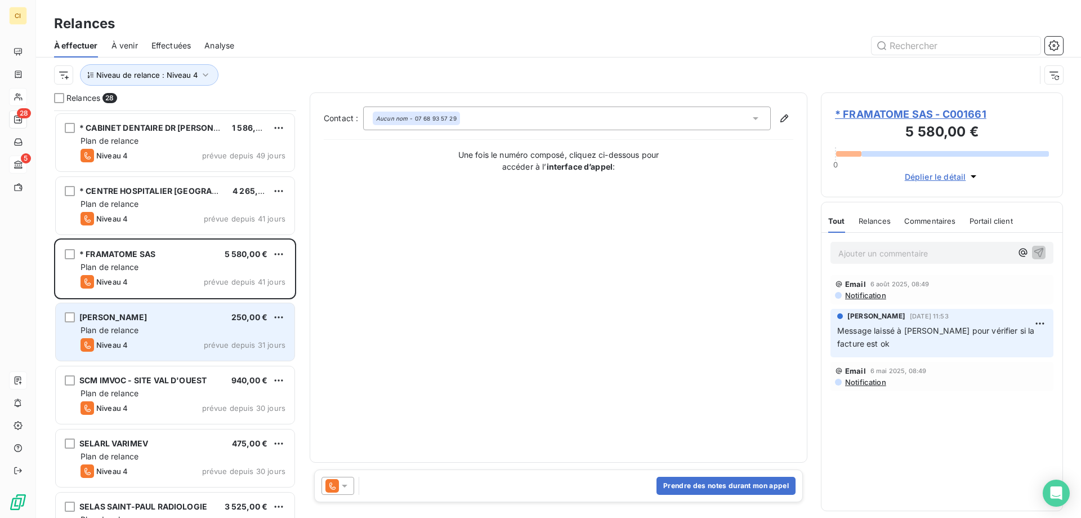
click at [150, 333] on div "Plan de relance" at bounding box center [183, 329] width 205 height 11
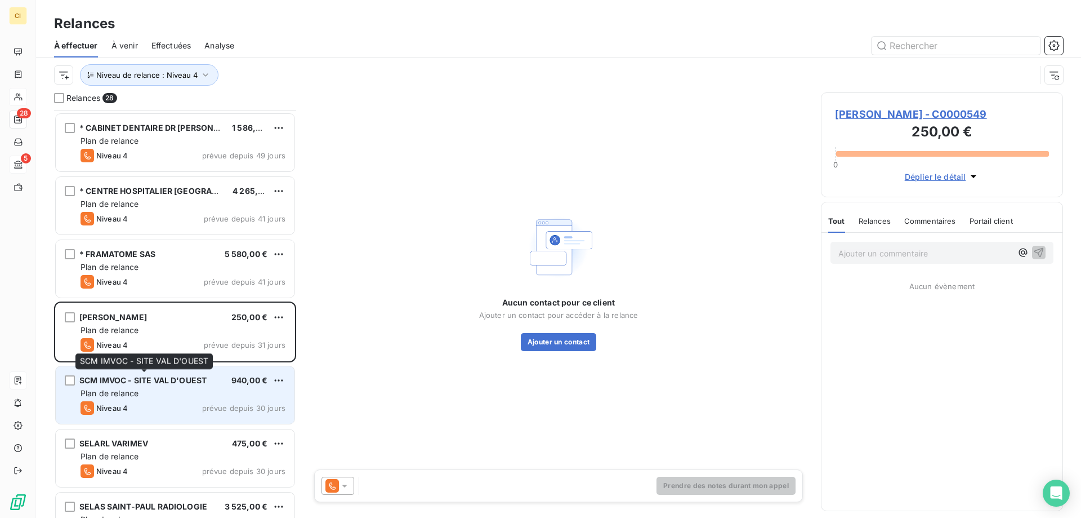
click at [147, 385] on div "SCM IMVOC - SITE VAL D'OUEST" at bounding box center [142, 380] width 127 height 11
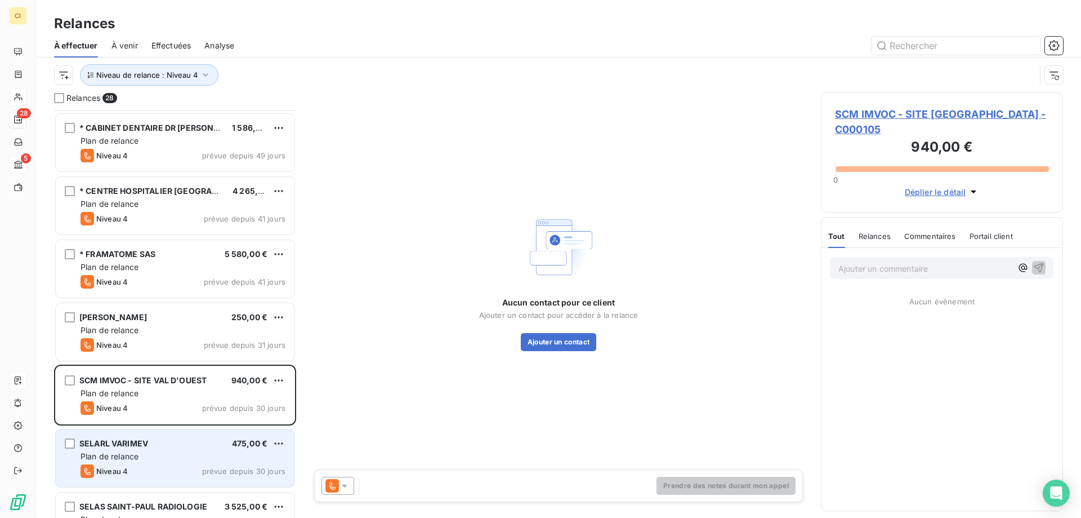
click at [134, 451] on span "Plan de relance" at bounding box center [110, 456] width 58 height 10
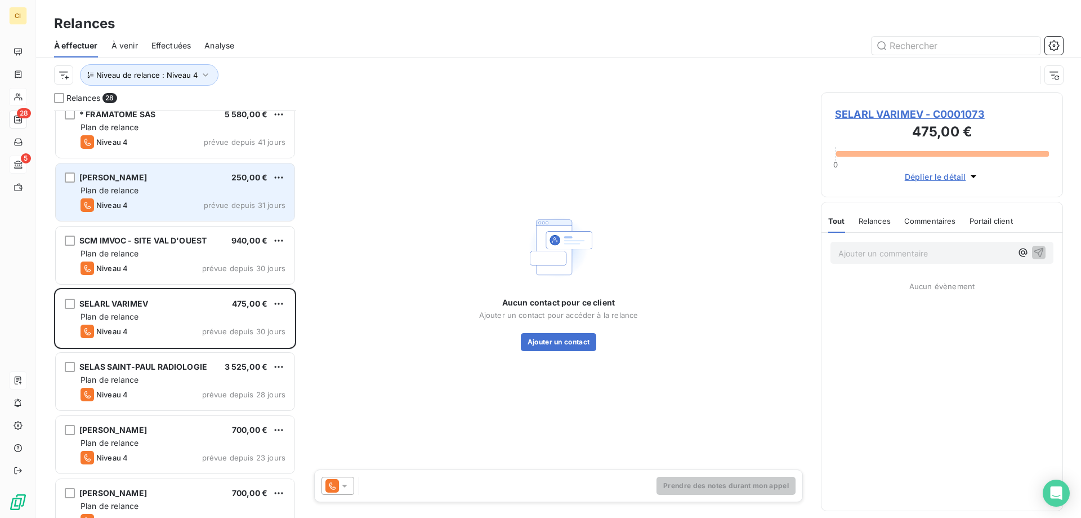
scroll to position [1360, 0]
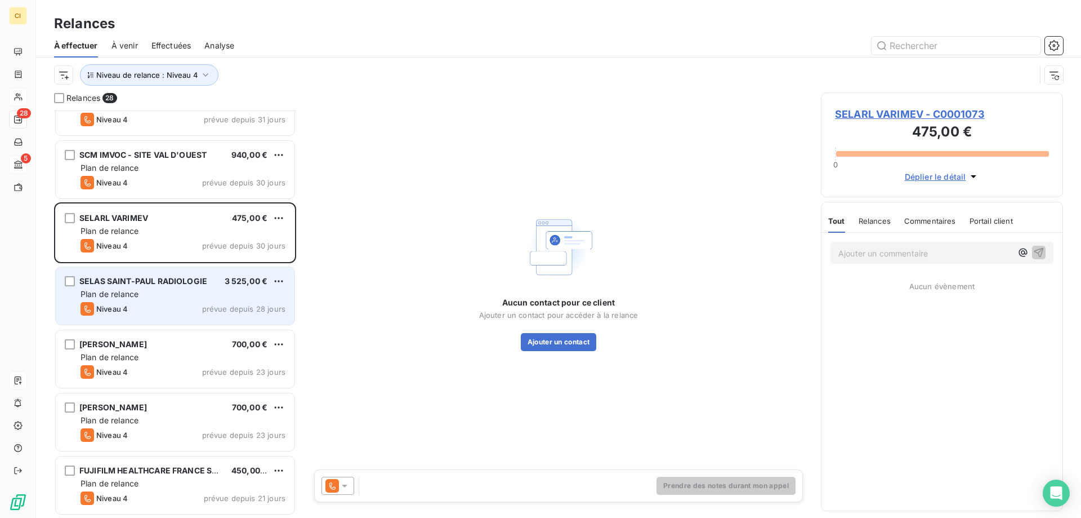
click at [140, 310] on div "Niveau 4 prévue depuis 28 jours" at bounding box center [183, 309] width 205 height 14
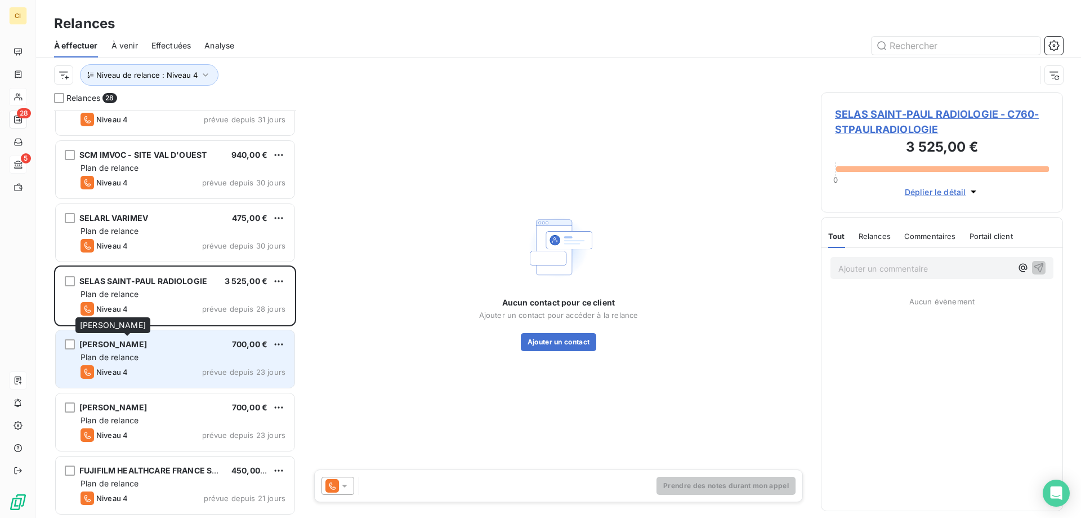
click at [136, 345] on span "[PERSON_NAME]" at bounding box center [113, 344] width 68 height 10
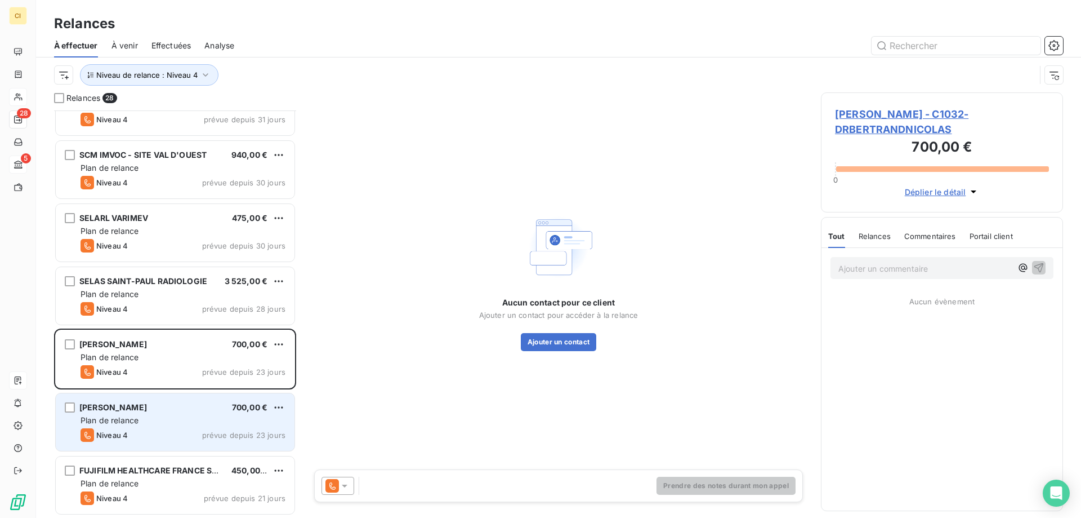
click at [117, 413] on div "[PERSON_NAME]" at bounding box center [113, 407] width 68 height 11
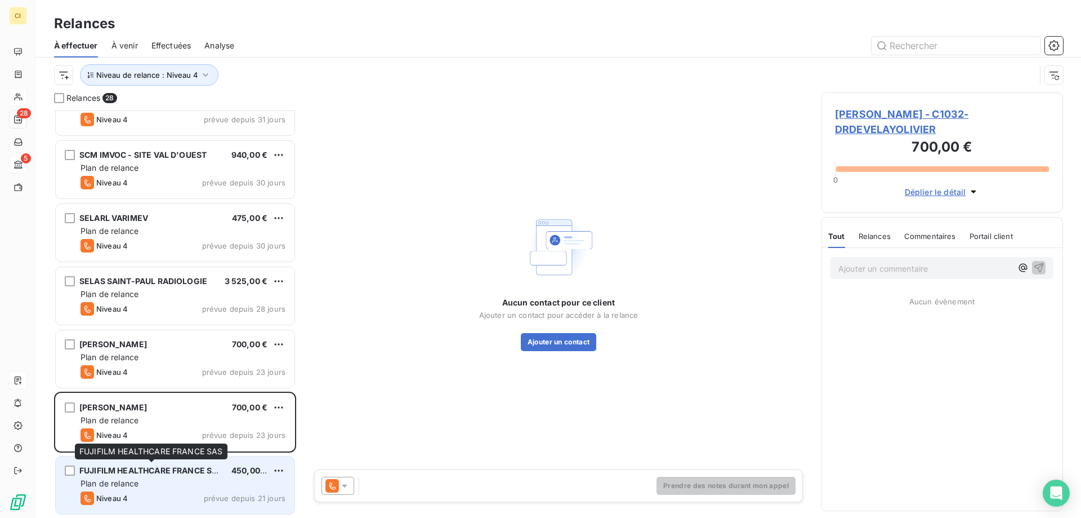
click at [133, 468] on span "FUJIFILM HEALTHCARE FRANCE SAS" at bounding box center [151, 470] width 144 height 10
